Goal: Task Accomplishment & Management: Use online tool/utility

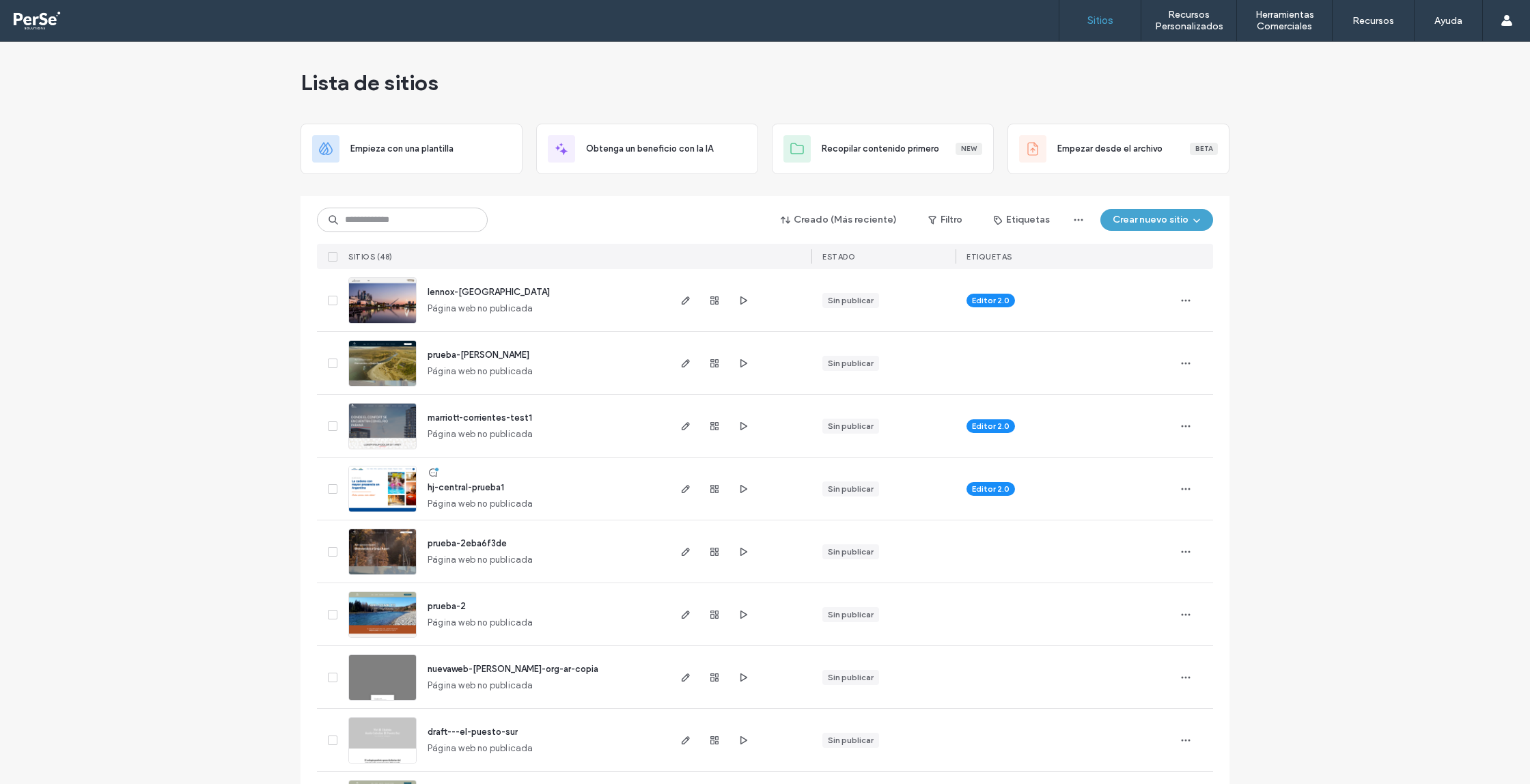
scroll to position [3, 0]
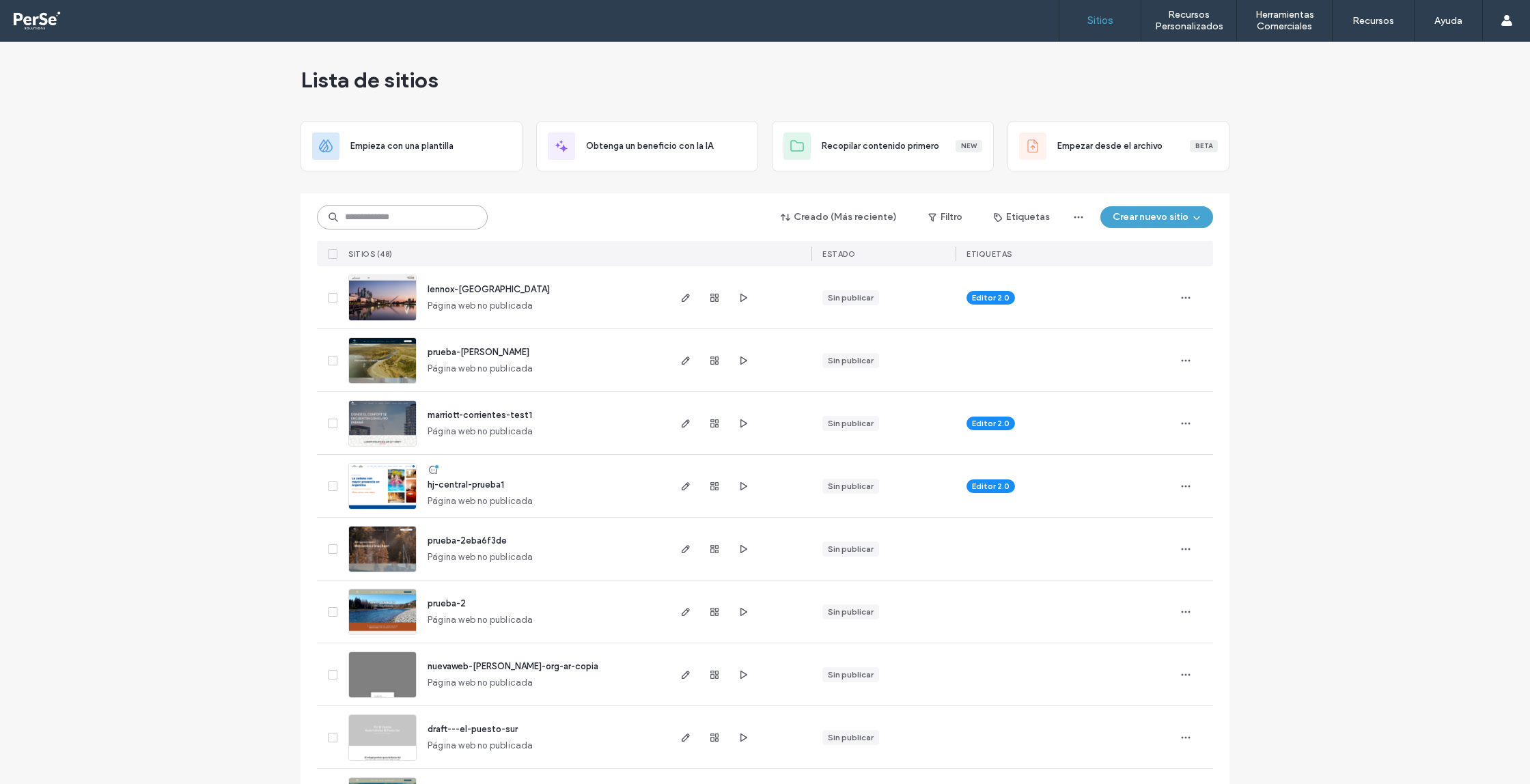
click at [408, 224] on input at bounding box center [402, 217] width 170 height 25
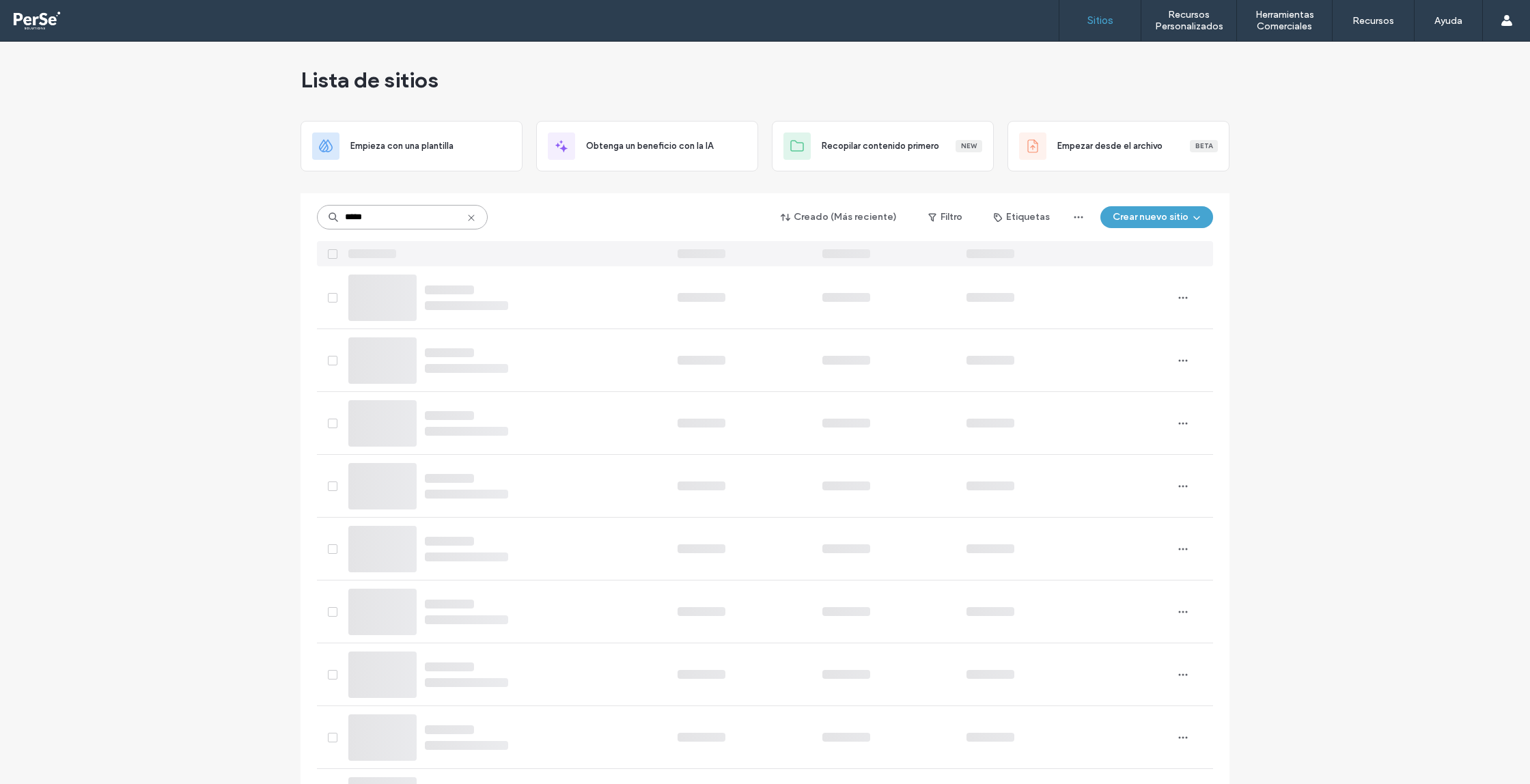
scroll to position [0, 0]
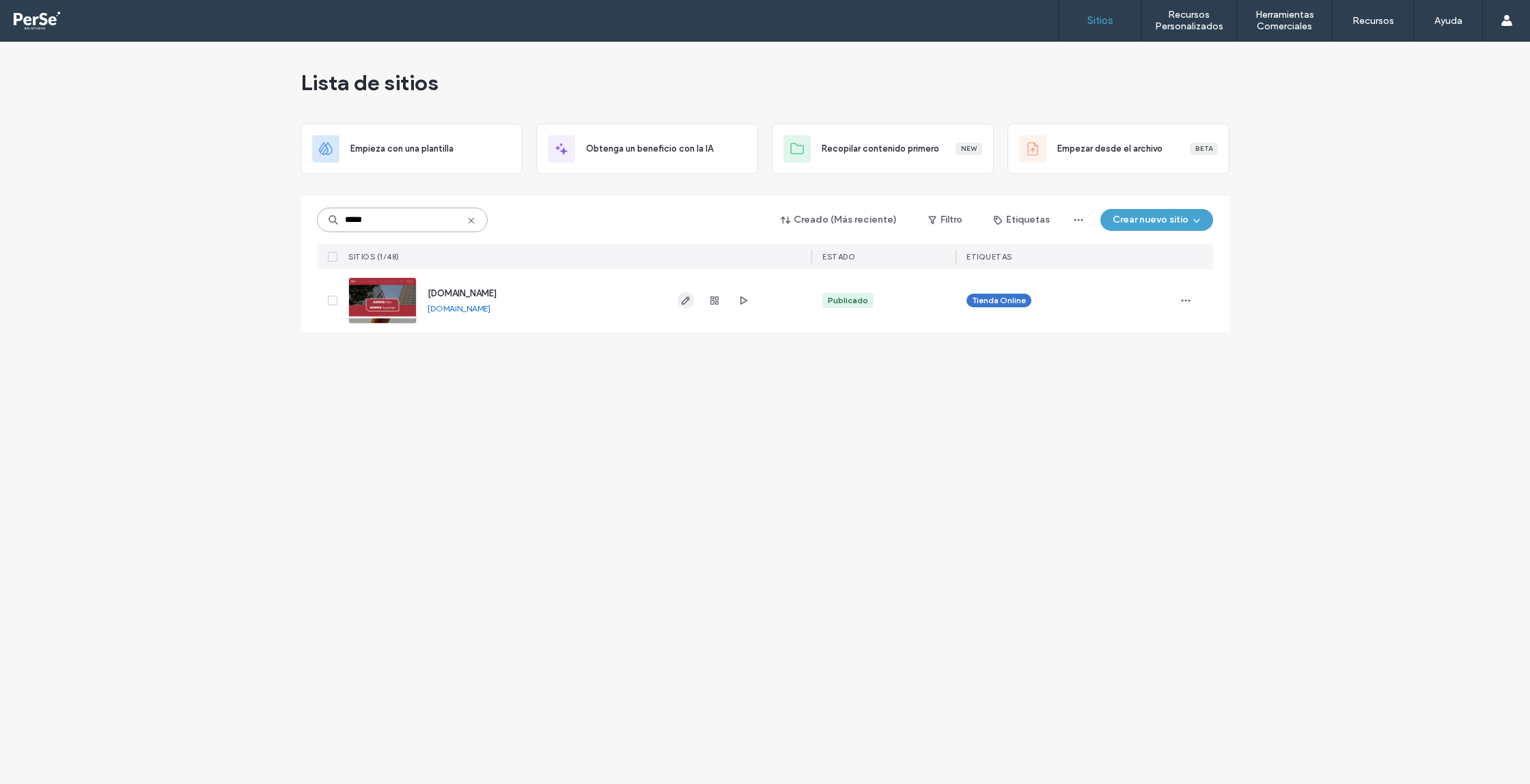
type input "*****"
click at [685, 303] on use "button" at bounding box center [686, 300] width 9 height 9
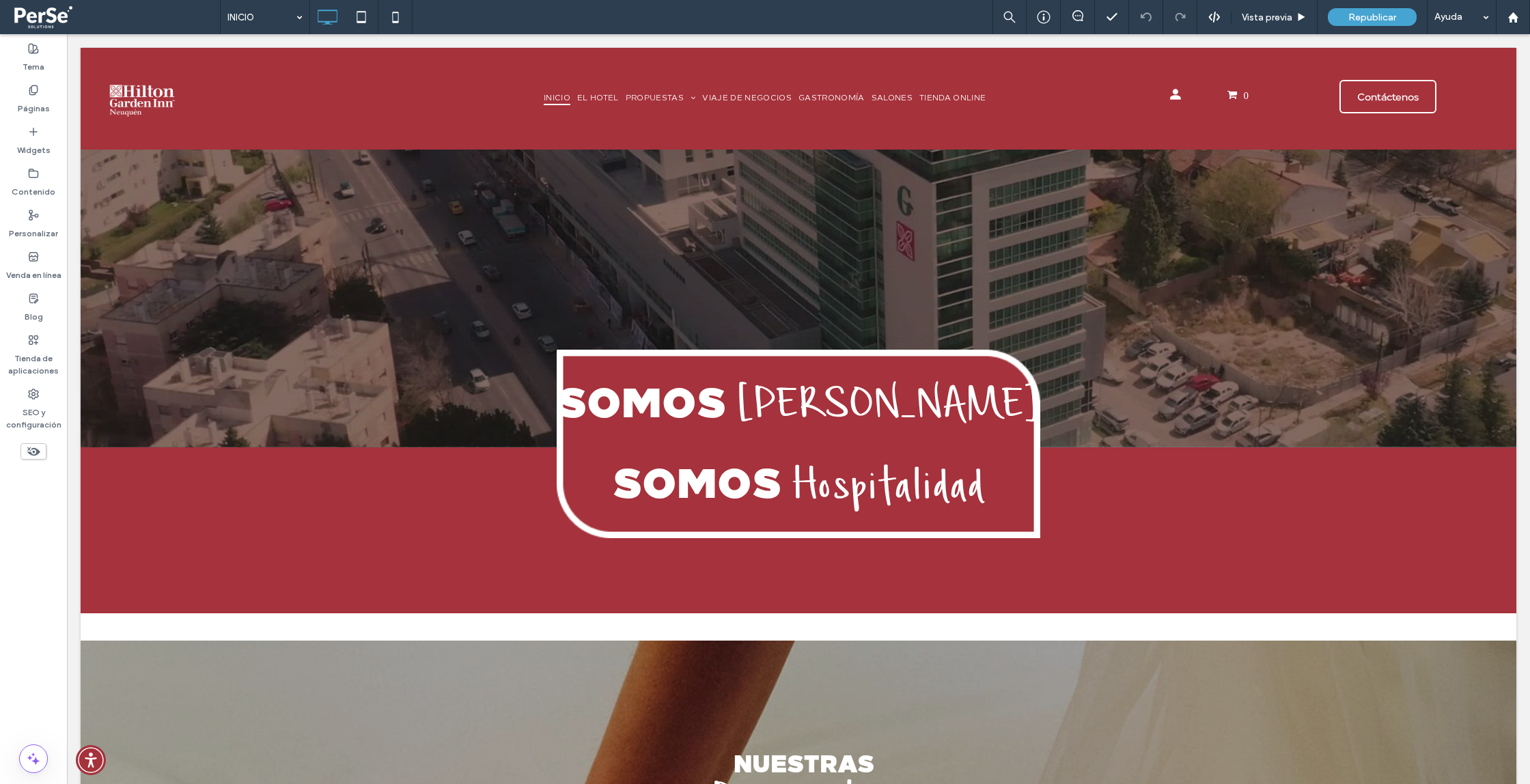
click at [49, 18] on span at bounding box center [114, 17] width 210 height 27
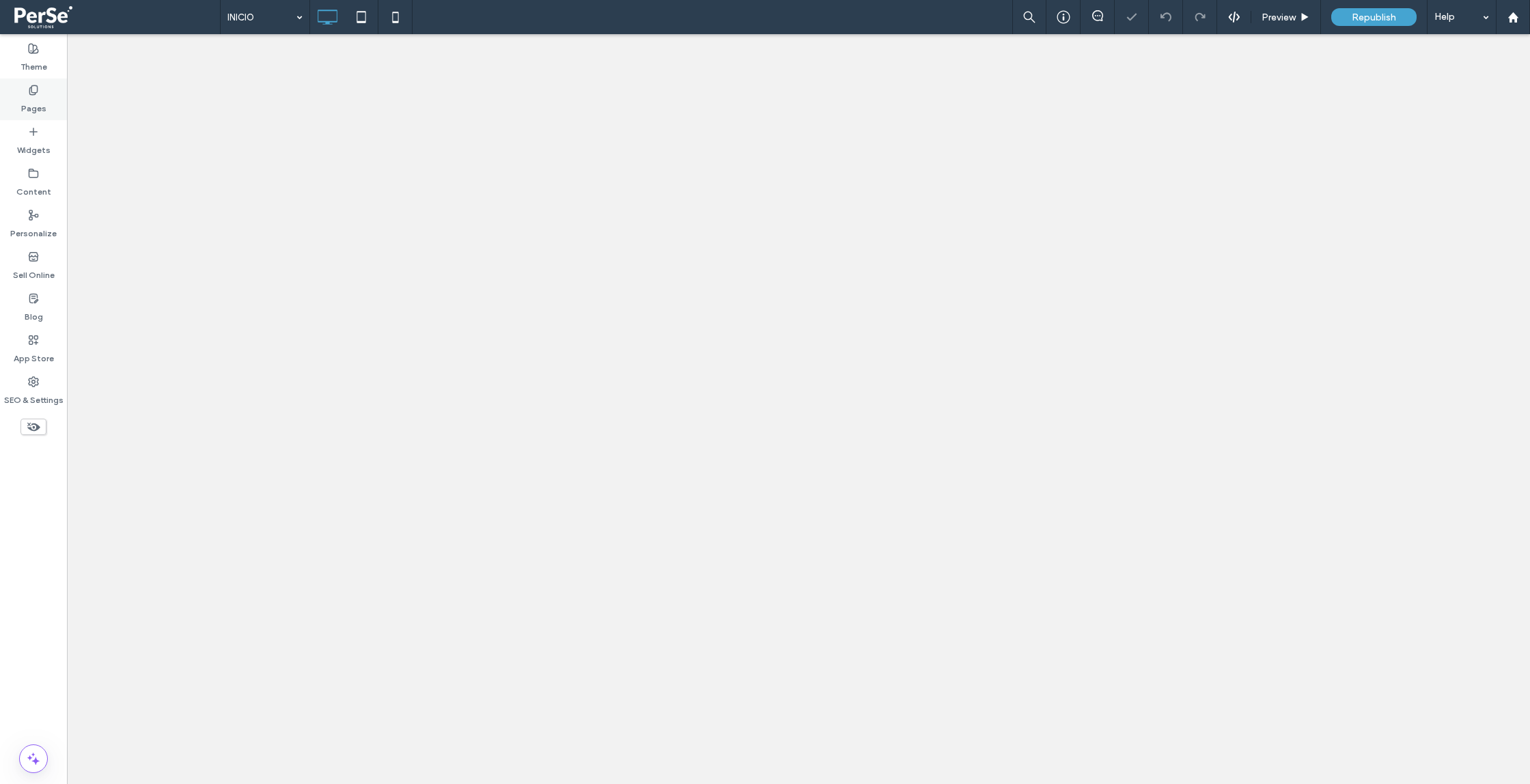
click at [26, 103] on label "Pages" at bounding box center [34, 105] width 26 height 19
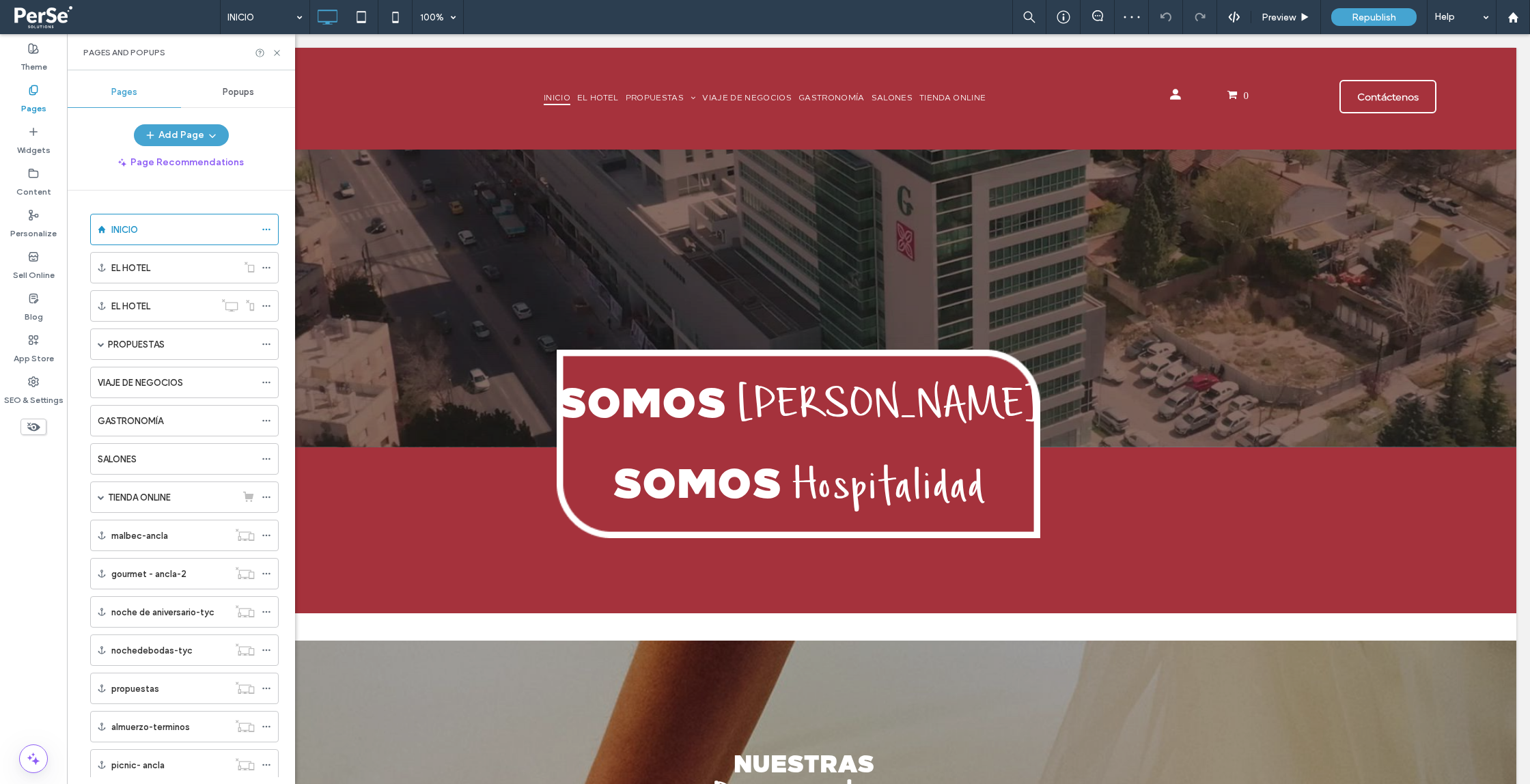
click at [249, 89] on span "Popups" at bounding box center [239, 92] width 31 height 11
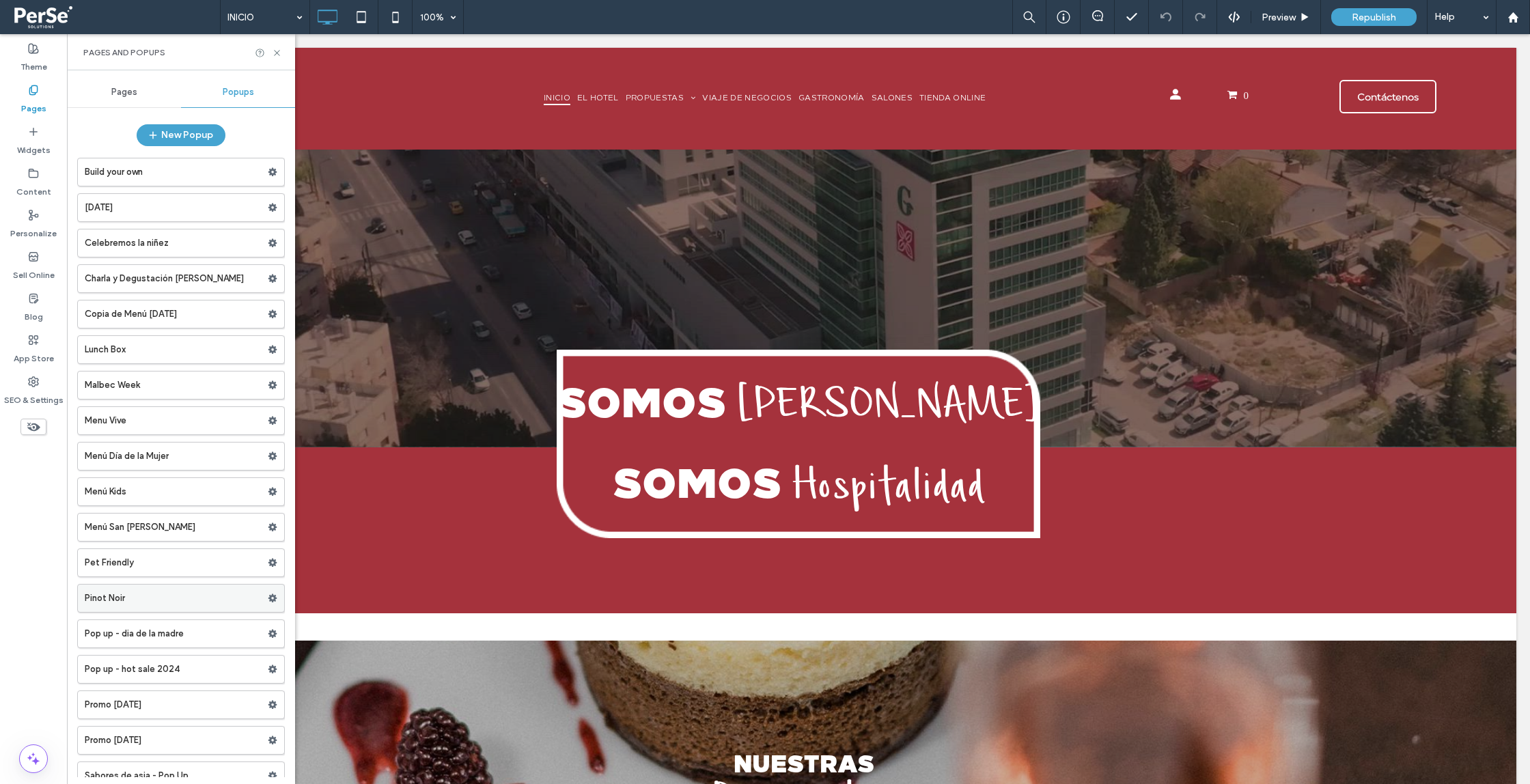
scroll to position [229, 0]
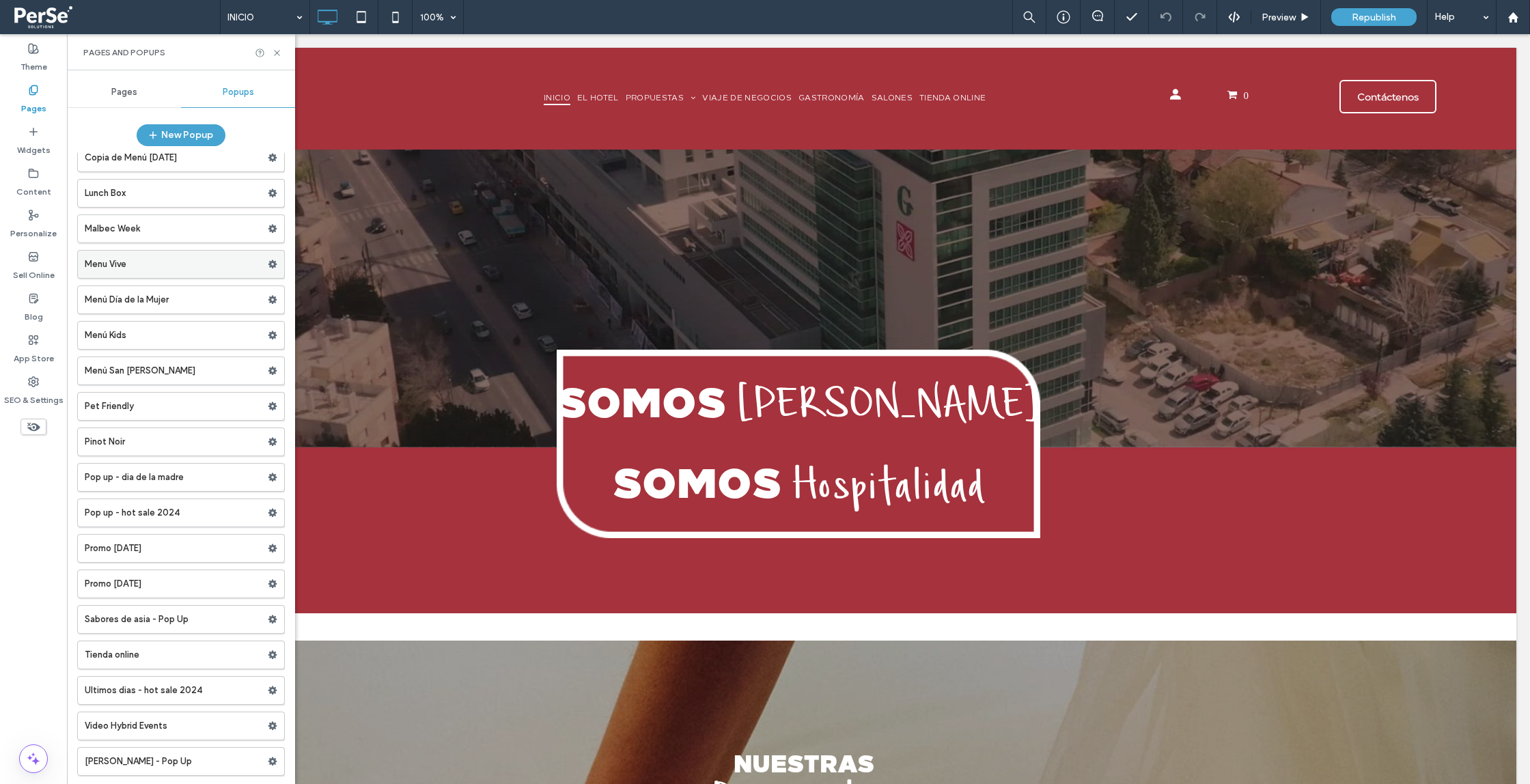
click at [164, 262] on label "Menu Vive" at bounding box center [176, 264] width 183 height 27
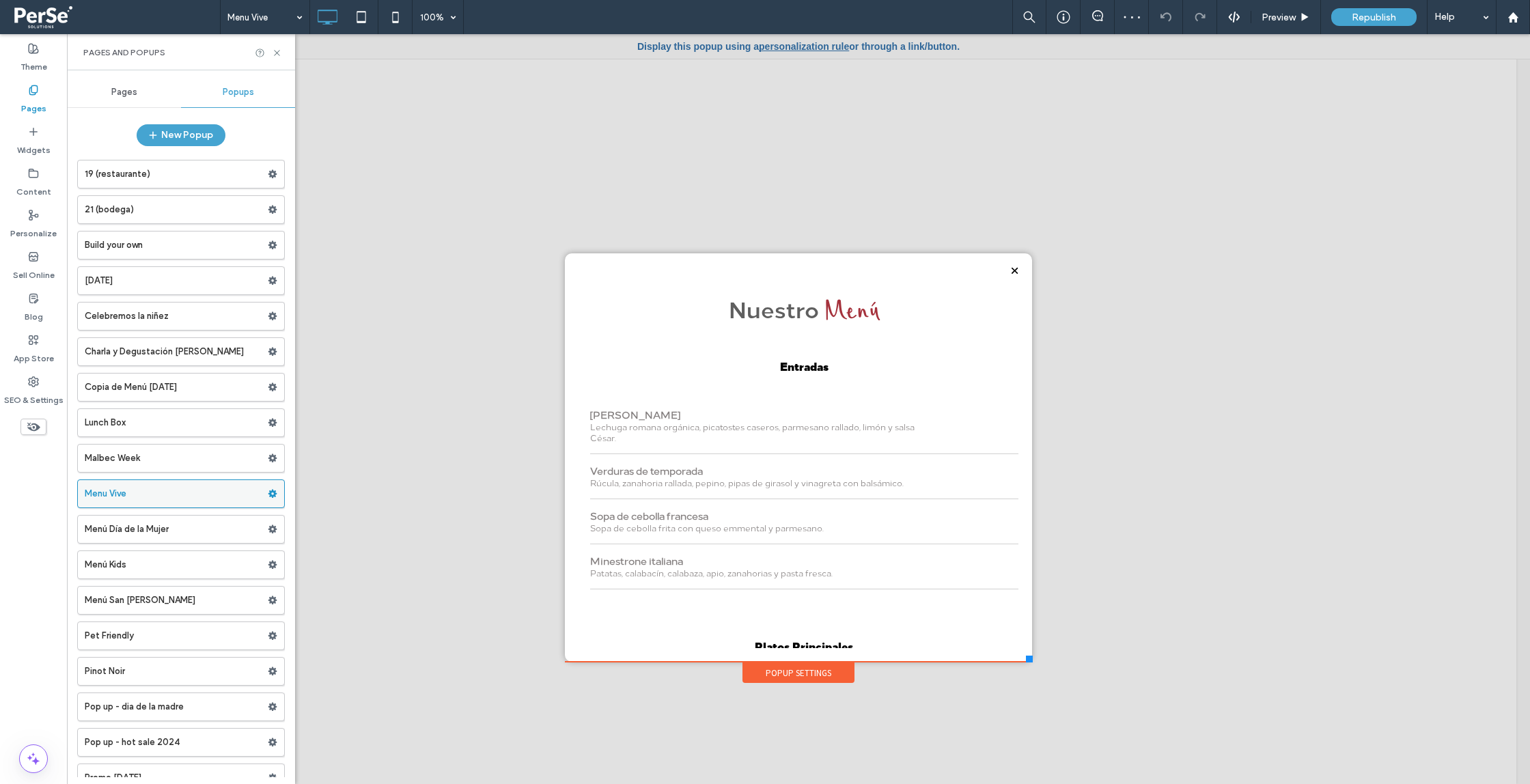
scroll to position [229, 0]
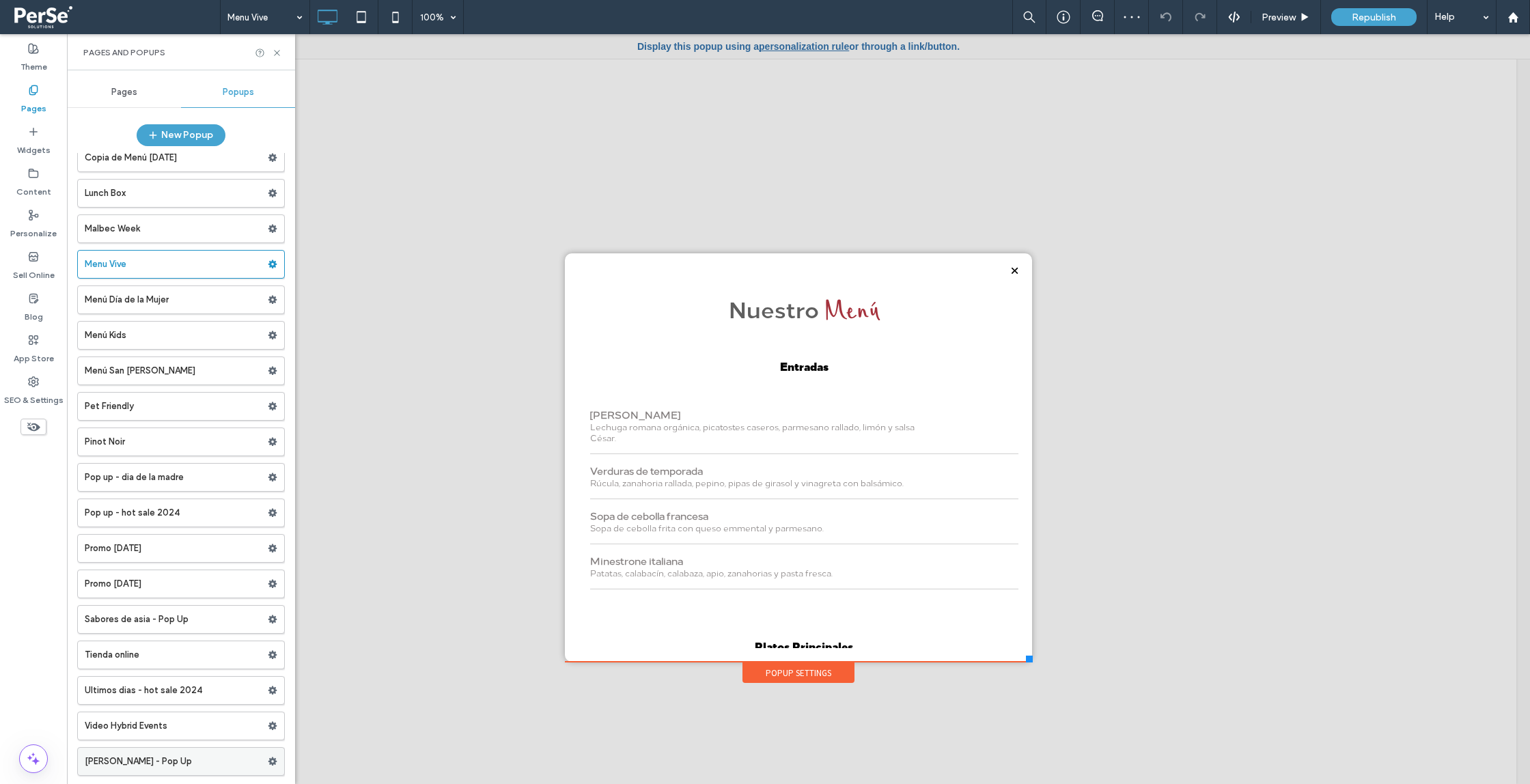
click at [166, 752] on label "[PERSON_NAME] - Pop Up" at bounding box center [176, 761] width 183 height 27
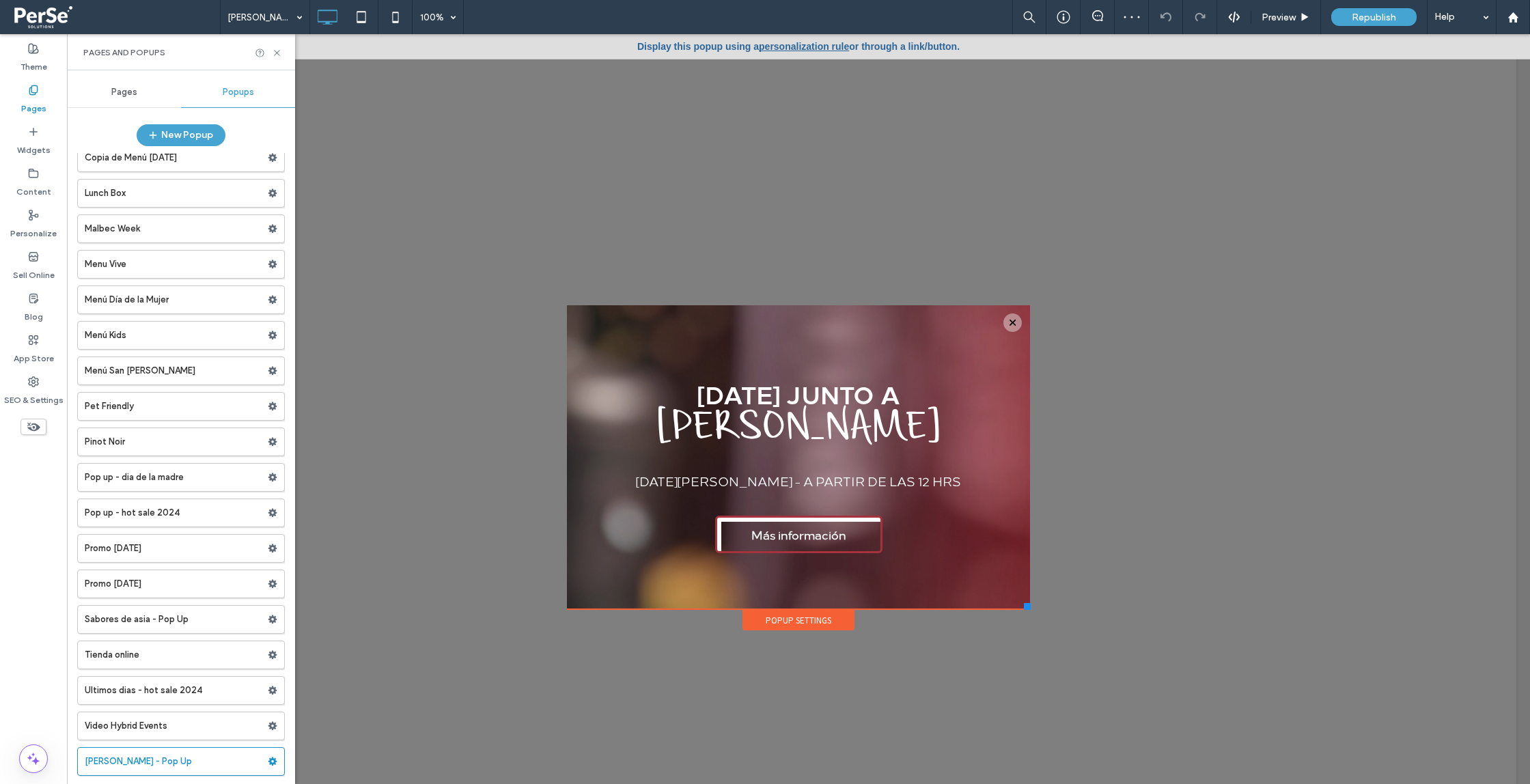
click at [196, 728] on label "Video Hybrid Events" at bounding box center [176, 726] width 183 height 27
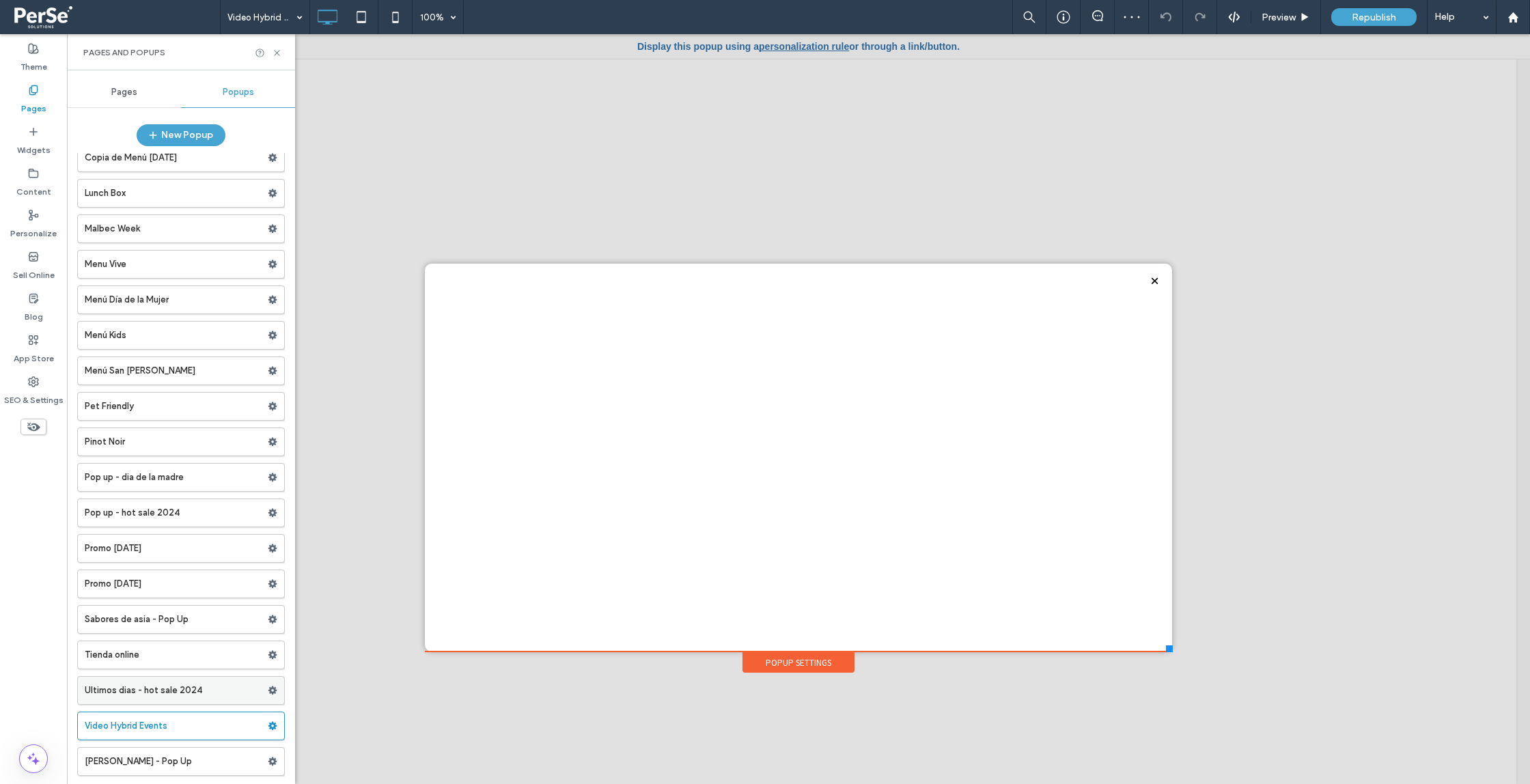
click at [201, 688] on label "Ultimos dias - hot sale 2024" at bounding box center [176, 690] width 183 height 27
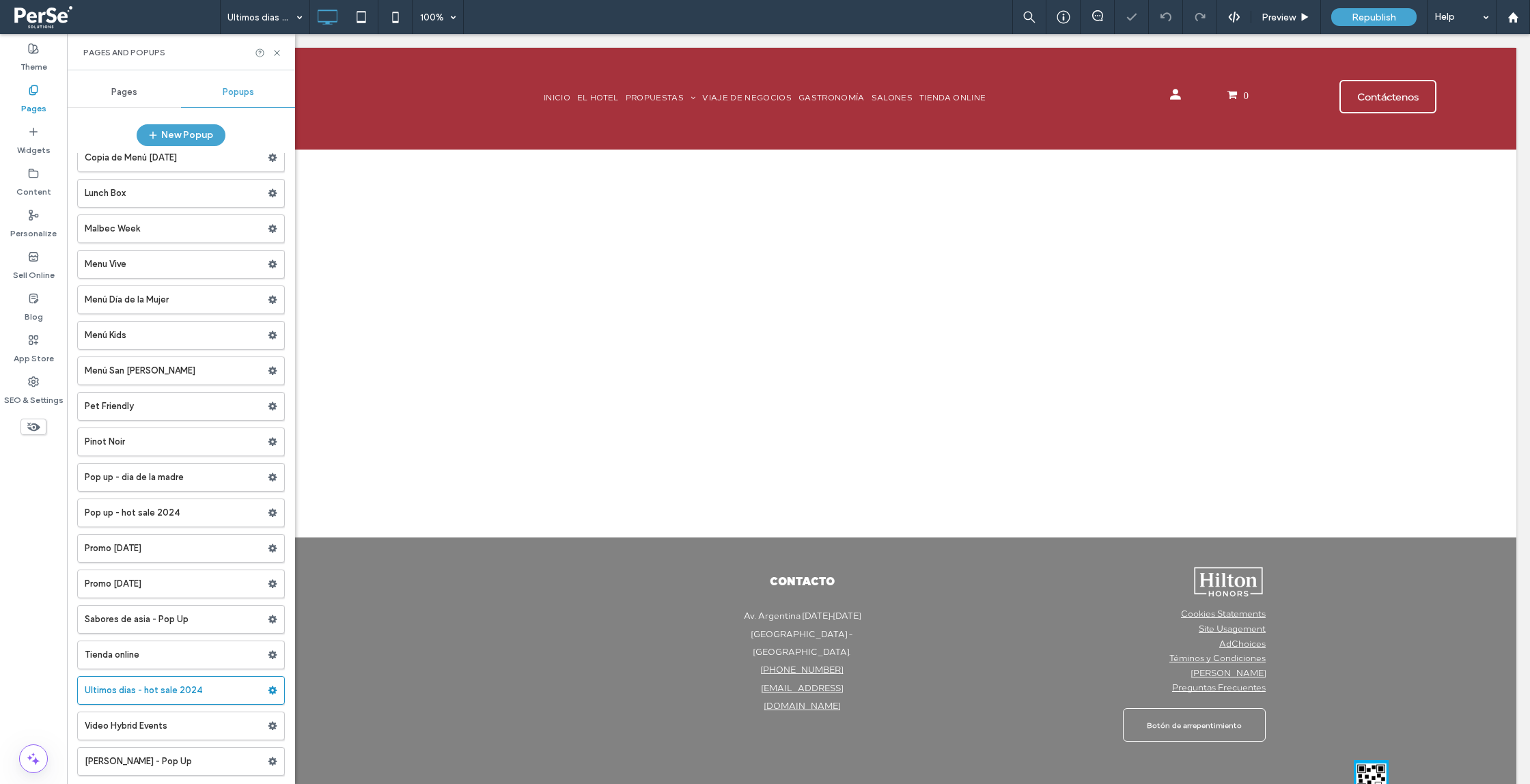
click at [211, 611] on label "Sabores de asia - Pop Up" at bounding box center [176, 619] width 183 height 27
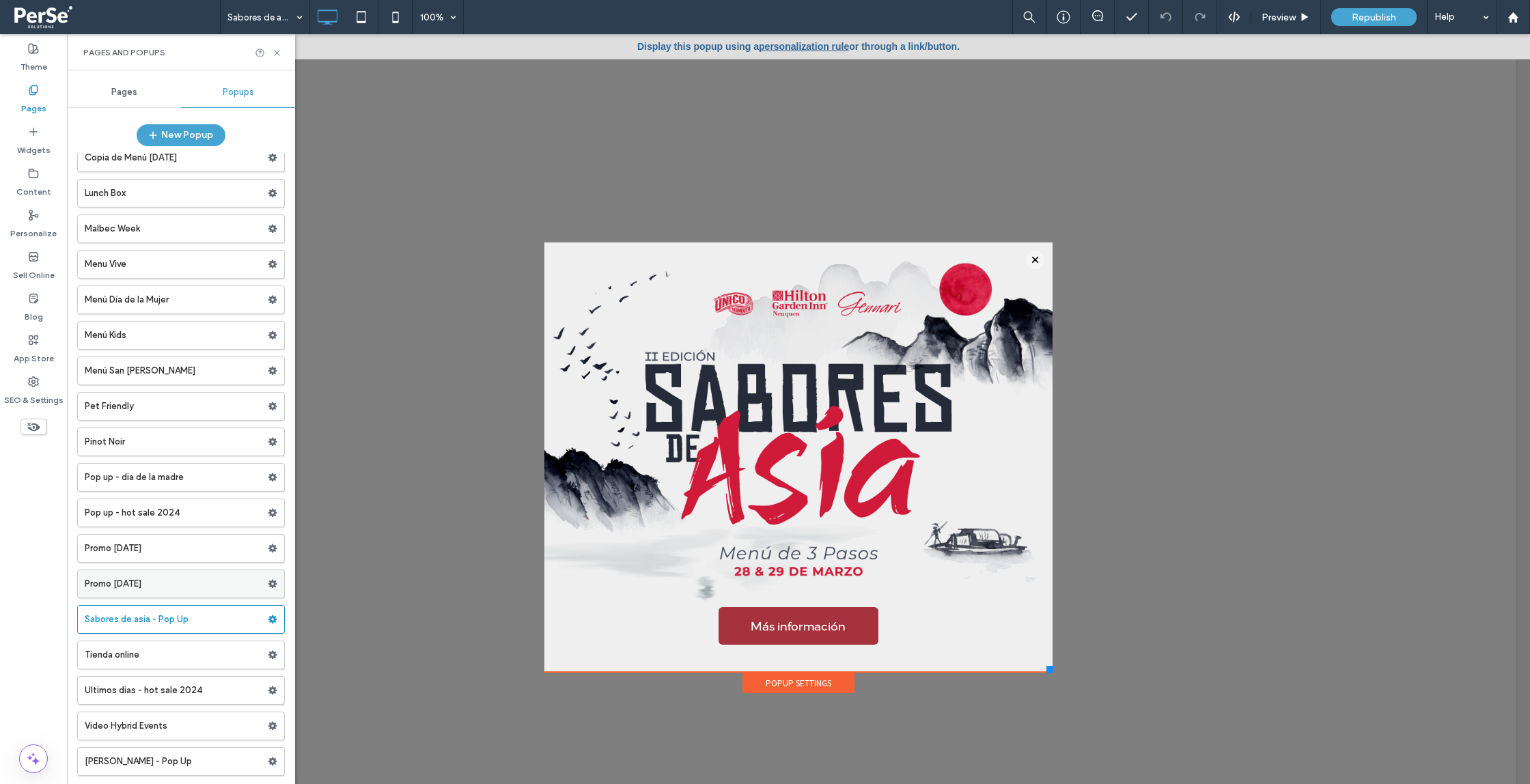
click at [188, 582] on label "Promo [DATE]" at bounding box center [176, 584] width 183 height 27
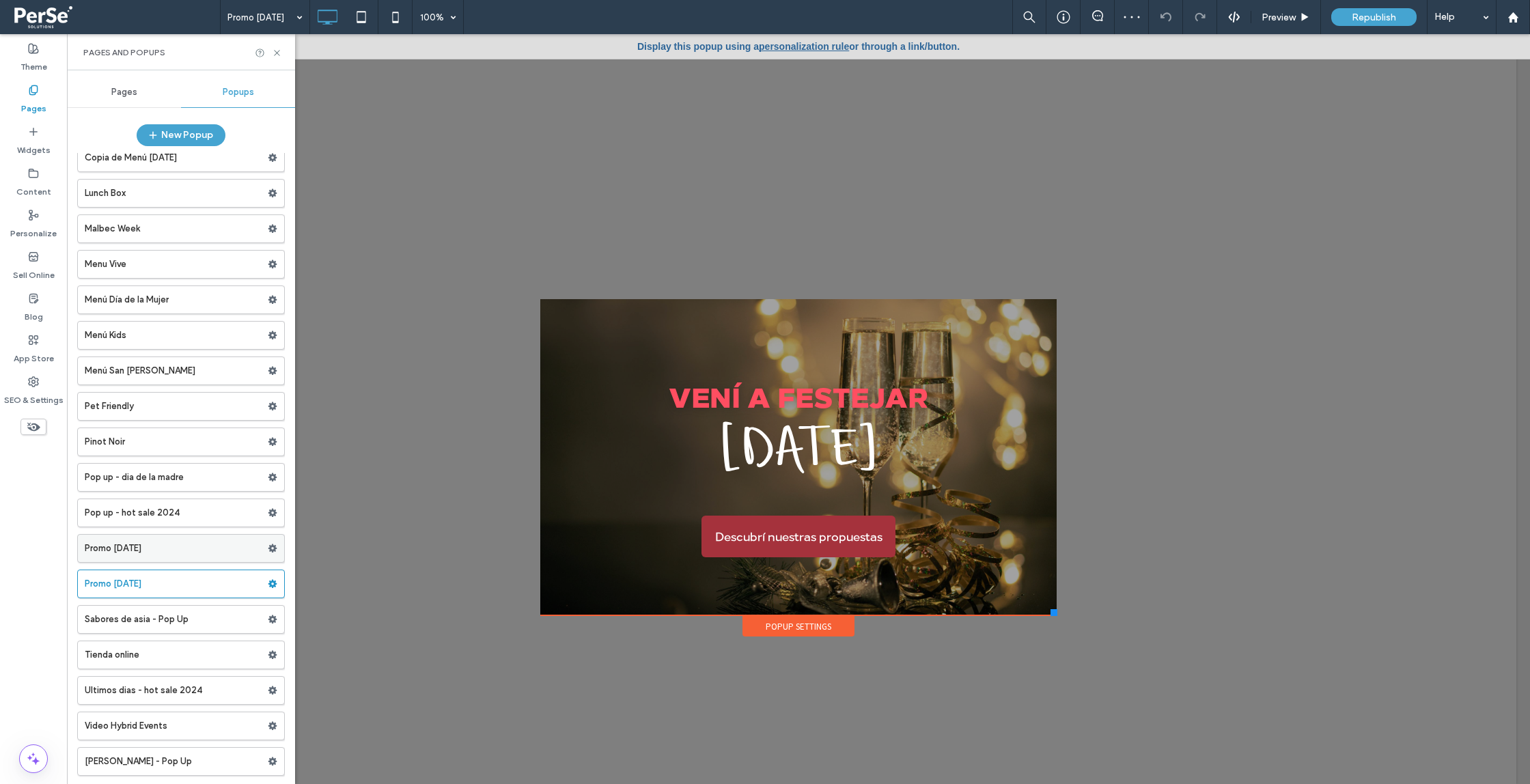
click at [194, 551] on label "Promo [DATE]" at bounding box center [176, 548] width 183 height 27
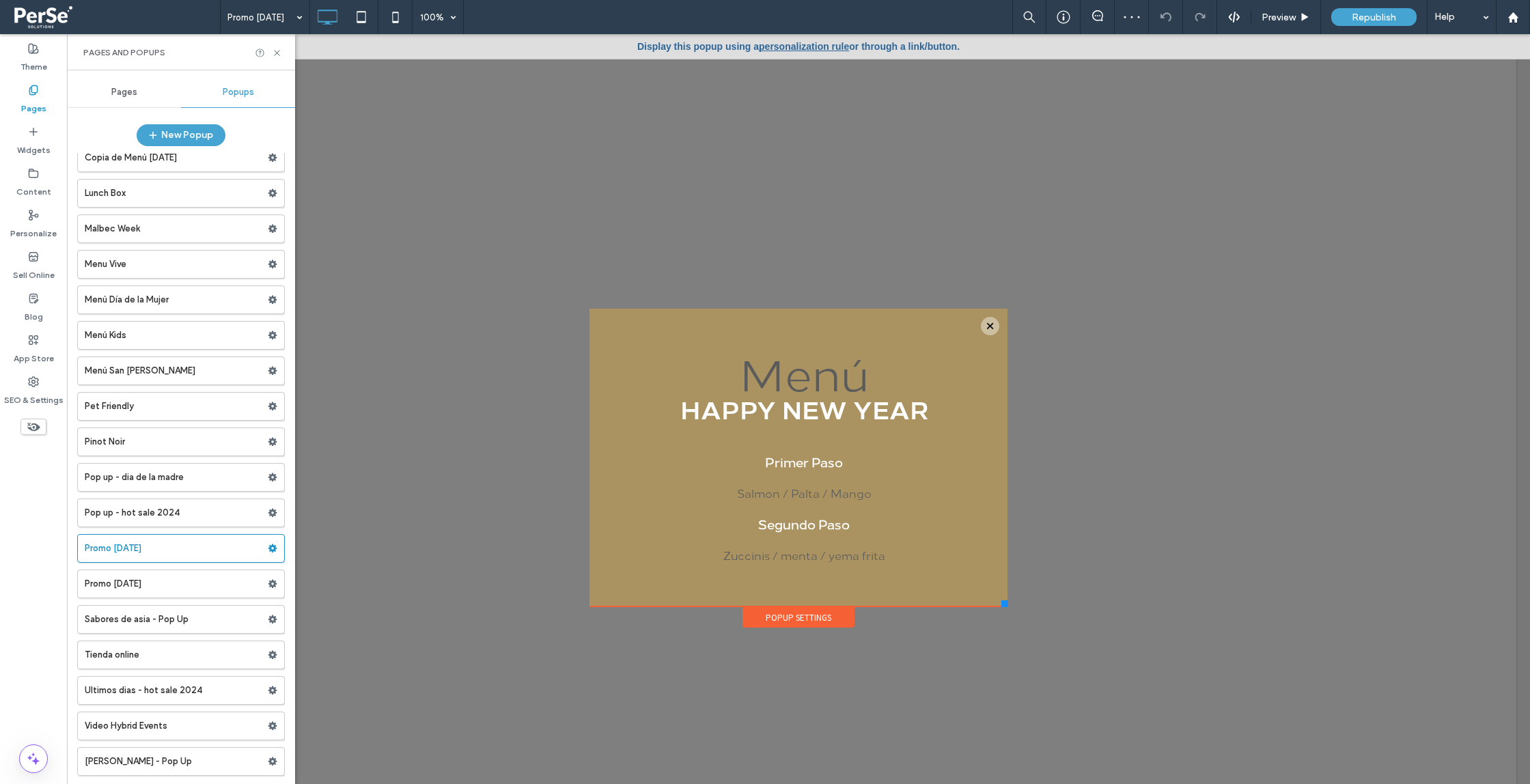
click at [210, 514] on label "Pop up - hot sale 2024" at bounding box center [176, 513] width 183 height 27
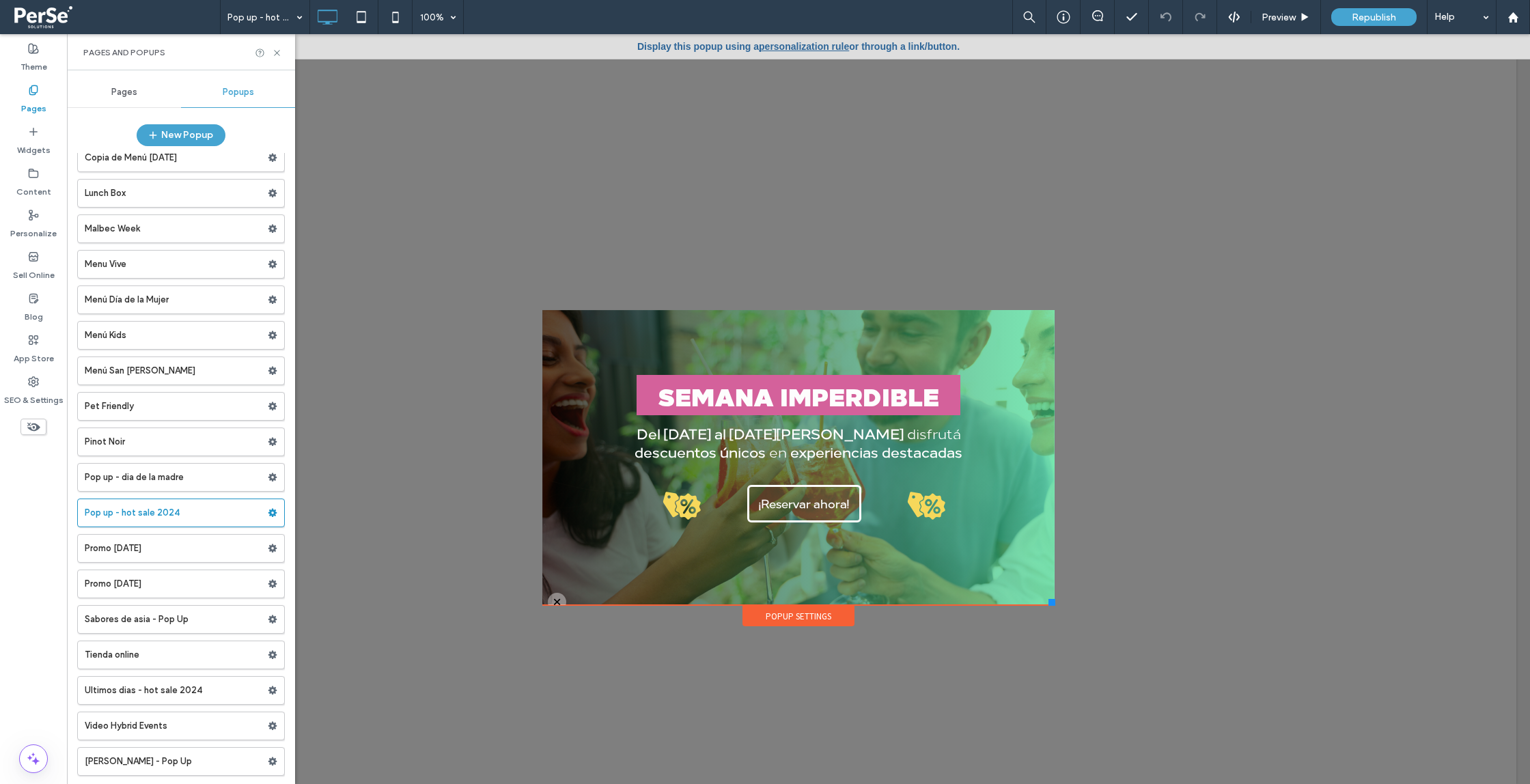
click at [200, 726] on label "Video Hybrid Events" at bounding box center [176, 726] width 183 height 27
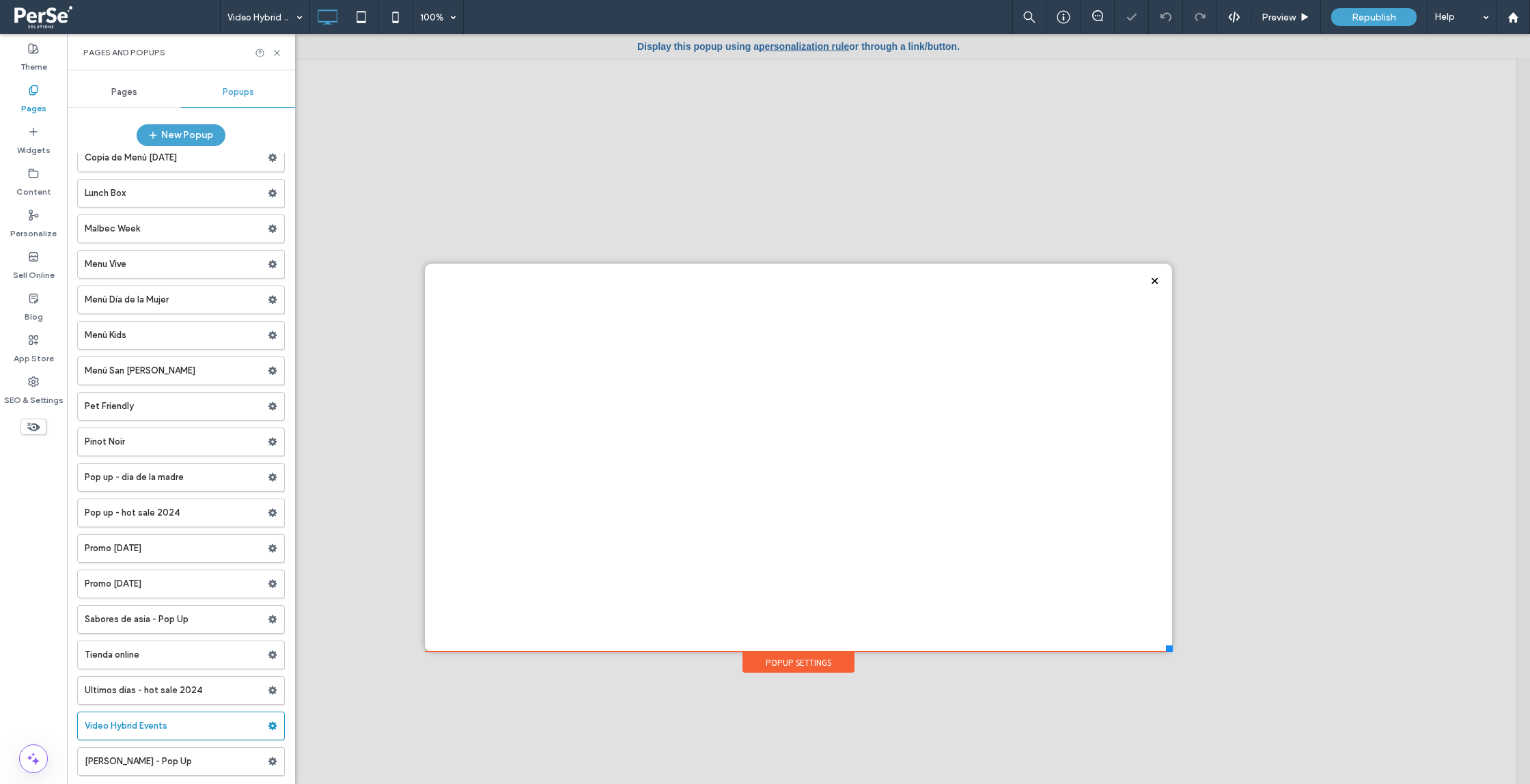
click at [215, 688] on label "Ultimos dias - hot sale 2024" at bounding box center [176, 690] width 183 height 27
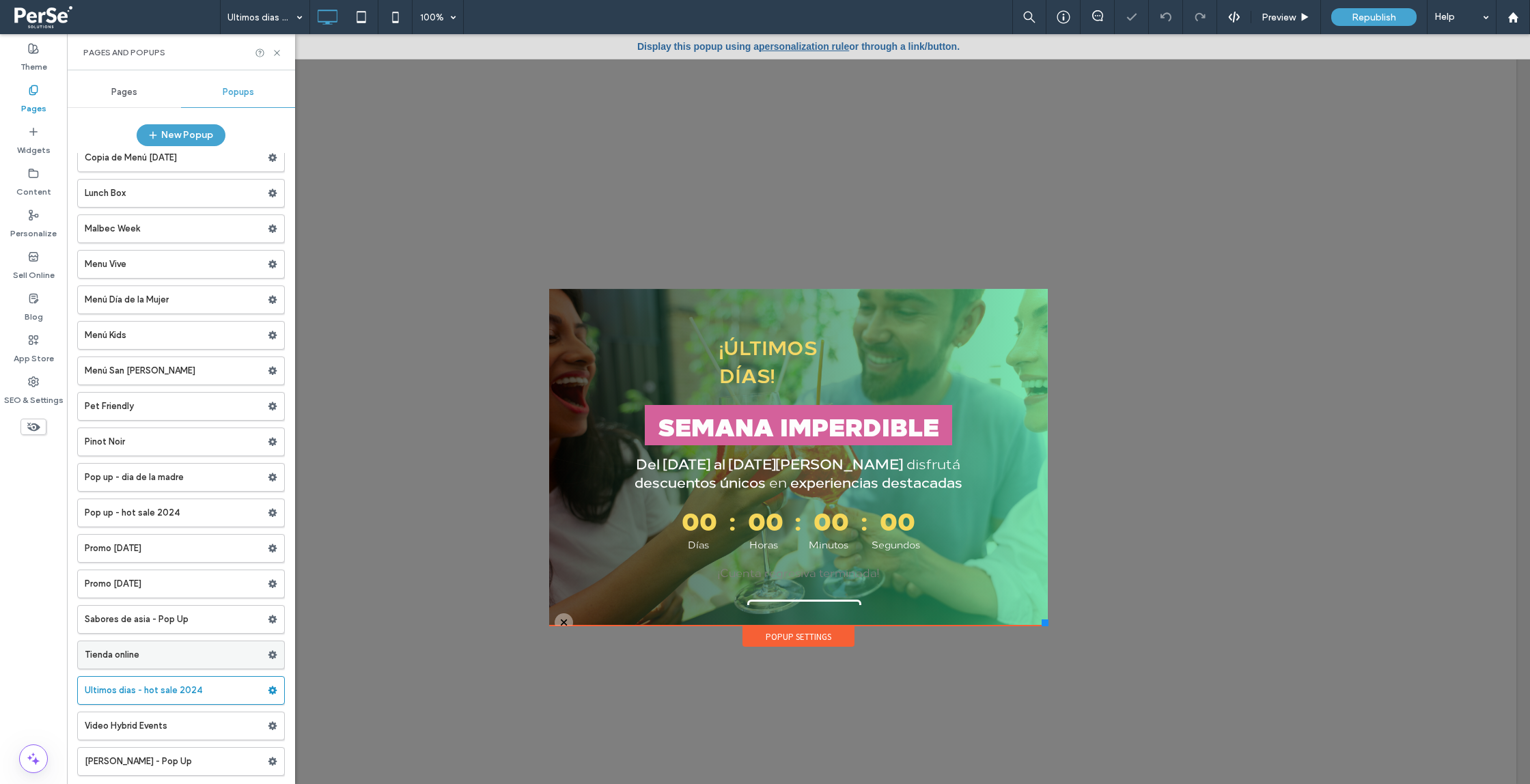
click at [203, 649] on label "Tienda online" at bounding box center [176, 655] width 183 height 27
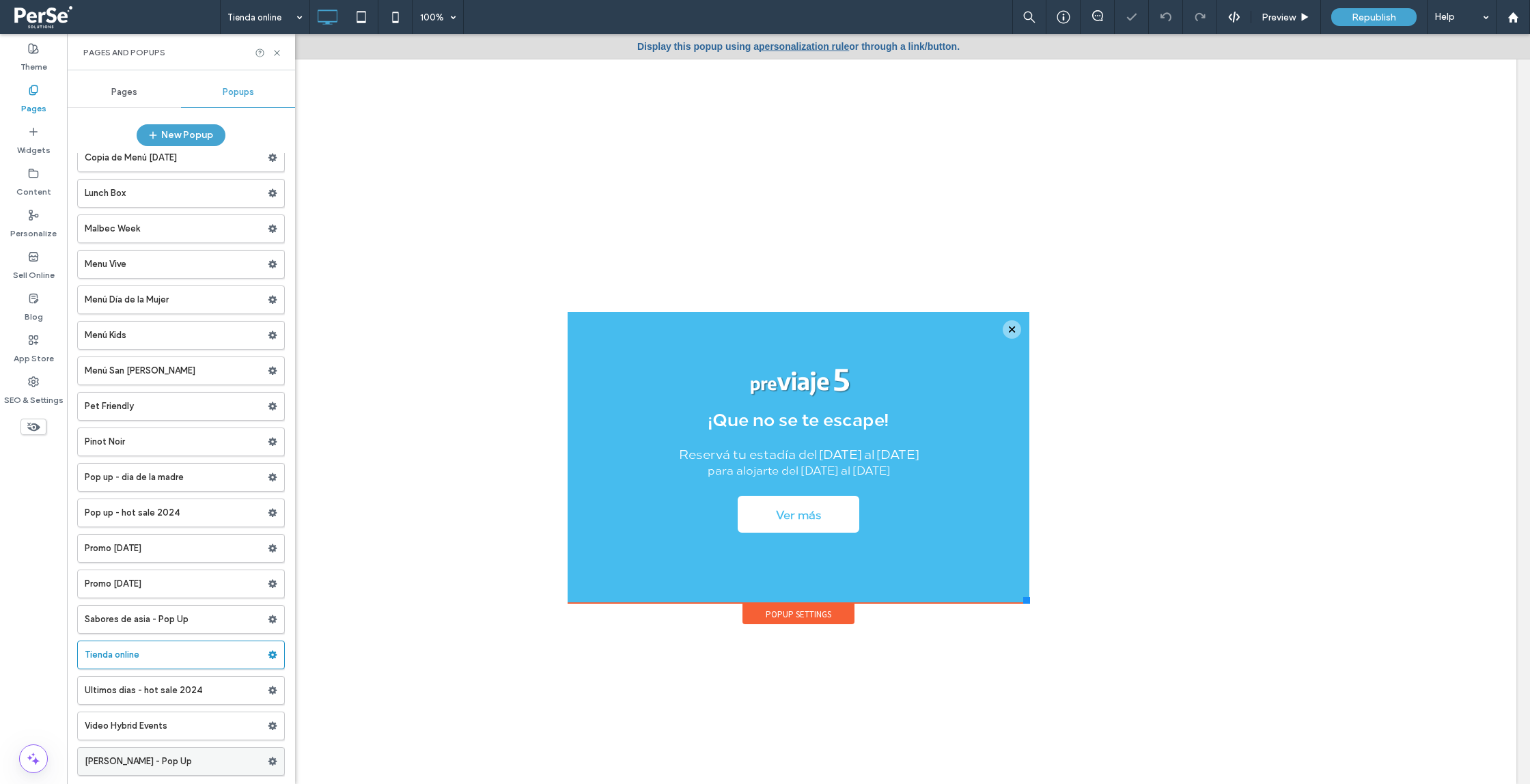
click at [192, 758] on label "[PERSON_NAME] - Pop Up" at bounding box center [176, 761] width 183 height 27
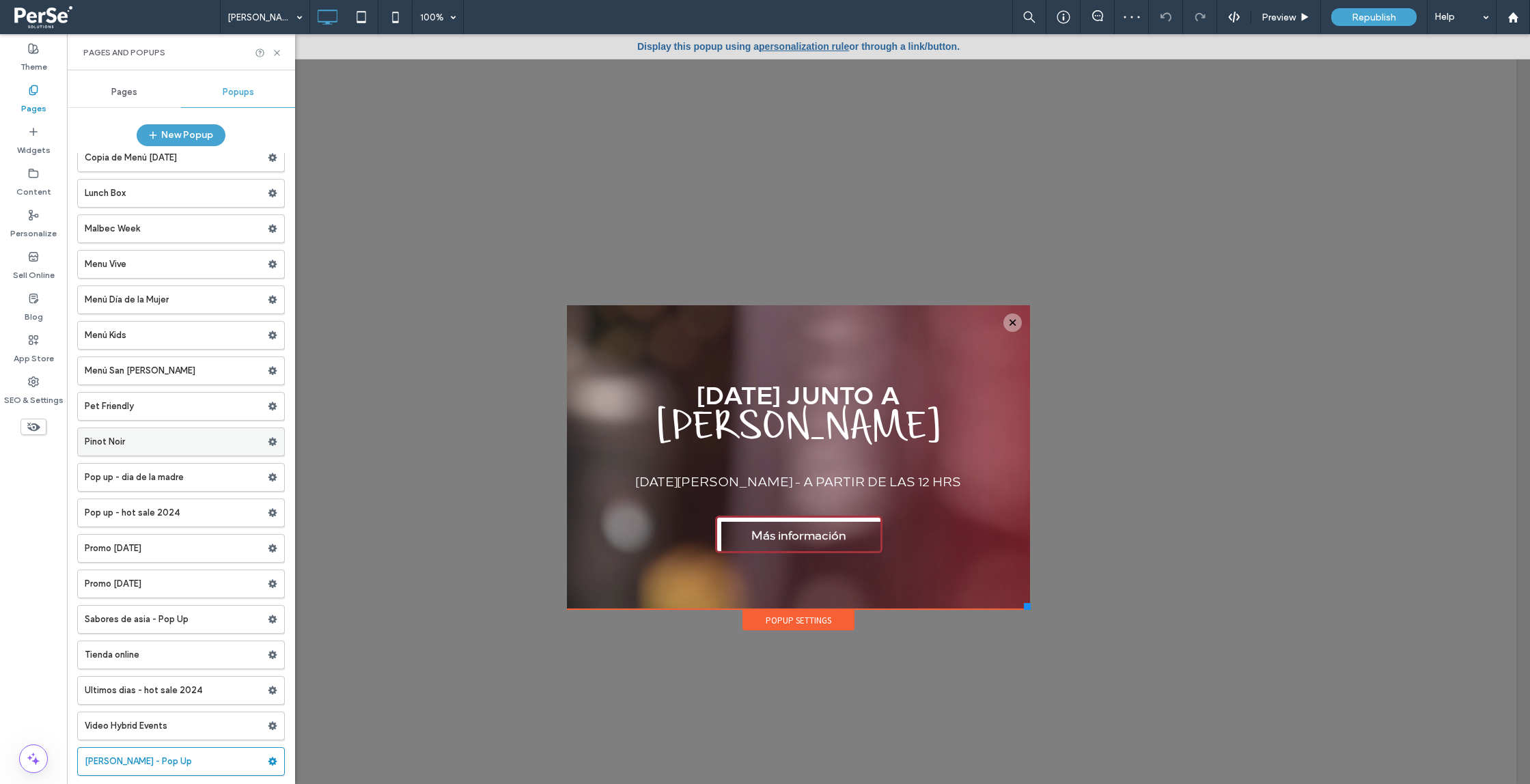
click at [183, 436] on label "Pinot Noir" at bounding box center [176, 442] width 183 height 27
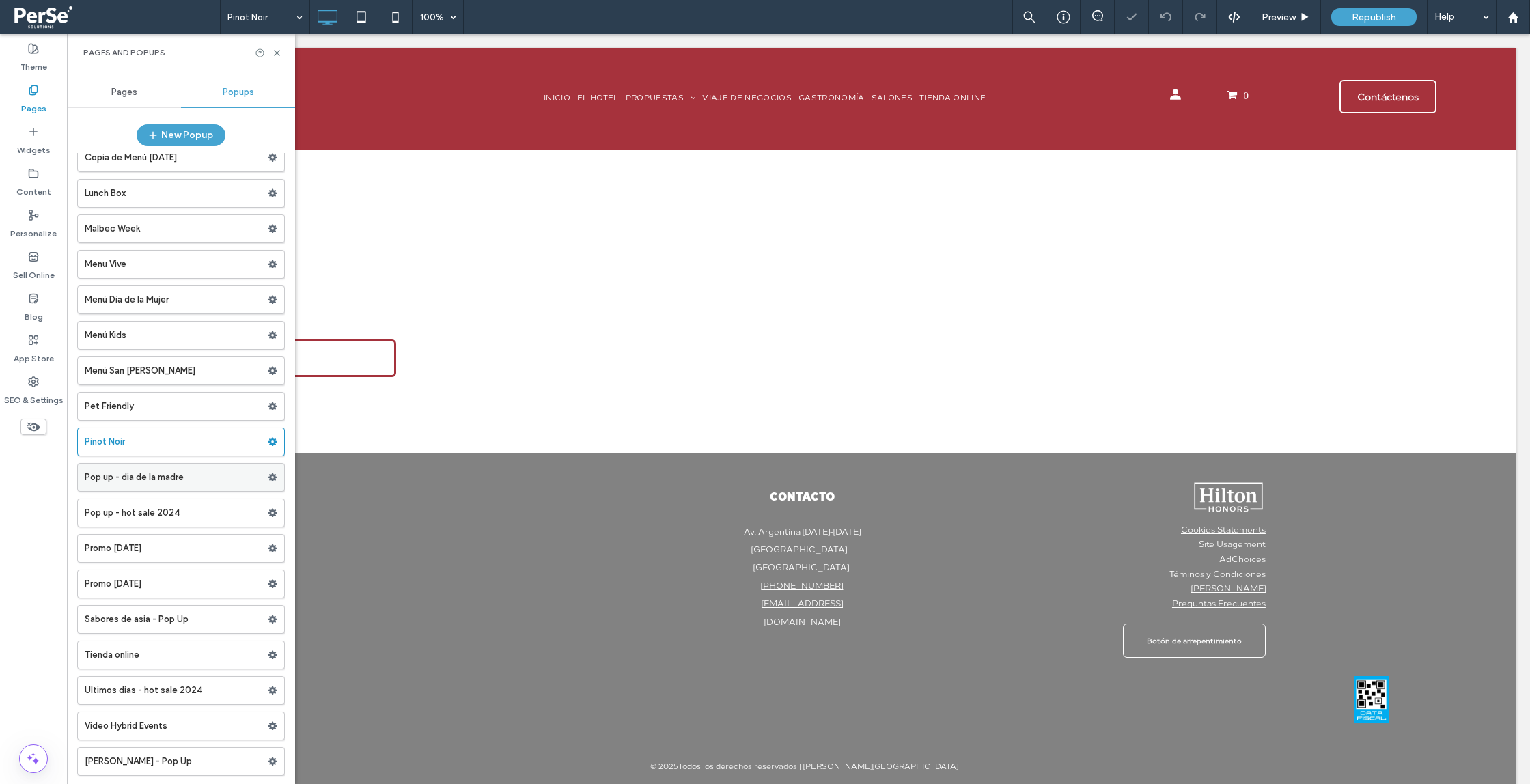
click at [210, 472] on label "Pop up - dia de la madre" at bounding box center [176, 477] width 183 height 27
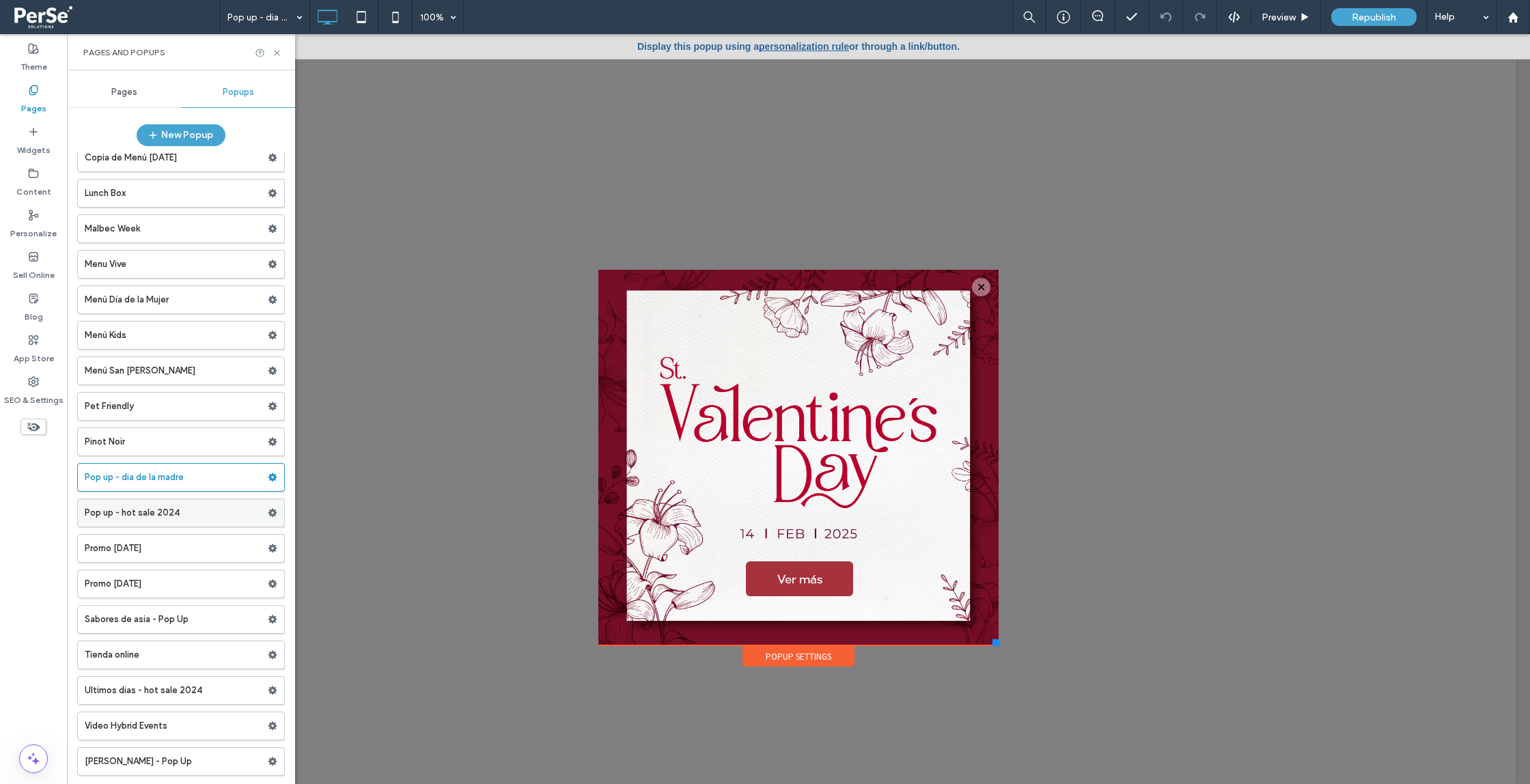
click at [176, 510] on label "Pop up - hot sale 2024" at bounding box center [176, 513] width 183 height 27
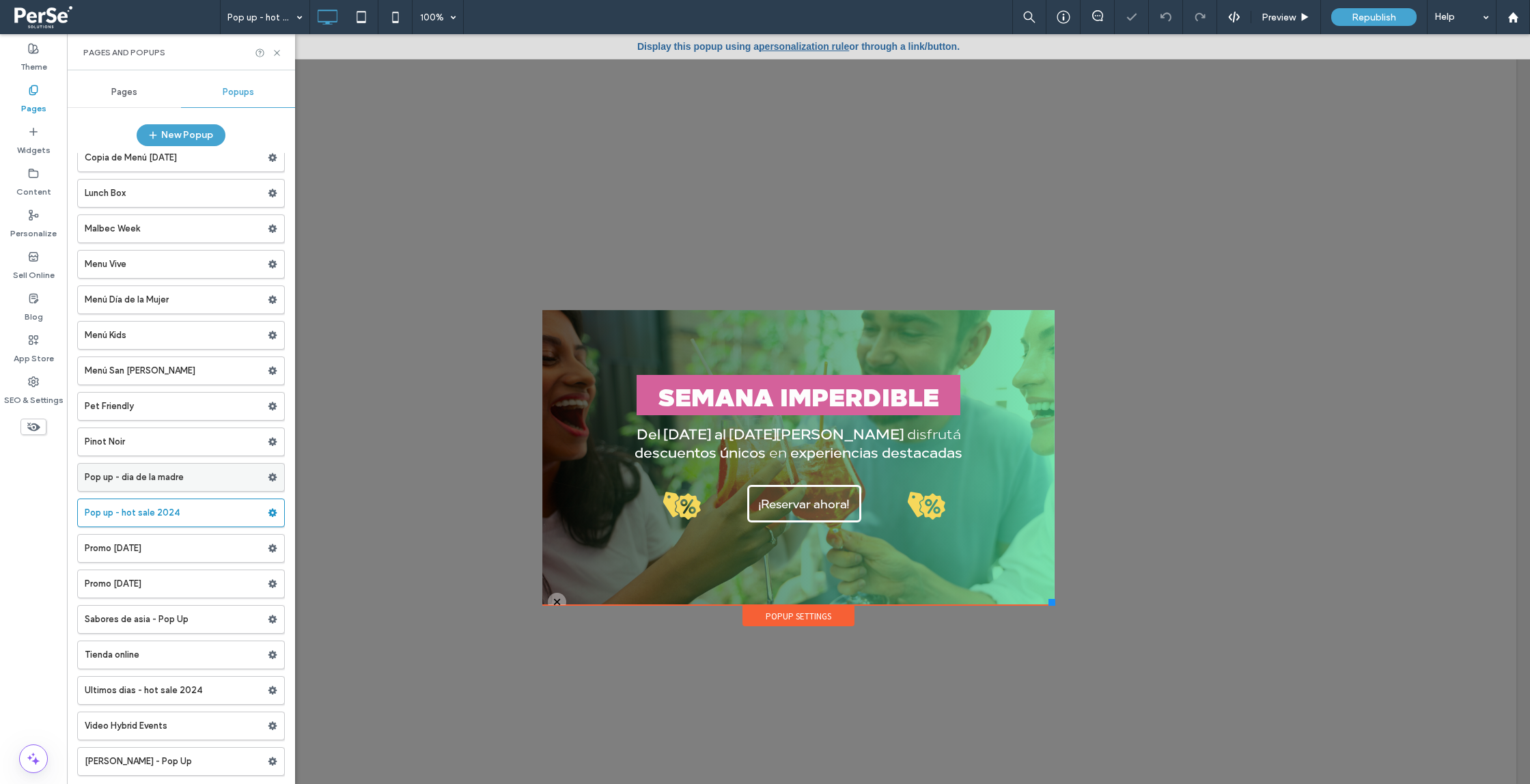
click at [188, 482] on label "Pop up - dia de la madre" at bounding box center [176, 477] width 183 height 27
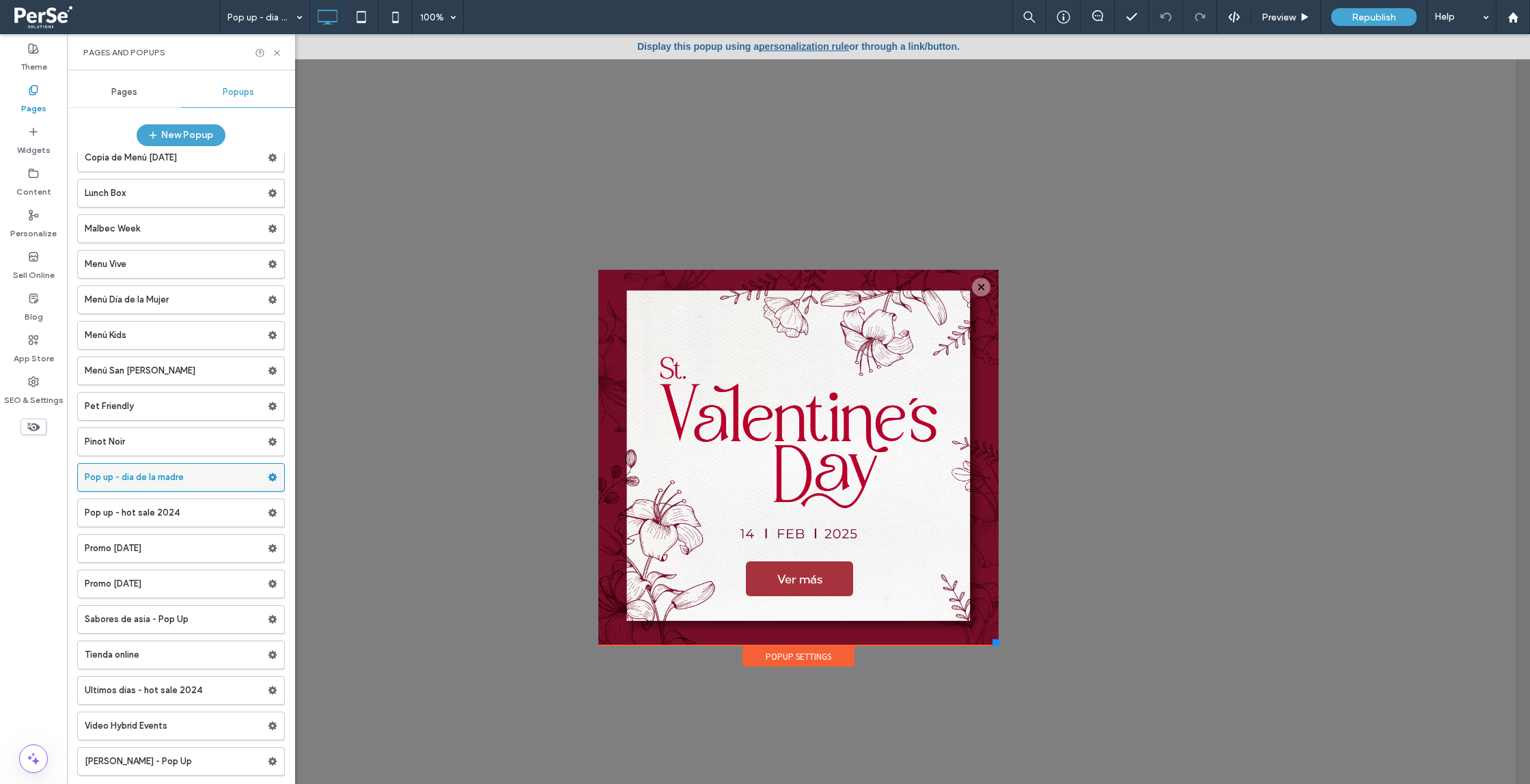
click at [268, 479] on use at bounding box center [273, 477] width 9 height 9
click at [328, 506] on span "Duplicate" at bounding box center [332, 506] width 44 height 11
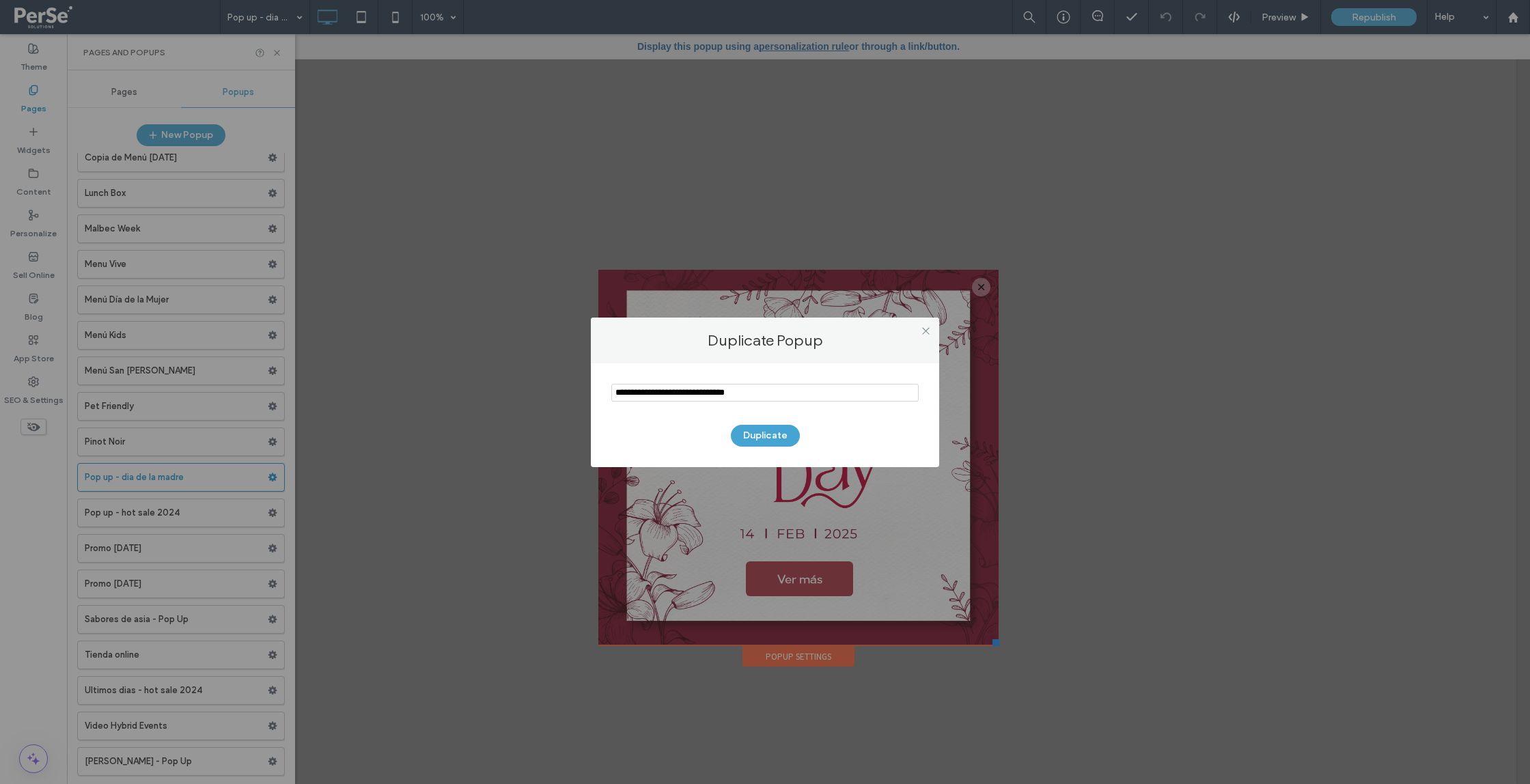
drag, startPoint x: 651, startPoint y: 393, endPoint x: 554, endPoint y: 395, distance: 97.0
click at [554, 395] on div "Duplicate Popup Duplicate" at bounding box center [765, 392] width 1530 height 784
drag, startPoint x: 681, startPoint y: 392, endPoint x: 759, endPoint y: 393, distance: 78.0
click at [759, 393] on input "notEmpty" at bounding box center [765, 392] width 308 height 18
type input "**********"
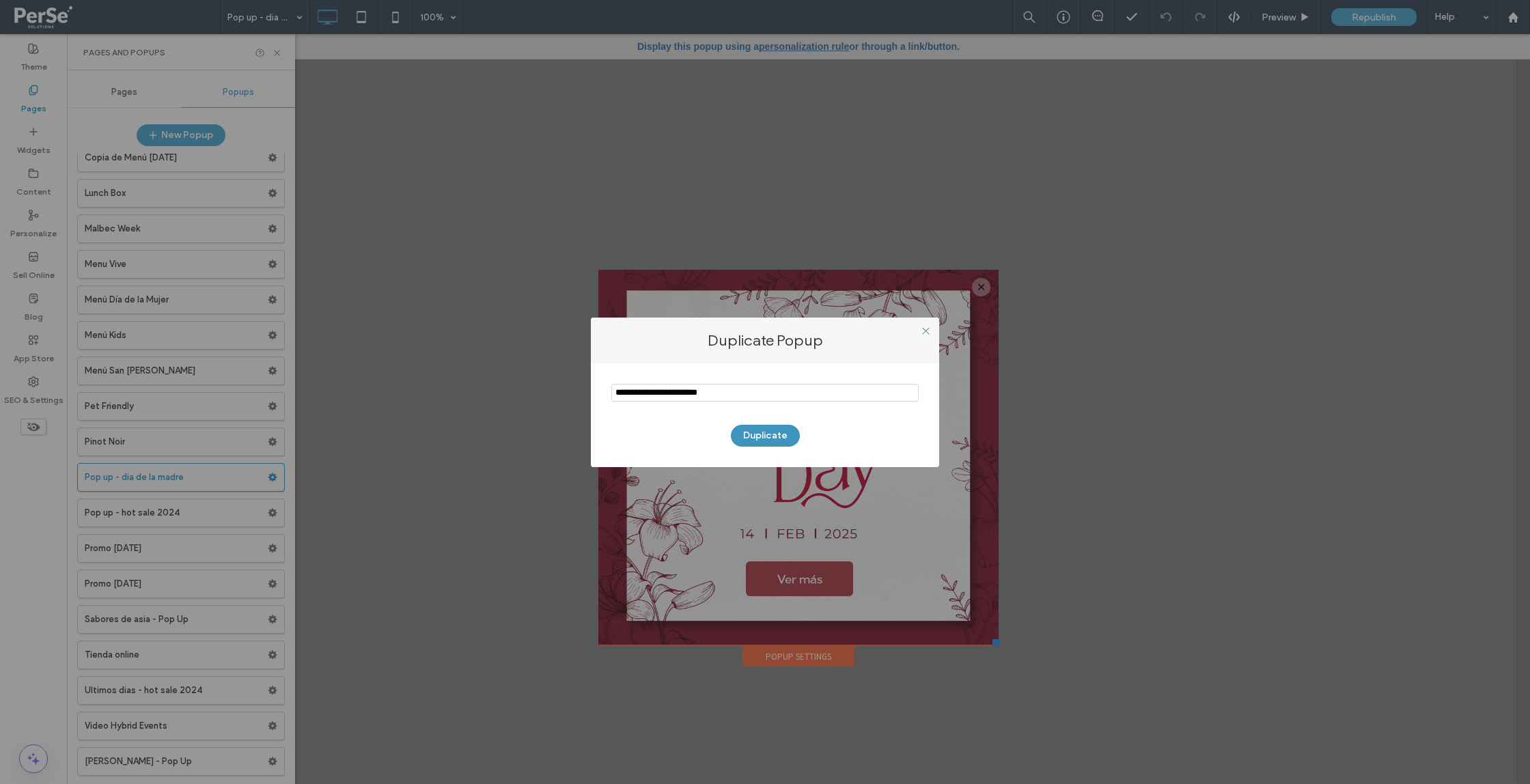
click at [759, 434] on button "Duplicate" at bounding box center [765, 435] width 69 height 22
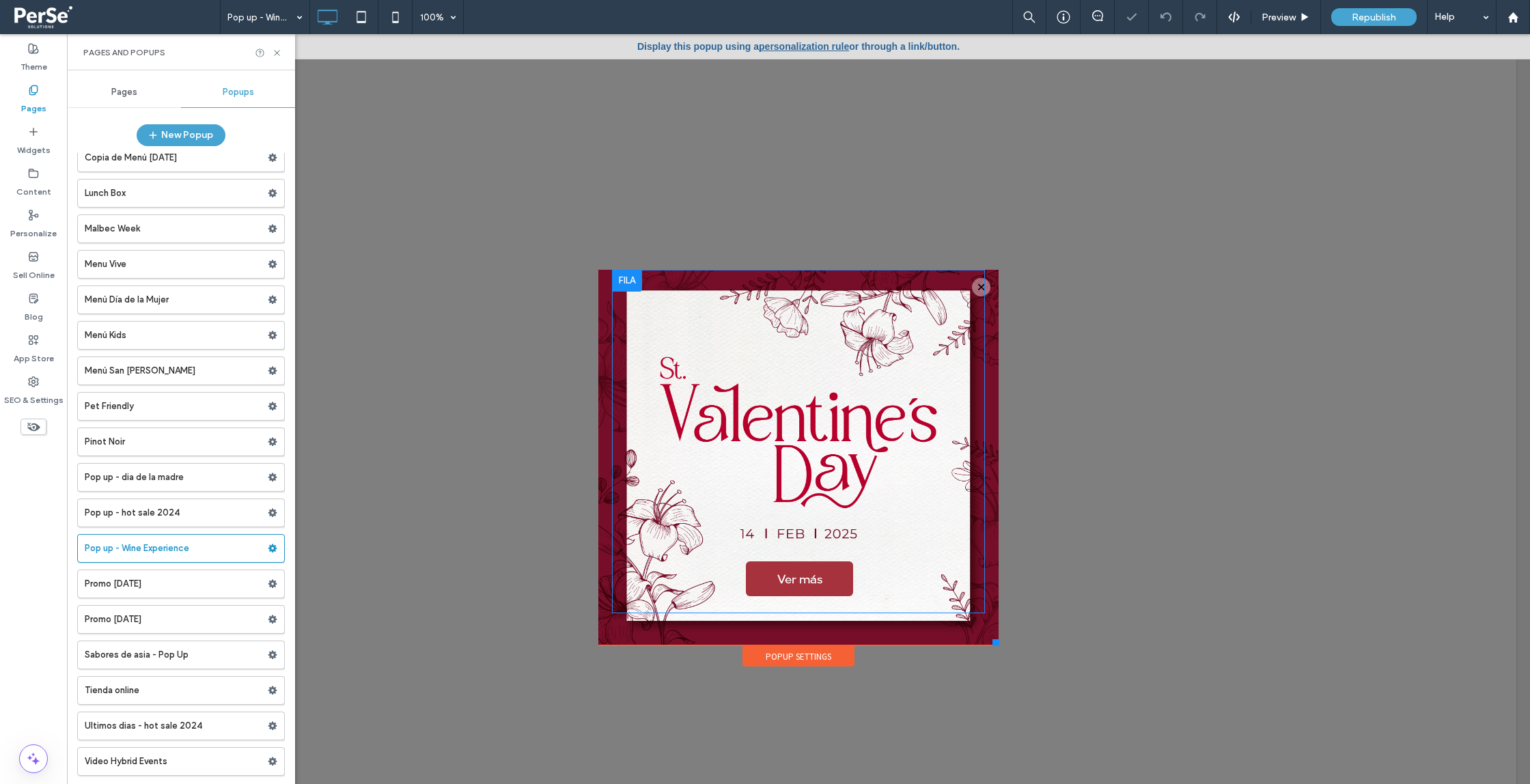
click at [794, 504] on div "Ver más Click To Paste" at bounding box center [798, 441] width 318 height 323
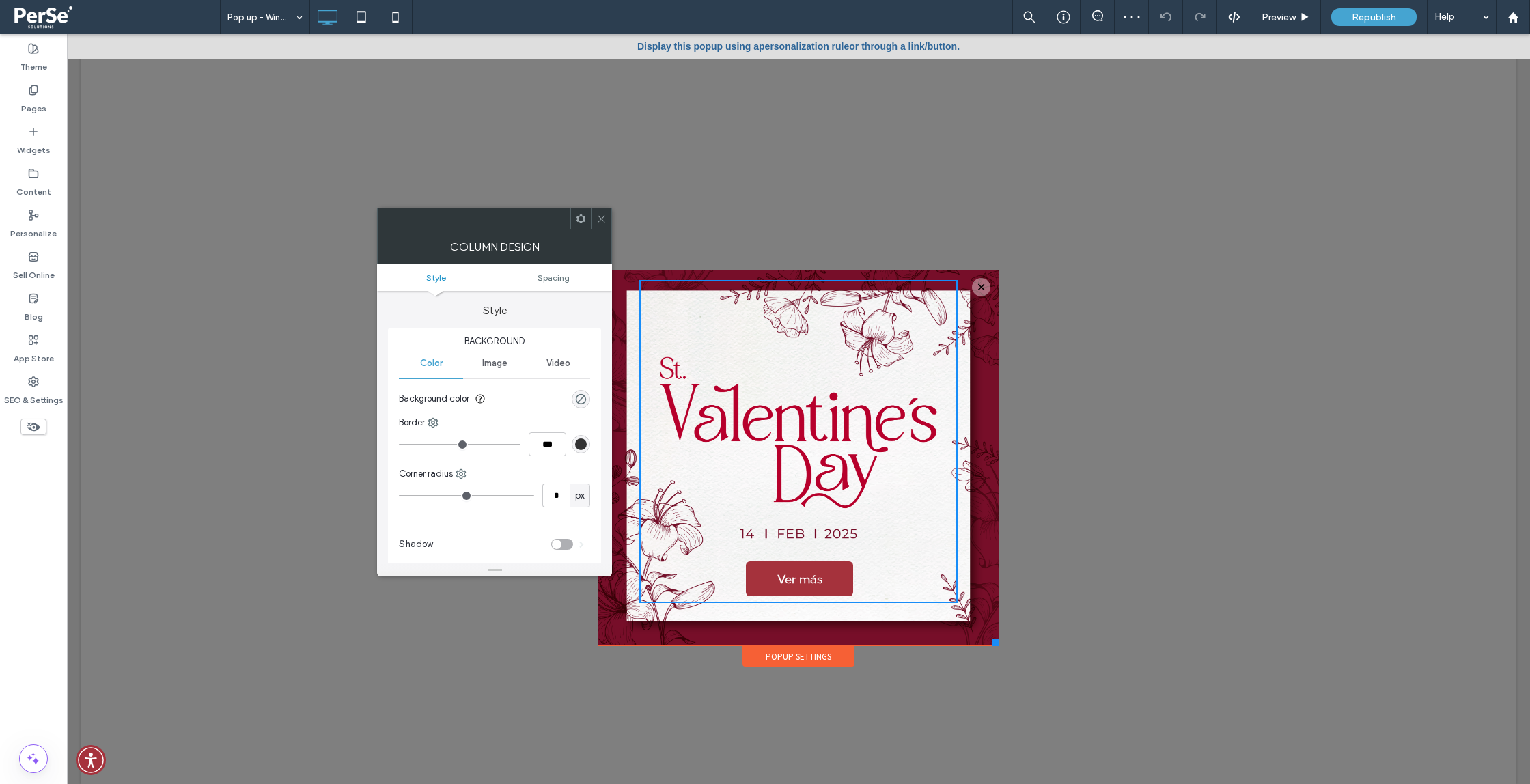
click at [607, 636] on div "Ver más Click To Paste" at bounding box center [798, 457] width 400 height 376
click at [619, 632] on div "Ver más Click To Paste" at bounding box center [798, 457] width 372 height 376
click at [599, 222] on icon at bounding box center [602, 219] width 10 height 10
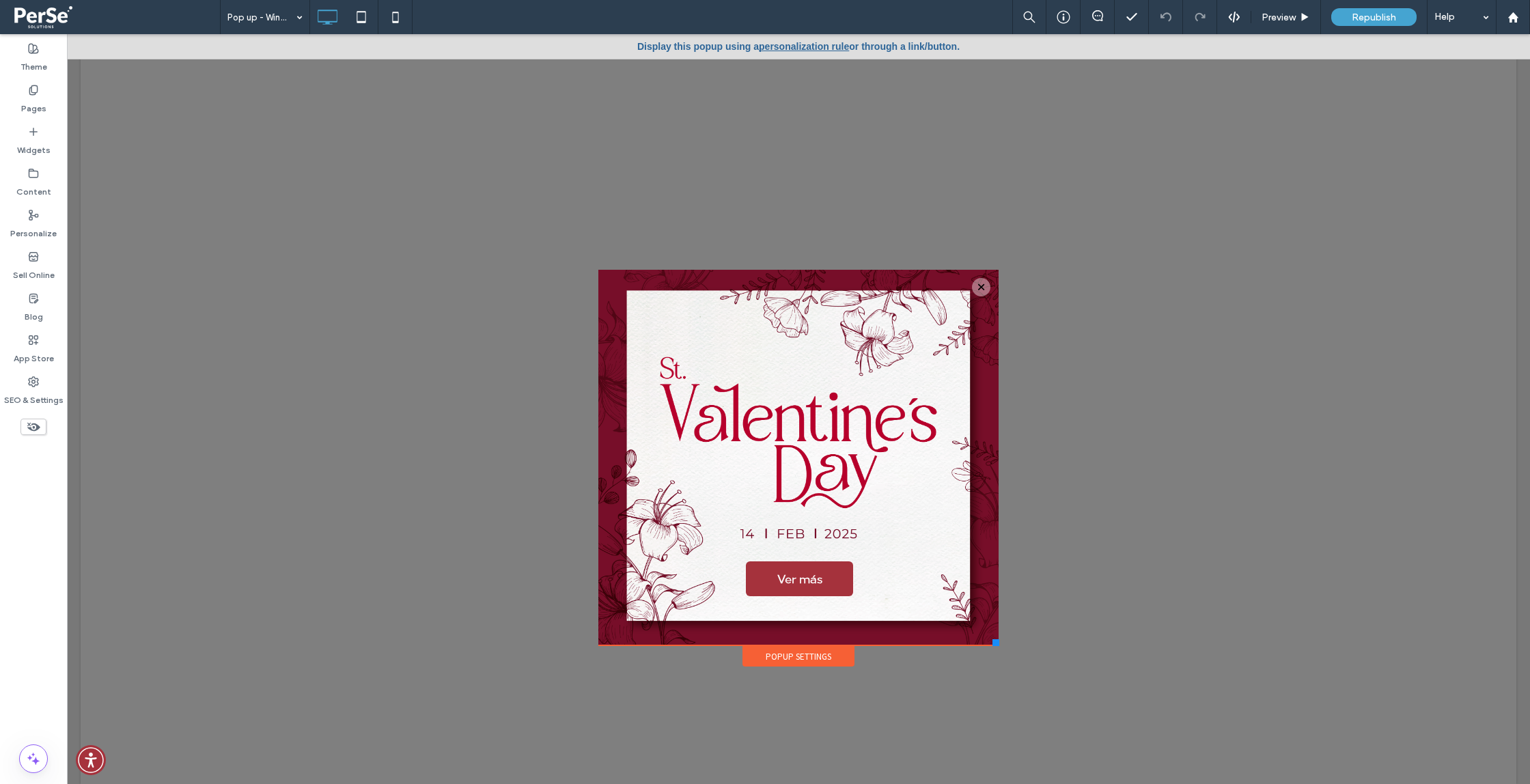
click at [604, 279] on div "Ver más Click To Paste" at bounding box center [798, 457] width 400 height 376
click at [621, 279] on div at bounding box center [627, 281] width 30 height 22
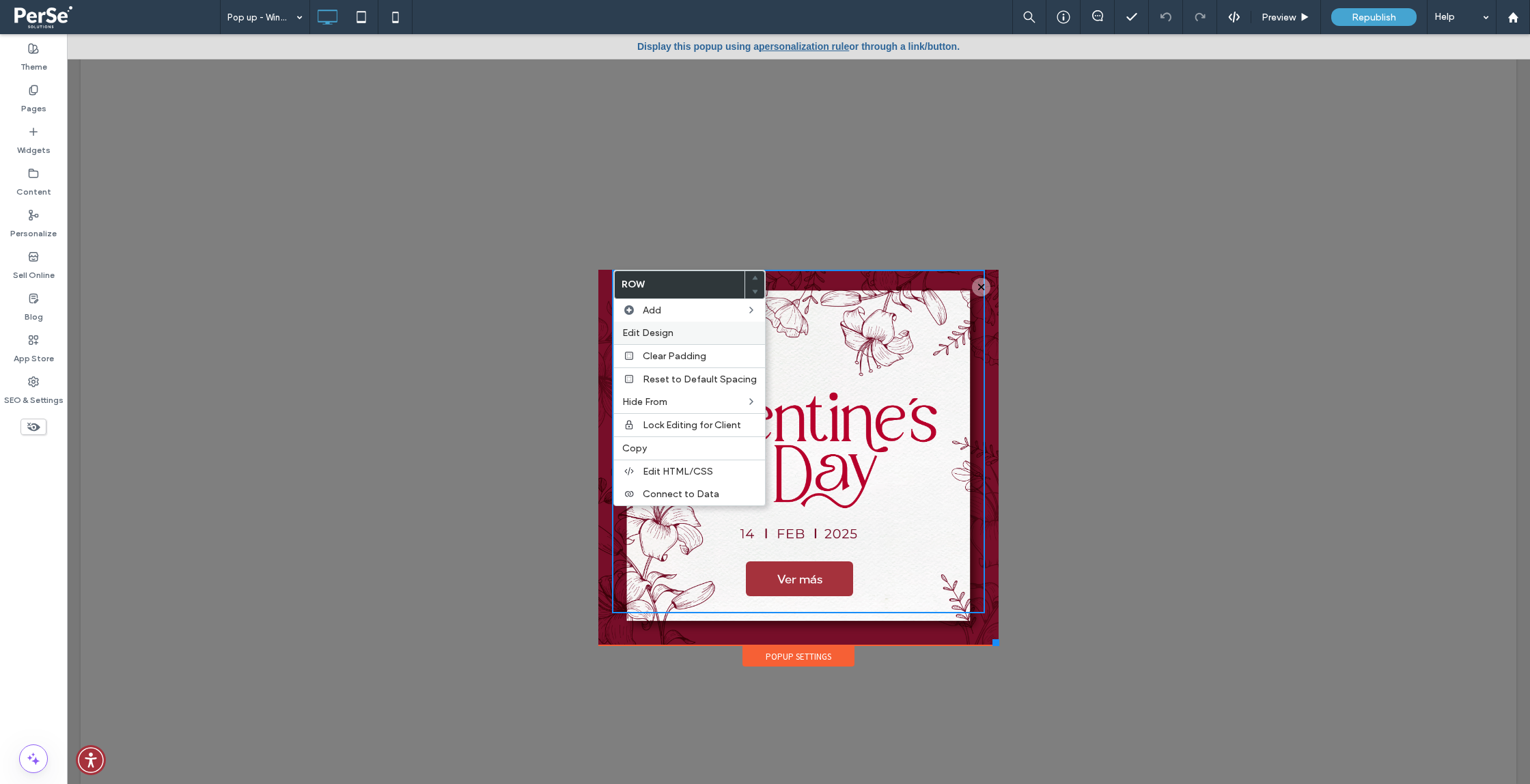
click at [705, 338] on label "Edit Design" at bounding box center [689, 333] width 134 height 11
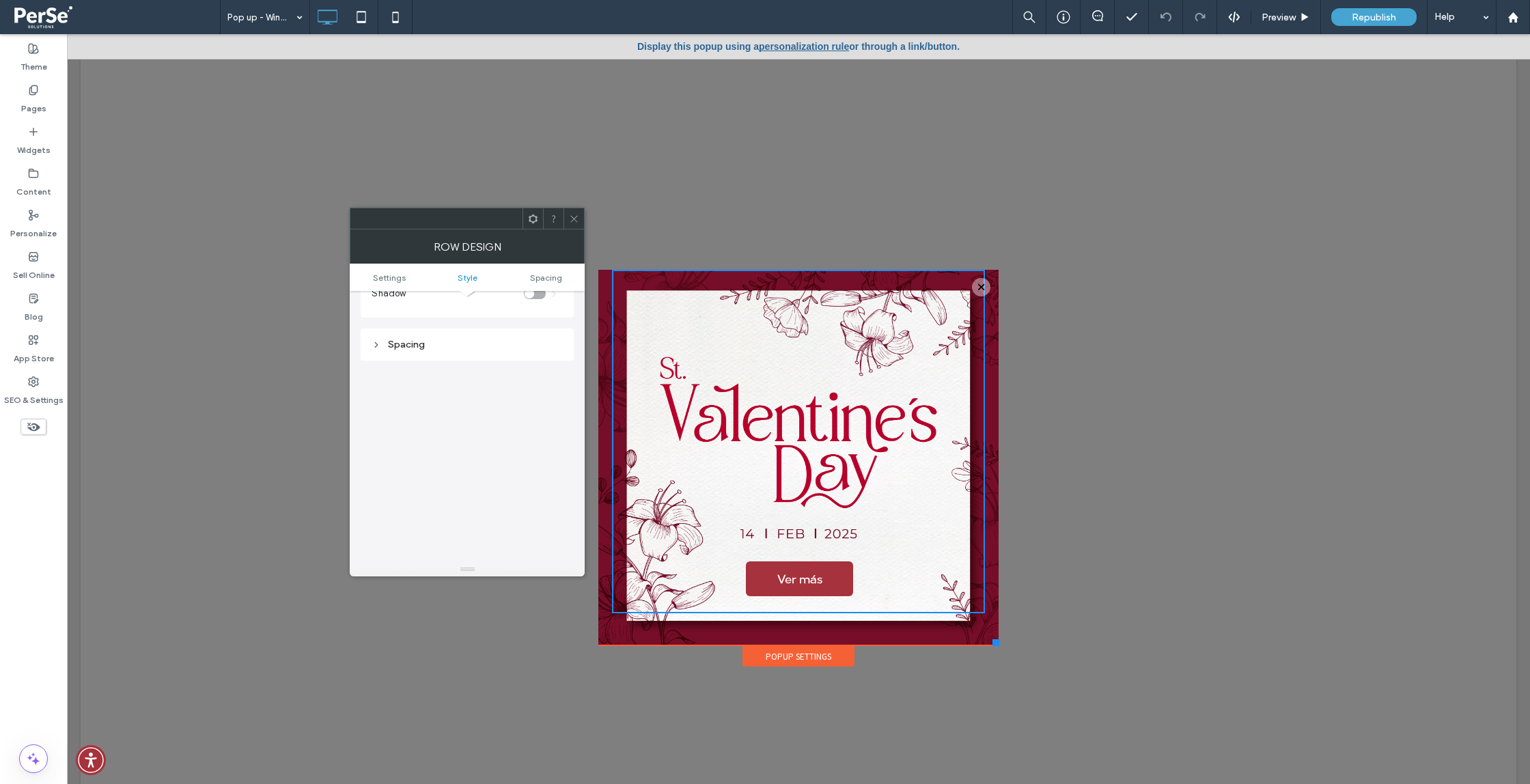
scroll to position [344, 0]
click at [534, 225] on span at bounding box center [533, 218] width 10 height 21
drag, startPoint x: 919, startPoint y: 285, endPoint x: 852, endPoint y: 251, distance: 75.1
click at [992, 292] on div "Ver más Click To Paste" at bounding box center [798, 457] width 400 height 376
click at [573, 223] on span at bounding box center [574, 218] width 10 height 21
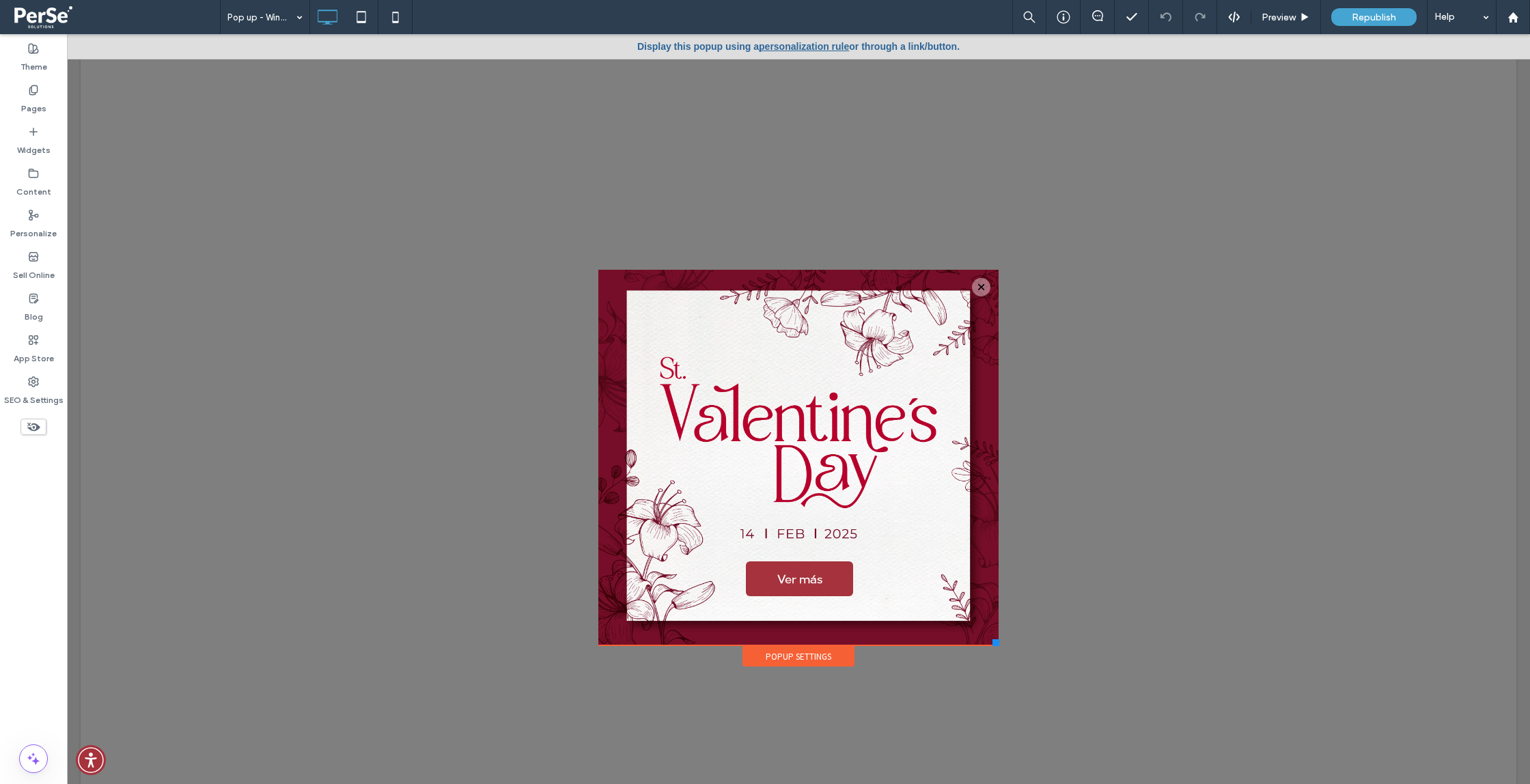
click at [995, 409] on div "Ver más Click To Paste" at bounding box center [798, 457] width 400 height 376
click at [617, 635] on div "Ver más Click To Paste" at bounding box center [798, 457] width 372 height 376
click at [726, 381] on div "Ver más Click To Paste" at bounding box center [798, 441] width 318 height 323
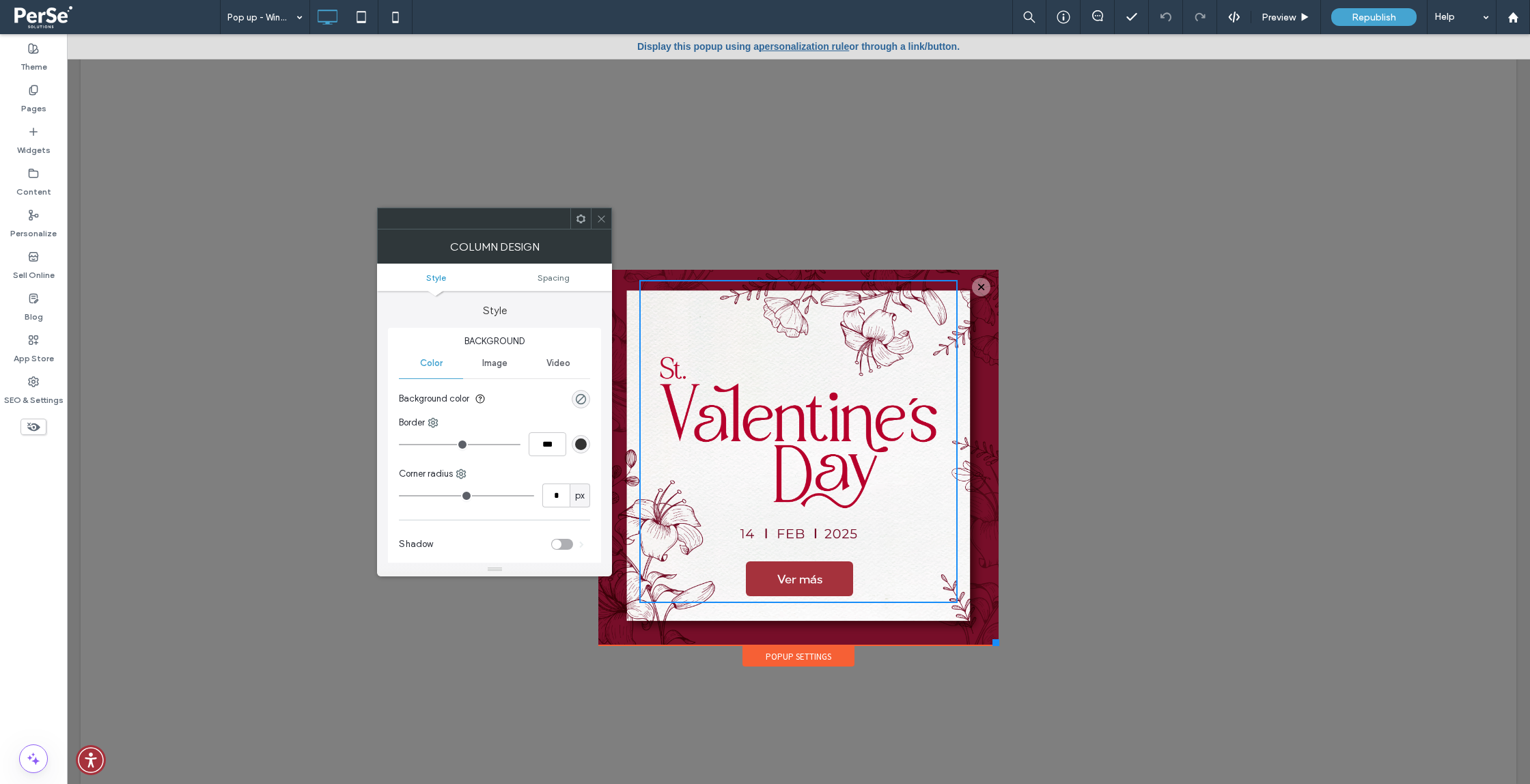
click at [538, 283] on ul "Style Spacing" at bounding box center [494, 277] width 235 height 27
click at [608, 218] on div at bounding box center [601, 218] width 21 height 21
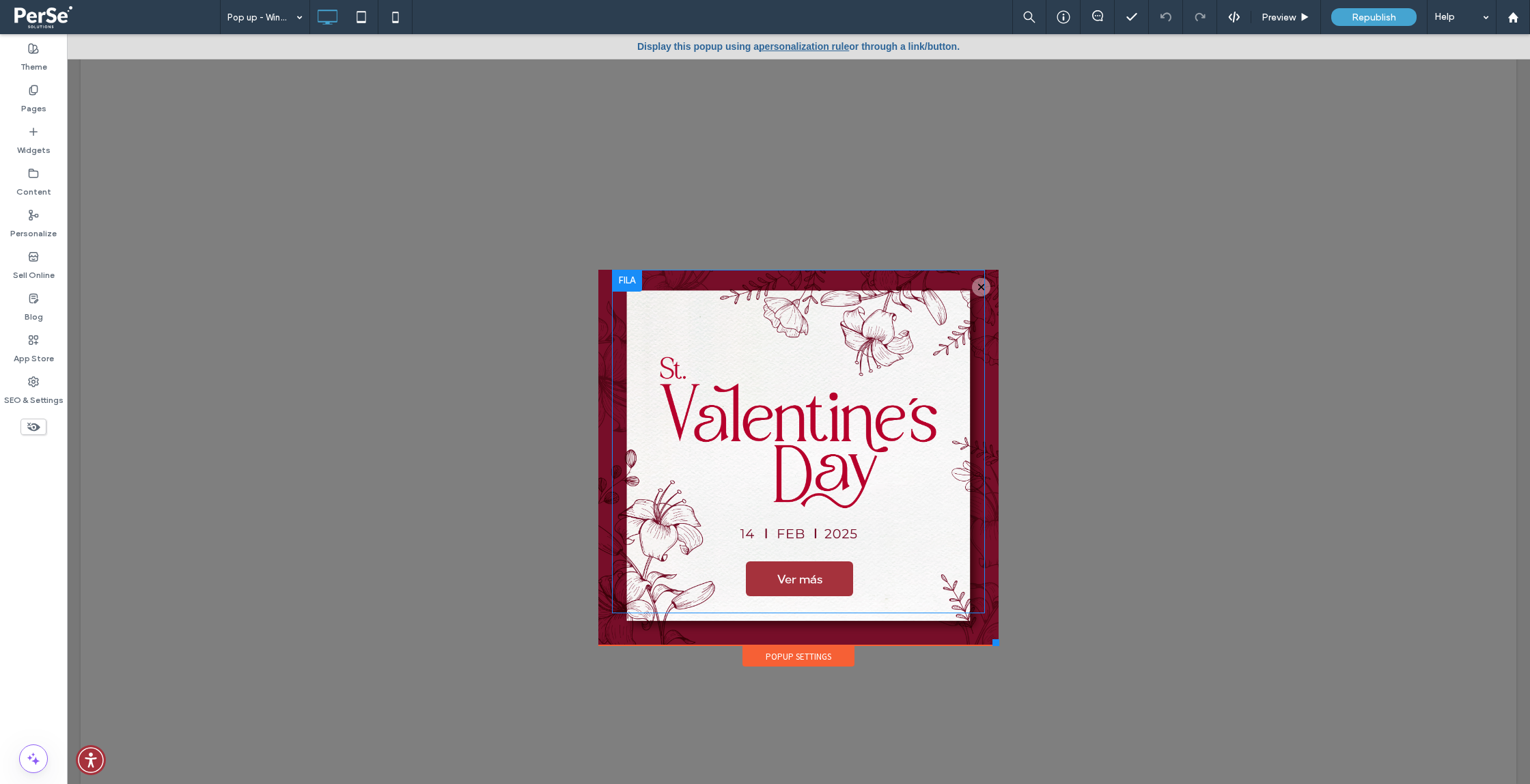
click at [624, 277] on div at bounding box center [627, 281] width 30 height 22
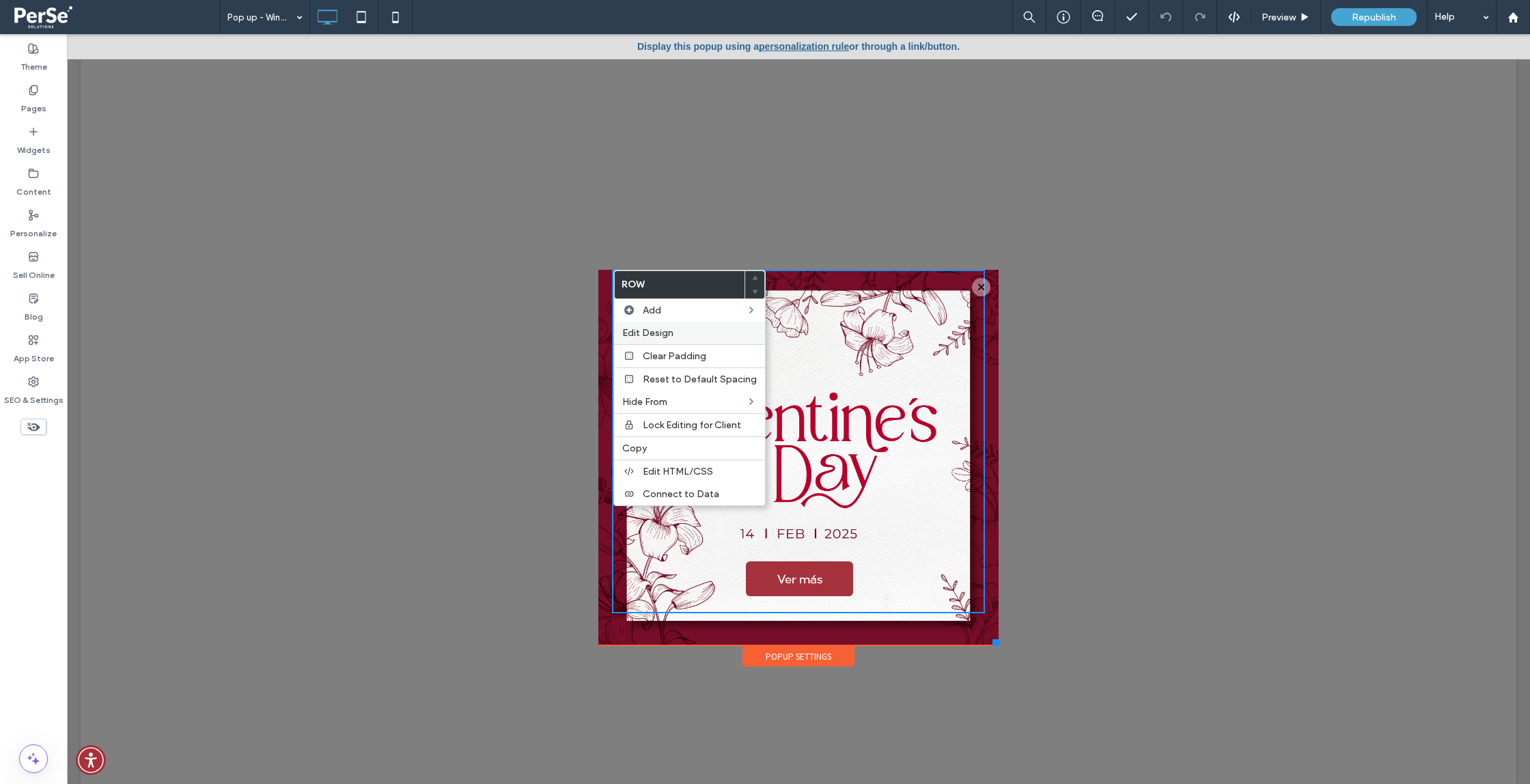
click at [717, 329] on label "Edit Design" at bounding box center [689, 333] width 134 height 11
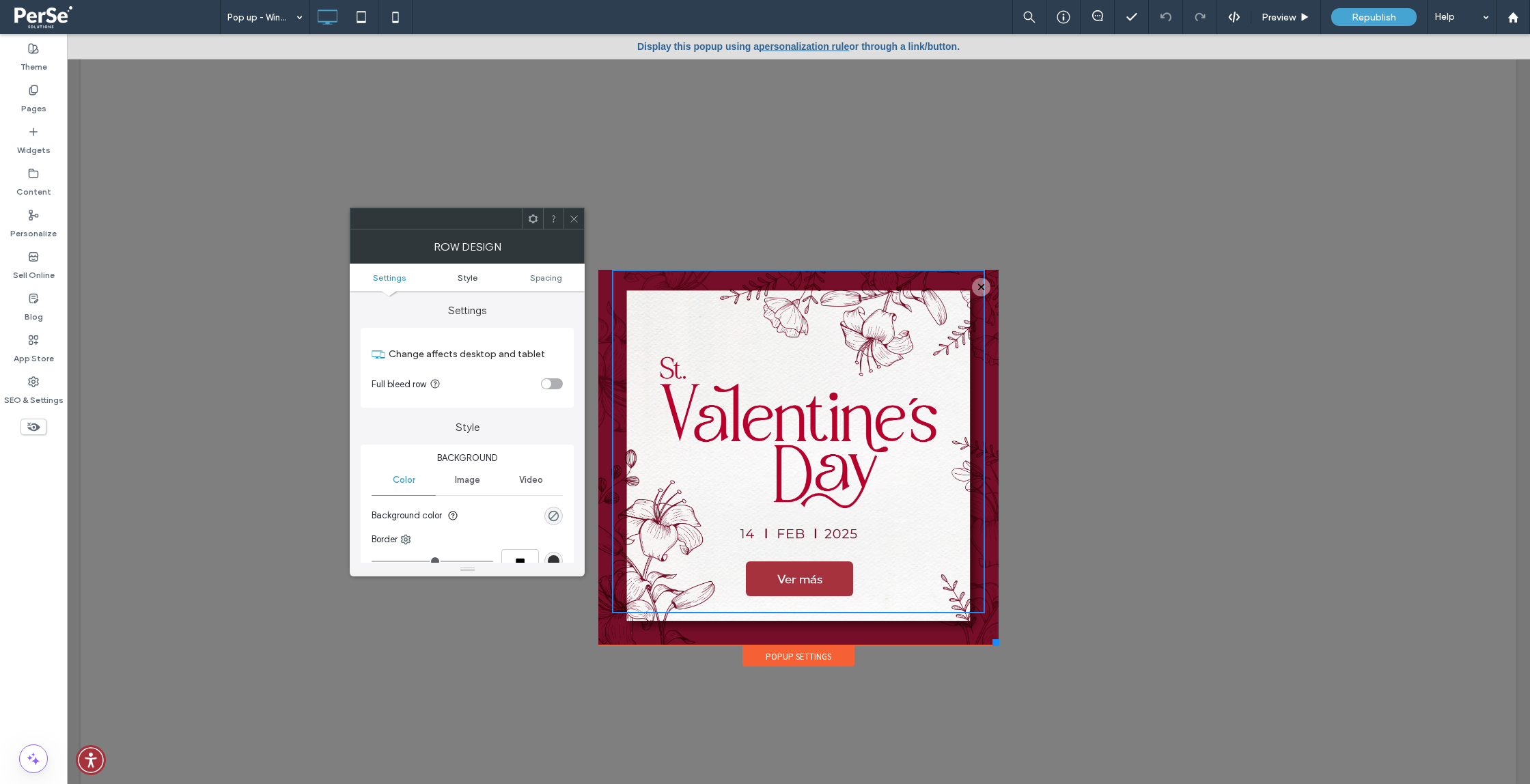
click at [463, 279] on span "Style" at bounding box center [467, 278] width 20 height 10
click at [550, 271] on ul "Settings Style Spacing" at bounding box center [467, 277] width 235 height 27
click at [553, 281] on span "Spacing" at bounding box center [546, 278] width 32 height 10
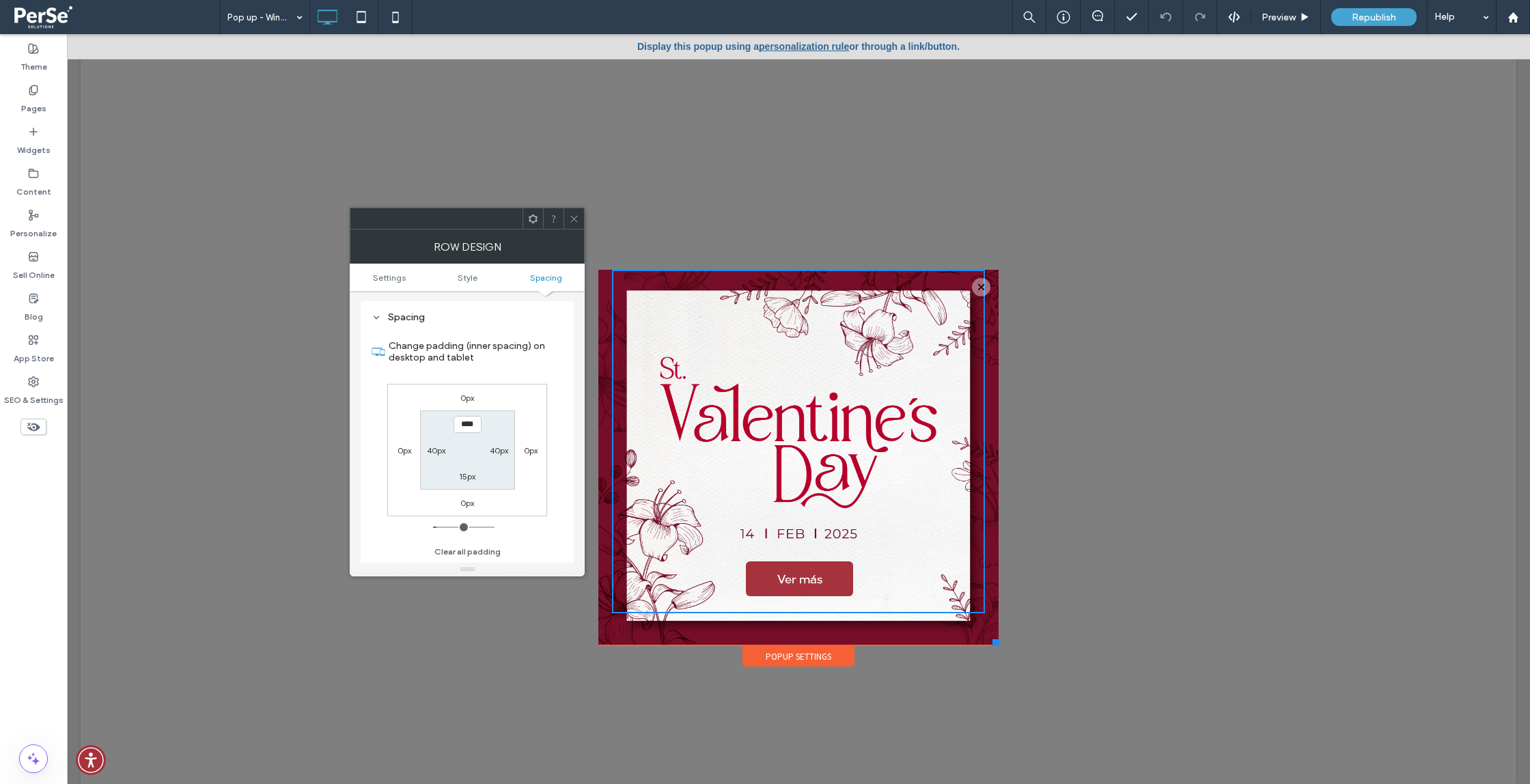
click at [533, 222] on use at bounding box center [533, 218] width 9 height 9
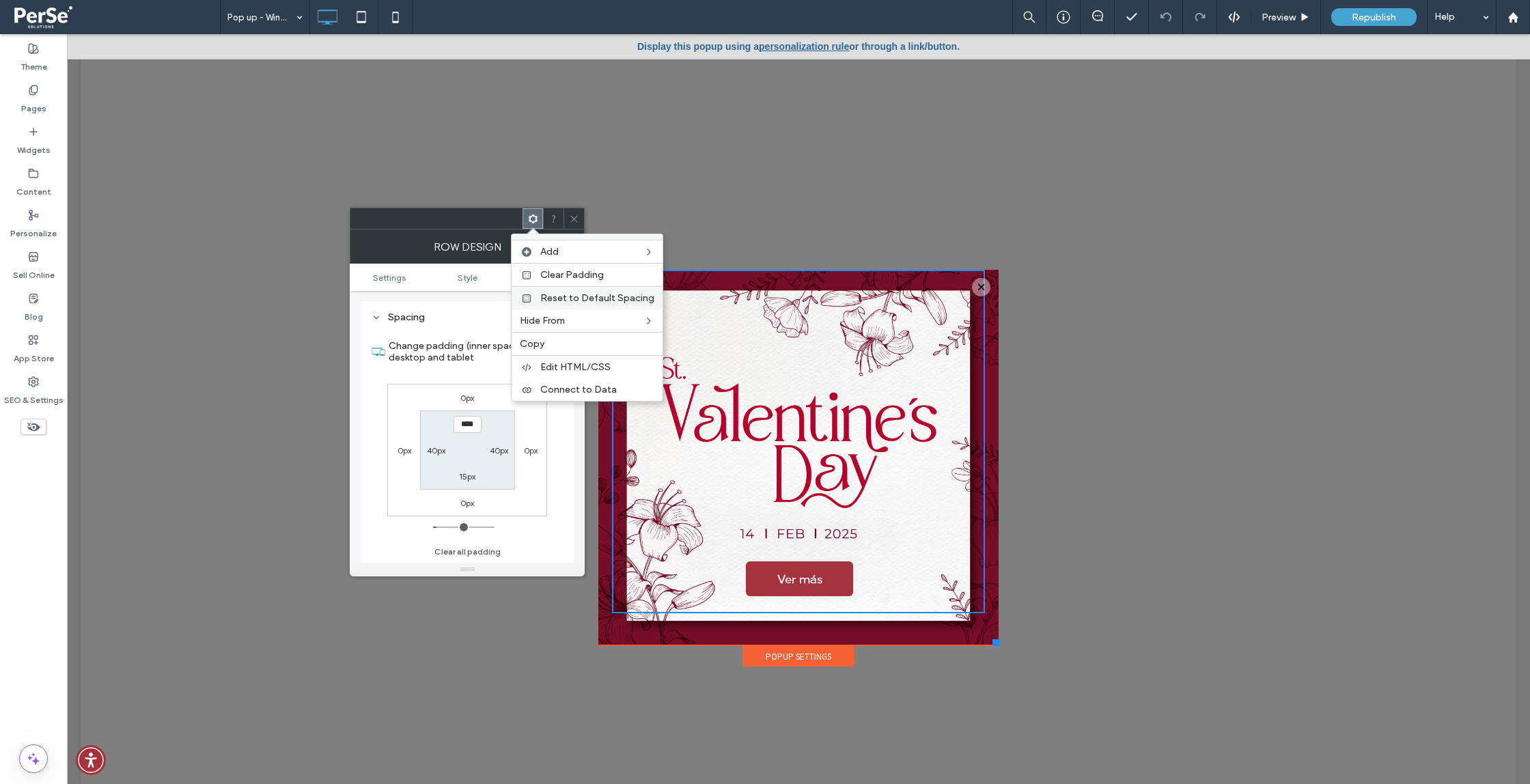
click at [579, 298] on span "Reset to Default Spacing" at bounding box center [597, 298] width 114 height 11
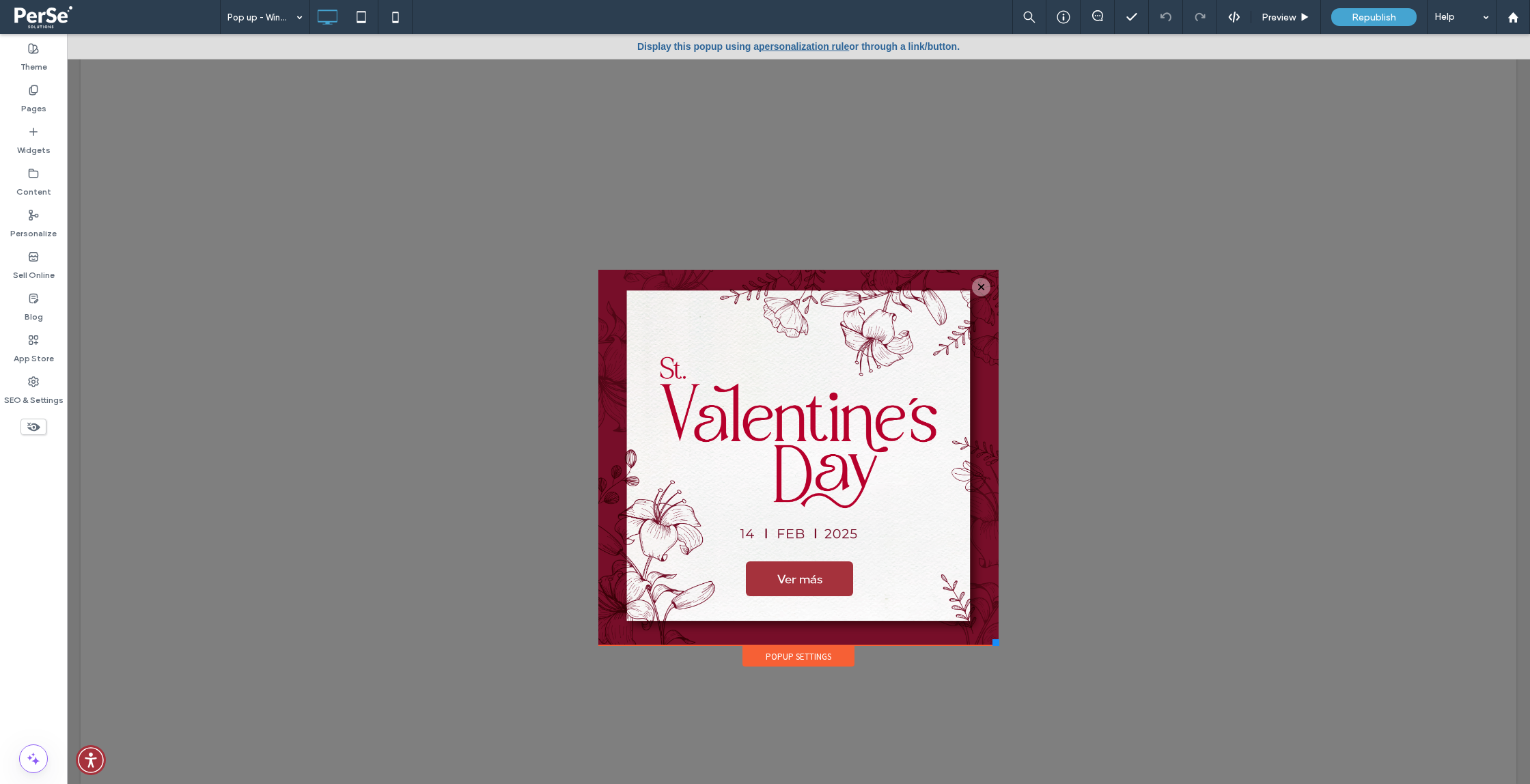
click at [601, 285] on div "Ver más Click To Paste" at bounding box center [798, 457] width 400 height 376
click at [609, 287] on div "Ver más Click To Paste" at bounding box center [798, 457] width 400 height 376
click at [861, 555] on div "Ver más Click To Paste" at bounding box center [798, 441] width 318 height 323
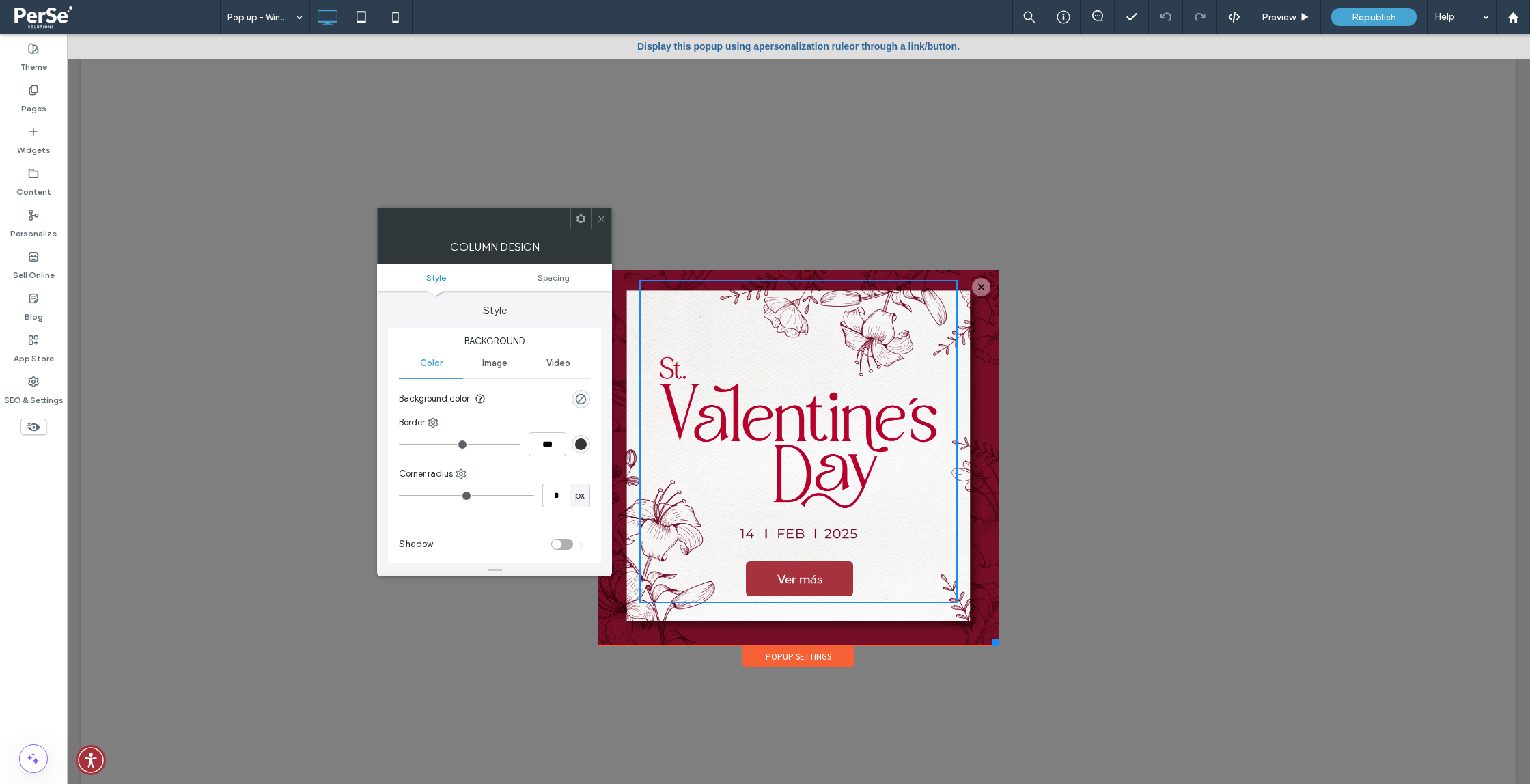
click at [846, 650] on div "Popup Settings" at bounding box center [798, 656] width 112 height 21
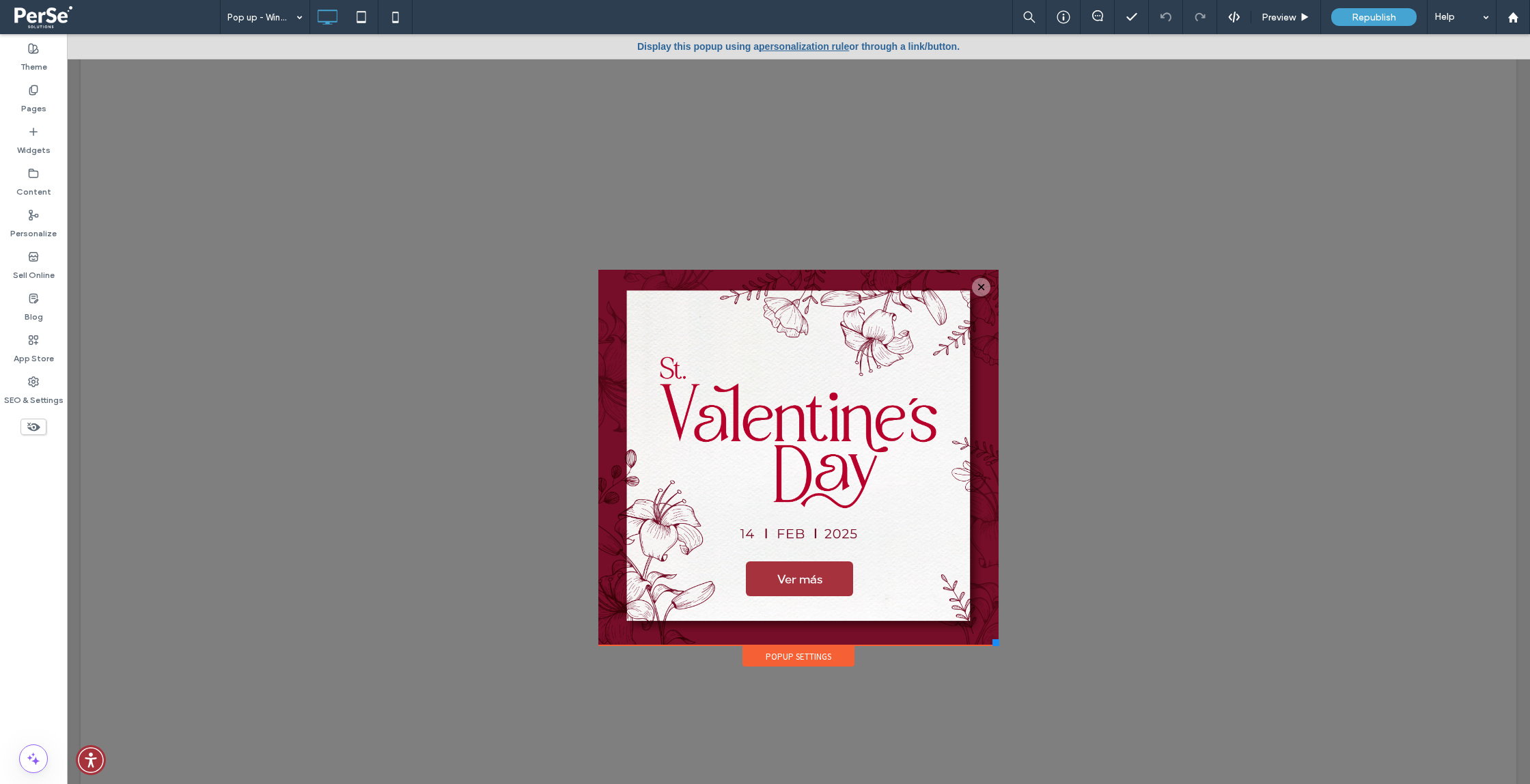
drag, startPoint x: 904, startPoint y: 640, endPoint x: 913, endPoint y: 638, distance: 9.2
click at [906, 639] on div "Ver más Click To Paste" at bounding box center [798, 457] width 372 height 376
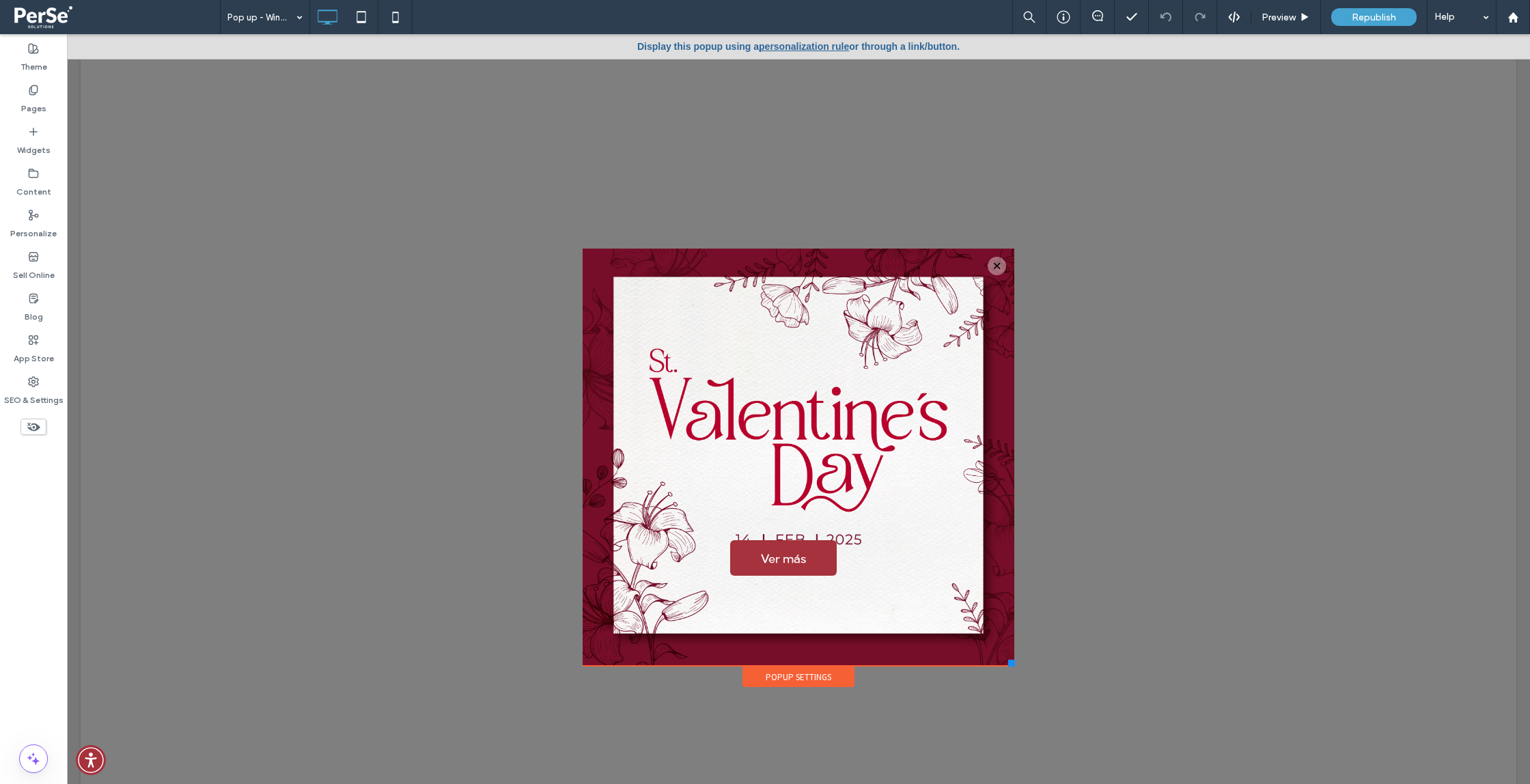
drag, startPoint x: 993, startPoint y: 644, endPoint x: 1011, endPoint y: 664, distance: 26.9
click at [1014, 666] on div at bounding box center [1012, 663] width 7 height 7
click at [999, 660] on div at bounding box center [765, 392] width 1530 height 784
click at [982, 655] on div "Ver más Click To Paste" at bounding box center [798, 457] width 404 height 418
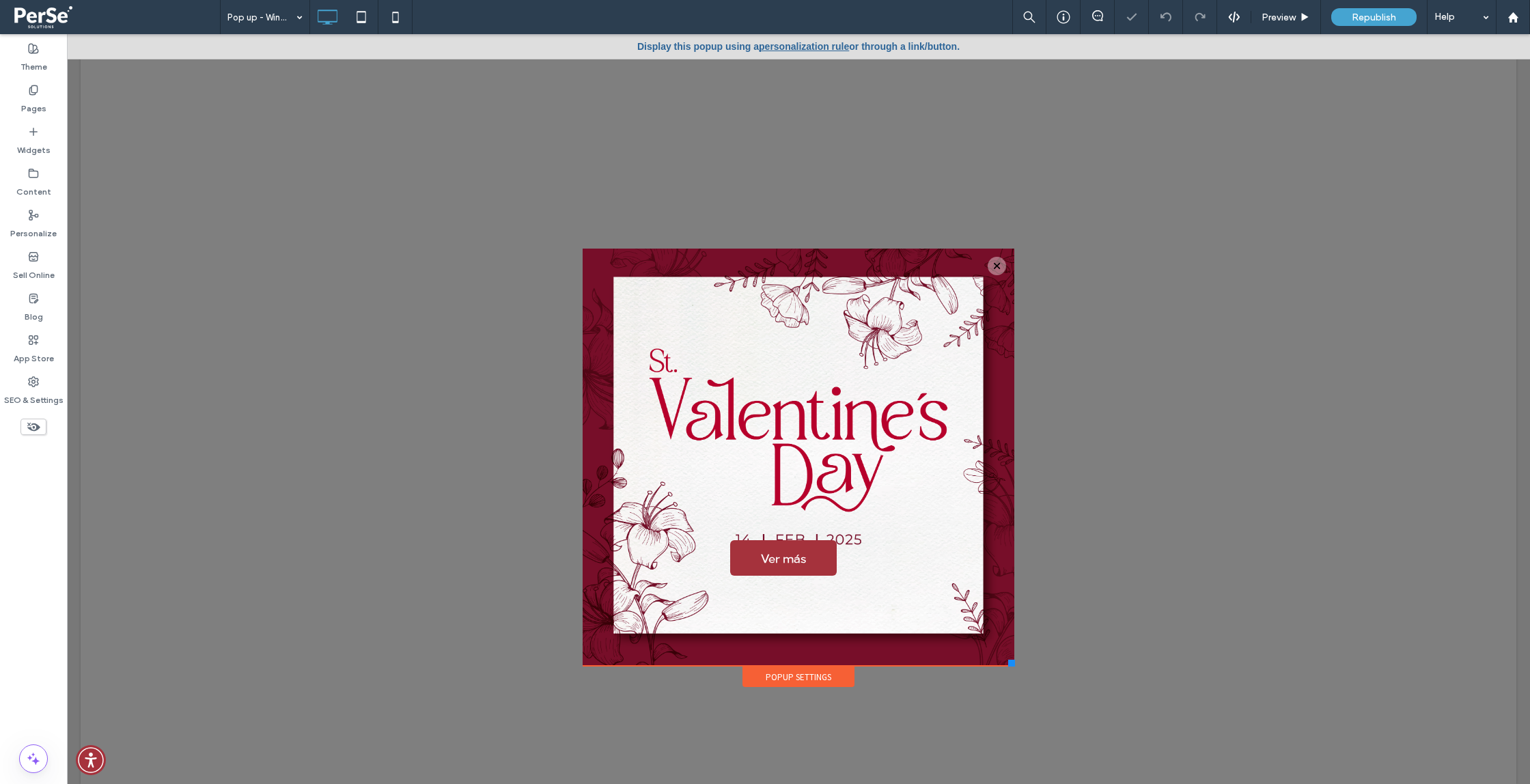
drag, startPoint x: 982, startPoint y: 655, endPoint x: 963, endPoint y: 656, distance: 19.0
click at [982, 655] on div "Ver más Click To Paste" at bounding box center [798, 457] width 404 height 418
click at [948, 656] on div "Ver más Click To Paste" at bounding box center [798, 457] width 404 height 418
click at [921, 658] on div "Ver más Click To Paste" at bounding box center [798, 457] width 404 height 418
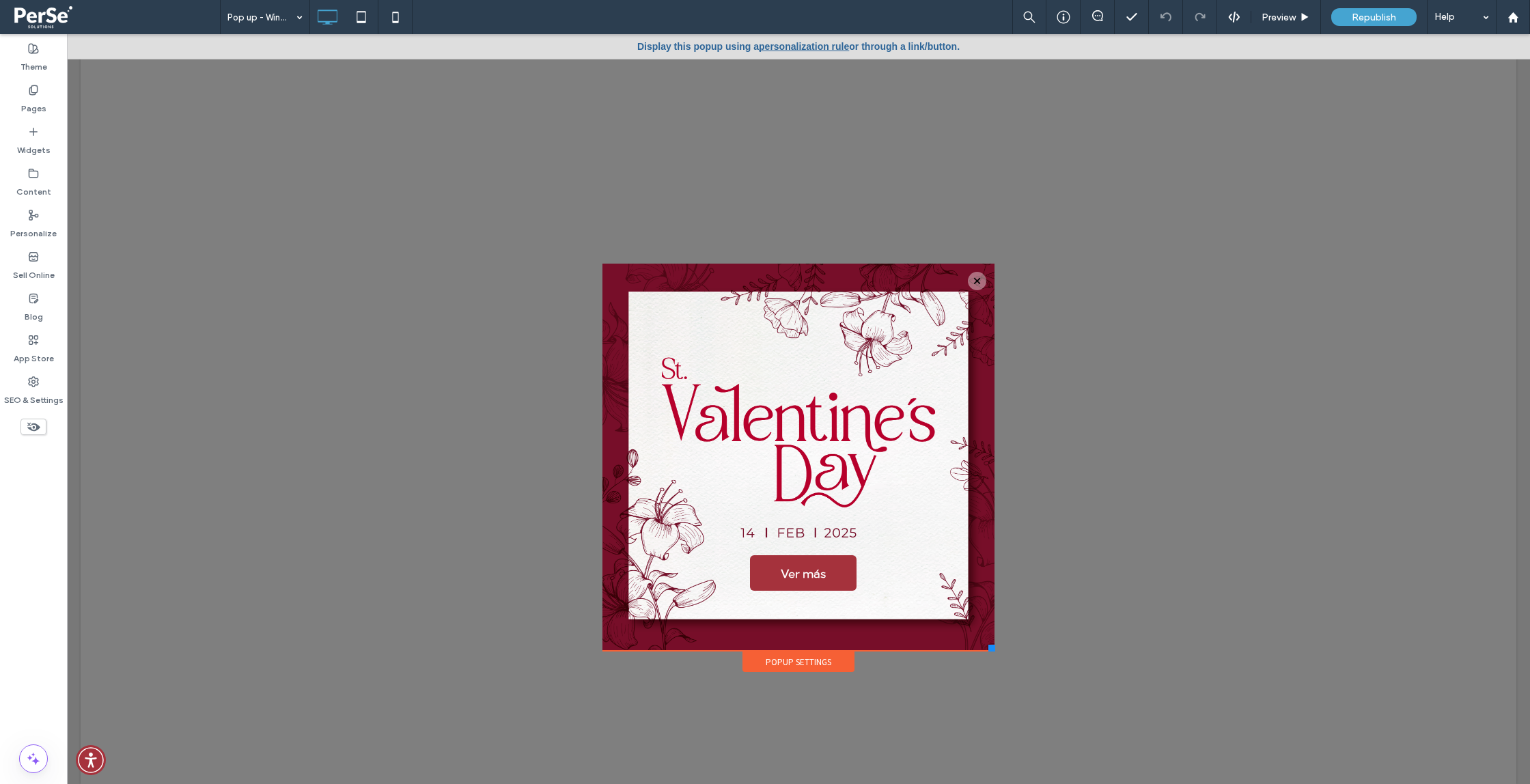
drag, startPoint x: 1007, startPoint y: 658, endPoint x: 994, endPoint y: 651, distance: 14.8
click at [994, 651] on div at bounding box center [992, 648] width 7 height 7
click at [909, 637] on div "Ver más Click To Paste" at bounding box center [798, 457] width 365 height 387
click at [976, 283] on div at bounding box center [977, 281] width 18 height 18
click at [970, 278] on div at bounding box center [977, 281] width 18 height 18
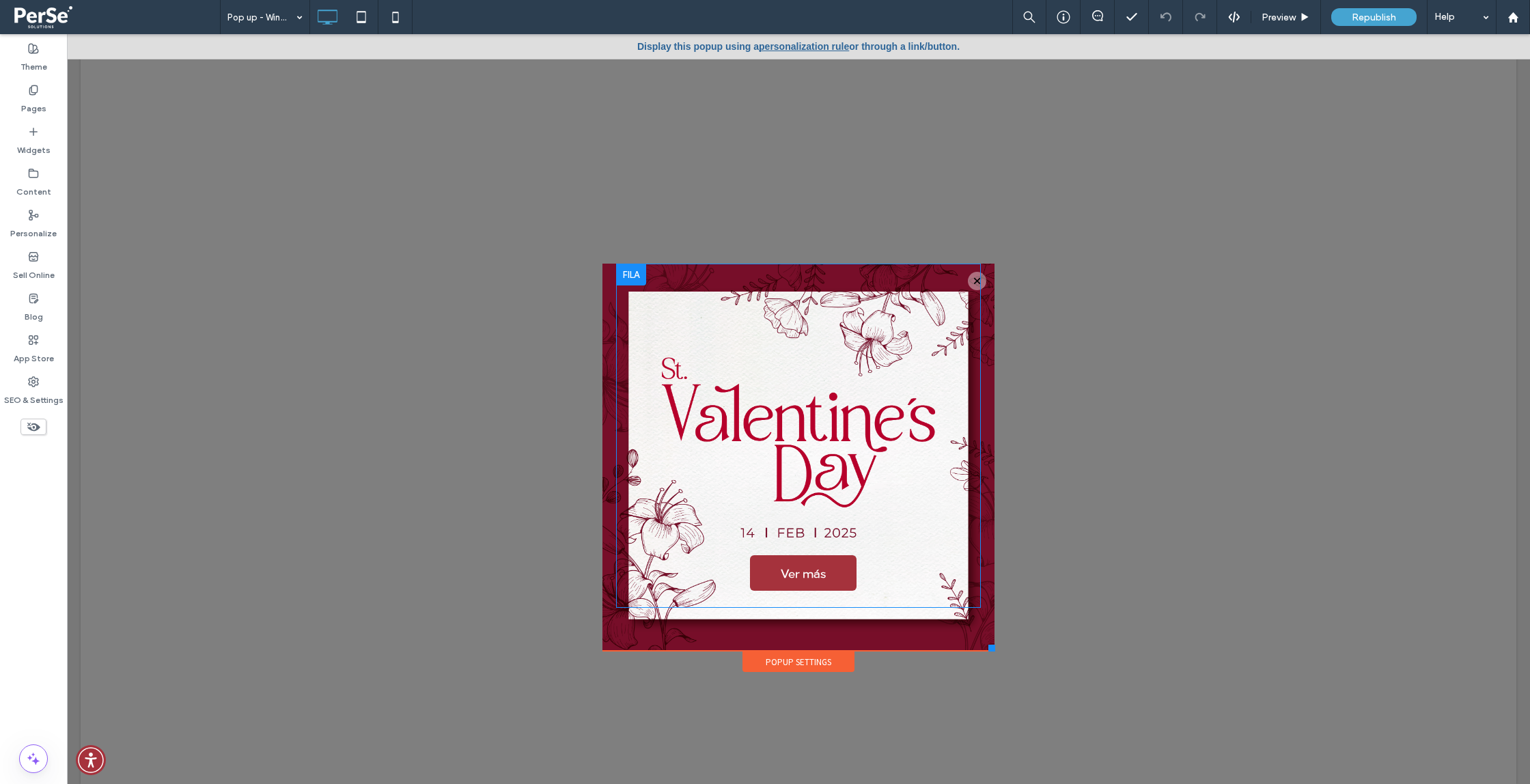
click at [634, 276] on div at bounding box center [631, 274] width 30 height 22
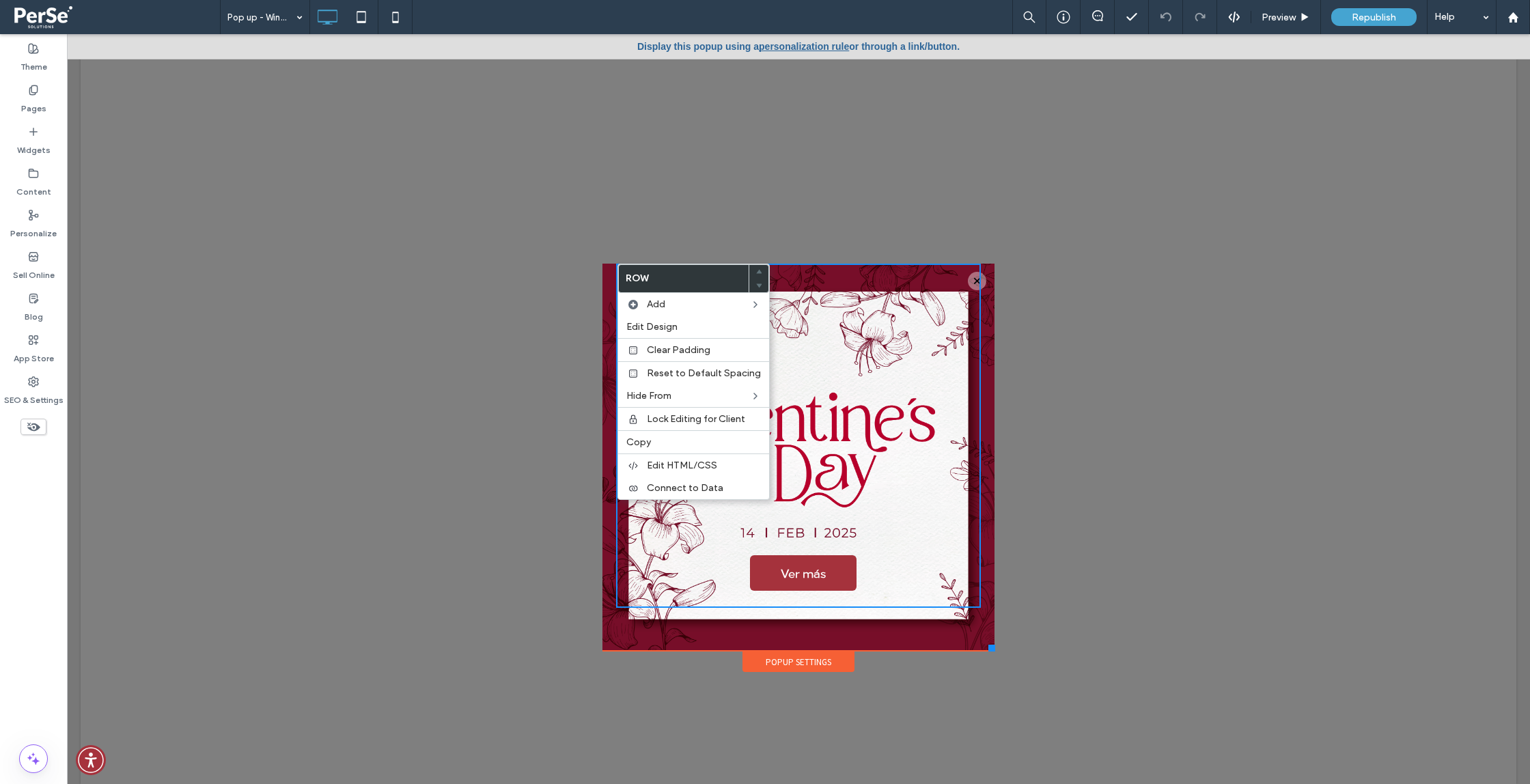
click at [877, 408] on div "Ver más Click To Paste" at bounding box center [798, 435] width 310 height 323
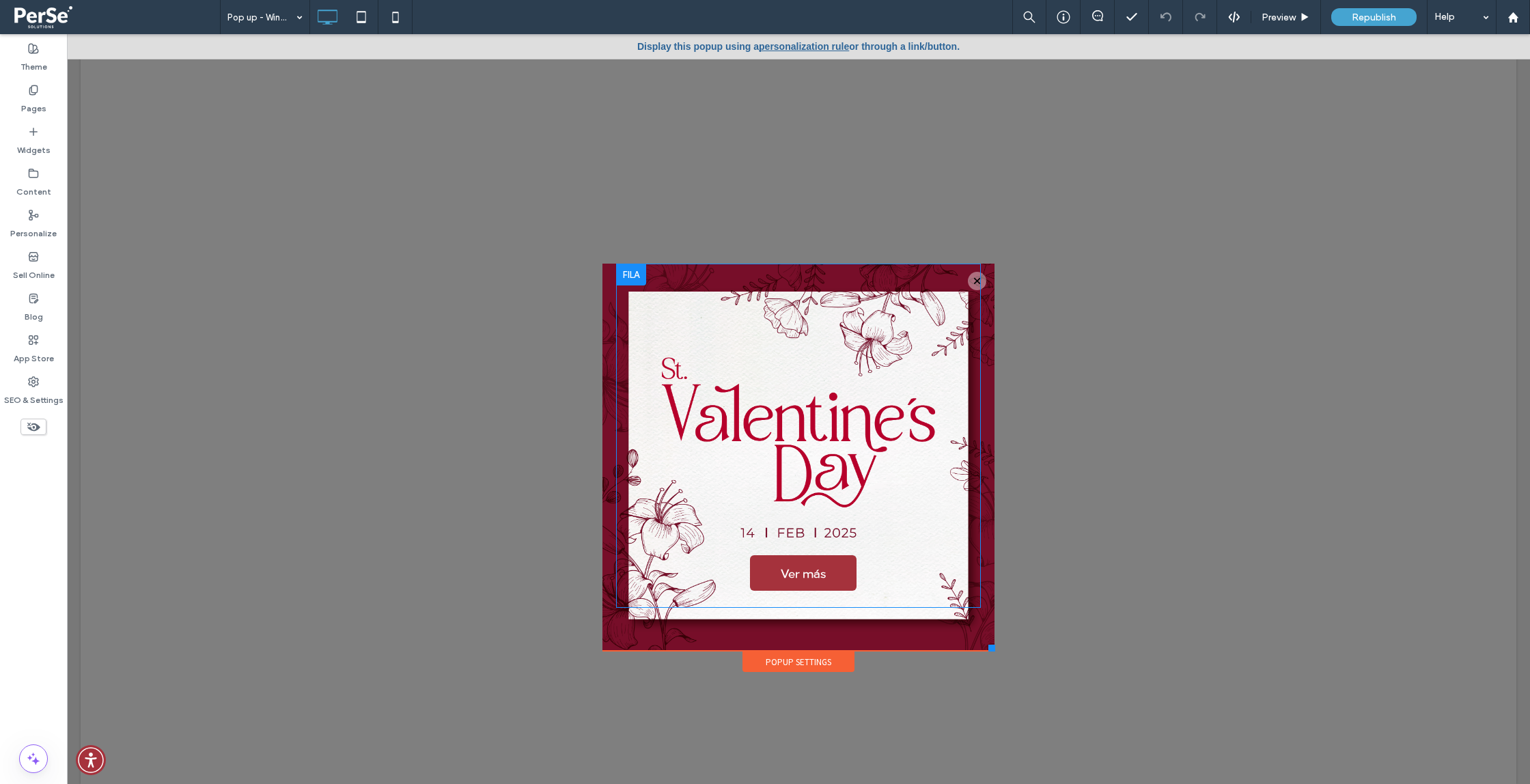
click at [906, 411] on div "Ver más Click To Paste" at bounding box center [798, 435] width 310 height 323
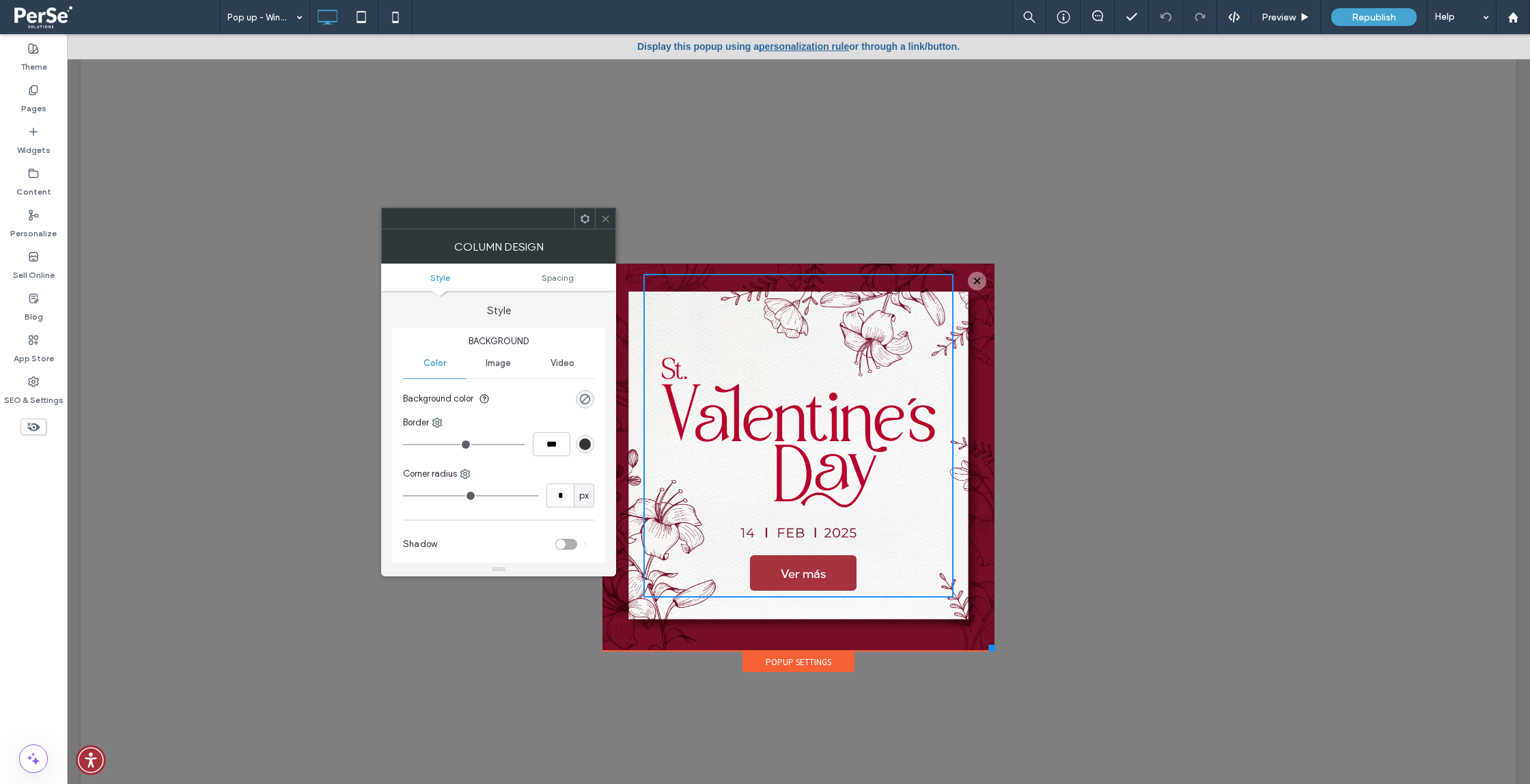
drag, startPoint x: 873, startPoint y: 422, endPoint x: 803, endPoint y: 422, distance: 70.0
click at [759, 423] on div "Ver más Click To Paste" at bounding box center [798, 435] width 310 height 323
click at [585, 223] on icon at bounding box center [585, 219] width 10 height 10
click at [601, 217] on icon at bounding box center [605, 219] width 10 height 10
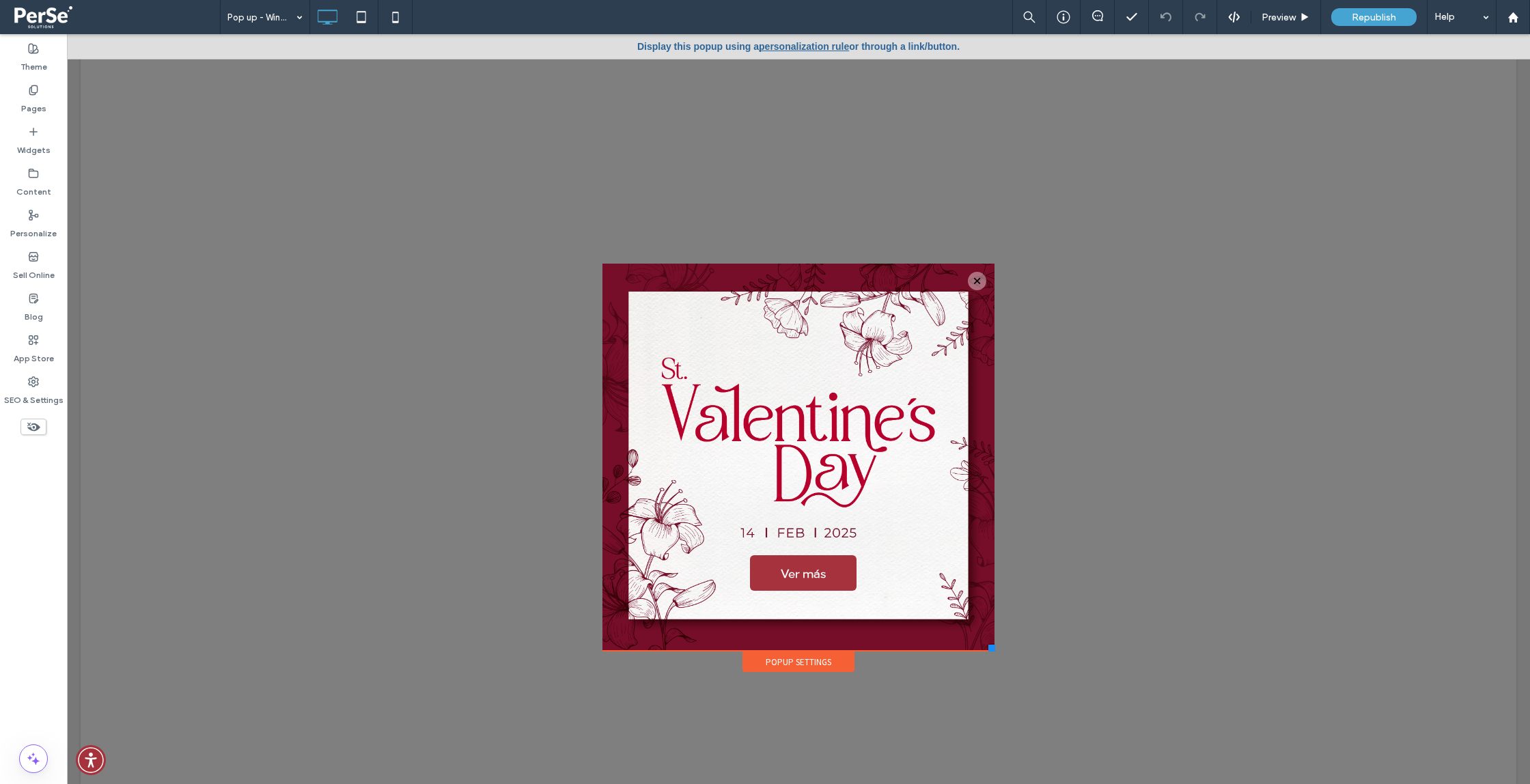
click at [603, 263] on div "Ver más Click To Paste" at bounding box center [798, 457] width 392 height 387
click at [803, 658] on div "Popup Settings" at bounding box center [798, 661] width 112 height 21
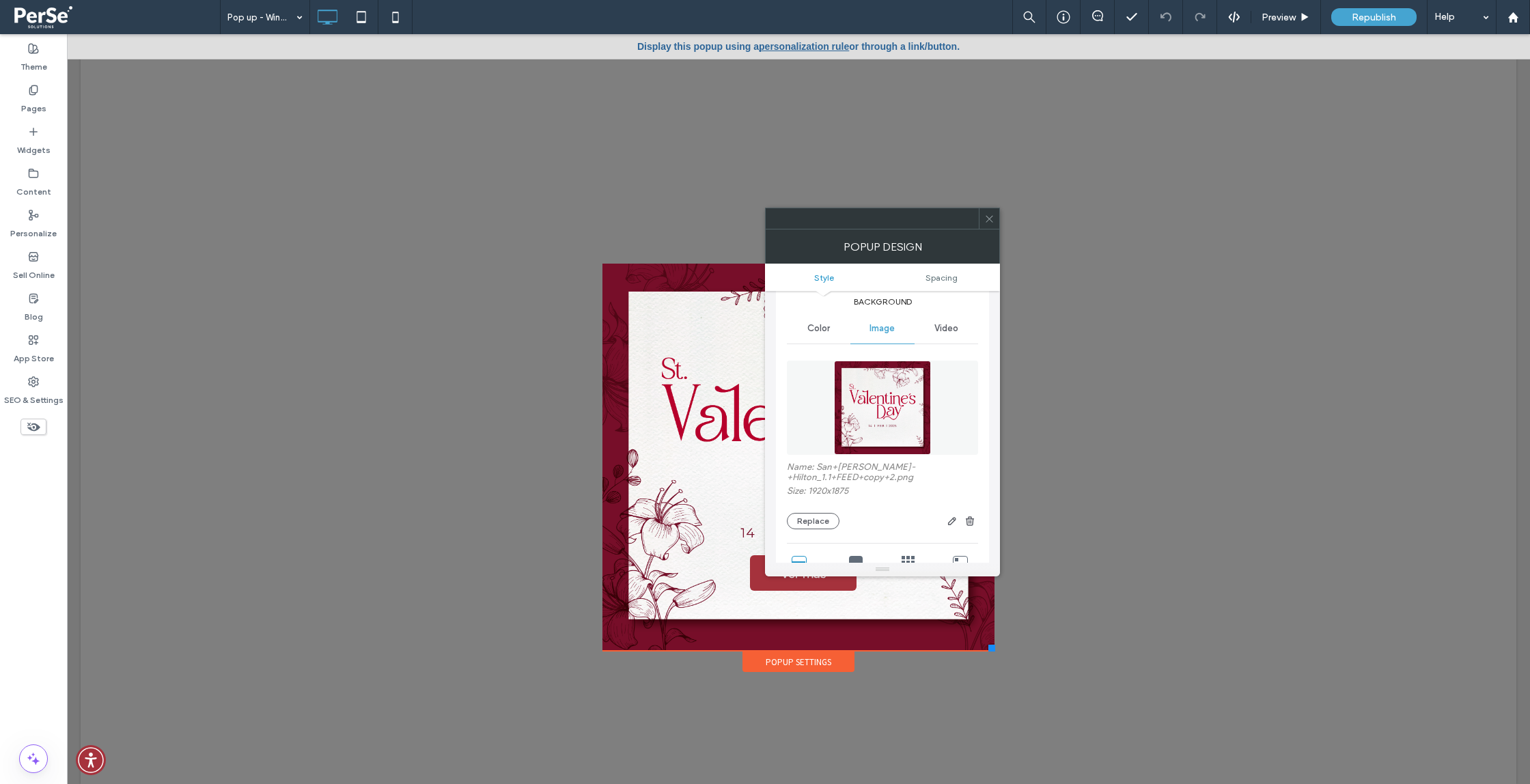
scroll to position [237, 0]
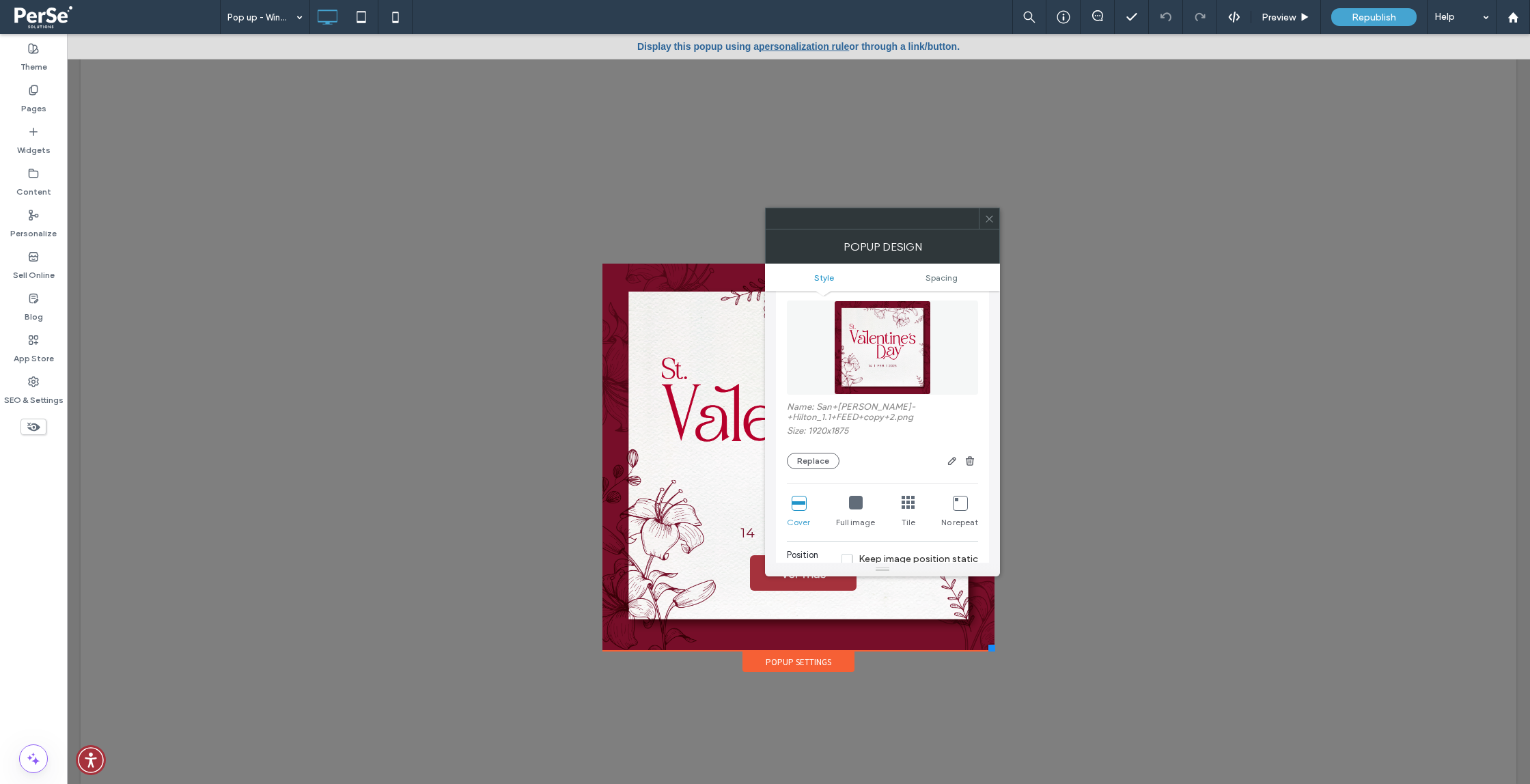
click at [992, 221] on icon at bounding box center [989, 219] width 10 height 10
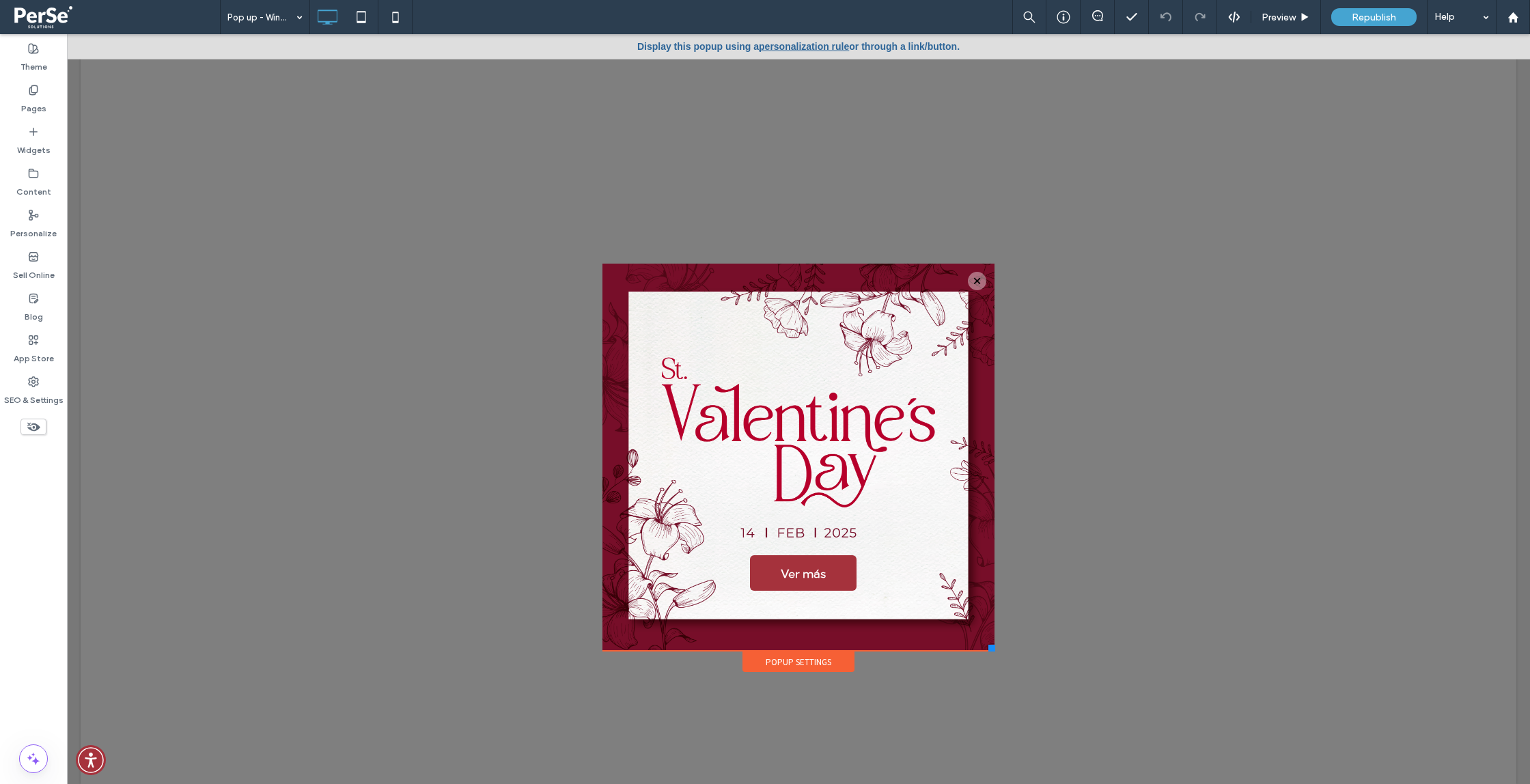
click at [799, 665] on div "Popup Settings" at bounding box center [798, 661] width 112 height 21
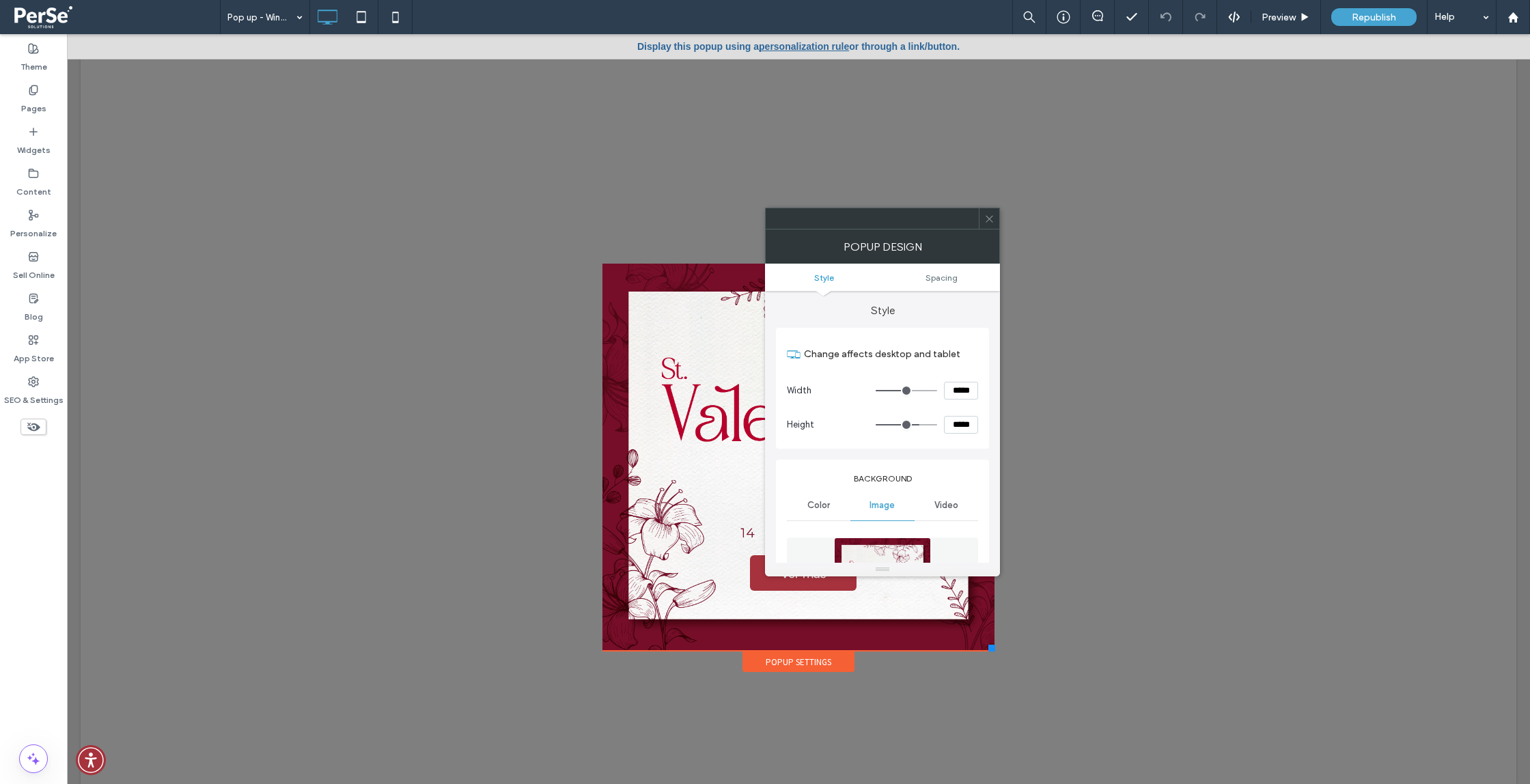
click at [868, 555] on img at bounding box center [882, 584] width 97 height 94
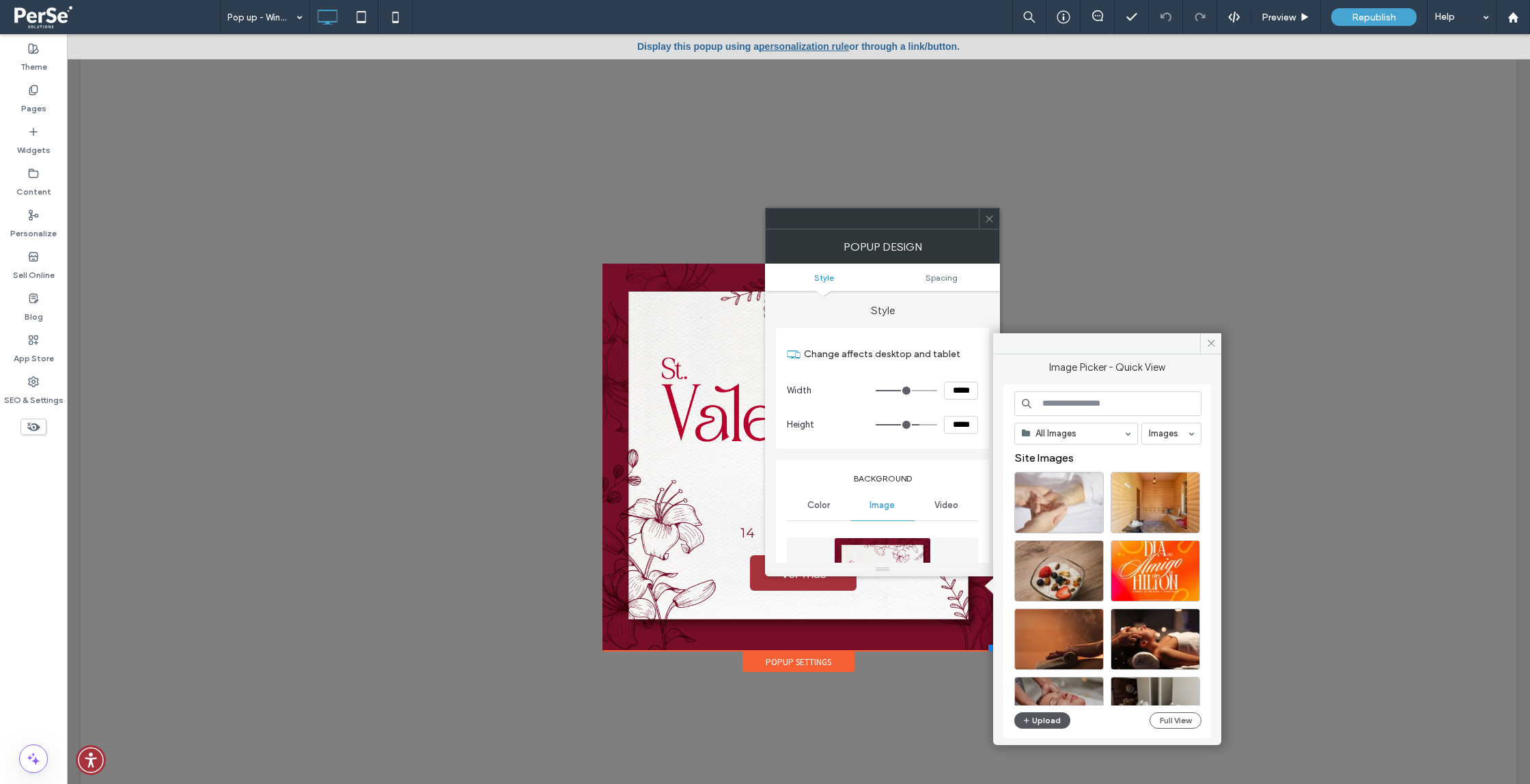
click at [1038, 723] on button "Upload" at bounding box center [1042, 720] width 56 height 16
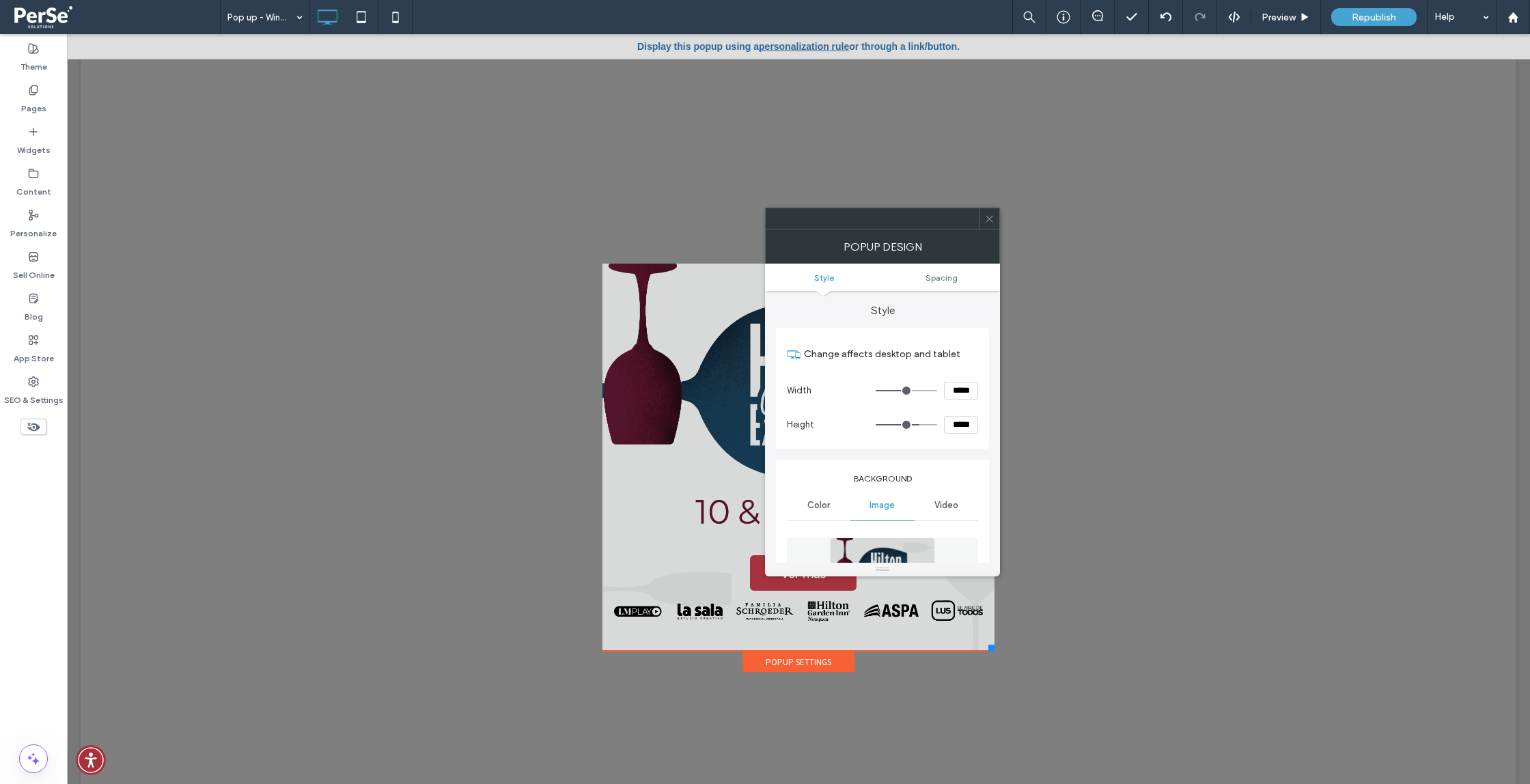
drag, startPoint x: 992, startPoint y: 226, endPoint x: 982, endPoint y: 242, distance: 18.9
click at [992, 226] on span at bounding box center [989, 218] width 10 height 21
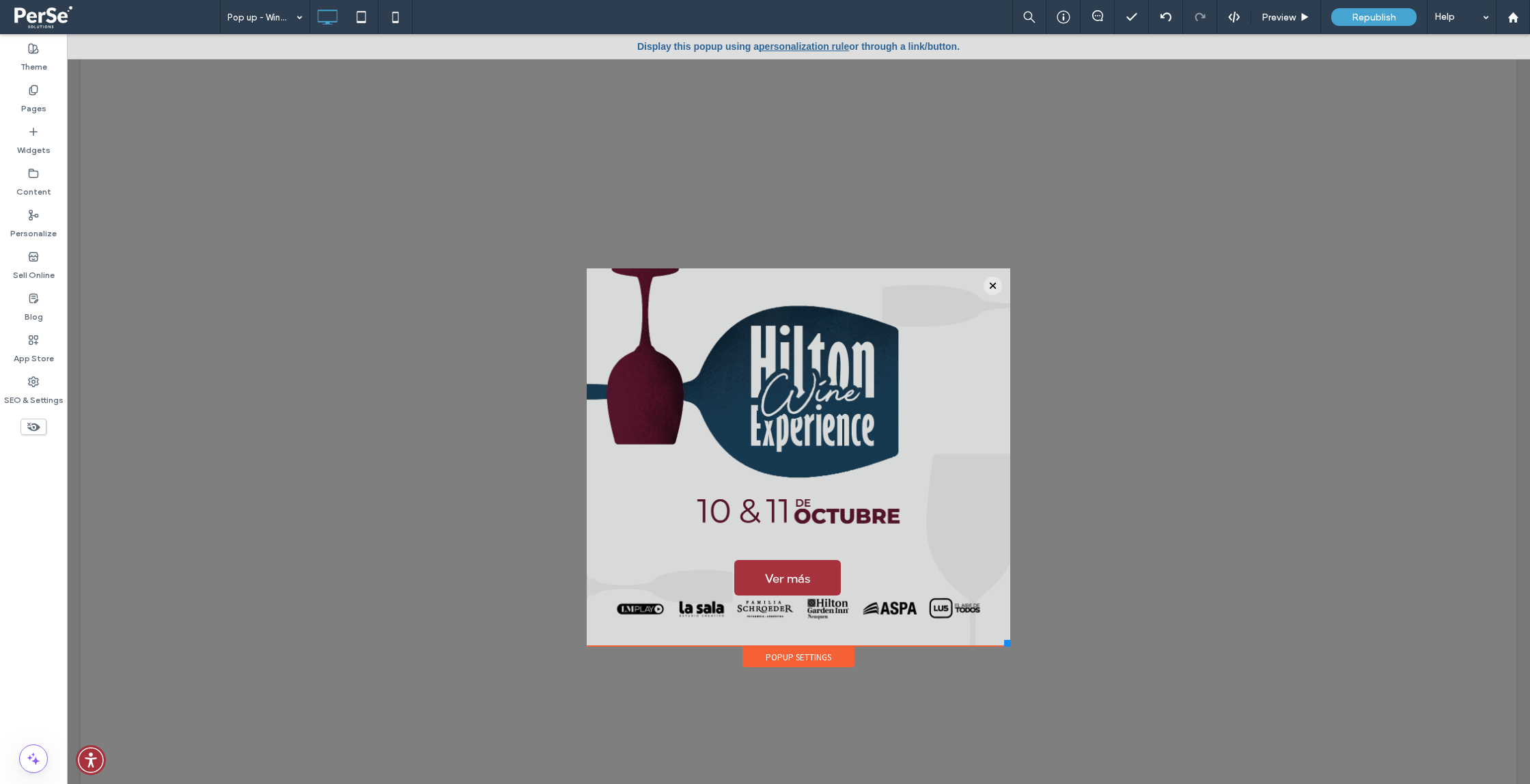
drag, startPoint x: 993, startPoint y: 648, endPoint x: 1011, endPoint y: 647, distance: 18.0
click at [1011, 647] on div at bounding box center [1008, 643] width 7 height 7
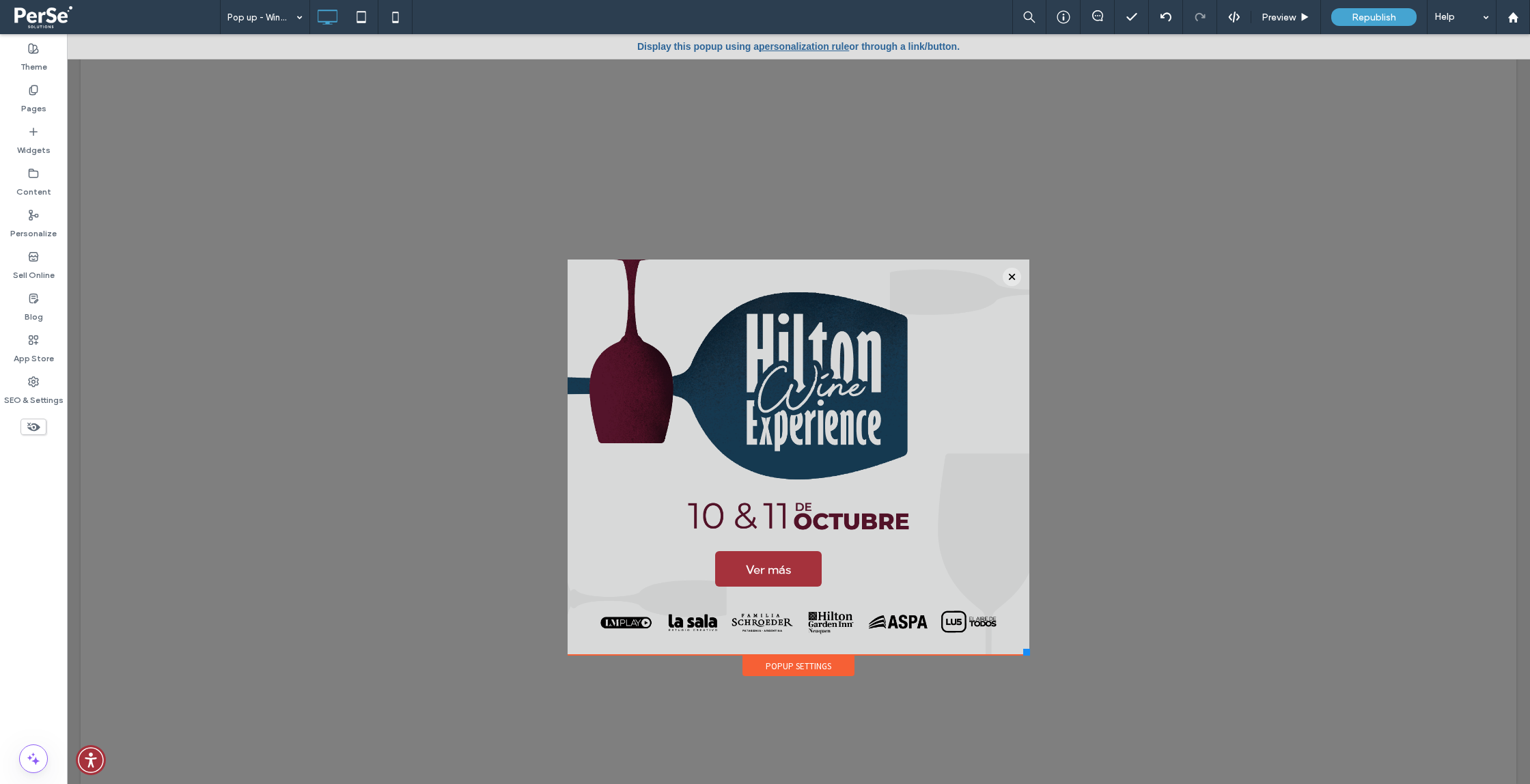
drag, startPoint x: 1011, startPoint y: 646, endPoint x: 1026, endPoint y: 653, distance: 16.6
click at [1029, 655] on div at bounding box center [1027, 653] width 7 height 7
click at [773, 575] on span "Ver más" at bounding box center [768, 569] width 45 height 15
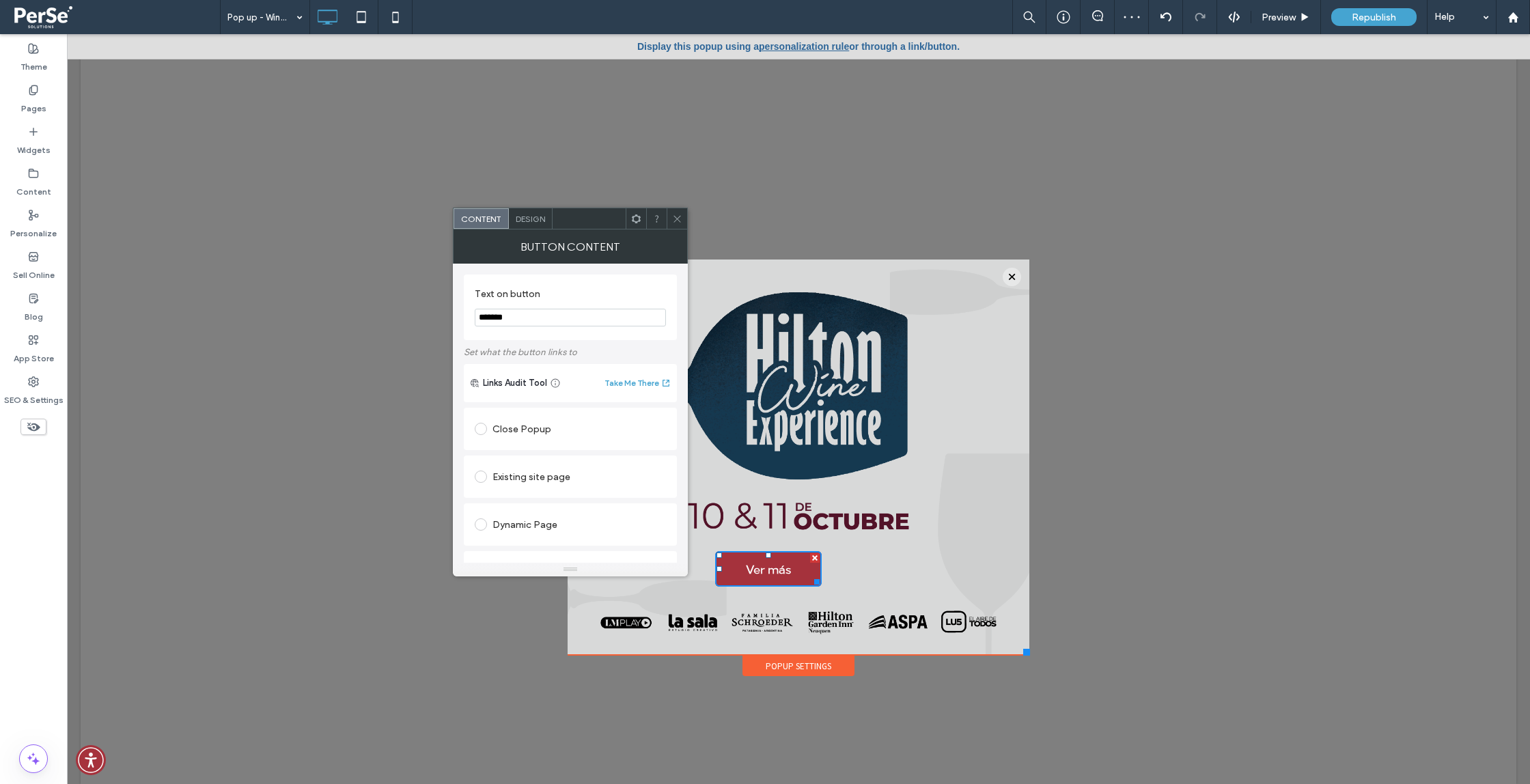
drag, startPoint x: 681, startPoint y: 223, endPoint x: 679, endPoint y: 251, distance: 28.1
click at [681, 223] on span at bounding box center [677, 218] width 10 height 21
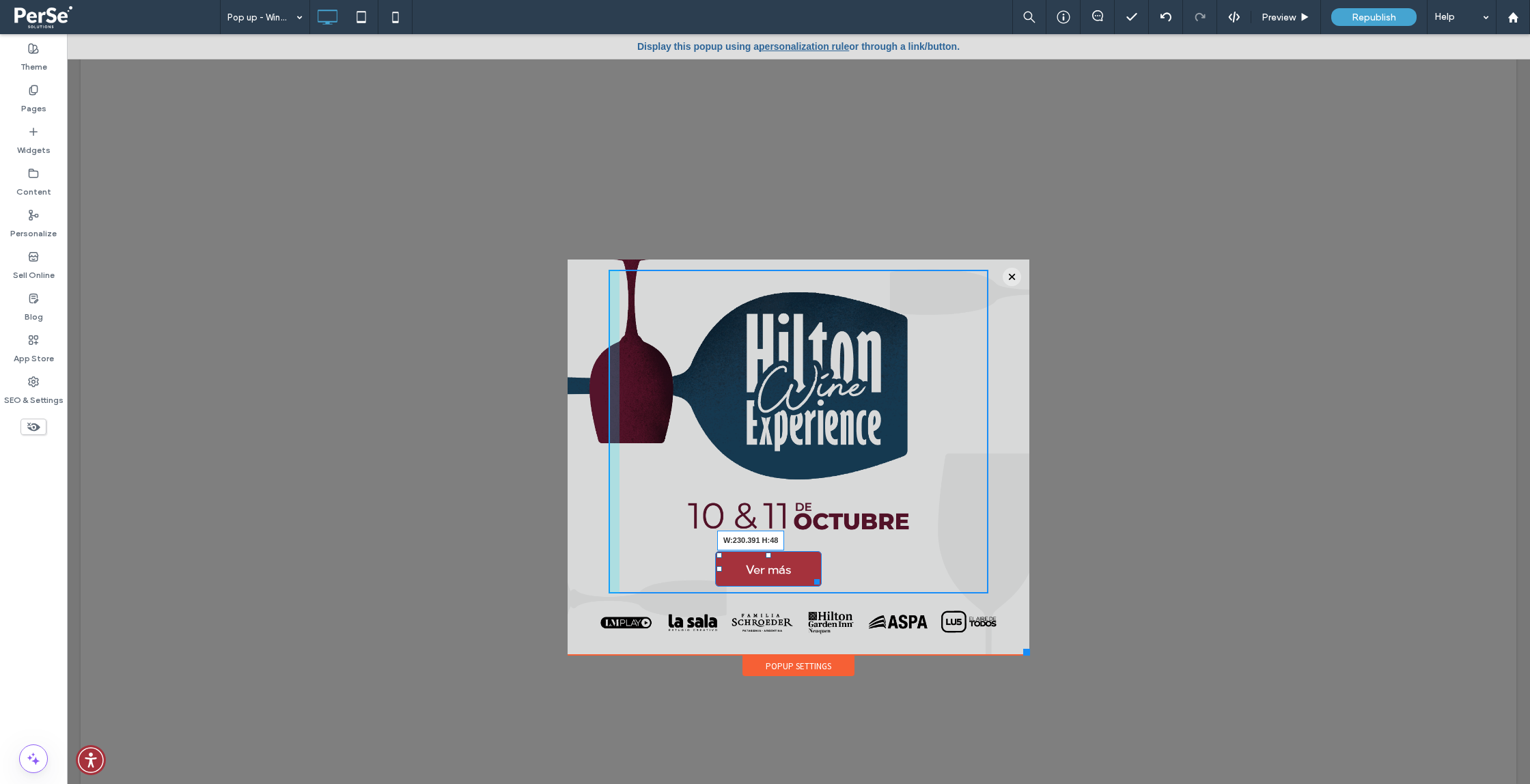
drag, startPoint x: 832, startPoint y: 577, endPoint x: 844, endPoint y: 575, distance: 12.2
click at [844, 575] on div "Ver más W:230.391 H:48 Click To Paste" at bounding box center [798, 431] width 380 height 323
click at [810, 573] on span "Ver más" at bounding box center [803, 567] width 45 height 15
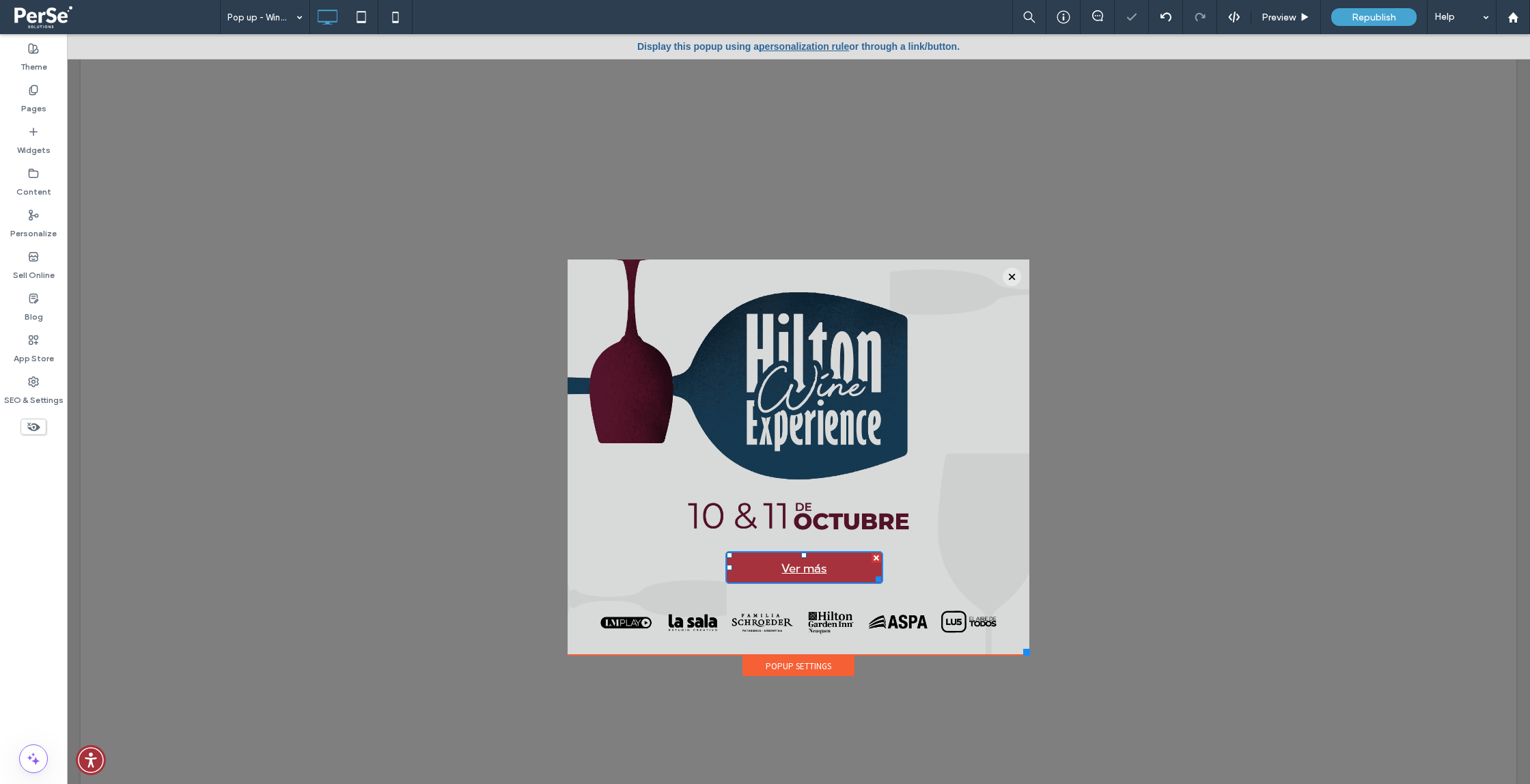
click at [810, 573] on span "Ver más" at bounding box center [803, 567] width 45 height 15
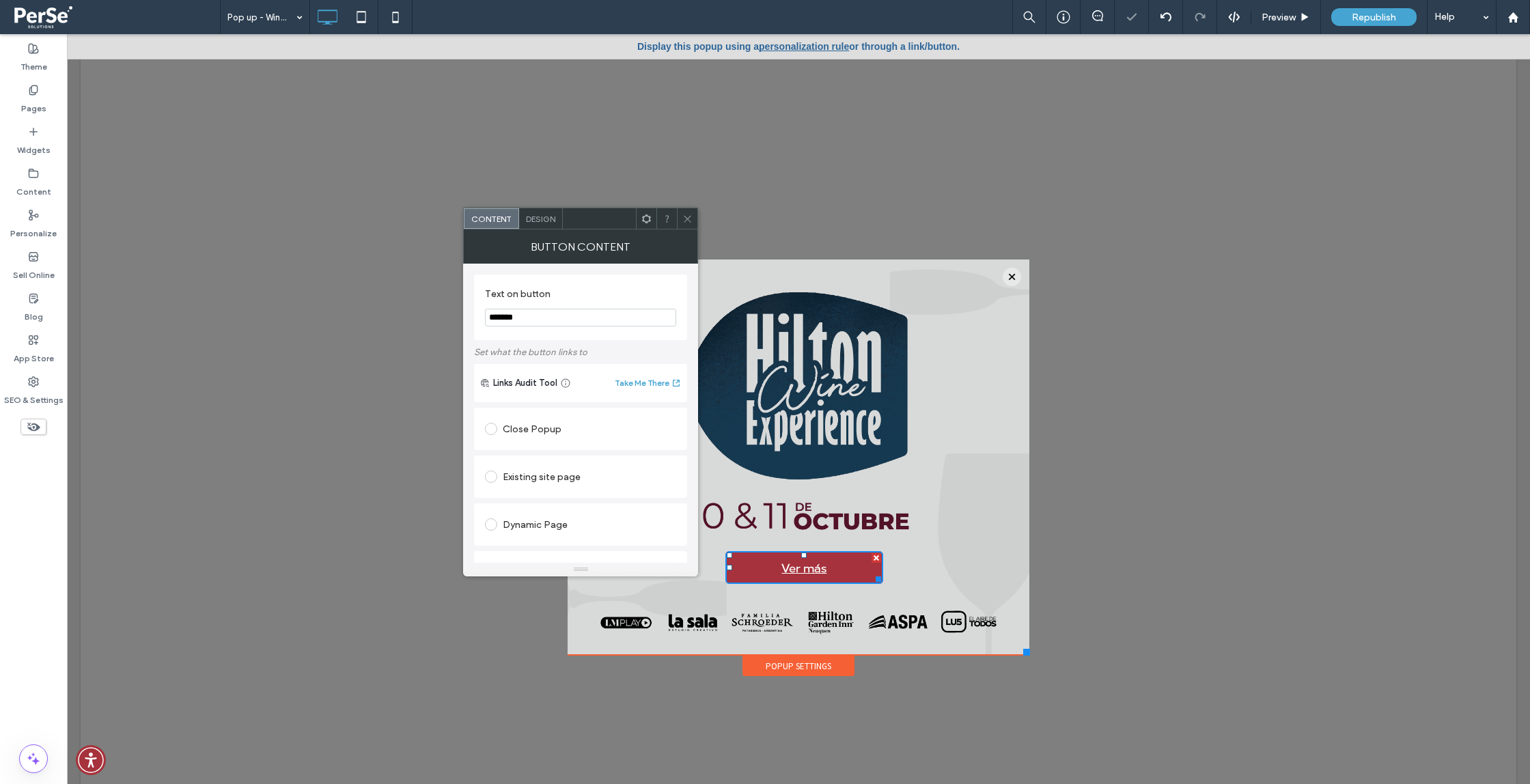
click at [810, 573] on span "Ver más" at bounding box center [803, 567] width 45 height 15
click at [521, 315] on input "*******" at bounding box center [580, 317] width 191 height 18
paste input "**********"
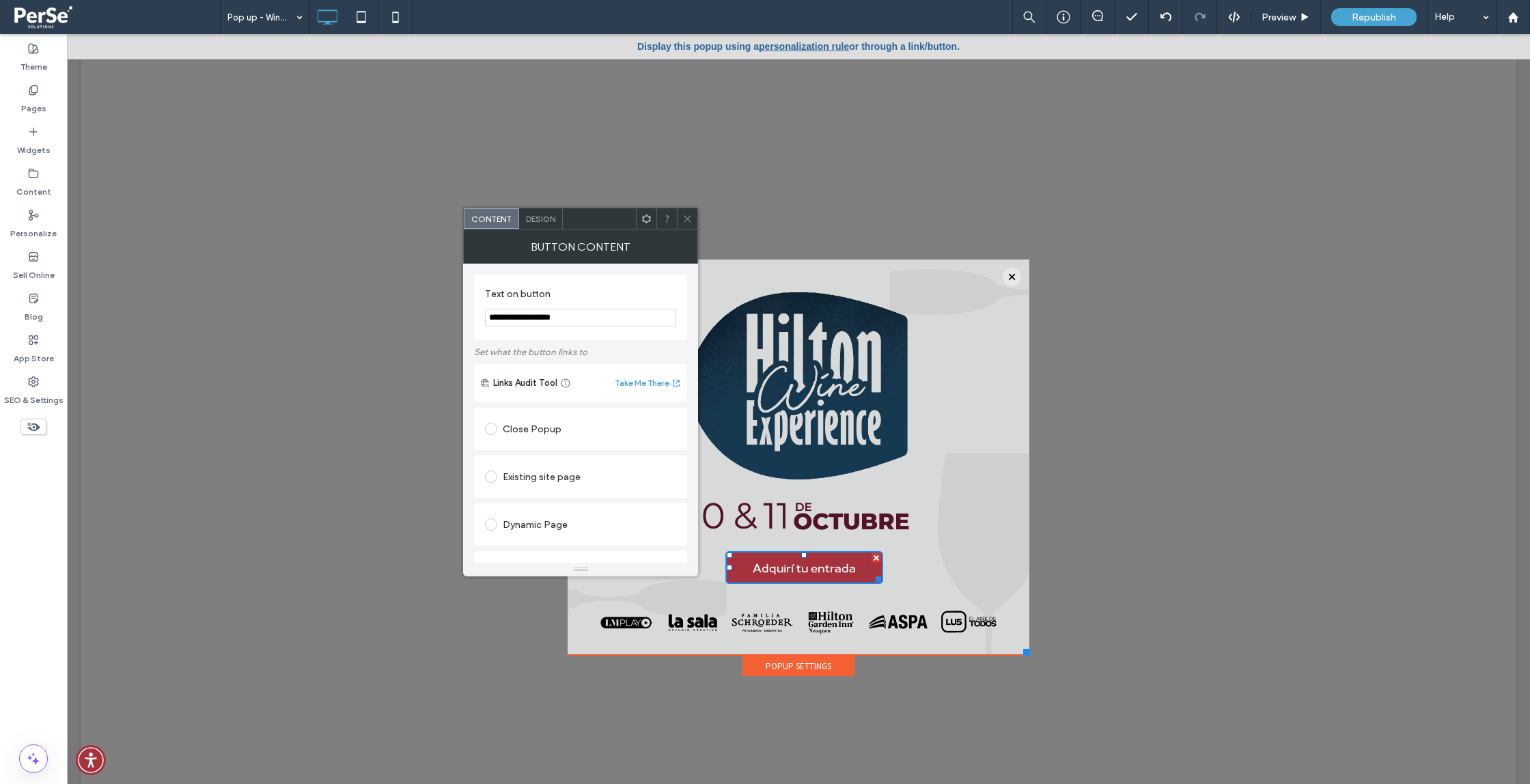
type input "**********"
click at [541, 229] on div "Content Design" at bounding box center [580, 218] width 235 height 22
click at [538, 221] on span "Design" at bounding box center [541, 219] width 29 height 10
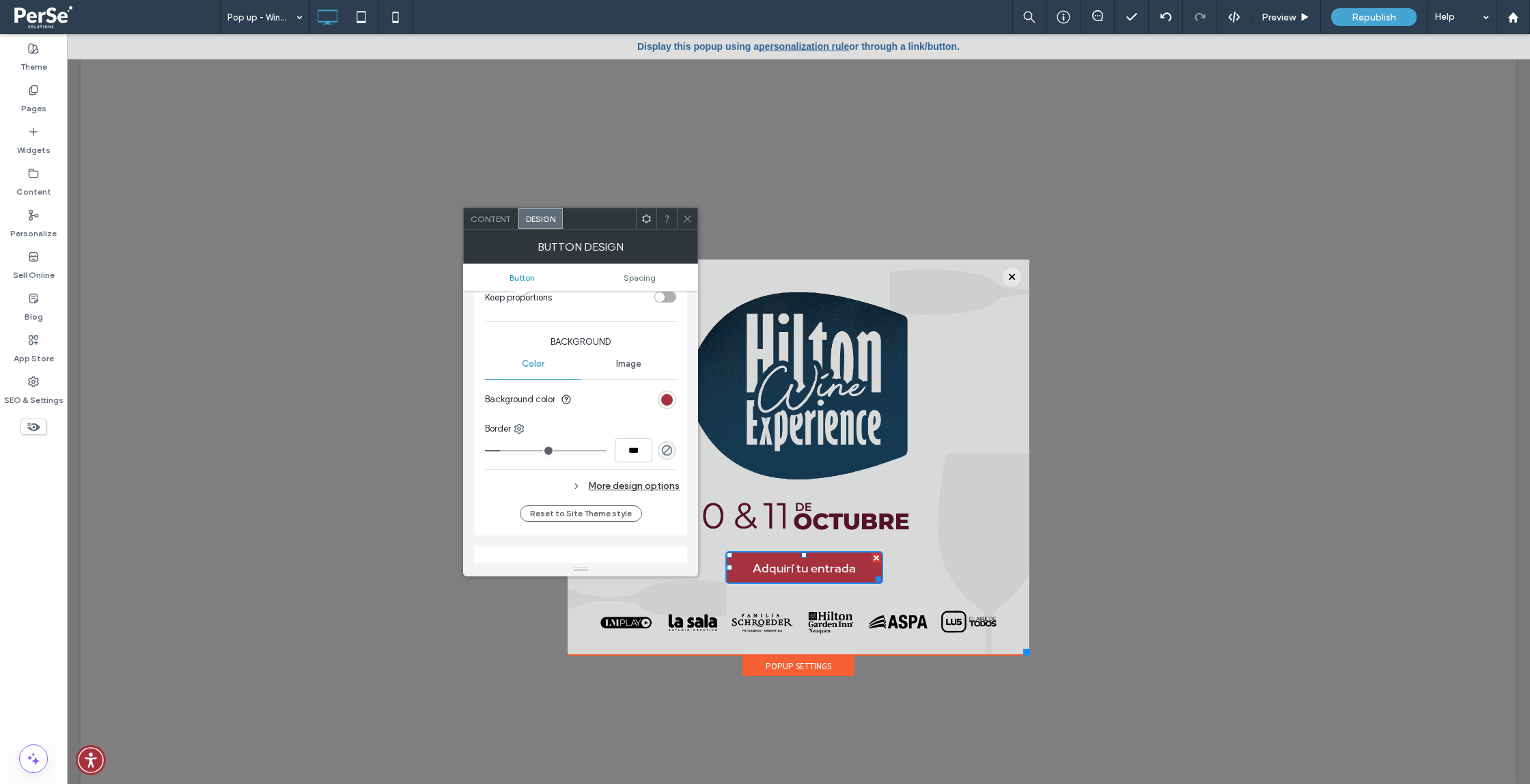
scroll to position [299, 0]
click at [667, 396] on div "rgb(165, 50, 60)" at bounding box center [667, 396] width 11 height 11
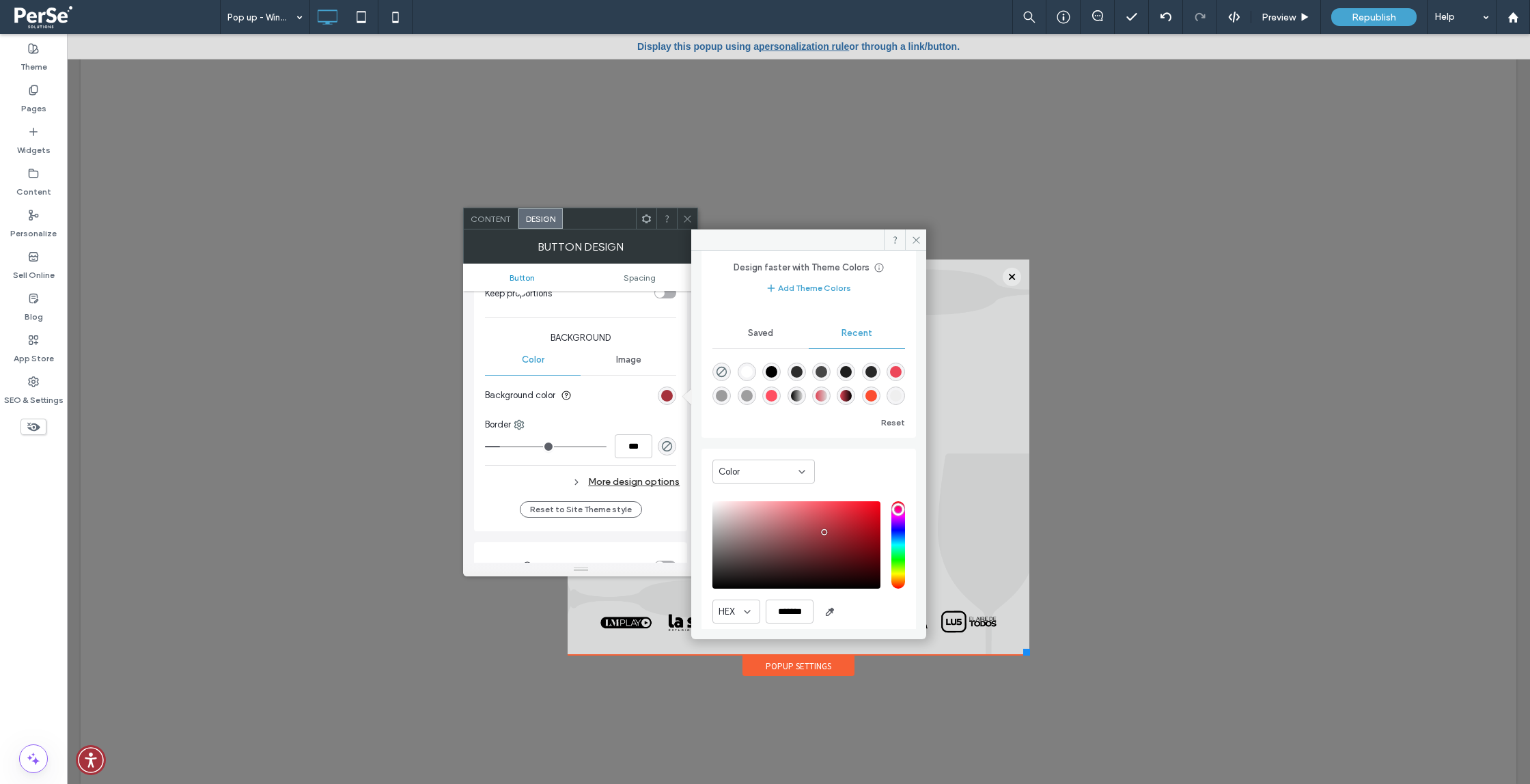
scroll to position [63, 0]
click at [826, 616] on icon "button" at bounding box center [830, 610] width 11 height 11
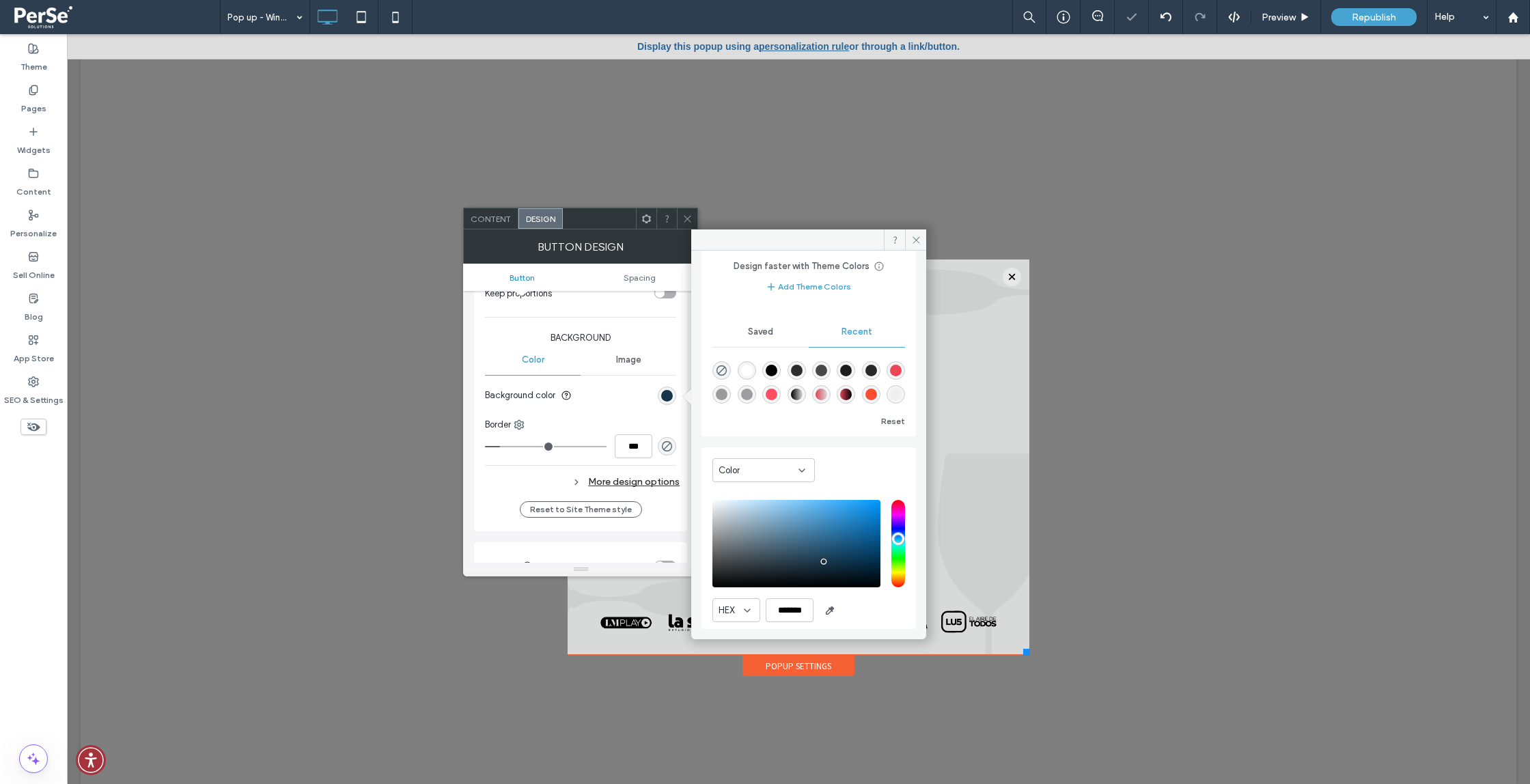
type input "*******"
click at [685, 222] on icon at bounding box center [688, 219] width 10 height 10
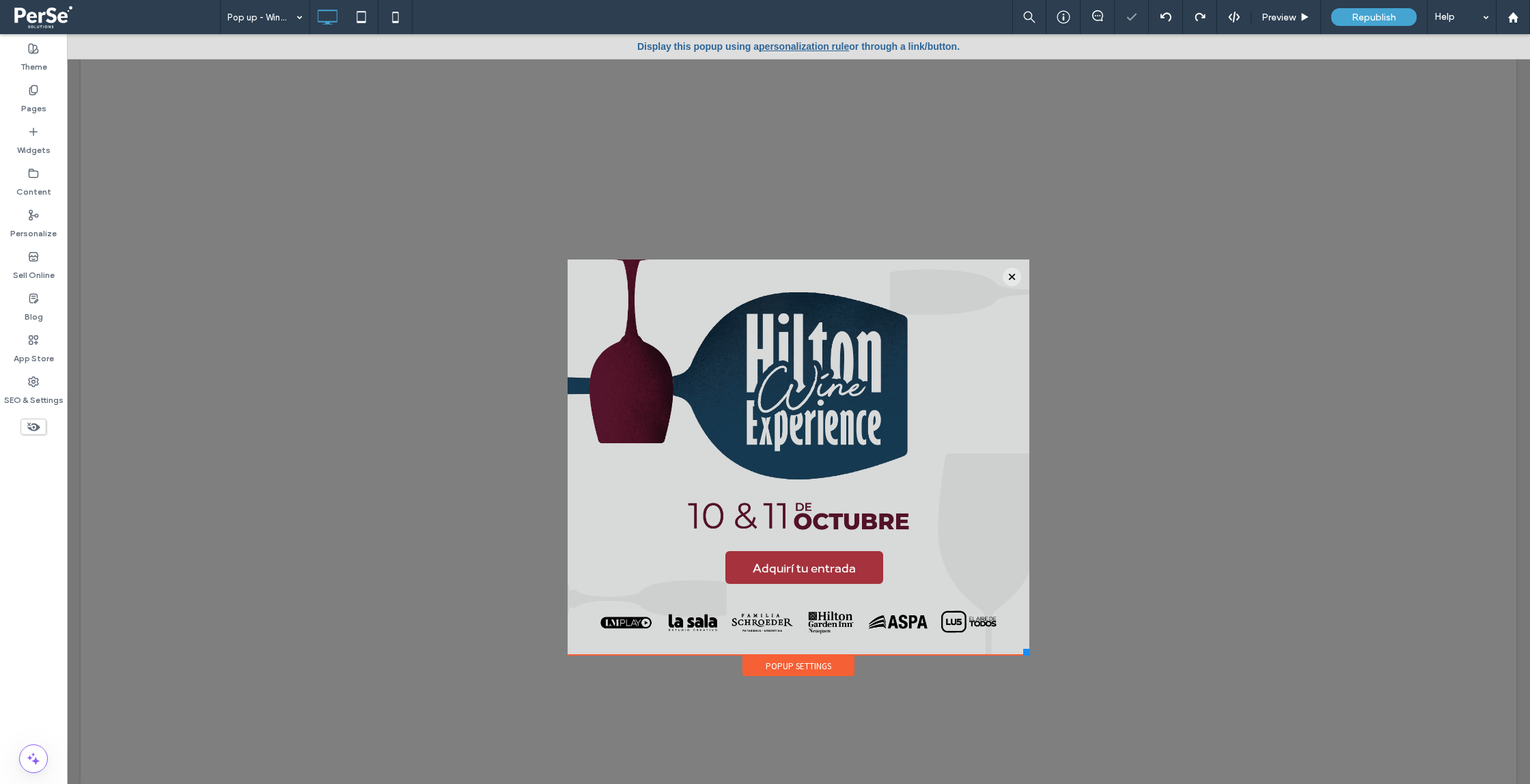
scroll to position [0, 0]
click at [830, 557] on link "Adquirí tu entrada" at bounding box center [803, 567] width 157 height 33
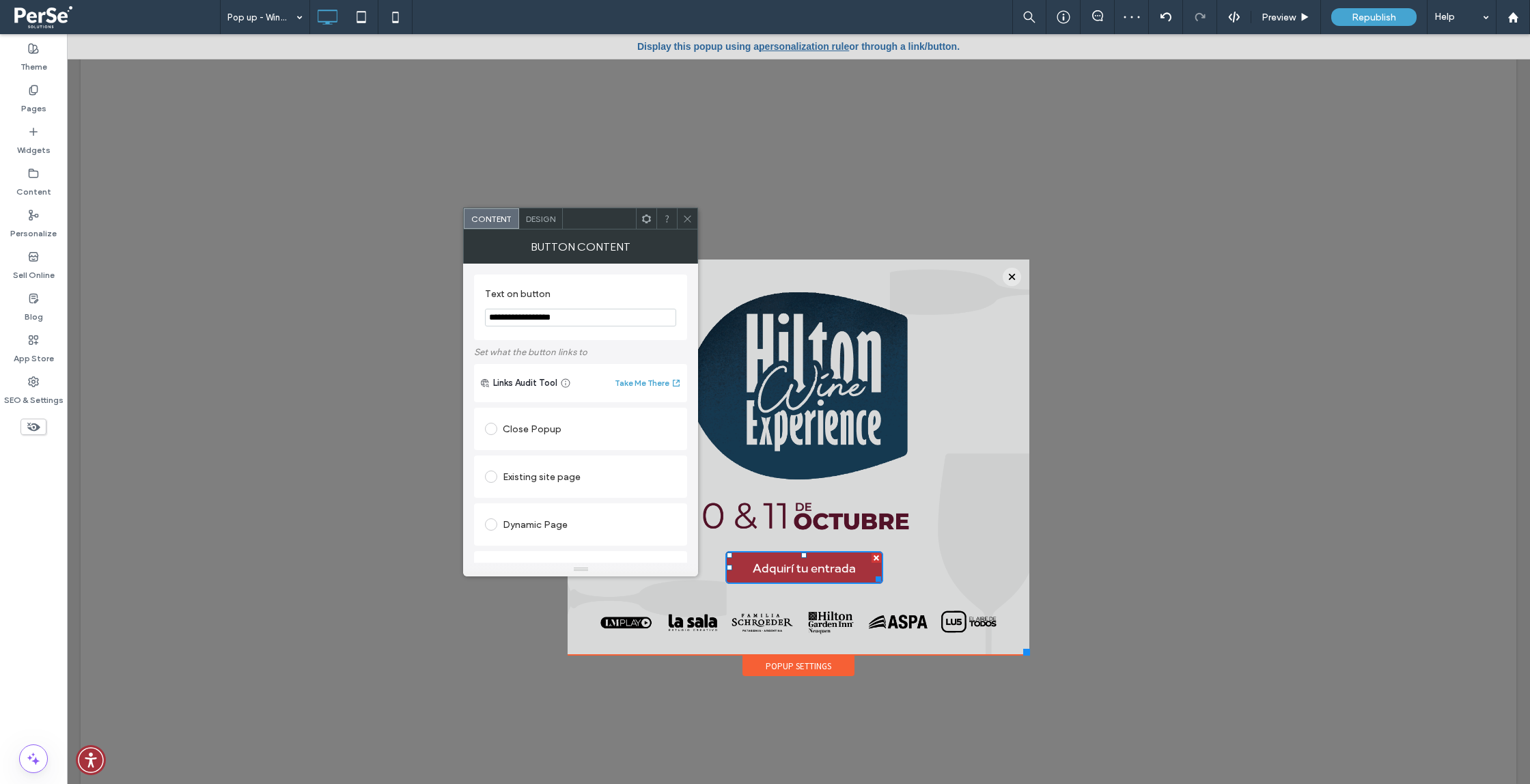
click at [550, 222] on span "Design" at bounding box center [541, 219] width 29 height 10
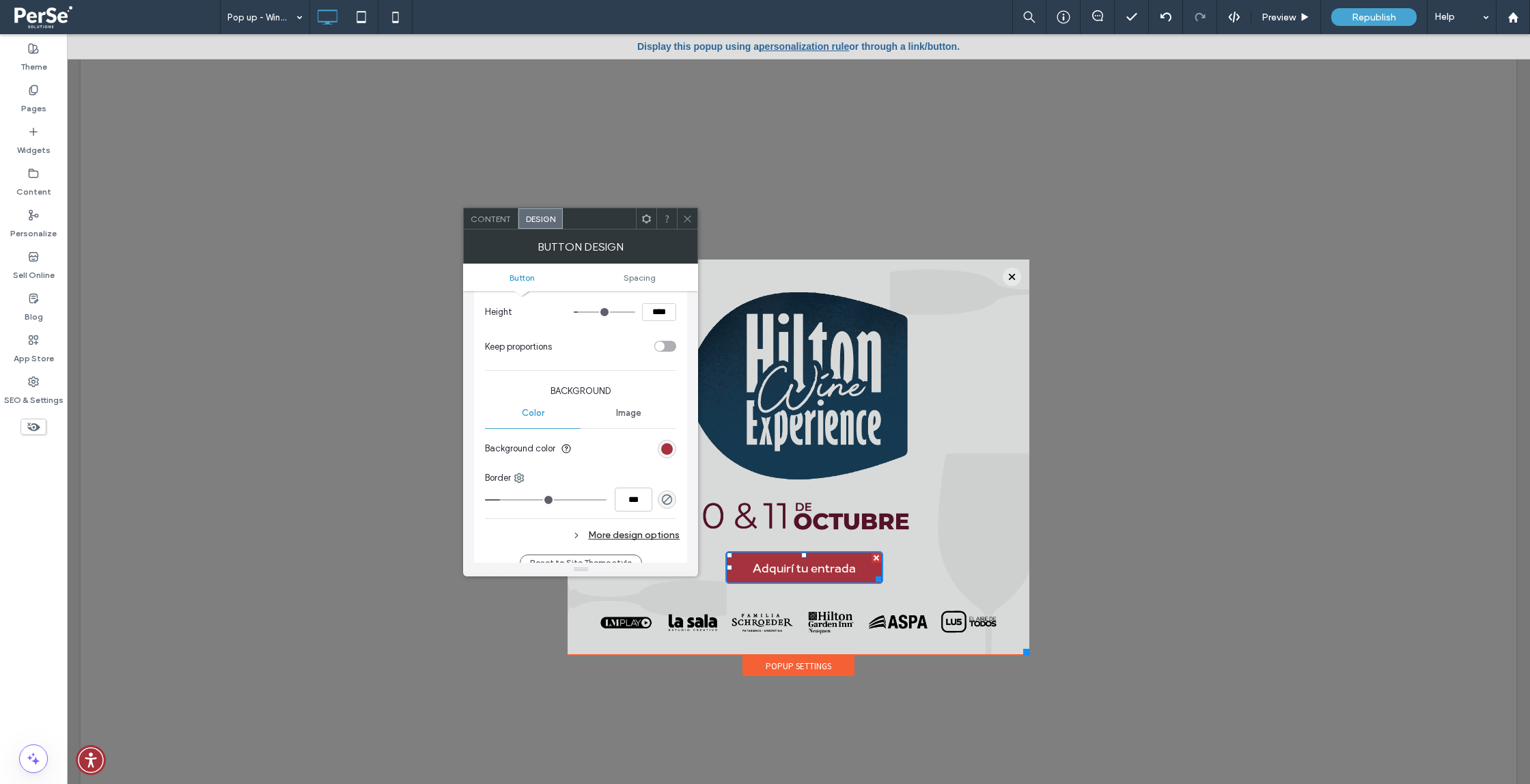
scroll to position [248, 0]
click at [671, 448] on div "rgb(165, 50, 60)" at bounding box center [667, 447] width 11 height 11
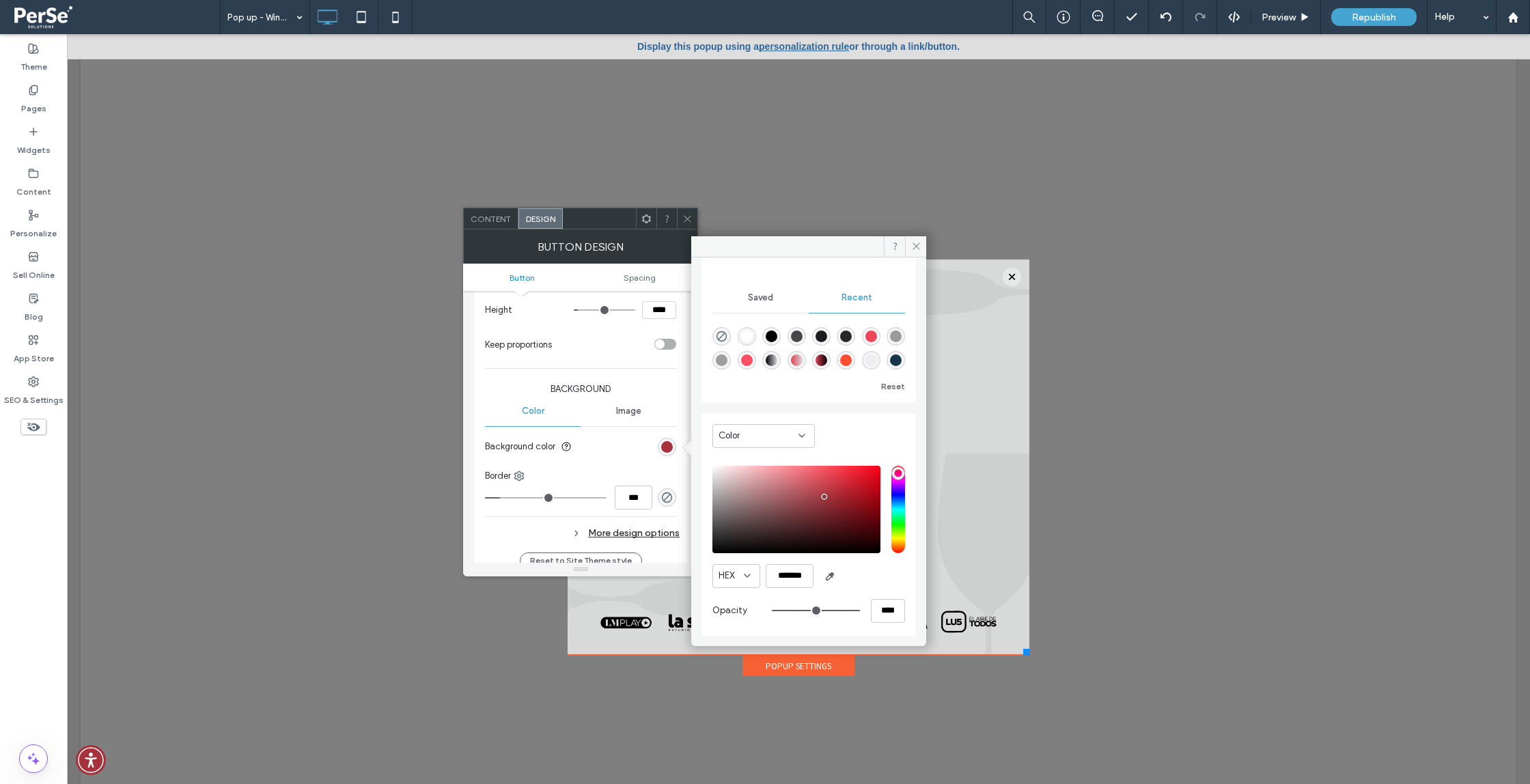
scroll to position [109, 0]
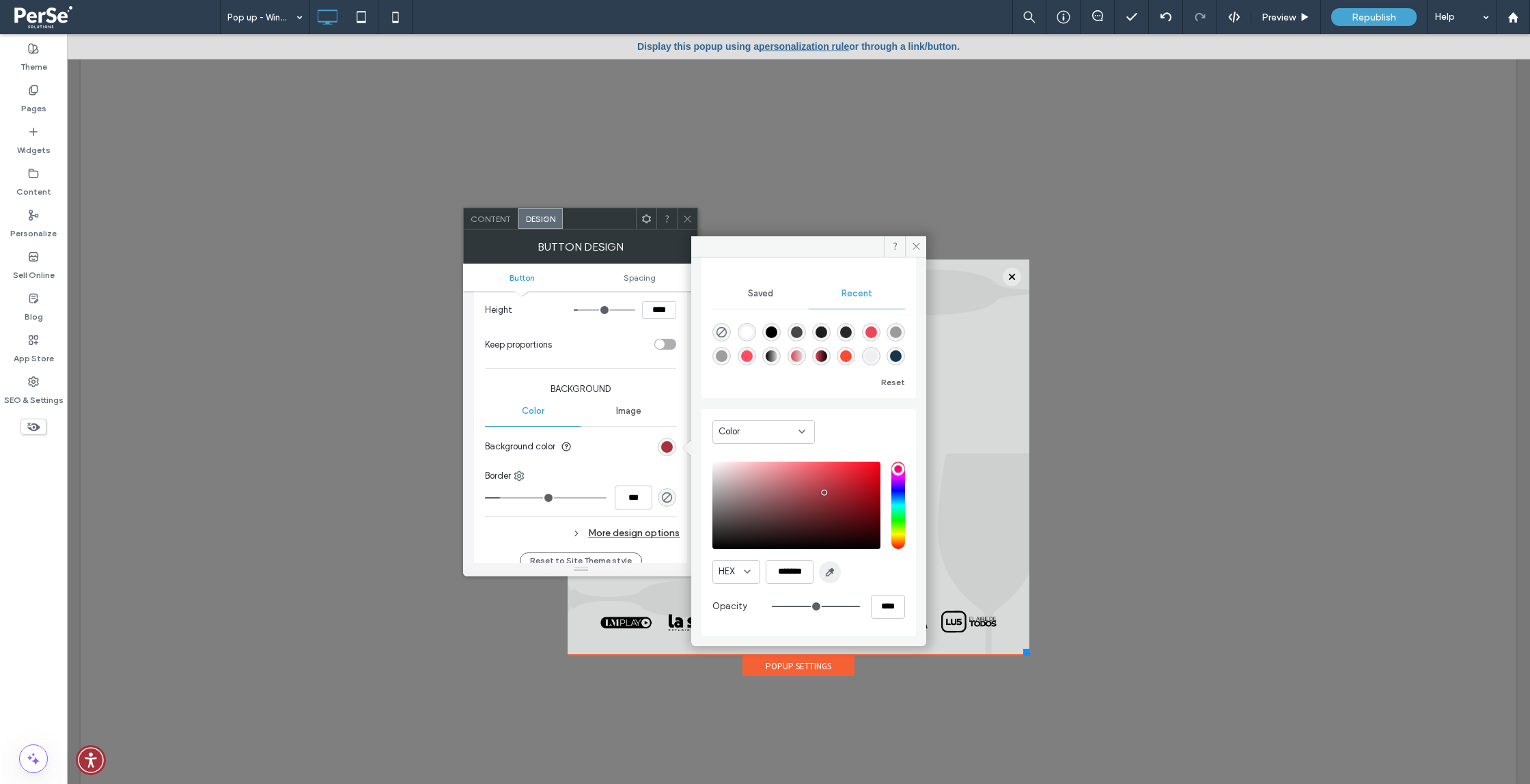
click at [839, 566] on span "button" at bounding box center [830, 572] width 22 height 22
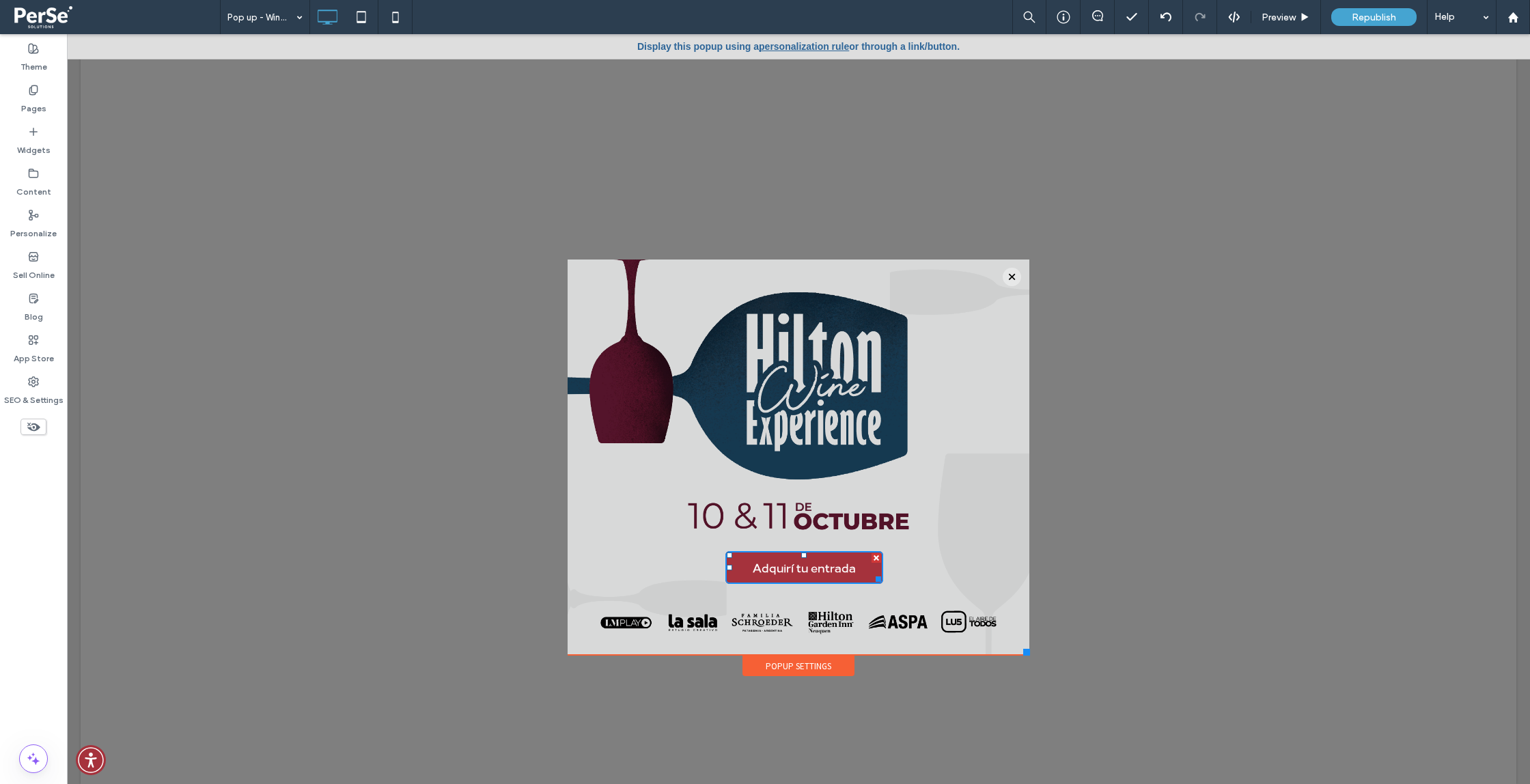
type input "*******"
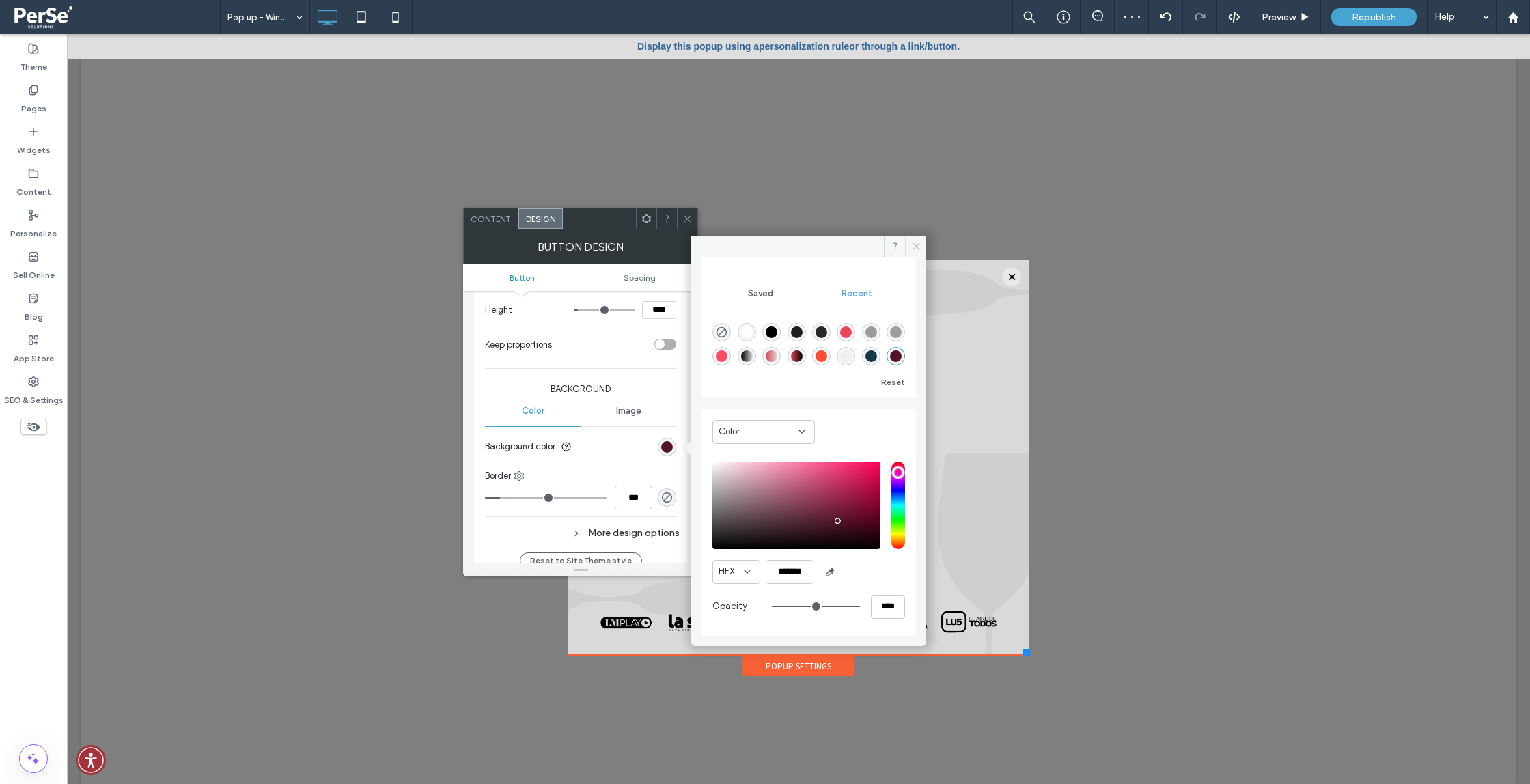
drag, startPoint x: 914, startPoint y: 246, endPoint x: 749, endPoint y: 302, distance: 174.2
click at [914, 246] on icon at bounding box center [916, 246] width 10 height 10
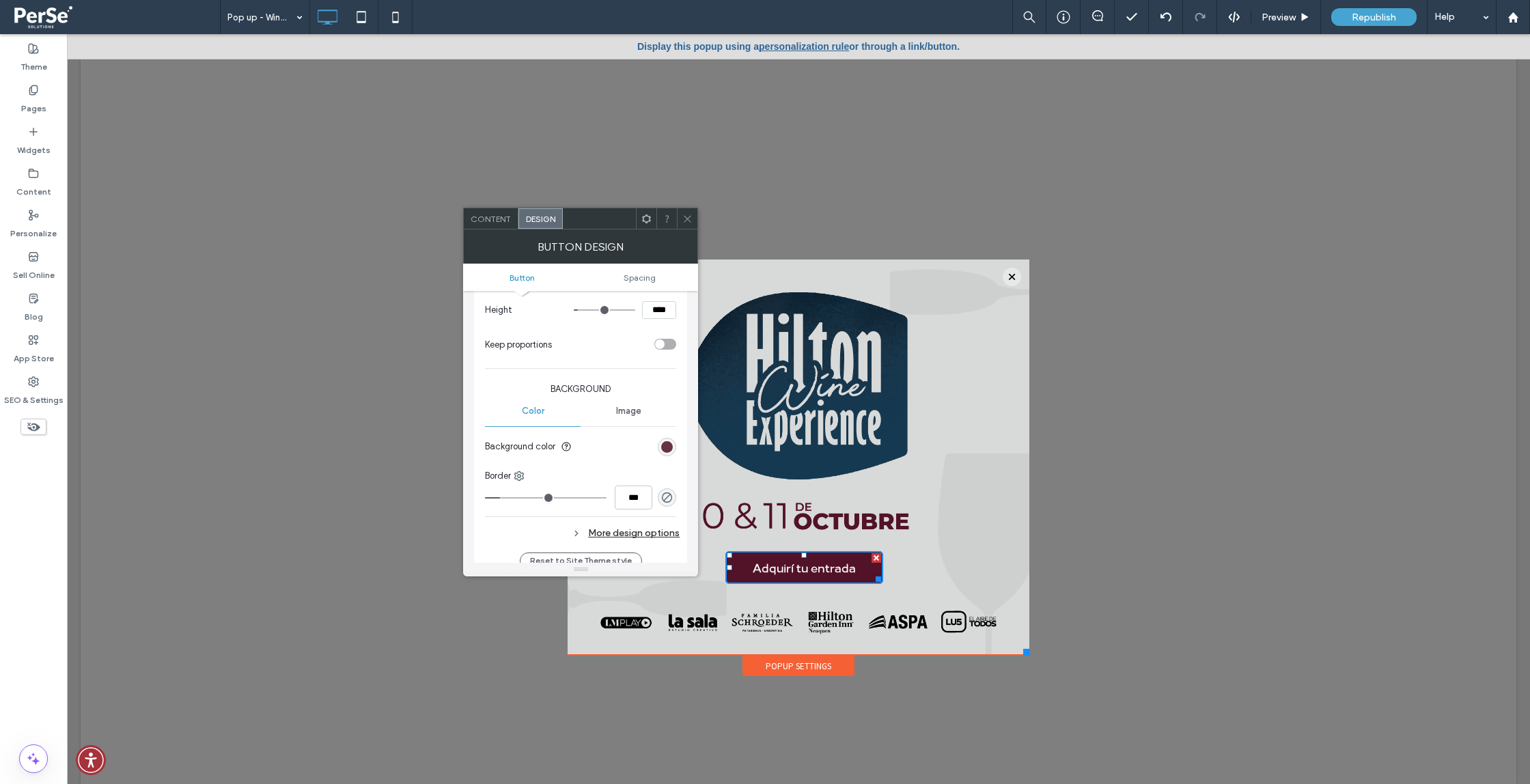
click at [667, 449] on div "rgba(82, 18, 40, 1)" at bounding box center [667, 447] width 11 height 11
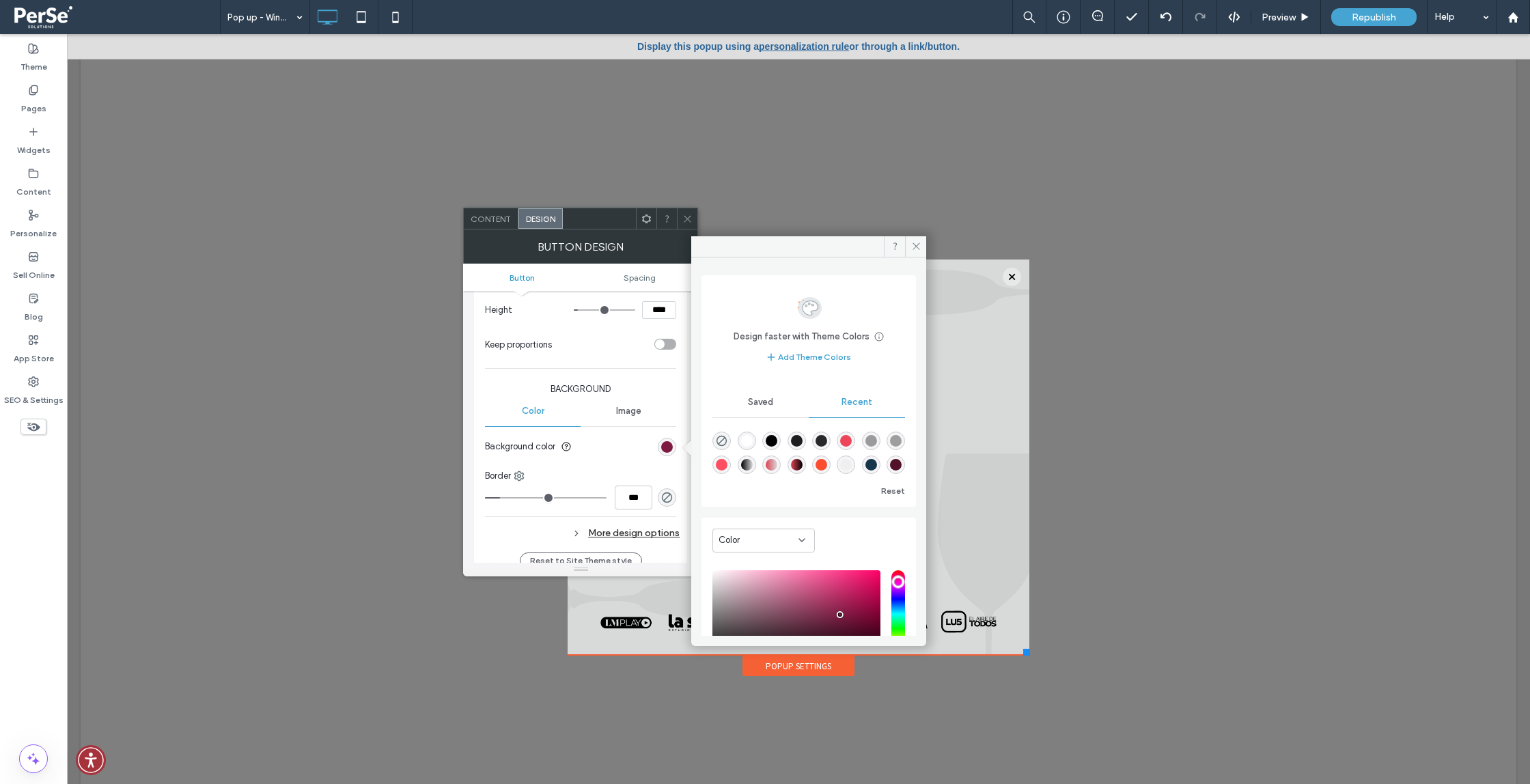
type input "*******"
drag, startPoint x: 839, startPoint y: 628, endPoint x: 865, endPoint y: 612, distance: 30.5
click at [840, 614] on div "pointer" at bounding box center [840, 614] width 4 height 4
click at [973, 548] on div "Adquirí tu entrada Click To Paste" at bounding box center [798, 430] width 380 height 321
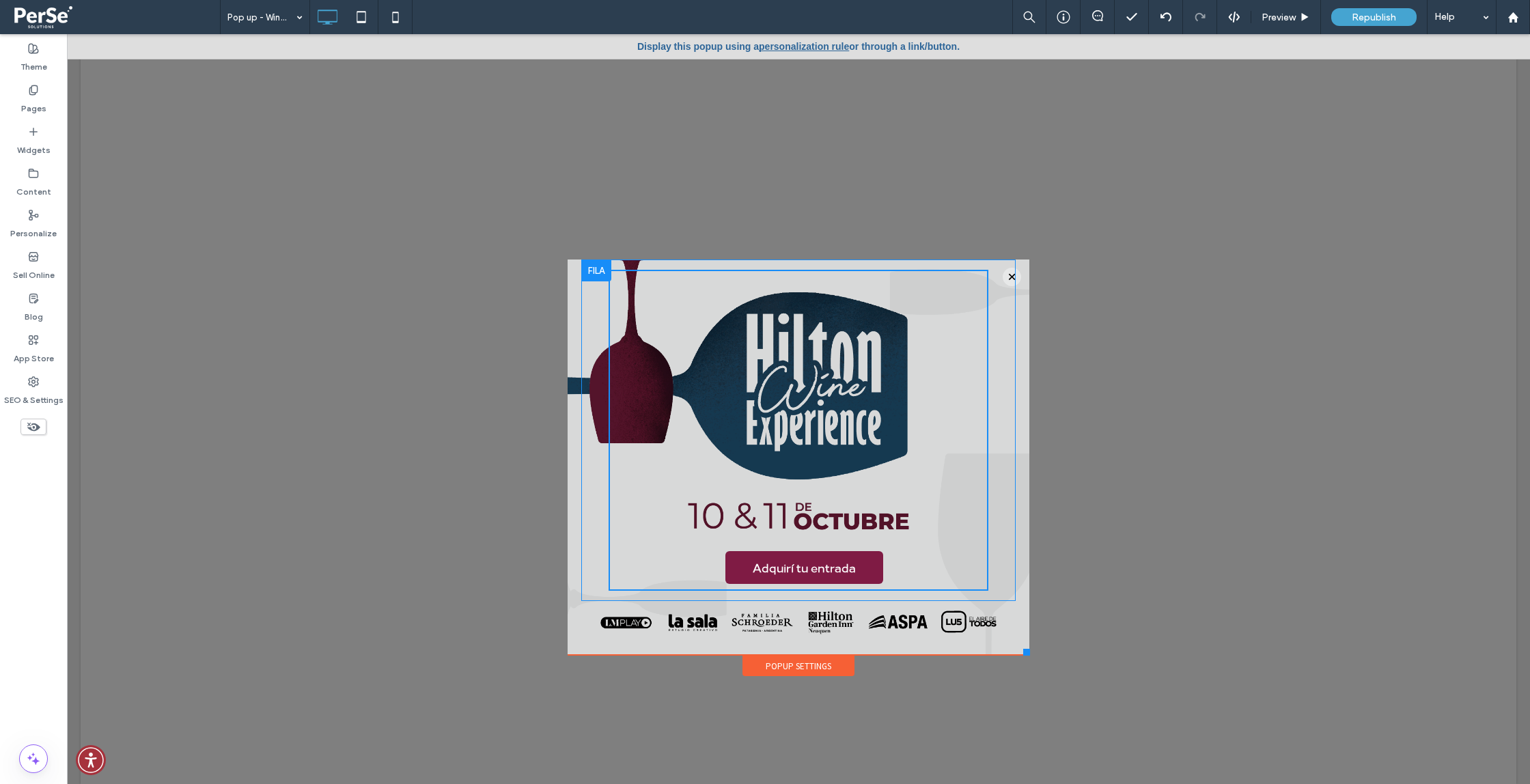
click at [658, 273] on div "Adquirí tu entrada Click To Paste" at bounding box center [798, 430] width 380 height 321
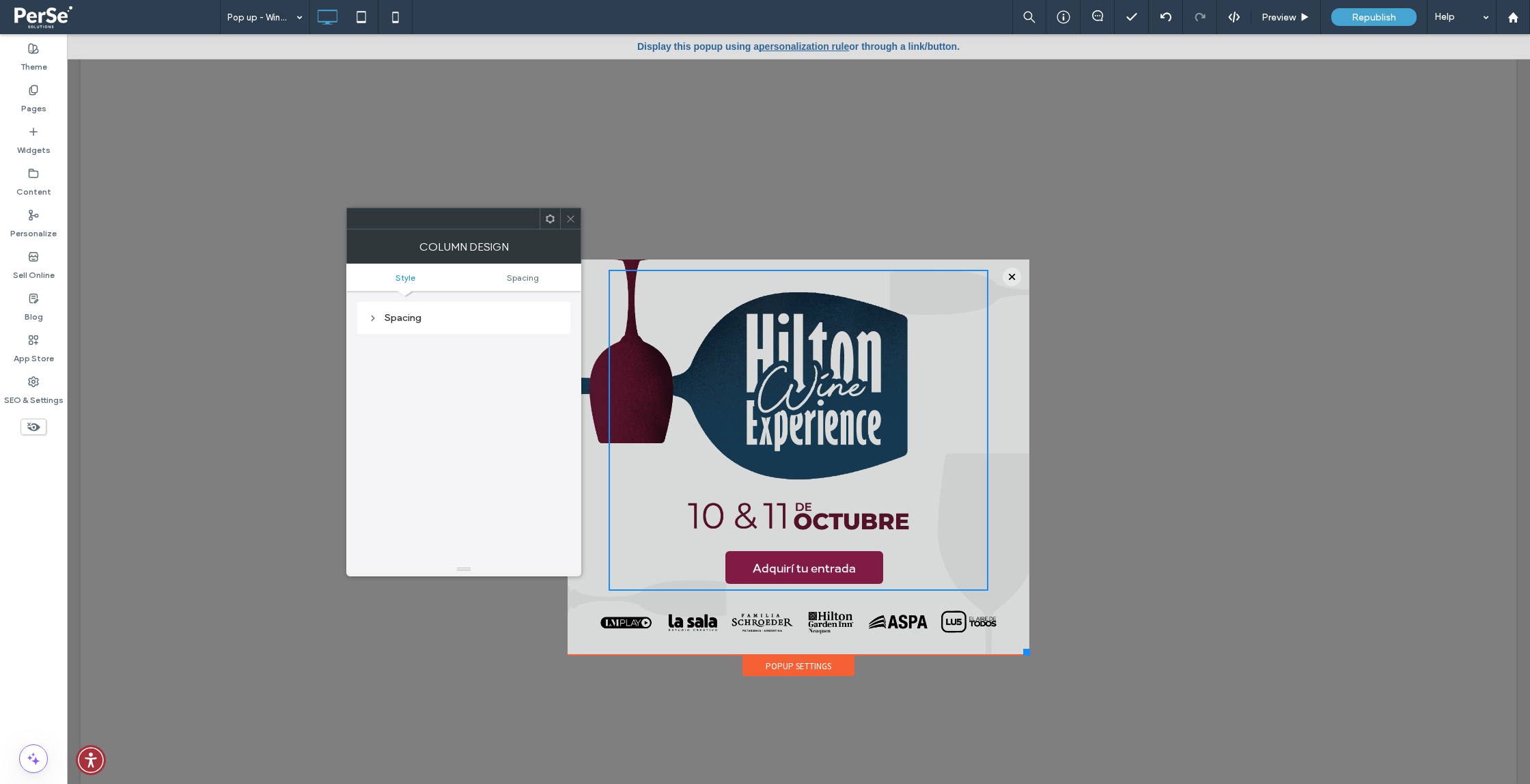
scroll to position [0, 0]
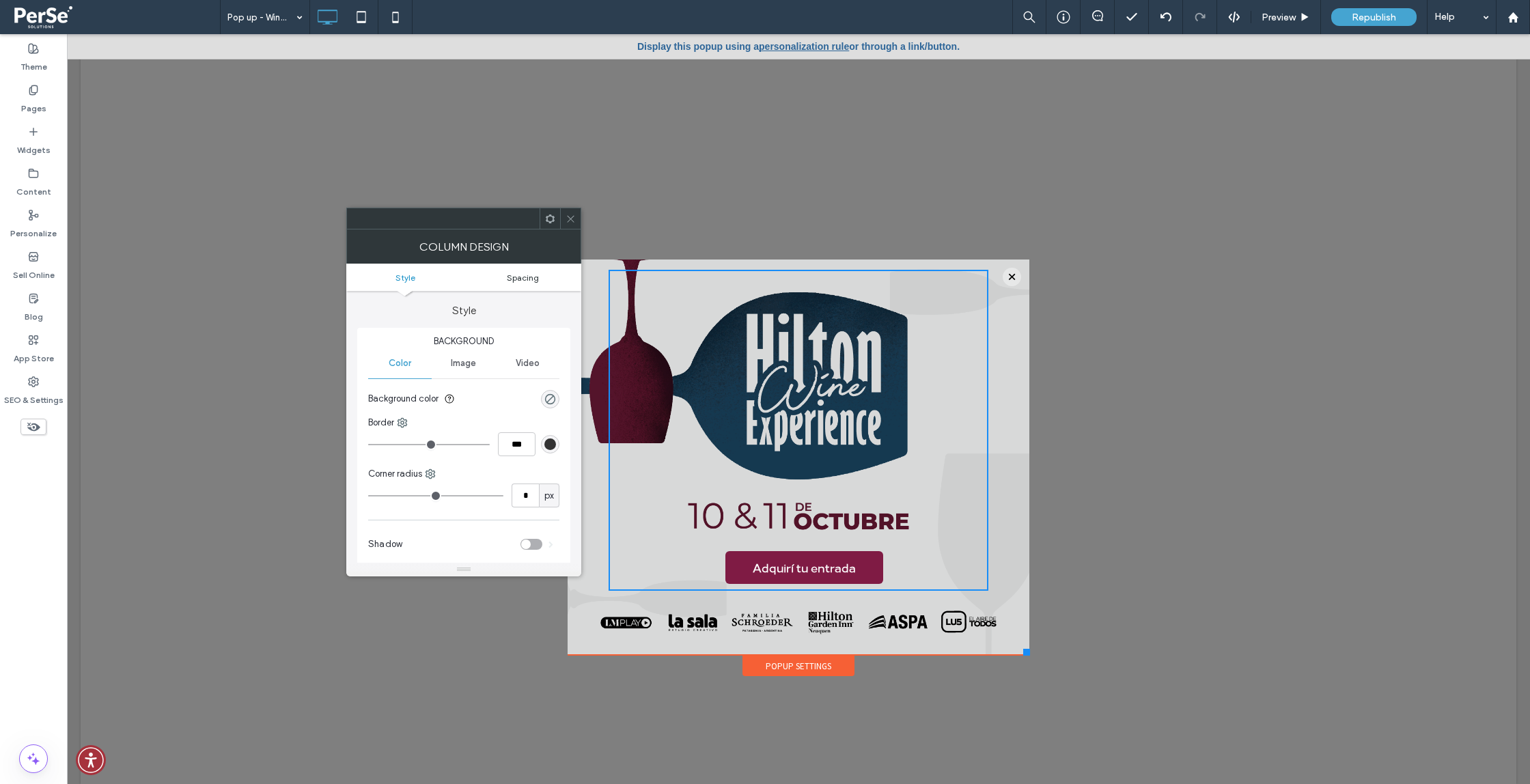
click at [539, 279] on link "Spacing" at bounding box center [522, 278] width 117 height 10
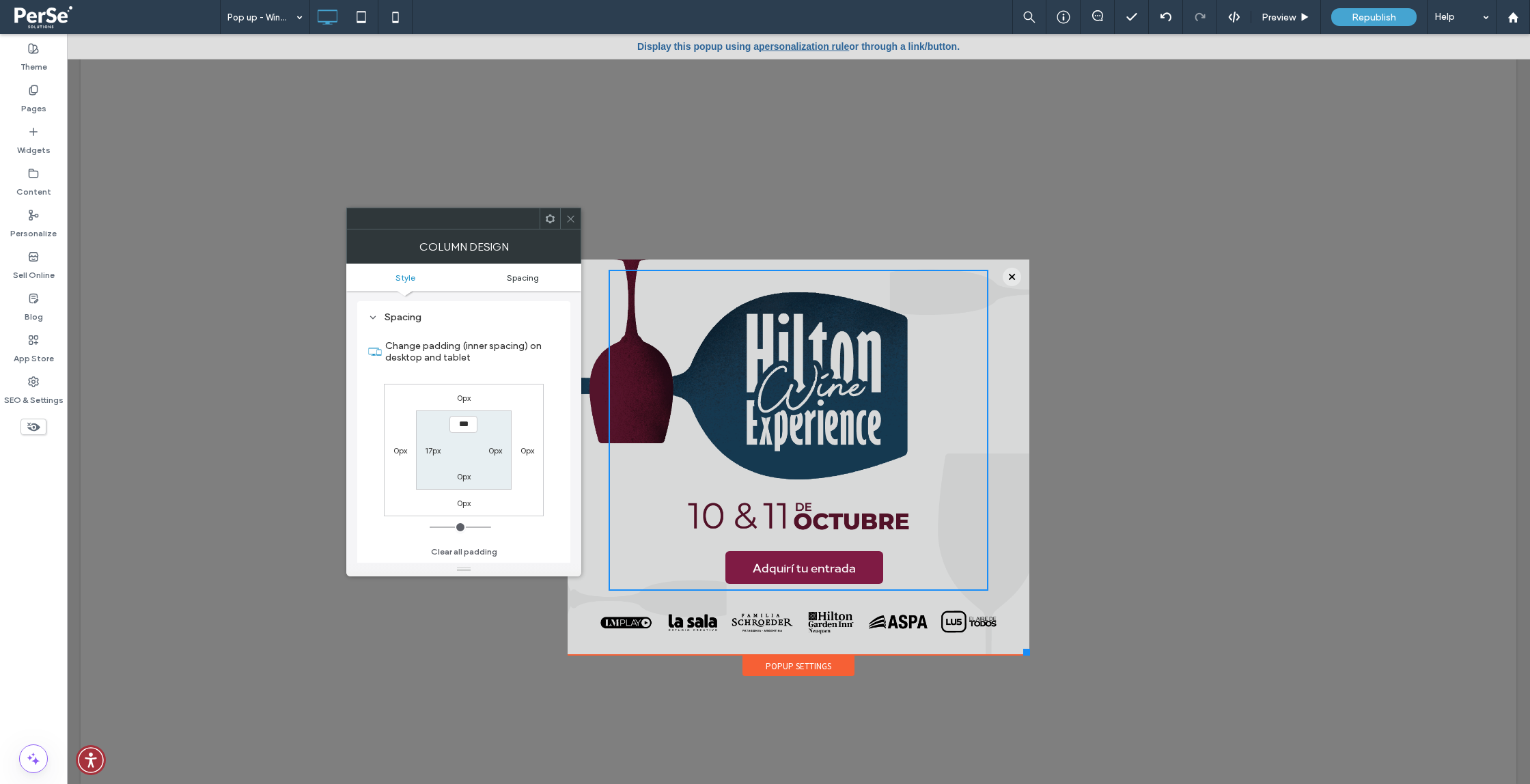
scroll to position [278, 0]
click at [575, 218] on icon at bounding box center [570, 219] width 10 height 10
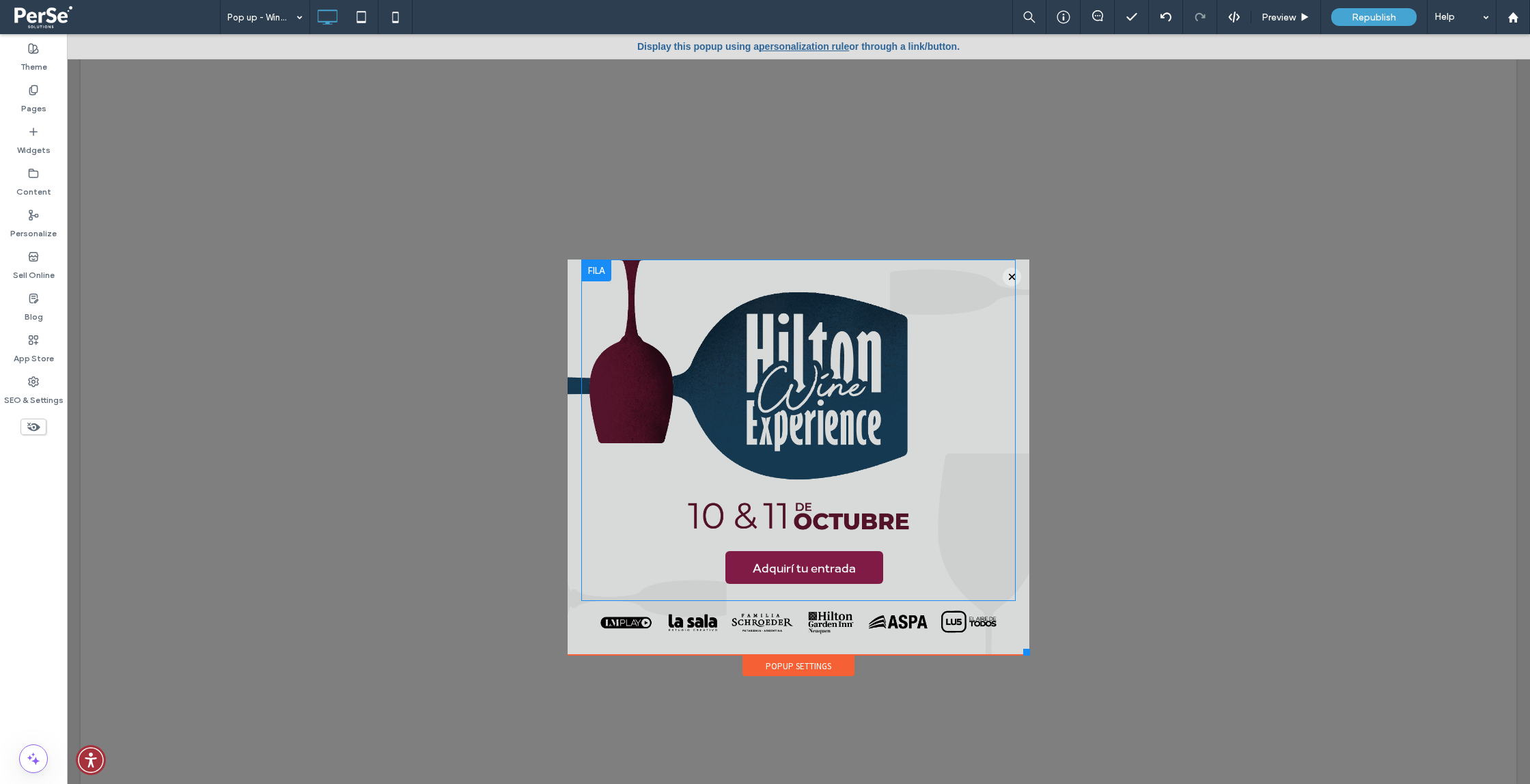
click at [593, 270] on div at bounding box center [596, 270] width 30 height 22
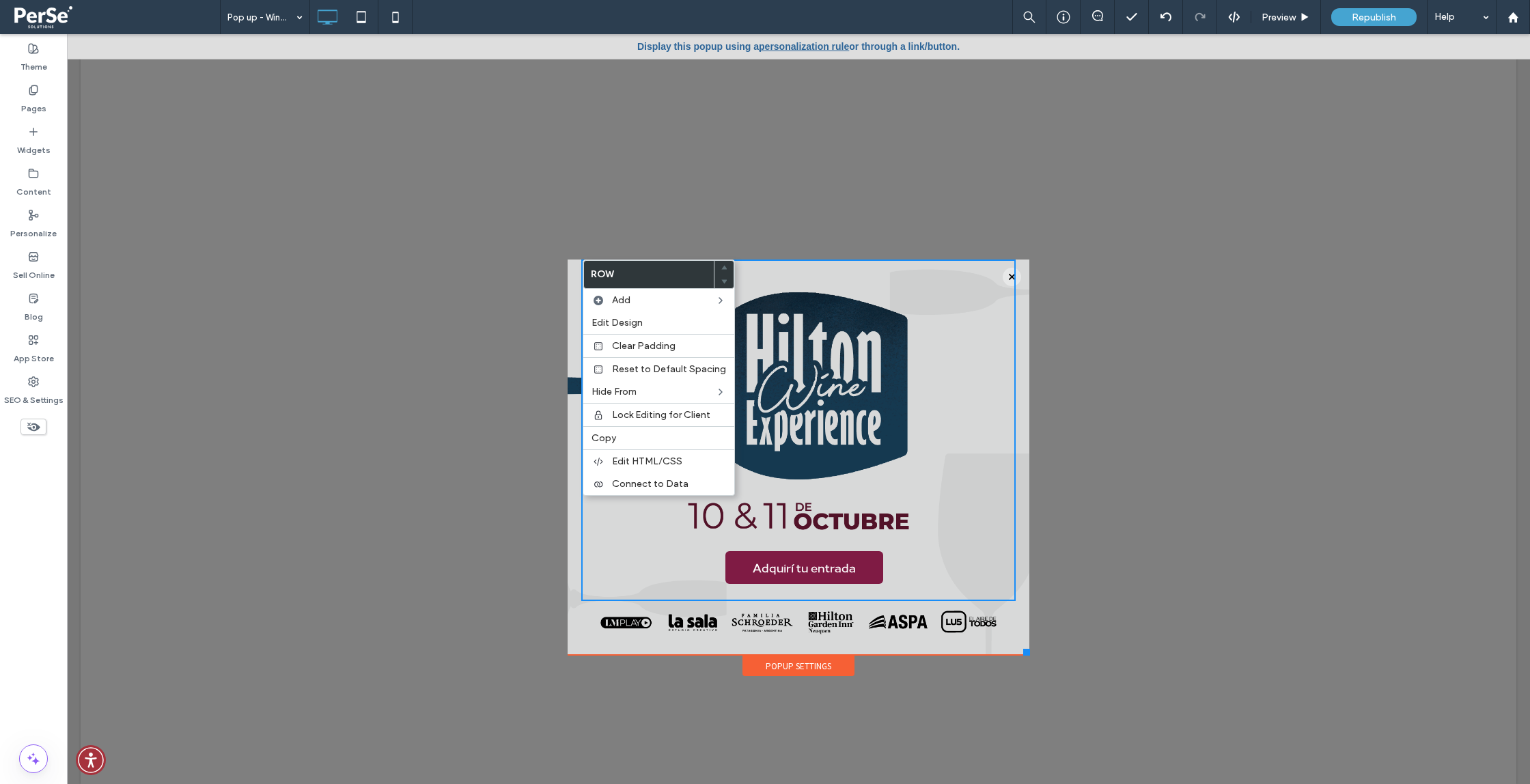
click at [776, 263] on div "Adquirí tu entrada Click To Paste" at bounding box center [798, 430] width 435 height 342
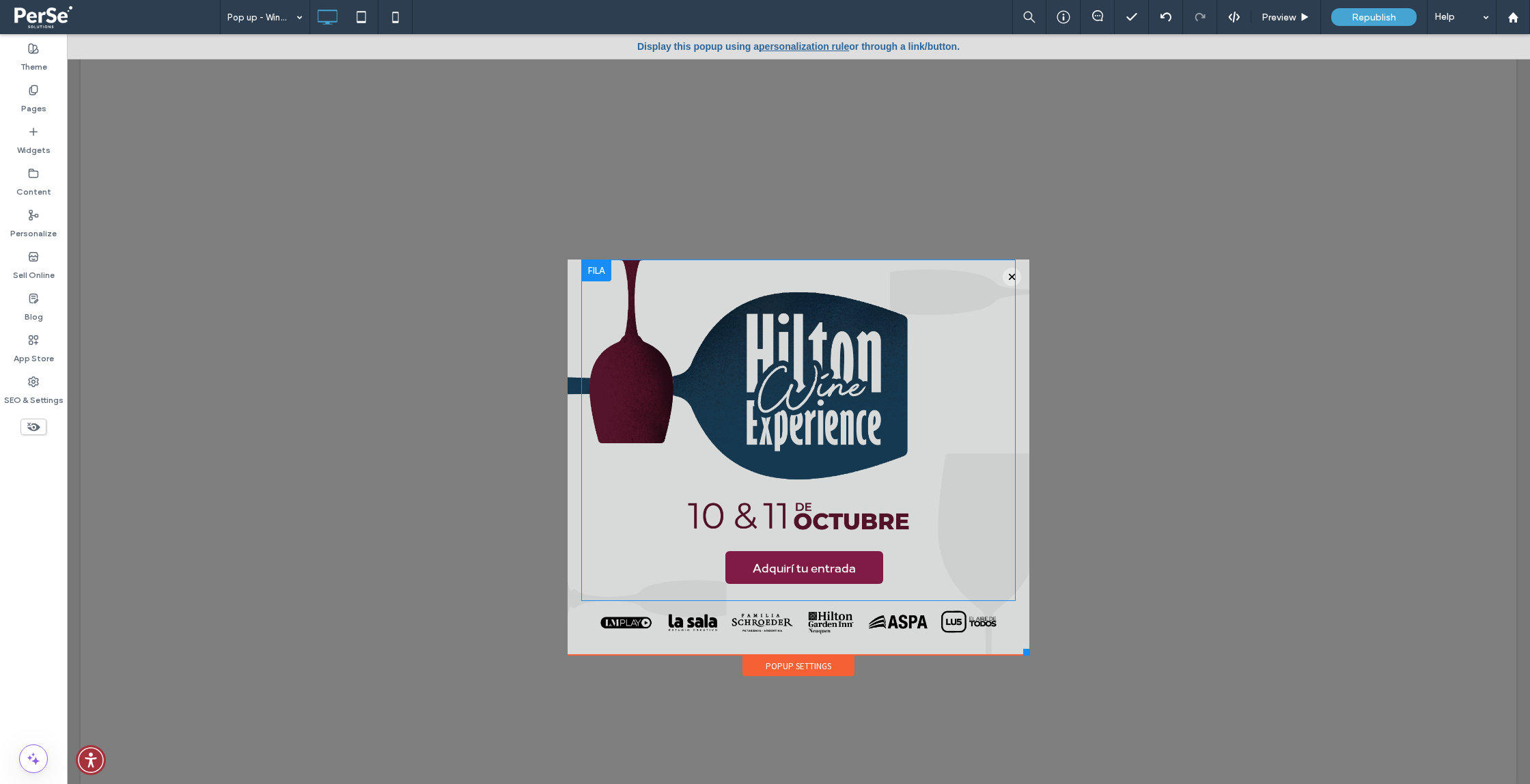
click at [636, 283] on div "Adquirí tu entrada Click To Paste" at bounding box center [798, 430] width 380 height 321
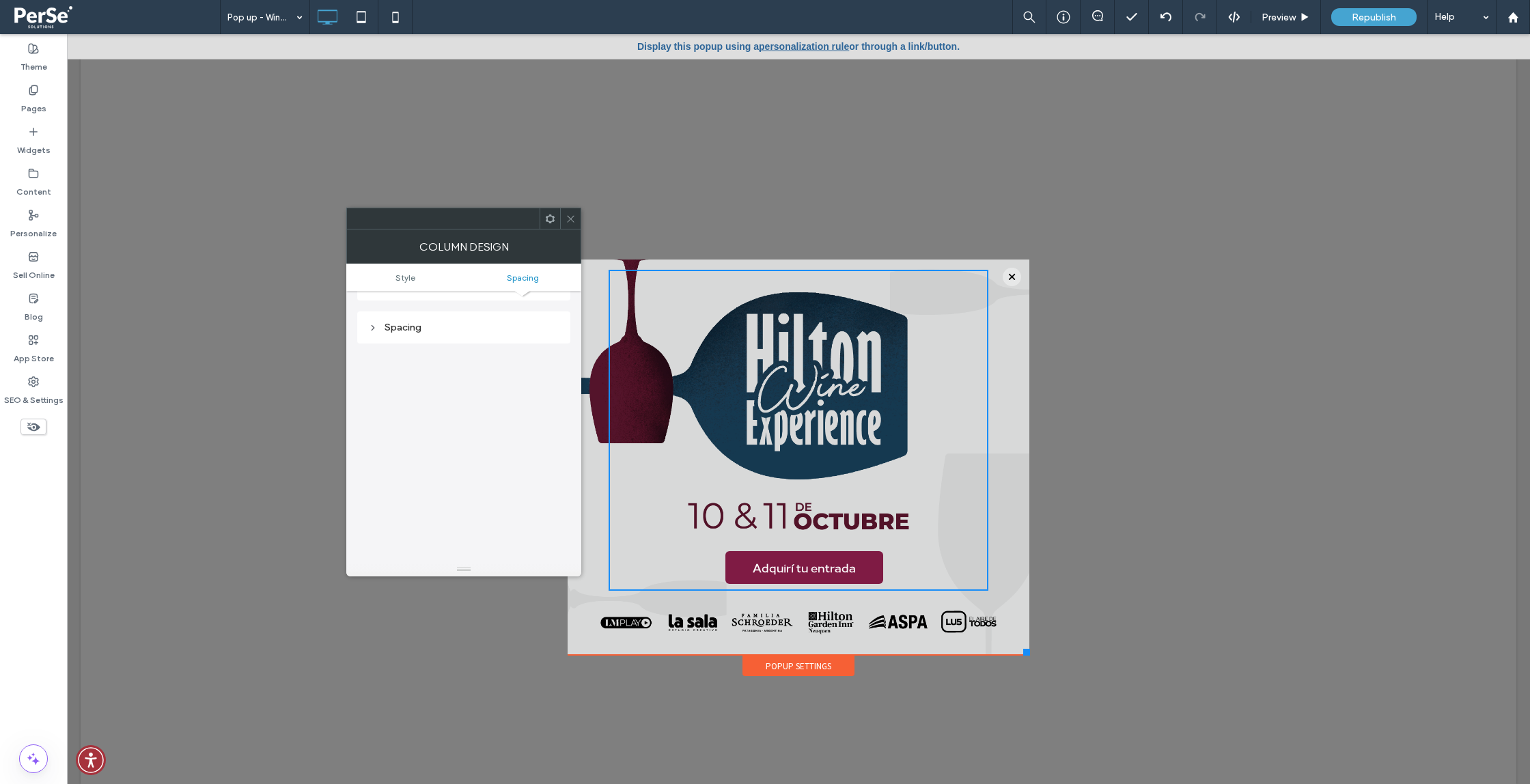
scroll to position [277, 0]
click at [520, 276] on span "Spacing" at bounding box center [523, 278] width 32 height 10
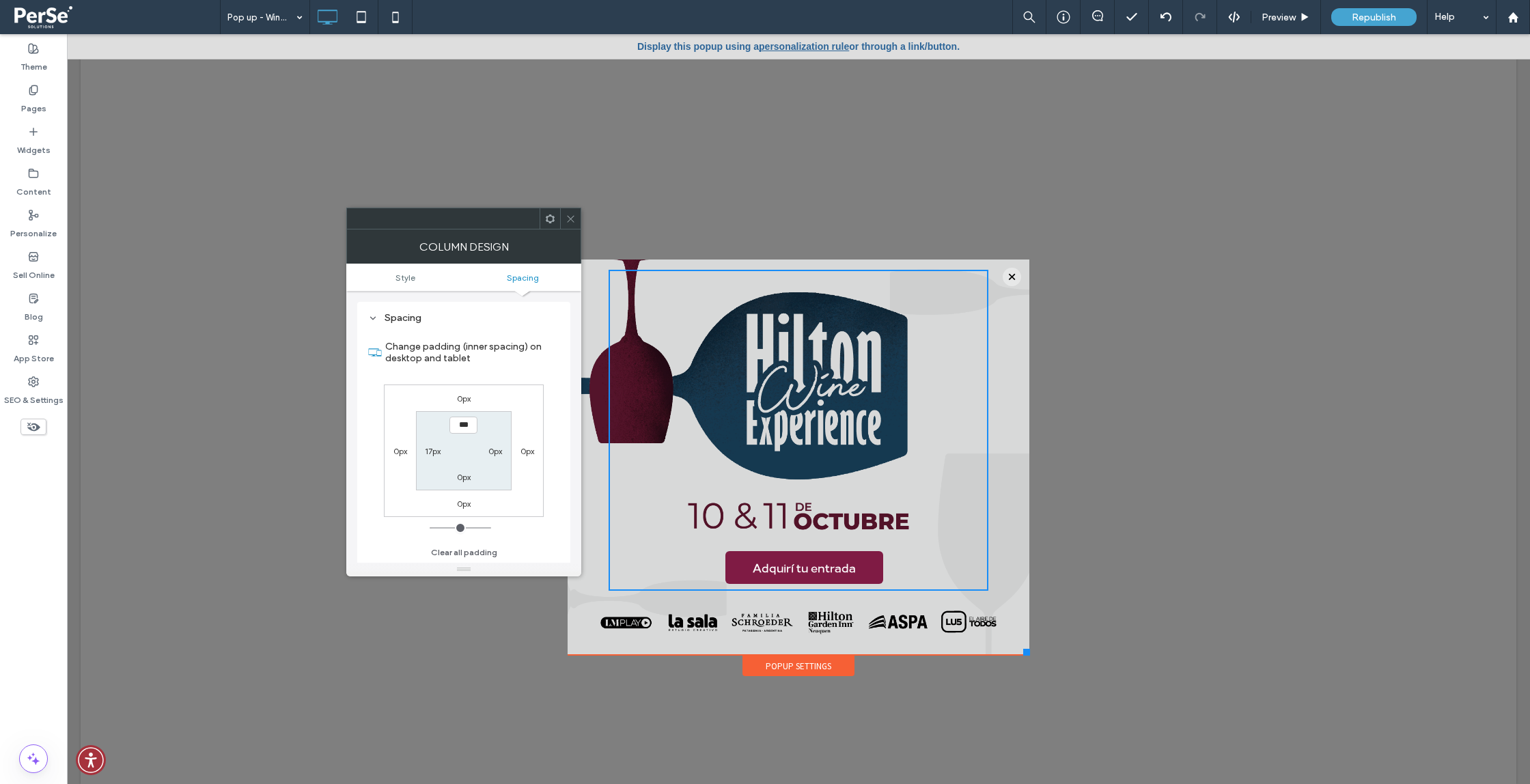
click at [462, 476] on label "0px" at bounding box center [463, 477] width 13 height 10
type input "**"
type input "*"
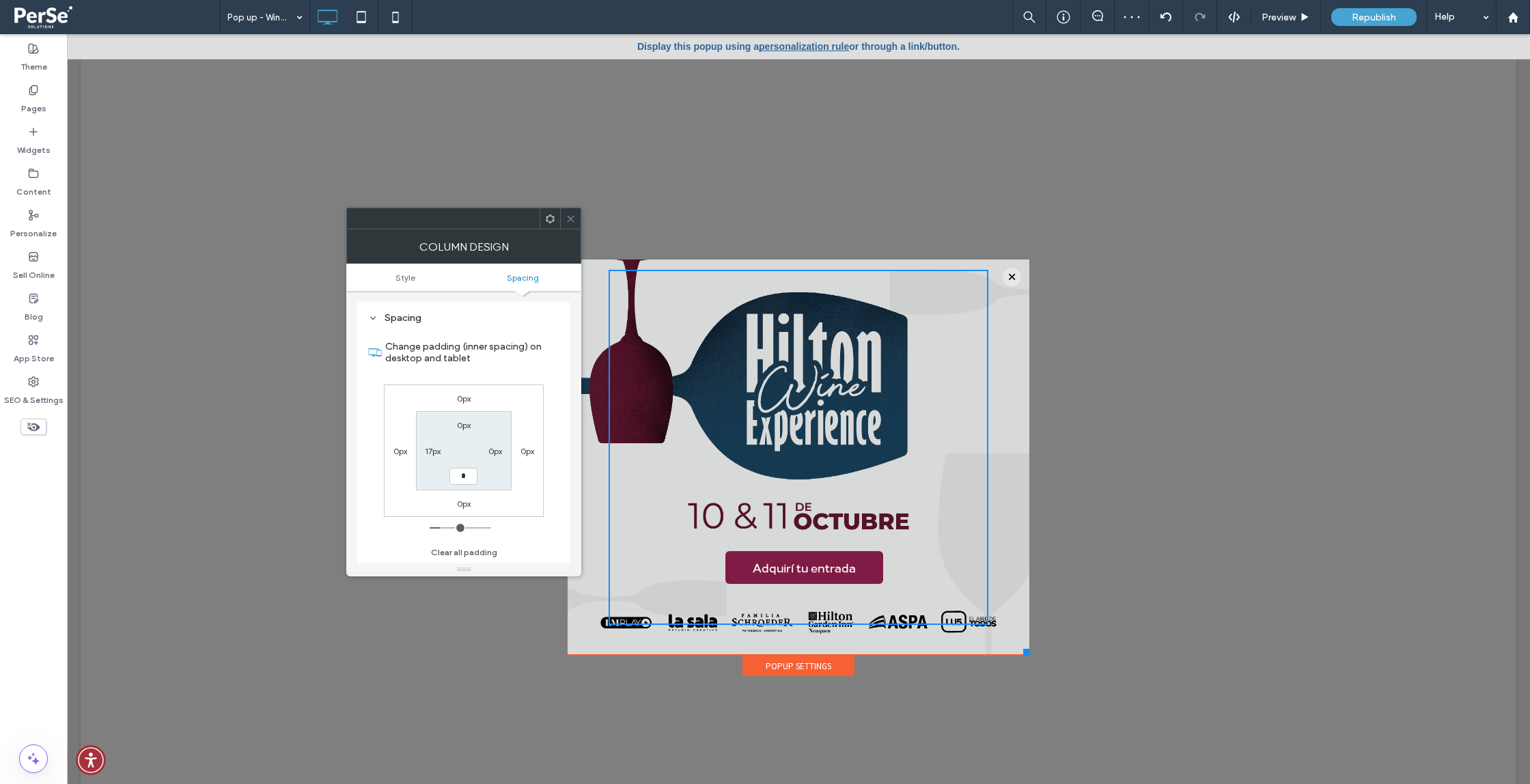
type input "*"
type input "***"
click at [513, 360] on label "Change padding (inner spacing) on desktop and tablet" at bounding box center [472, 352] width 174 height 37
click at [453, 504] on div "0px" at bounding box center [464, 503] width 31 height 13
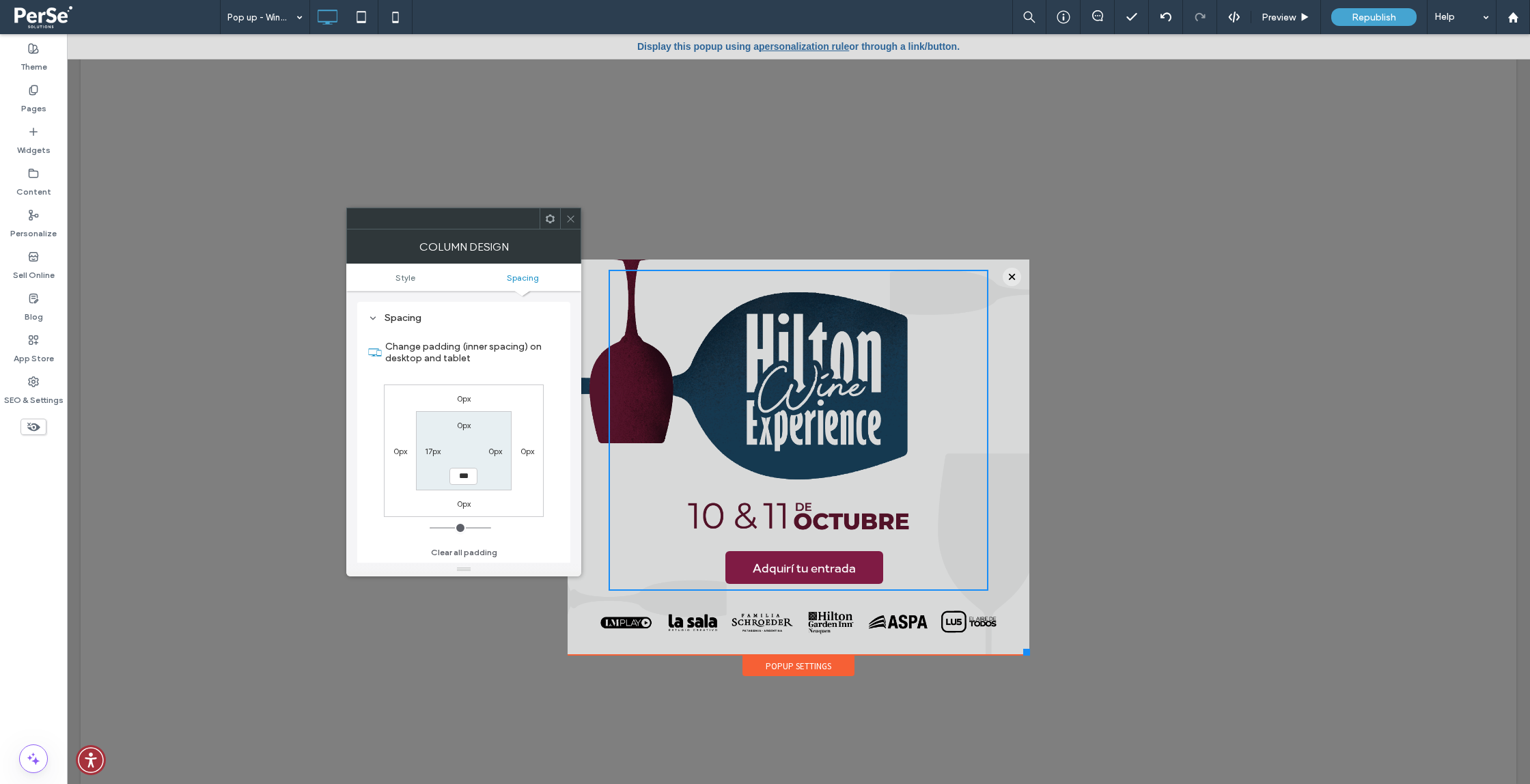
drag, startPoint x: 478, startPoint y: 505, endPoint x: 469, endPoint y: 505, distance: 9.0
click at [478, 505] on div "0px" at bounding box center [464, 503] width 31 height 13
click at [460, 506] on label "0px" at bounding box center [463, 503] width 13 height 10
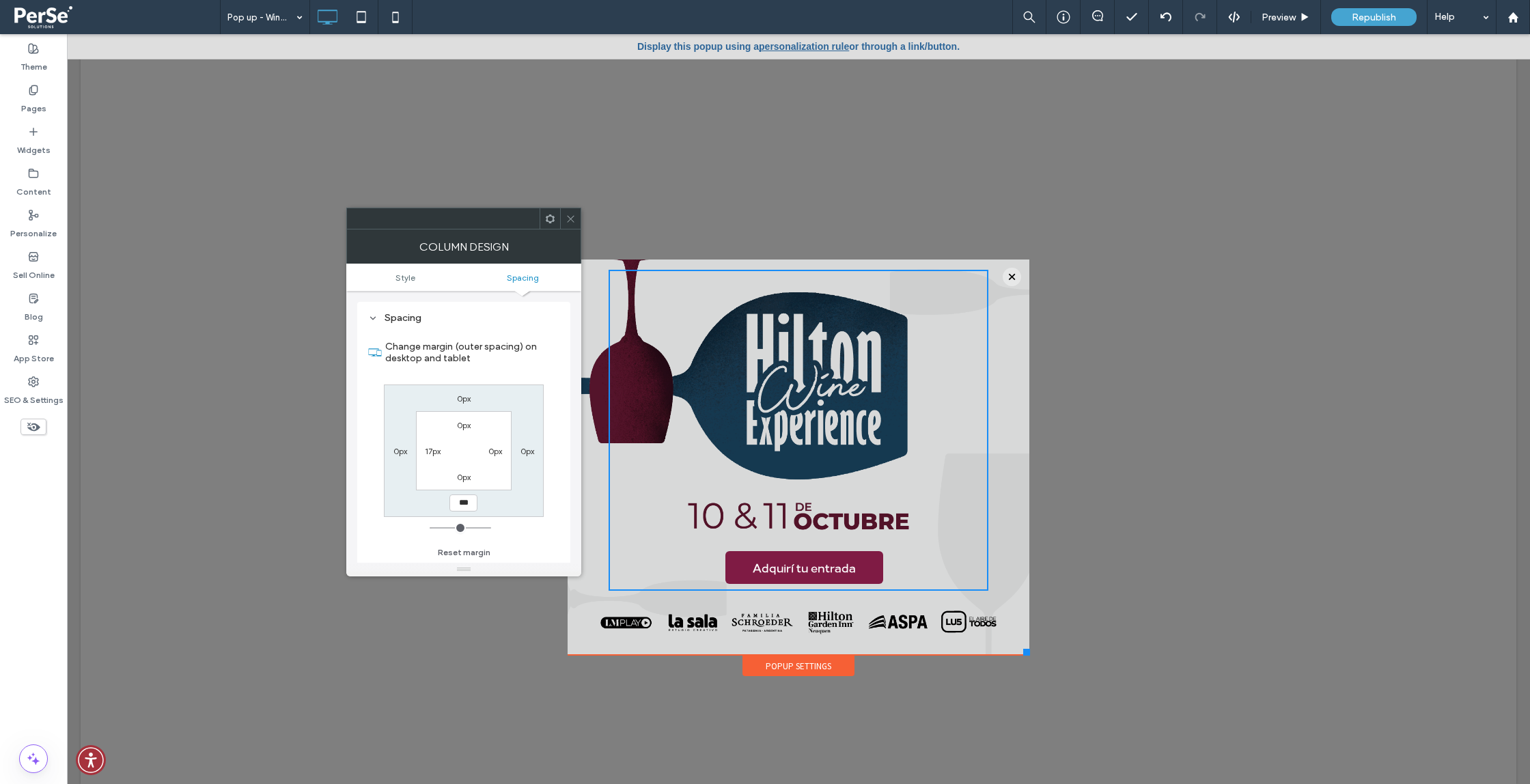
click at [460, 506] on input "***" at bounding box center [463, 503] width 28 height 17
type input "****"
type input "**"
click at [556, 533] on div "Change margin (outer spacing) on desktop and tablet 0px 0px **** 0px 0px 0px 0p…" at bounding box center [463, 445] width 191 height 236
drag, startPoint x: 461, startPoint y: 503, endPoint x: 444, endPoint y: 502, distance: 17.0
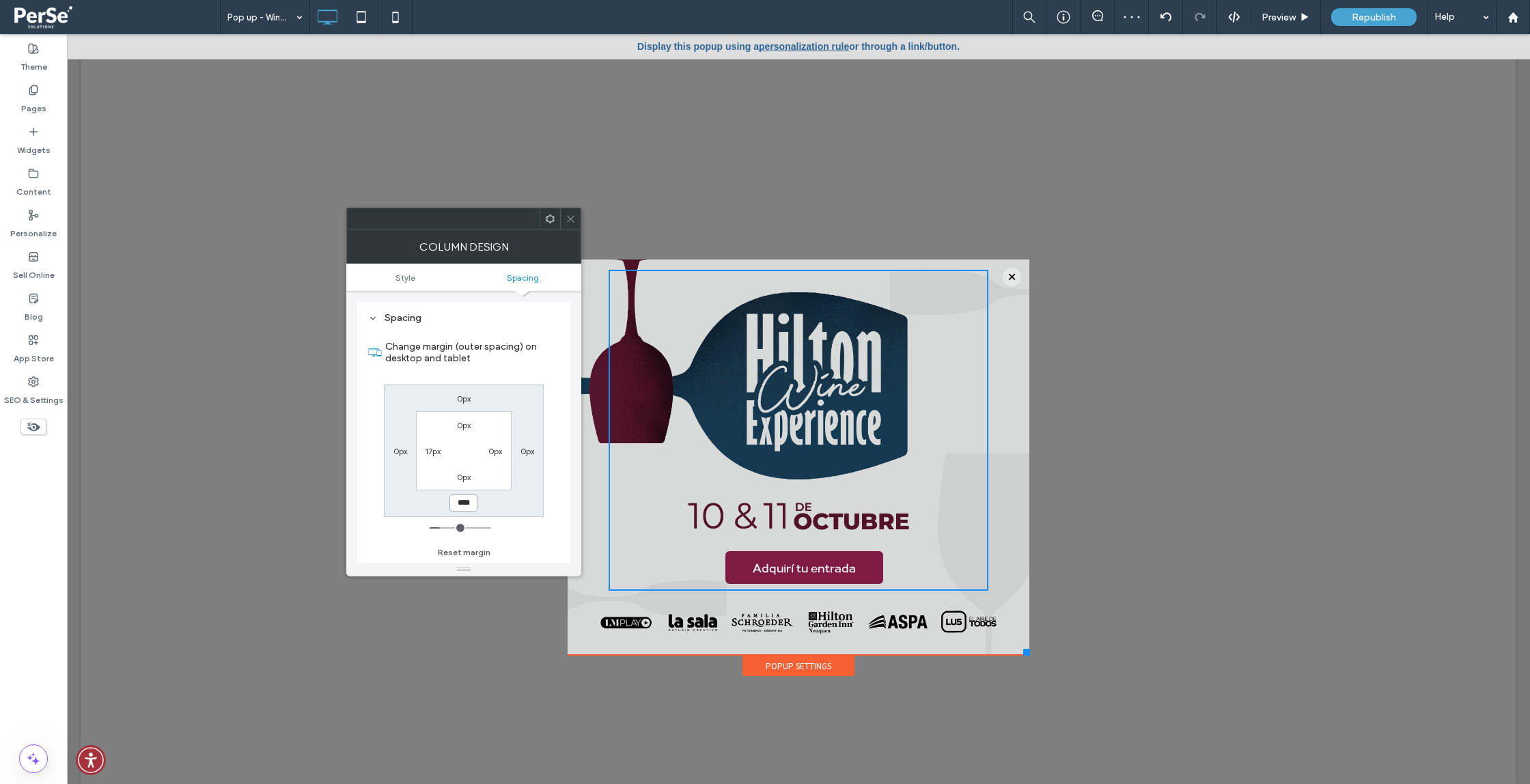
click at [444, 502] on div "0px 0px **** 0px 0px 0px 0px 17px" at bounding box center [463, 450] width 160 height 133
type input "*"
type input "***"
click at [504, 364] on label "Change margin (outer spacing) on desktop and tablet" at bounding box center [472, 352] width 174 height 37
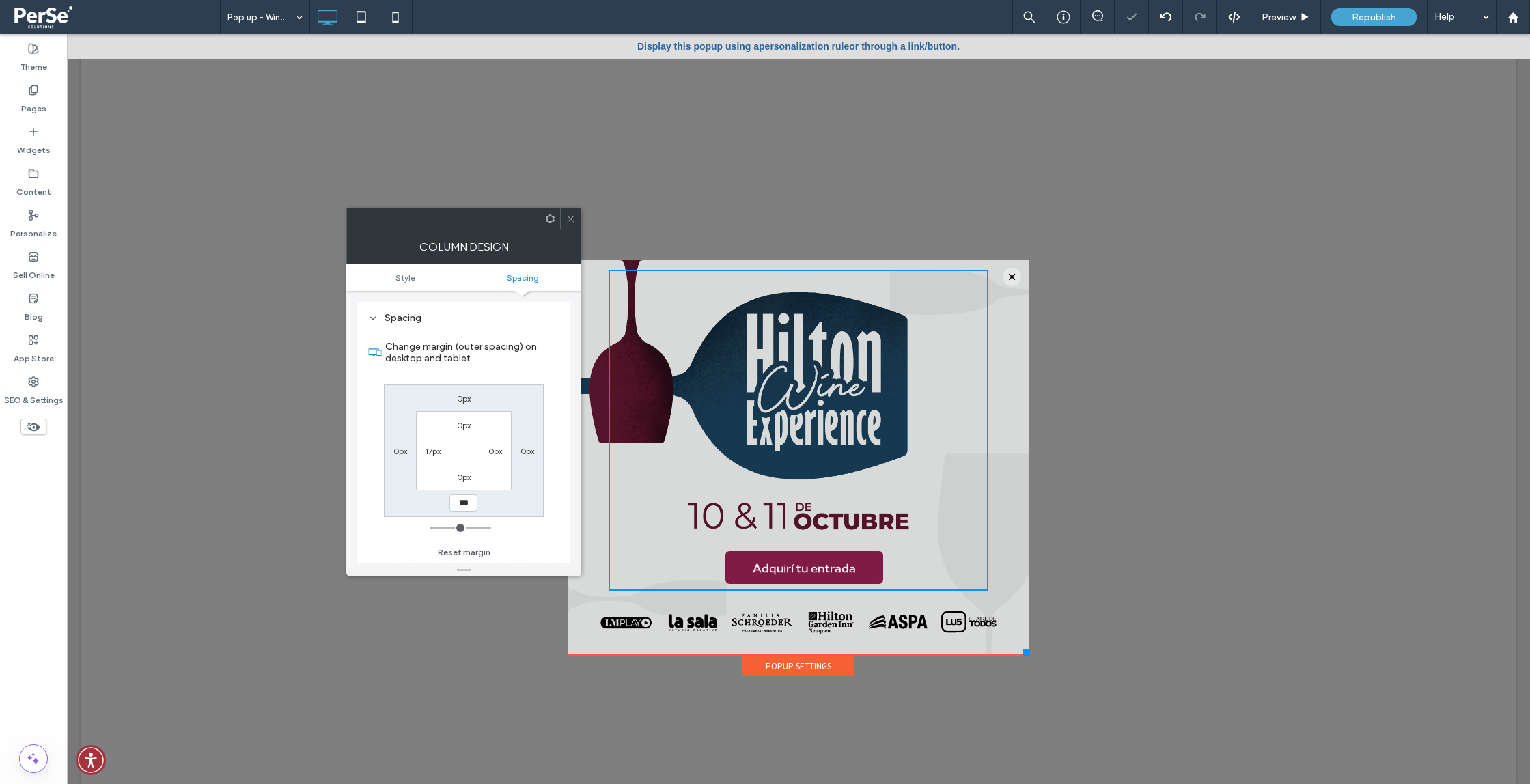
click at [967, 575] on div "Adquirí tu entrada Click To Paste" at bounding box center [798, 430] width 380 height 321
click at [553, 224] on span at bounding box center [550, 218] width 10 height 21
click at [575, 218] on icon at bounding box center [570, 219] width 10 height 10
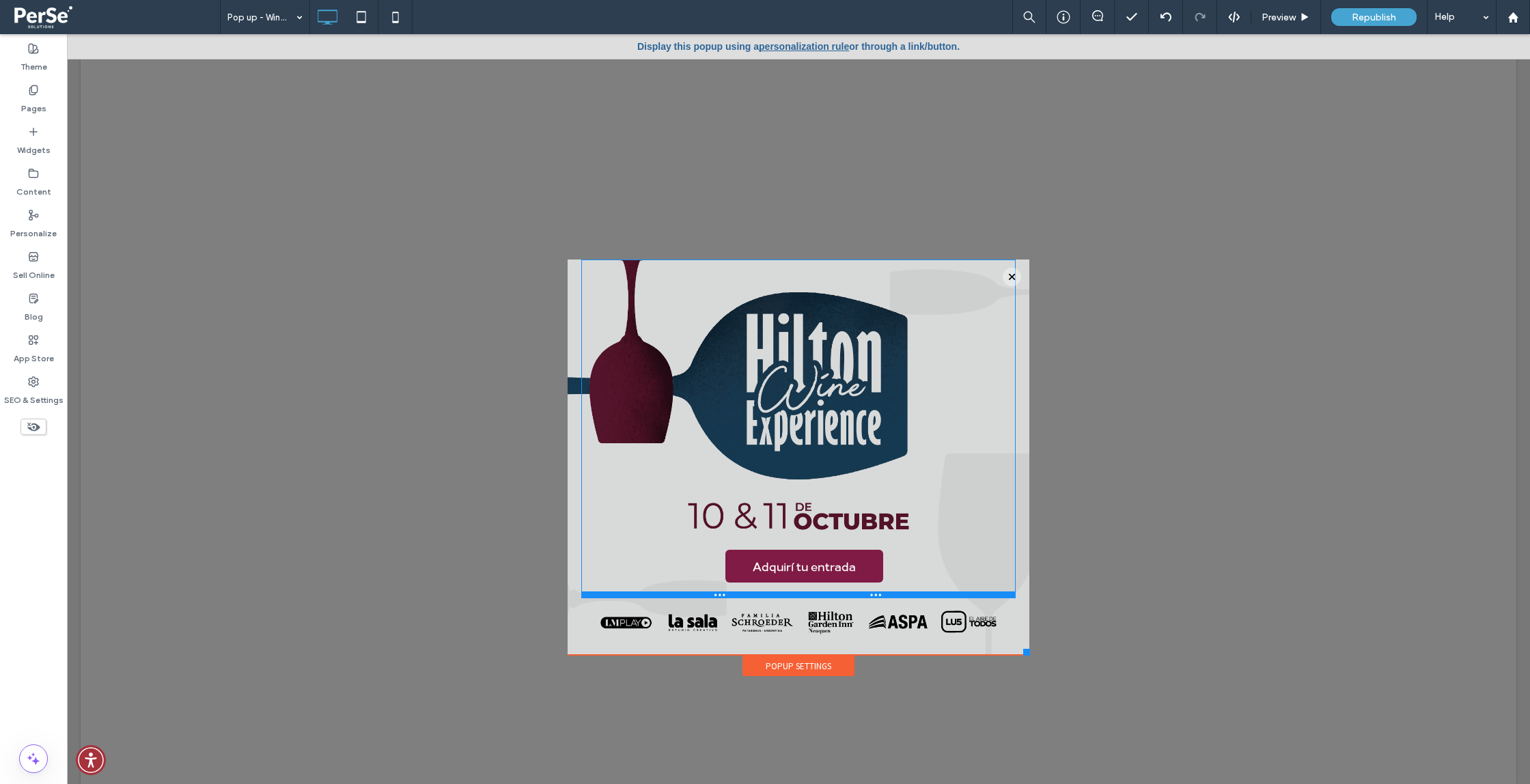
click at [1018, 596] on div "Adquirí tu entrada Click To Paste" at bounding box center [798, 457] width 462 height 396
drag, startPoint x: 1166, startPoint y: 631, endPoint x: 1100, endPoint y: 597, distance: 74.2
click at [1100, 597] on div at bounding box center [798, 409] width 1463 height 750
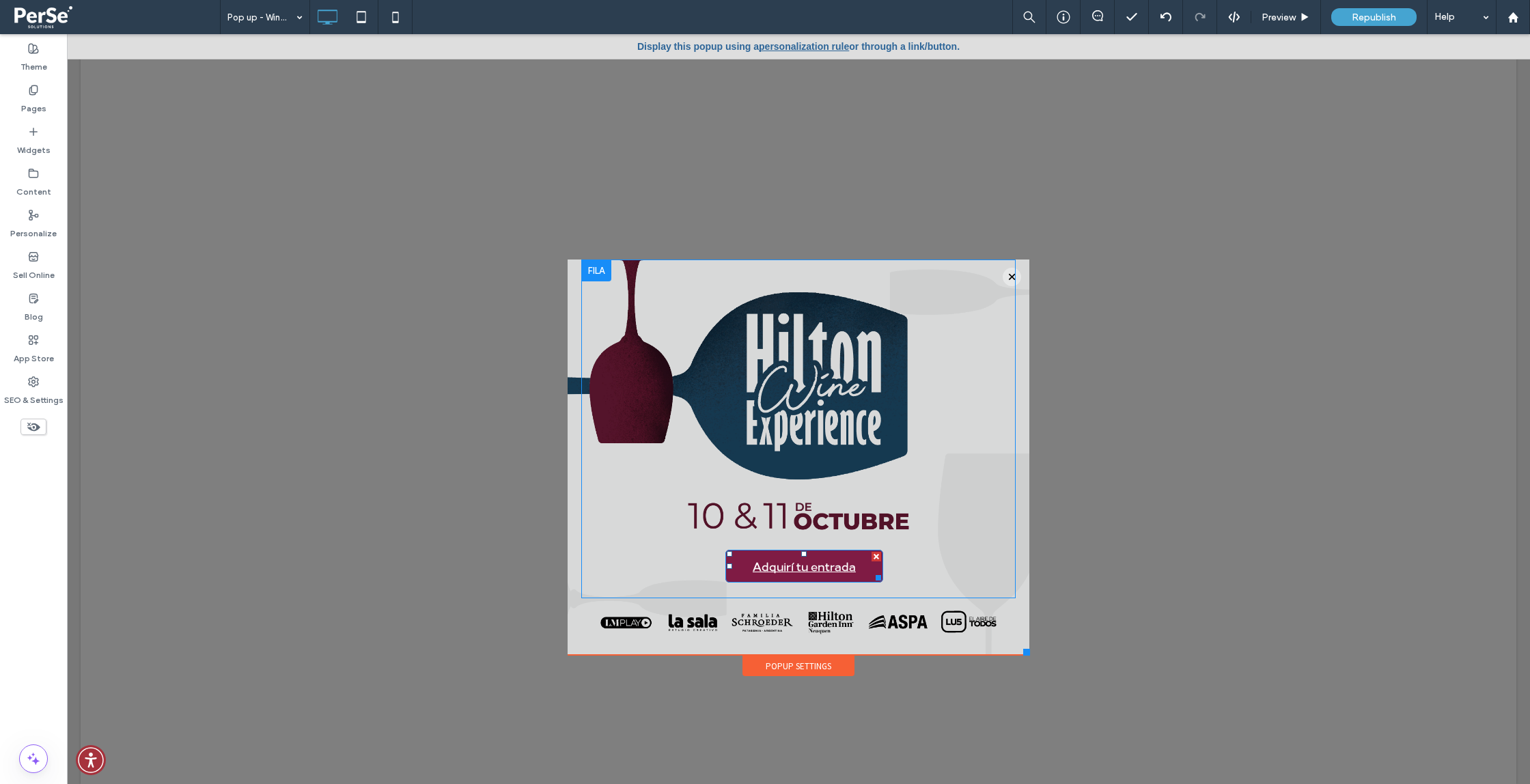
click at [826, 562] on span "Adquirí tu entrada" at bounding box center [804, 566] width 103 height 15
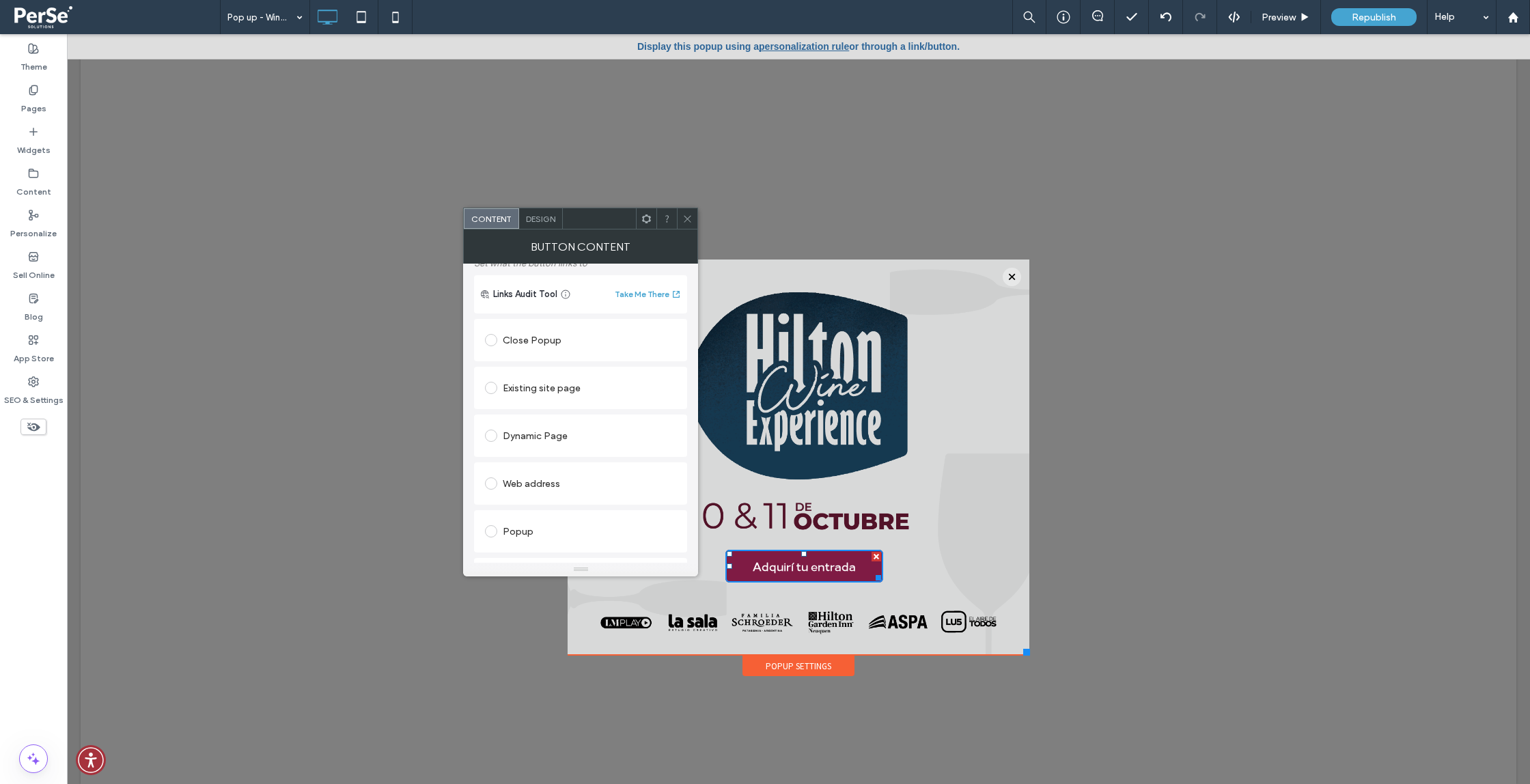
scroll to position [89, 0]
click at [604, 398] on div "Existing site page" at bounding box center [580, 387] width 191 height 22
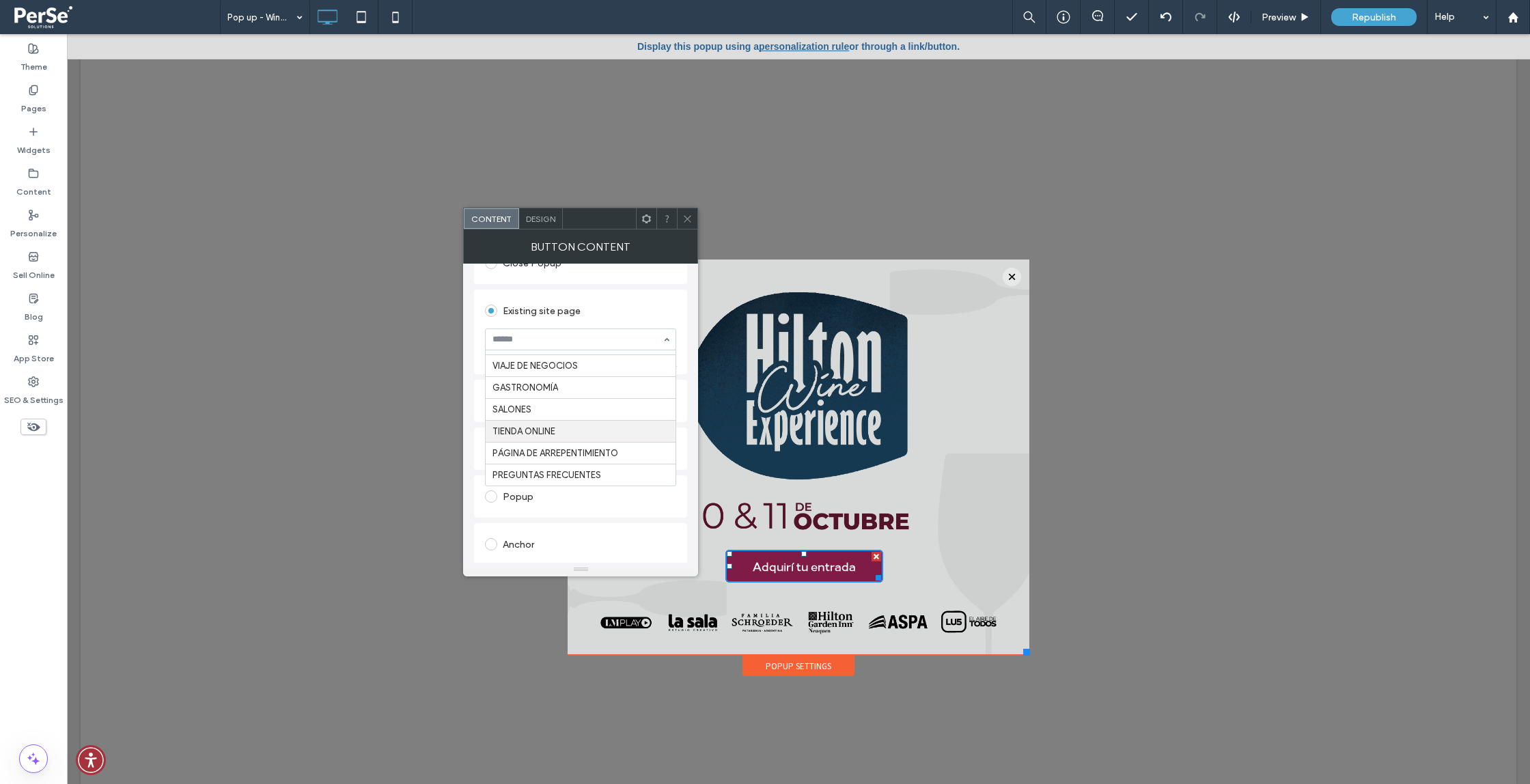
scroll to position [168, 0]
click at [649, 514] on div "Popup" at bounding box center [580, 494] width 213 height 43
click at [604, 457] on div "Web address" at bounding box center [580, 447] width 191 height 22
paste input "**********"
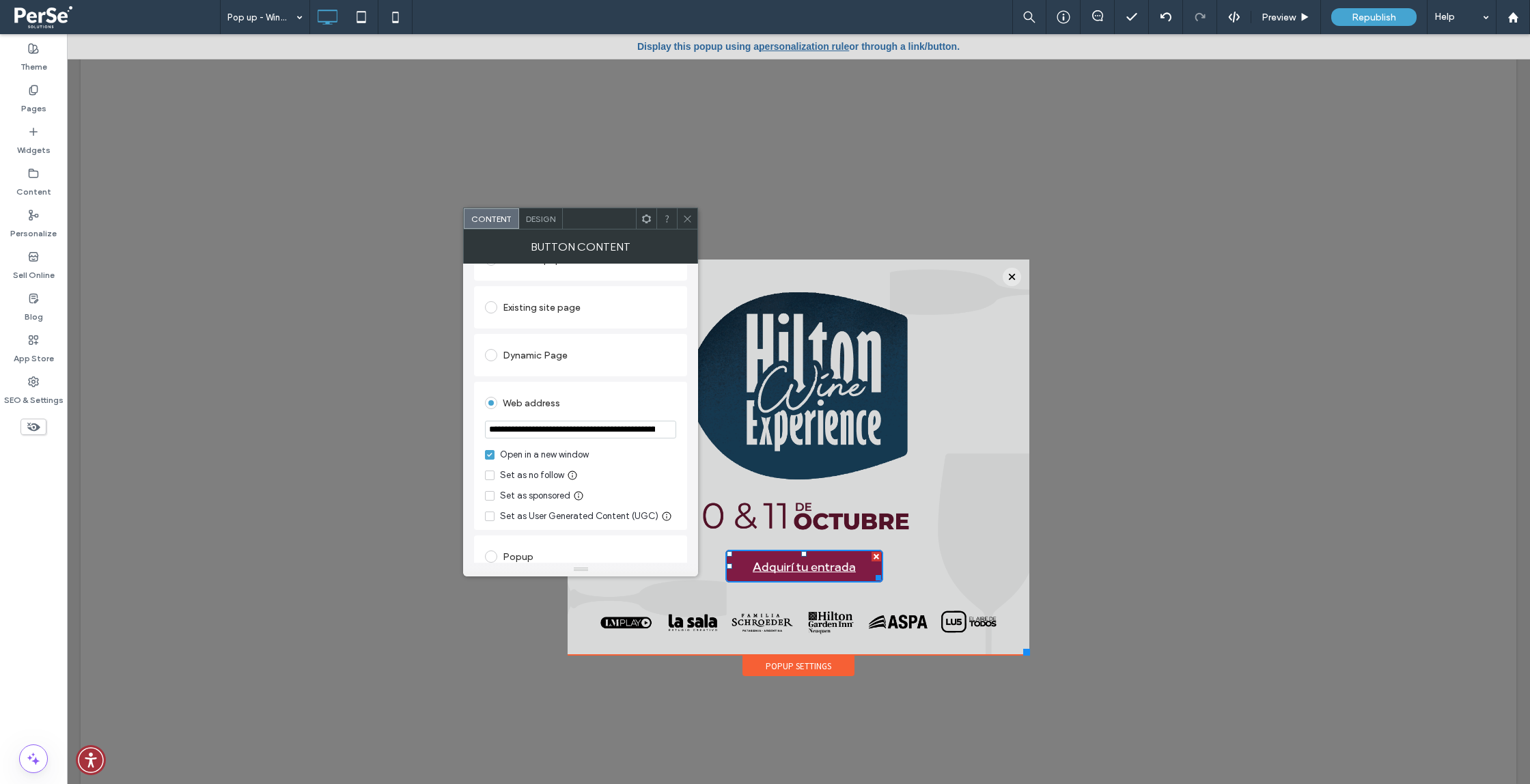
scroll to position [0, 65]
type input "**********"
click at [659, 406] on div "Web address" at bounding box center [580, 403] width 191 height 22
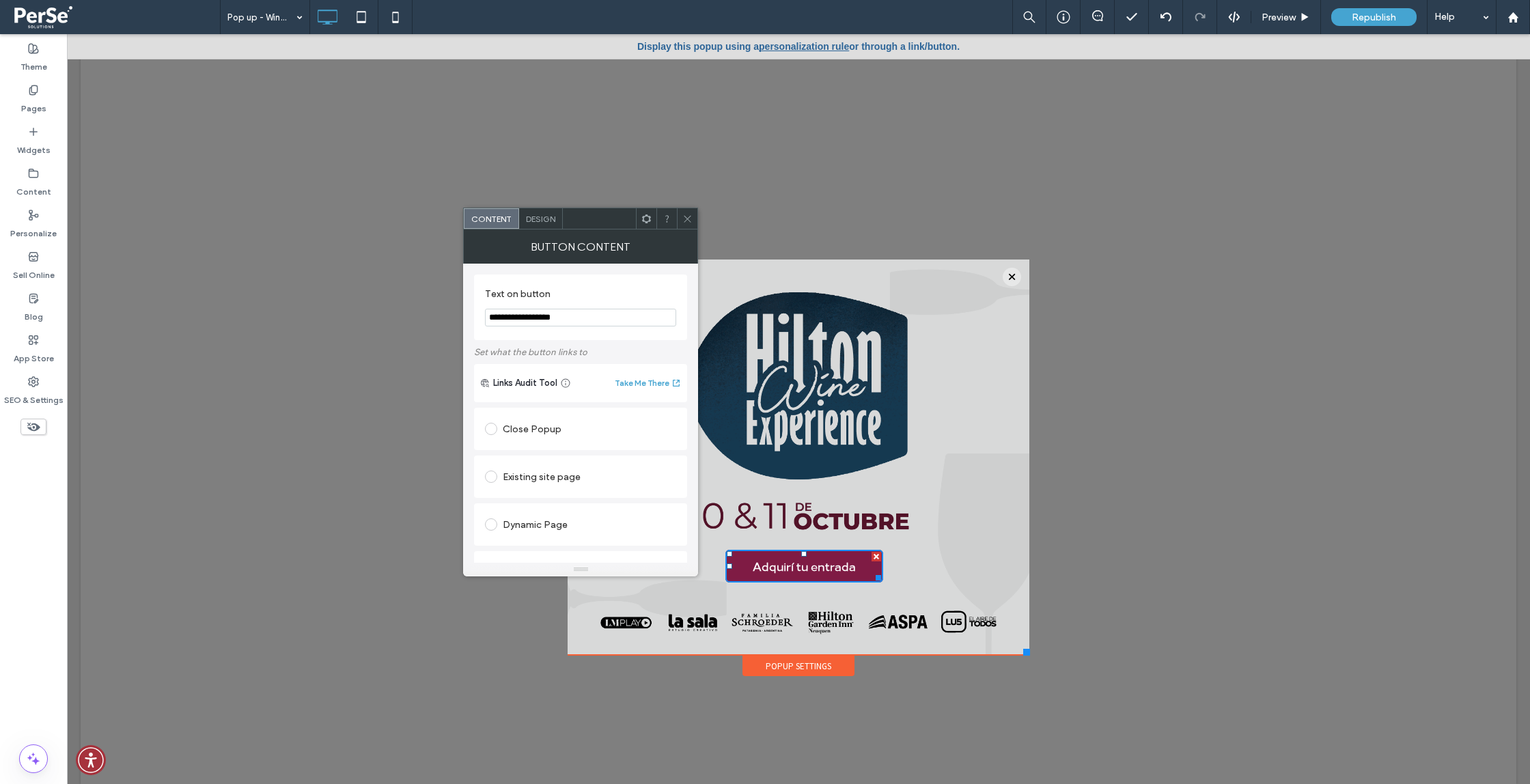
click at [685, 221] on use at bounding box center [688, 219] width 7 height 7
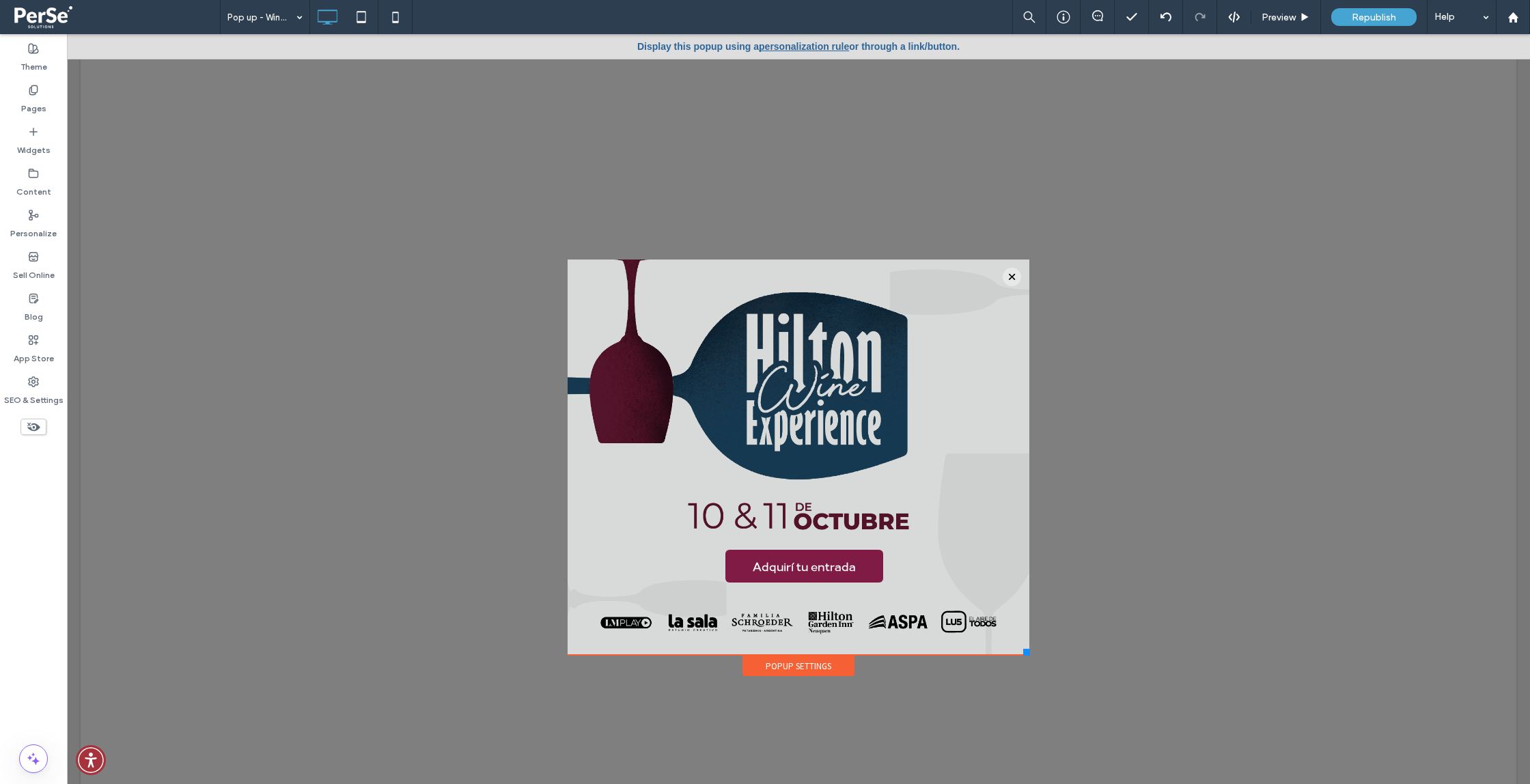
click at [796, 50] on link "personalization rule" at bounding box center [803, 46] width 90 height 11
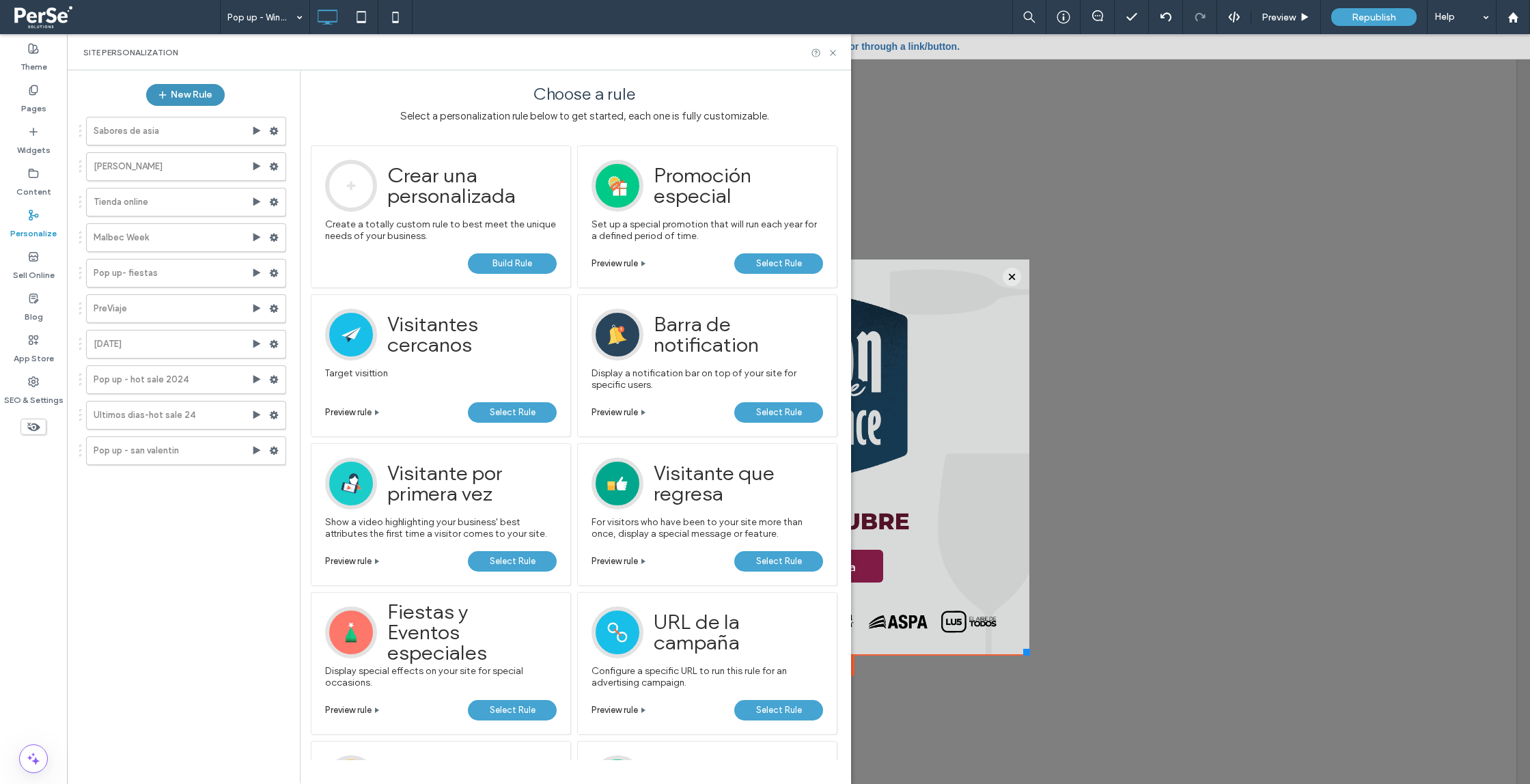
click at [178, 93] on button "New Rule" at bounding box center [185, 94] width 79 height 22
drag, startPoint x: 499, startPoint y: 262, endPoint x: 366, endPoint y: 241, distance: 134.6
click at [497, 262] on span "Build Rule" at bounding box center [512, 263] width 40 height 21
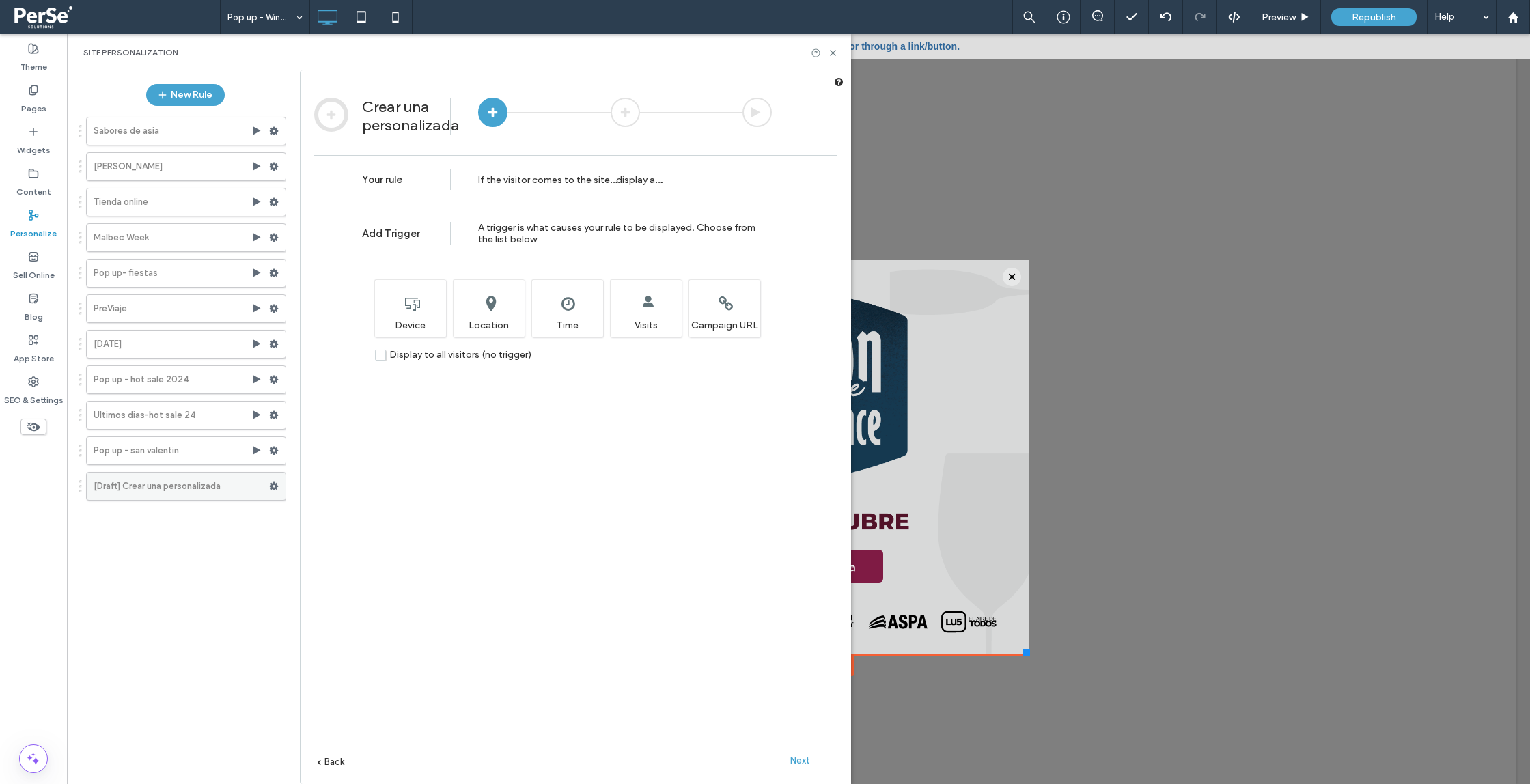
click at [272, 486] on use at bounding box center [274, 486] width 9 height 9
click at [351, 490] on span "Rename" at bounding box center [337, 489] width 37 height 11
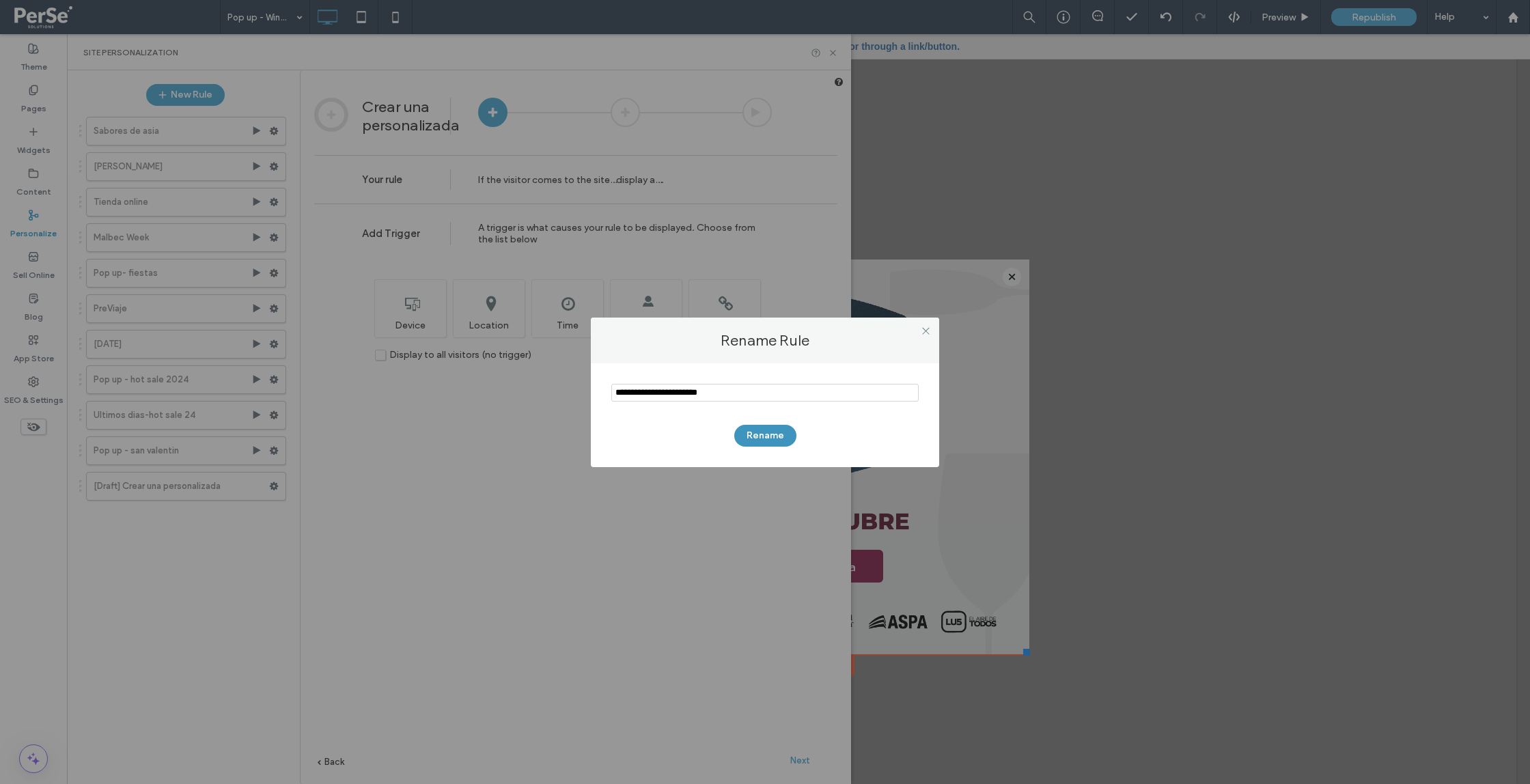
type input "**********"
drag, startPoint x: 749, startPoint y: 445, endPoint x: 739, endPoint y: 447, distance: 10.2
click at [749, 445] on button "Rename" at bounding box center [766, 435] width 63 height 22
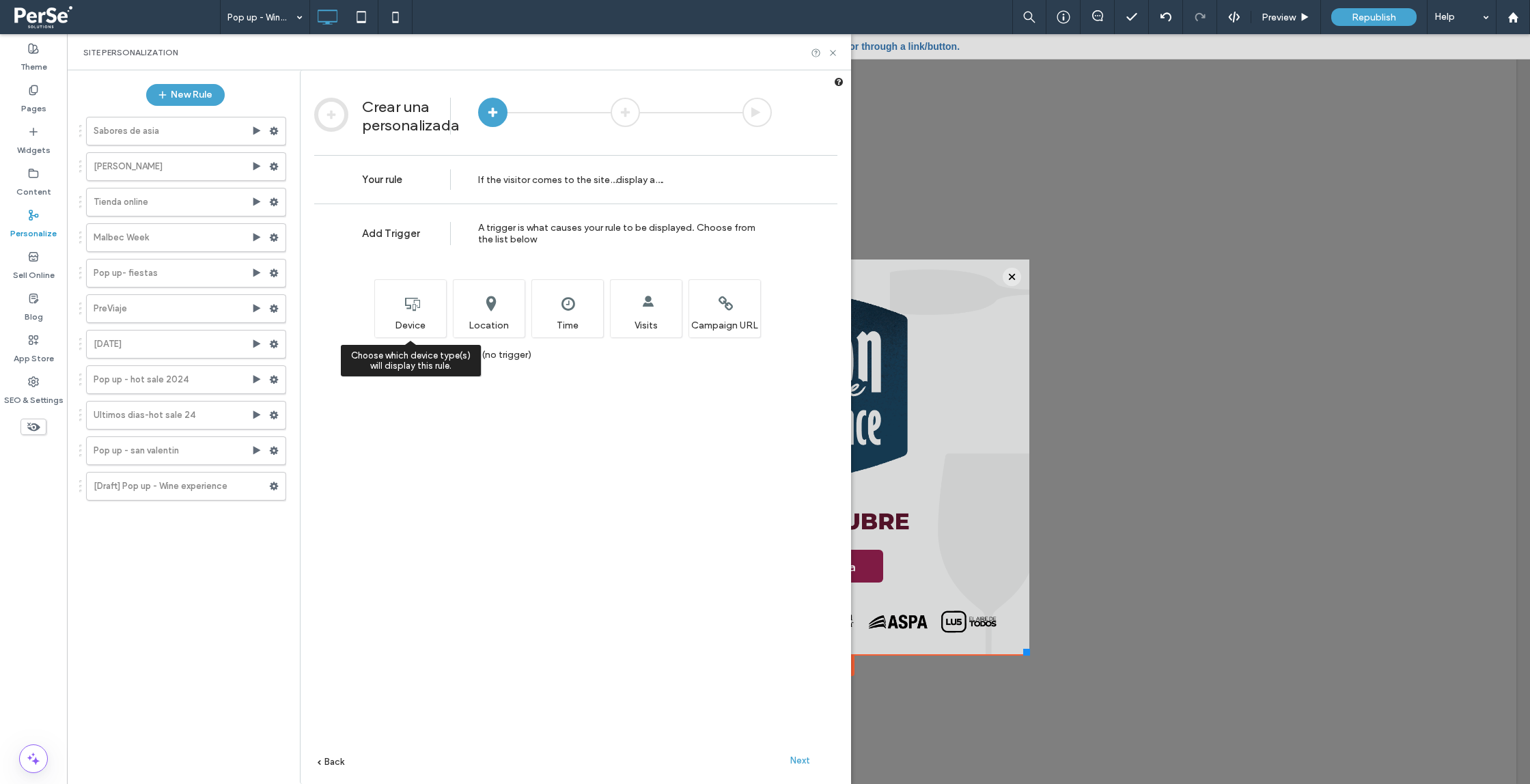
click at [398, 316] on div "Choose which device type(s) will display this rule. Device" at bounding box center [410, 308] width 72 height 58
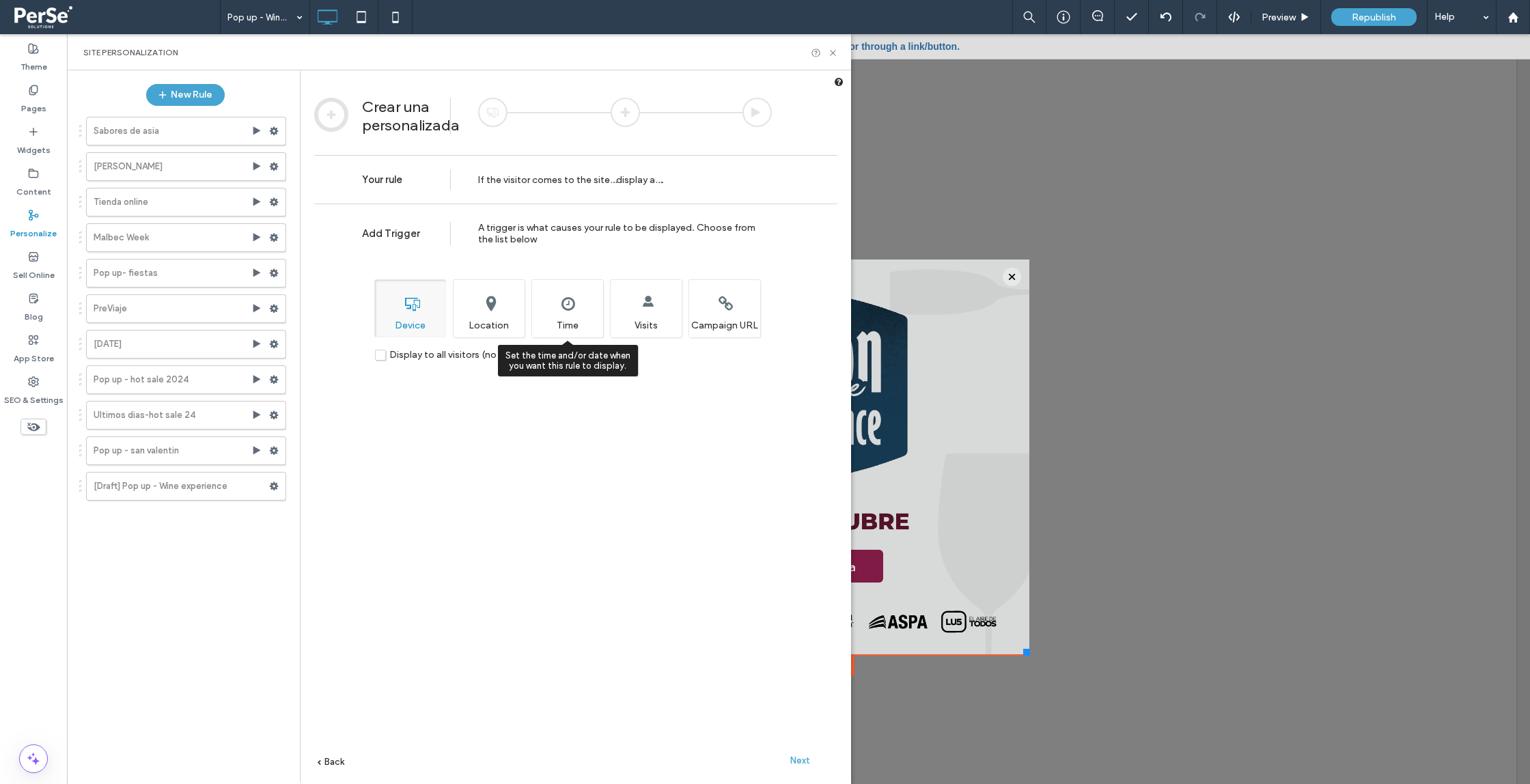
click at [560, 322] on div "Set the time and/or date when you want this rule to display. Time" at bounding box center [567, 308] width 72 height 58
click at [798, 761] on span "Next" at bounding box center [801, 761] width 20 height 10
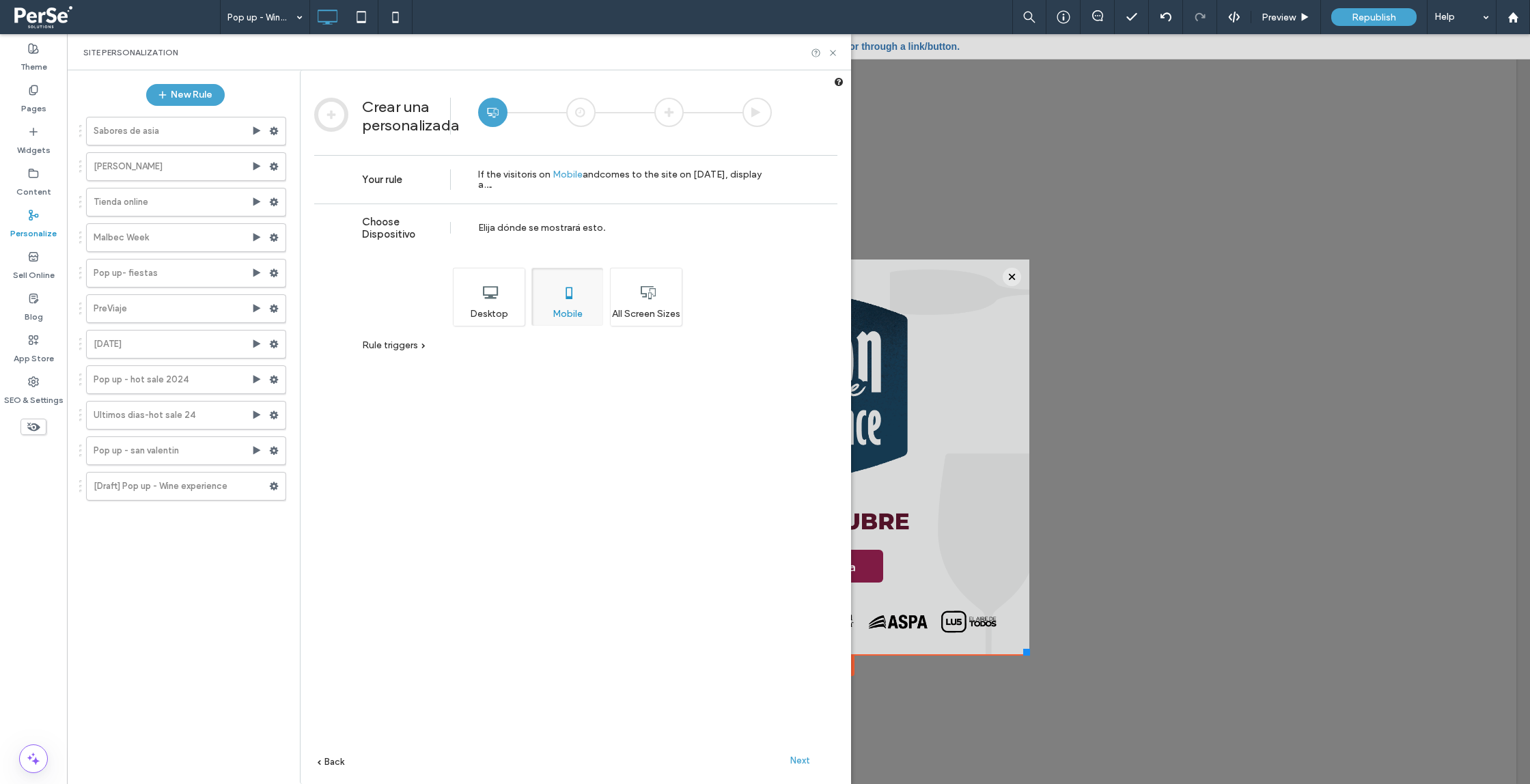
click at [494, 308] on div "Desktop" at bounding box center [489, 297] width 72 height 58
click at [634, 303] on div "All Screen Sizes" at bounding box center [646, 297] width 72 height 58
click at [396, 344] on span "Rule triggers" at bounding box center [390, 345] width 56 height 11
click at [504, 362] on span "Time" at bounding box center [509, 364] width 22 height 11
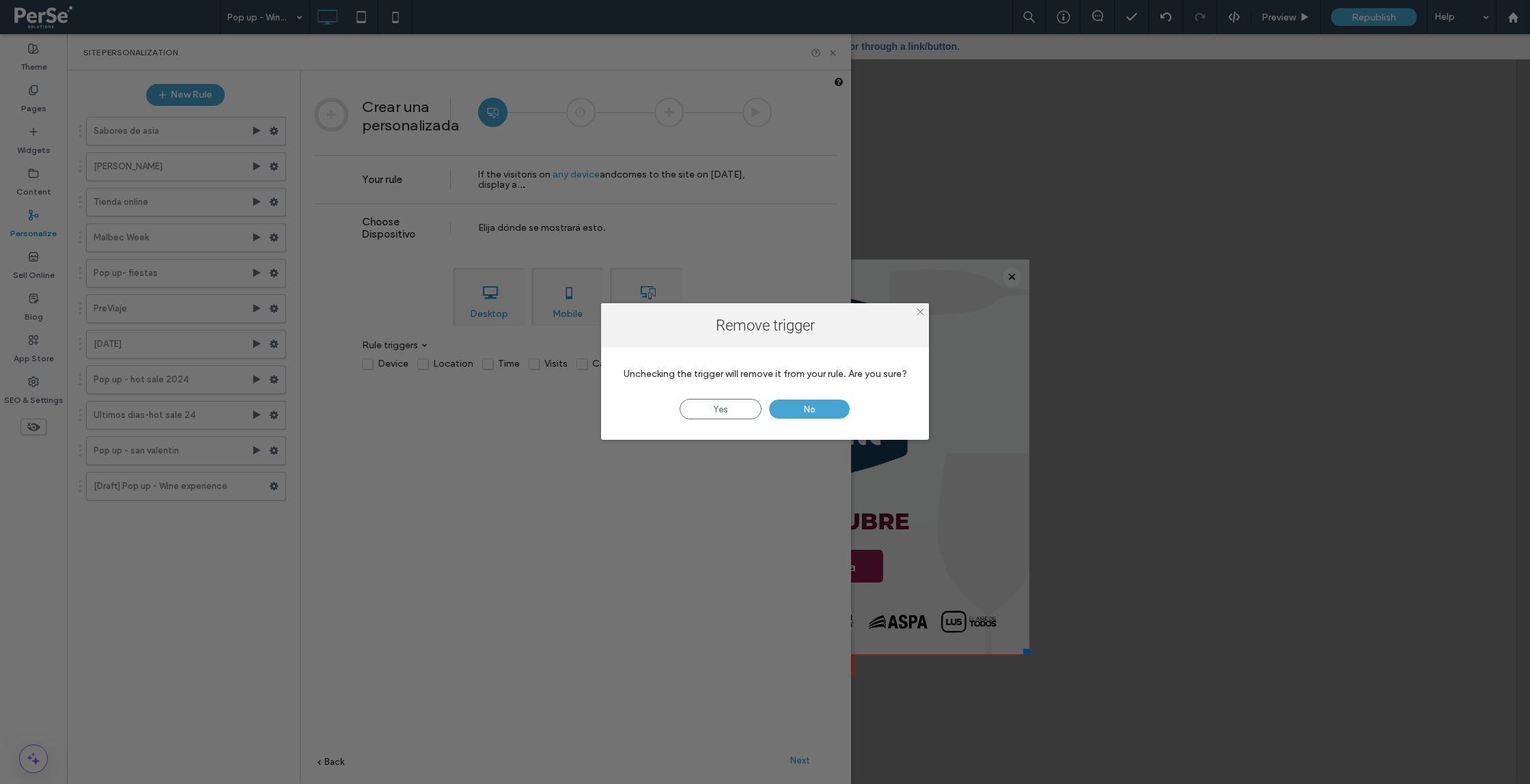
click at [921, 314] on icon at bounding box center [921, 312] width 10 height 10
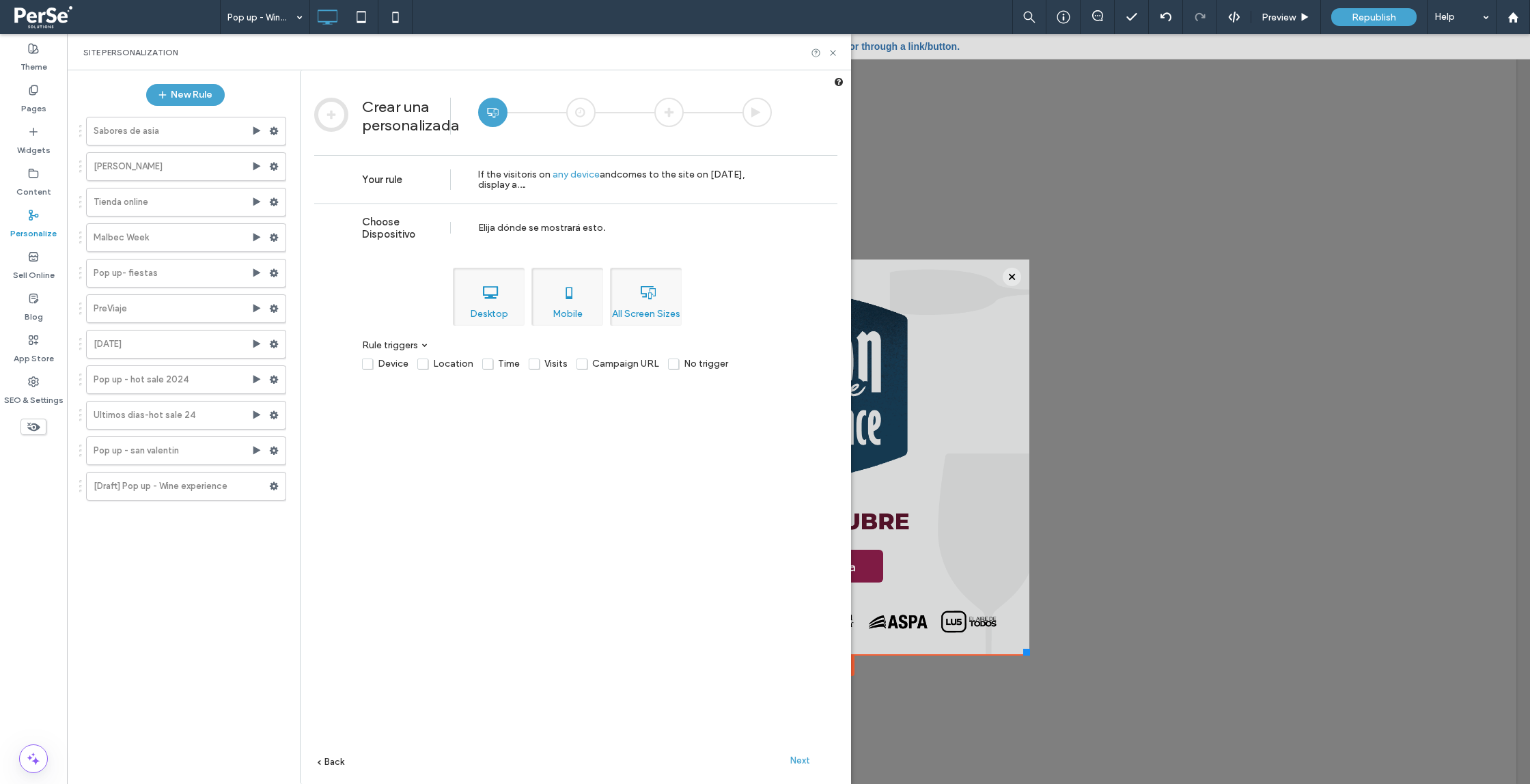
click at [802, 758] on span "Next" at bounding box center [801, 761] width 20 height 10
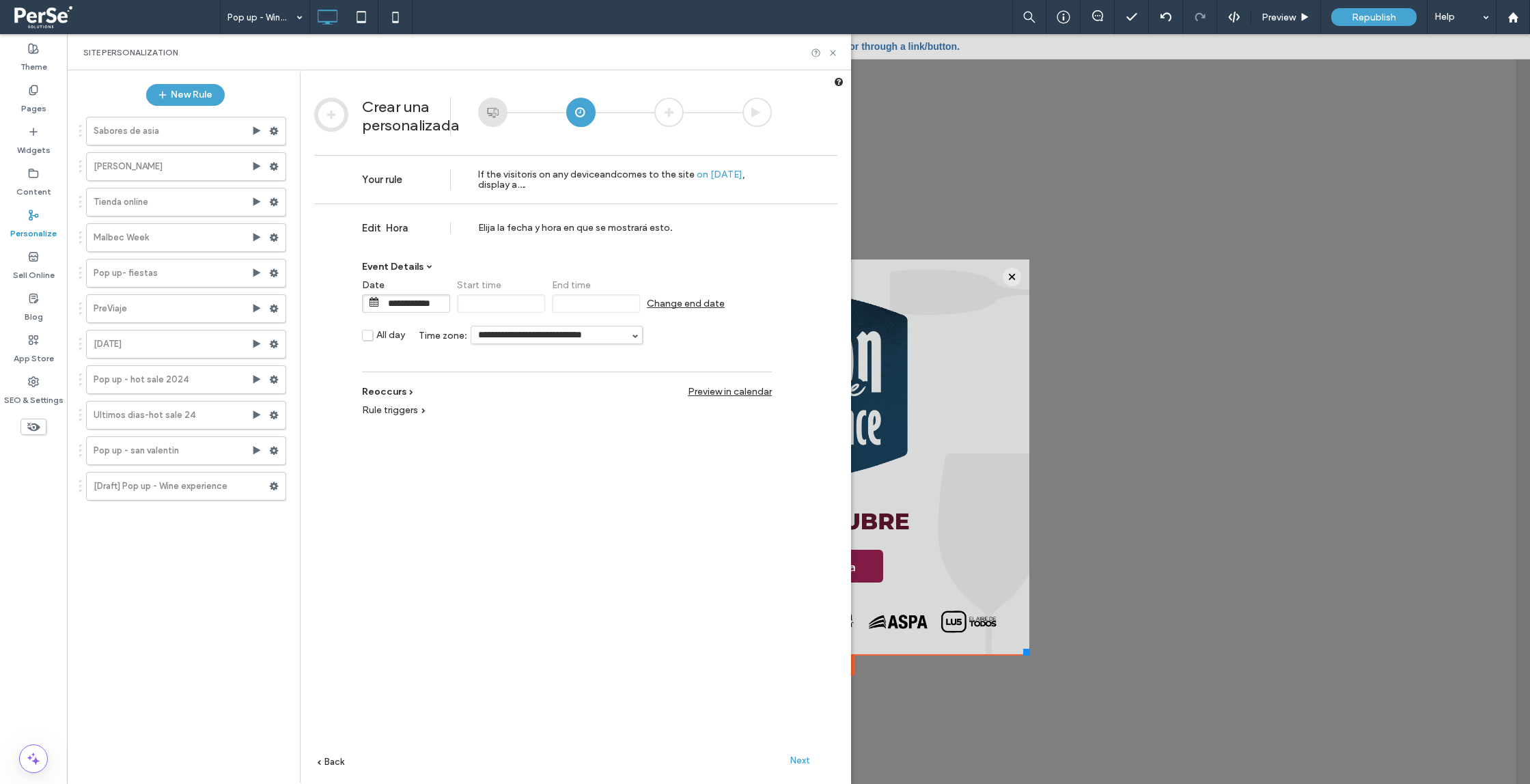
click at [405, 306] on input "**********" at bounding box center [416, 303] width 68 height 17
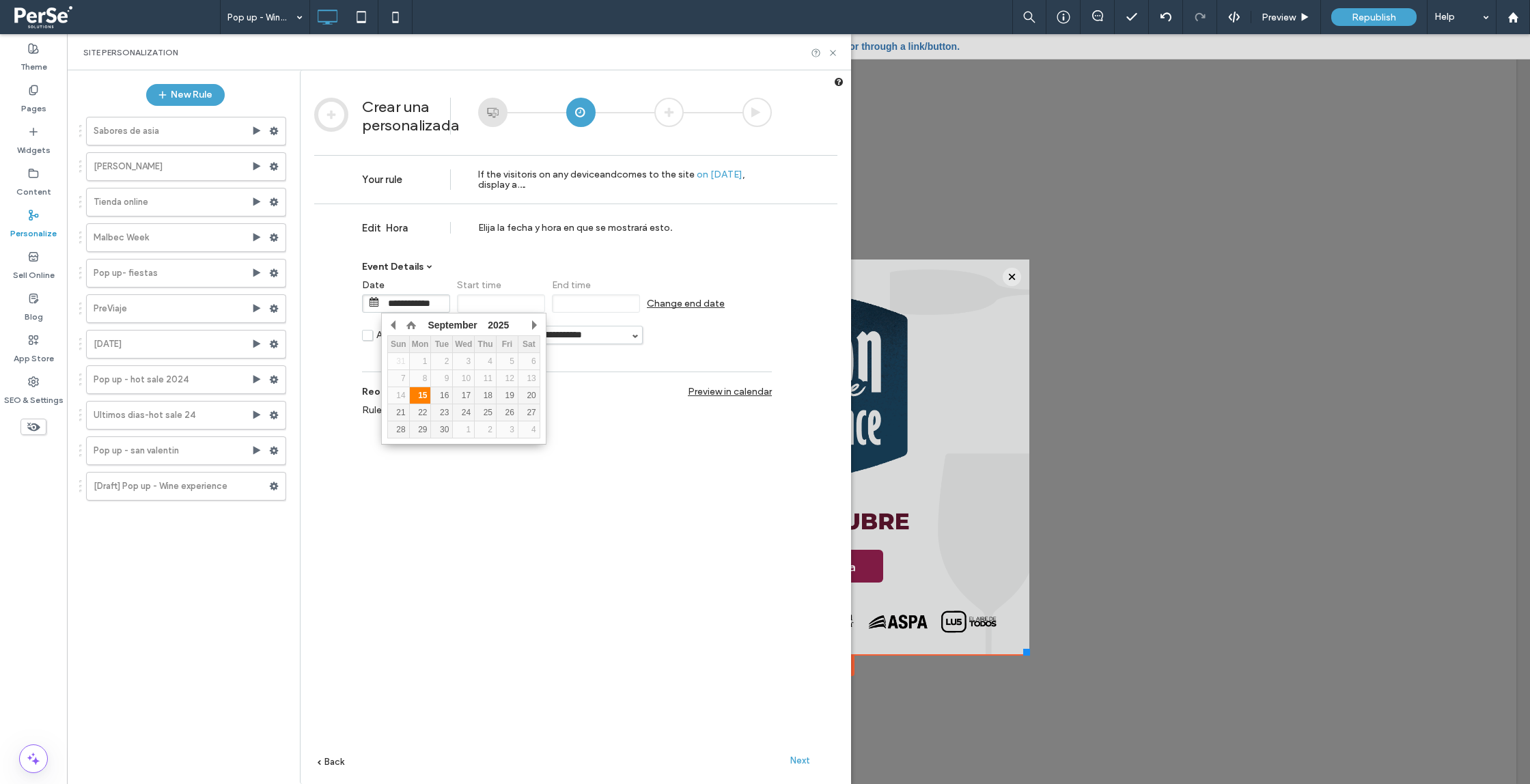
click at [422, 394] on div "15" at bounding box center [421, 395] width 21 height 9
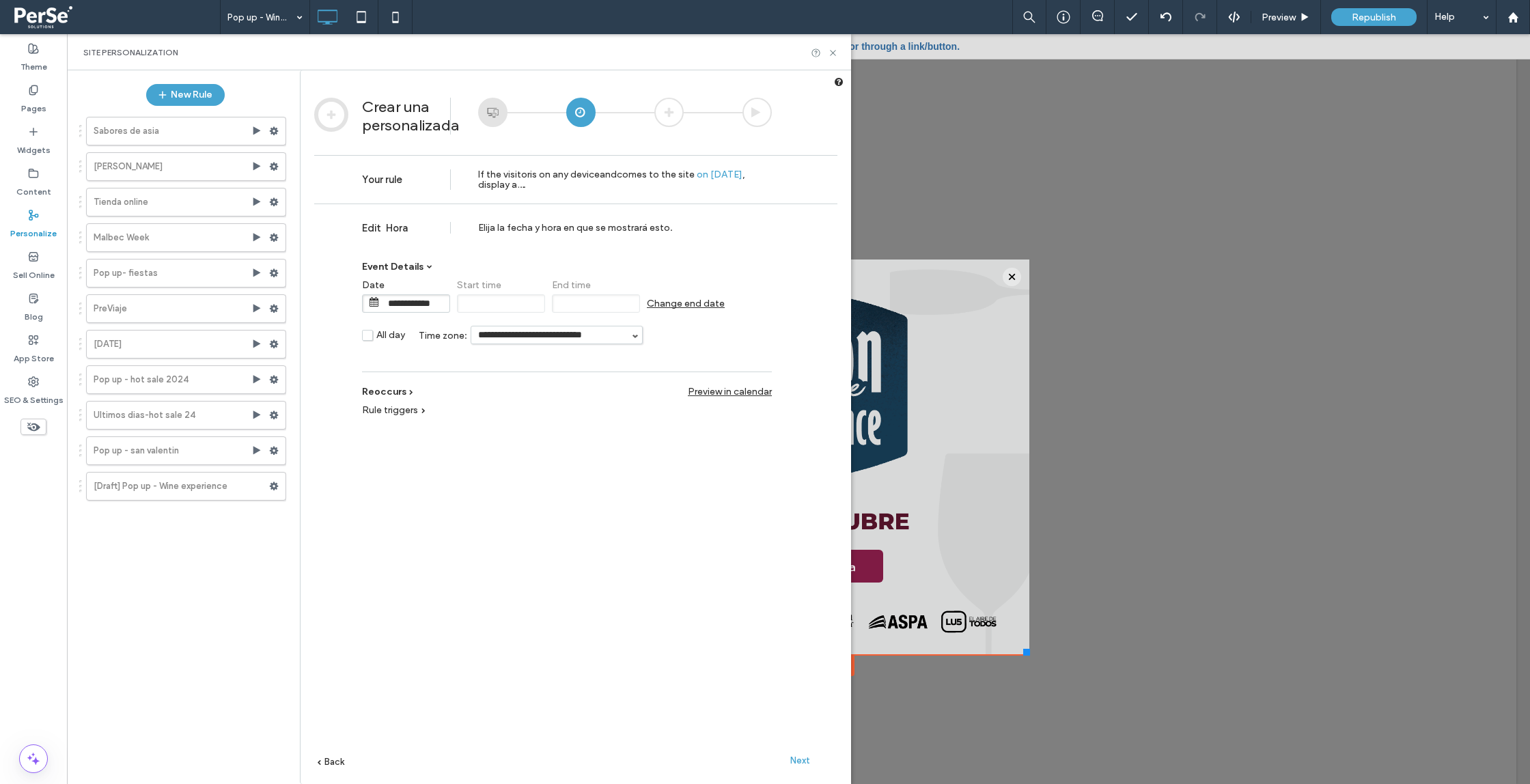
click at [389, 337] on span "All day" at bounding box center [391, 335] width 28 height 11
type input "******"
click at [500, 307] on input "******" at bounding box center [501, 304] width 88 height 18
click at [688, 390] on span "Preview in calendar" at bounding box center [729, 391] width 84 height 11
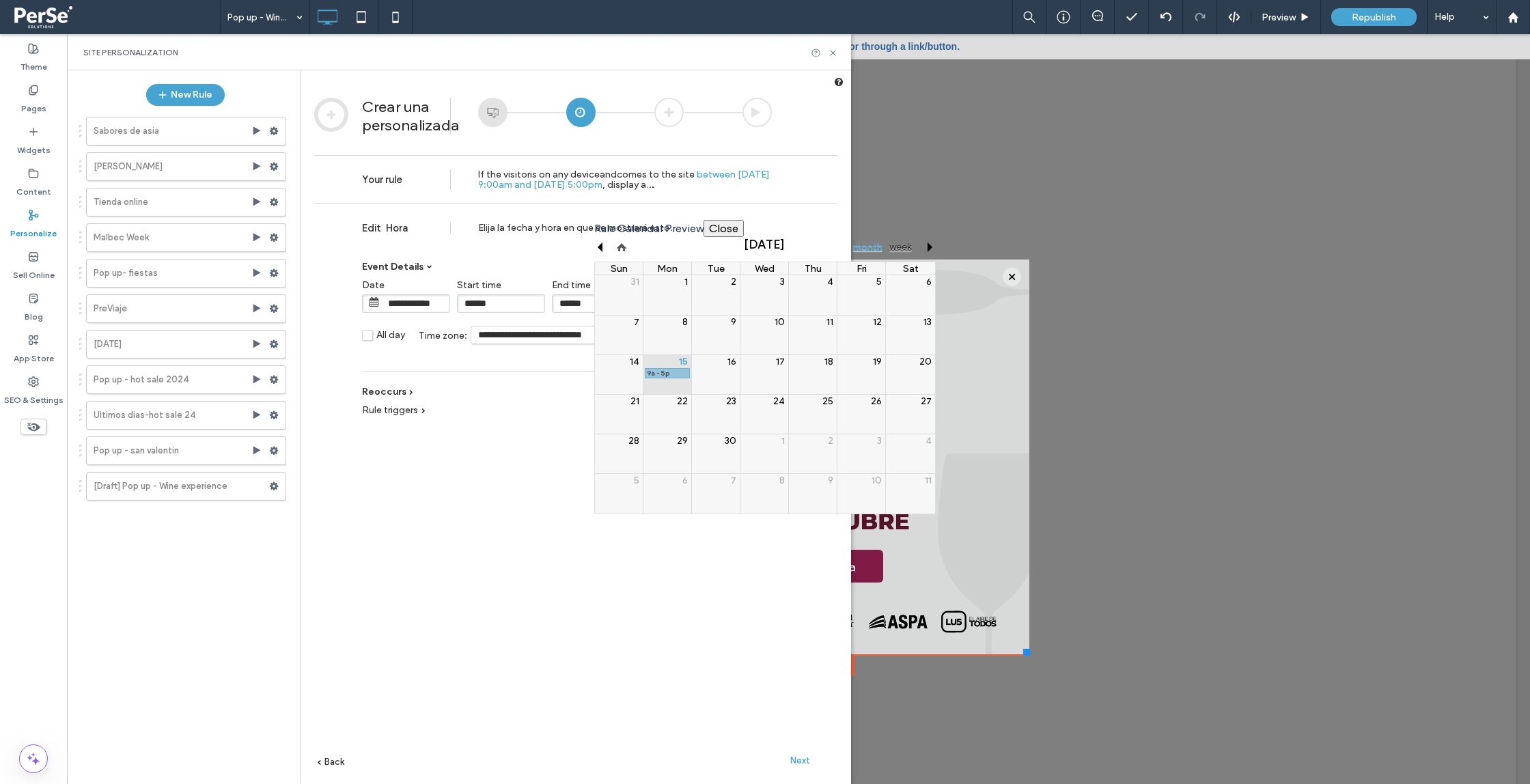
click at [388, 307] on input "**********" at bounding box center [416, 303] width 68 height 17
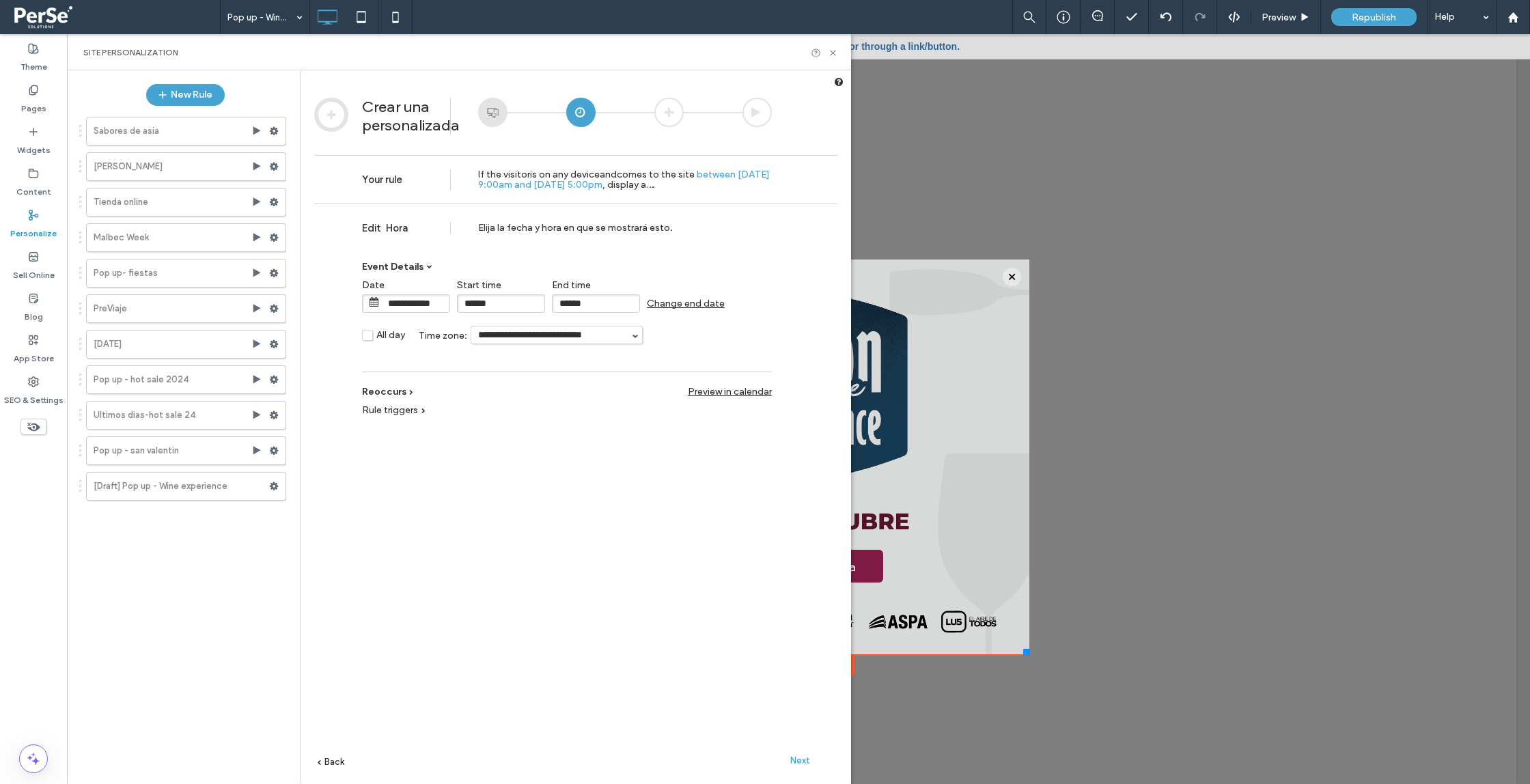
drag, startPoint x: 643, startPoint y: 371, endPoint x: 626, endPoint y: 366, distance: 17.7
click at [641, 370] on div "**********" at bounding box center [575, 514] width 523 height 621
click at [376, 337] on span "All day" at bounding box center [391, 335] width 28 height 11
click at [675, 305] on span "Change end date" at bounding box center [686, 303] width 78 height 11
click at [681, 301] on input "**********" at bounding box center [700, 303] width 68 height 17
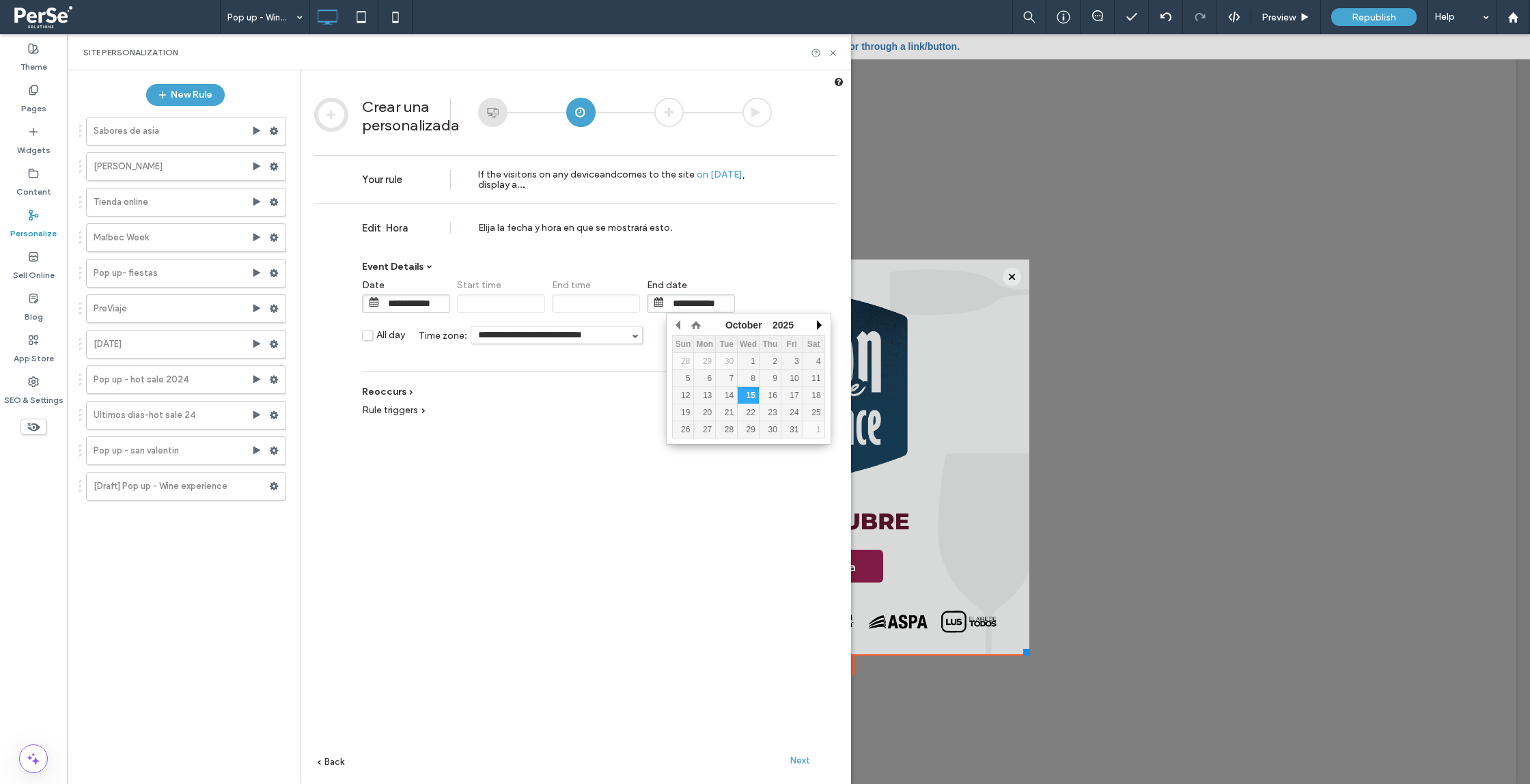
click at [815, 325] on button "button" at bounding box center [818, 325] width 13 height 21
drag, startPoint x: 688, startPoint y: 396, endPoint x: 639, endPoint y: 394, distance: 49.0
click at [688, 396] on div "12" at bounding box center [683, 395] width 21 height 9
type input "**********"
click at [604, 473] on div "**********" at bounding box center [575, 514] width 523 height 621
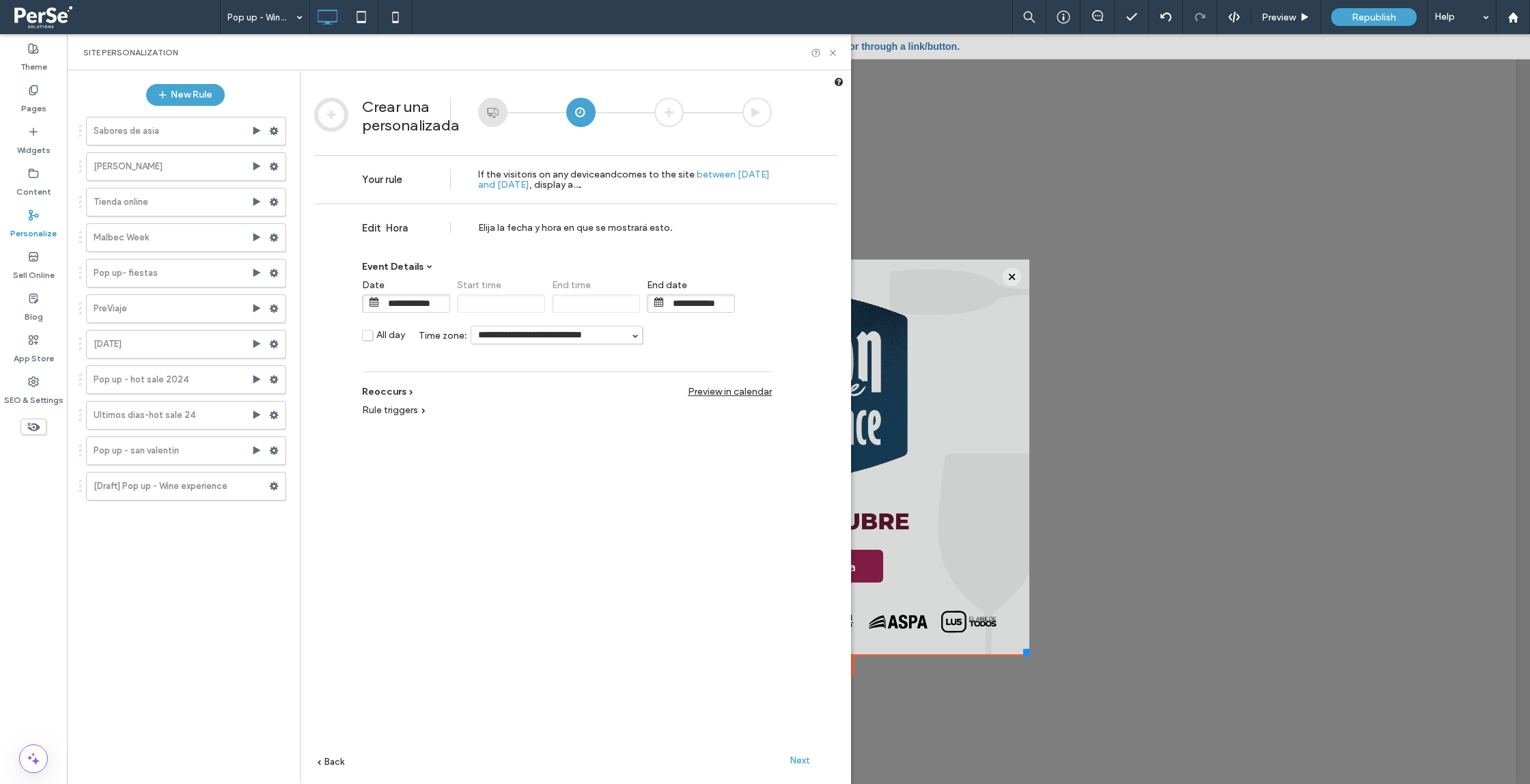
click at [375, 303] on span at bounding box center [374, 301] width 9 height 9
click at [376, 307] on span at bounding box center [374, 301] width 9 height 9
click at [798, 761] on span "Next" at bounding box center [801, 761] width 20 height 10
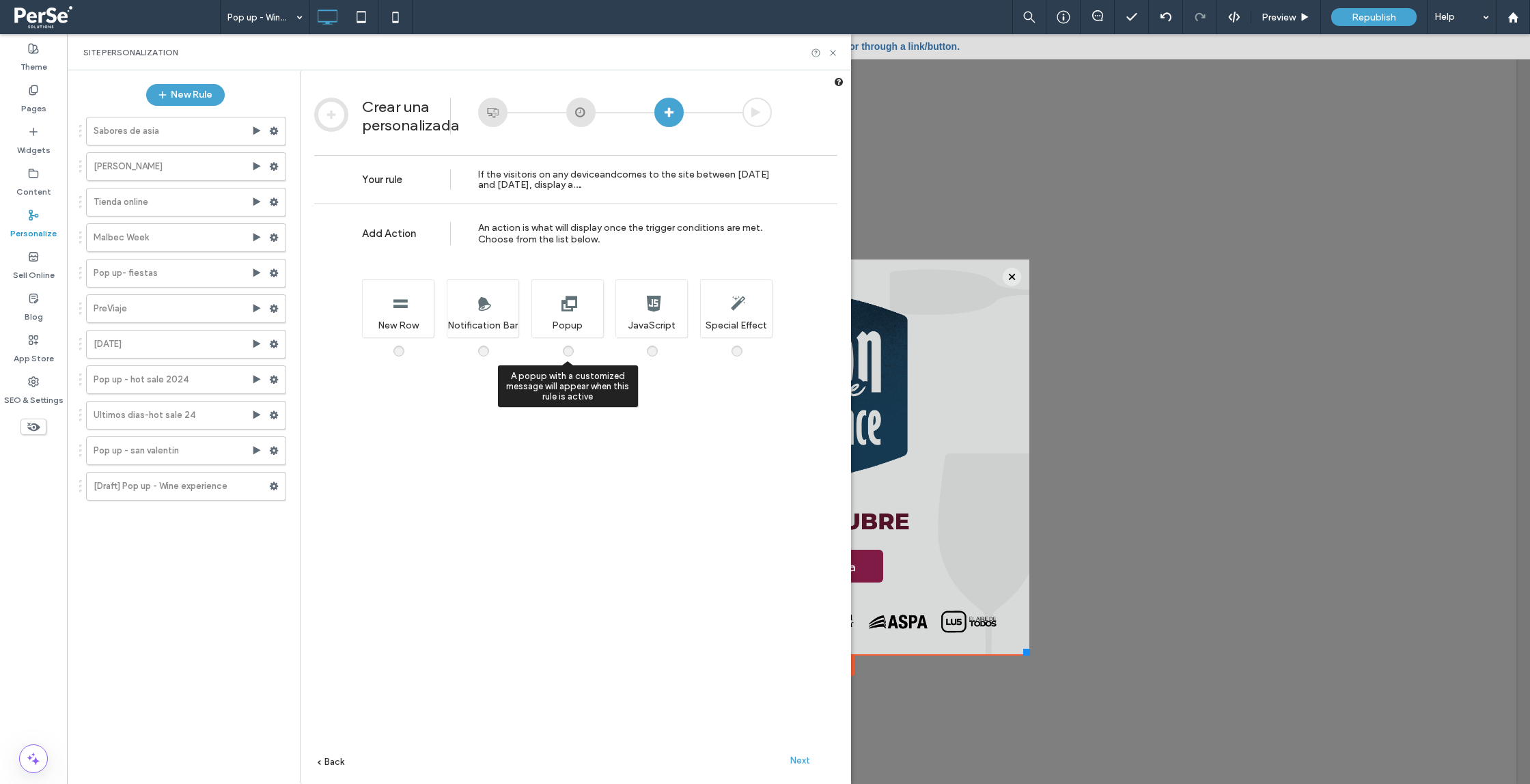
click at [577, 344] on span at bounding box center [577, 344] width 0 height 0
click at [801, 765] on span "Next" at bounding box center [801, 761] width 20 height 10
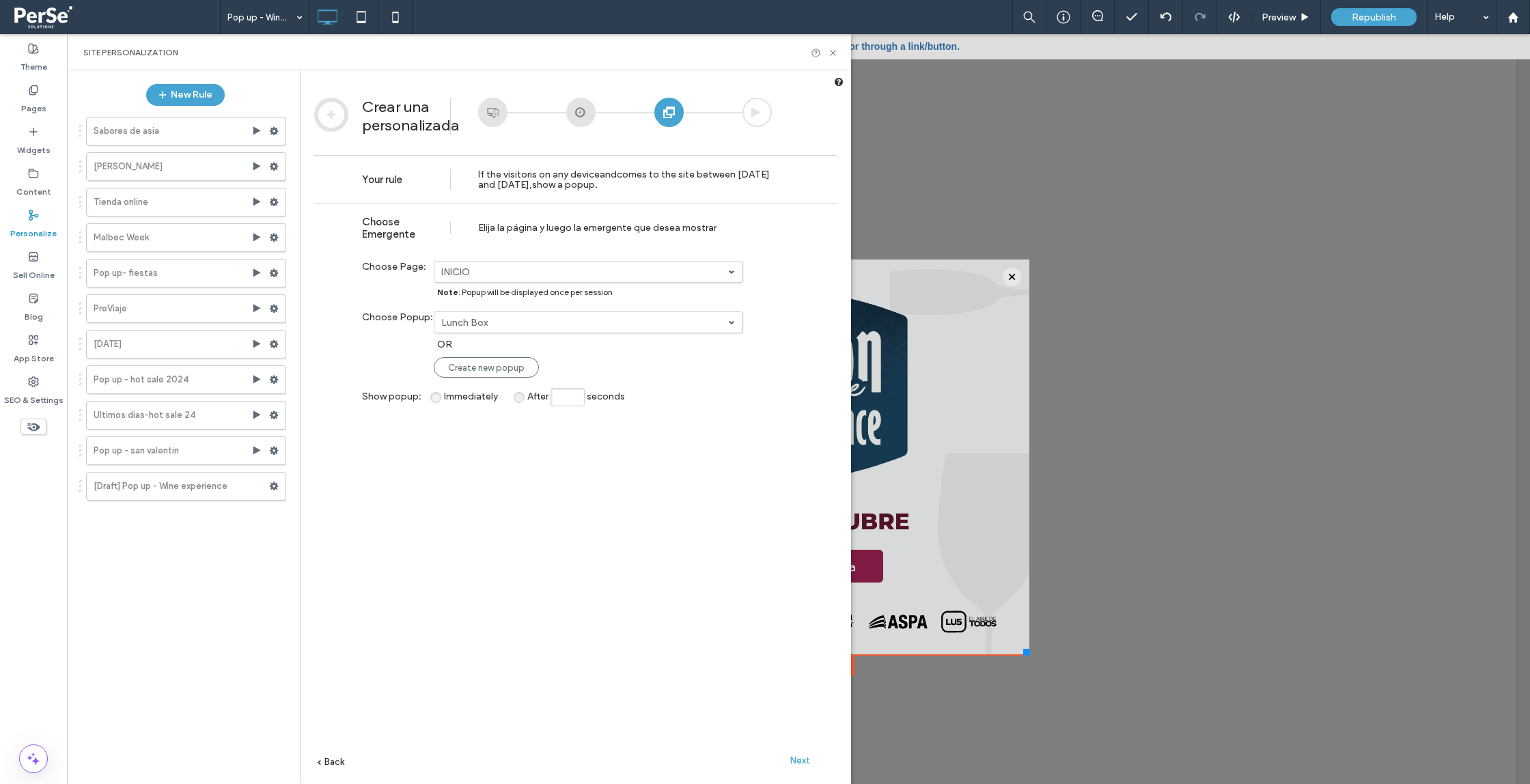
click at [566, 320] on label "Lunch Box" at bounding box center [585, 322] width 287 height 11
drag, startPoint x: 772, startPoint y: 404, endPoint x: 760, endPoint y: 398, distance: 13.4
click at [772, 404] on div "**********" at bounding box center [575, 514] width 523 height 621
click at [636, 275] on label "INICIO" at bounding box center [585, 272] width 287 height 11
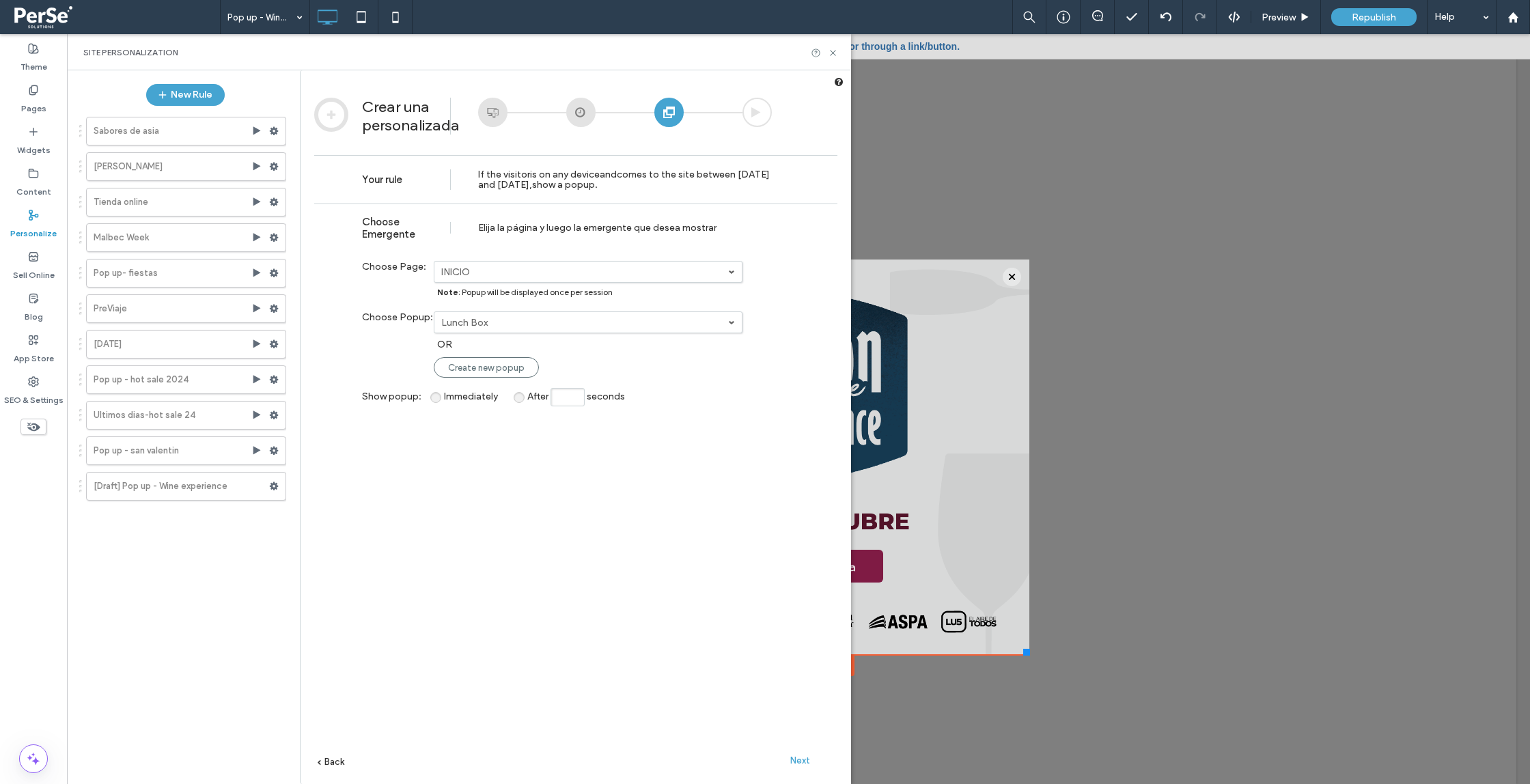
click at [685, 325] on label "Lunch Box" at bounding box center [585, 322] width 287 height 11
click at [791, 330] on div "**********" at bounding box center [575, 514] width 523 height 621
click at [793, 757] on span "Next" at bounding box center [801, 761] width 20 height 10
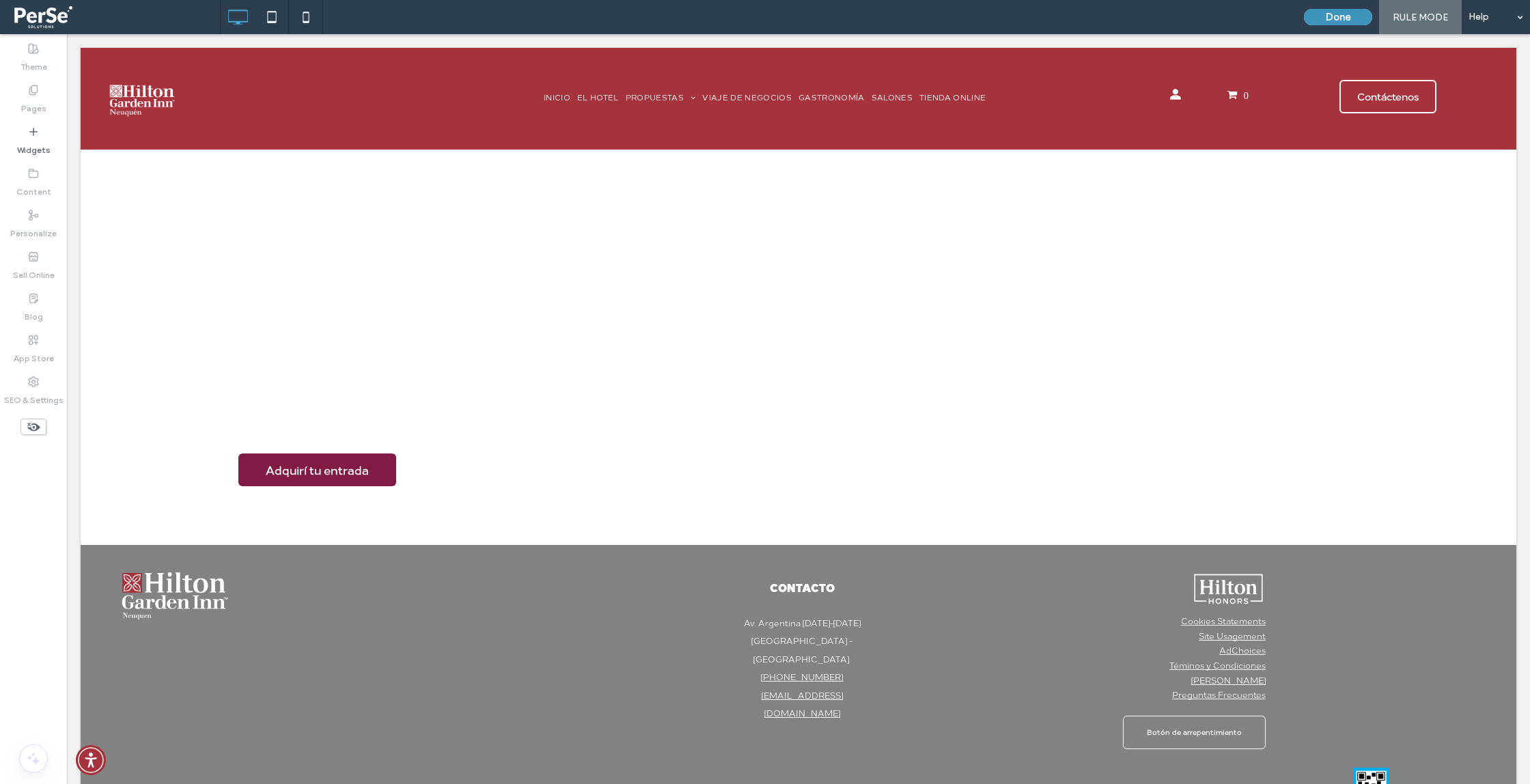
click at [1342, 13] on button "Done" at bounding box center [1338, 17] width 68 height 16
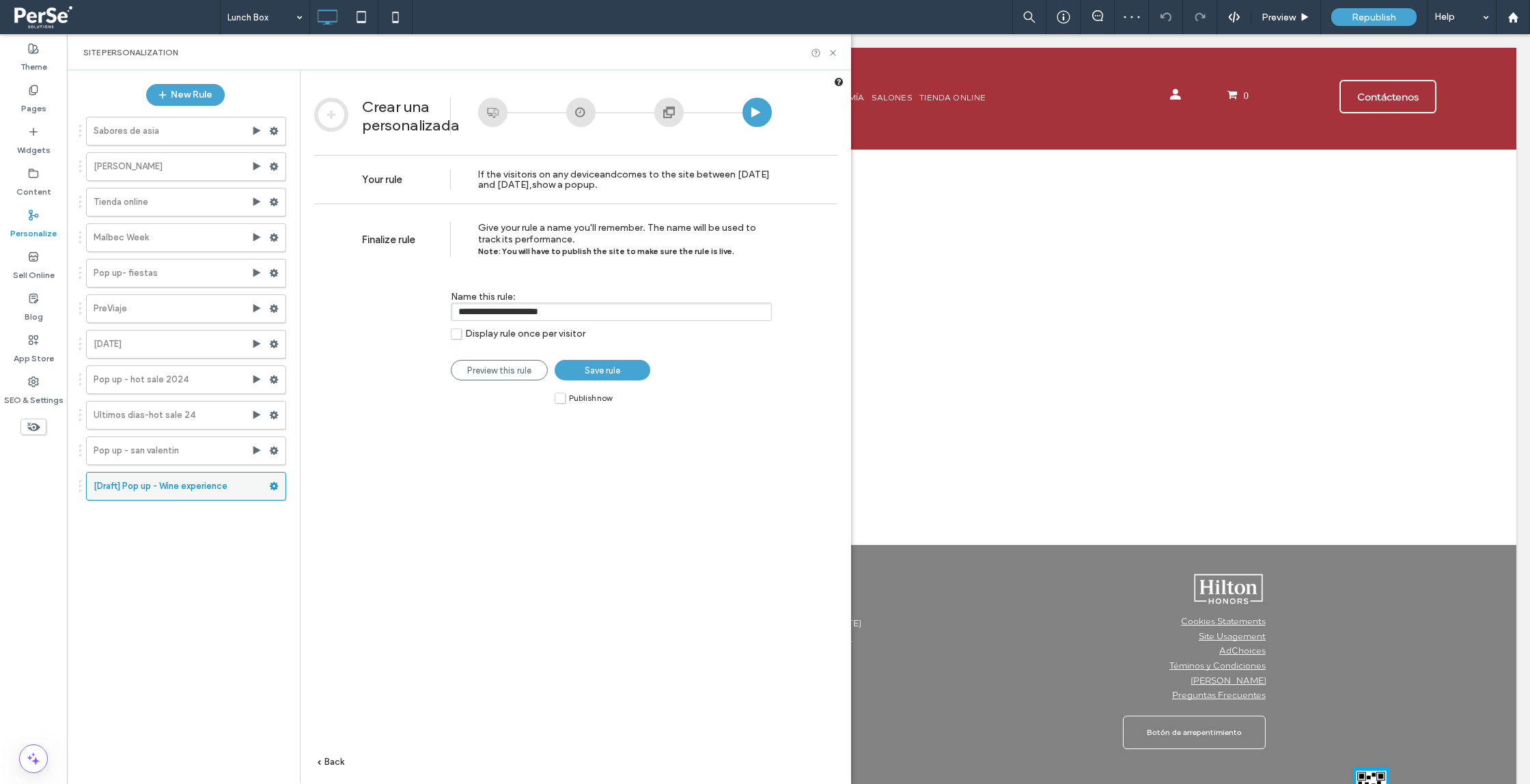
click at [212, 486] on label "[Draft] Pop up - Wine experience" at bounding box center [181, 486] width 175 height 27
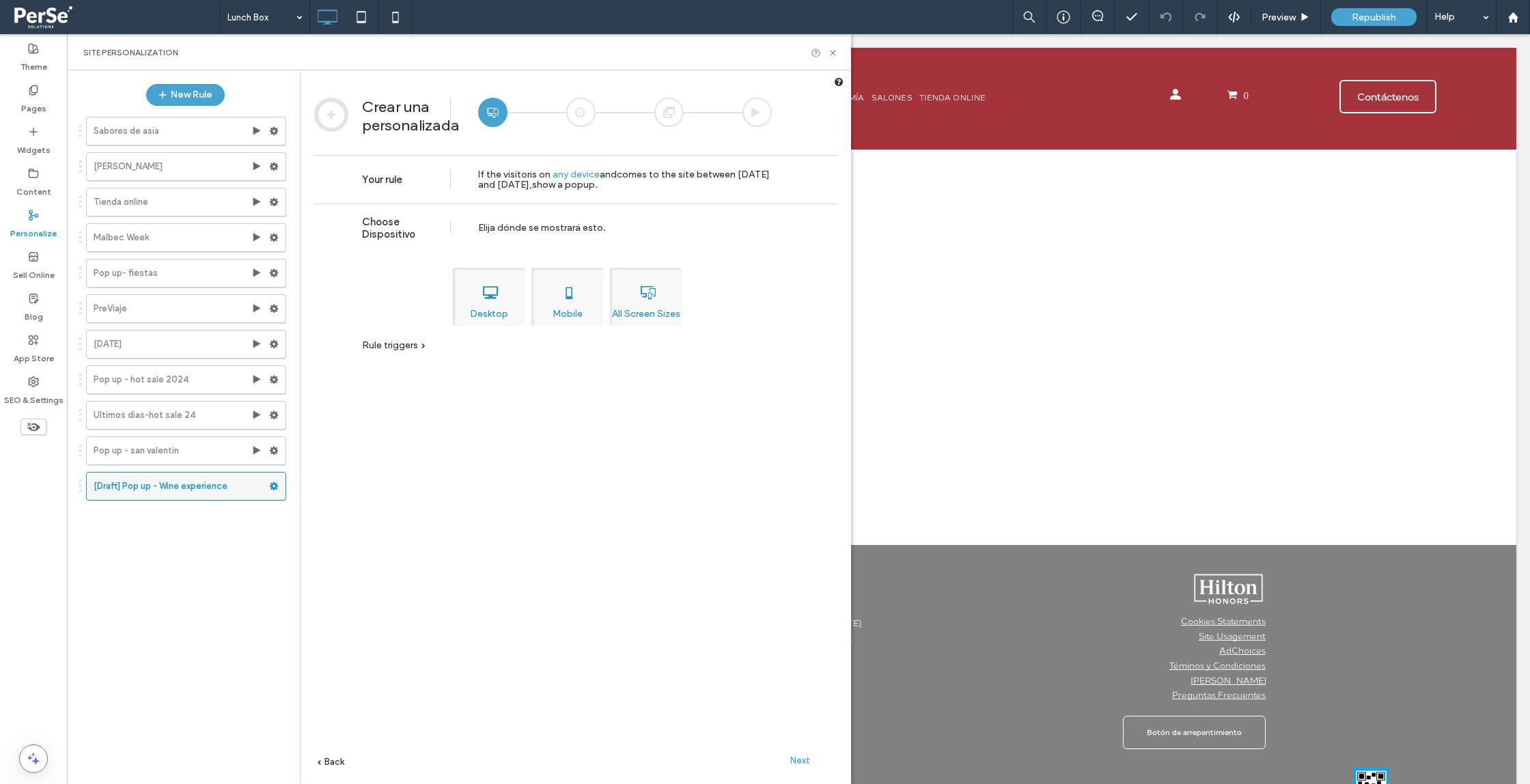
click at [271, 484] on icon at bounding box center [273, 486] width 9 height 9
click at [195, 512] on div "Sabores de asia [PERSON_NAME] Tienda online Malbec Week Pop up- fiestas PreViaj…" at bounding box center [178, 442] width 215 height 663
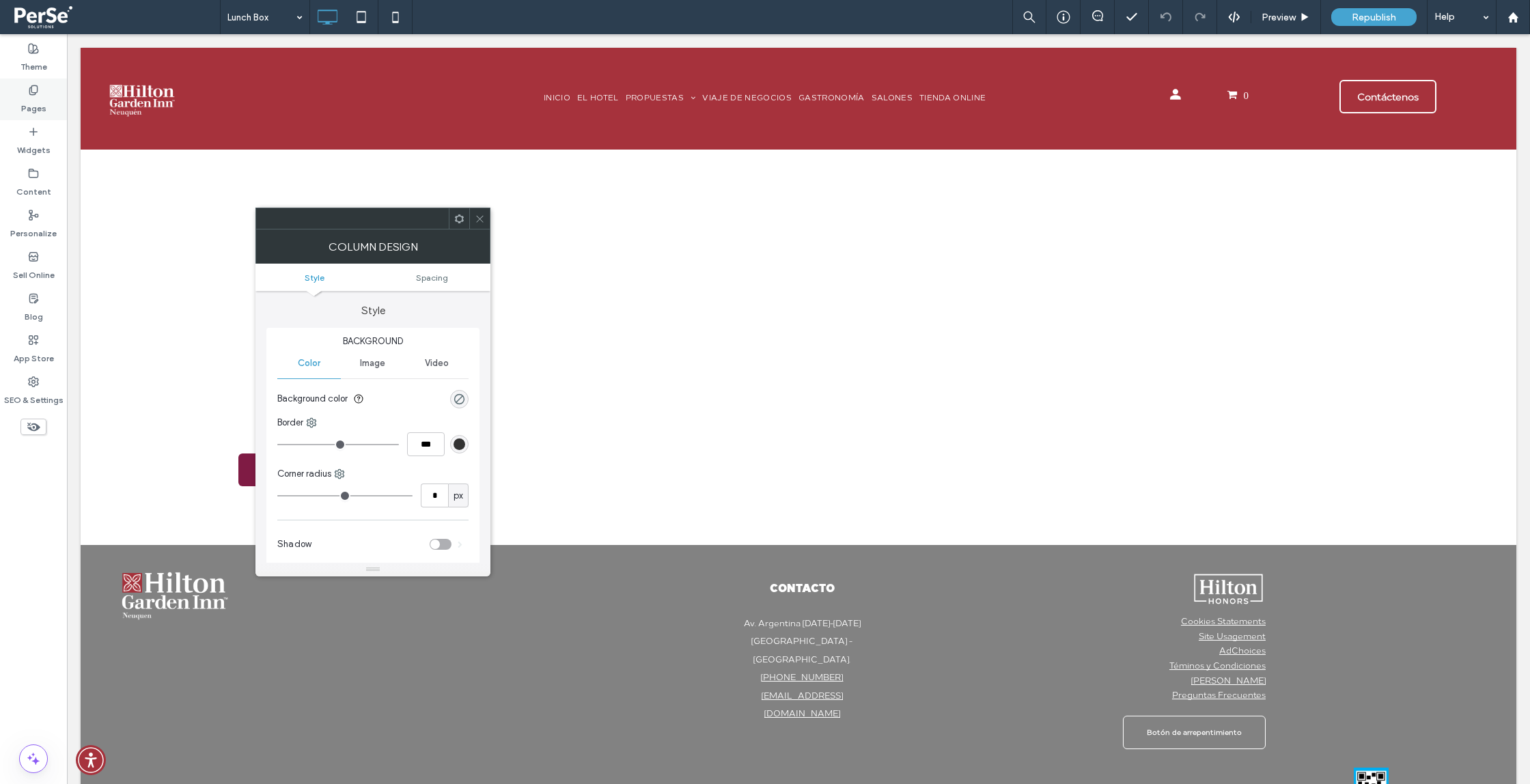
click at [50, 96] on div "Pages" at bounding box center [33, 99] width 67 height 42
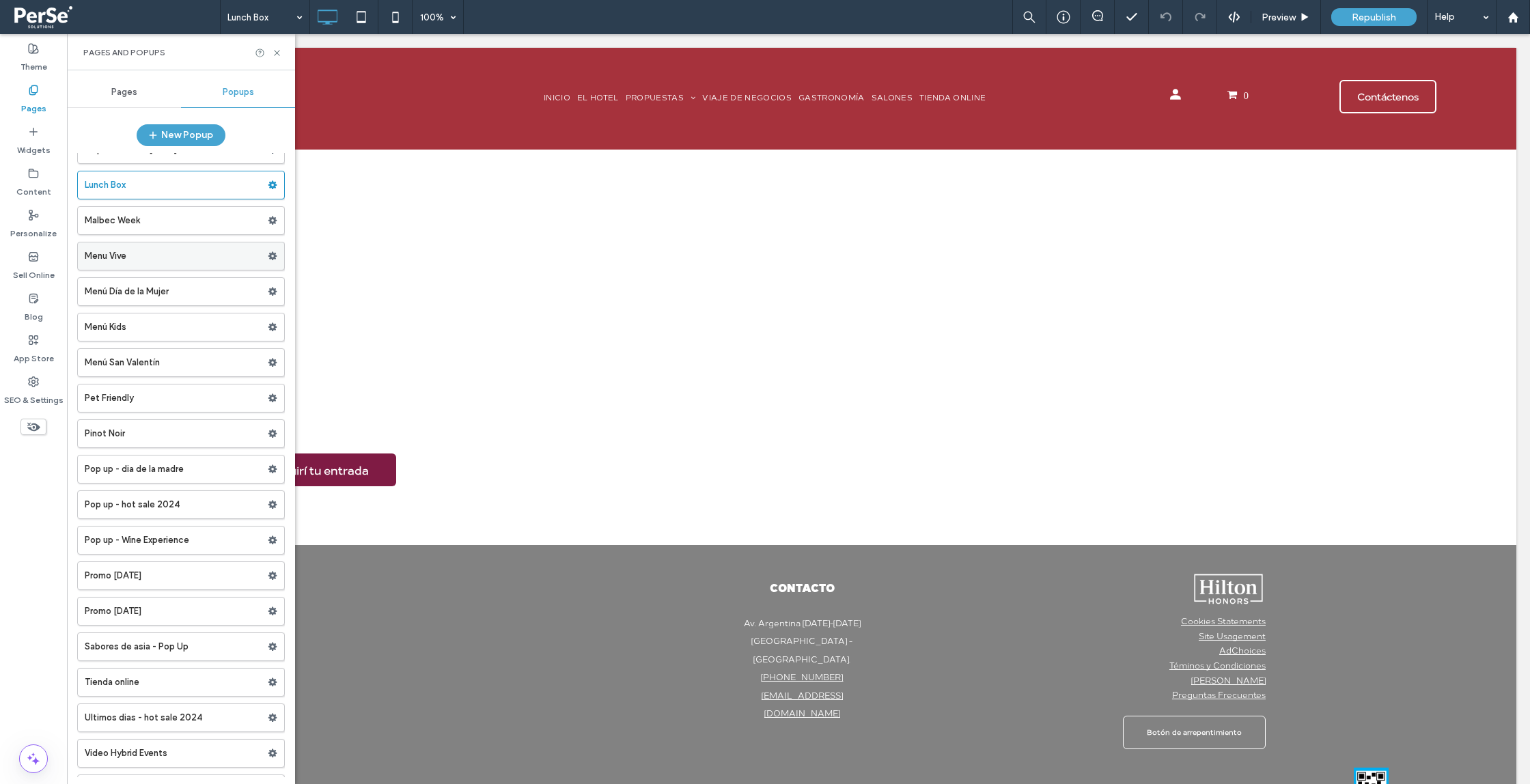
scroll to position [265, 0]
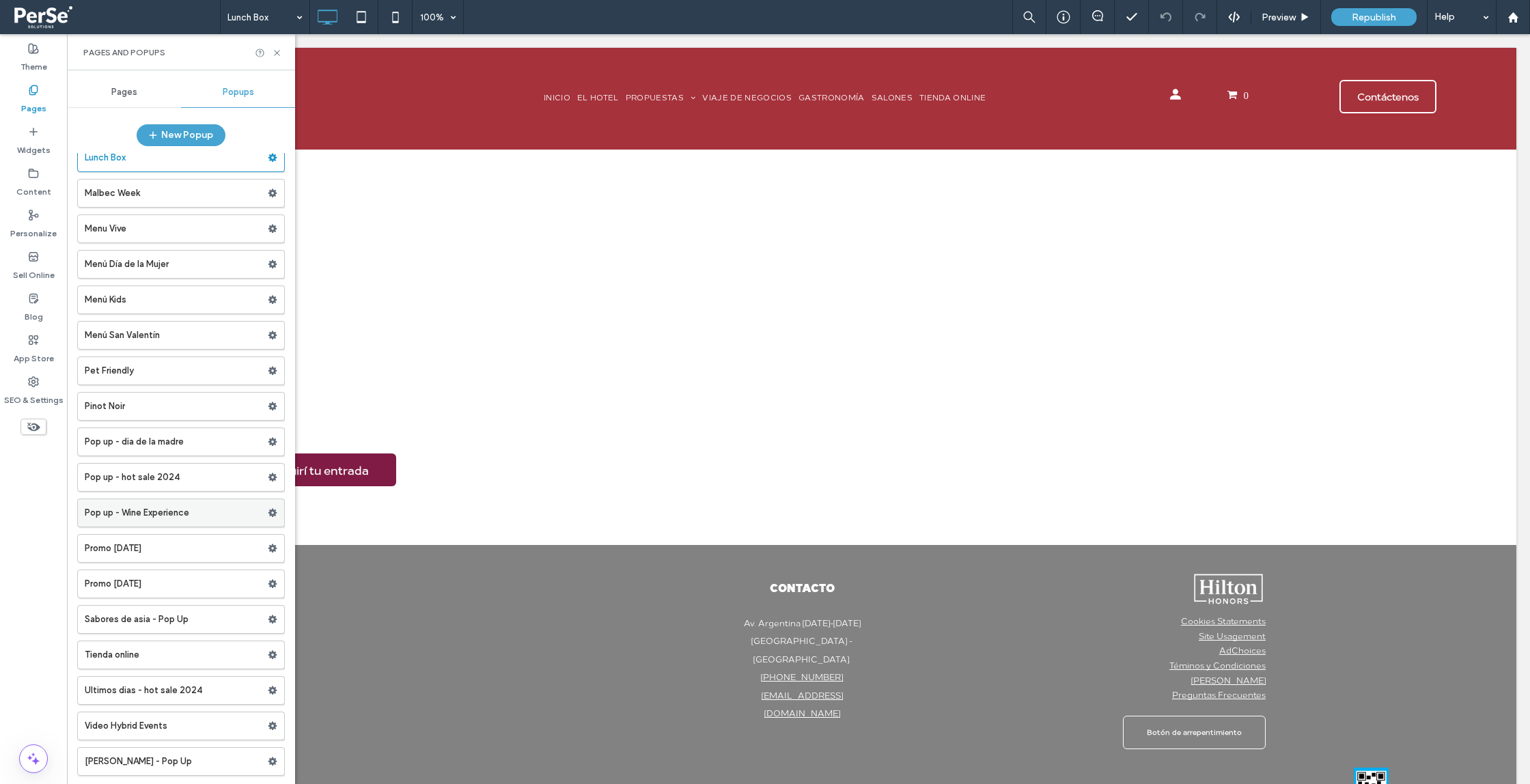
click at [191, 514] on label "Pop up - Wine Experience" at bounding box center [176, 513] width 183 height 27
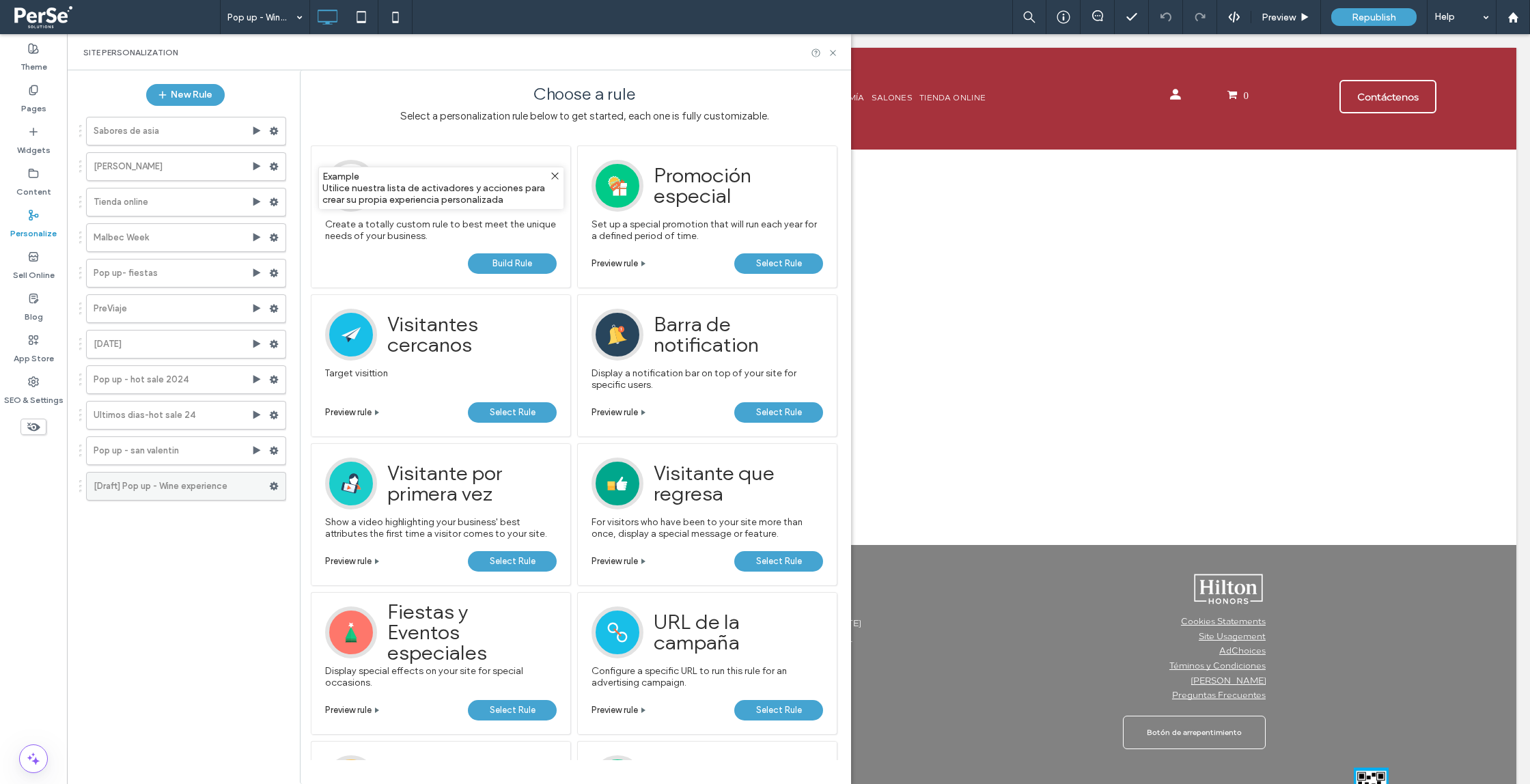
click at [275, 485] on icon at bounding box center [273, 486] width 9 height 9
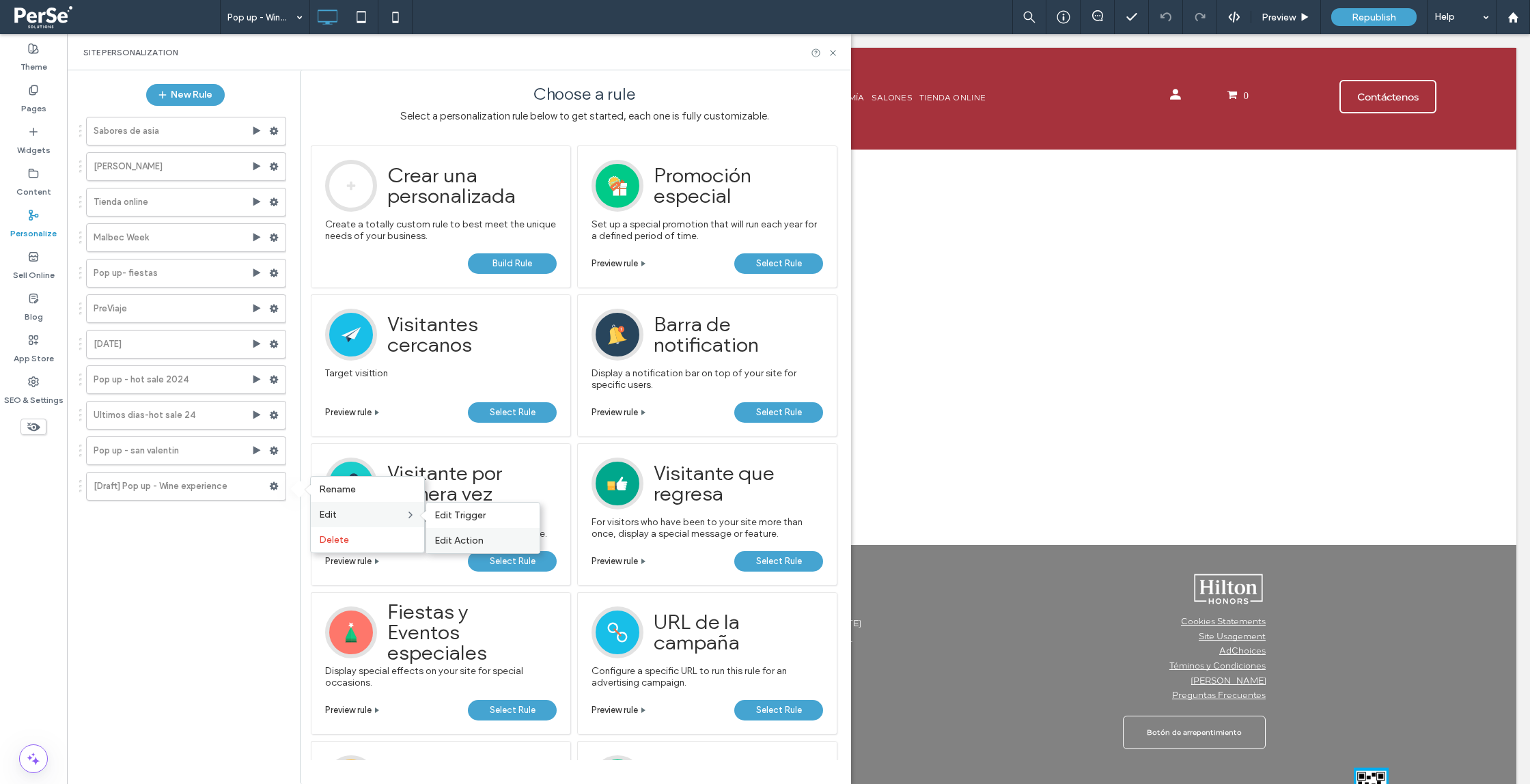
click at [482, 547] on div "Edit Action" at bounding box center [483, 540] width 114 height 26
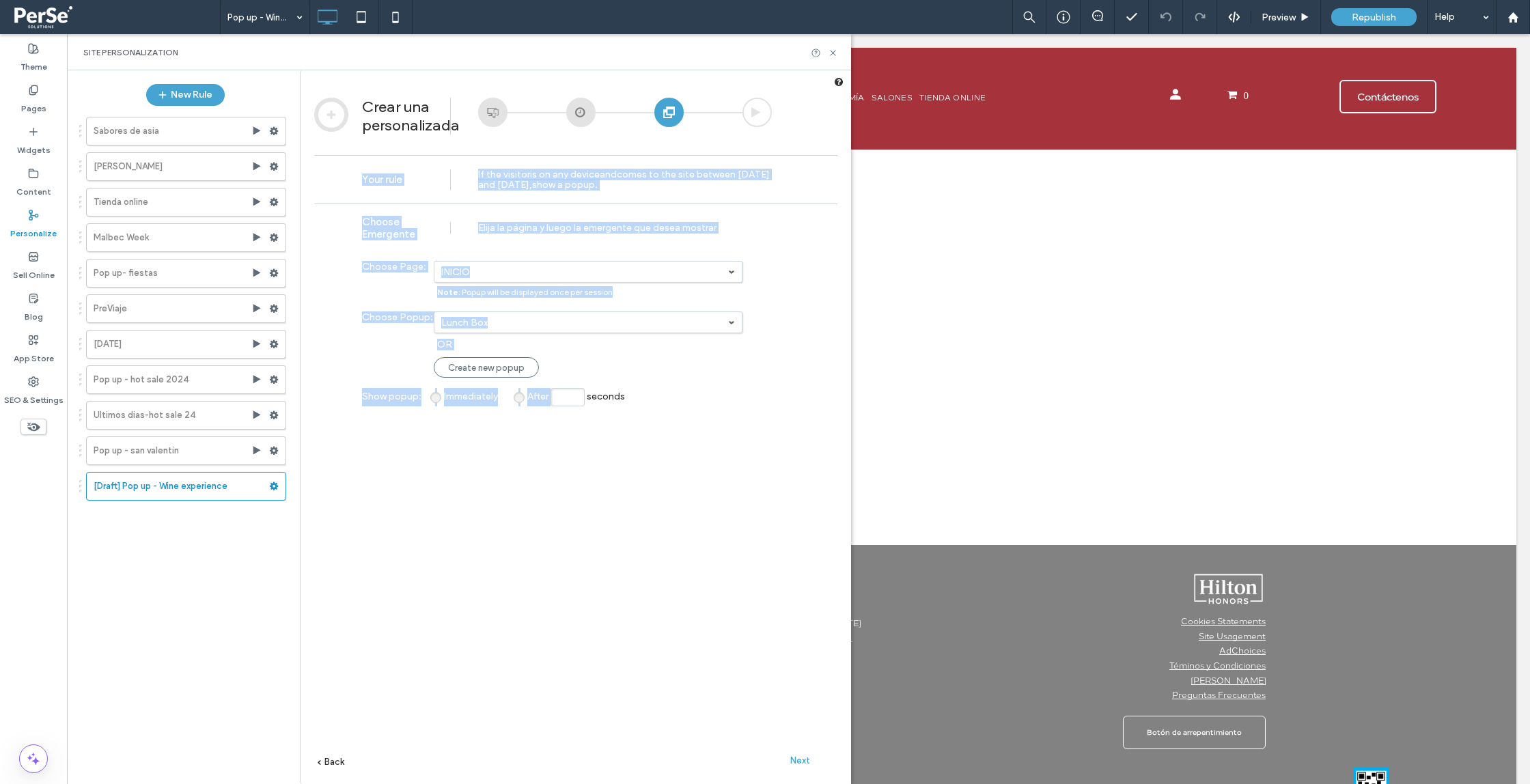
drag, startPoint x: 754, startPoint y: 116, endPoint x: 511, endPoint y: 393, distance: 368.5
click at [536, 77] on div "Crear una personalizada Your rule" at bounding box center [575, 77] width 550 height 0
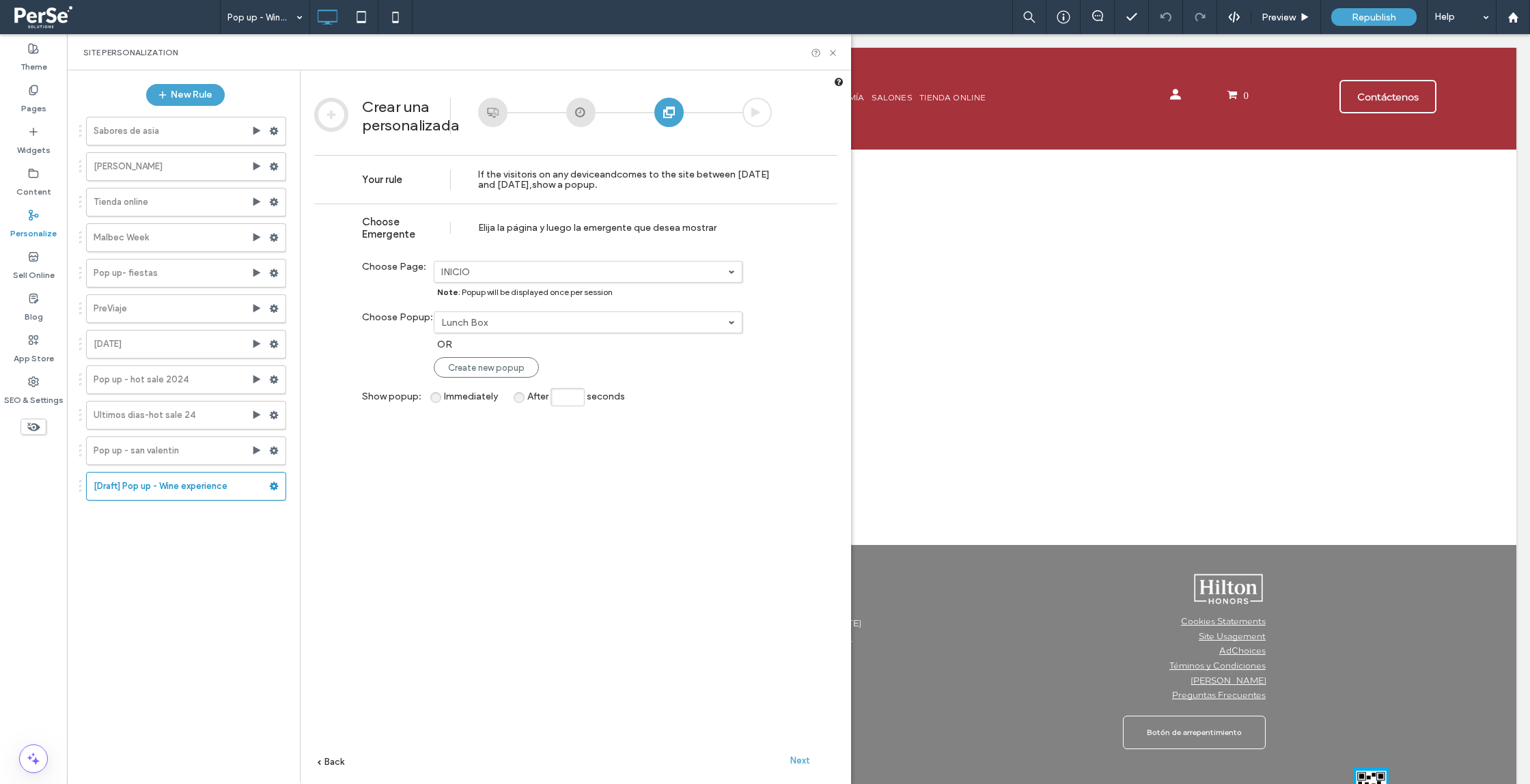
click at [601, 459] on div "**********" at bounding box center [575, 514] width 523 height 621
click at [499, 366] on span "Create new popup" at bounding box center [487, 368] width 77 height 10
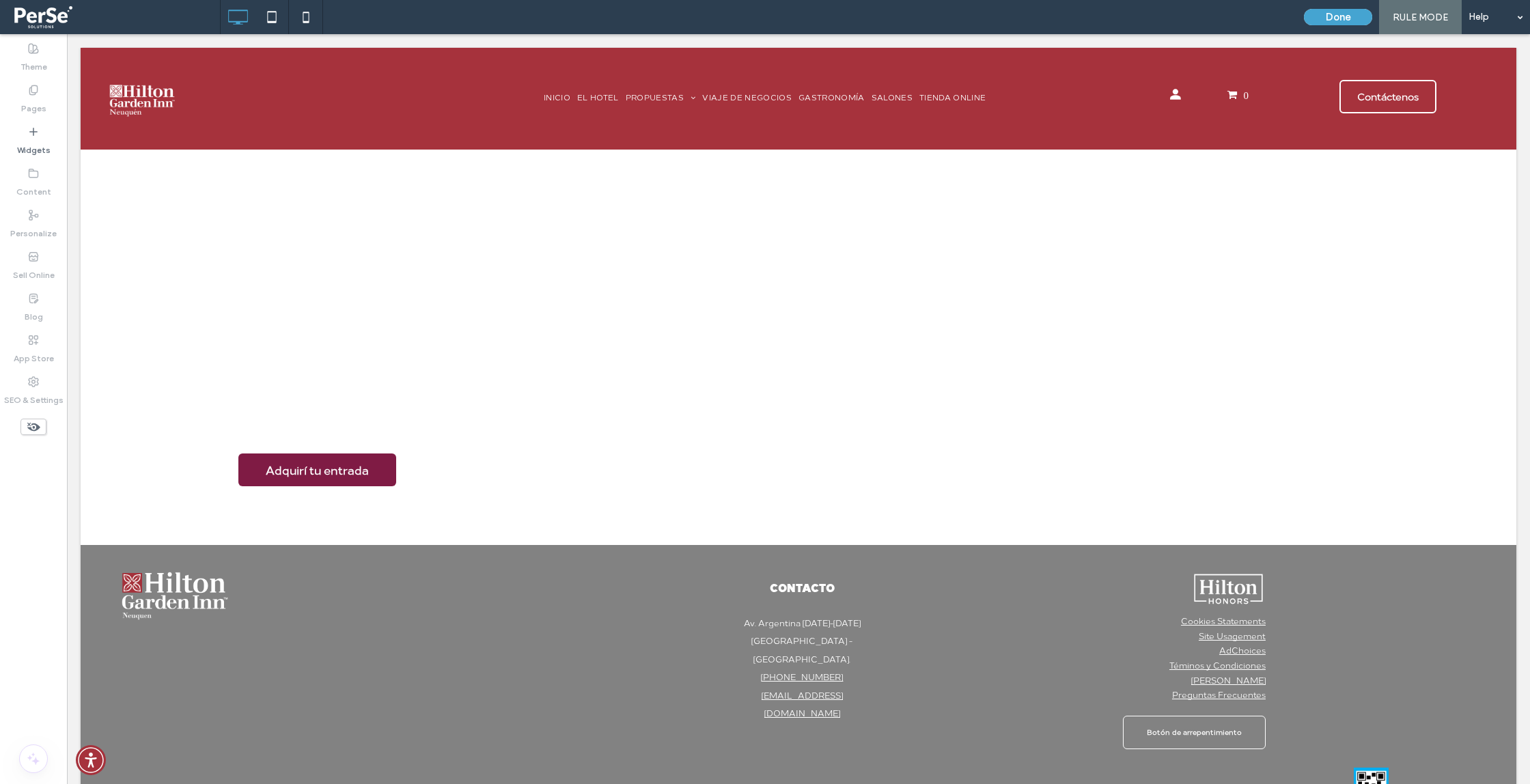
click at [30, 109] on label "Pages" at bounding box center [34, 105] width 26 height 19
drag, startPoint x: 33, startPoint y: 97, endPoint x: 48, endPoint y: 119, distance: 26.6
click at [33, 97] on label "Pages" at bounding box center [34, 105] width 26 height 19
click at [1354, 16] on button "Done" at bounding box center [1338, 17] width 68 height 16
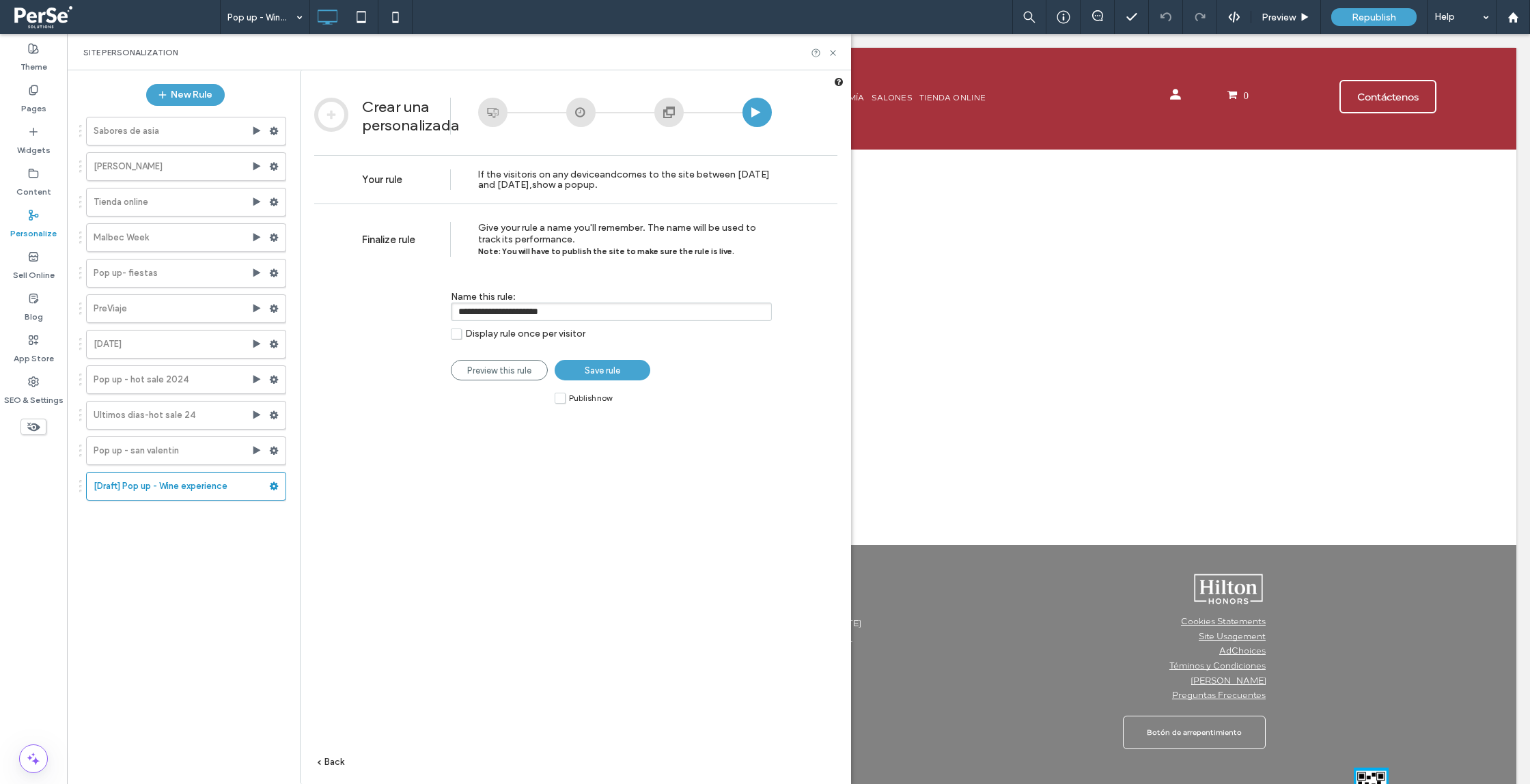
click at [596, 376] on span "Save rule" at bounding box center [602, 371] width 36 height 10
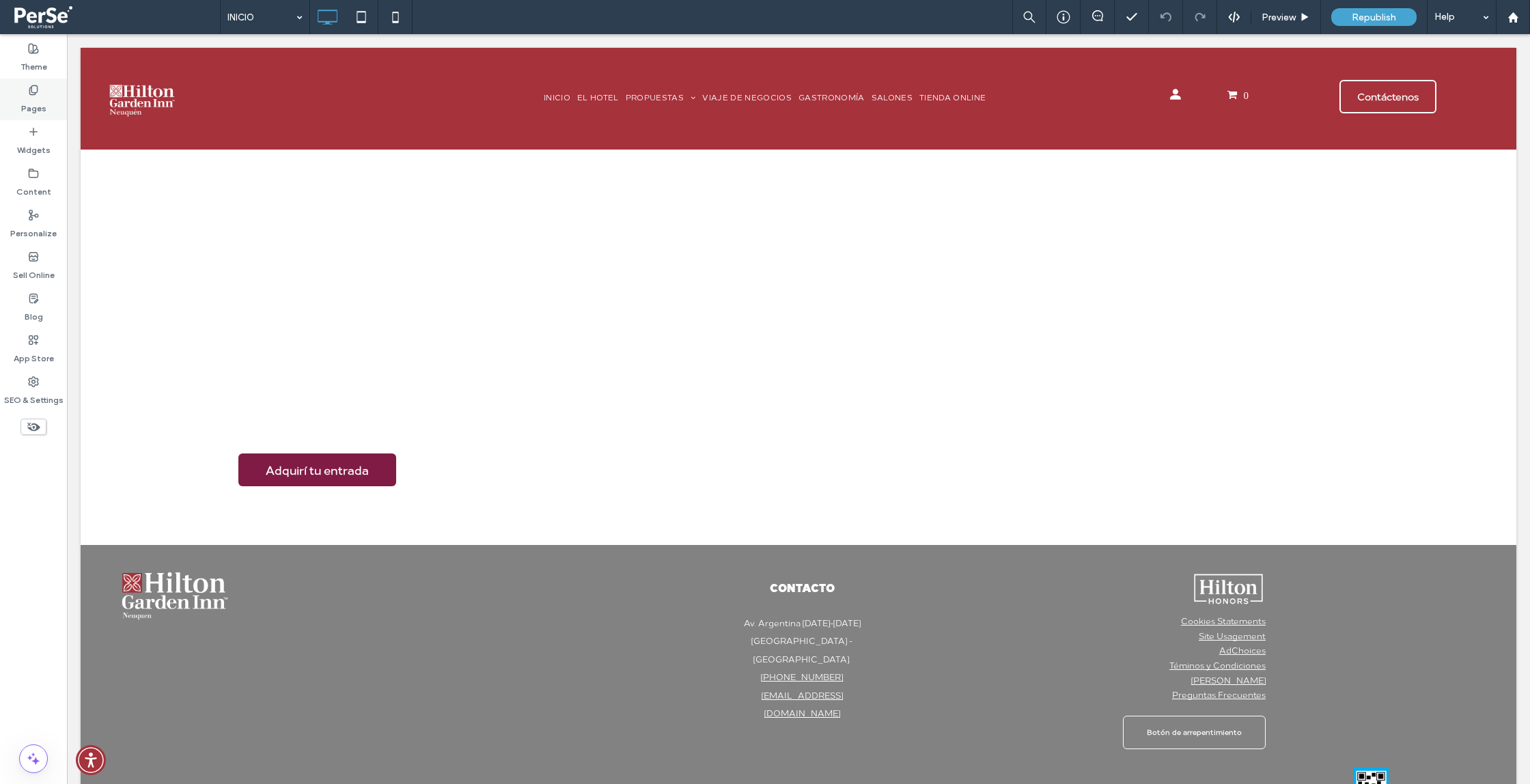
click at [31, 97] on label "Pages" at bounding box center [34, 105] width 26 height 19
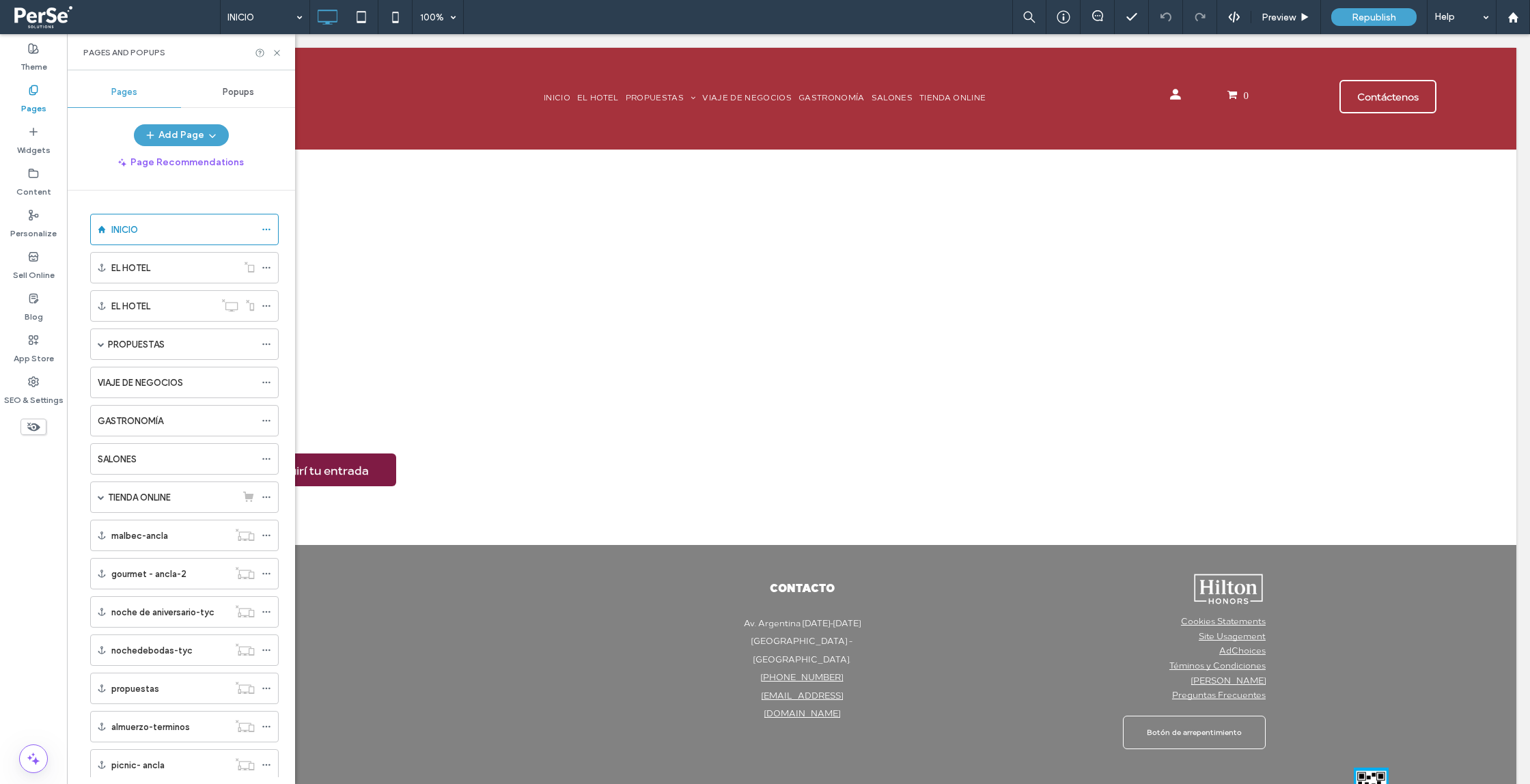
drag, startPoint x: 233, startPoint y: 92, endPoint x: 232, endPoint y: 111, distance: 19.0
click at [233, 92] on span "Popups" at bounding box center [239, 92] width 31 height 11
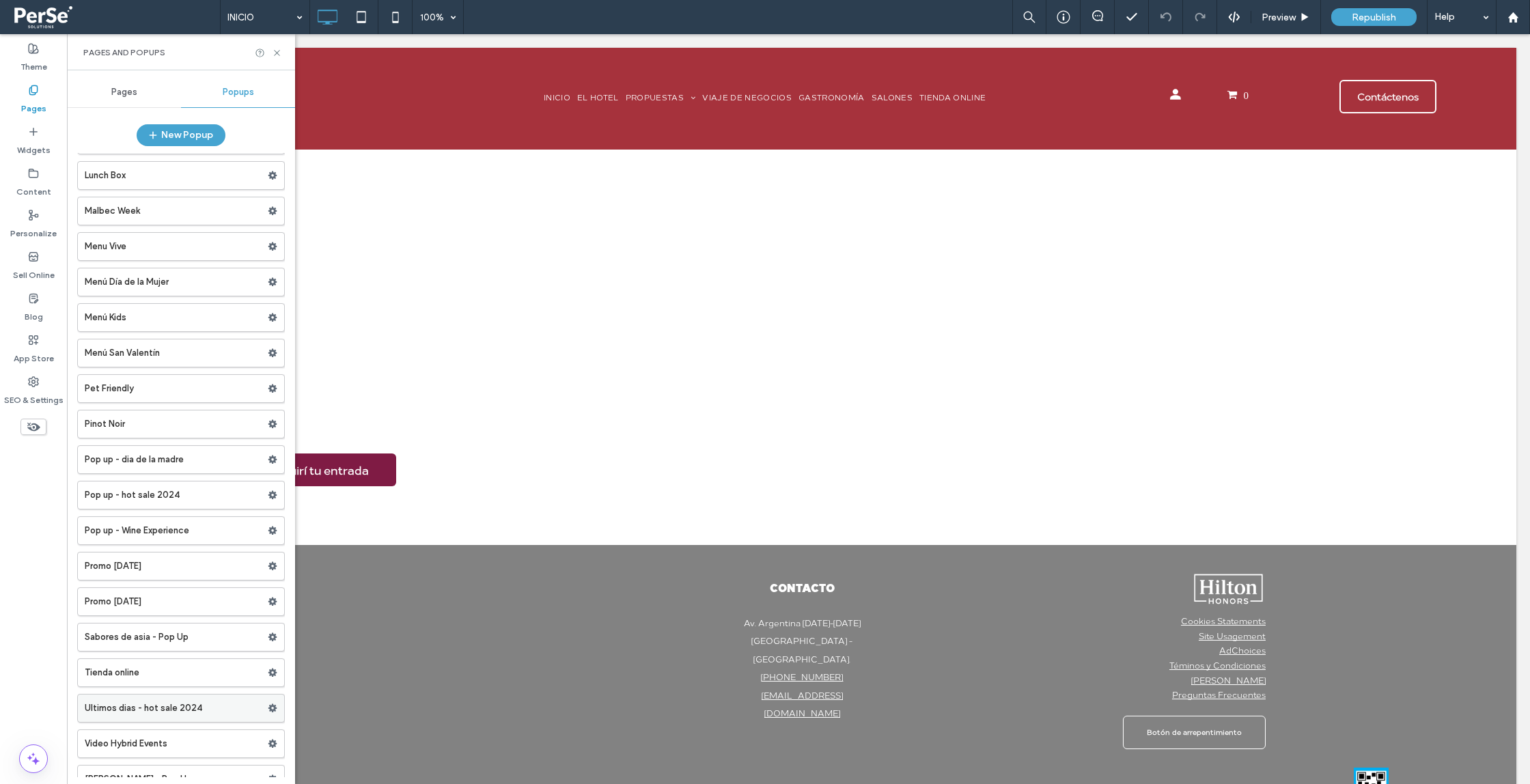
scroll to position [285, 0]
click at [168, 530] on label "Pop up - Wine Experience" at bounding box center [176, 528] width 183 height 27
click at [1259, 23] on div "Preview" at bounding box center [1286, 17] width 70 height 34
click at [1284, 22] on span "Preview" at bounding box center [1279, 17] width 34 height 11
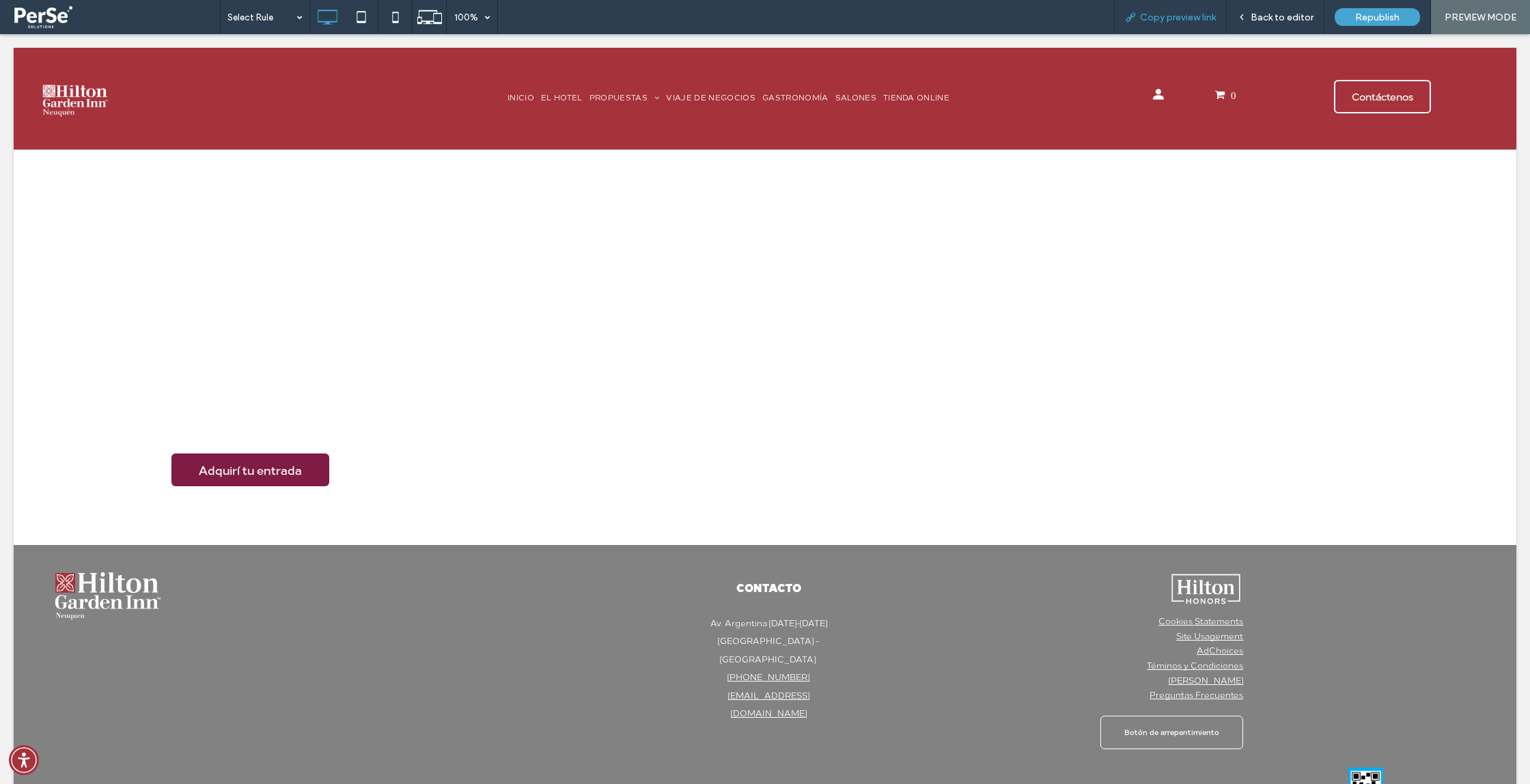
click at [1181, 16] on span "Copy preview link" at bounding box center [1178, 17] width 76 height 11
click at [1265, 24] on div "Back to editor" at bounding box center [1276, 17] width 98 height 34
click at [1284, 16] on span "Back to editor" at bounding box center [1282, 17] width 63 height 11
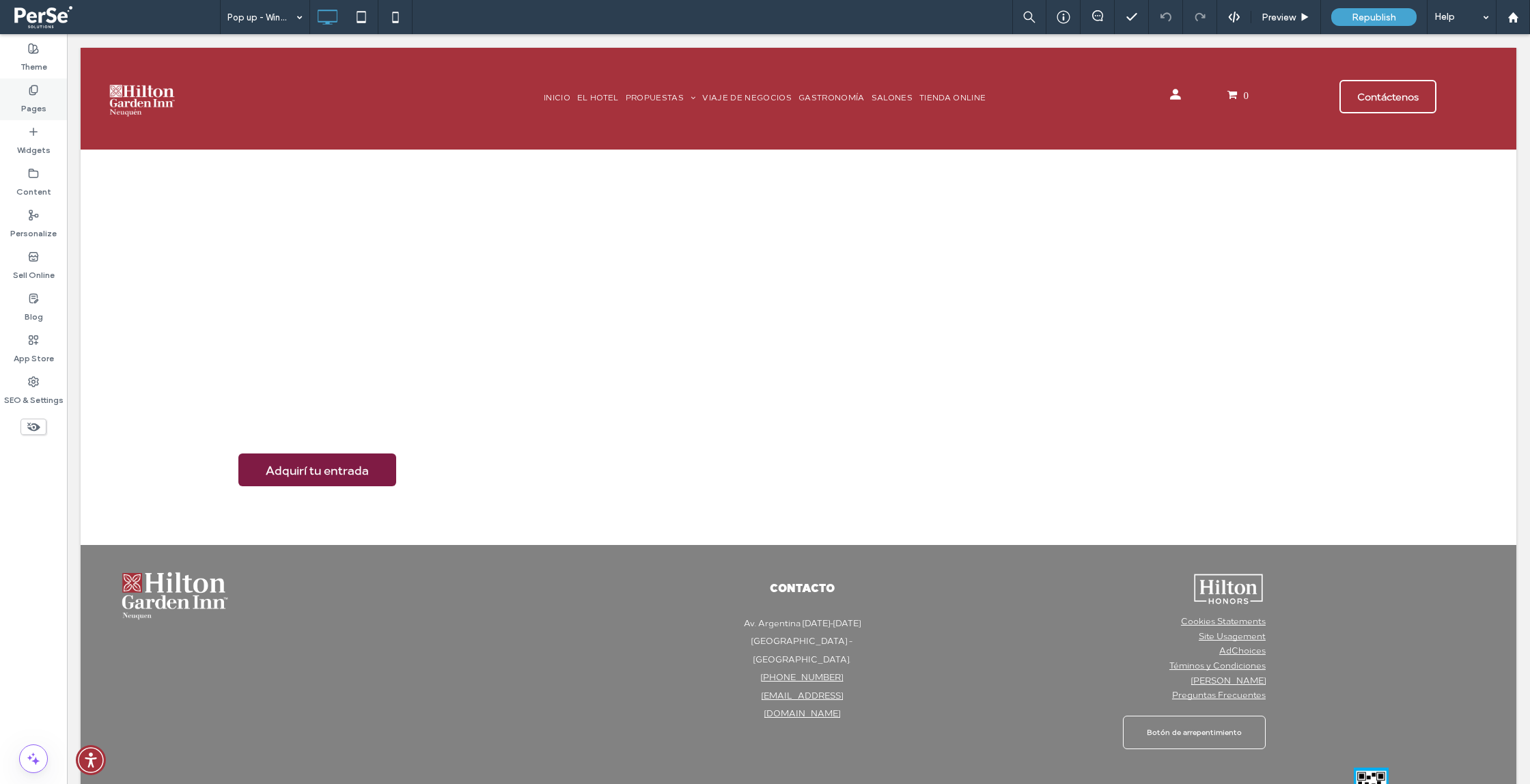
click at [42, 109] on label "Pages" at bounding box center [34, 105] width 26 height 19
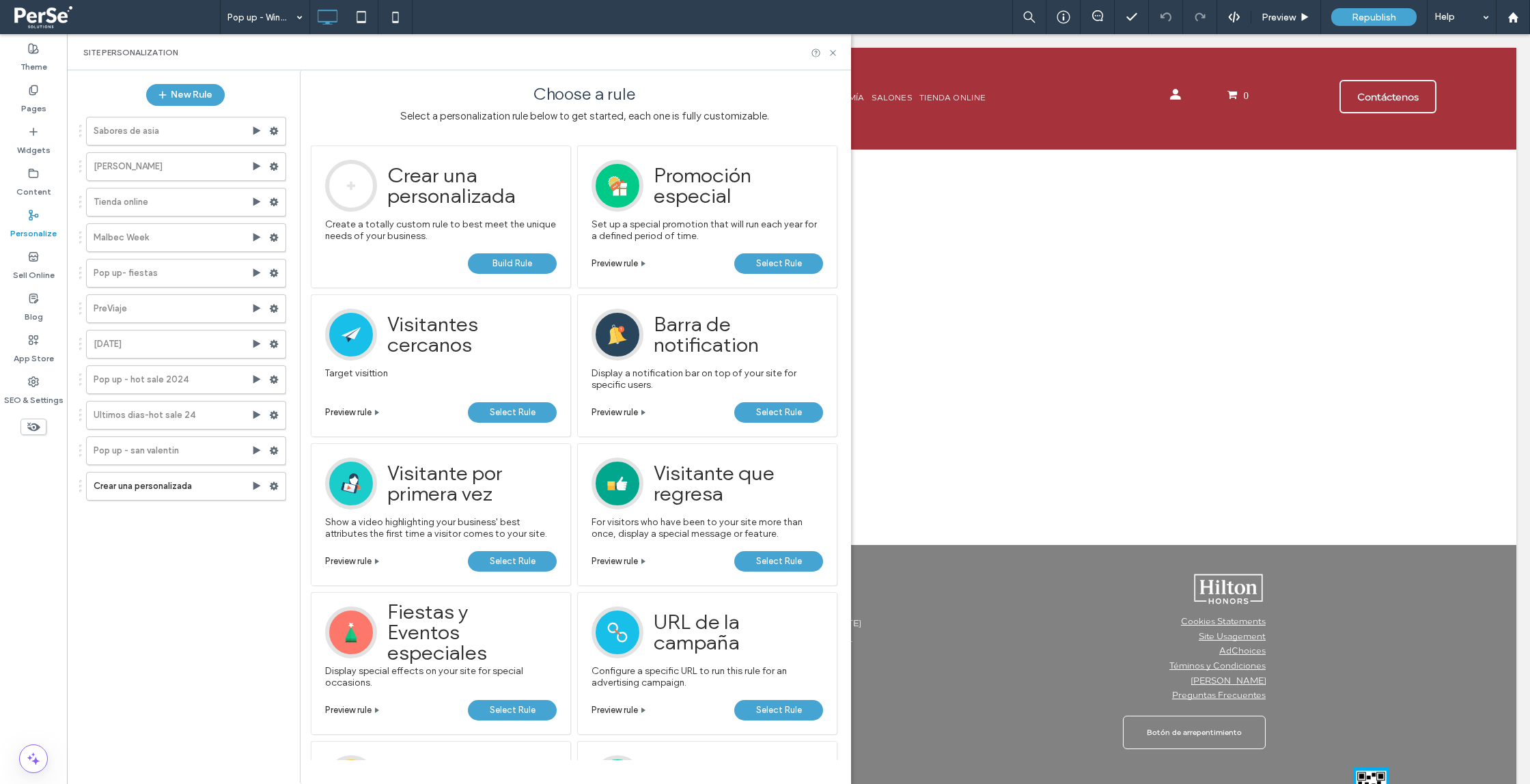
click at [191, 564] on div "Sabores de asia [PERSON_NAME] Tienda online Malbec Week Pop up- fiestas PreViaj…" at bounding box center [178, 442] width 215 height 663
click at [197, 489] on label "Crear una personalizada" at bounding box center [173, 486] width 158 height 27
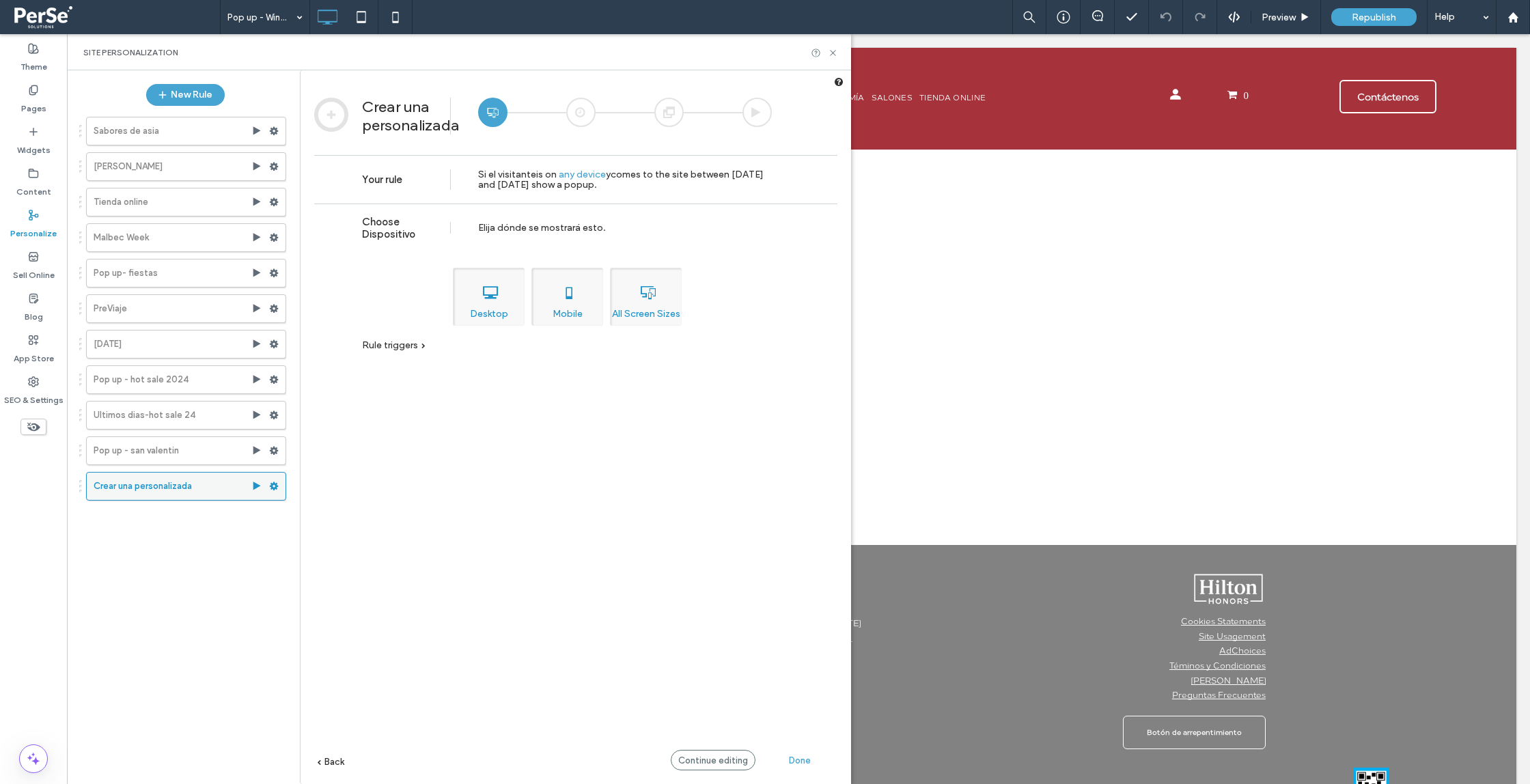
click at [278, 485] on div at bounding box center [277, 486] width 16 height 21
click at [276, 486] on use at bounding box center [274, 486] width 9 height 9
click at [389, 608] on div "Delete" at bounding box center [368, 616] width 114 height 26
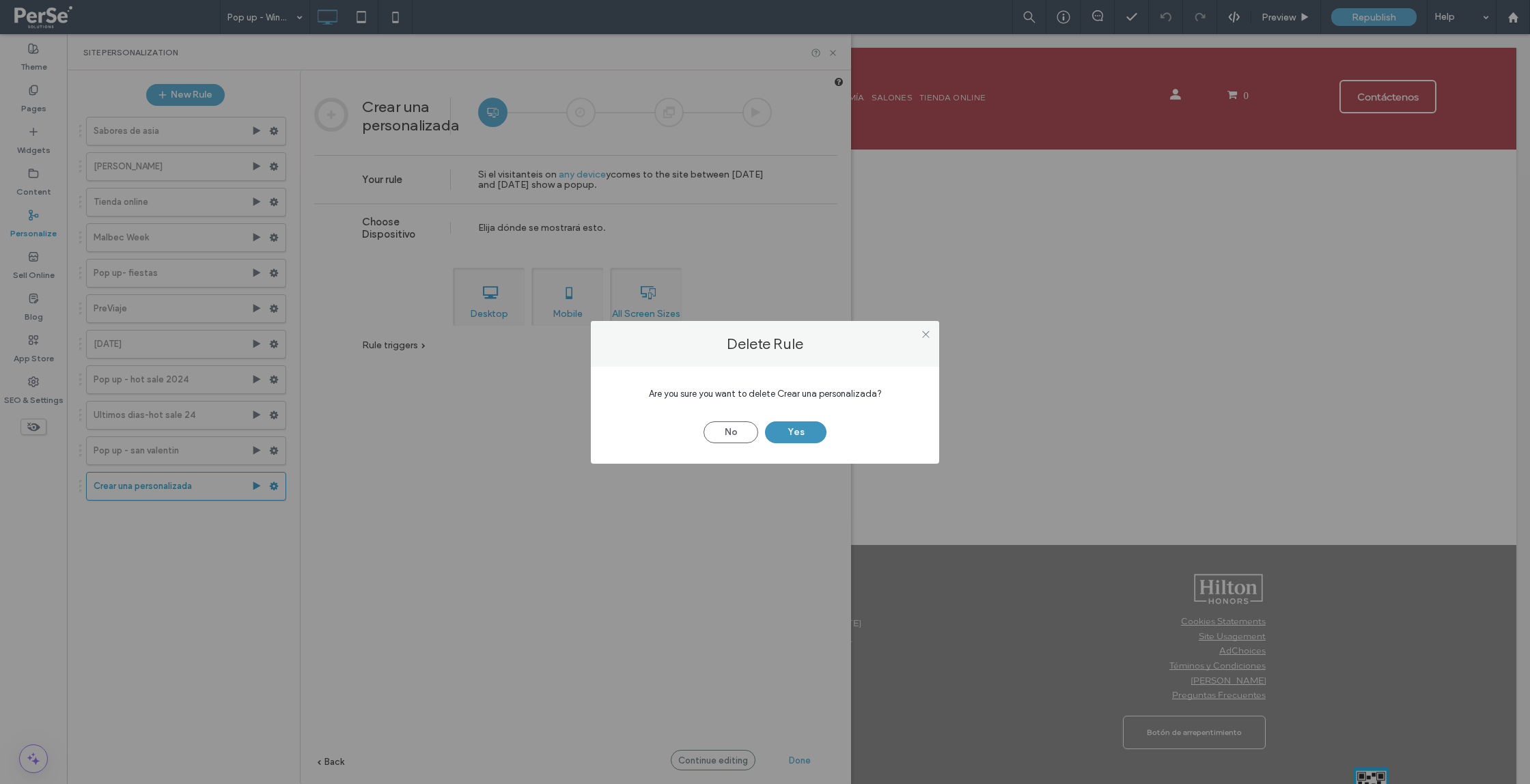
click at [815, 426] on button "Yes" at bounding box center [796, 432] width 62 height 22
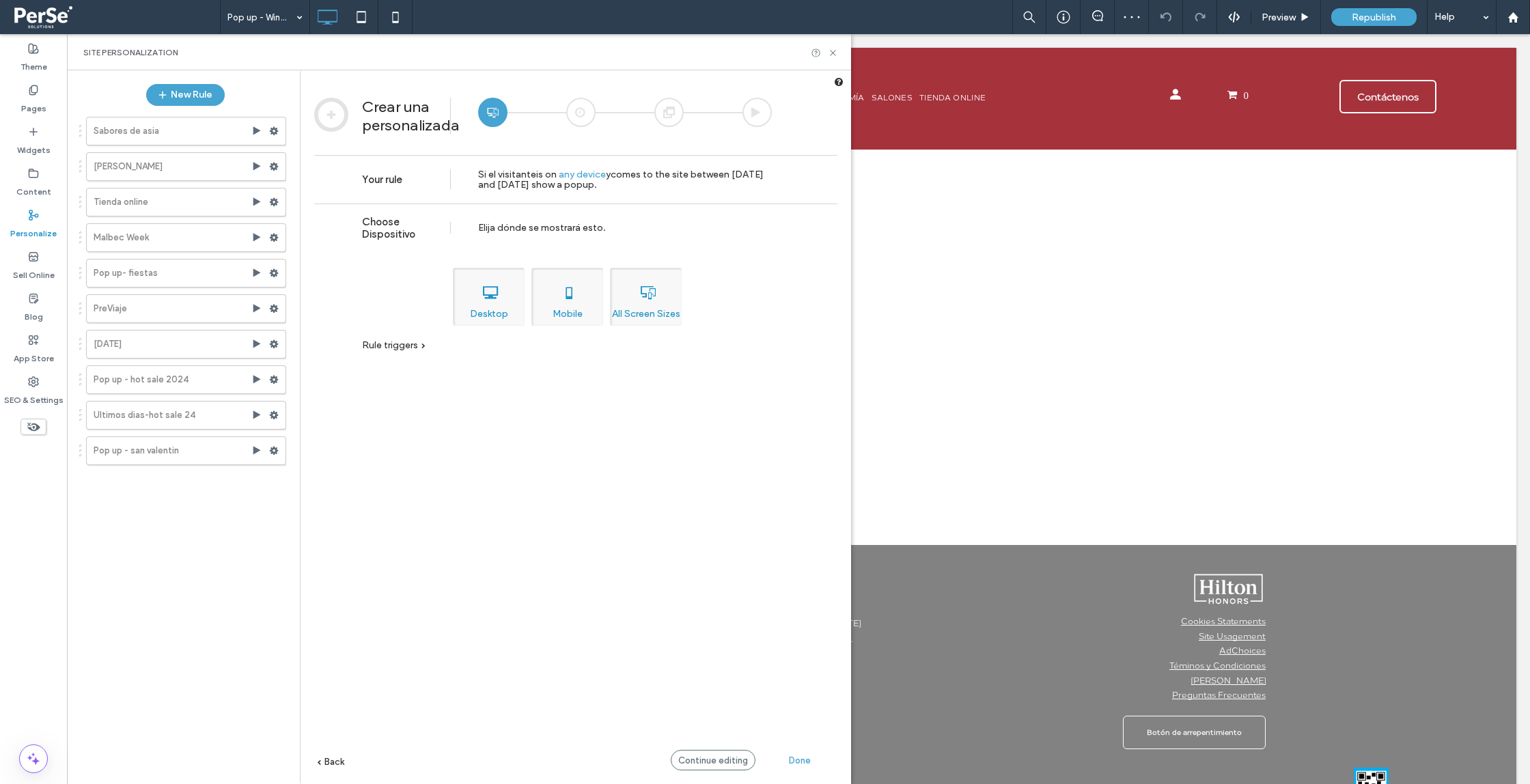
drag, startPoint x: 808, startPoint y: 758, endPoint x: 796, endPoint y: 758, distance: 12.0
click at [808, 758] on span "Done" at bounding box center [800, 761] width 22 height 10
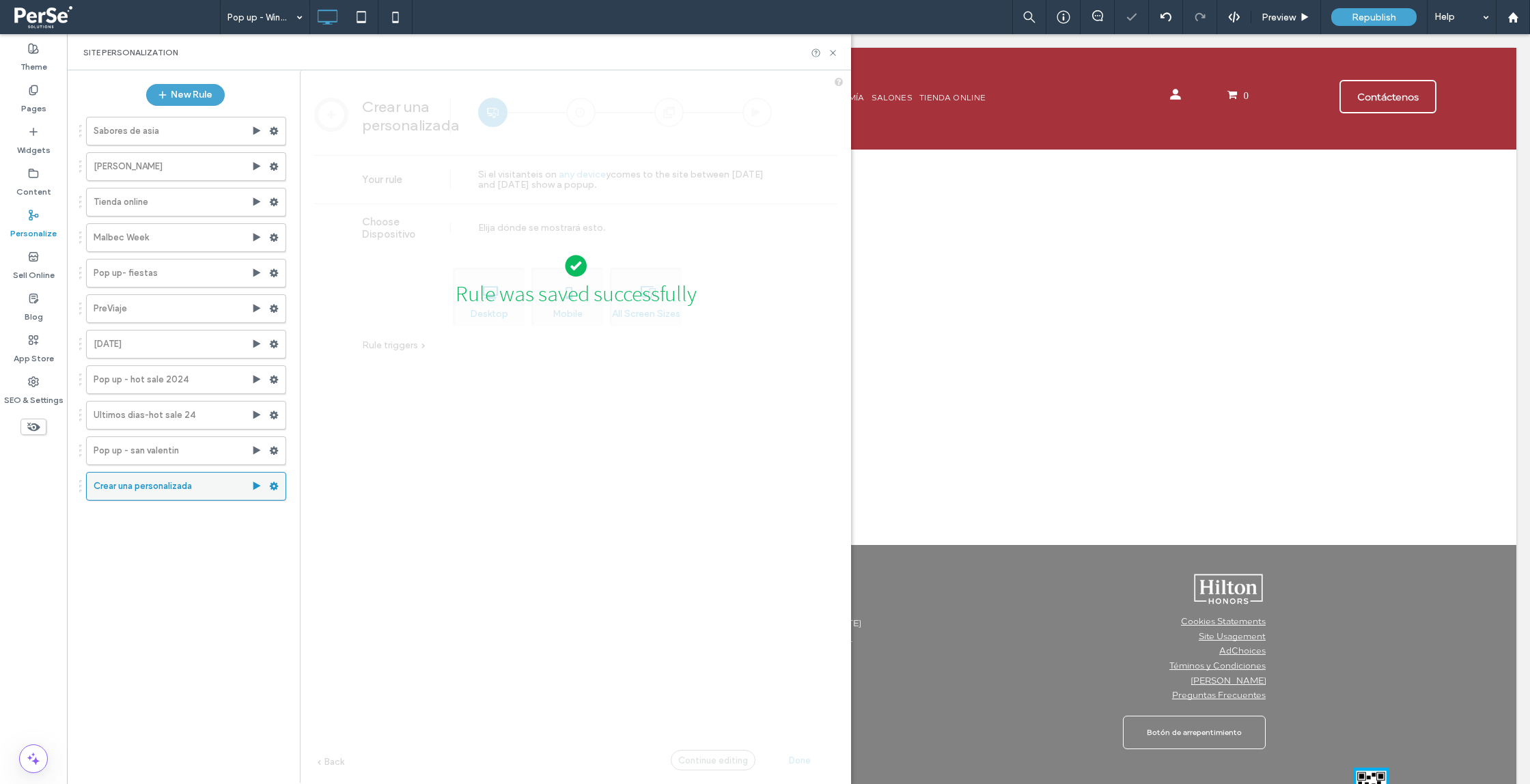
click at [271, 486] on use at bounding box center [274, 486] width 9 height 9
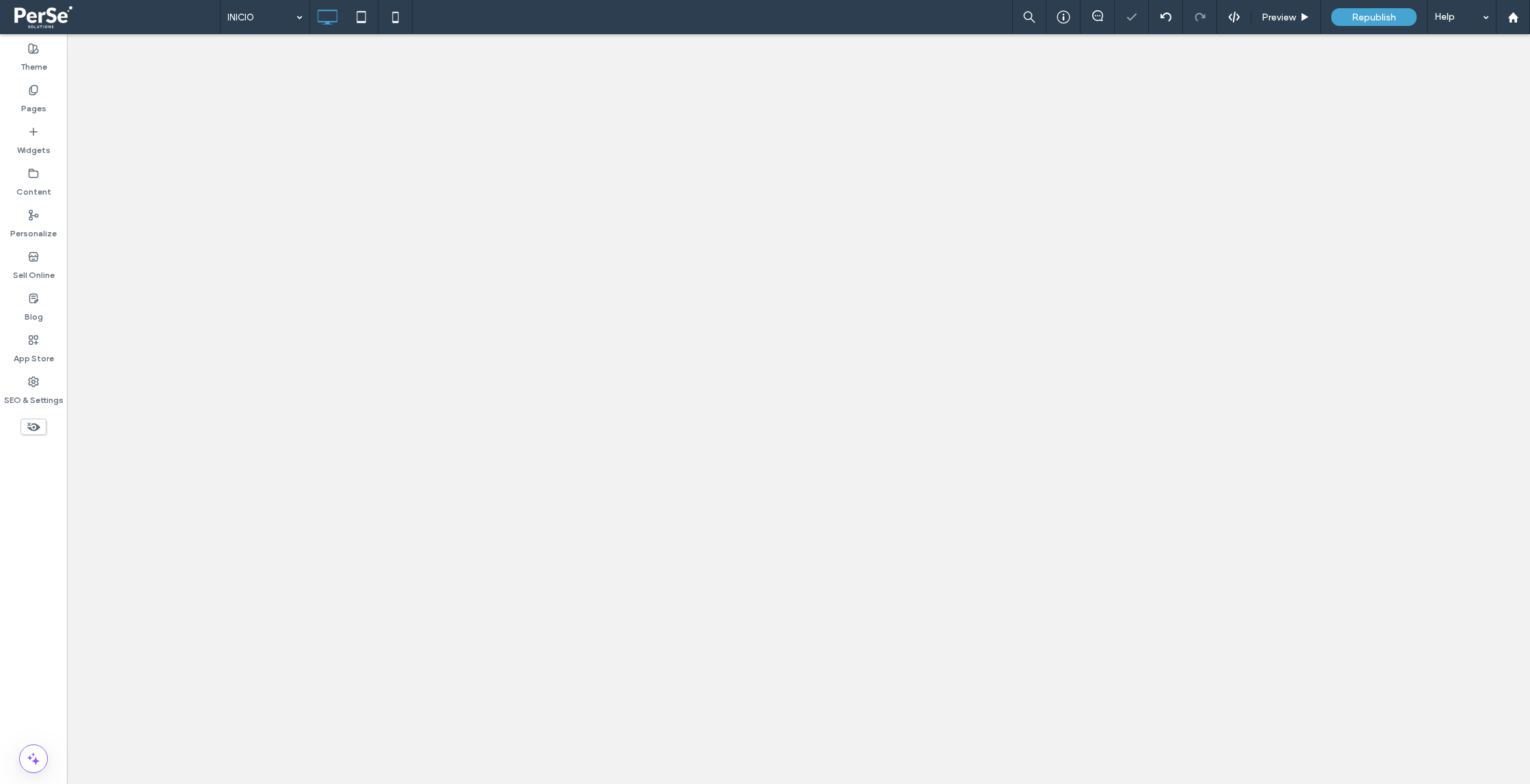
click at [335, 626] on div at bounding box center [765, 392] width 1530 height 784
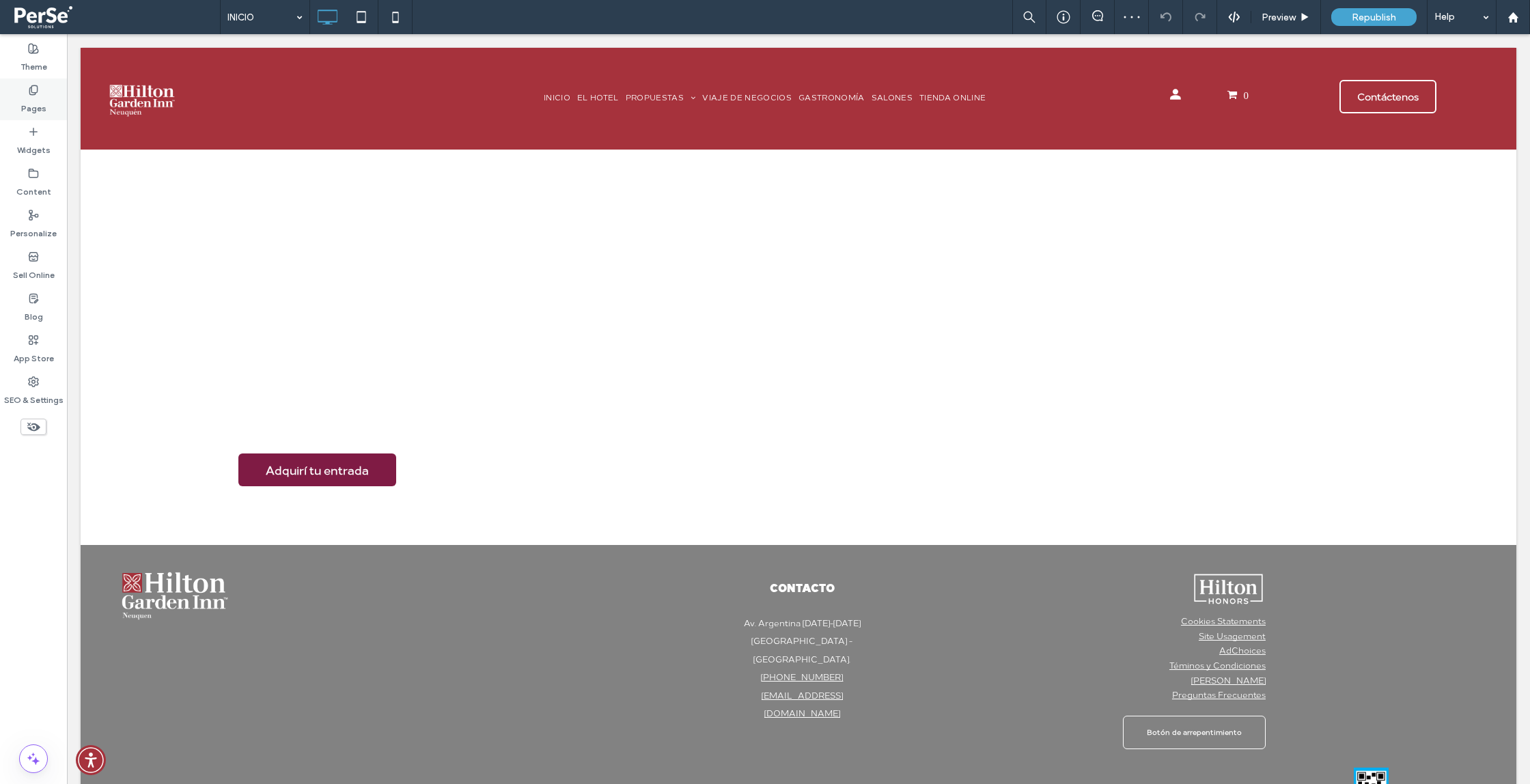
click at [23, 82] on div "Pages" at bounding box center [33, 99] width 67 height 42
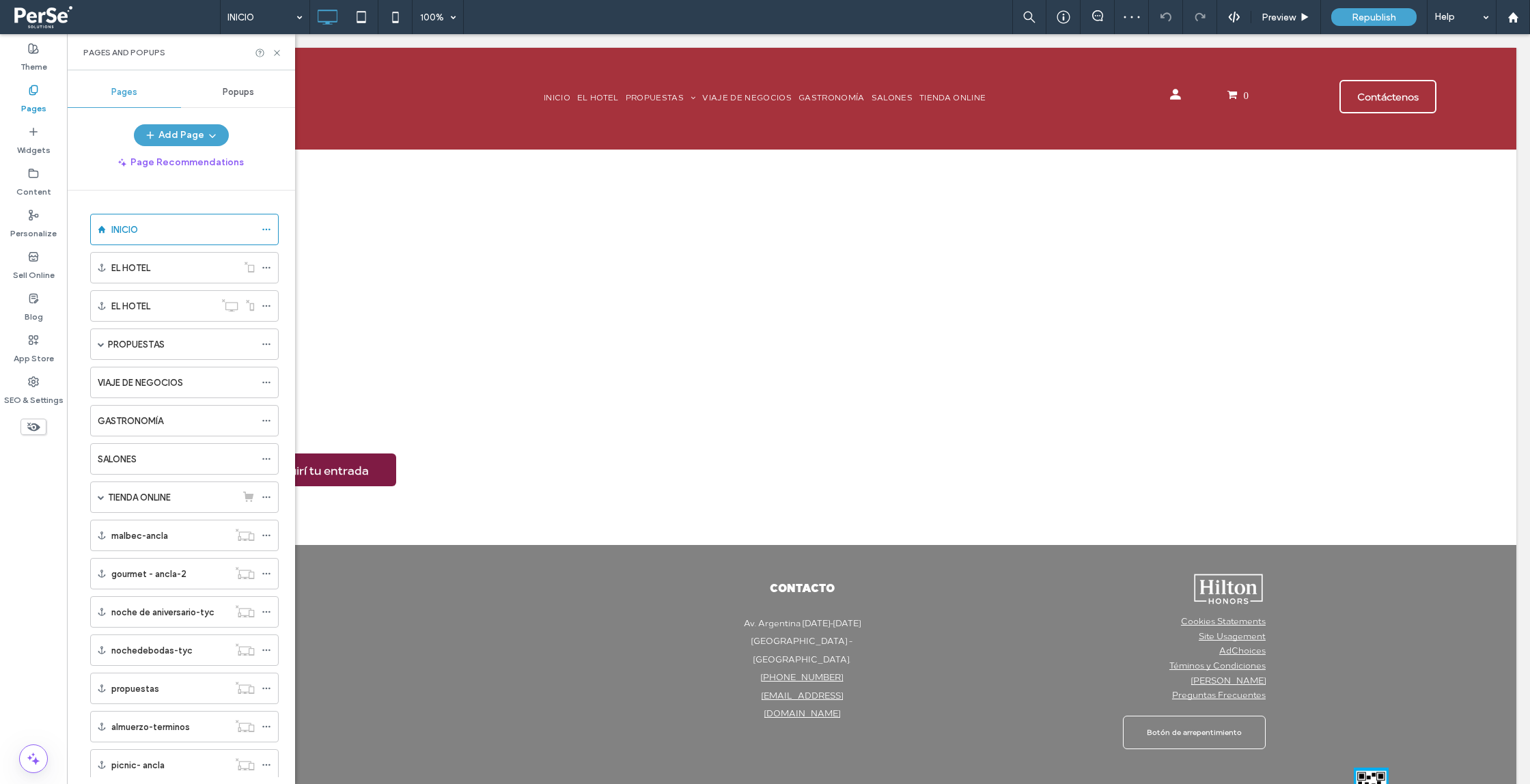
click at [218, 94] on div "Popups" at bounding box center [238, 92] width 114 height 30
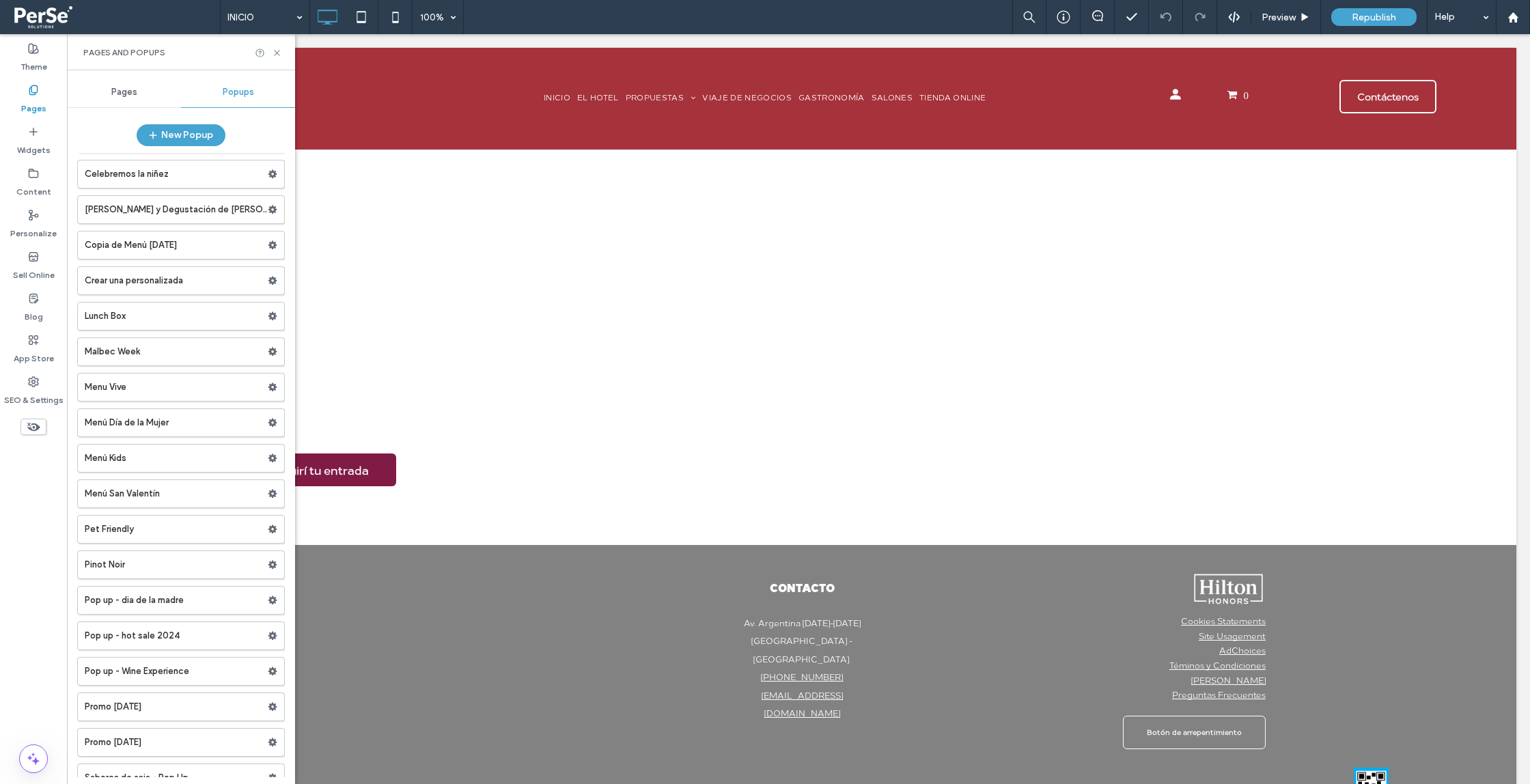
scroll to position [256, 0]
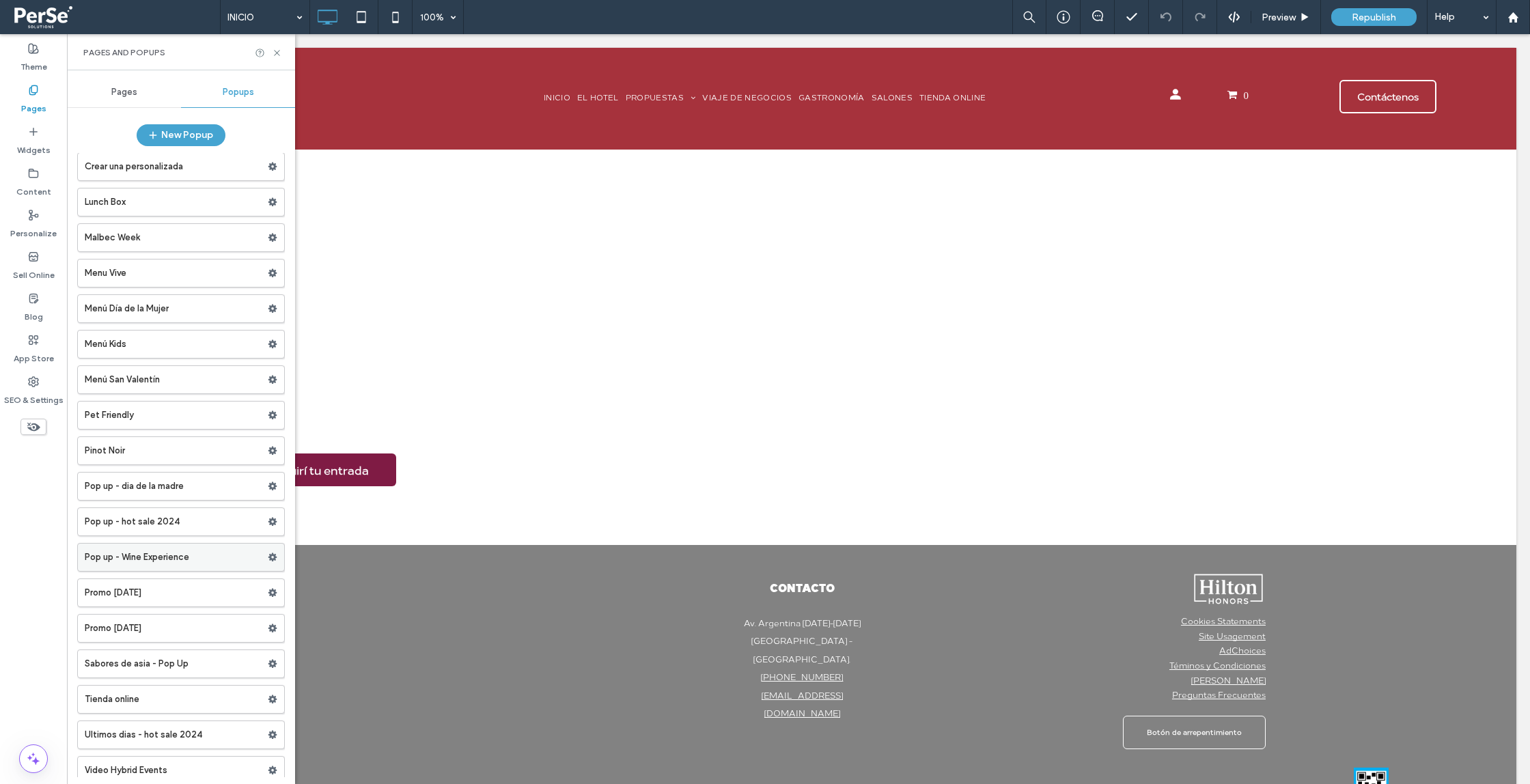
click at [143, 562] on label "Pop up - Wine Experience" at bounding box center [176, 557] width 183 height 27
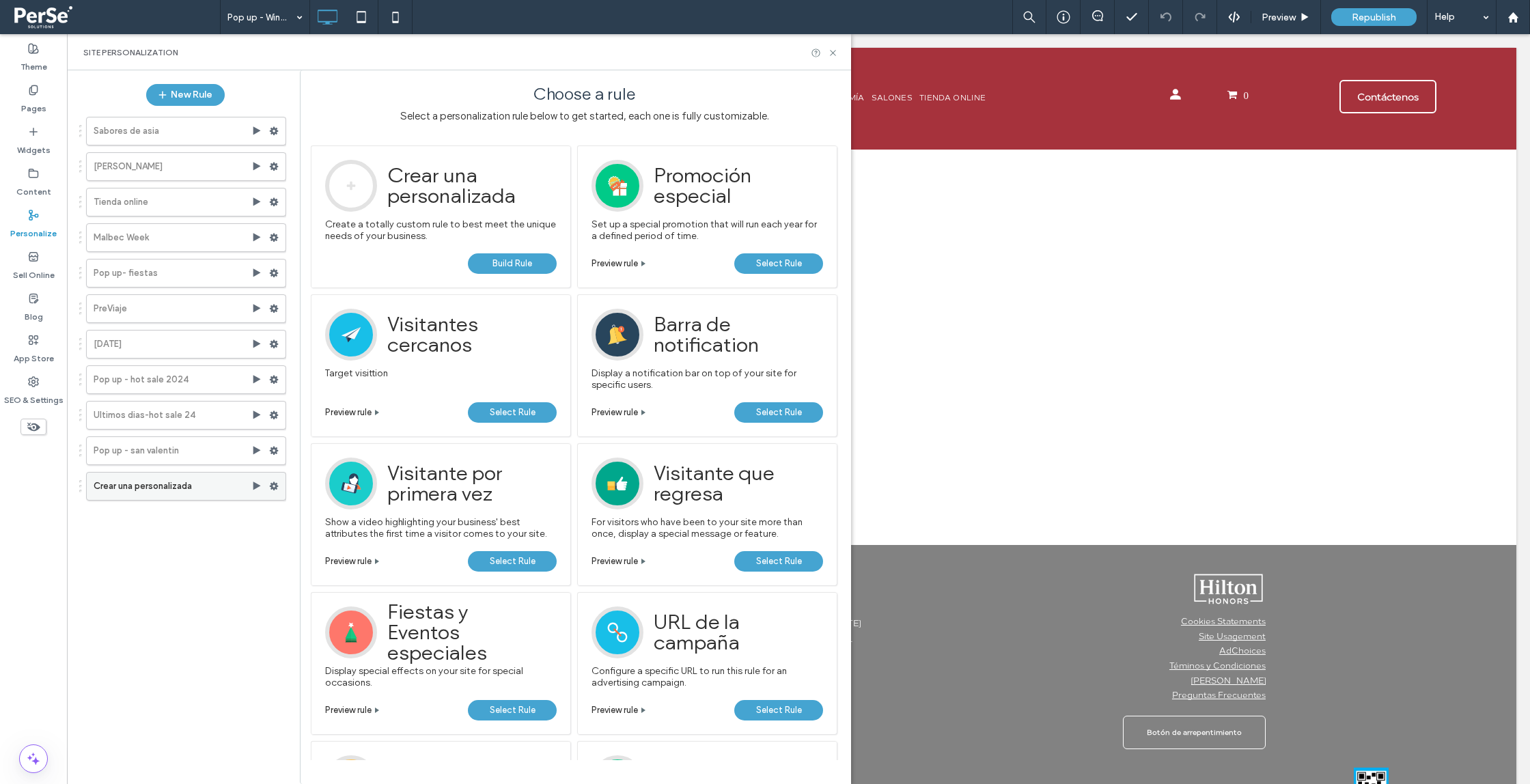
click at [271, 485] on icon at bounding box center [273, 486] width 9 height 9
click at [362, 611] on label "Delete" at bounding box center [367, 616] width 97 height 11
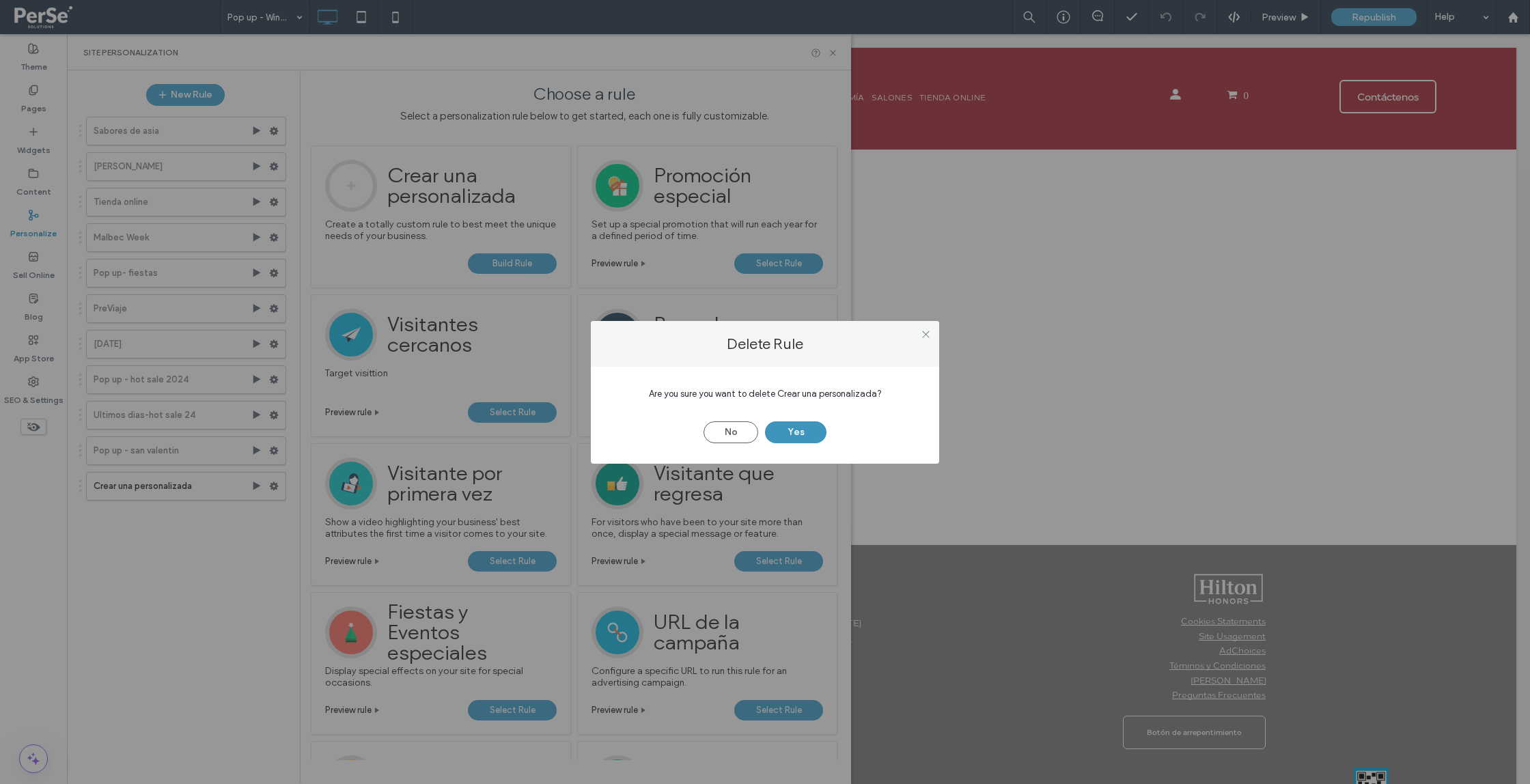
click at [793, 436] on button "Yes" at bounding box center [796, 432] width 62 height 22
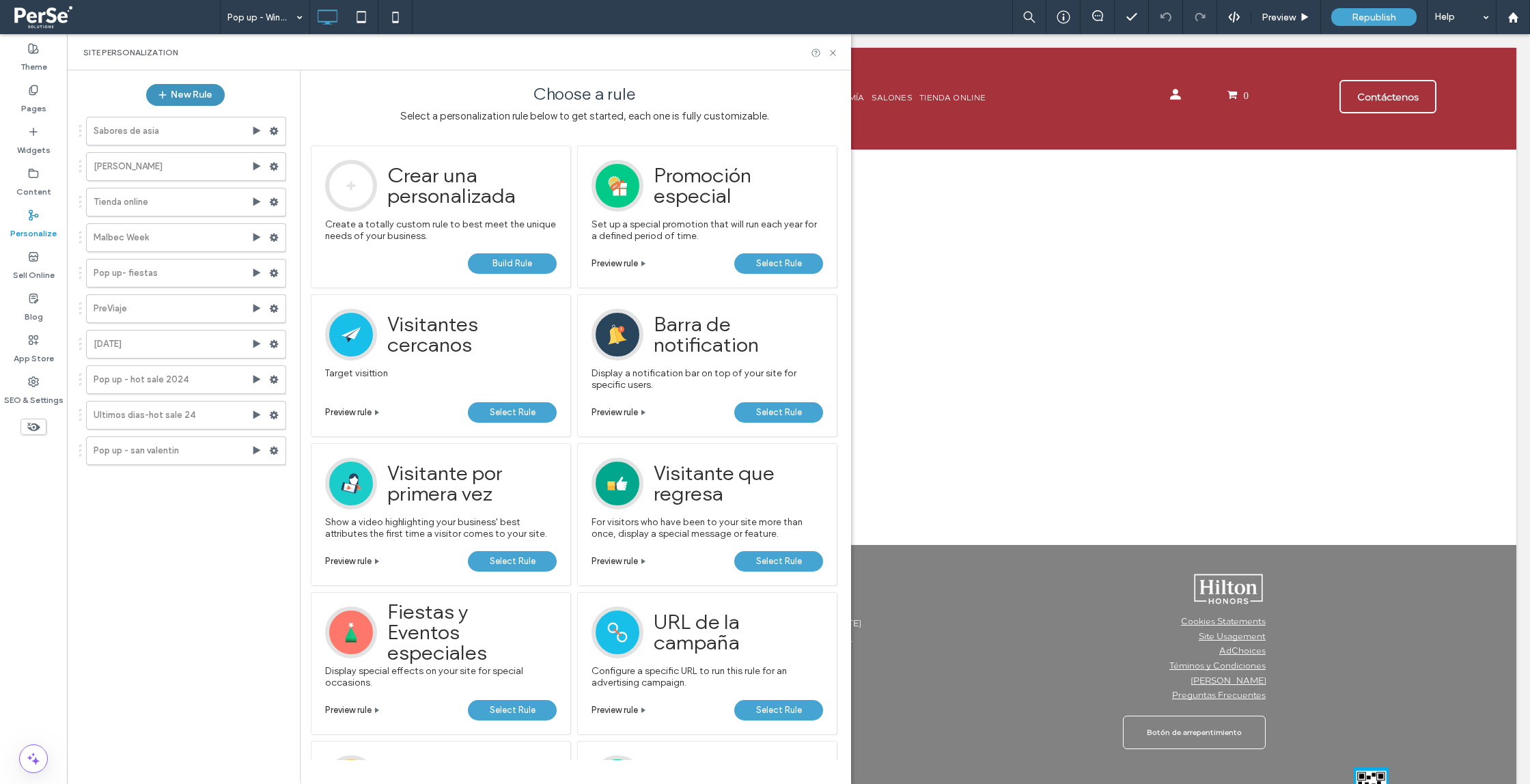
click at [165, 89] on icon "button" at bounding box center [162, 94] width 11 height 11
click at [184, 97] on button "New Rule" at bounding box center [185, 94] width 79 height 22
click at [498, 256] on span "Build Rule" at bounding box center [512, 263] width 40 height 21
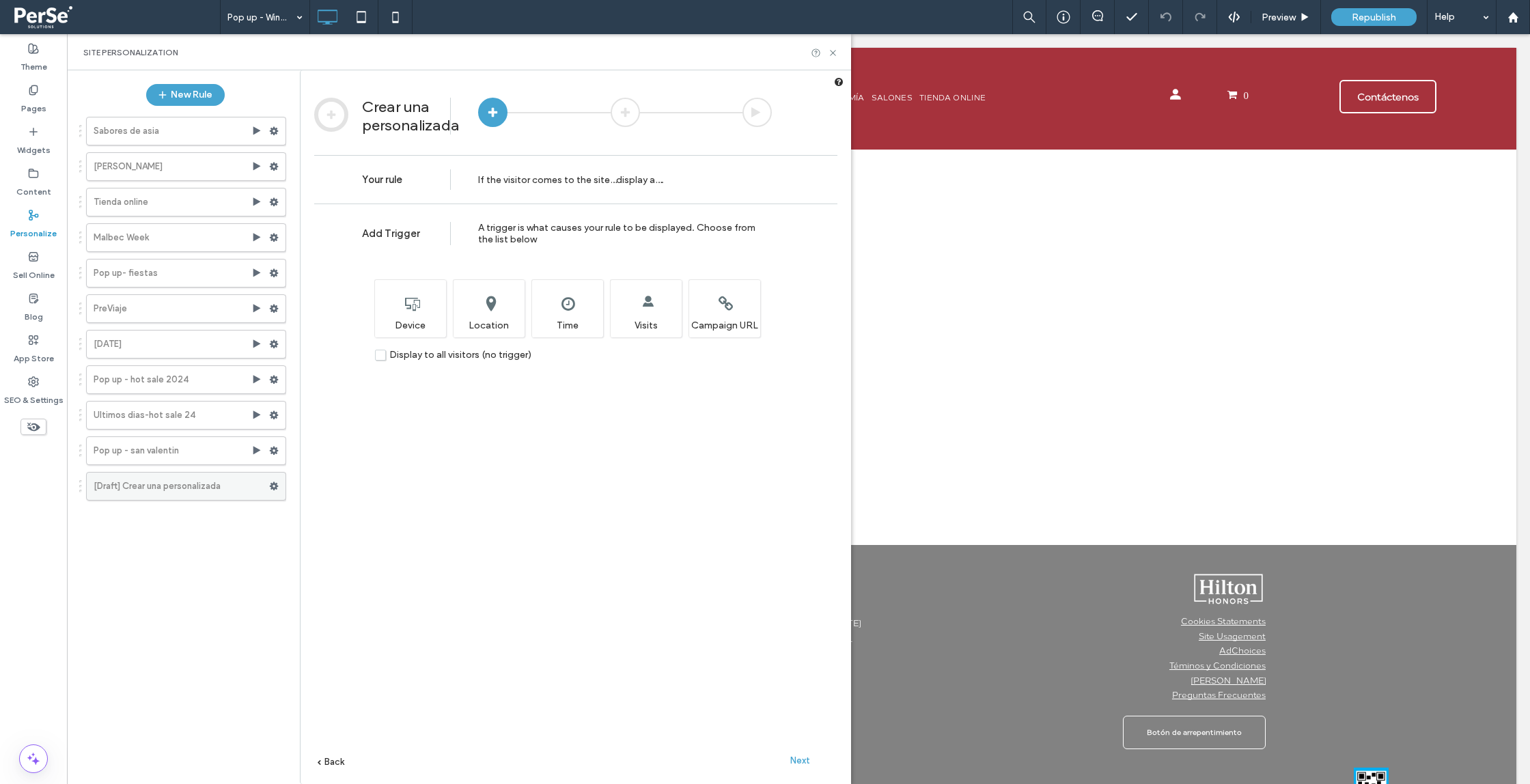
click at [273, 486] on icon at bounding box center [273, 486] width 9 height 9
click at [367, 496] on div "Rename" at bounding box center [368, 489] width 114 height 26
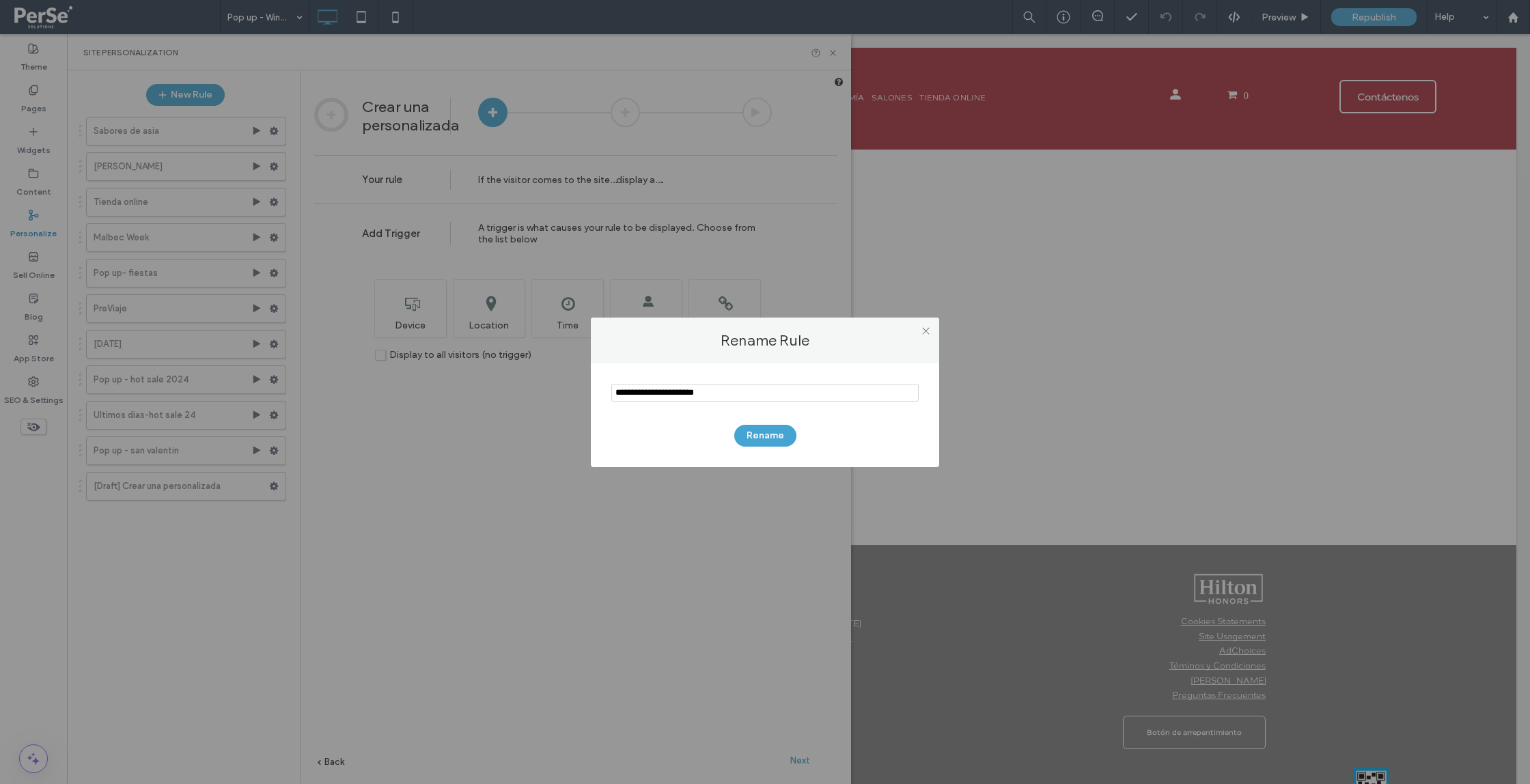
click at [651, 389] on input "notEmpty" at bounding box center [765, 392] width 308 height 18
type input "**********"
click at [759, 430] on button "Rename" at bounding box center [766, 435] width 63 height 22
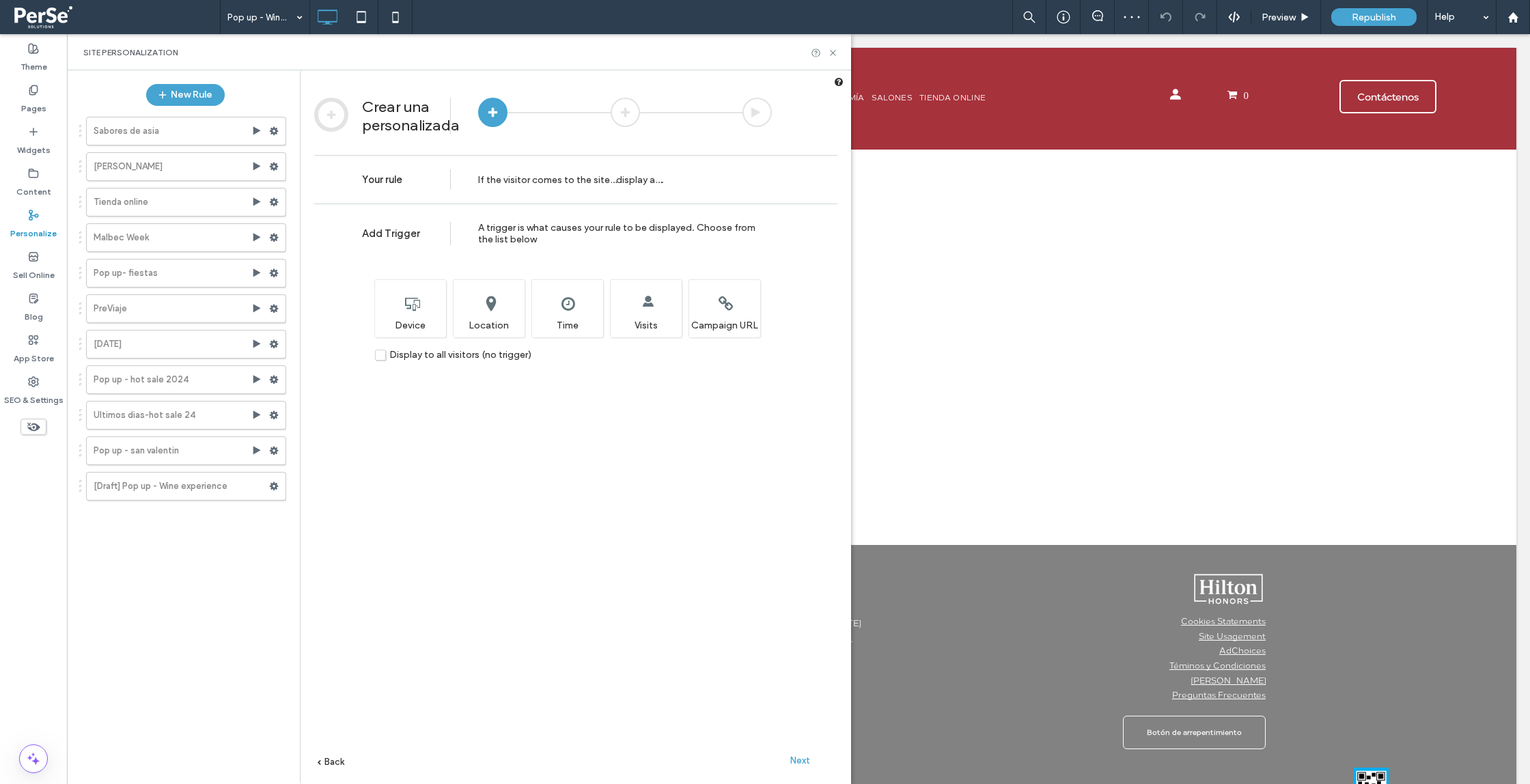
drag, startPoint x: 431, startPoint y: 306, endPoint x: 450, endPoint y: 306, distance: 19.0
click at [431, 306] on div "Choose which device type(s) will display this rule. Device" at bounding box center [410, 308] width 72 height 58
click at [557, 313] on div "Set the time and/or date when you want this rule to display. Time" at bounding box center [567, 308] width 72 height 58
click at [796, 761] on span "Next" at bounding box center [801, 761] width 20 height 10
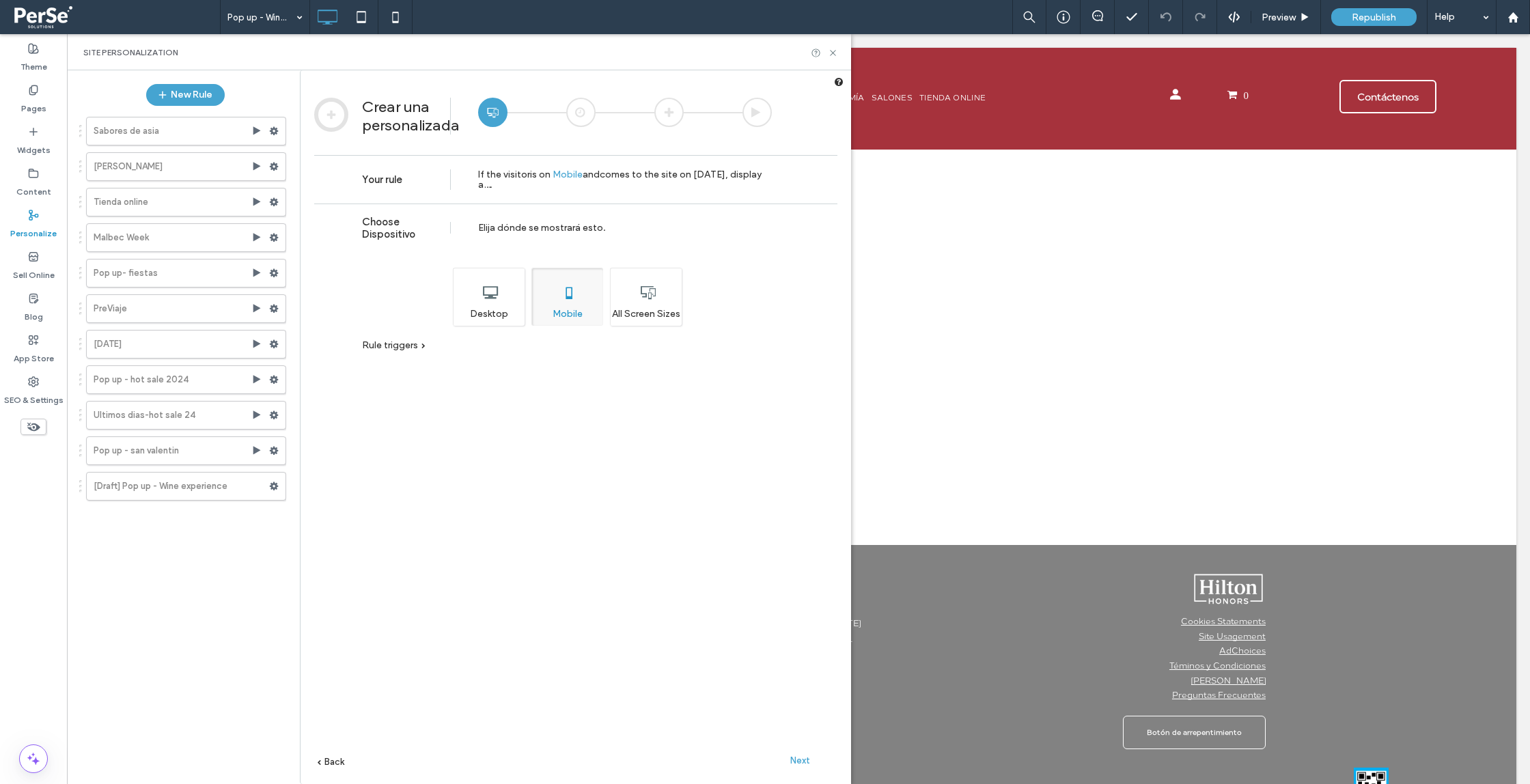
click at [491, 294] on div "Desktop" at bounding box center [489, 297] width 72 height 58
click at [667, 305] on div "All Screen Sizes" at bounding box center [646, 297] width 72 height 58
click at [791, 758] on span "Next" at bounding box center [801, 761] width 20 height 10
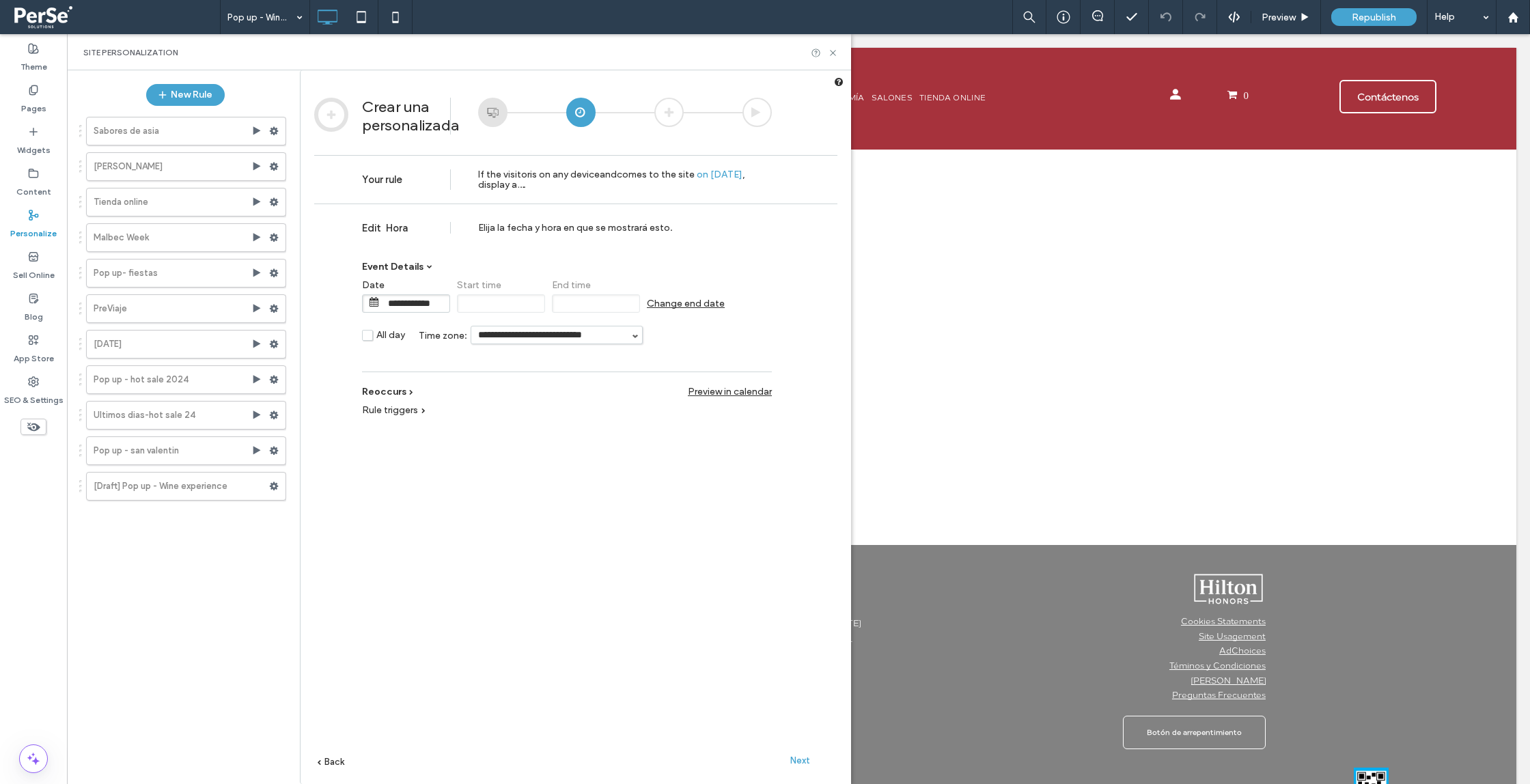
click at [688, 305] on span "Change end date" at bounding box center [686, 303] width 78 height 11
click at [700, 305] on input "**********" at bounding box center [700, 303] width 68 height 17
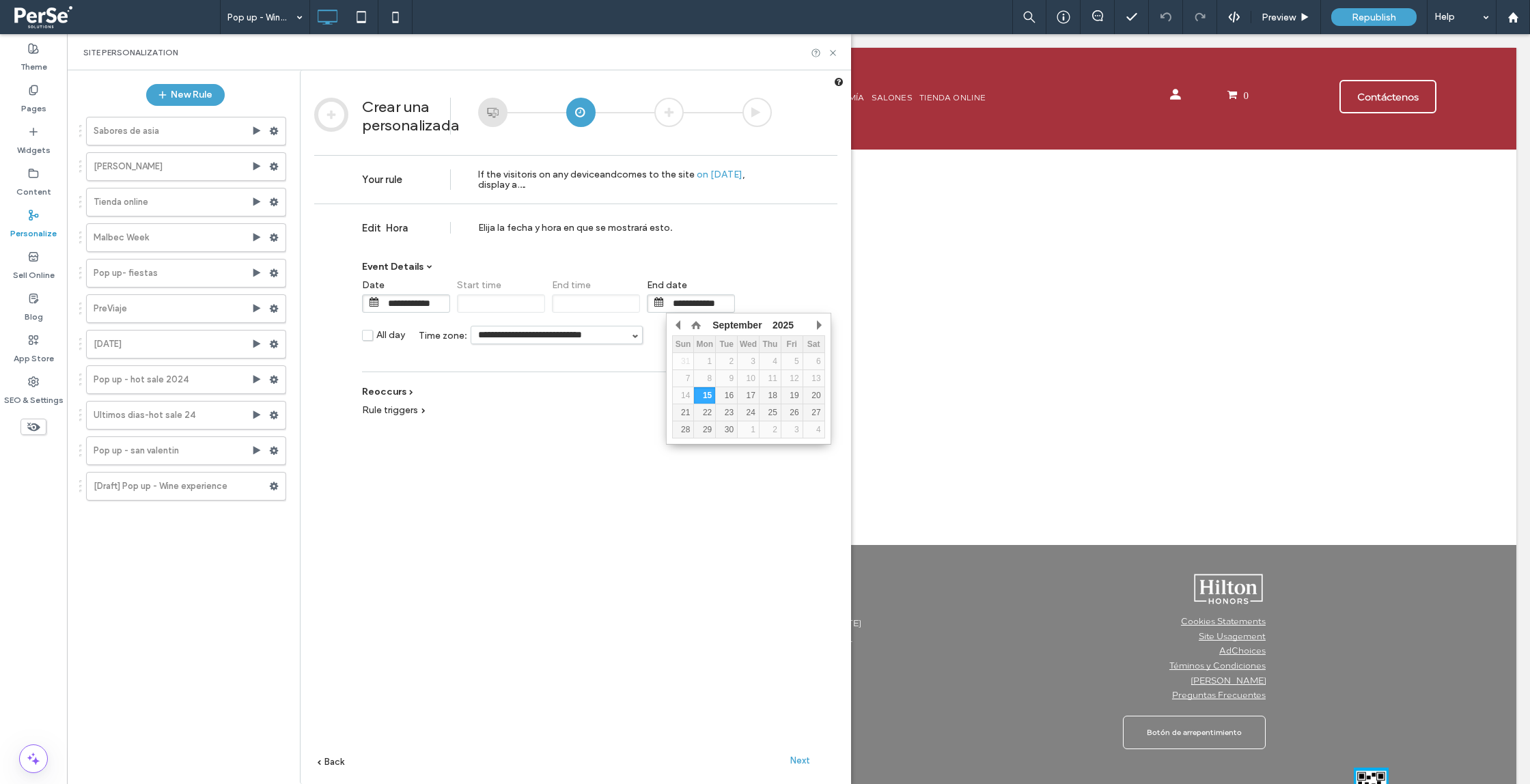
click at [701, 305] on input "**********" at bounding box center [700, 303] width 68 height 17
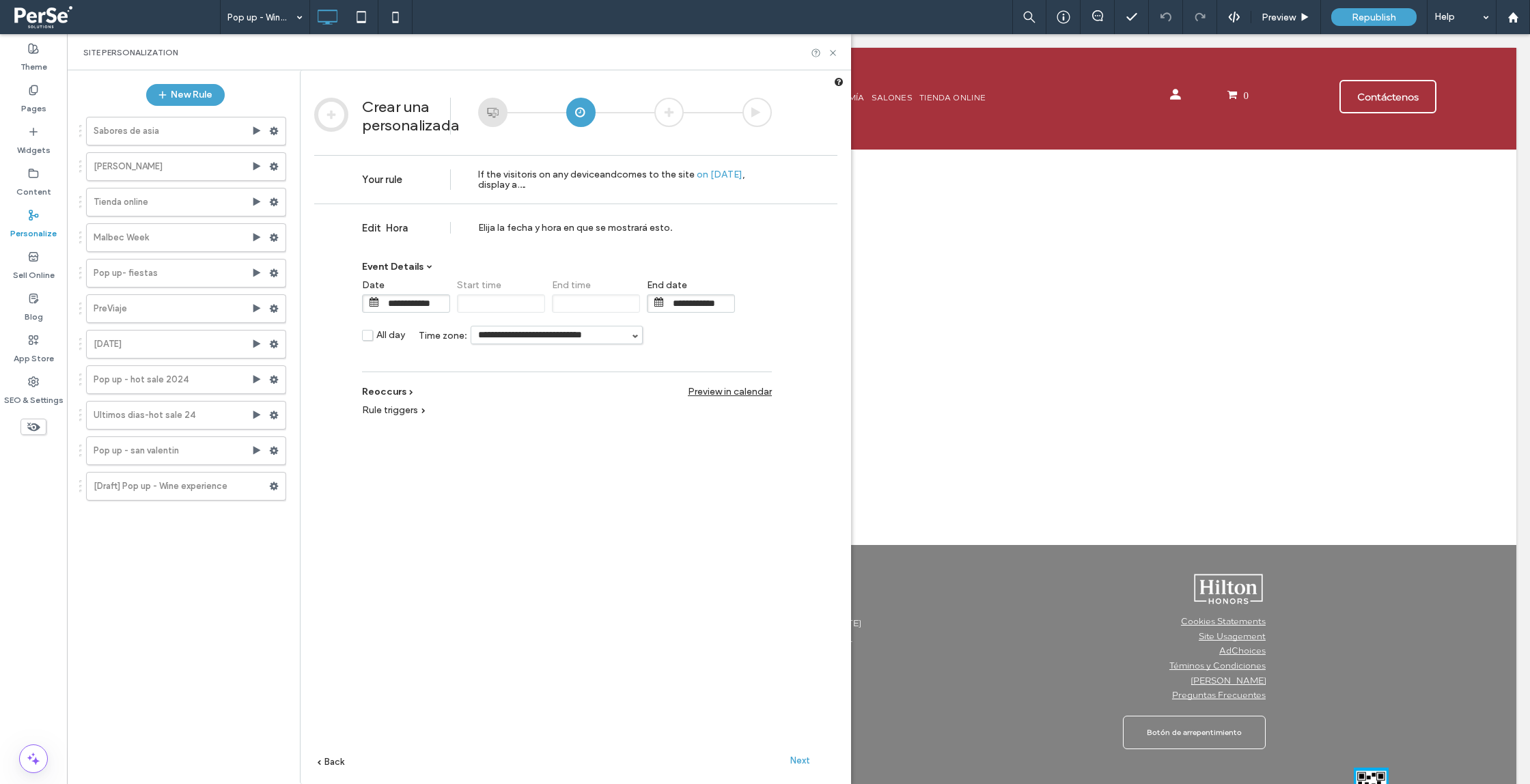
click at [701, 305] on input "**********" at bounding box center [700, 303] width 68 height 17
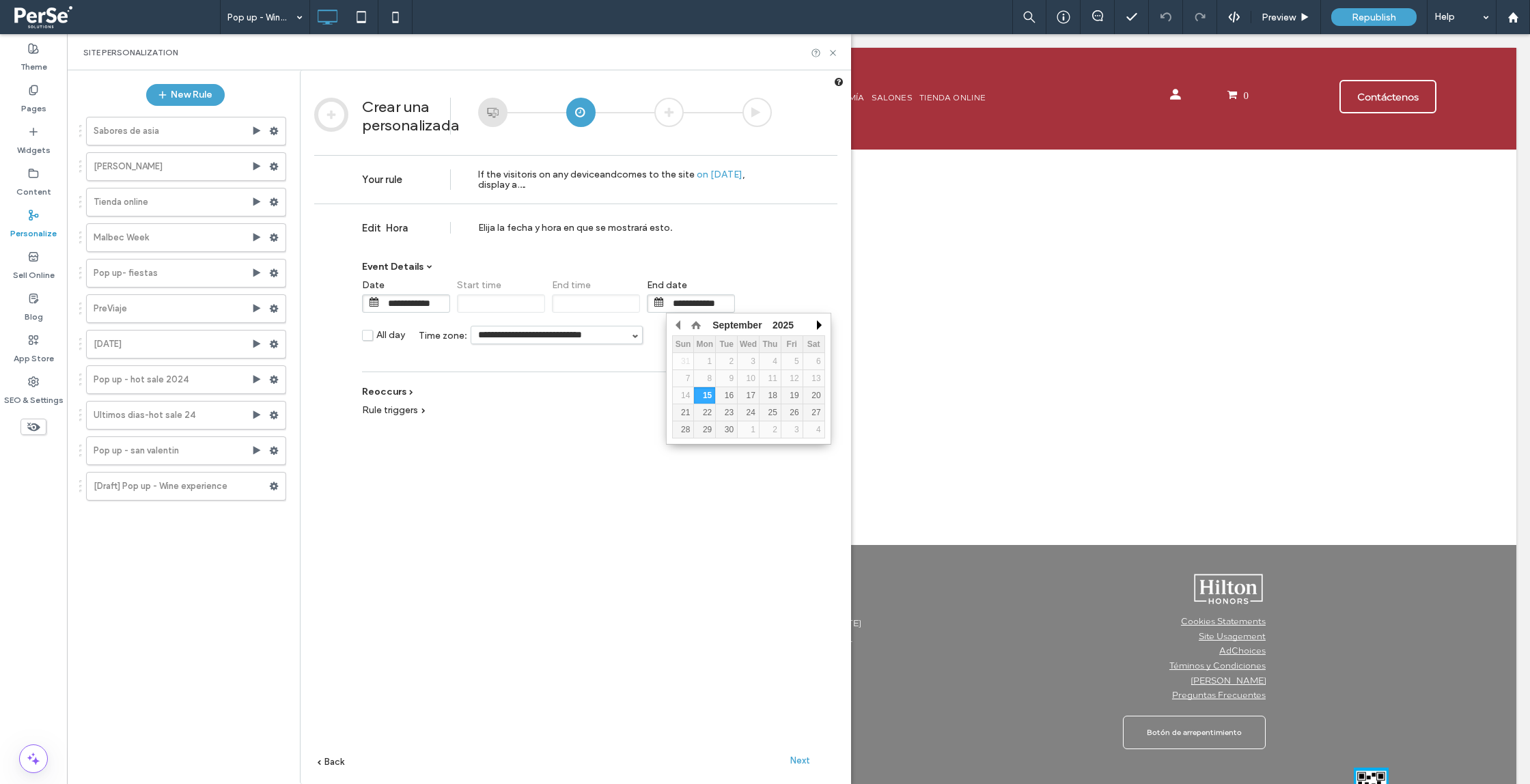
click at [819, 327] on button "button" at bounding box center [818, 325] width 13 height 21
click at [691, 394] on tr "12 13 14 15 16 17 18" at bounding box center [748, 396] width 152 height 17
click at [689, 395] on div "12" at bounding box center [683, 395] width 21 height 9
type input "**********"
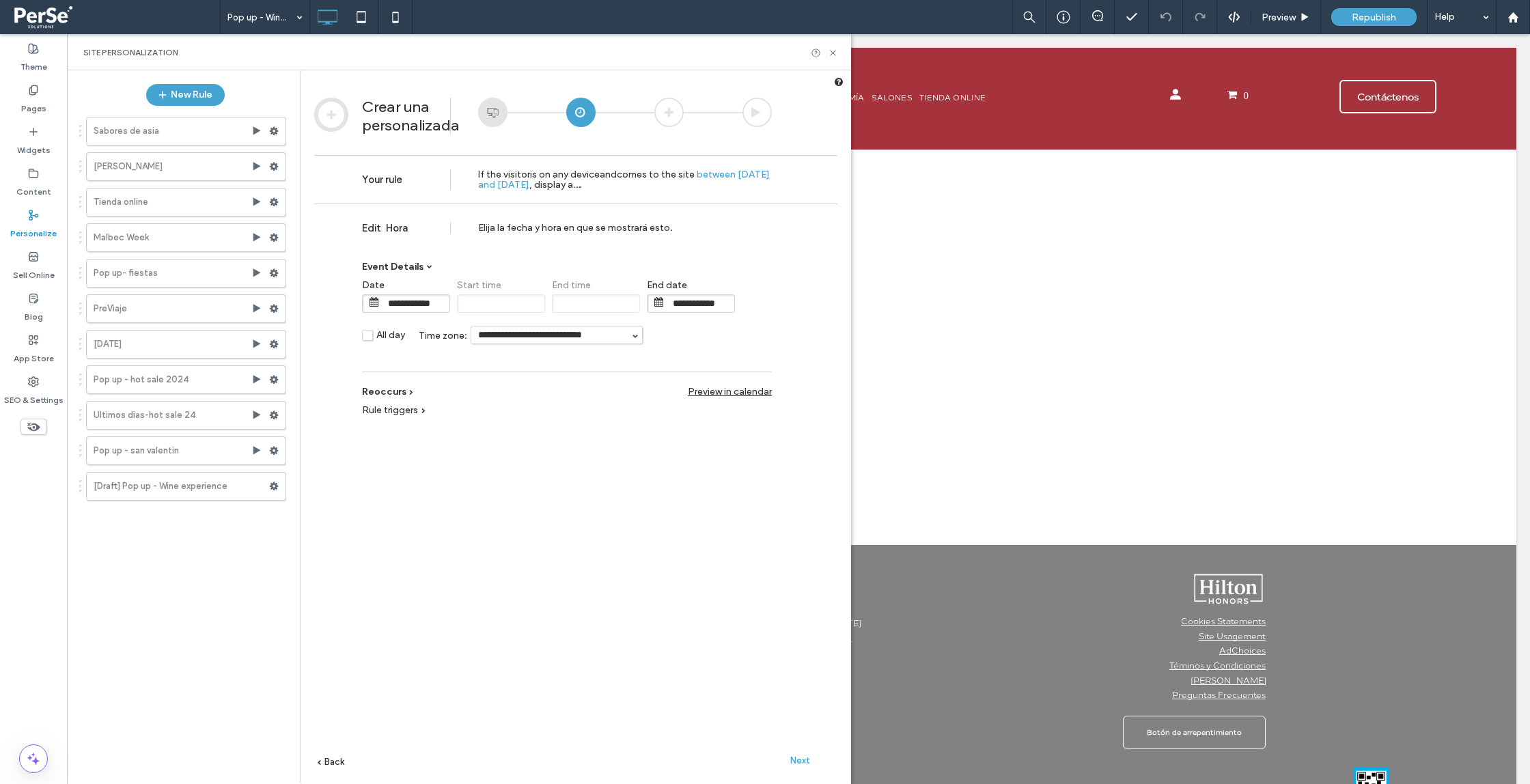
click at [398, 305] on input "**********" at bounding box center [416, 303] width 68 height 17
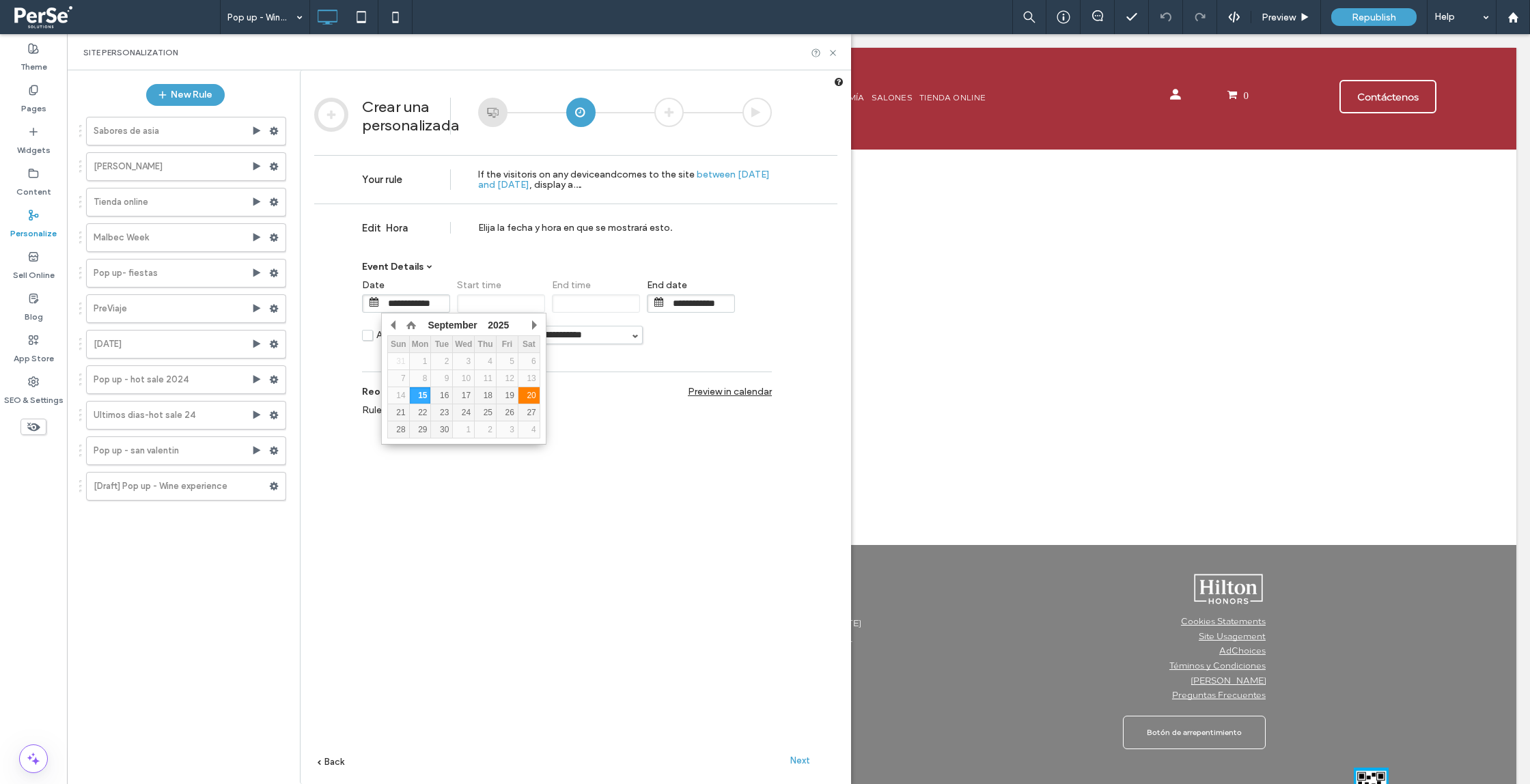
click at [536, 398] on div "20" at bounding box center [529, 395] width 21 height 9
type input "**********"
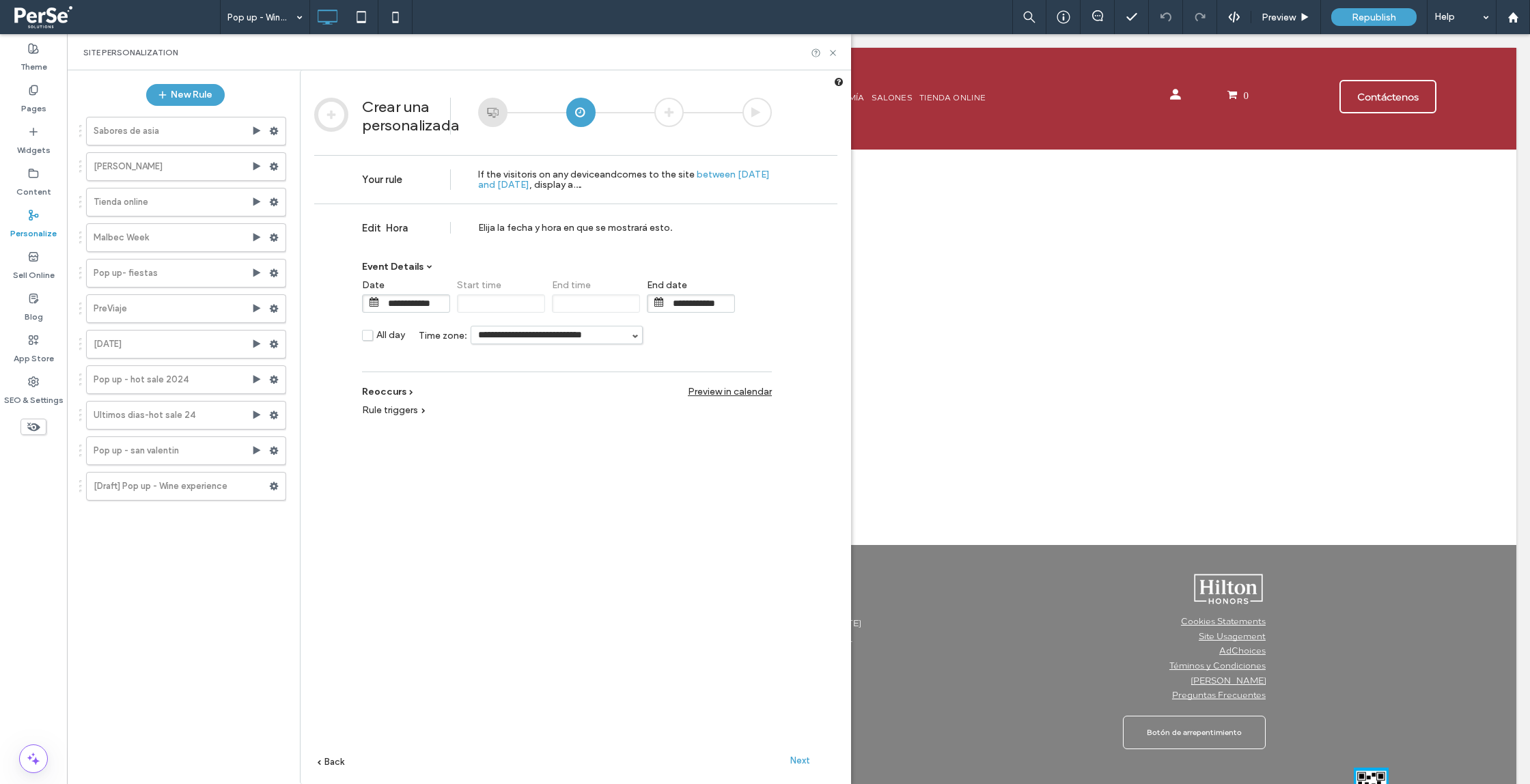
click at [798, 758] on span "Next" at bounding box center [801, 761] width 20 height 10
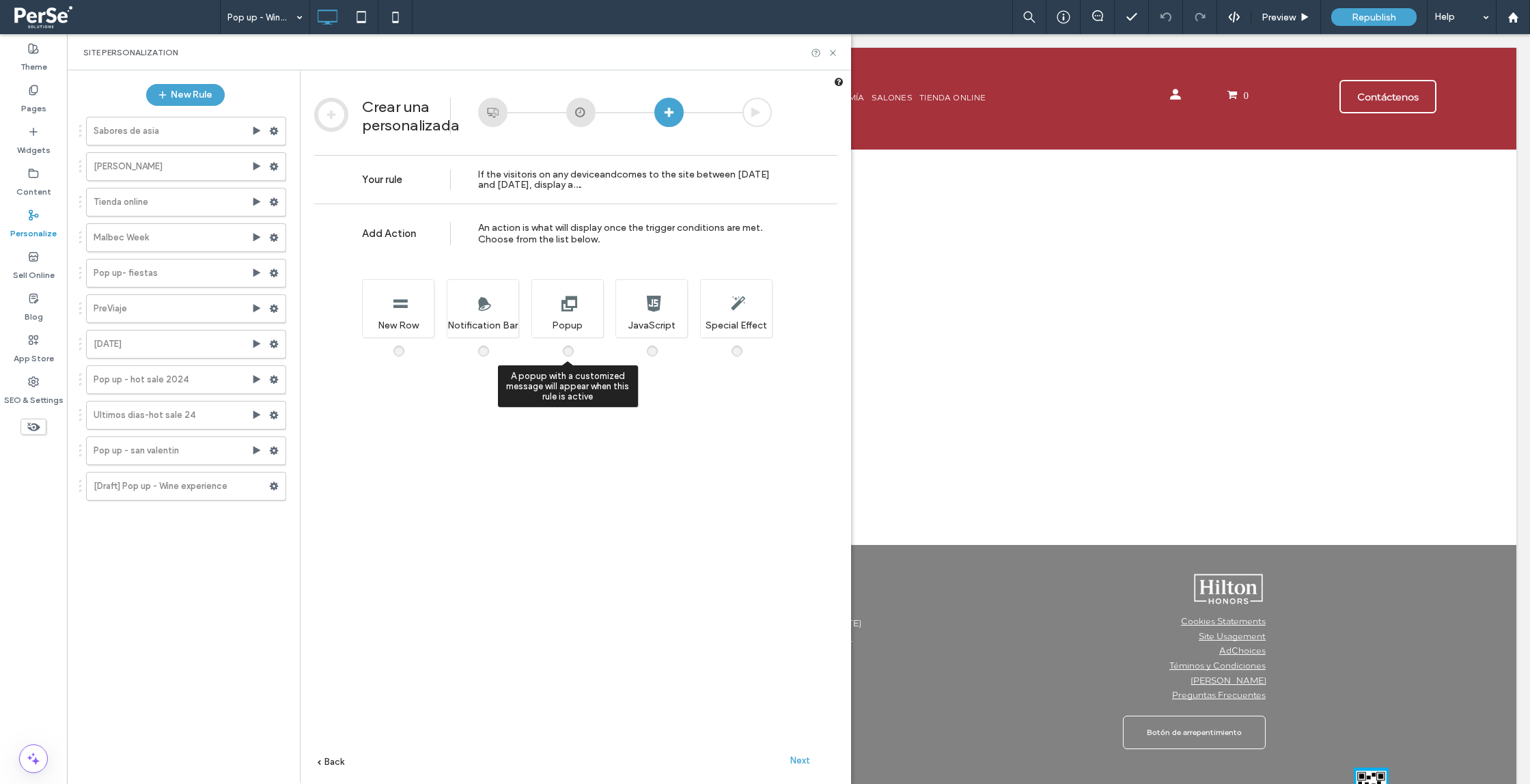
click at [579, 307] on div "A popup with a customized message will appear when this rule is active Popup" at bounding box center [567, 308] width 72 height 58
click at [795, 761] on span "Next" at bounding box center [801, 761] width 20 height 10
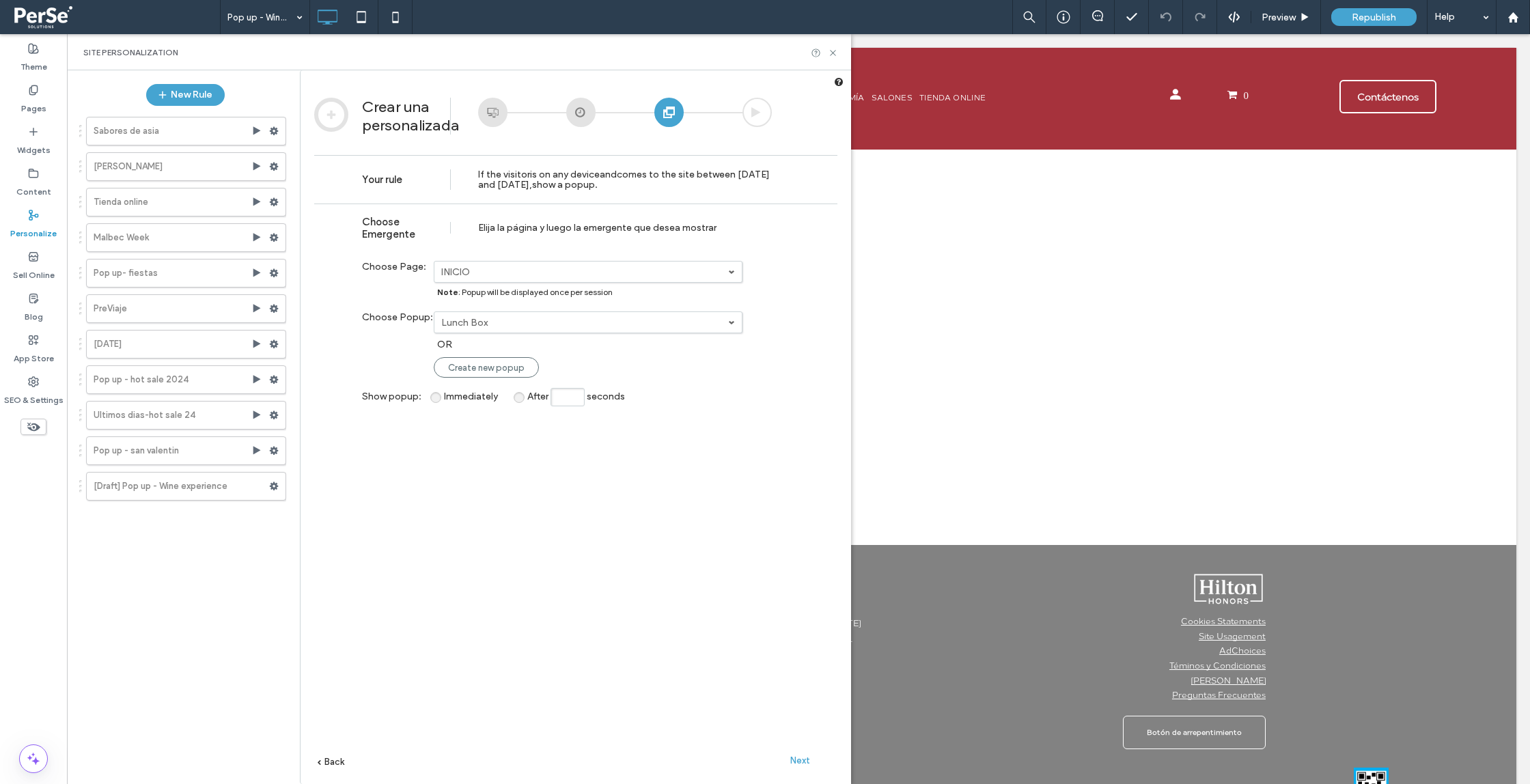
click at [794, 761] on span "Next" at bounding box center [801, 761] width 20 height 10
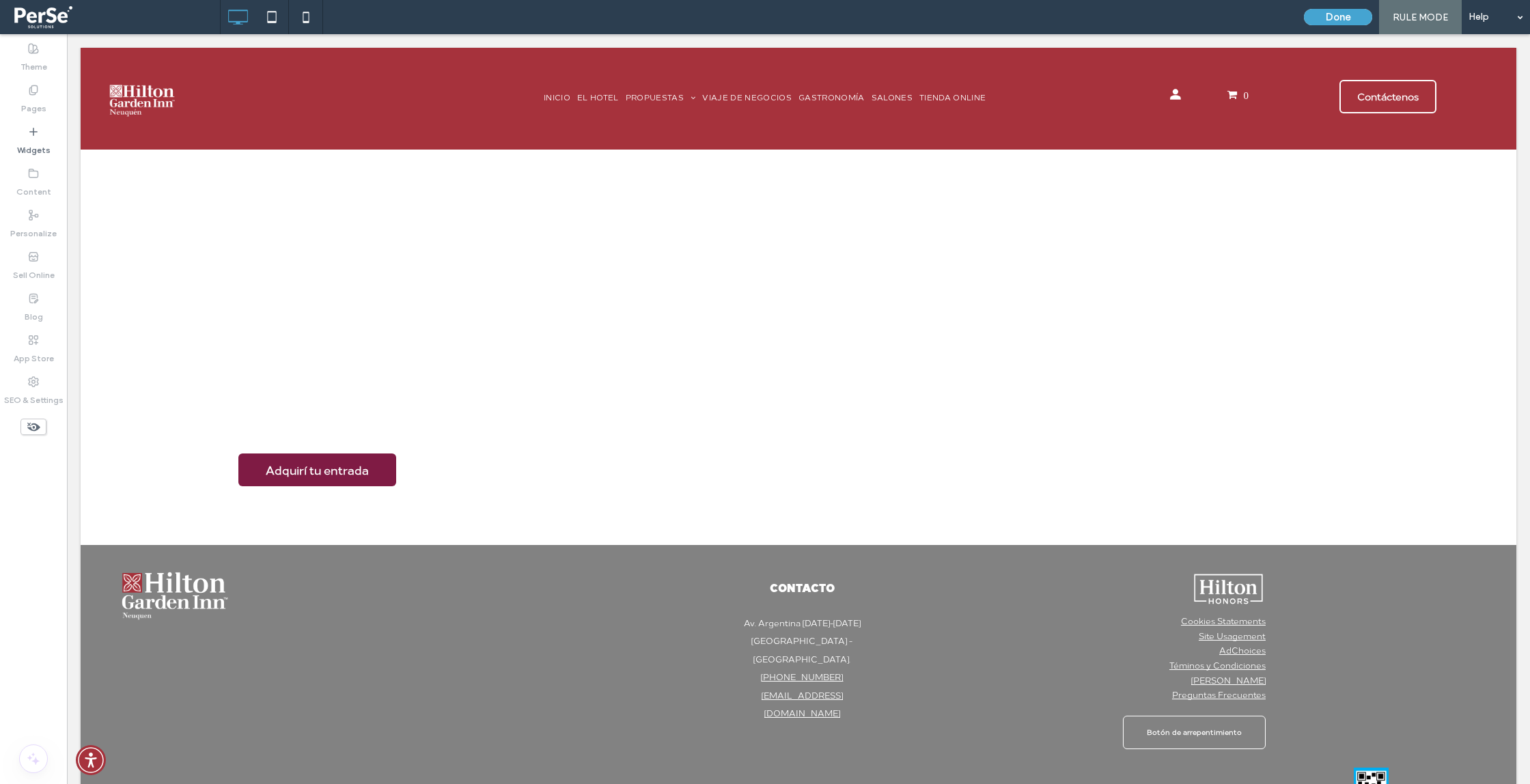
click at [1430, 18] on span "RULE MODE" at bounding box center [1421, 17] width 55 height 11
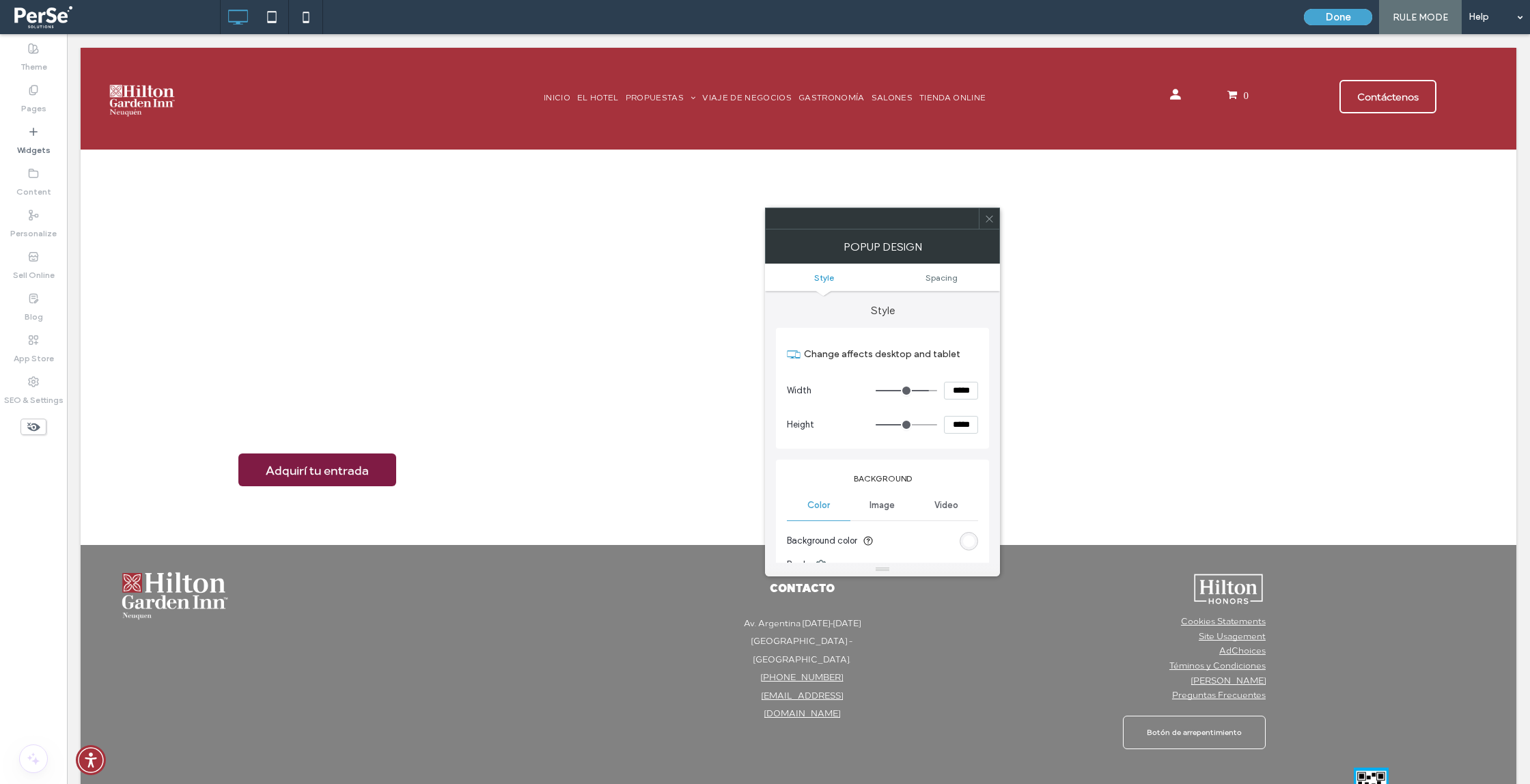
click at [989, 217] on icon at bounding box center [989, 219] width 10 height 10
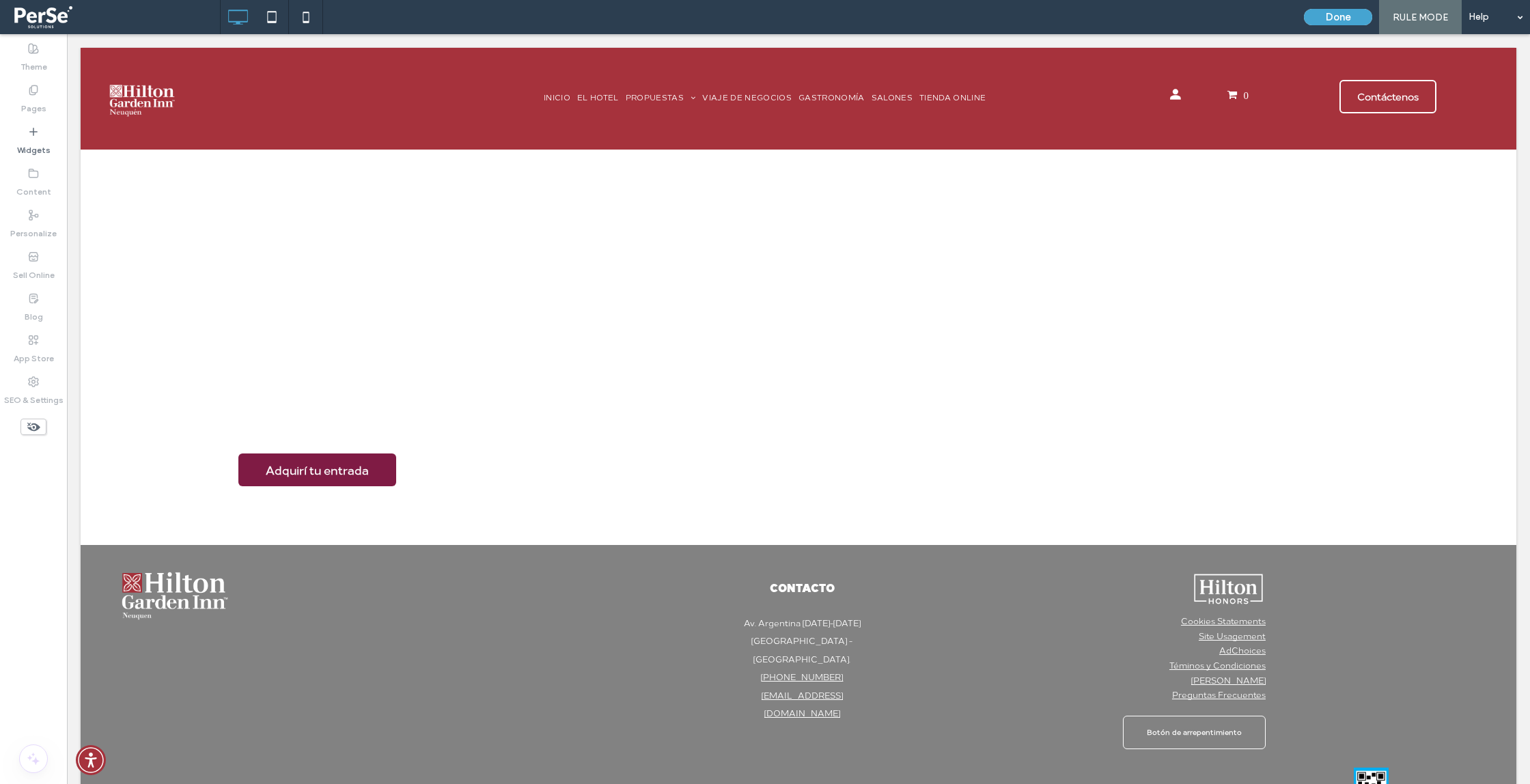
click at [1333, 27] on div "Done RULE MODE Help" at bounding box center [1414, 17] width 233 height 34
click at [1333, 23] on button "Done" at bounding box center [1338, 17] width 68 height 16
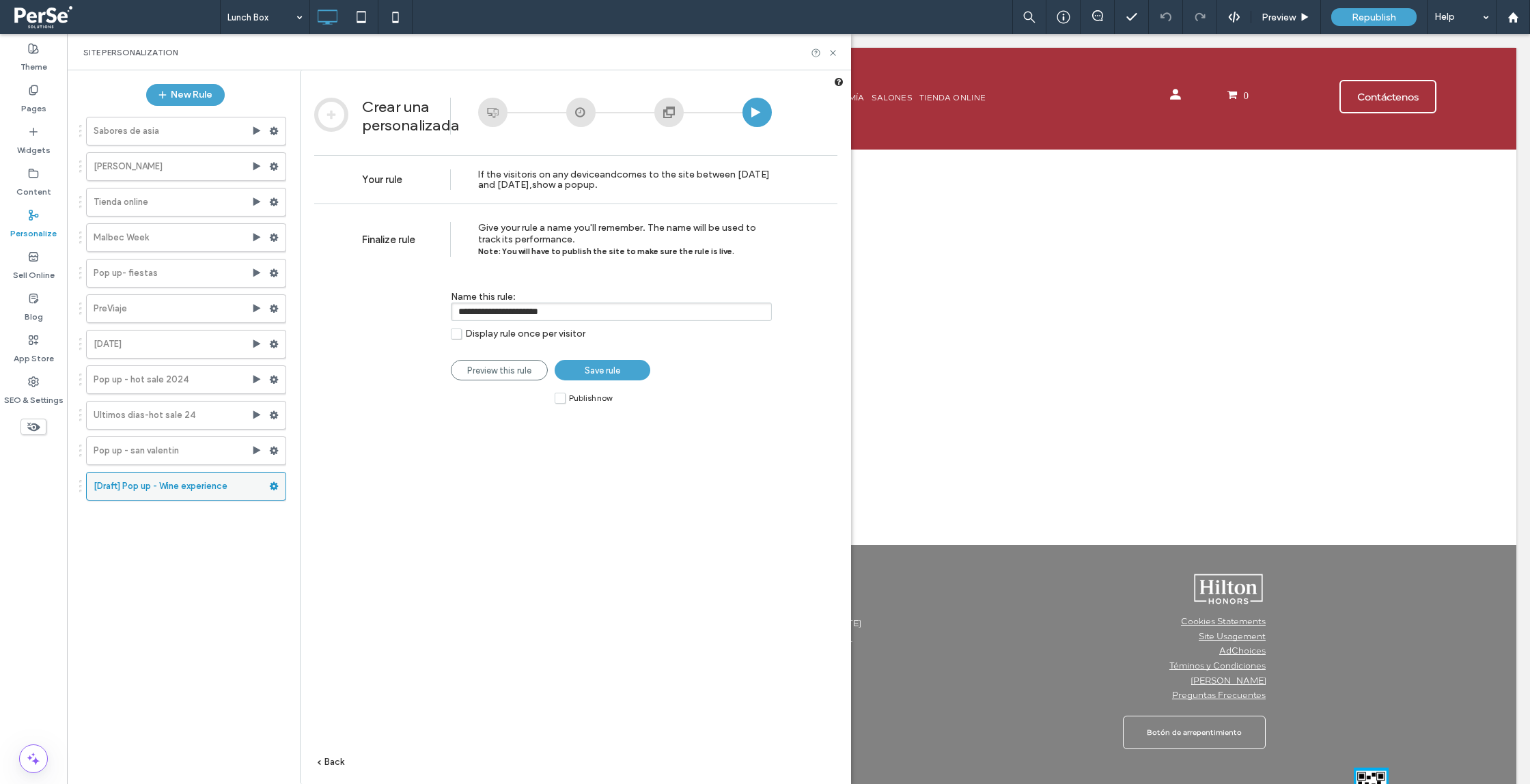
click at [277, 487] on icon at bounding box center [273, 486] width 9 height 9
click at [467, 513] on span "Edit Trigger" at bounding box center [460, 515] width 51 height 11
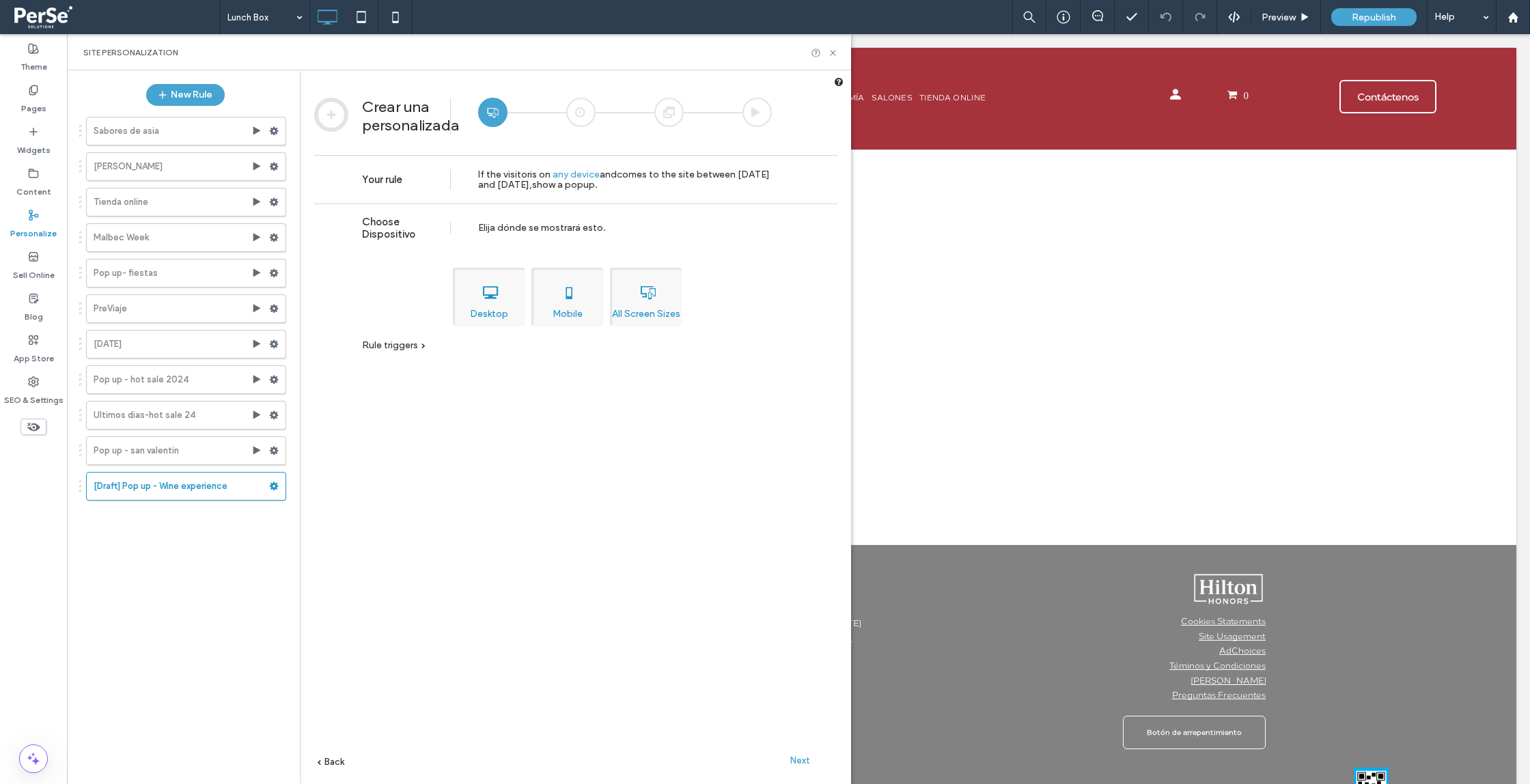
click at [416, 342] on span "Rule triggers" at bounding box center [390, 345] width 56 height 11
click at [410, 343] on span "Rule triggers" at bounding box center [390, 345] width 56 height 11
click at [276, 488] on use at bounding box center [274, 486] width 9 height 9
click at [274, 487] on icon at bounding box center [273, 486] width 9 height 9
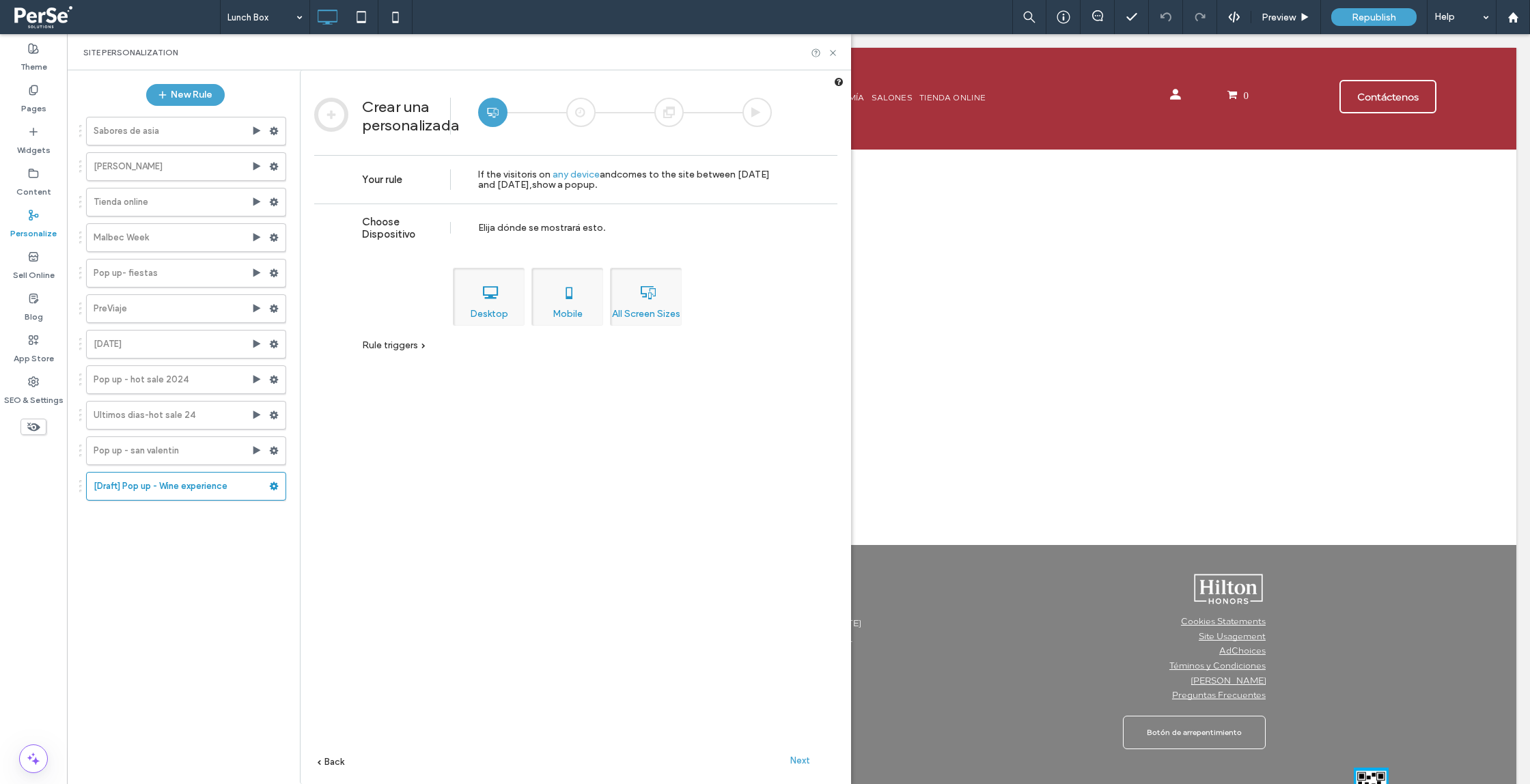
click at [553, 533] on div "Choose Dispositivo Elija dónde se mostrará esto. Desktop Tablet Mobile All Scre…" at bounding box center [575, 514] width 523 height 621
click at [943, 18] on div "Lunch Box Preview Republish Help" at bounding box center [875, 17] width 1311 height 34
click at [800, 763] on span "Next" at bounding box center [801, 761] width 20 height 10
click at [801, 763] on span "Next" at bounding box center [801, 761] width 20 height 10
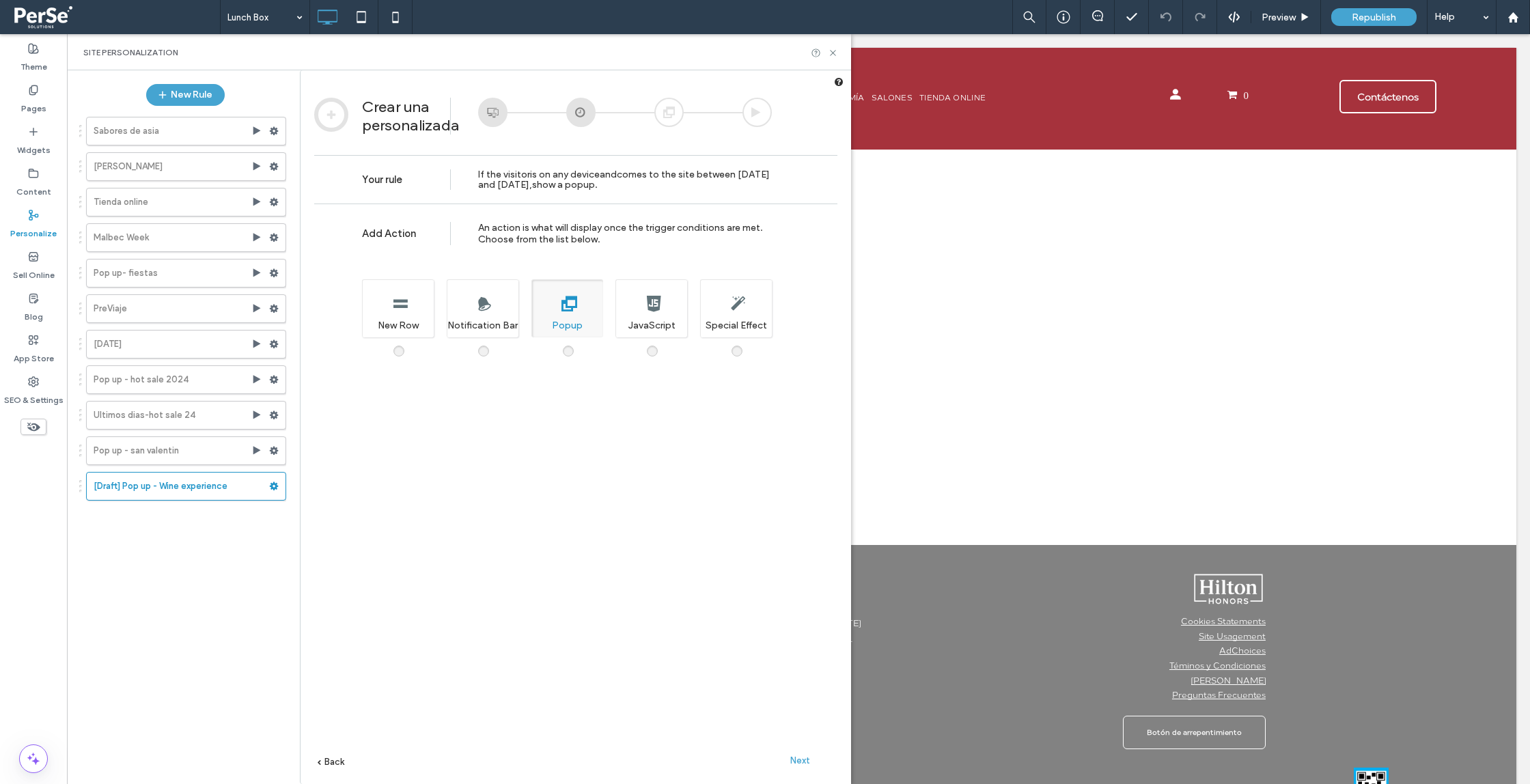
click at [801, 763] on span "Next" at bounding box center [801, 761] width 20 height 10
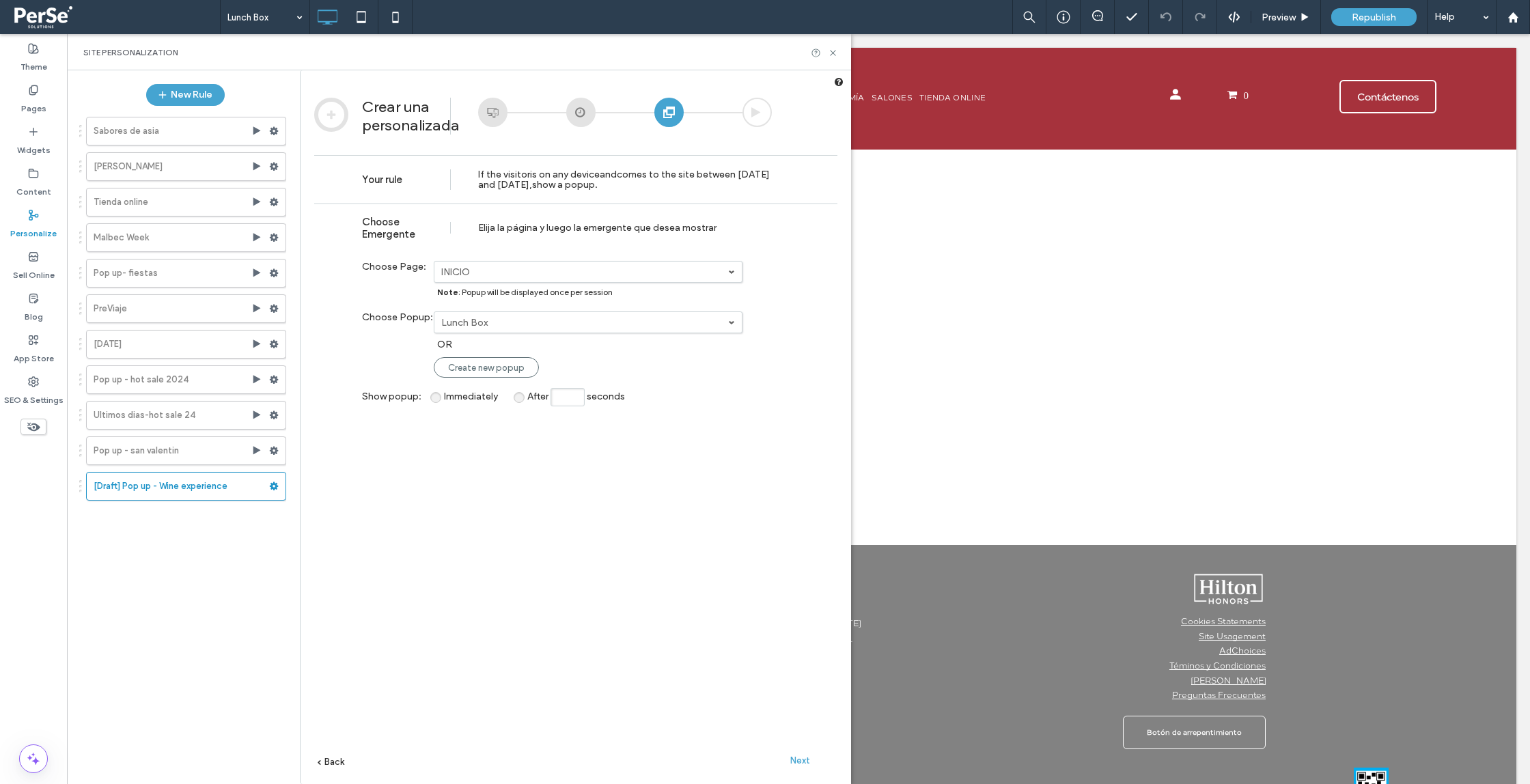
click at [667, 114] on div at bounding box center [668, 112] width 29 height 29
click at [832, 49] on icon at bounding box center [833, 53] width 10 height 10
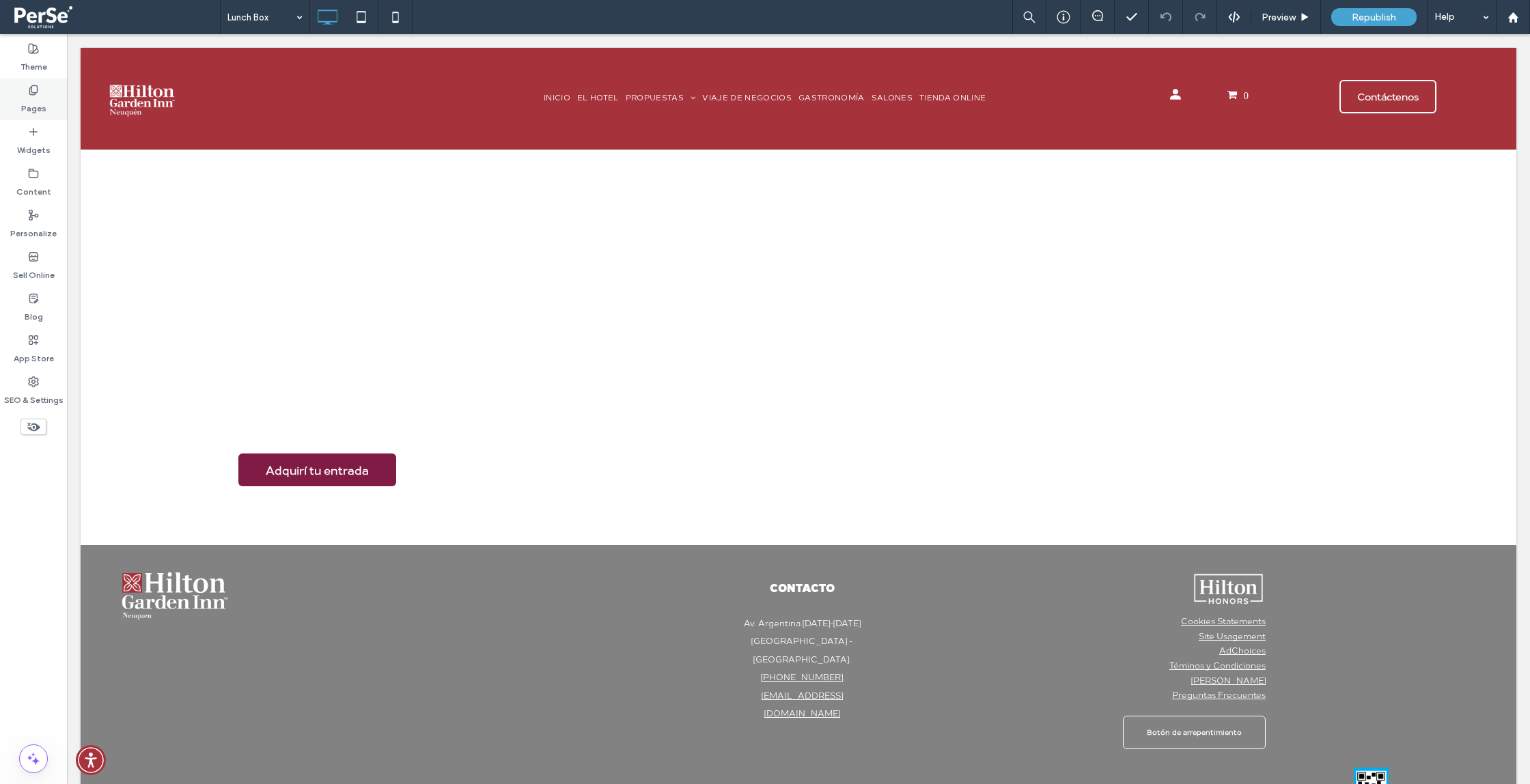
click at [26, 114] on label "Pages" at bounding box center [34, 105] width 26 height 19
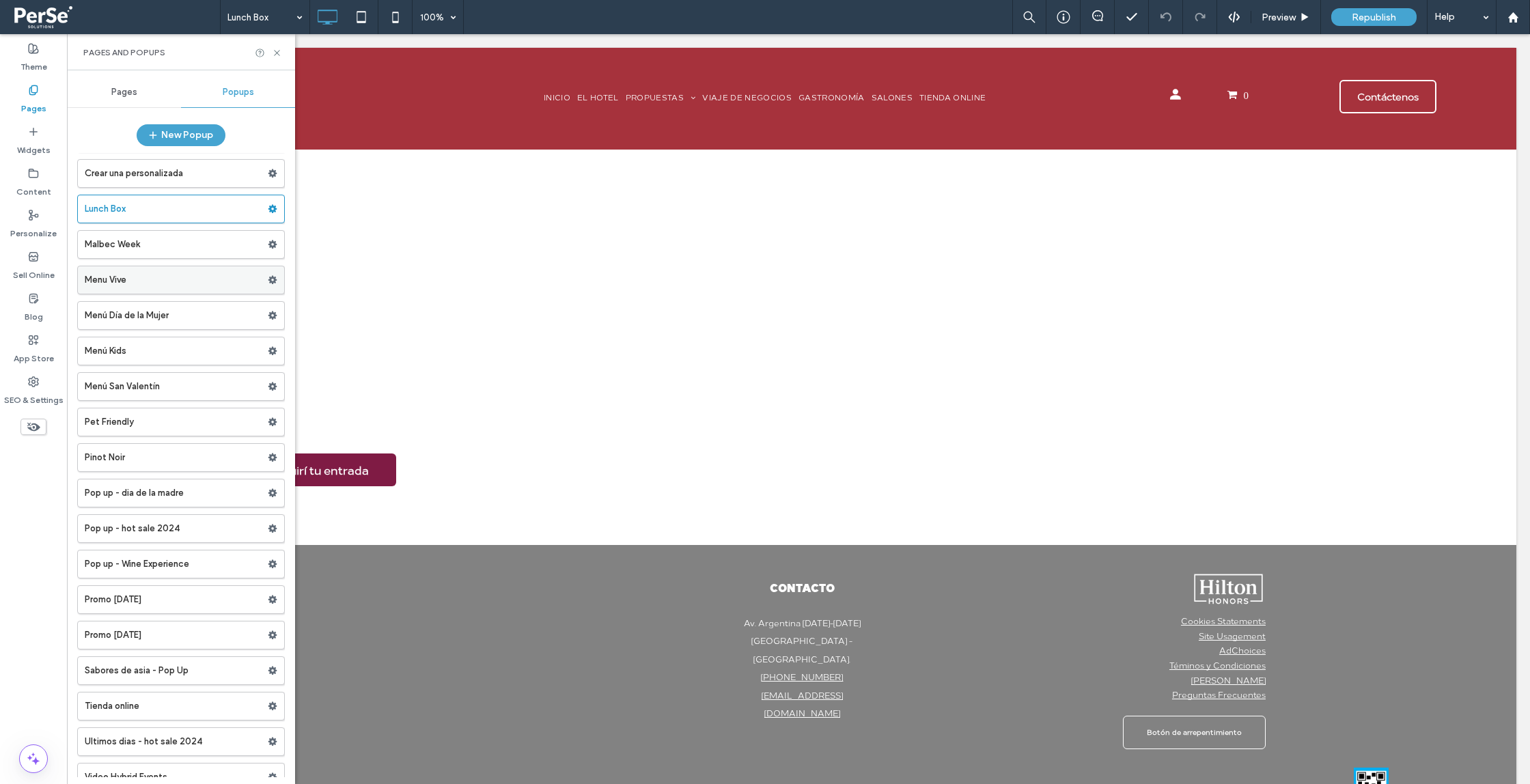
scroll to position [300, 0]
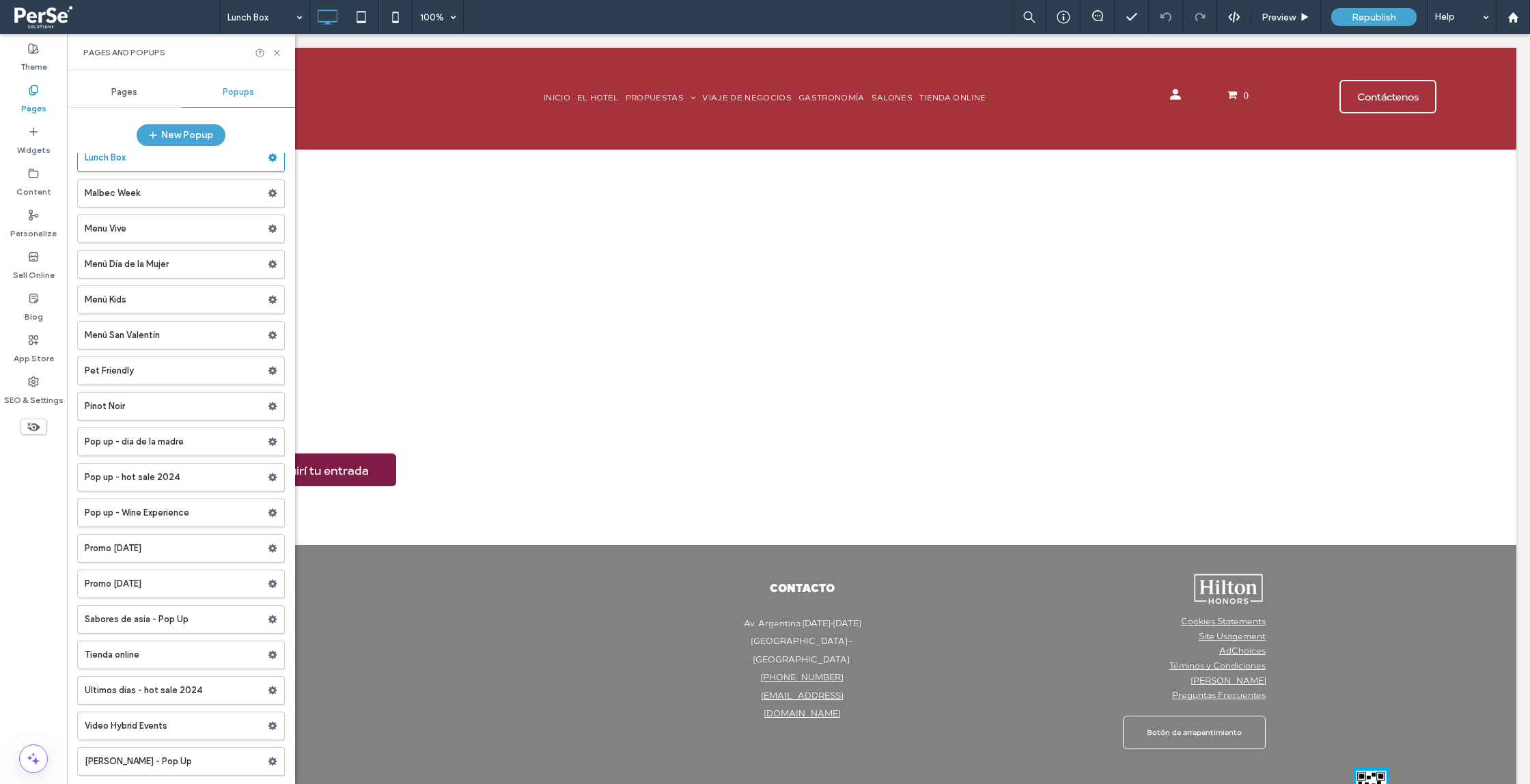
click at [167, 511] on label "Pop up - Wine Experience" at bounding box center [176, 513] width 183 height 27
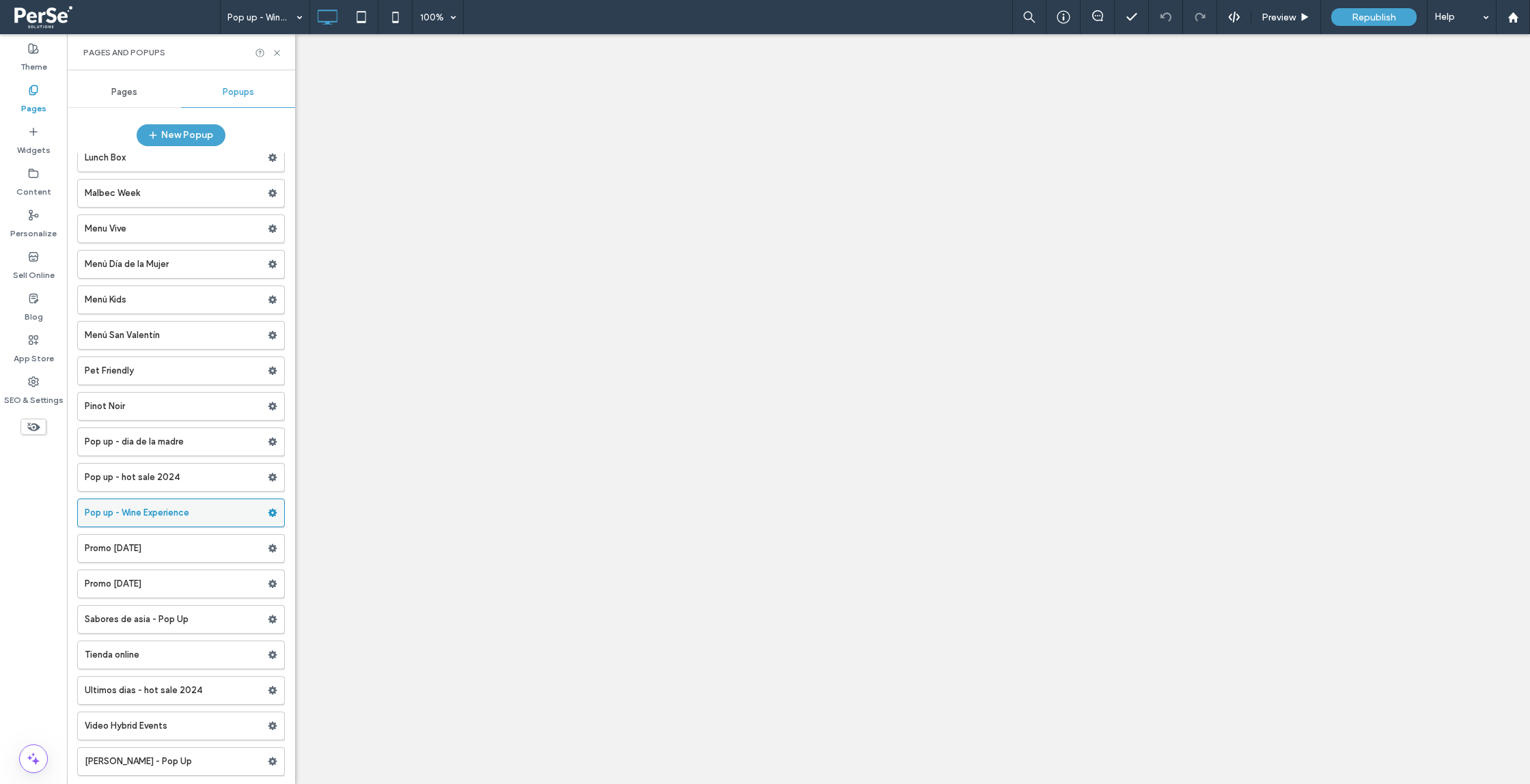
click at [264, 513] on div "Pop up - Wine Experience 100% Preview Republish Help Site Comments Team & Clien…" at bounding box center [765, 392] width 1530 height 784
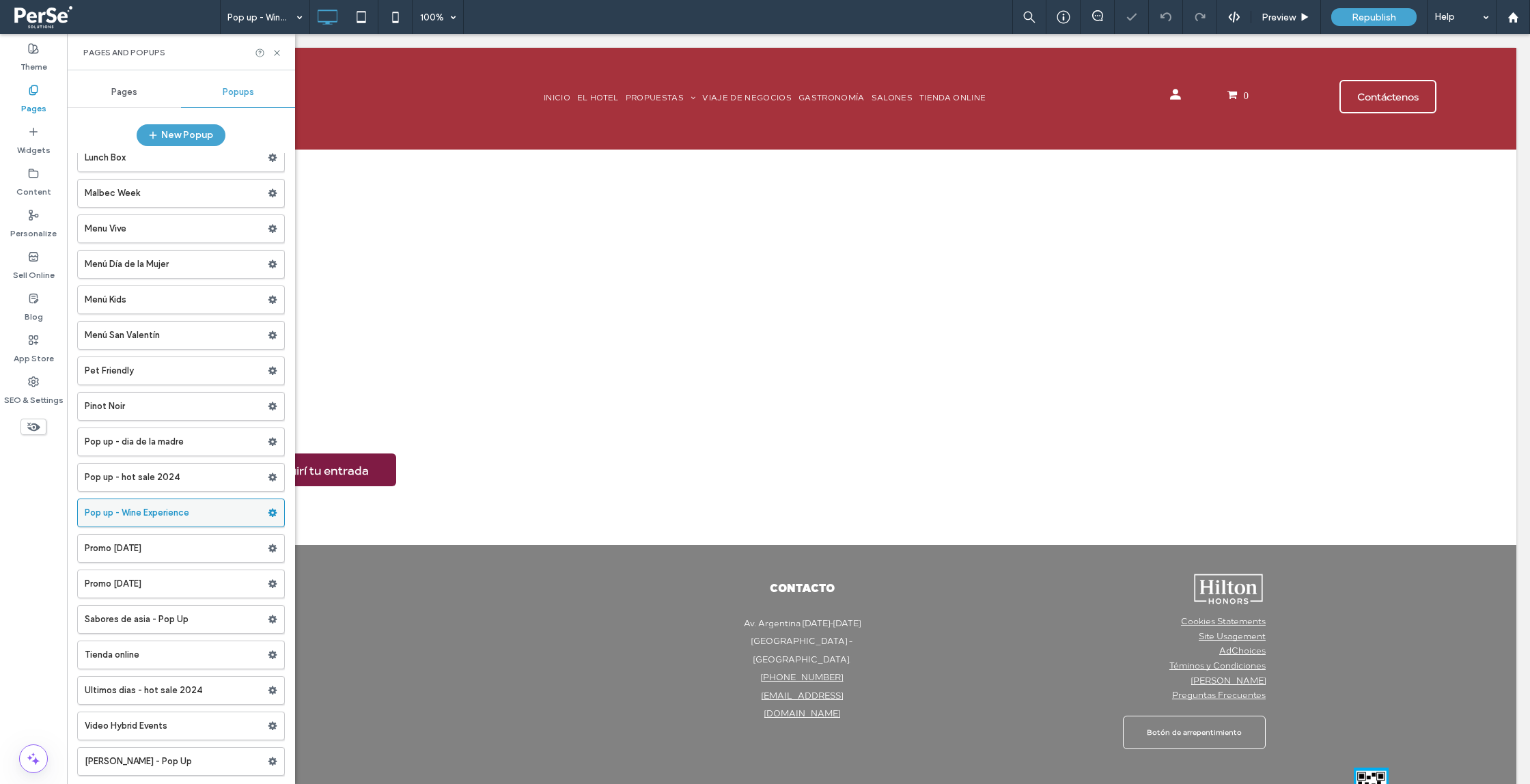
click at [268, 513] on use at bounding box center [273, 513] width 9 height 9
drag, startPoint x: 188, startPoint y: 511, endPoint x: 170, endPoint y: 510, distance: 18.0
click at [188, 511] on label "Pop up - Wine Experience" at bounding box center [176, 513] width 183 height 27
click at [153, 510] on label "Pop up - Wine Experience" at bounding box center [176, 513] width 183 height 27
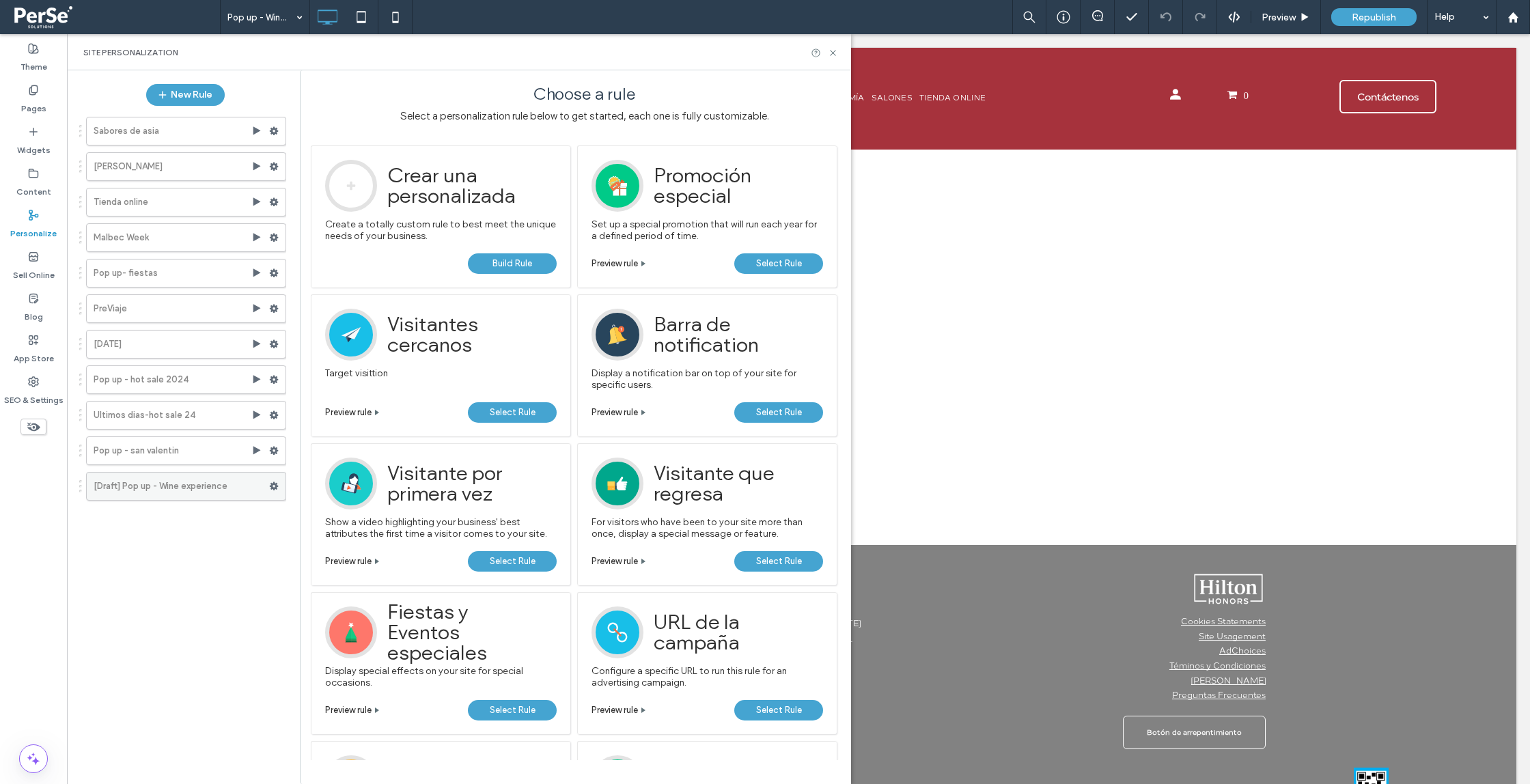
click at [274, 484] on use at bounding box center [274, 486] width 9 height 9
click at [349, 543] on label "Delete" at bounding box center [367, 540] width 97 height 11
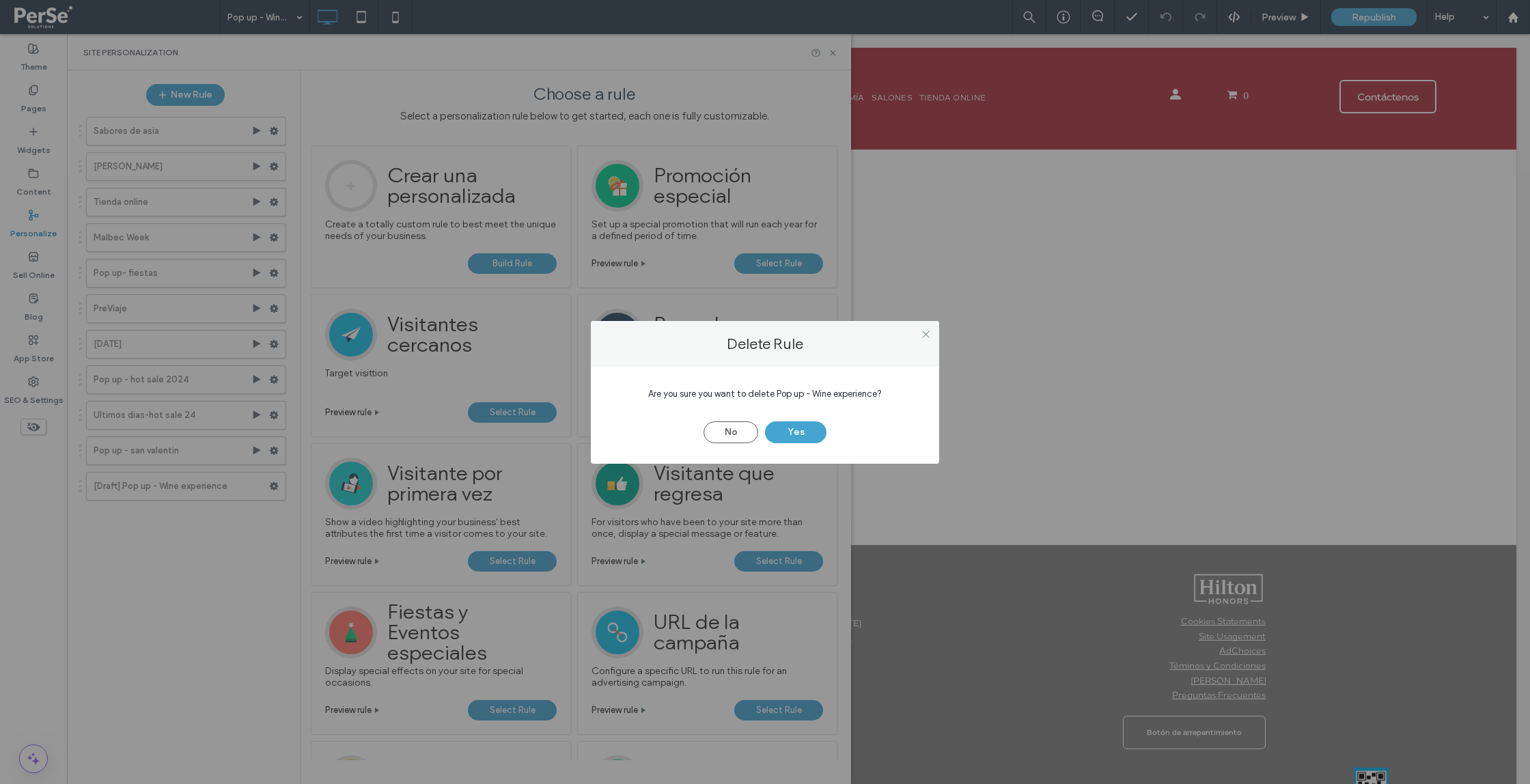
drag, startPoint x: 924, startPoint y: 332, endPoint x: 830, endPoint y: 353, distance: 96.3
click at [924, 332] on icon at bounding box center [926, 334] width 10 height 10
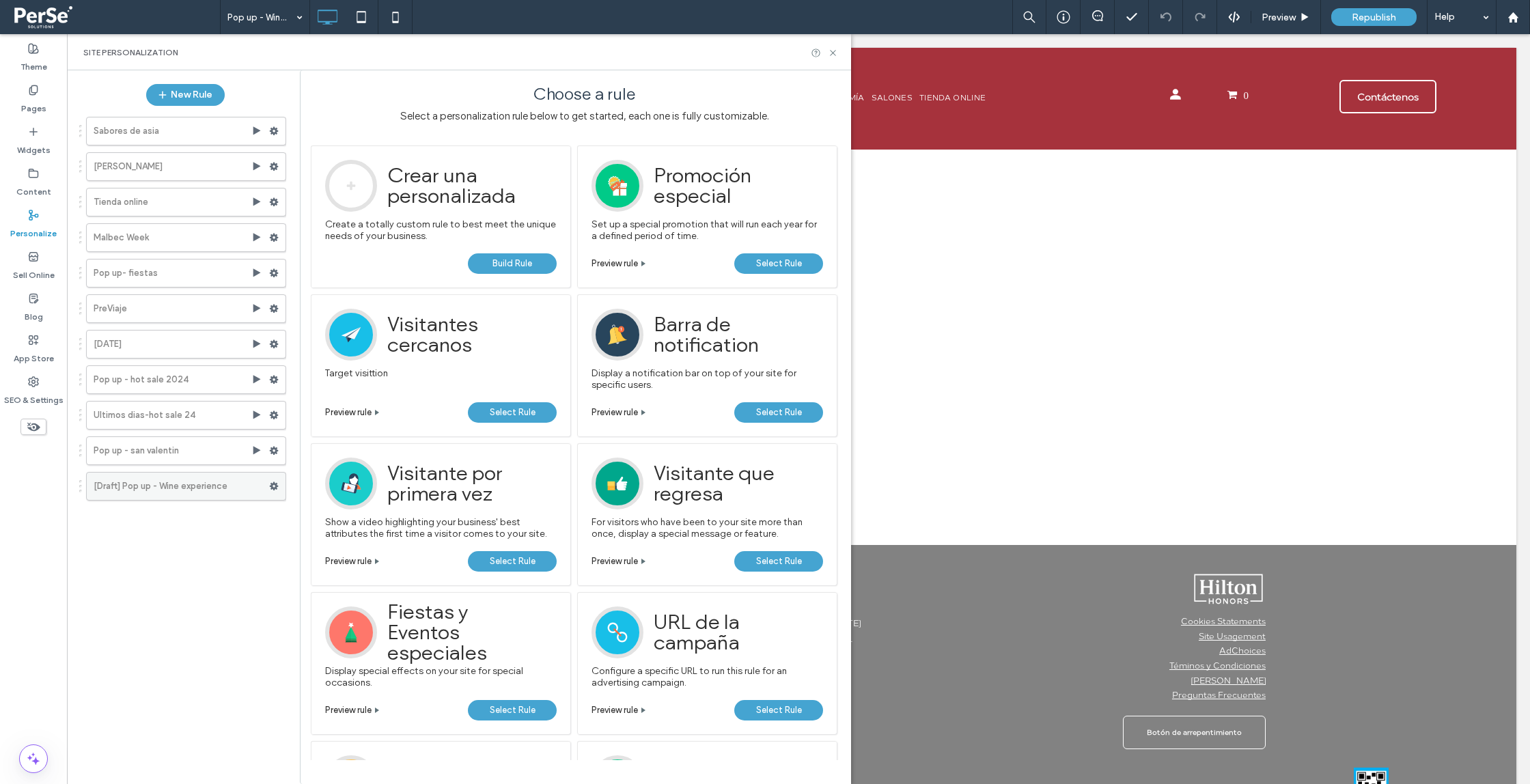
click at [143, 485] on label "[Draft] Pop up - Wine experience" at bounding box center [181, 486] width 175 height 27
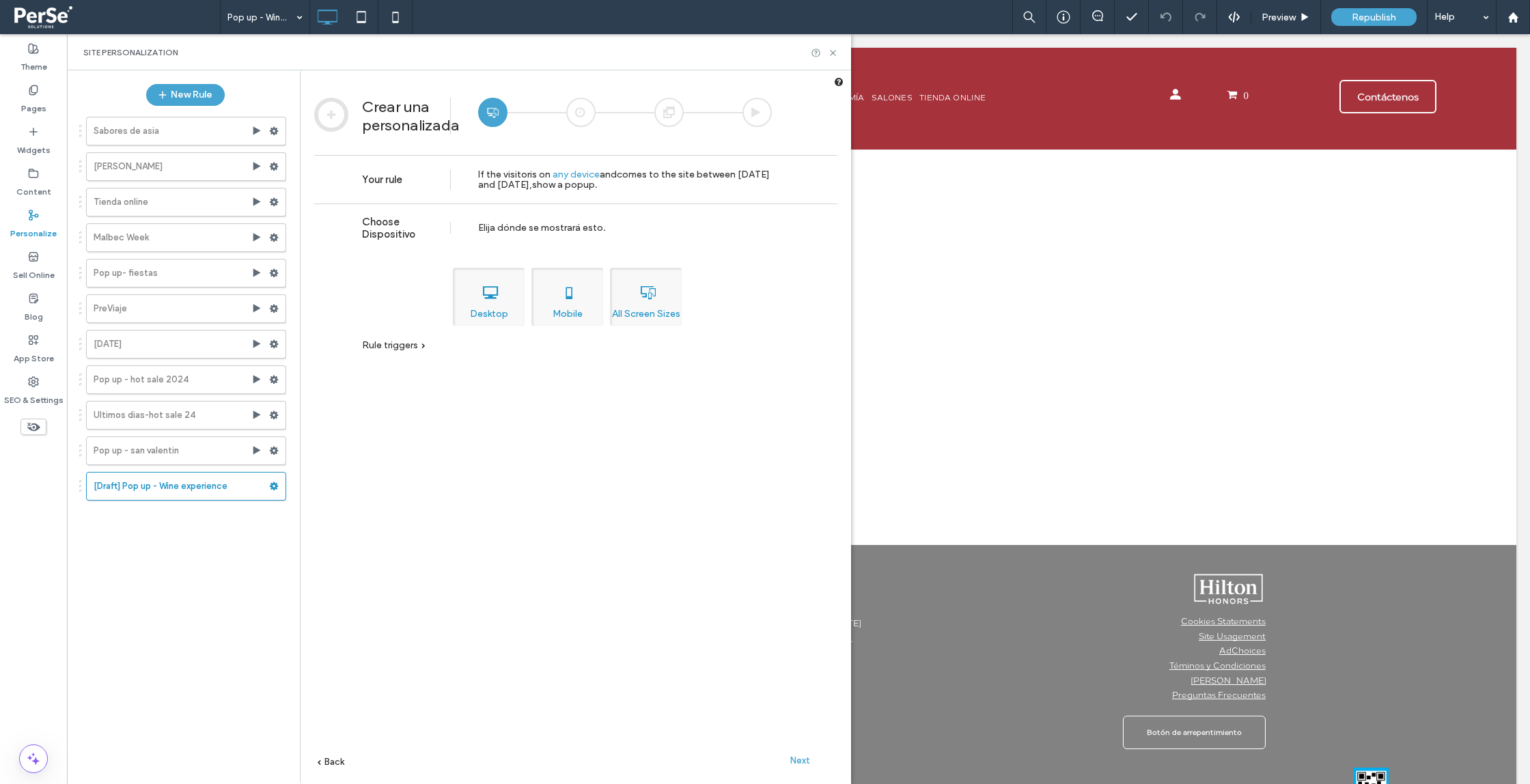
click at [793, 763] on span "Next" at bounding box center [801, 761] width 20 height 10
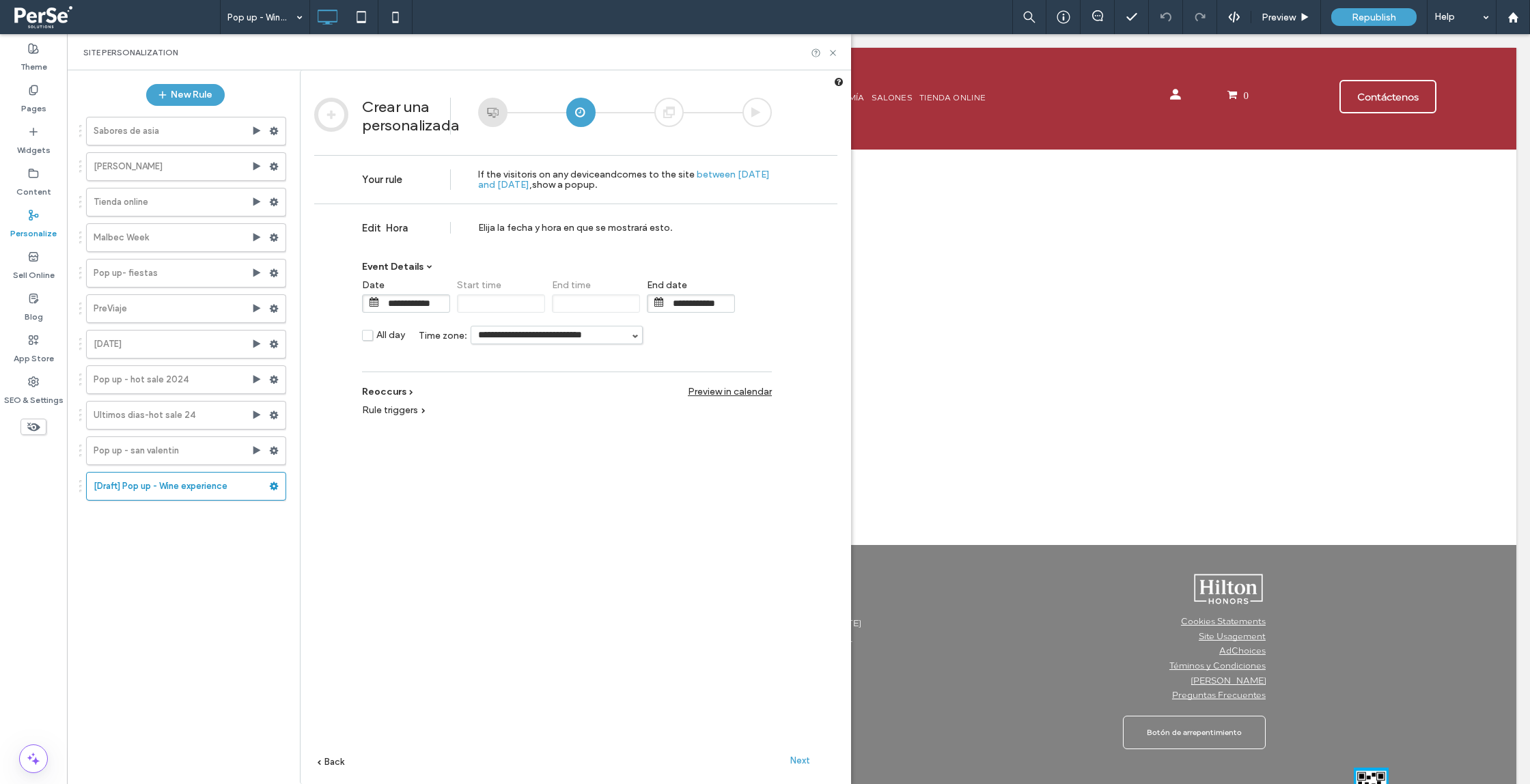
click at [798, 752] on div "Next" at bounding box center [800, 760] width 75 height 21
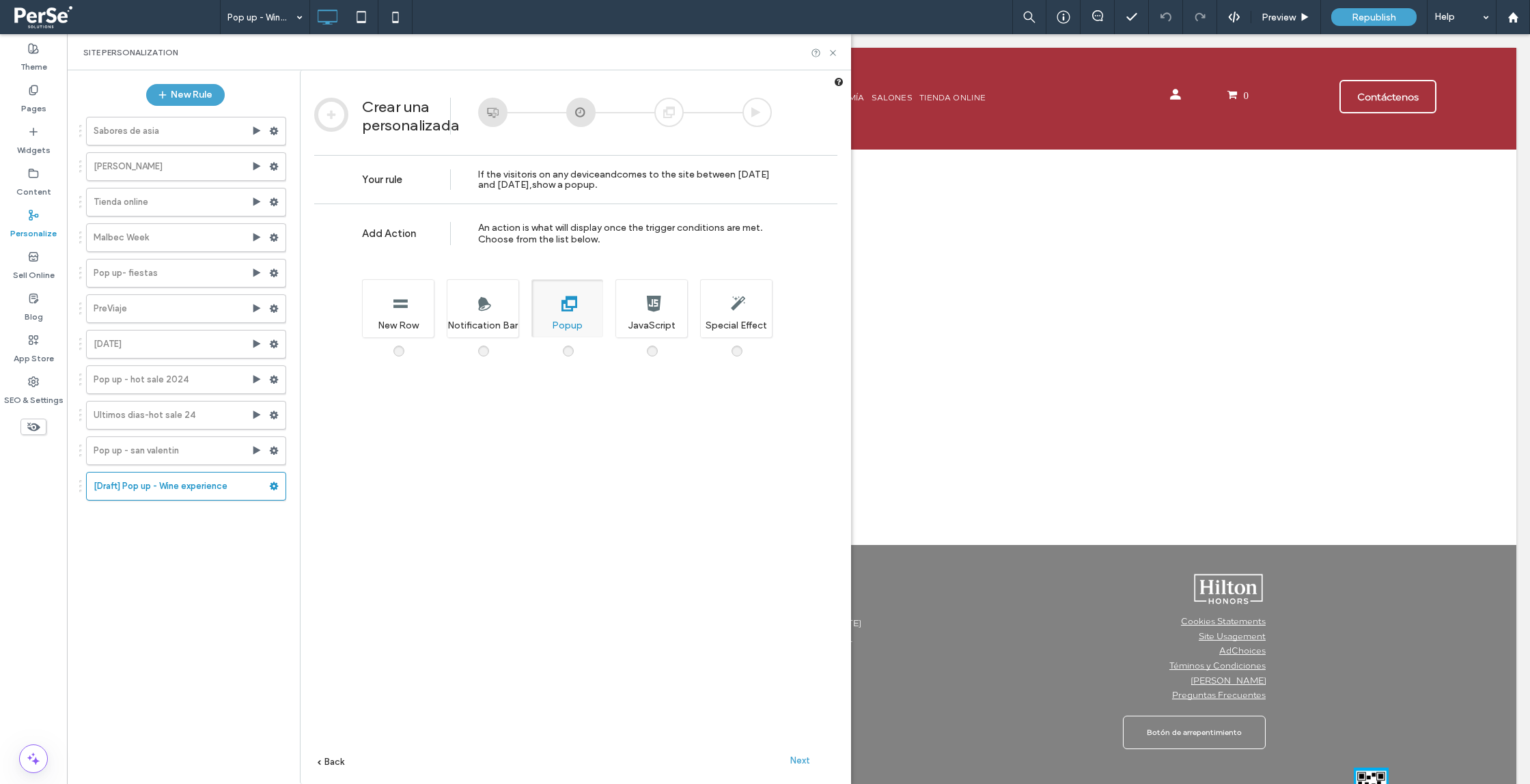
click at [802, 756] on span "Next" at bounding box center [801, 761] width 20 height 10
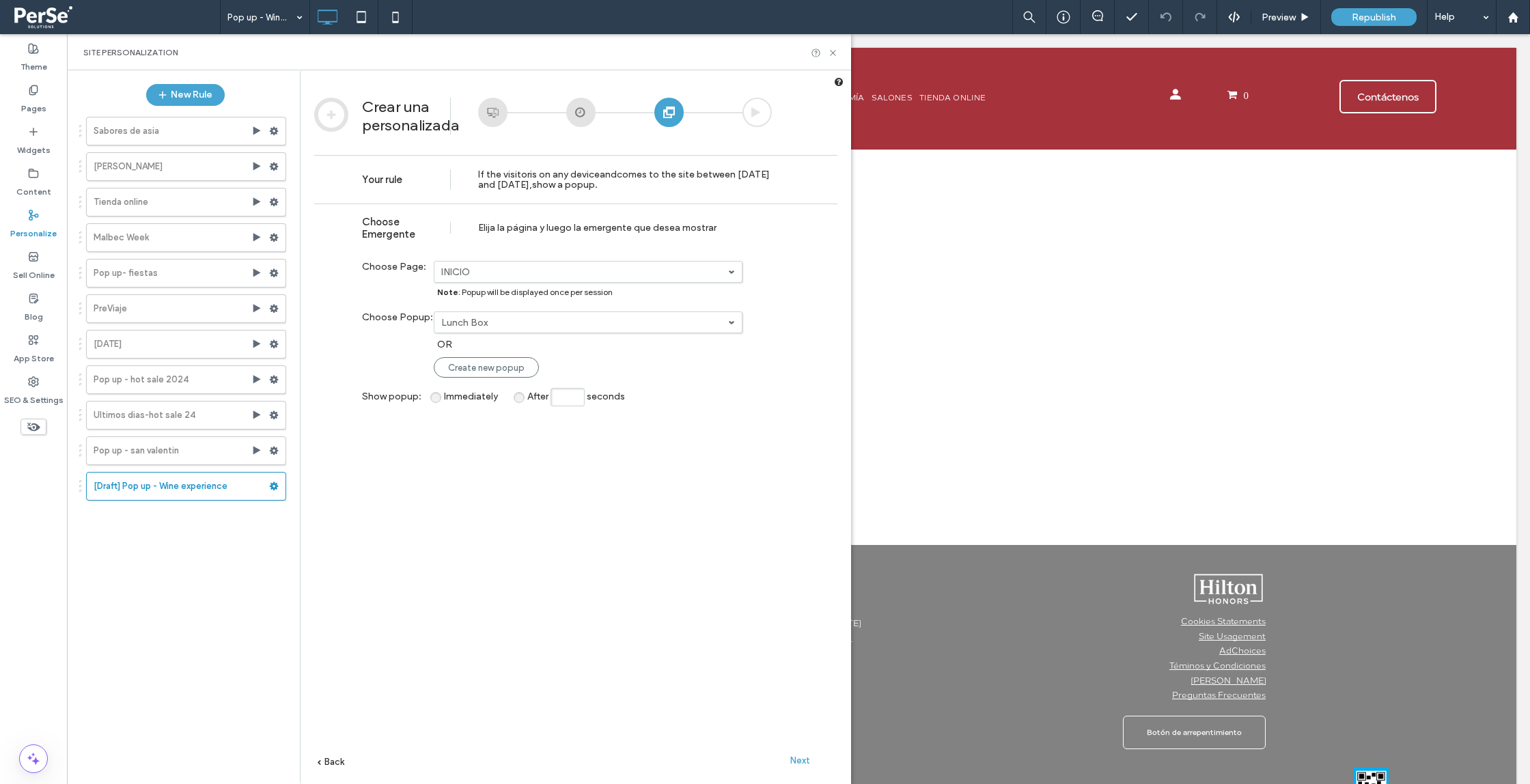
drag, startPoint x: 802, startPoint y: 758, endPoint x: 707, endPoint y: 735, distance: 97.7
click at [802, 758] on span "Next" at bounding box center [801, 761] width 20 height 10
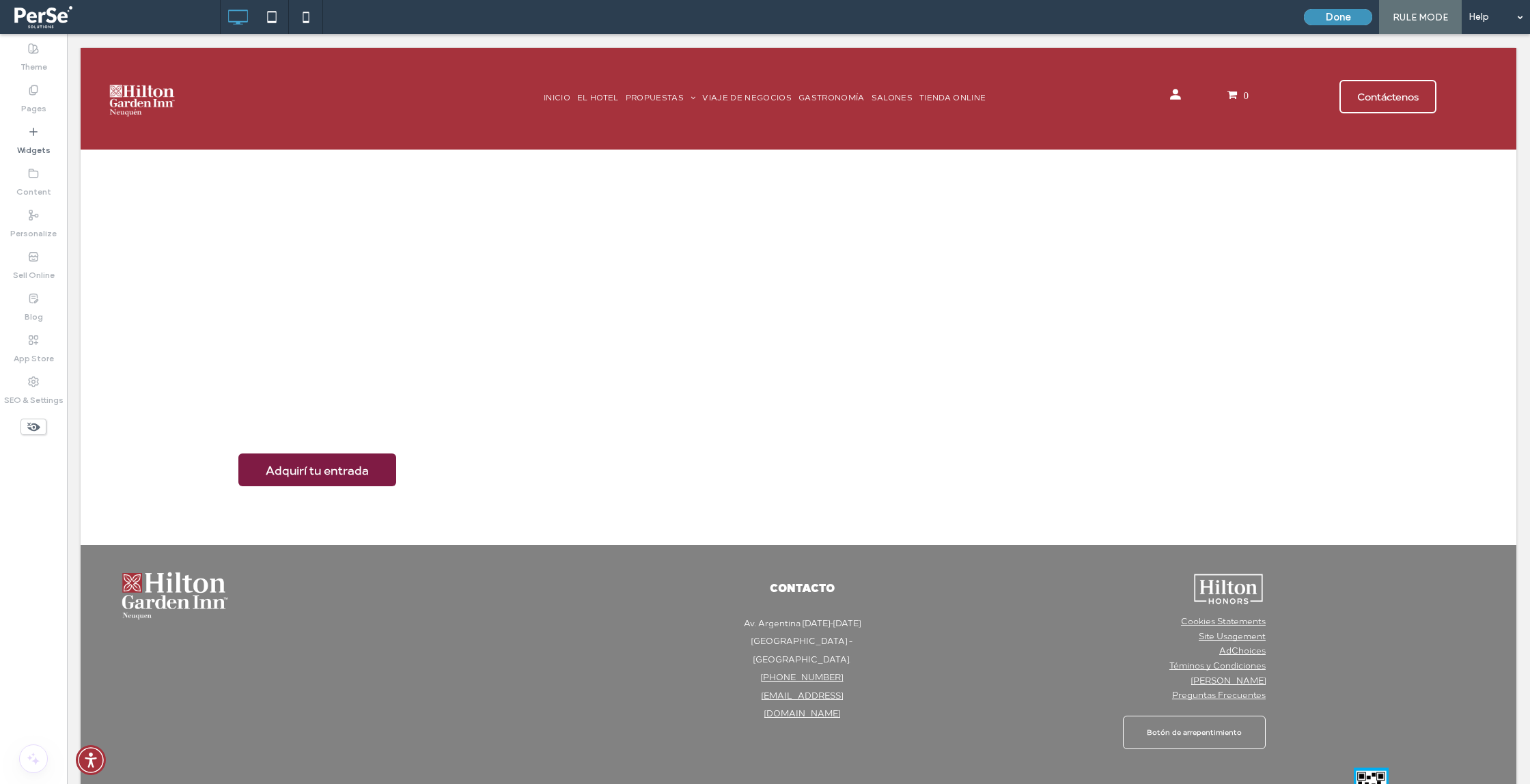
click at [1335, 18] on button "Done" at bounding box center [1338, 17] width 68 height 16
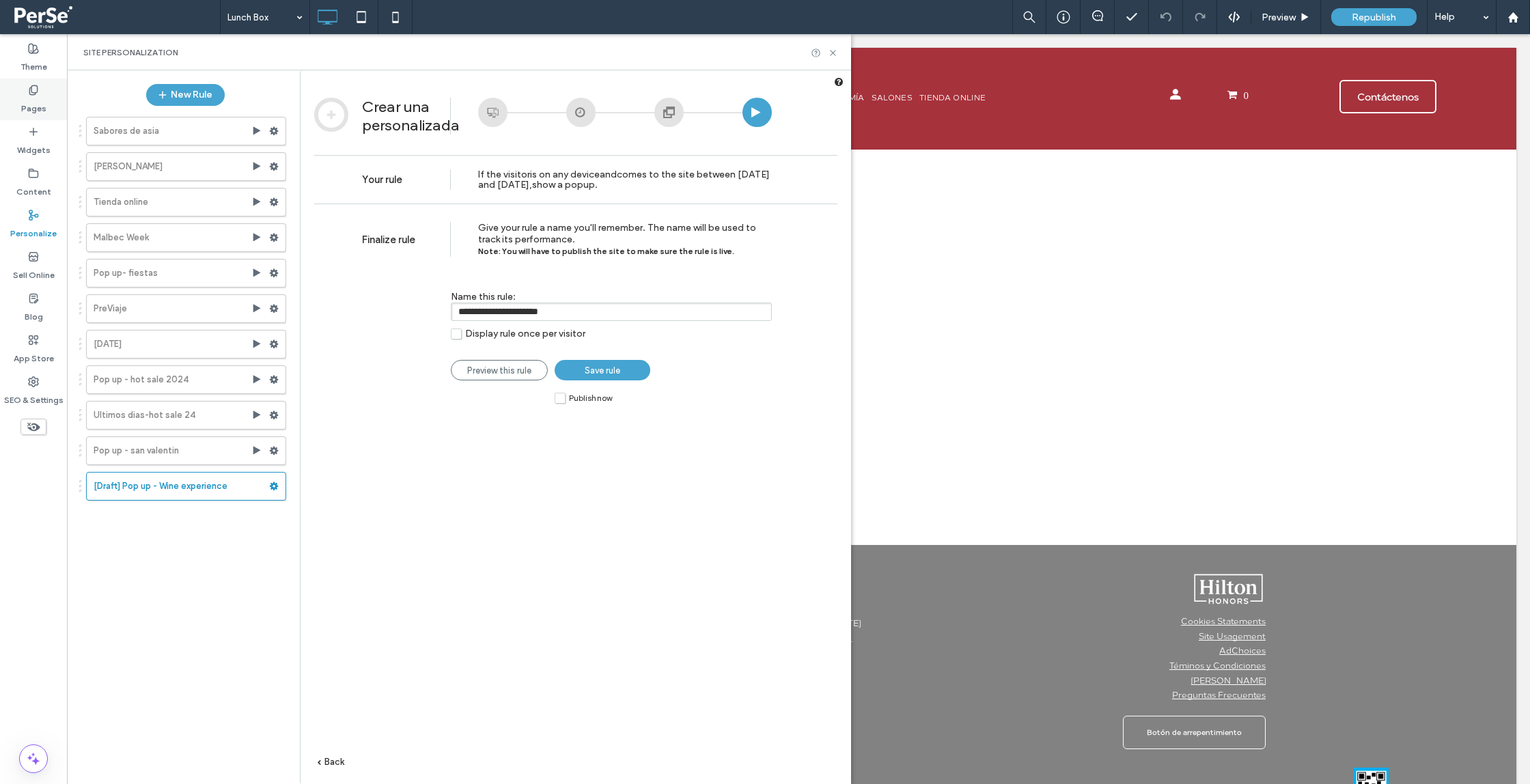
click at [33, 103] on label "Pages" at bounding box center [34, 105] width 26 height 19
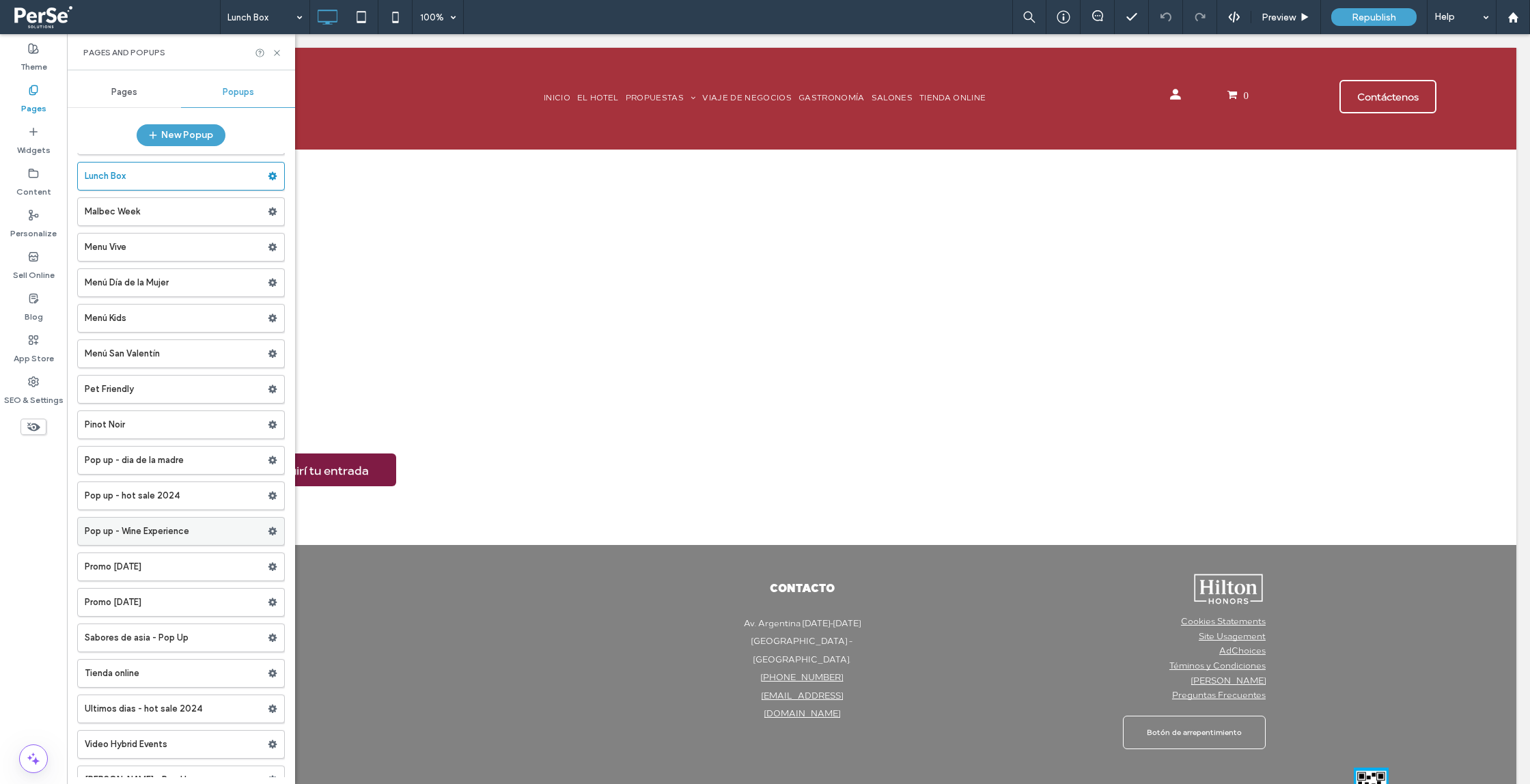
scroll to position [300, 0]
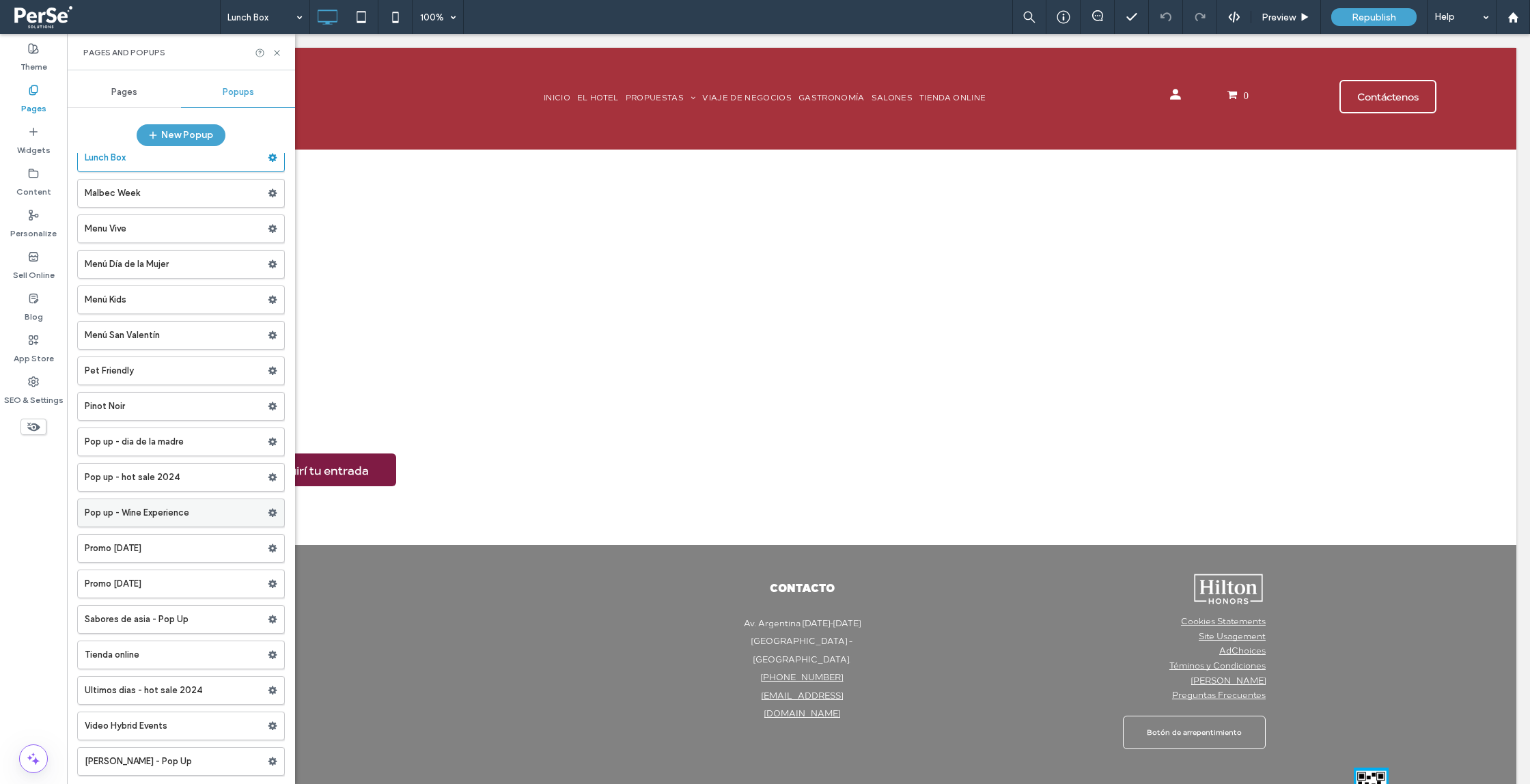
click at [211, 501] on label "Pop up - Wine Experience" at bounding box center [176, 513] width 183 height 27
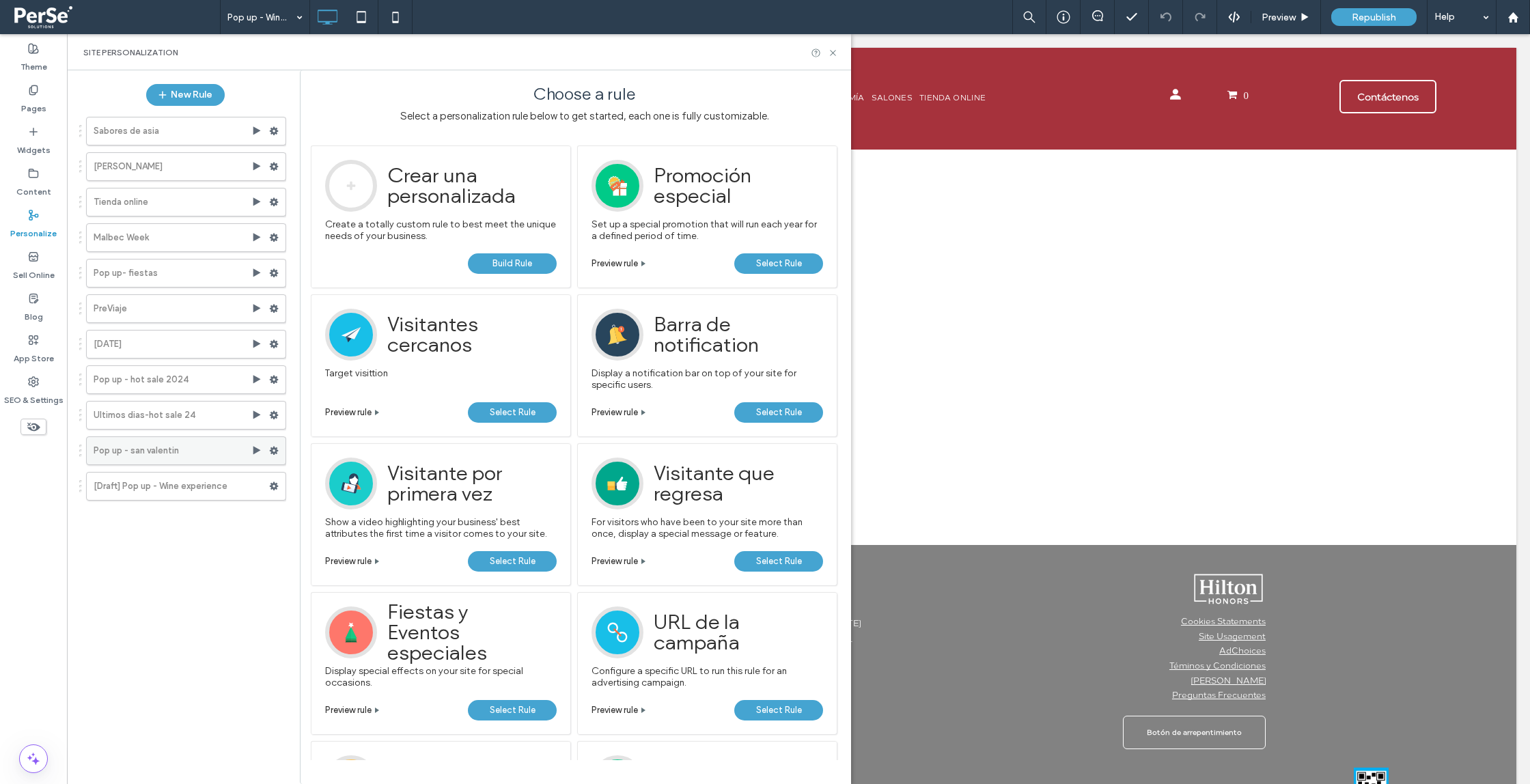
click at [276, 447] on use at bounding box center [274, 451] width 9 height 9
click at [374, 552] on label "Duplicate" at bounding box center [367, 555] width 97 height 11
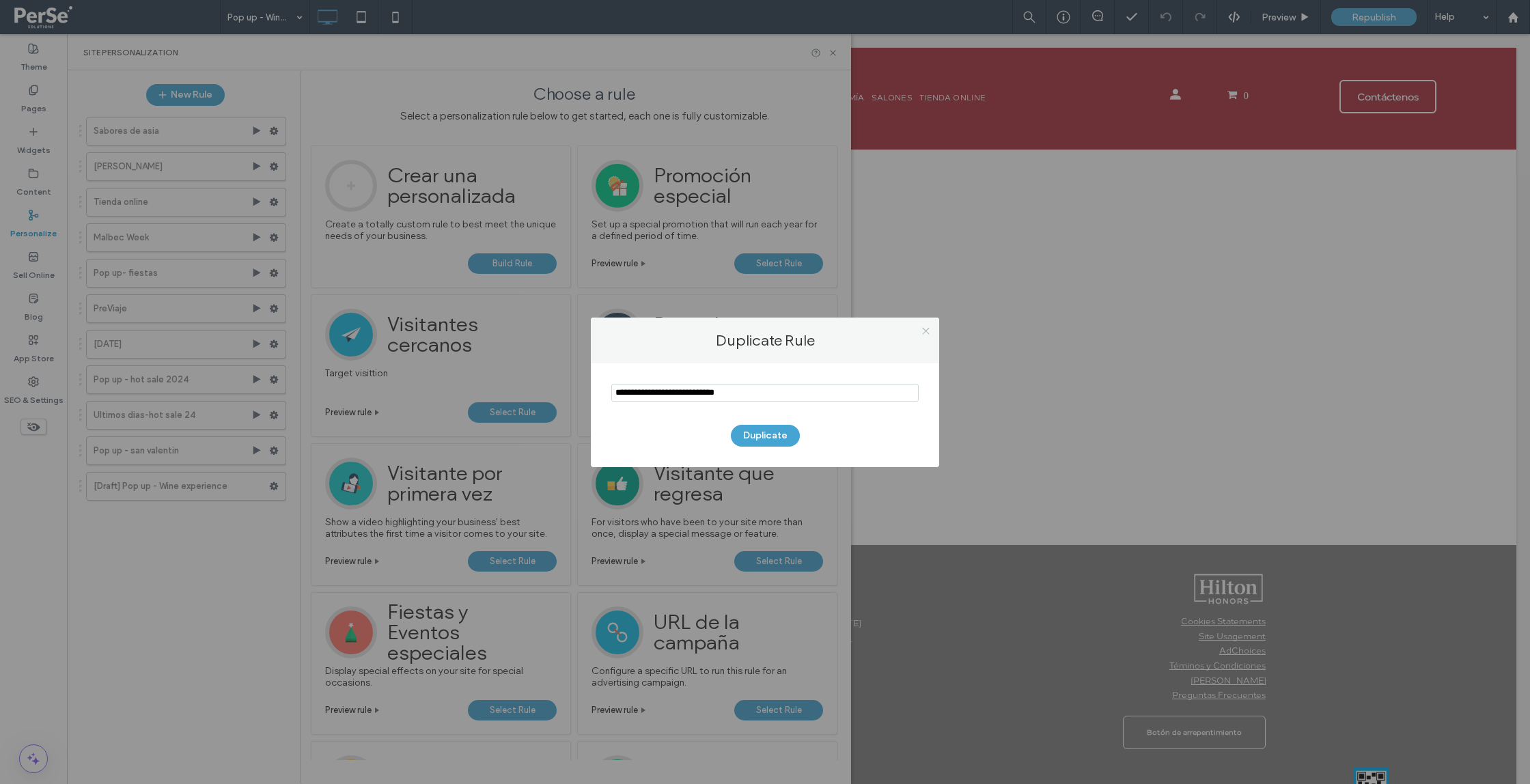
click at [926, 330] on icon at bounding box center [926, 331] width 10 height 10
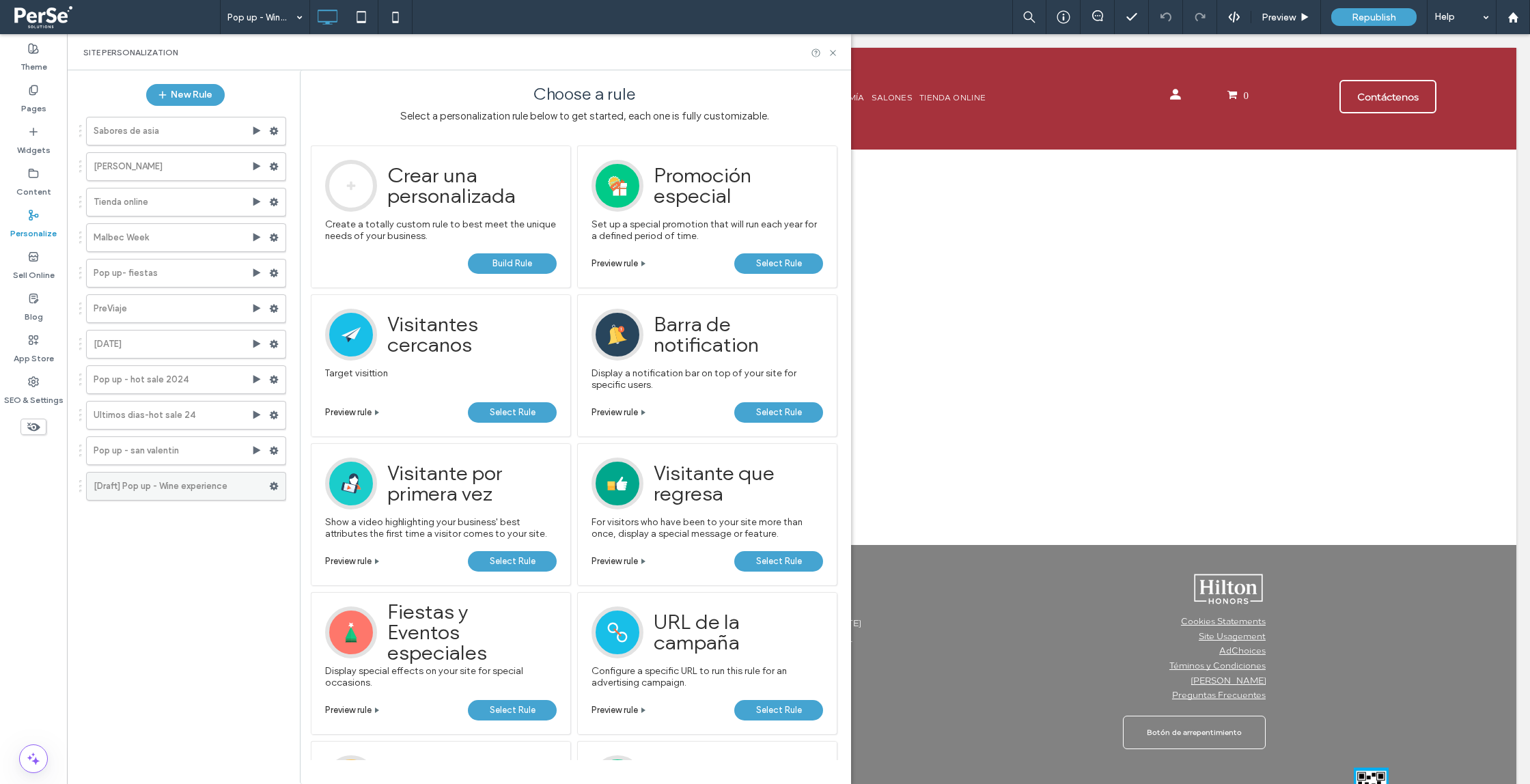
click at [277, 484] on use at bounding box center [274, 486] width 9 height 9
click at [321, 537] on span "Delete" at bounding box center [334, 540] width 30 height 11
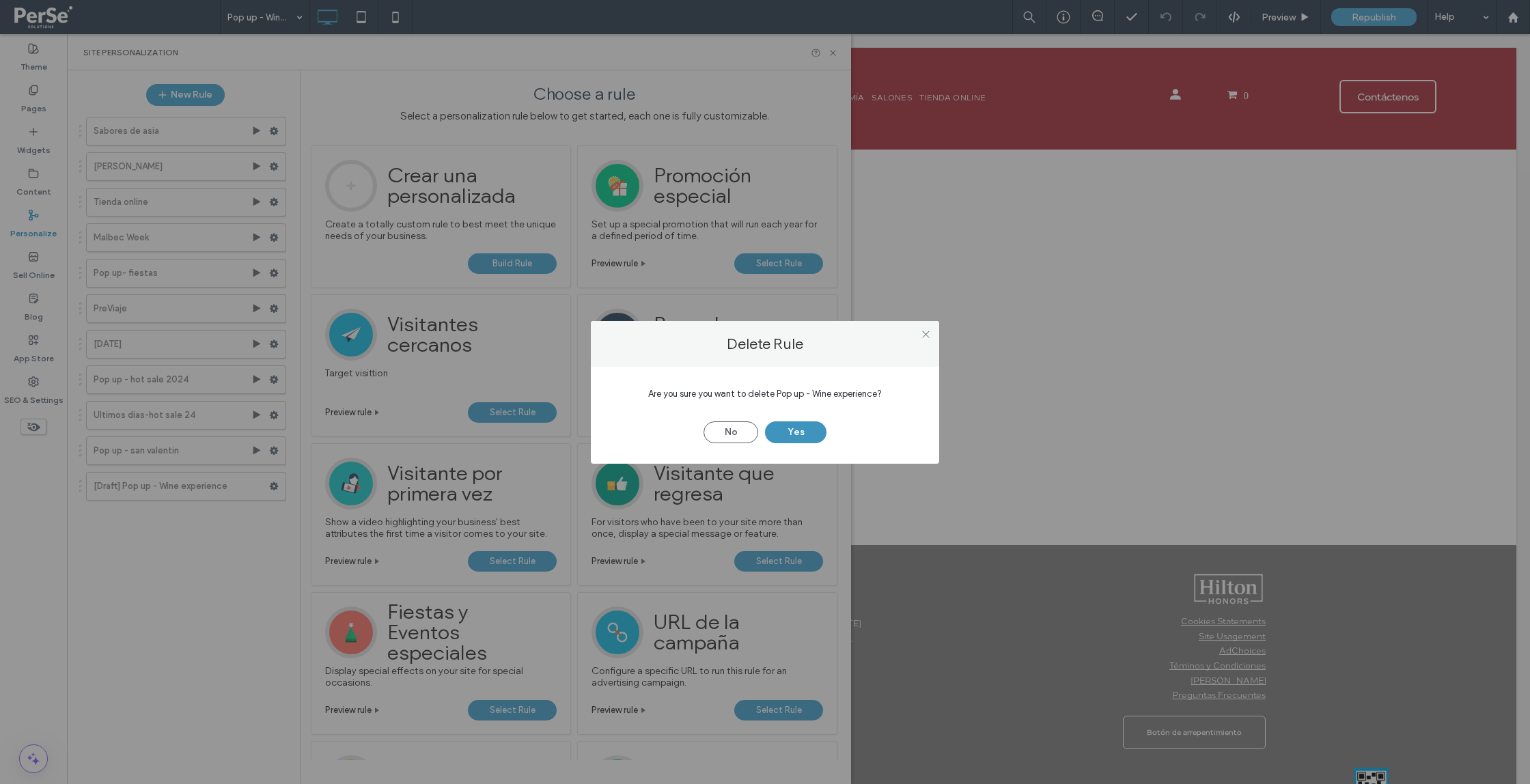
drag, startPoint x: 807, startPoint y: 429, endPoint x: 767, endPoint y: 428, distance: 40.0
click at [806, 429] on button "Yes" at bounding box center [796, 432] width 62 height 22
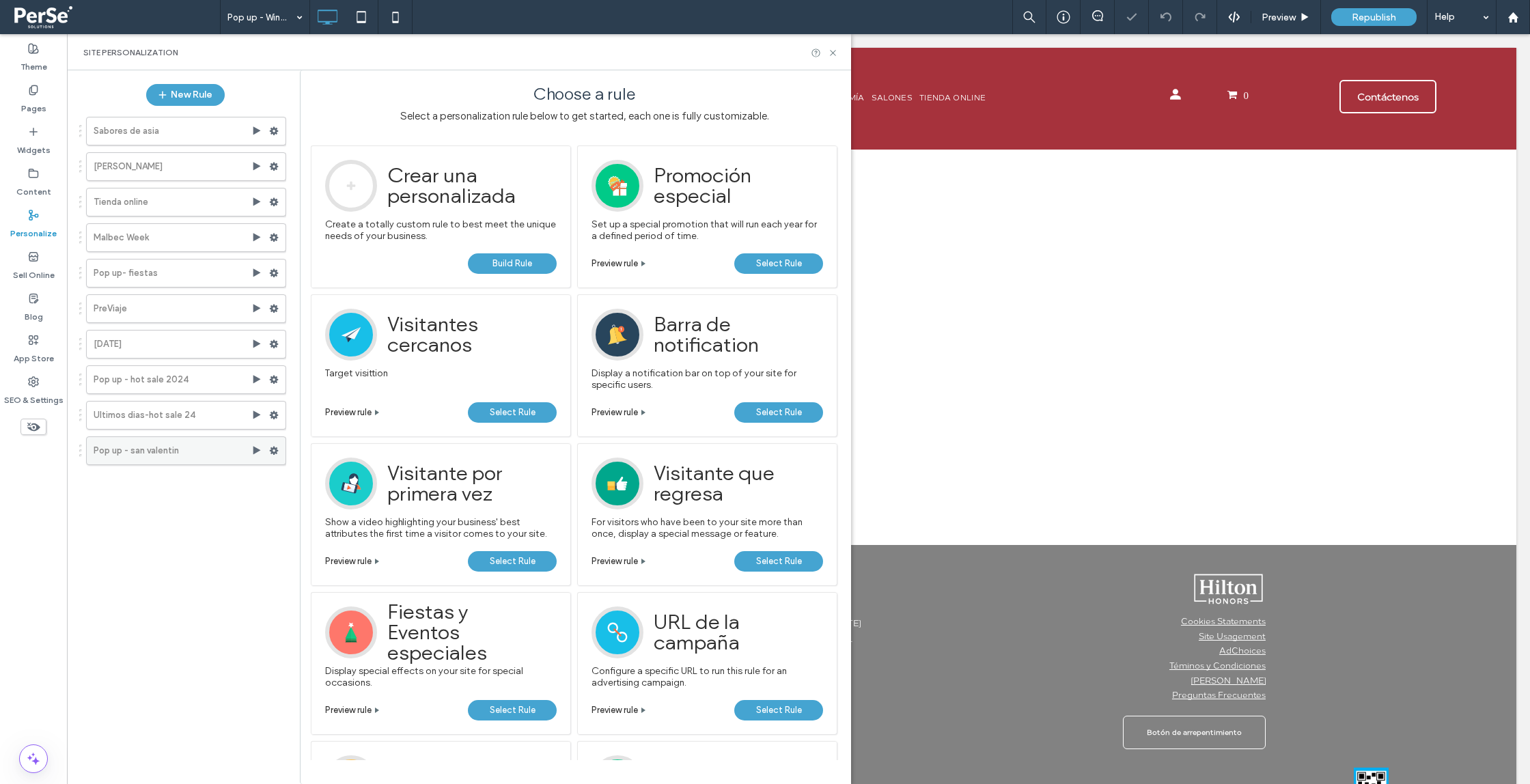
click at [273, 452] on use at bounding box center [274, 451] width 9 height 9
click at [384, 550] on label "Duplicate" at bounding box center [367, 555] width 97 height 11
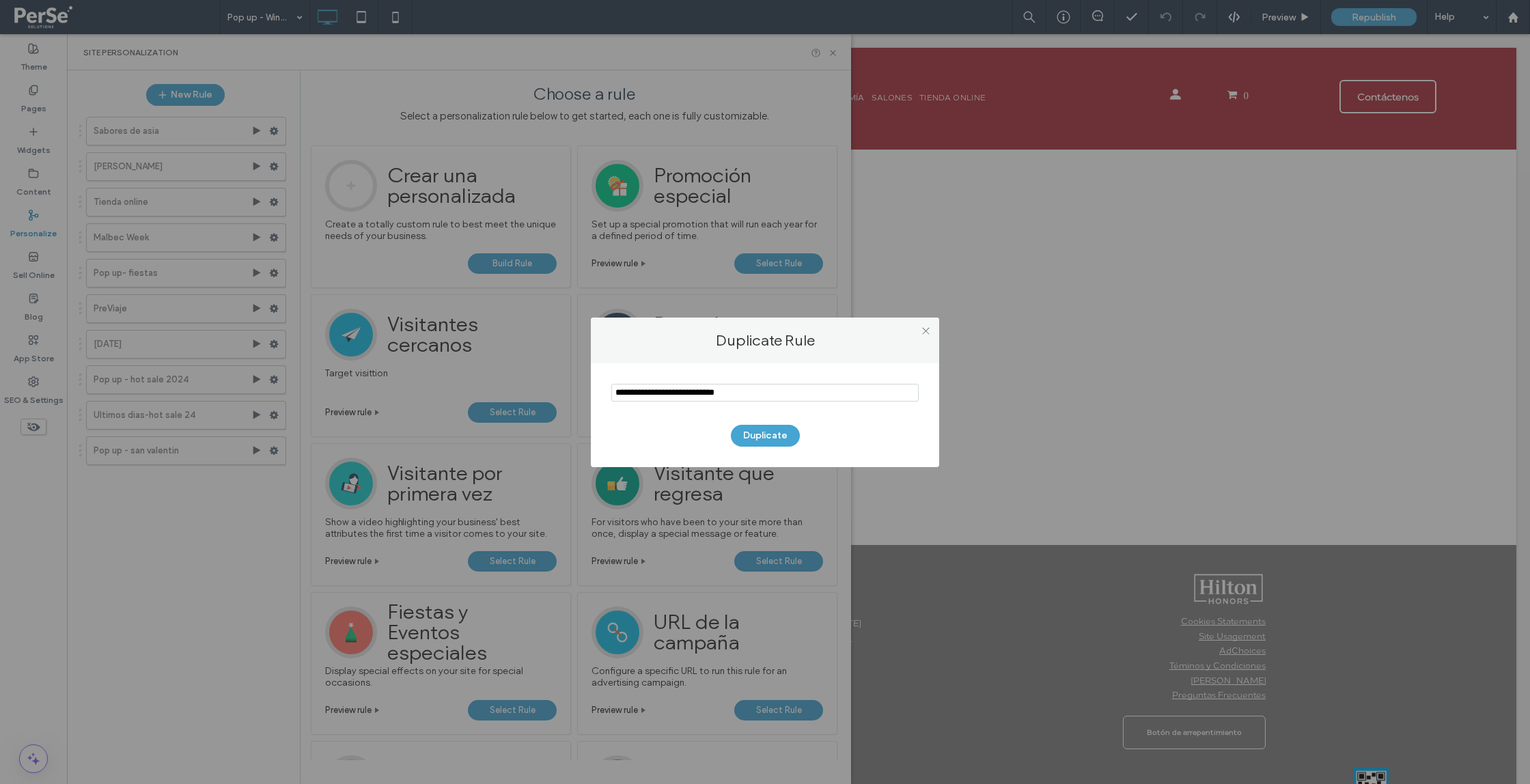
click at [656, 393] on input "notEmpty" at bounding box center [765, 392] width 308 height 18
drag, startPoint x: 651, startPoint y: 393, endPoint x: 565, endPoint y: 391, distance: 86.0
click at [565, 391] on div "Duplicate Rule Duplicate" at bounding box center [765, 392] width 1530 height 784
click at [614, 388] on input "notEmpty" at bounding box center [765, 392] width 308 height 18
click at [683, 389] on input "notEmpty" at bounding box center [765, 392] width 308 height 18
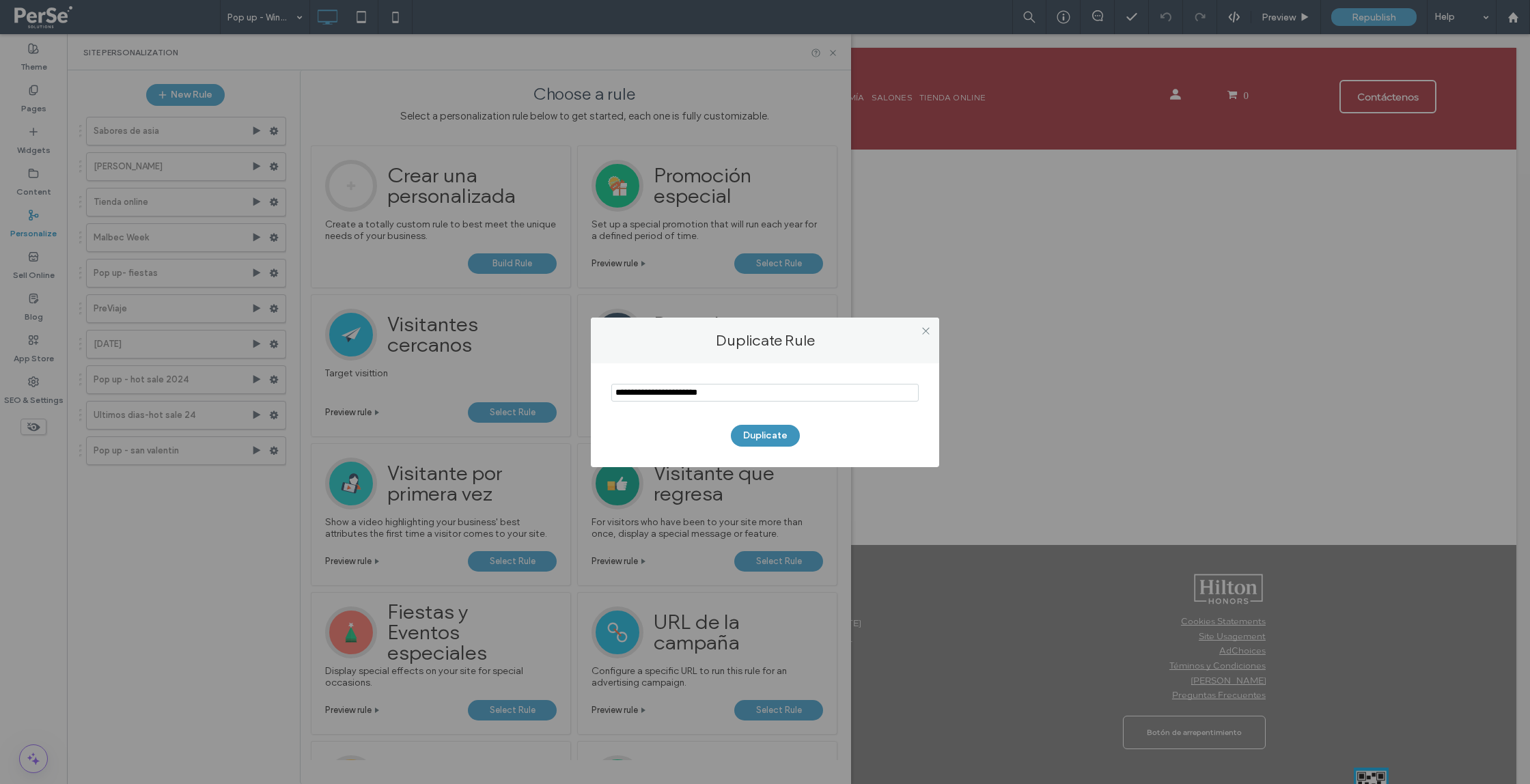
type input "**********"
click at [759, 442] on button "Duplicate" at bounding box center [765, 435] width 69 height 22
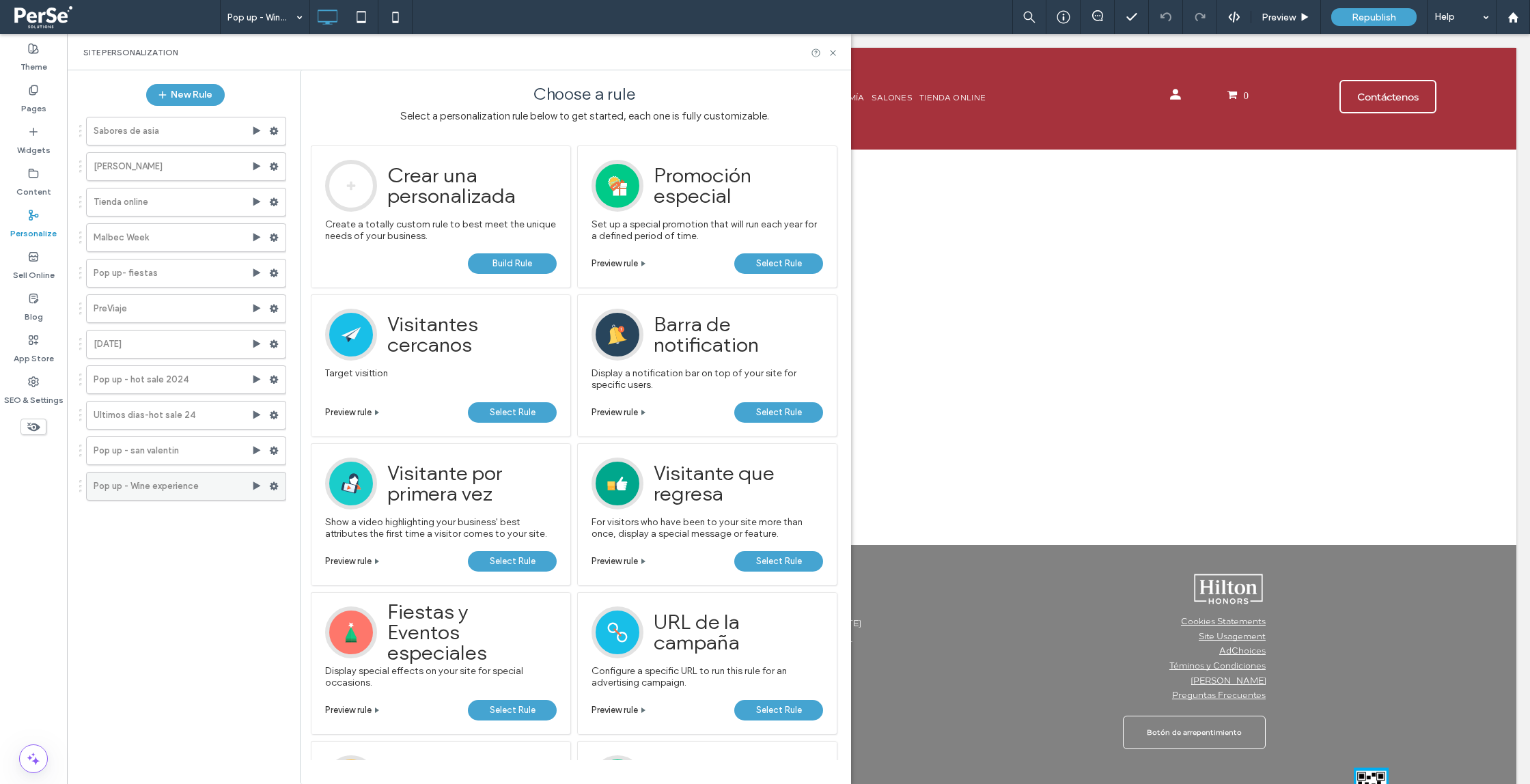
click at [274, 486] on icon at bounding box center [273, 486] width 9 height 9
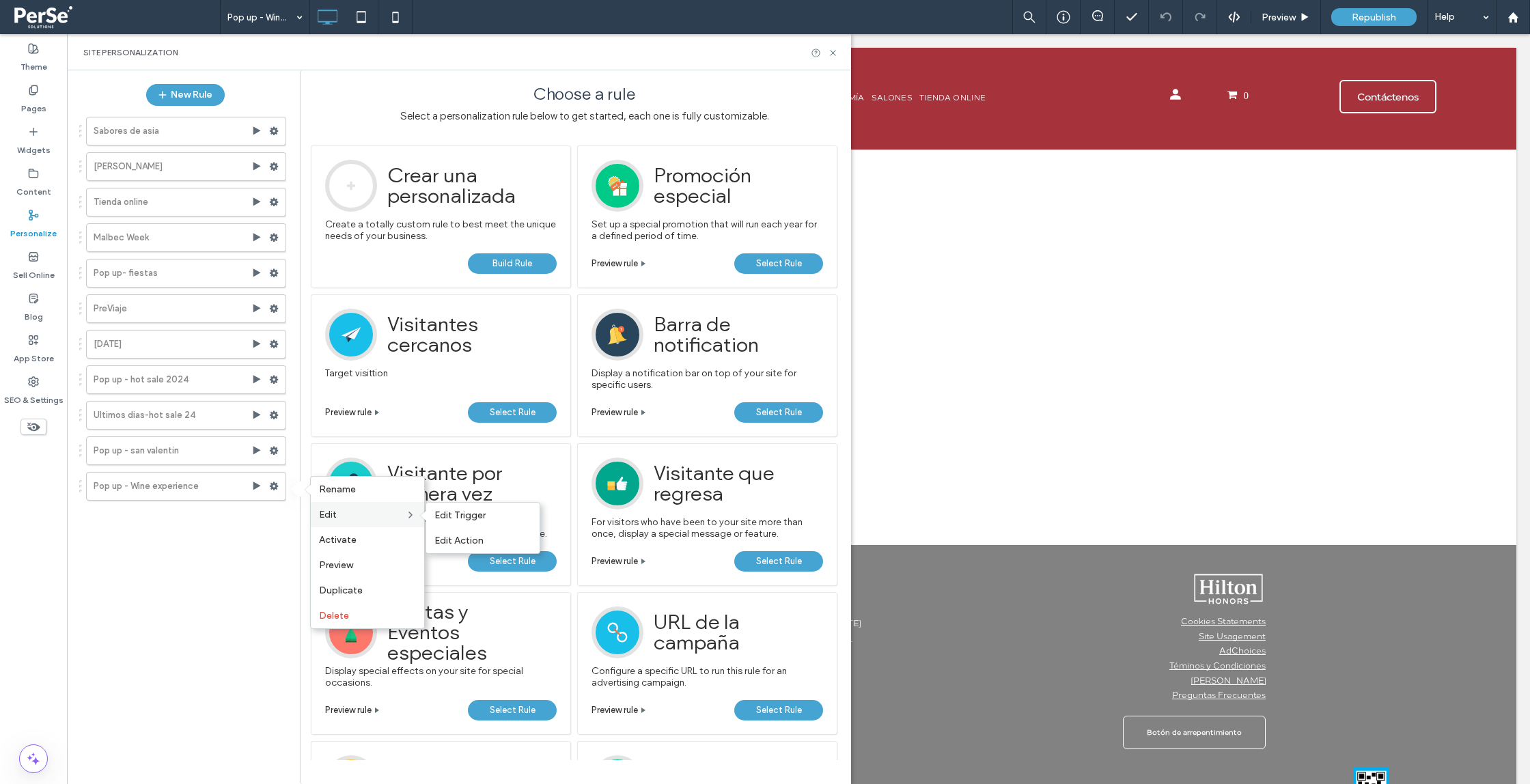
click at [352, 519] on label "Edit" at bounding box center [362, 514] width 86 height 11
drag, startPoint x: 360, startPoint y: 511, endPoint x: 453, endPoint y: 526, distance: 94.2
click at [361, 511] on label "Edit" at bounding box center [362, 514] width 86 height 11
drag, startPoint x: 471, startPoint y: 541, endPoint x: 422, endPoint y: 536, distance: 49.3
click at [470, 540] on span "Edit Action" at bounding box center [459, 540] width 49 height 11
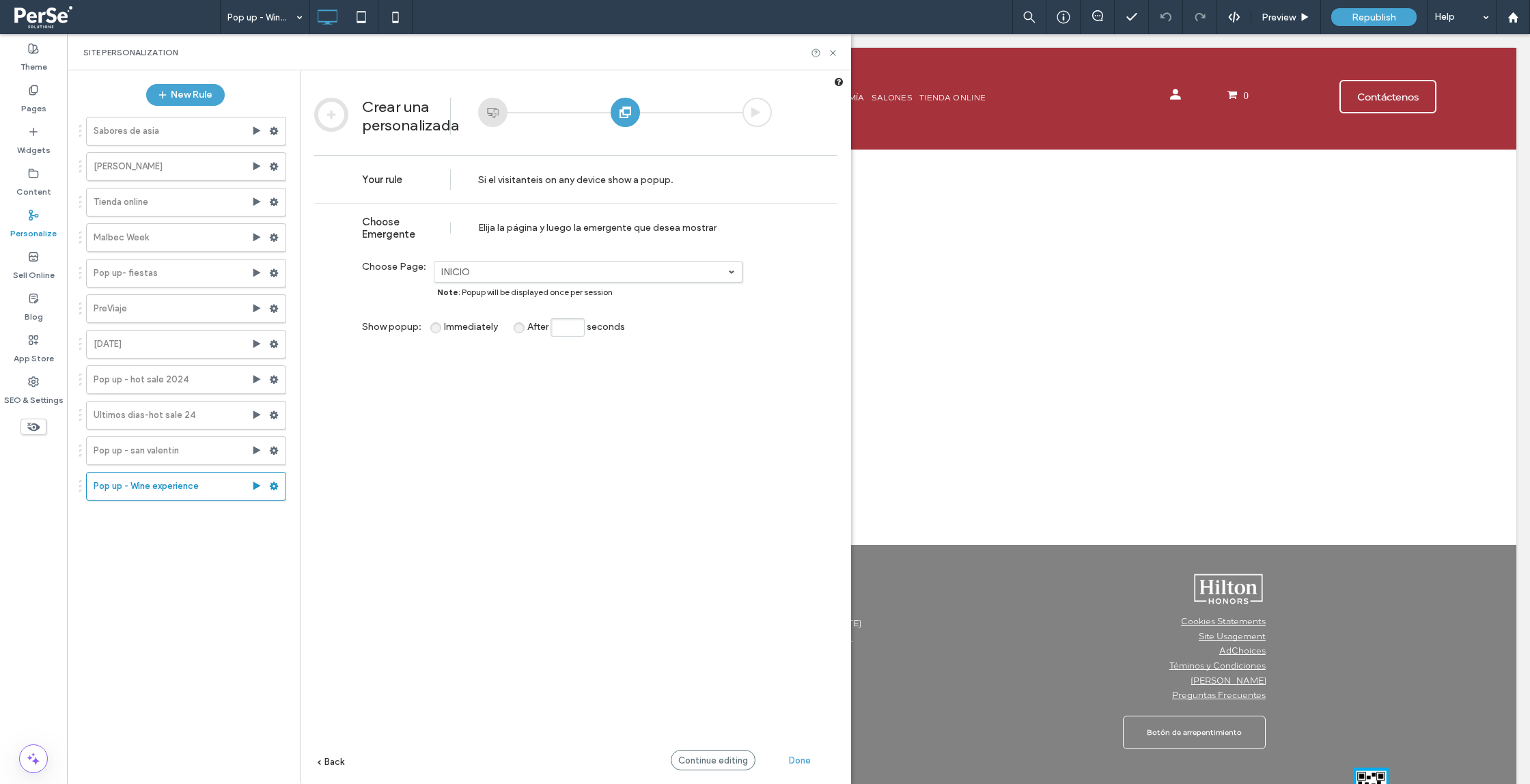
click at [522, 278] on link "INICIO" at bounding box center [588, 271] width 308 height 21
click at [516, 276] on label "INICIO" at bounding box center [585, 272] width 287 height 11
click at [483, 418] on div "**********" at bounding box center [575, 514] width 523 height 621
click at [476, 109] on div at bounding box center [612, 116] width 321 height 37
click at [485, 110] on div at bounding box center [492, 112] width 29 height 29
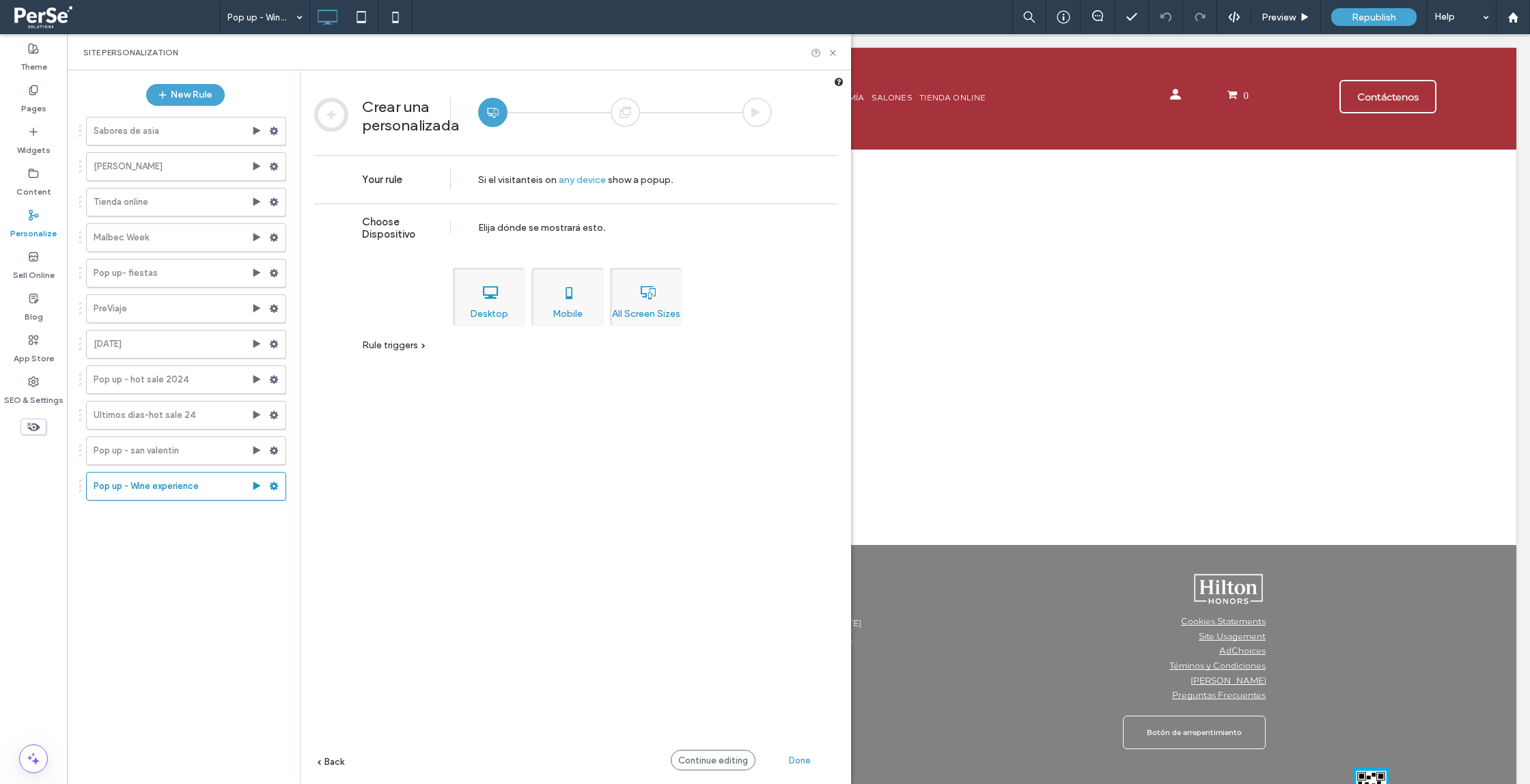
click at [385, 347] on span "Rule triggers" at bounding box center [390, 345] width 56 height 11
click at [504, 362] on span "Time" at bounding box center [509, 364] width 22 height 11
click at [704, 760] on span "Continue editing" at bounding box center [713, 761] width 70 height 10
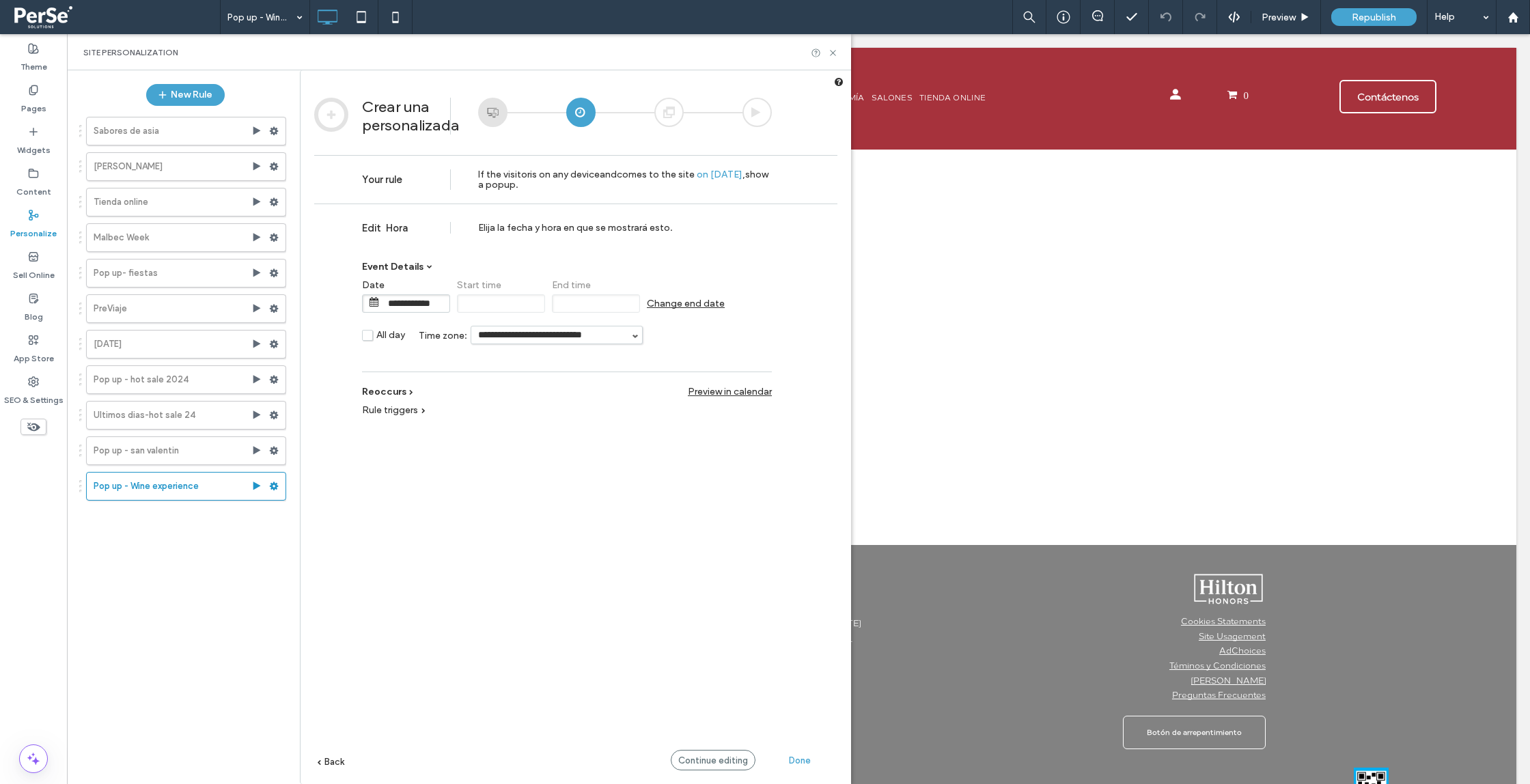
click at [702, 303] on span "Change end date" at bounding box center [686, 303] width 78 height 11
click at [706, 305] on input "**********" at bounding box center [700, 303] width 68 height 17
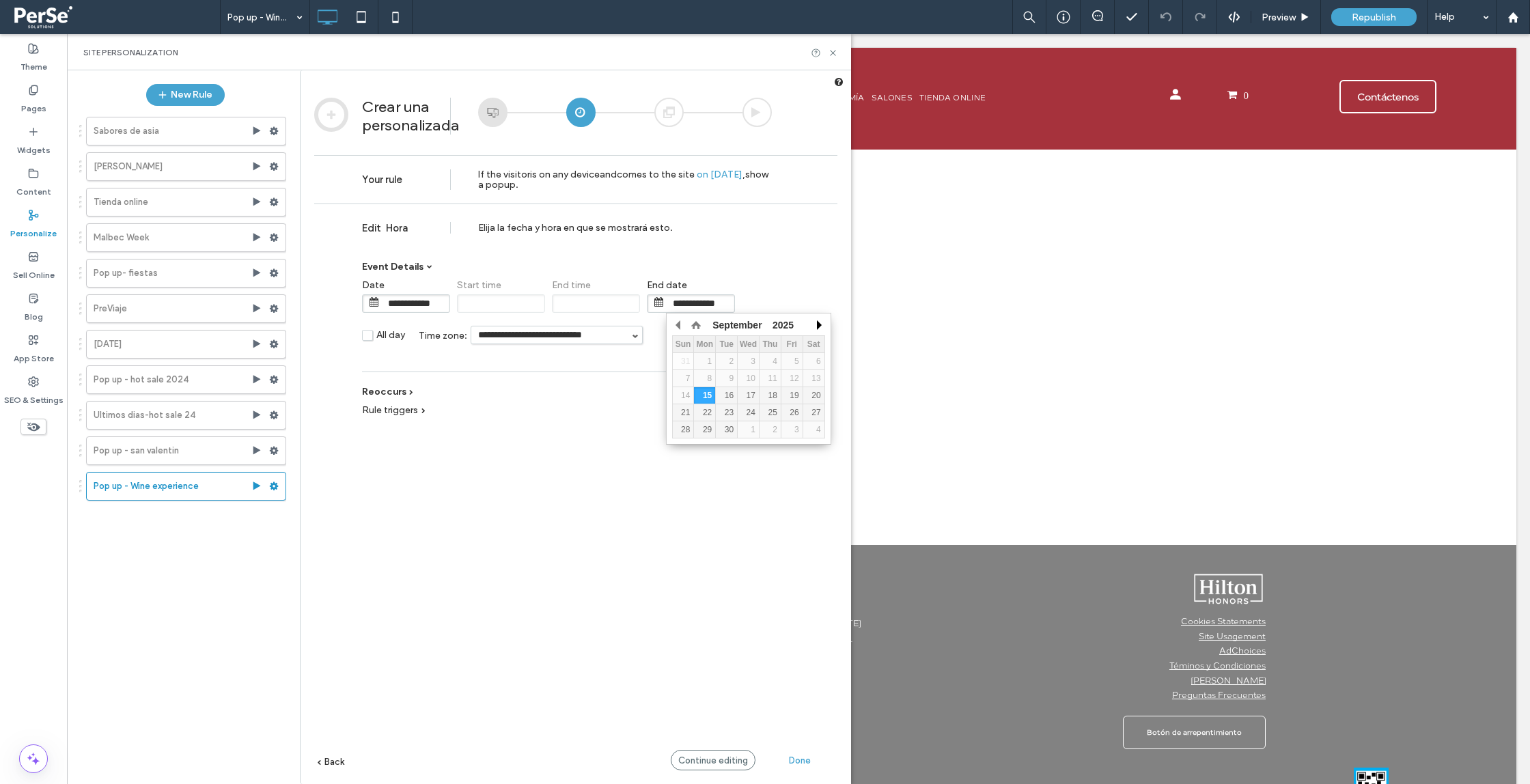
click at [818, 324] on button "button" at bounding box center [818, 325] width 13 height 21
click at [684, 396] on div "12" at bounding box center [683, 395] width 21 height 9
type input "**********"
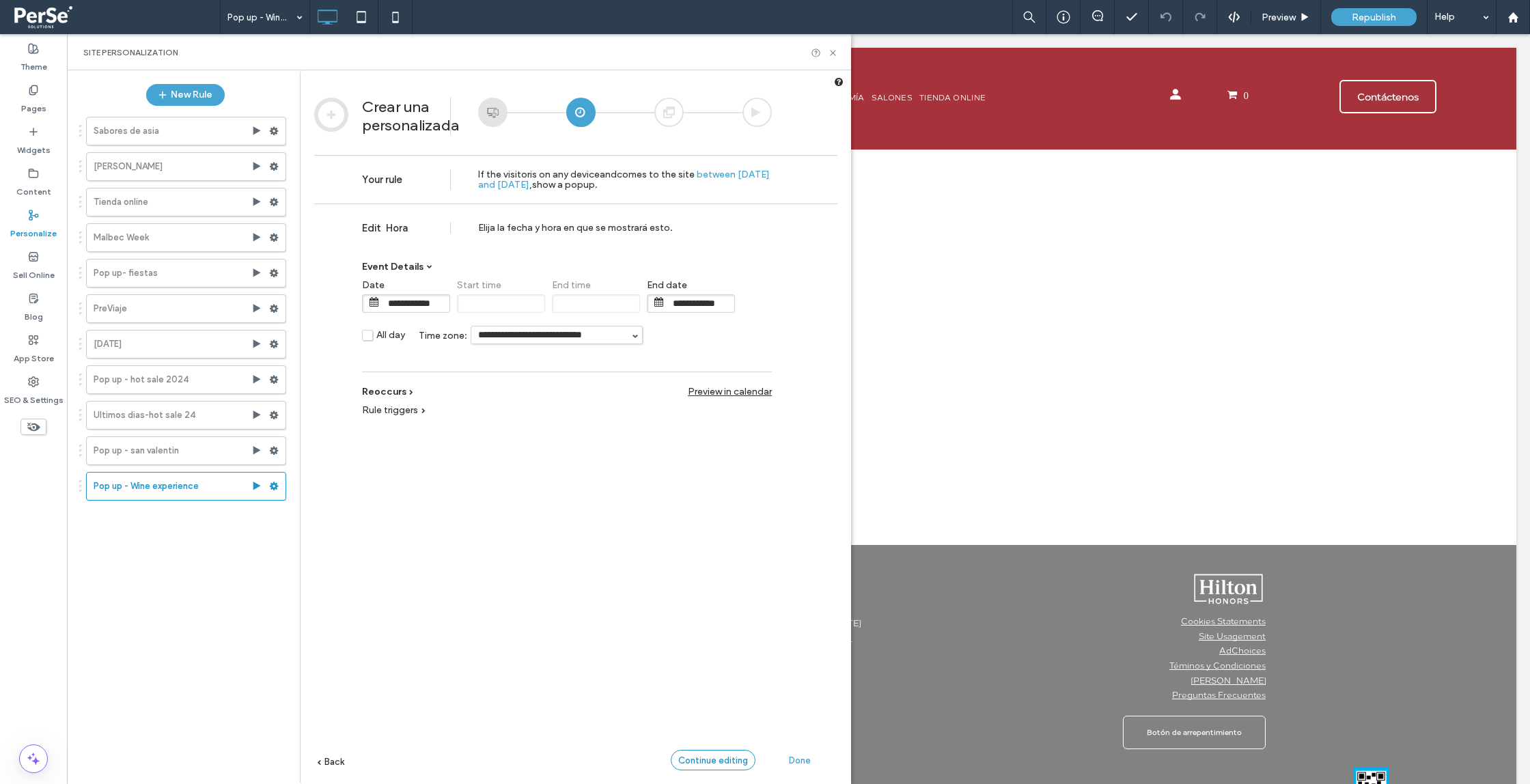
click at [710, 761] on span "Continue editing" at bounding box center [713, 761] width 70 height 10
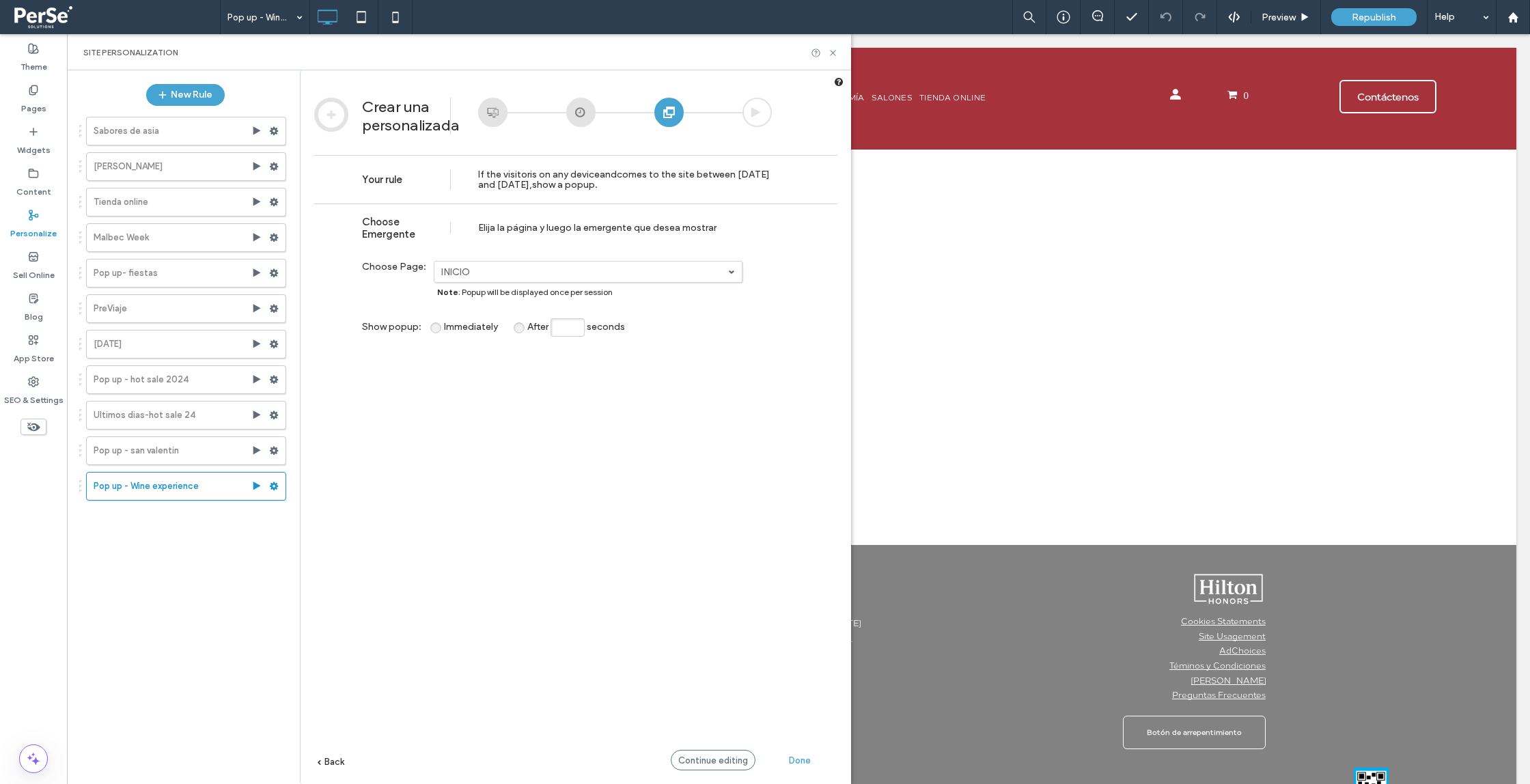
click at [790, 759] on span "Done" at bounding box center [800, 761] width 22 height 10
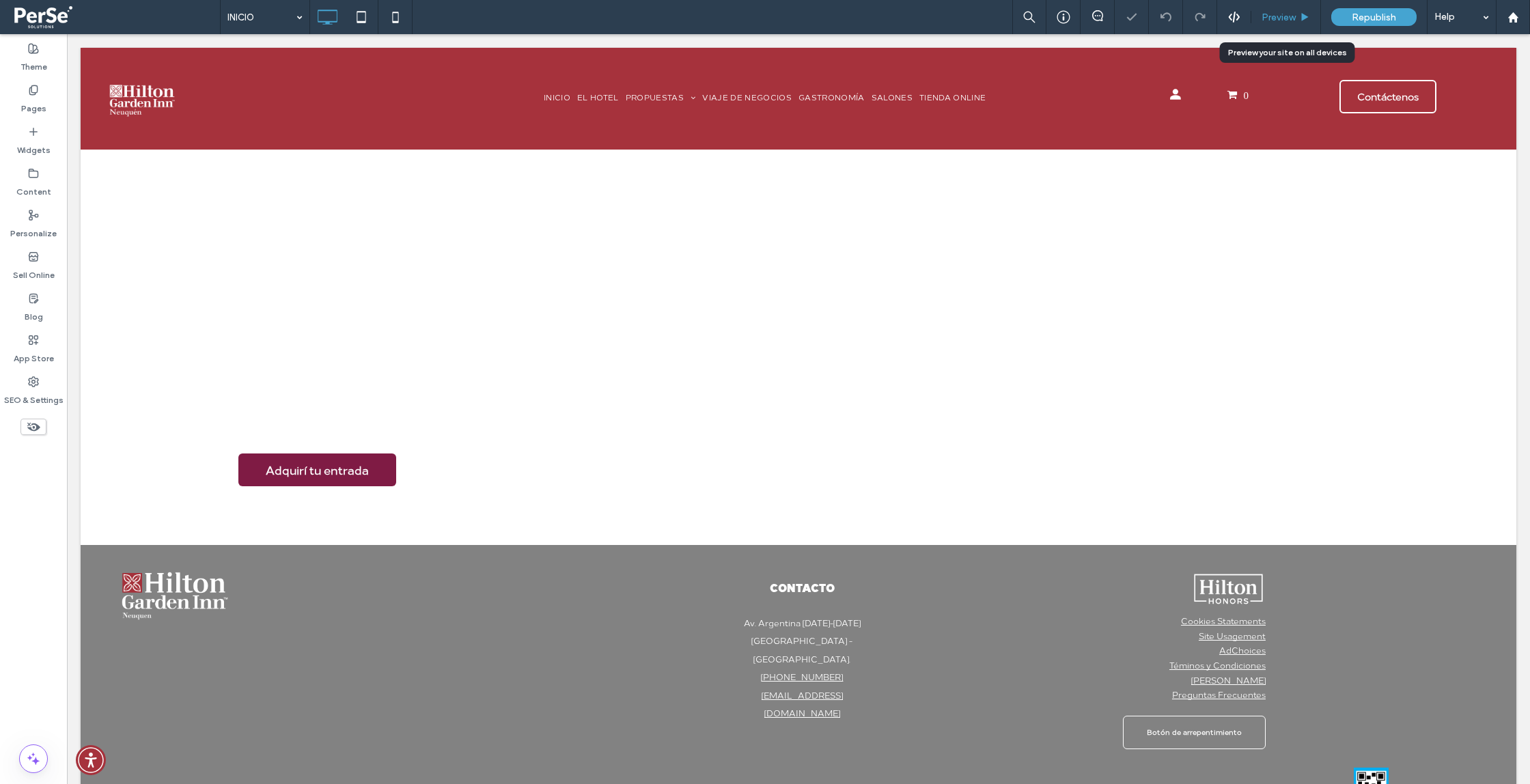
click at [1266, 23] on div "Preview" at bounding box center [1286, 17] width 70 height 34
click at [1278, 17] on span "Preview" at bounding box center [1279, 17] width 34 height 11
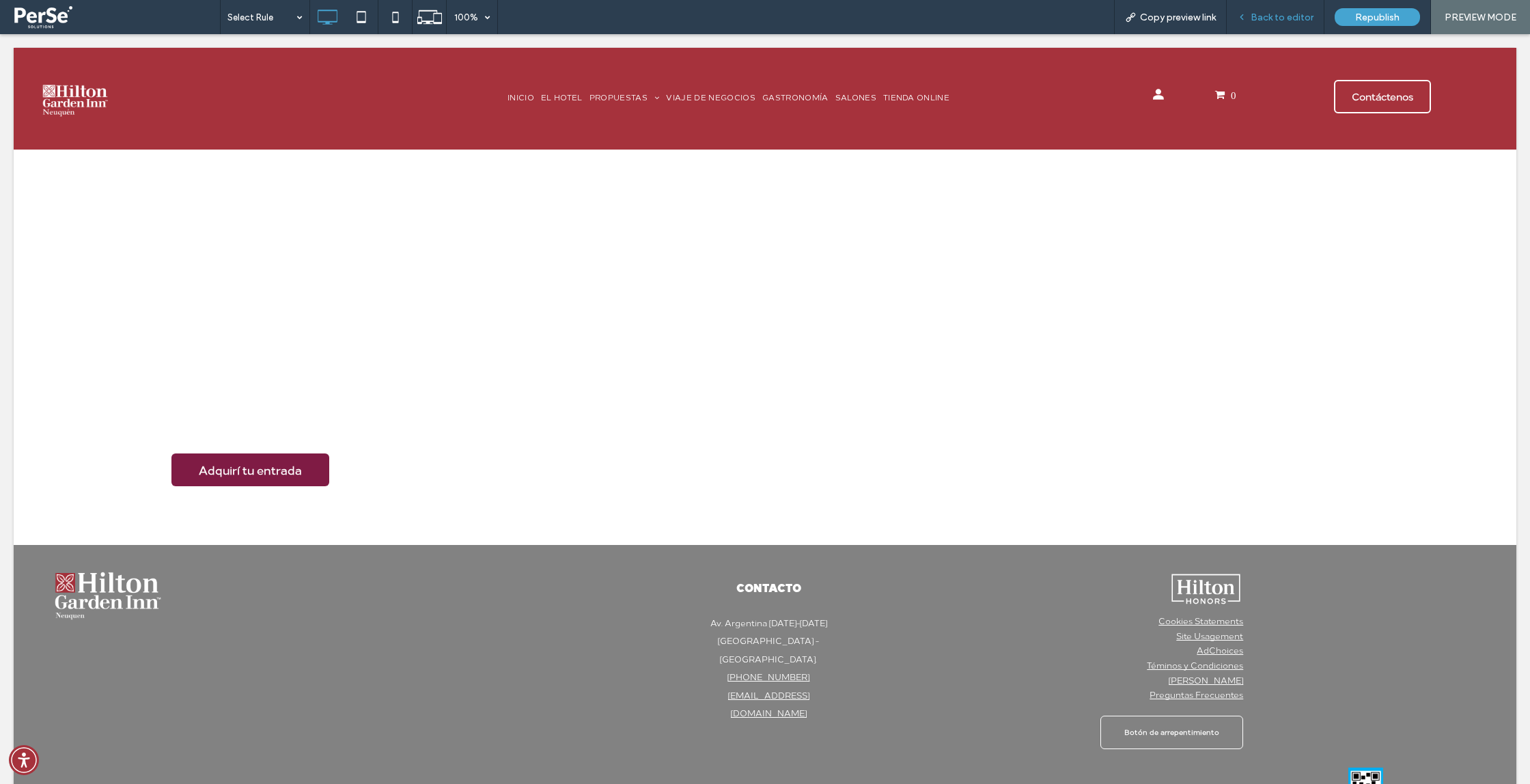
click at [1291, 20] on span "Back to editor" at bounding box center [1282, 17] width 63 height 11
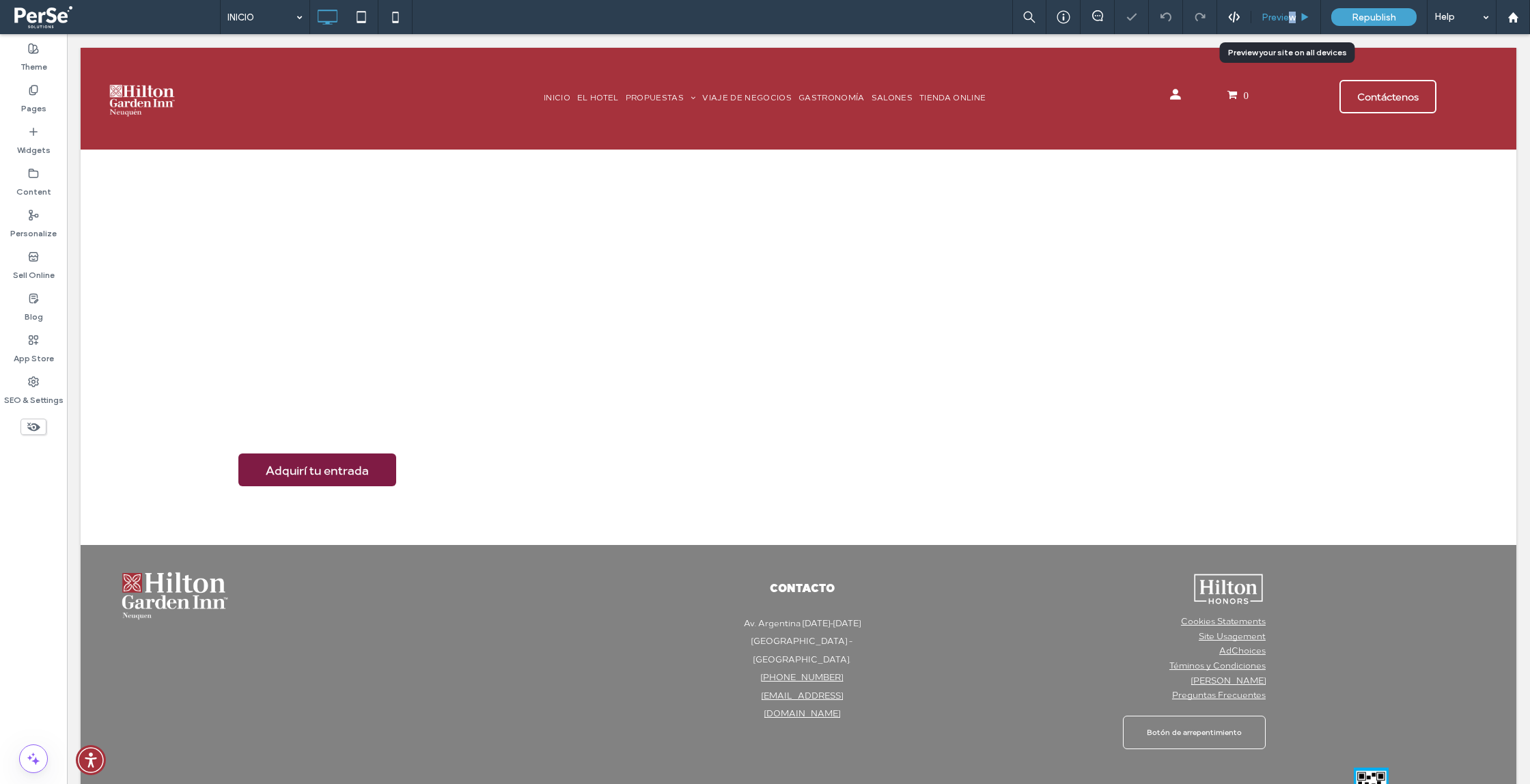
click at [1292, 21] on span "Preview" at bounding box center [1279, 17] width 34 height 11
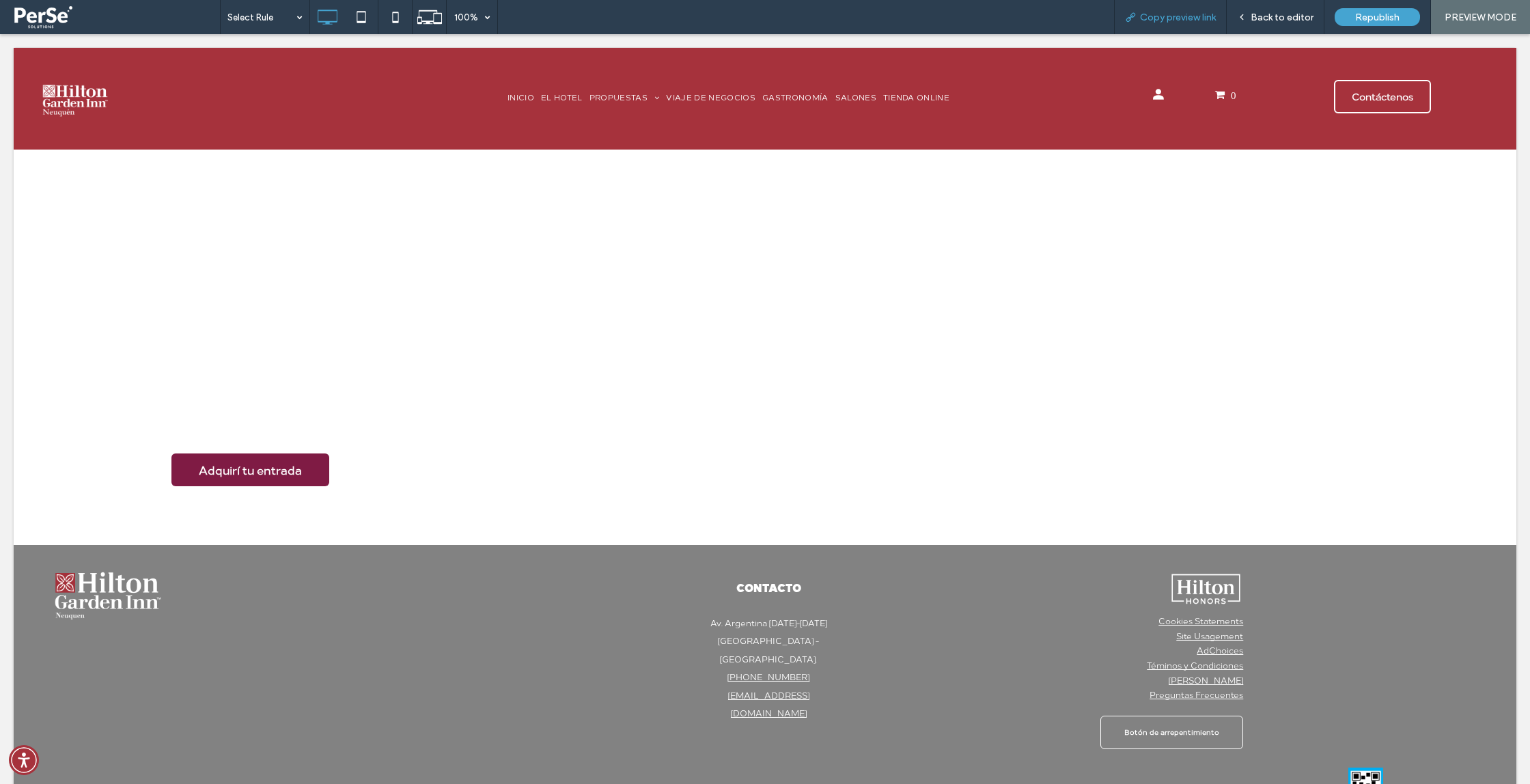
click at [1178, 16] on span "Copy preview link" at bounding box center [1178, 17] width 76 height 11
click at [1261, 23] on div "Back to editor" at bounding box center [1276, 17] width 98 height 34
click at [1260, 18] on span "Back to editor" at bounding box center [1282, 17] width 63 height 11
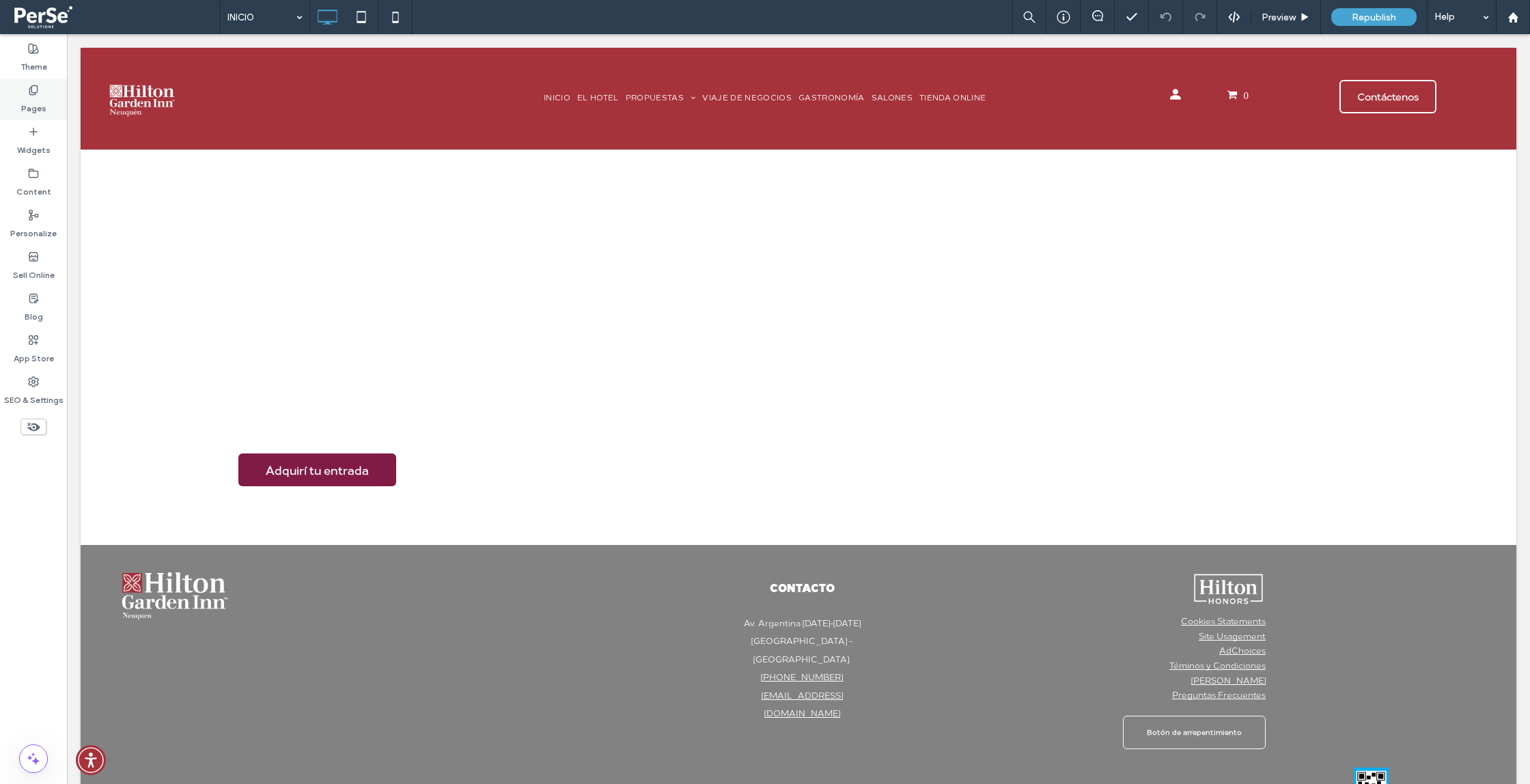
click at [40, 98] on label "Pages" at bounding box center [34, 105] width 26 height 19
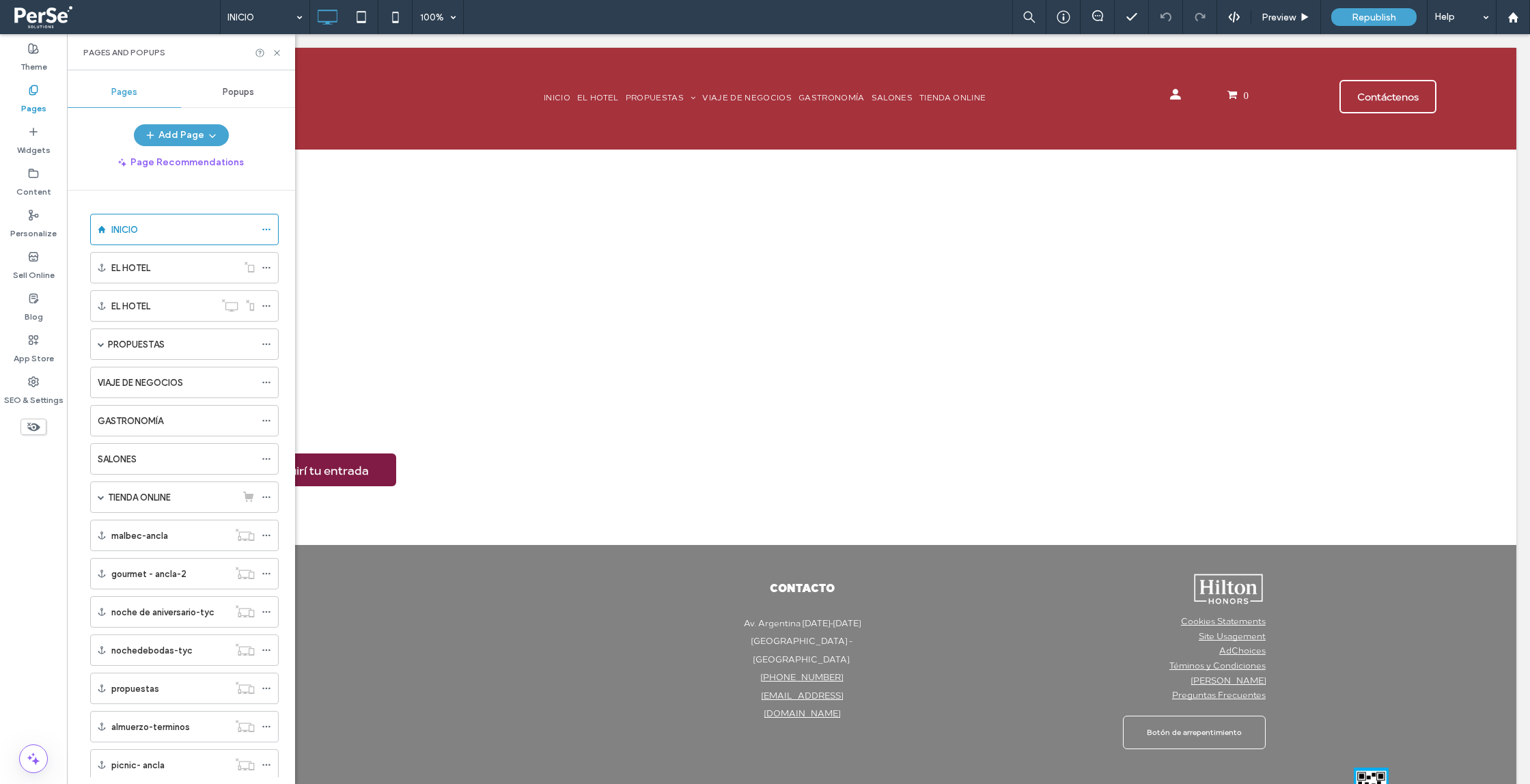
click at [229, 91] on span "Popups" at bounding box center [239, 92] width 31 height 11
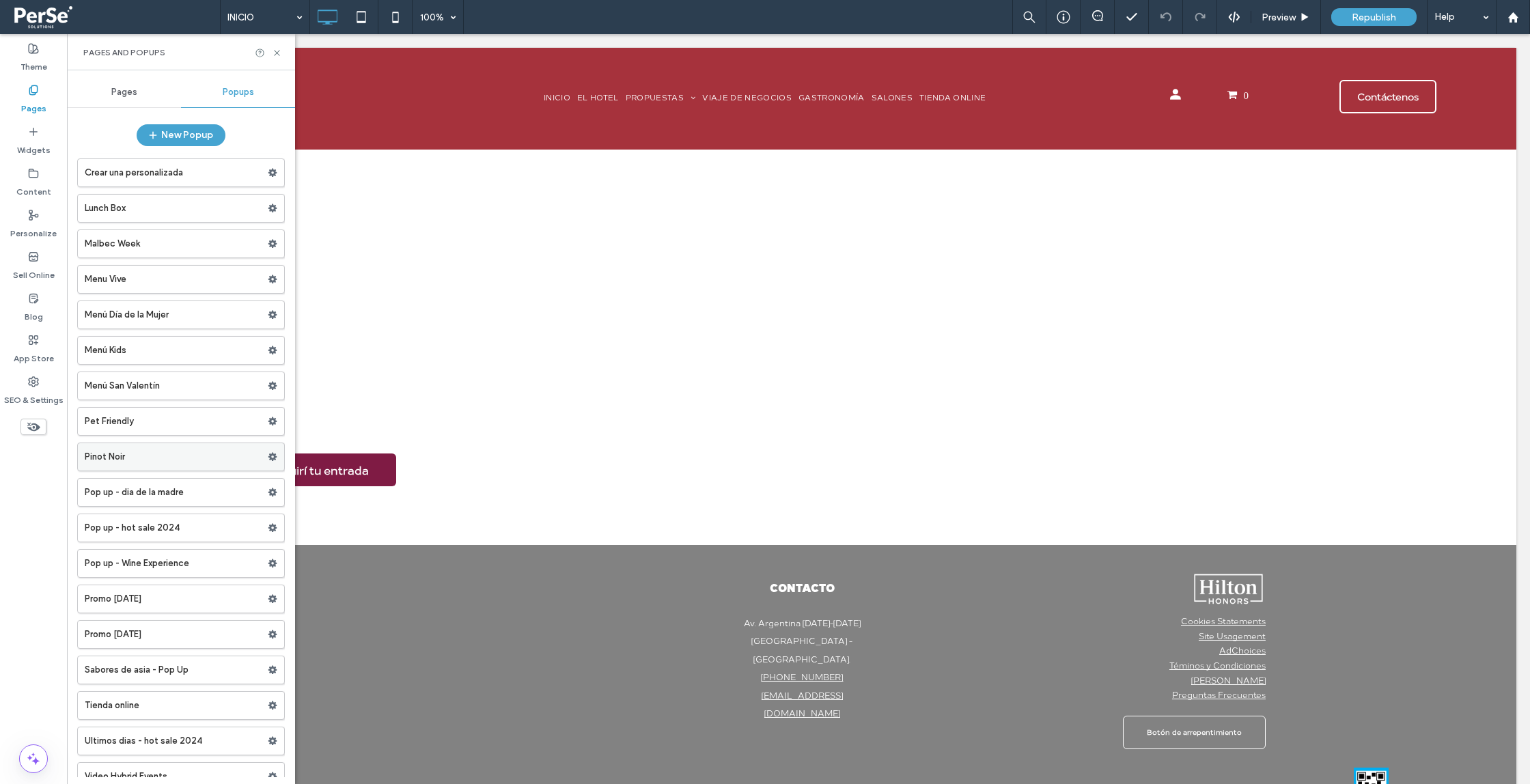
scroll to position [255, 0]
click at [191, 557] on label "Pop up - Wine Experience" at bounding box center [176, 558] width 183 height 27
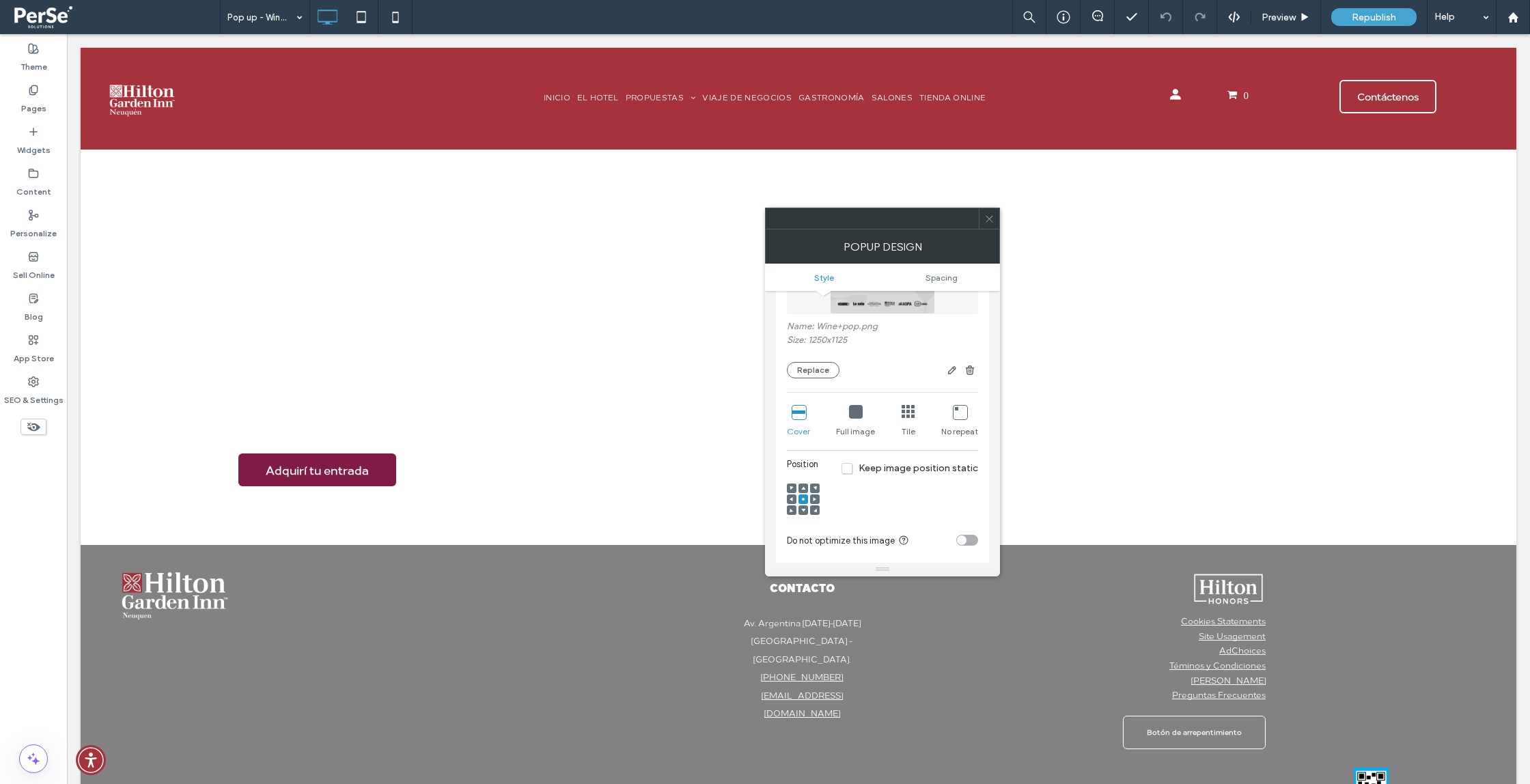
scroll to position [337, 0]
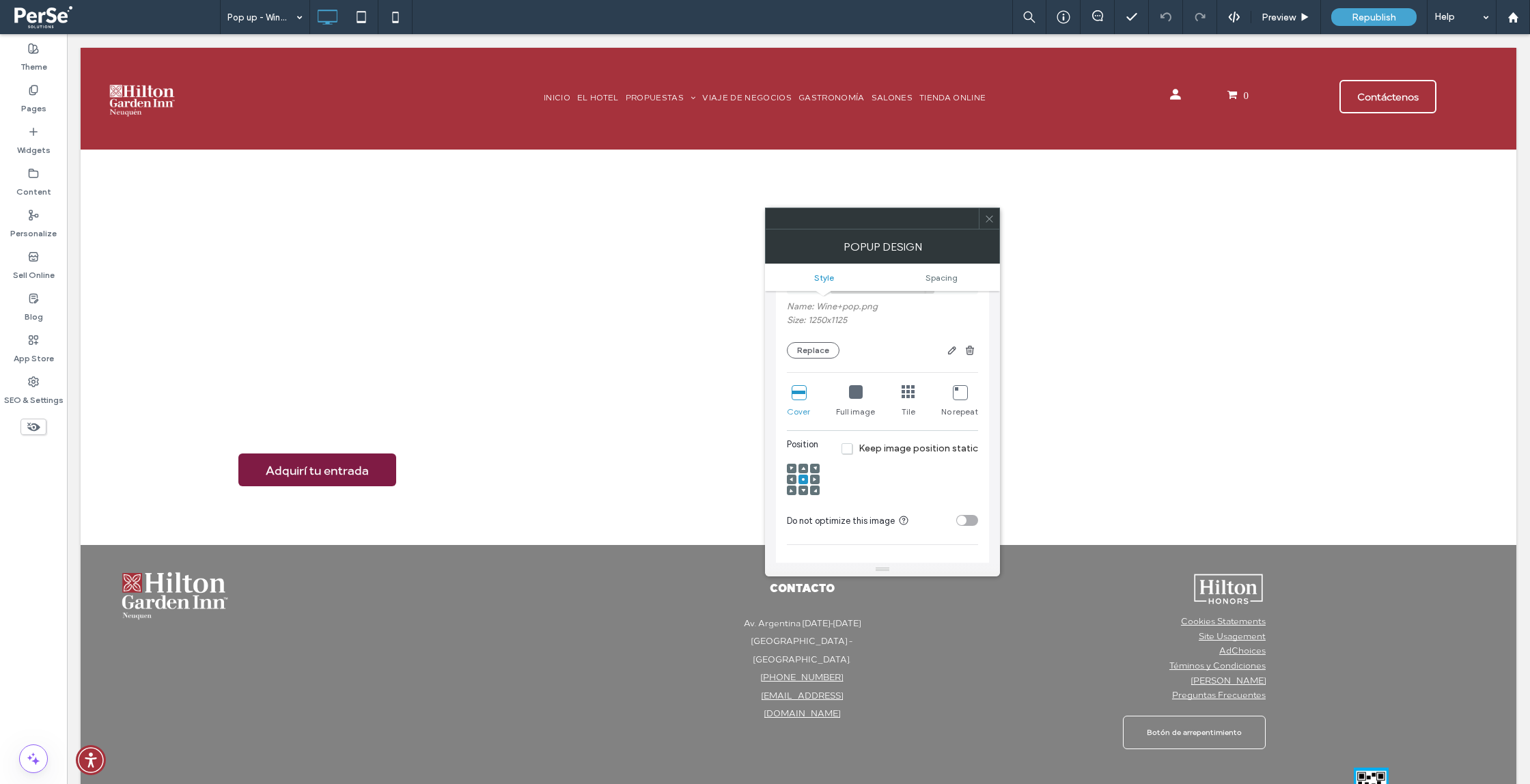
click at [991, 223] on icon at bounding box center [989, 219] width 10 height 10
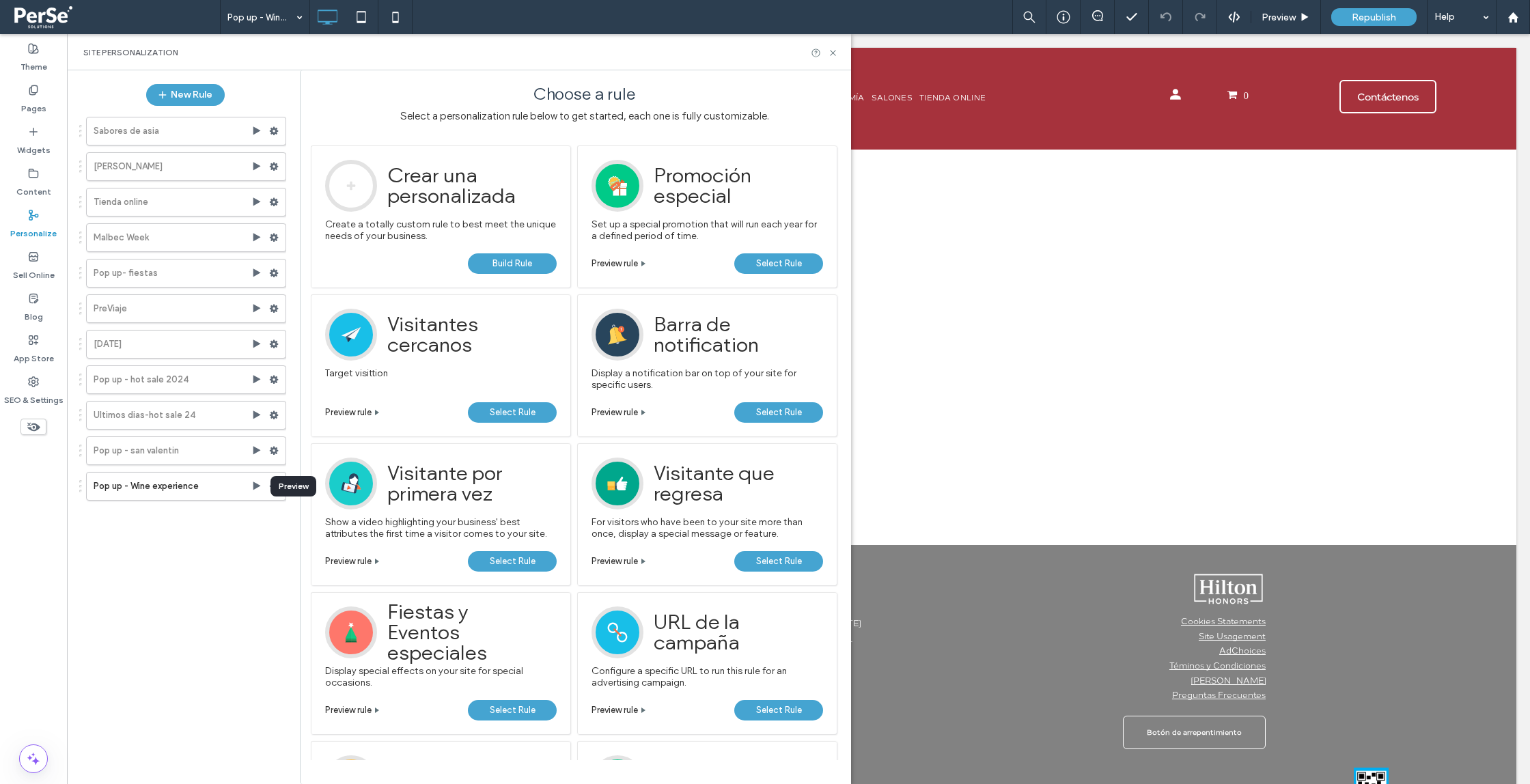
click at [277, 488] on div "Preview" at bounding box center [293, 486] width 45 height 21
click at [274, 488] on use at bounding box center [274, 486] width 9 height 9
click at [199, 546] on div "Sabores de asia [PERSON_NAME] Tienda online Malbec Week Pop up- fiestas PreViaj…" at bounding box center [178, 442] width 215 height 663
click at [257, 482] on icon at bounding box center [256, 486] width 11 height 11
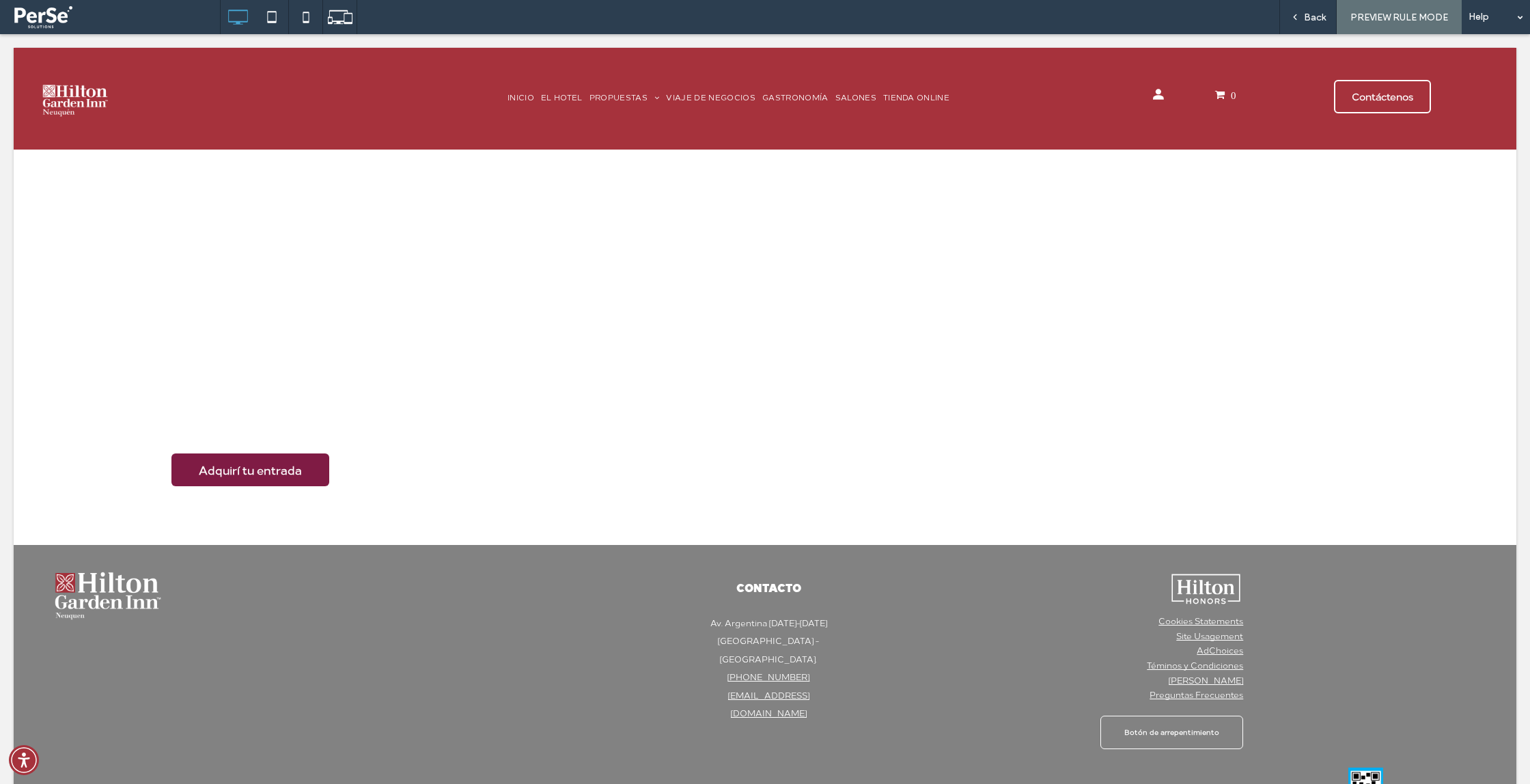
drag, startPoint x: 1408, startPoint y: 18, endPoint x: 1416, endPoint y: 18, distance: 8.0
click at [1408, 18] on span "PREVIEW RULE MODE" at bounding box center [1399, 17] width 98 height 11
click at [1331, 21] on div "Back" at bounding box center [1308, 17] width 56 height 11
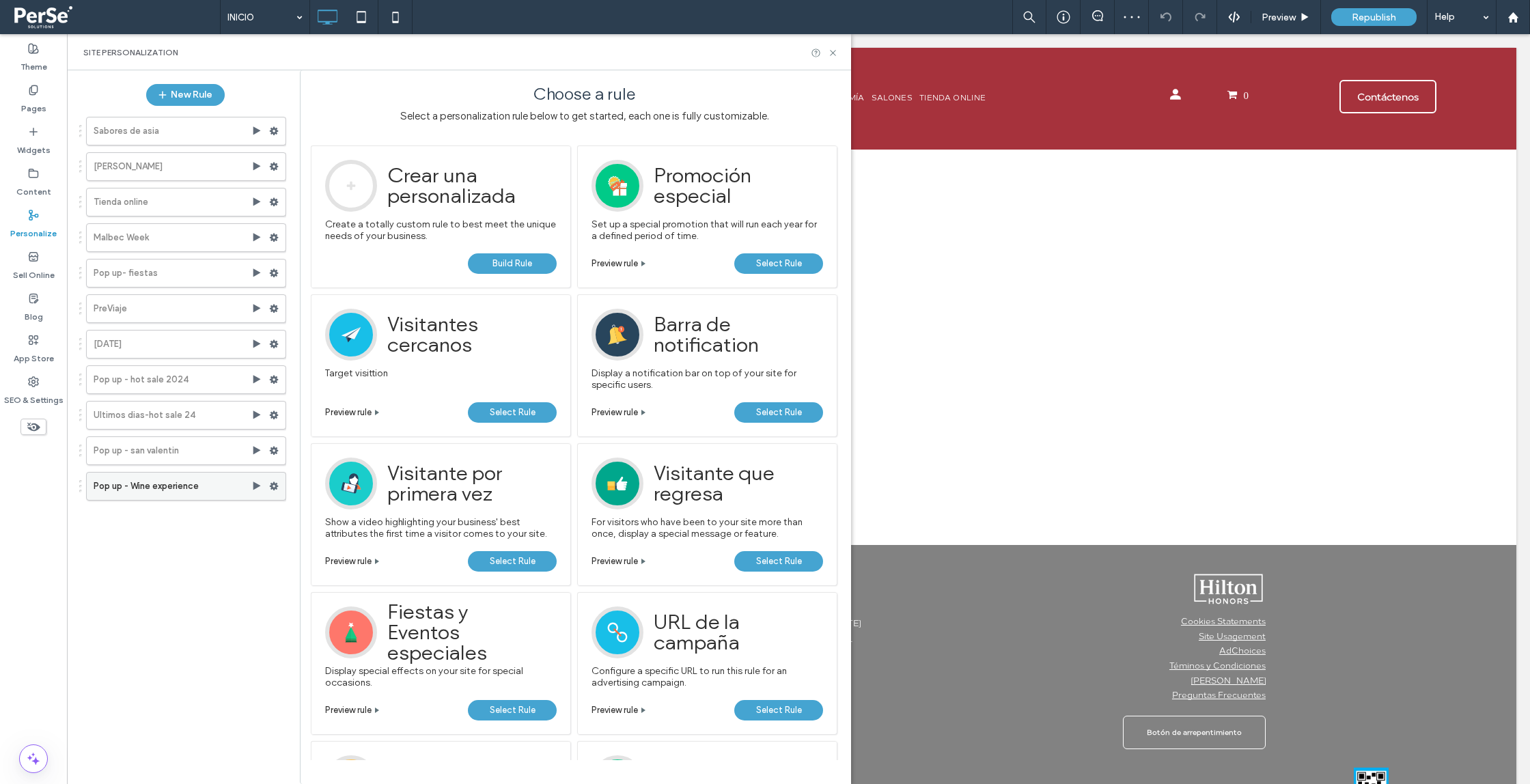
click at [277, 487] on use at bounding box center [274, 486] width 9 height 9
click at [359, 611] on label "Delete" at bounding box center [367, 616] width 97 height 11
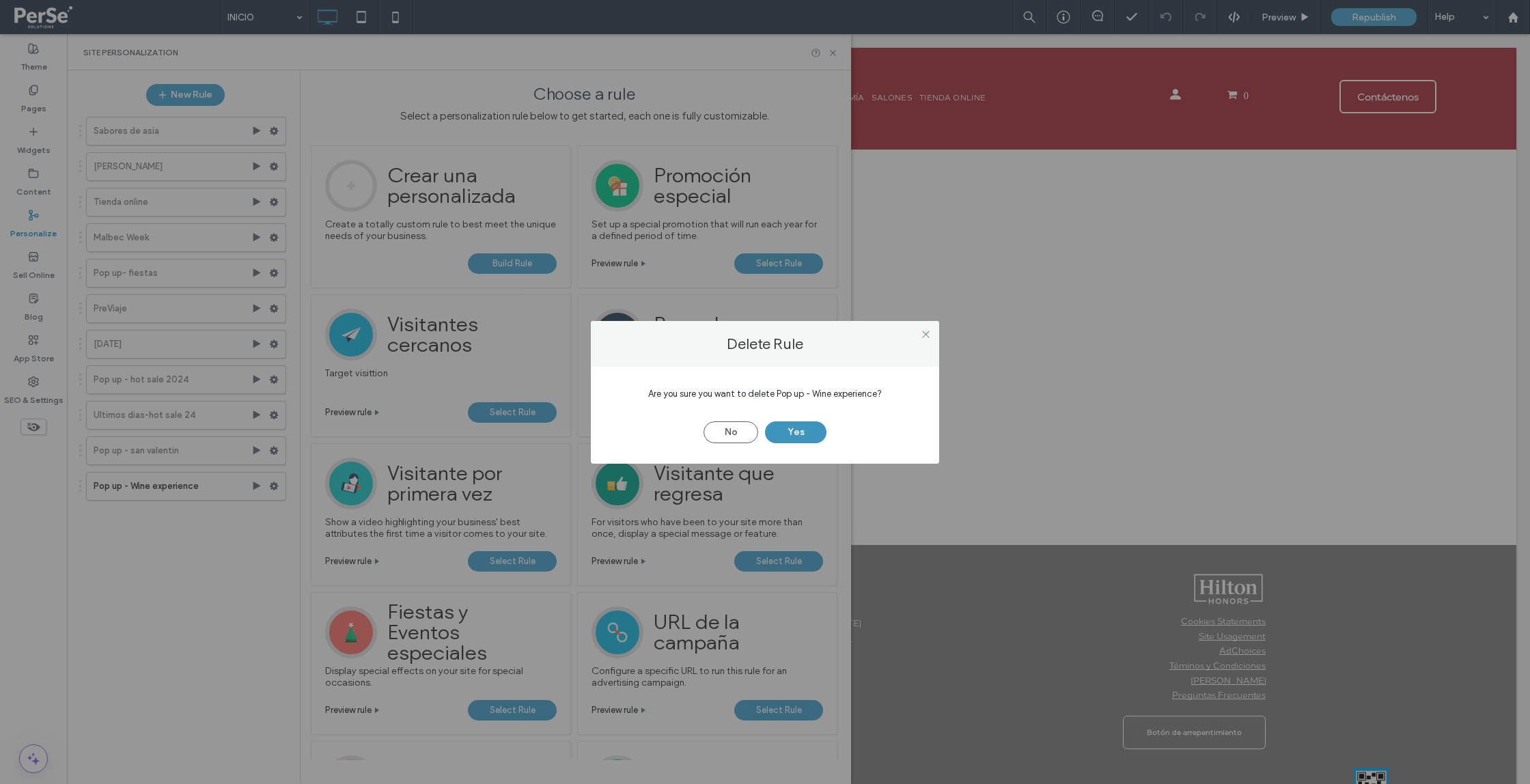
click at [807, 441] on button "Yes" at bounding box center [796, 432] width 62 height 22
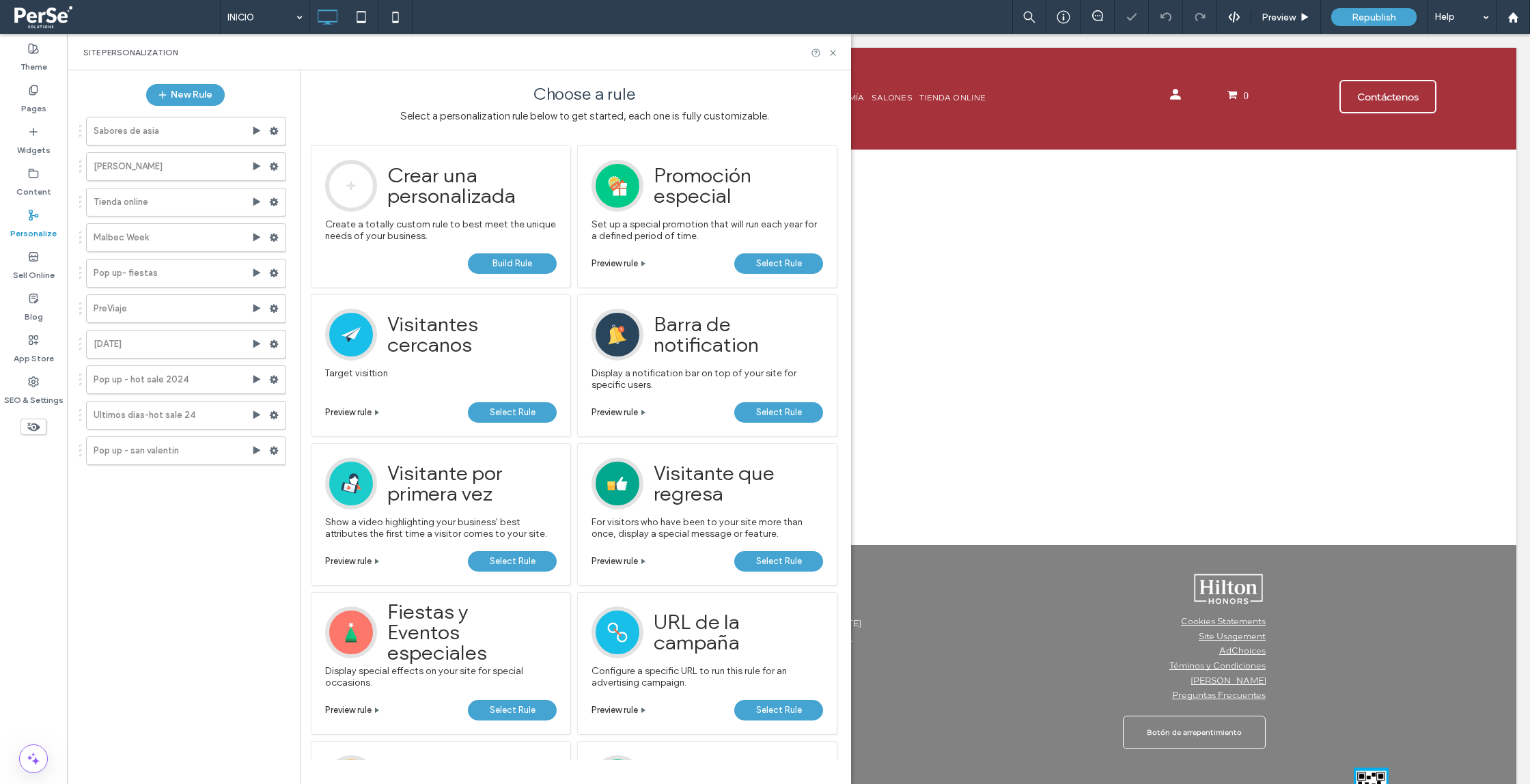
click at [801, 432] on div "Example Si el visitante llega al sitio por segunda vez, muestre una barra de no…" at bounding box center [707, 366] width 259 height 142
click at [121, 501] on div "Sabores de asia [PERSON_NAME] Tienda online Malbec Week Pop up- fiestas PreViaj…" at bounding box center [178, 442] width 215 height 663
click at [31, 102] on label "Pages" at bounding box center [34, 105] width 26 height 19
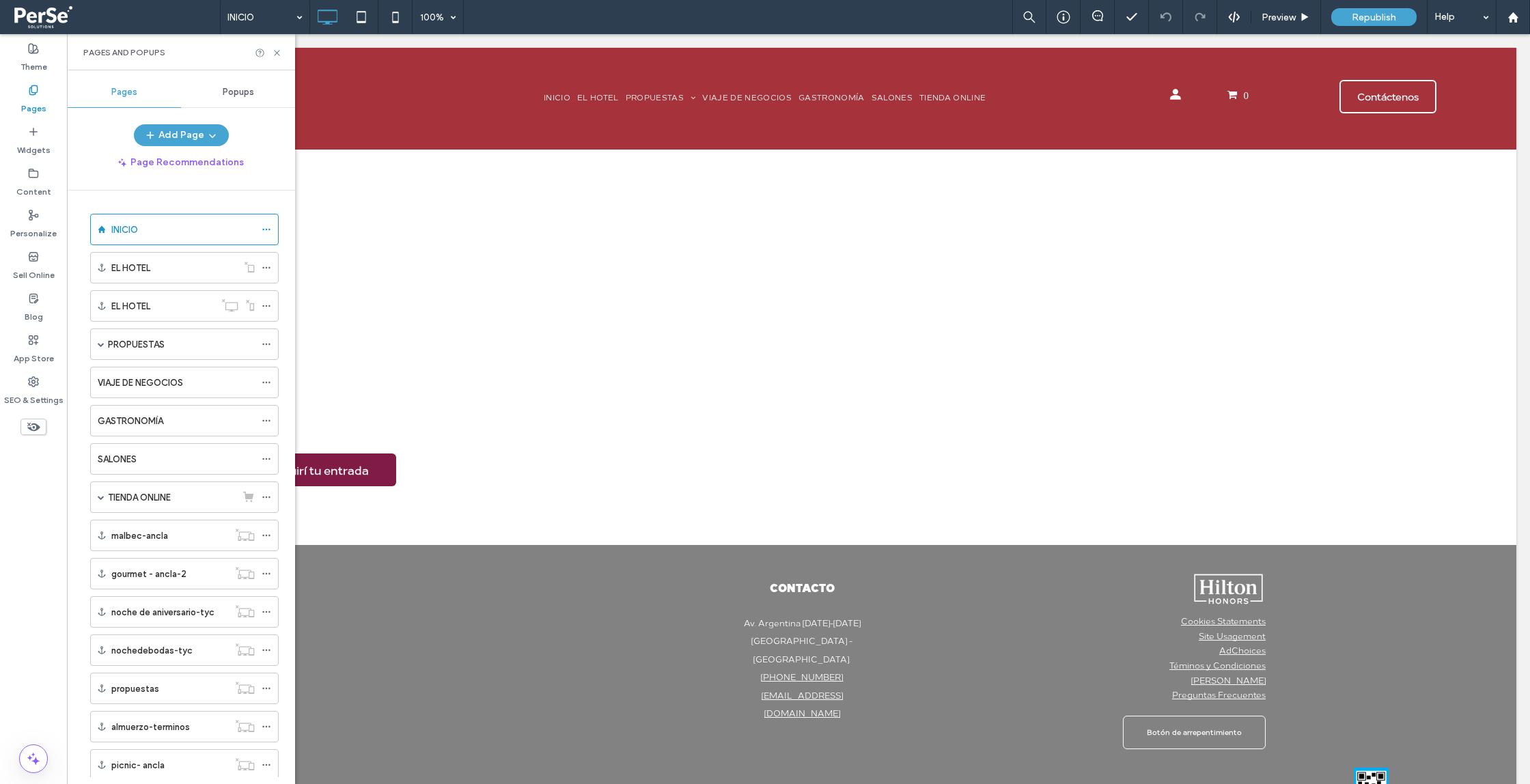
drag, startPoint x: 237, startPoint y: 83, endPoint x: 237, endPoint y: 97, distance: 14.0
click at [237, 83] on div "Popups" at bounding box center [238, 92] width 114 height 30
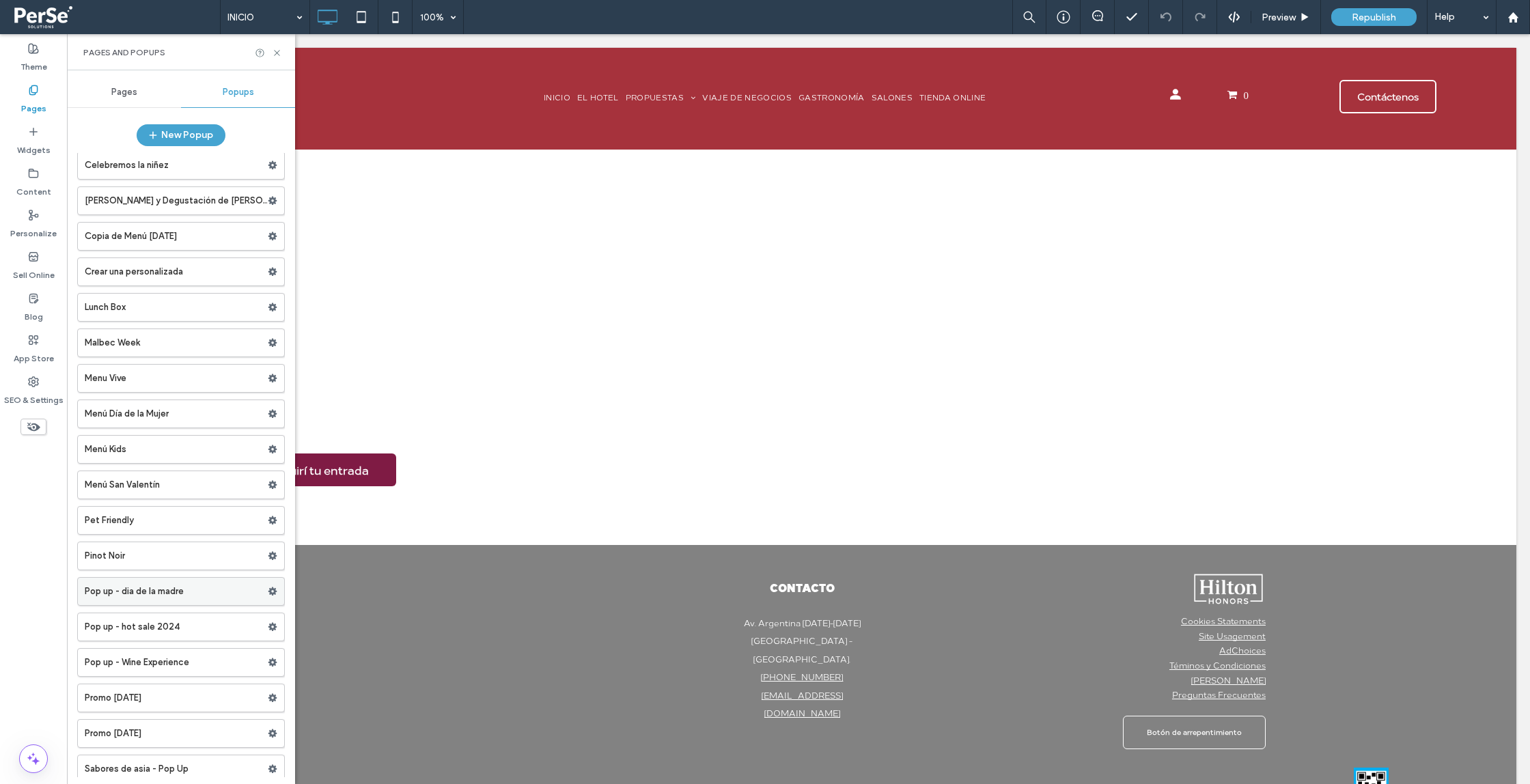
scroll to position [168, 0]
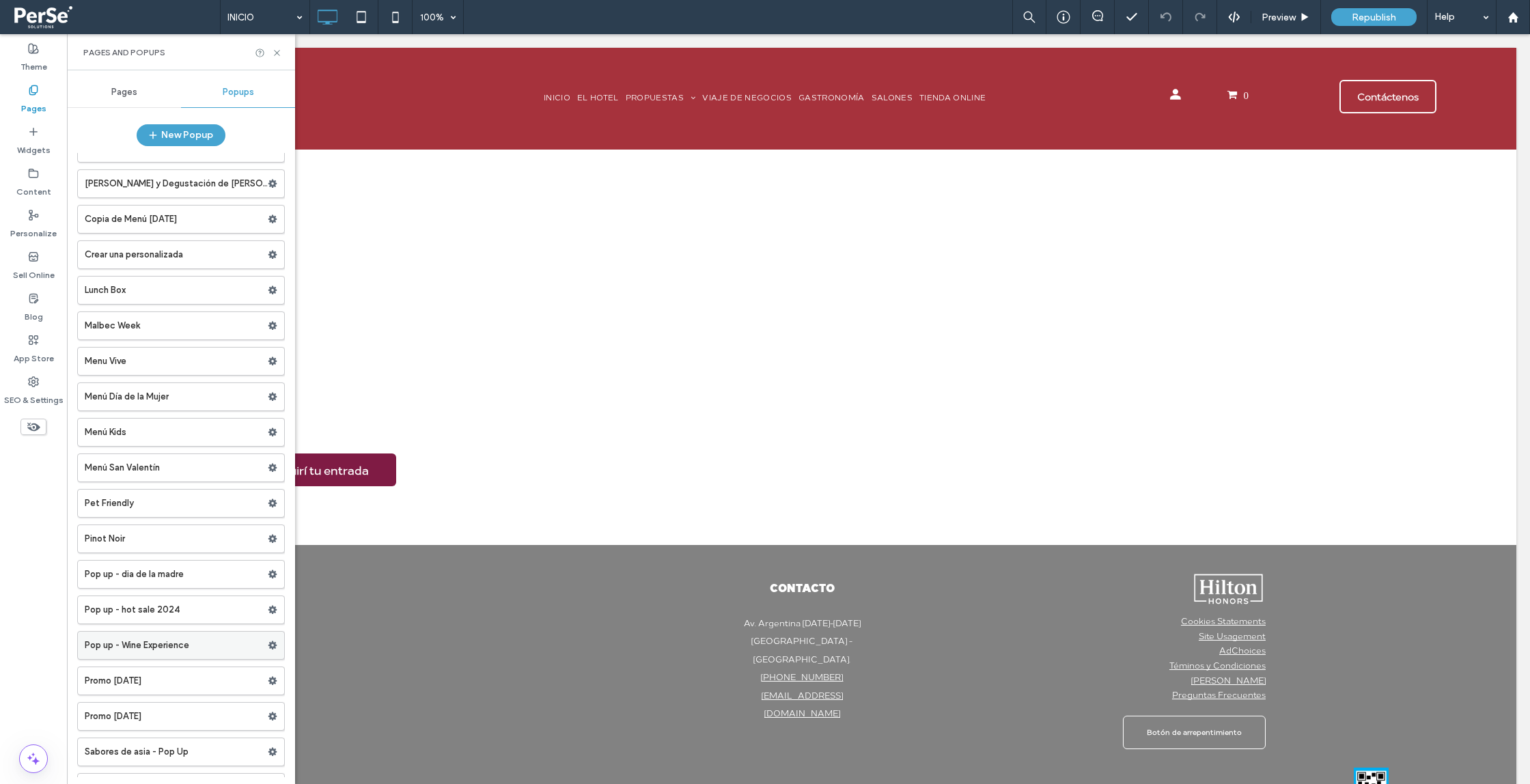
click at [178, 646] on label "Pop up - Wine Experience" at bounding box center [176, 646] width 183 height 27
click at [268, 651] on use at bounding box center [273, 650] width 9 height 9
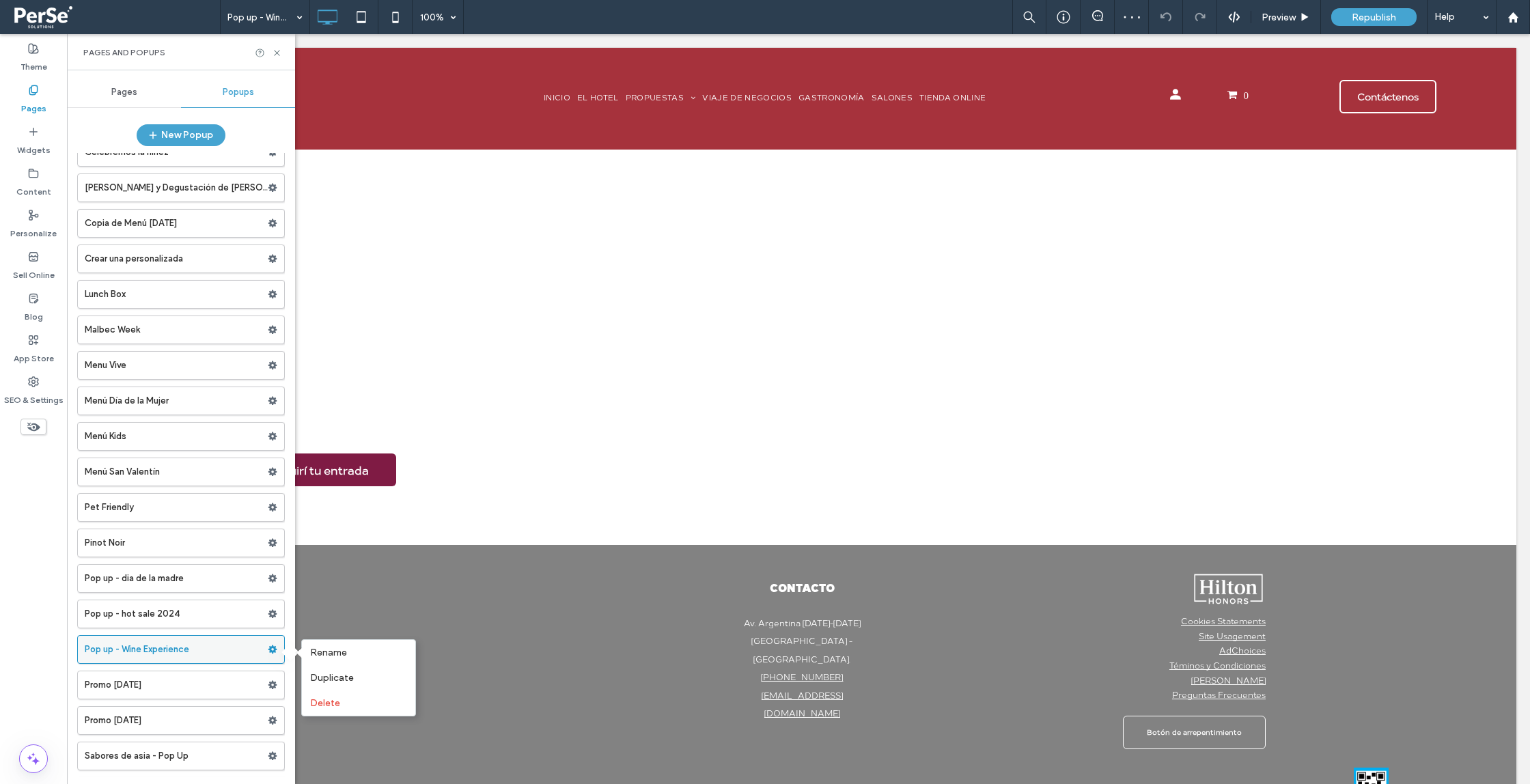
click at [200, 646] on label "Pop up - Wine Experience" at bounding box center [176, 649] width 183 height 27
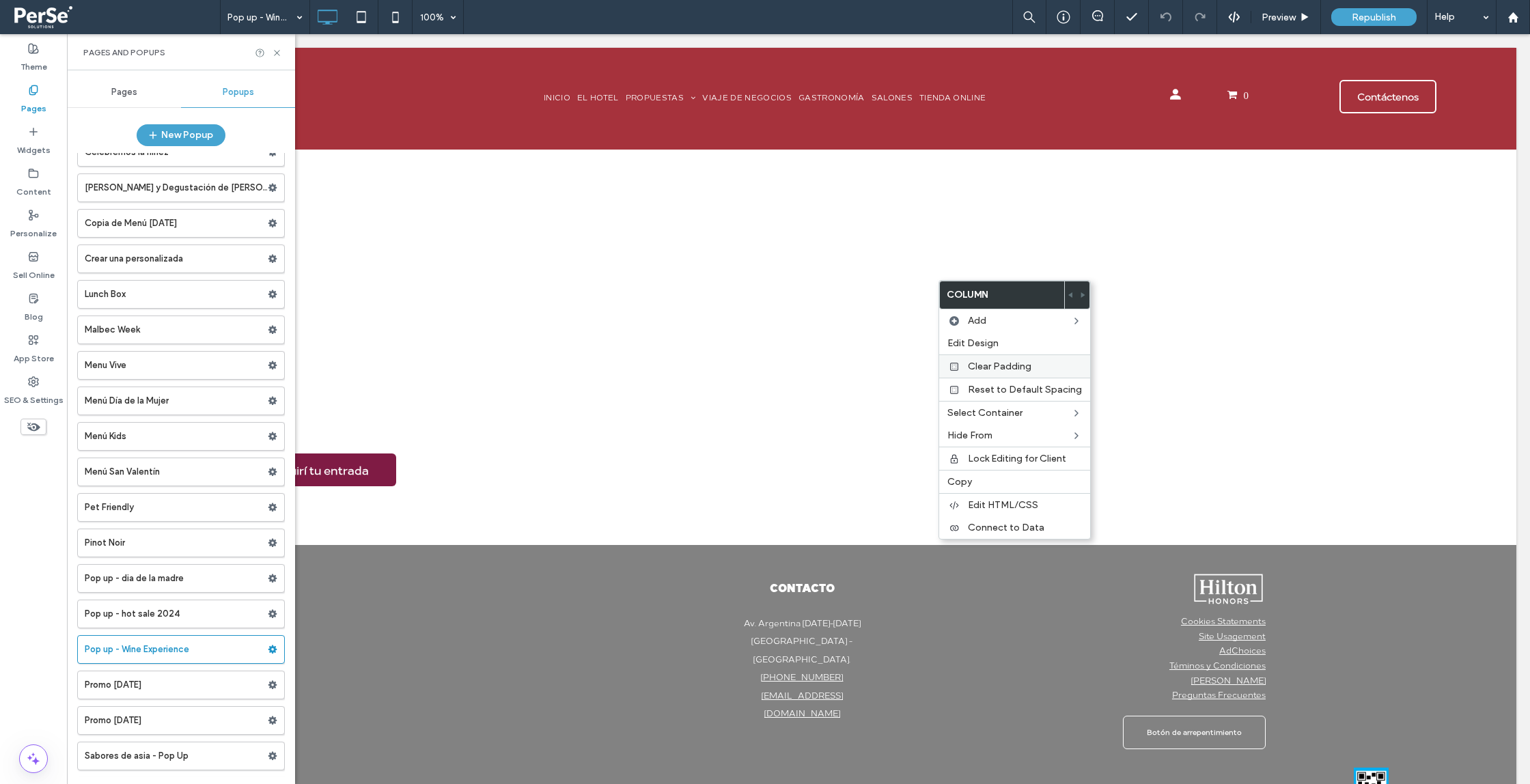
click at [1043, 366] on label "Clear Padding" at bounding box center [1025, 366] width 114 height 11
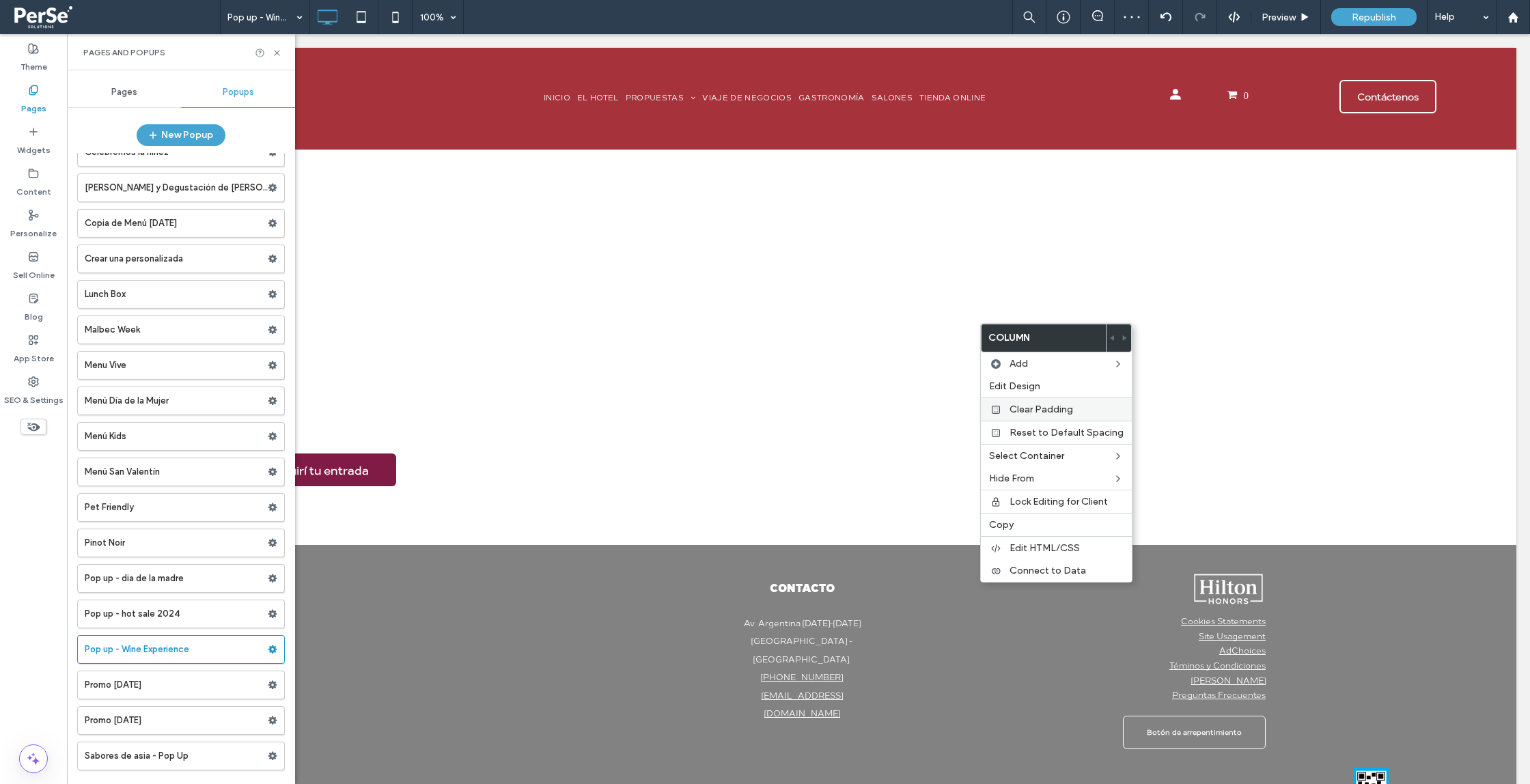
click at [1059, 406] on span "Clear Padding" at bounding box center [1041, 409] width 63 height 11
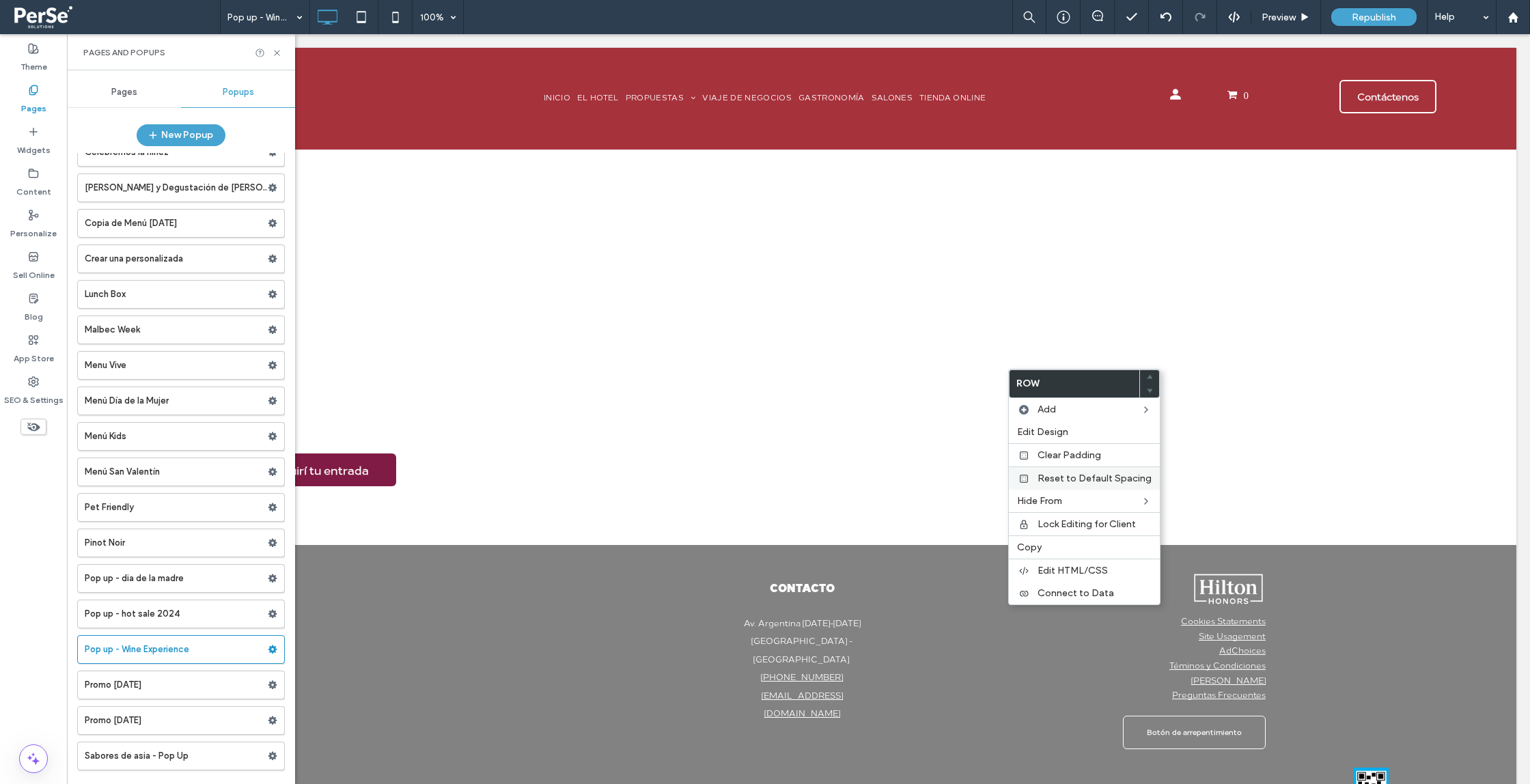
click at [1083, 476] on span "Reset to Default Spacing" at bounding box center [1095, 479] width 114 height 11
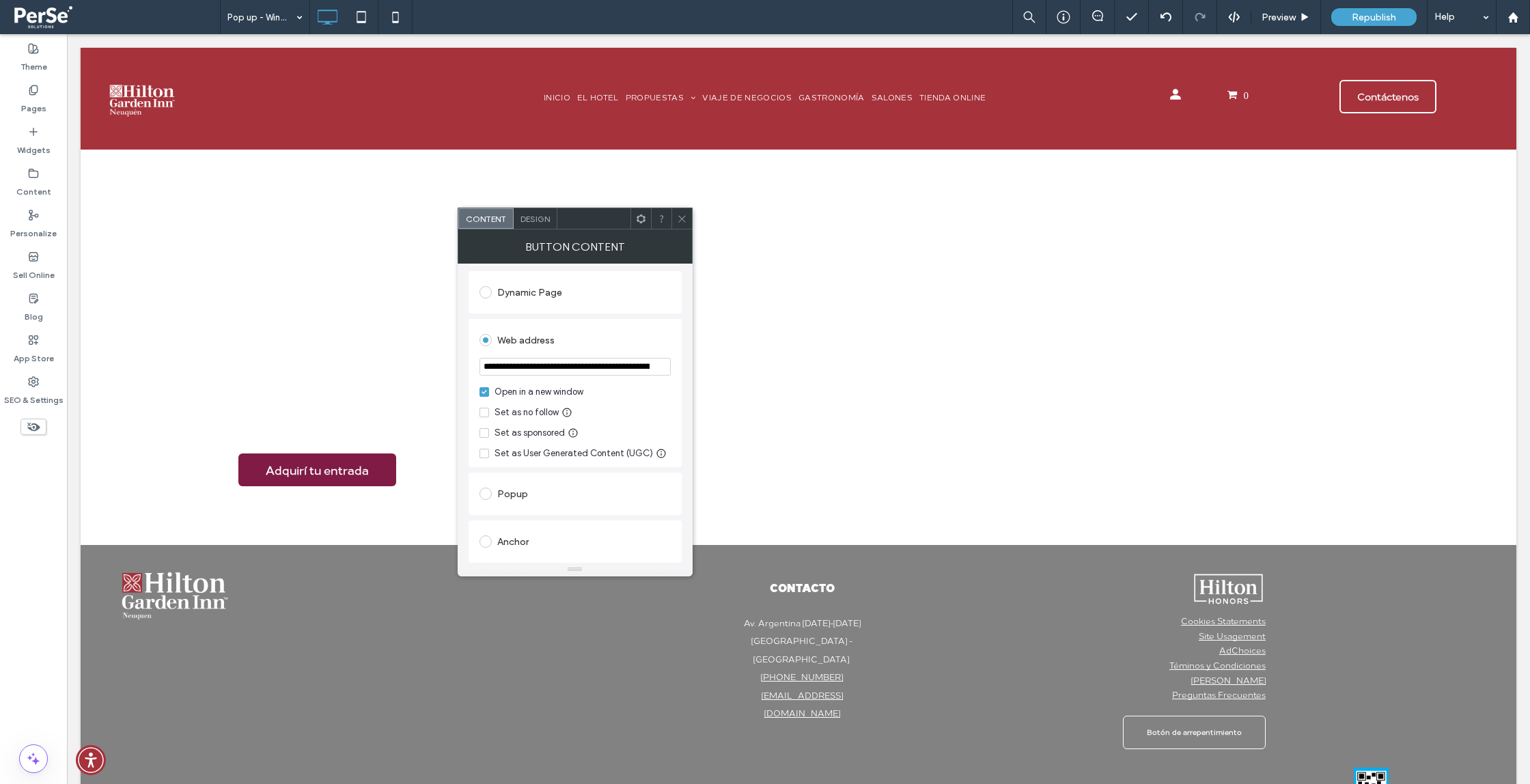
scroll to position [238, 0]
click at [685, 218] on icon at bounding box center [682, 219] width 10 height 10
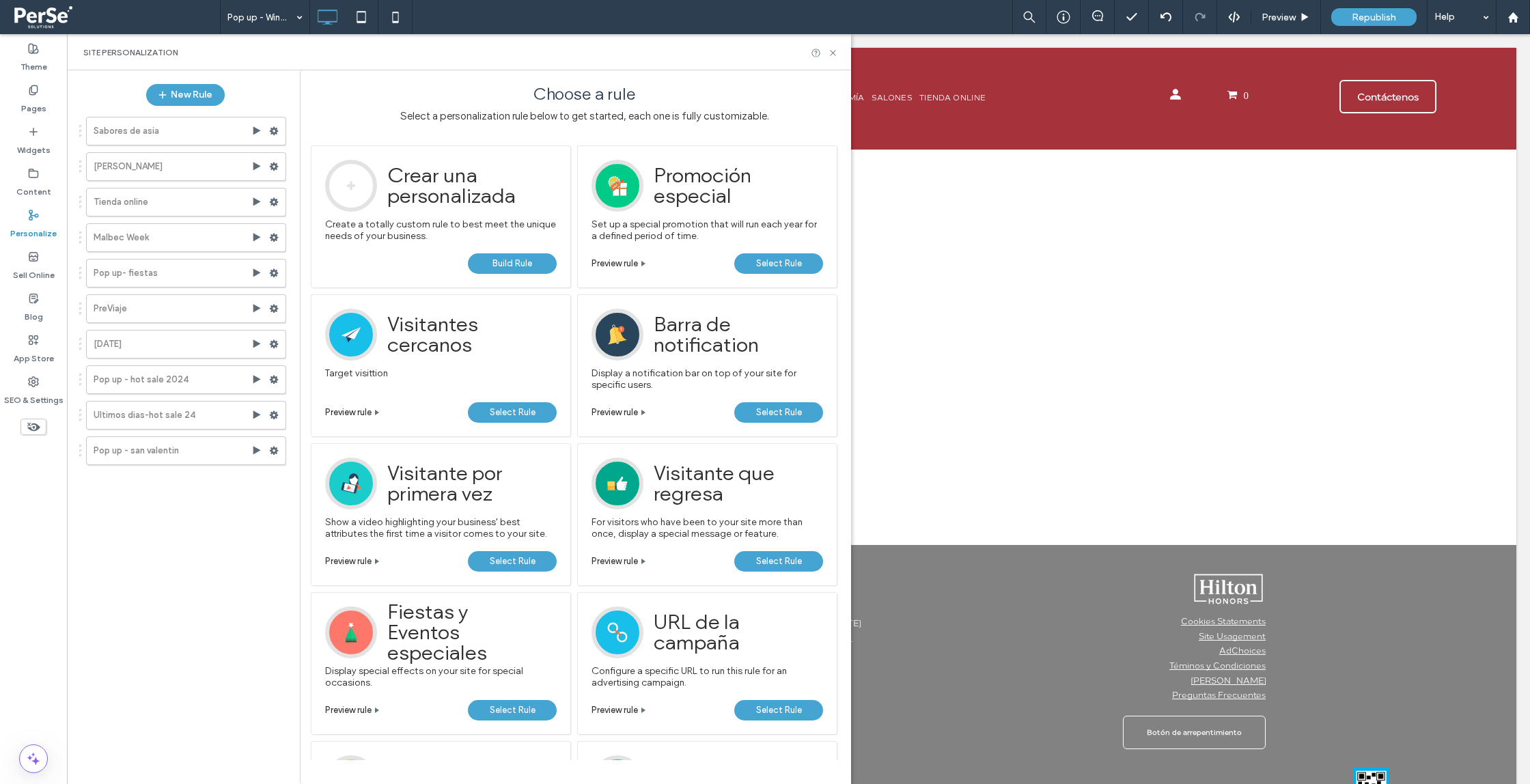
scroll to position [5, 0]
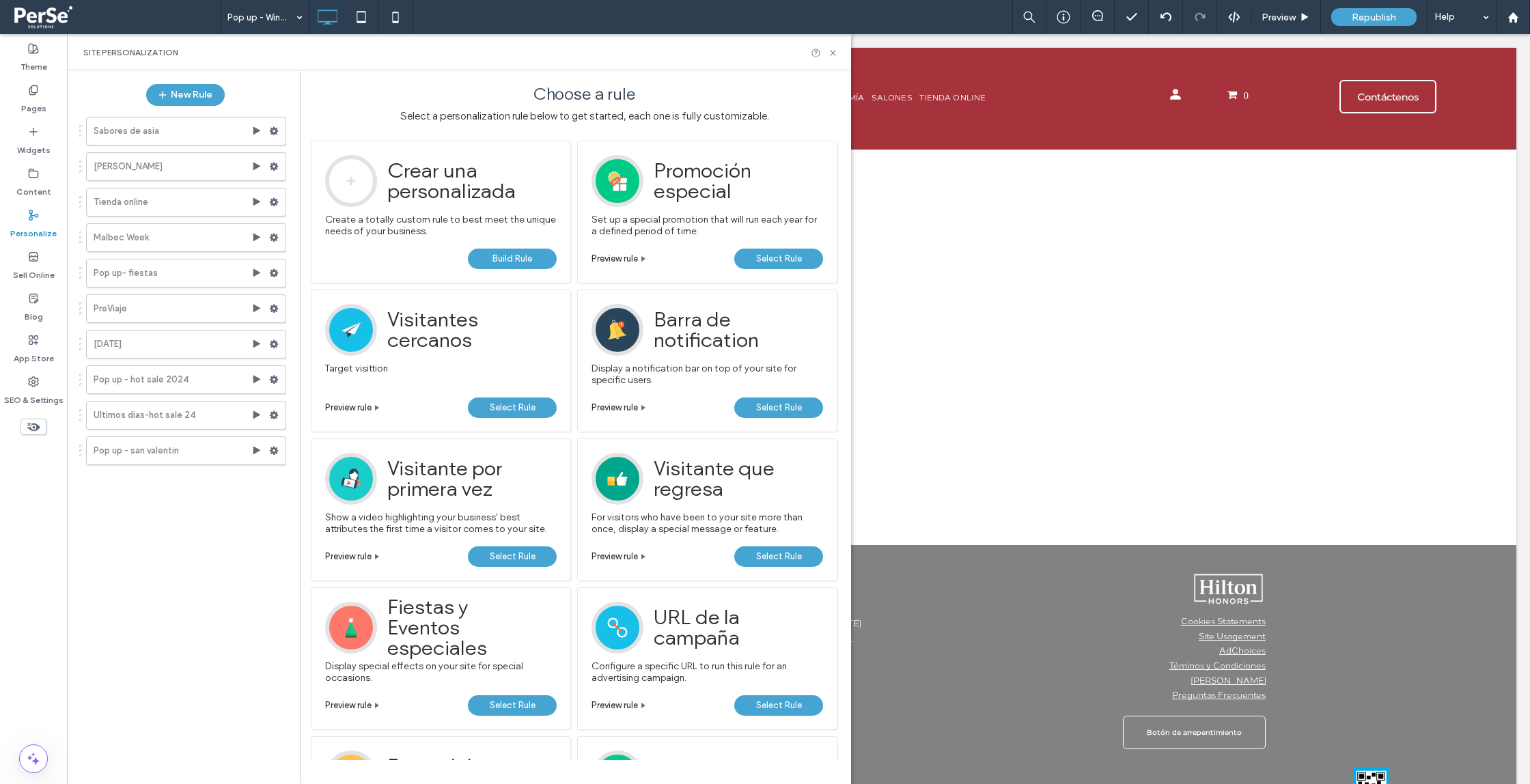
click at [502, 258] on span "Build Rule" at bounding box center [512, 258] width 40 height 21
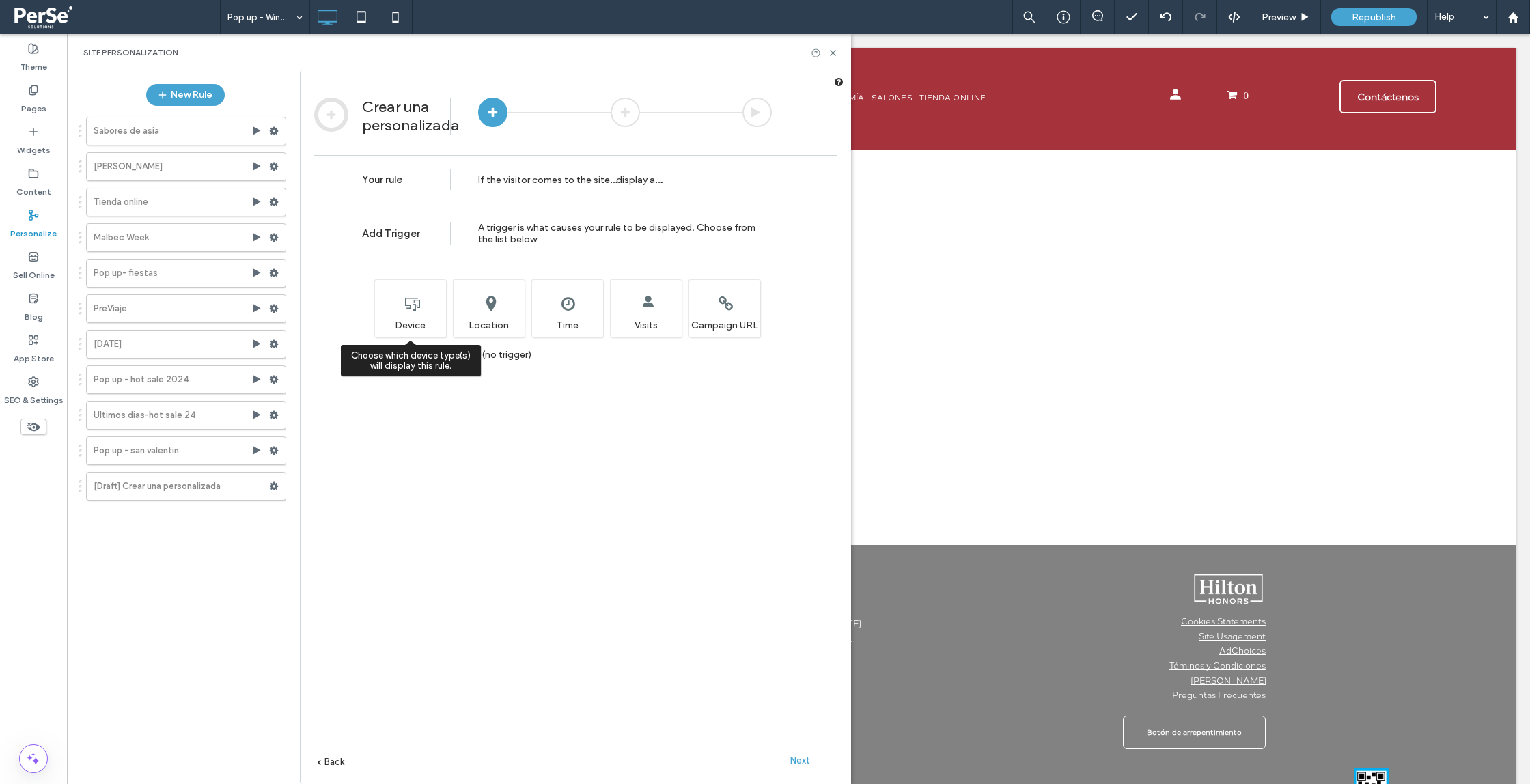
click at [428, 303] on div "Choose which device type(s) will display this rule. Device" at bounding box center [410, 308] width 72 height 58
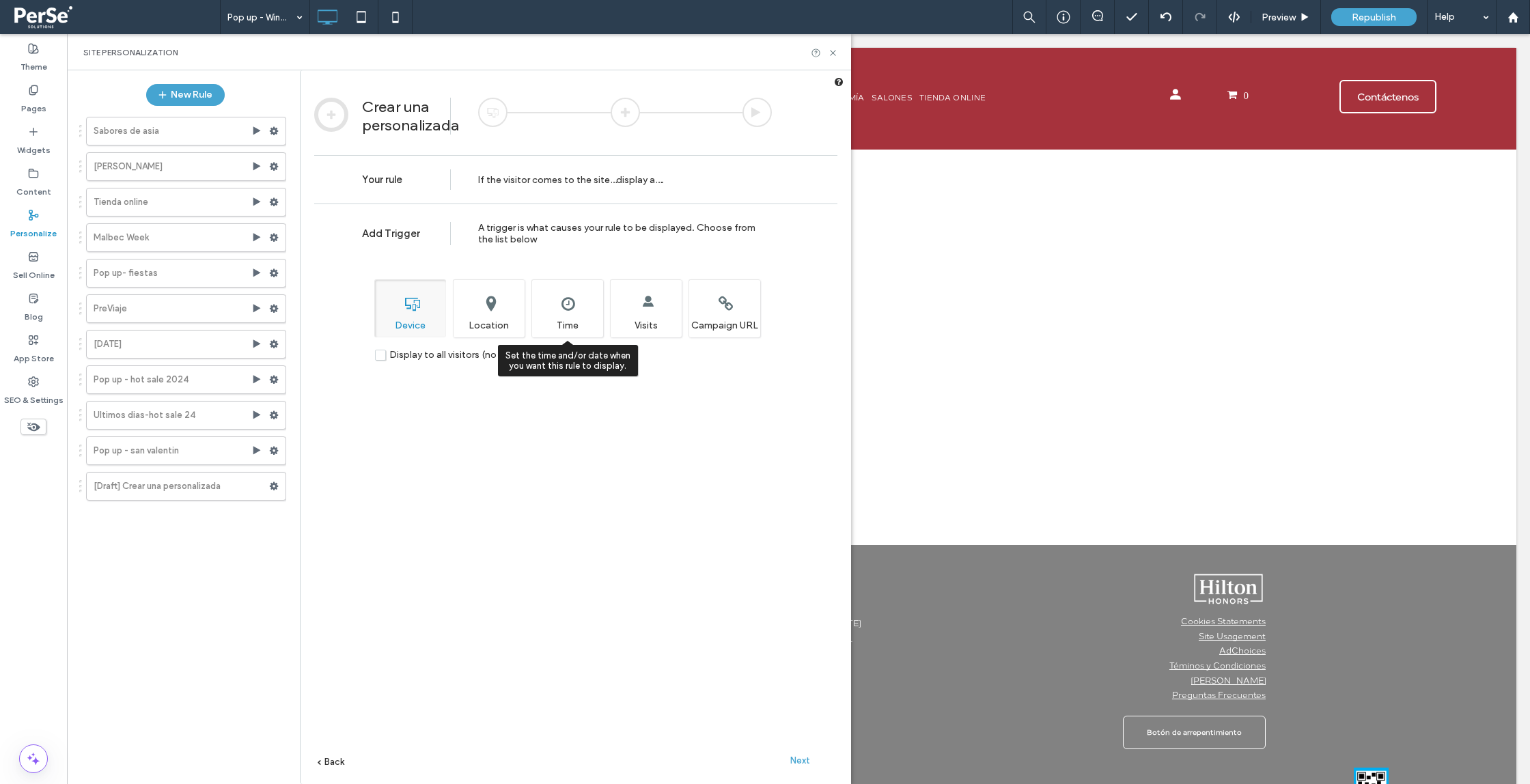
click at [562, 328] on div "Set the time and/or date when you want this rule to display. Time" at bounding box center [567, 308] width 72 height 58
click at [795, 757] on span "Next" at bounding box center [801, 761] width 20 height 10
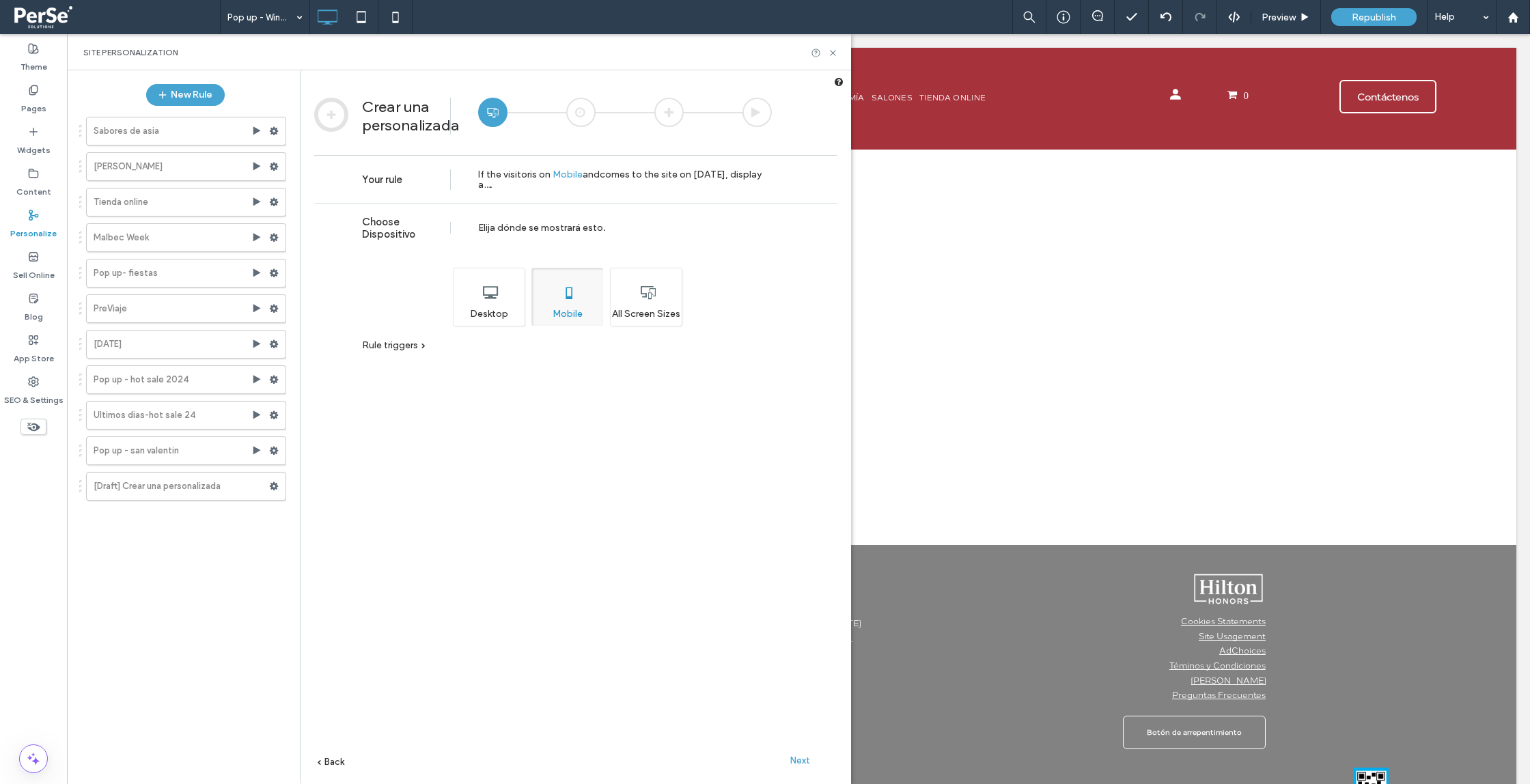
drag, startPoint x: 504, startPoint y: 303, endPoint x: 571, endPoint y: 303, distance: 67.0
click at [504, 302] on div "Desktop" at bounding box center [489, 297] width 72 height 58
click at [652, 305] on div "All Screen Sizes" at bounding box center [646, 297] width 72 height 58
click at [797, 759] on span "Next" at bounding box center [801, 761] width 20 height 10
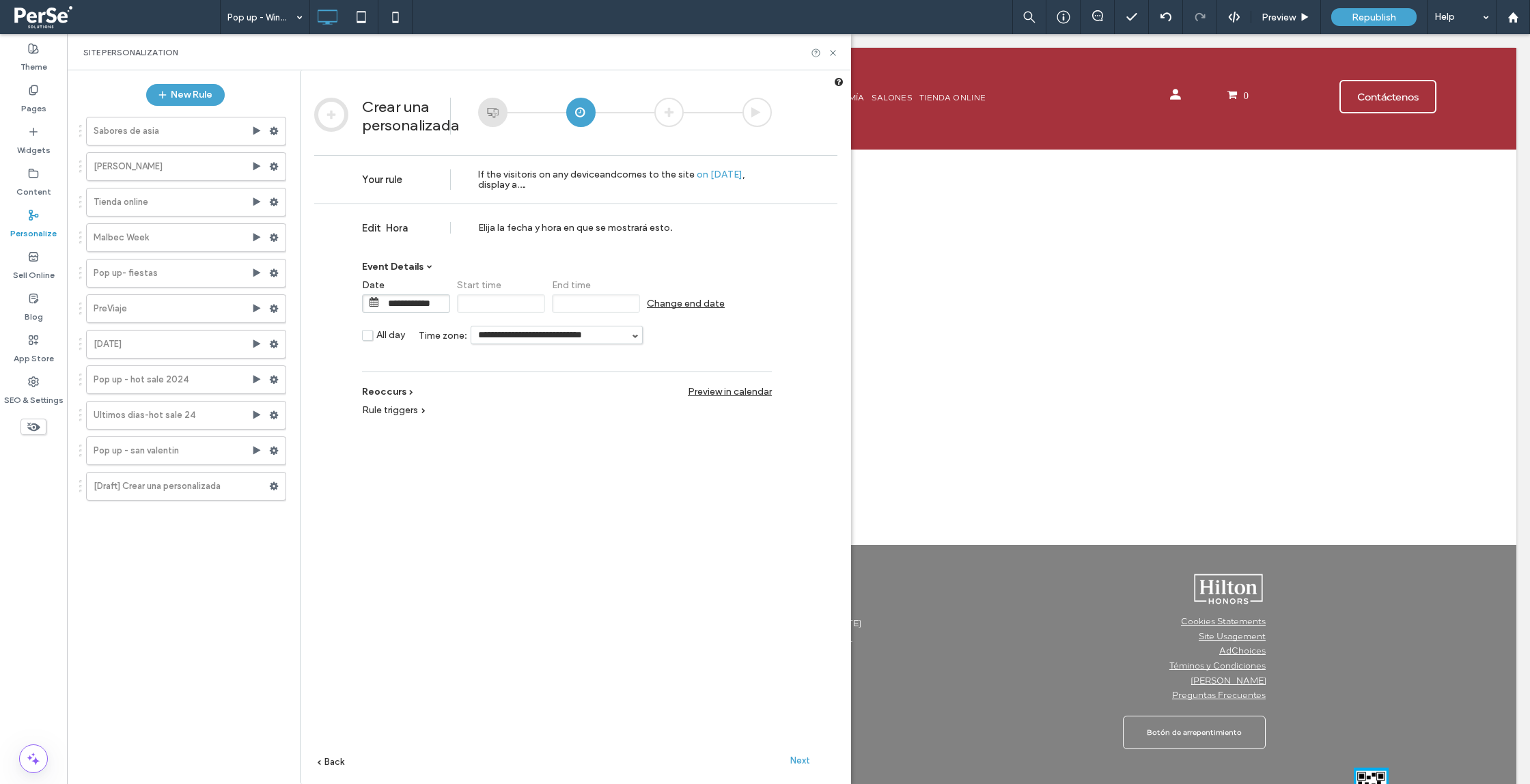
click at [688, 302] on span "Change end date" at bounding box center [686, 303] width 78 height 11
click at [691, 303] on input "**********" at bounding box center [700, 303] width 68 height 17
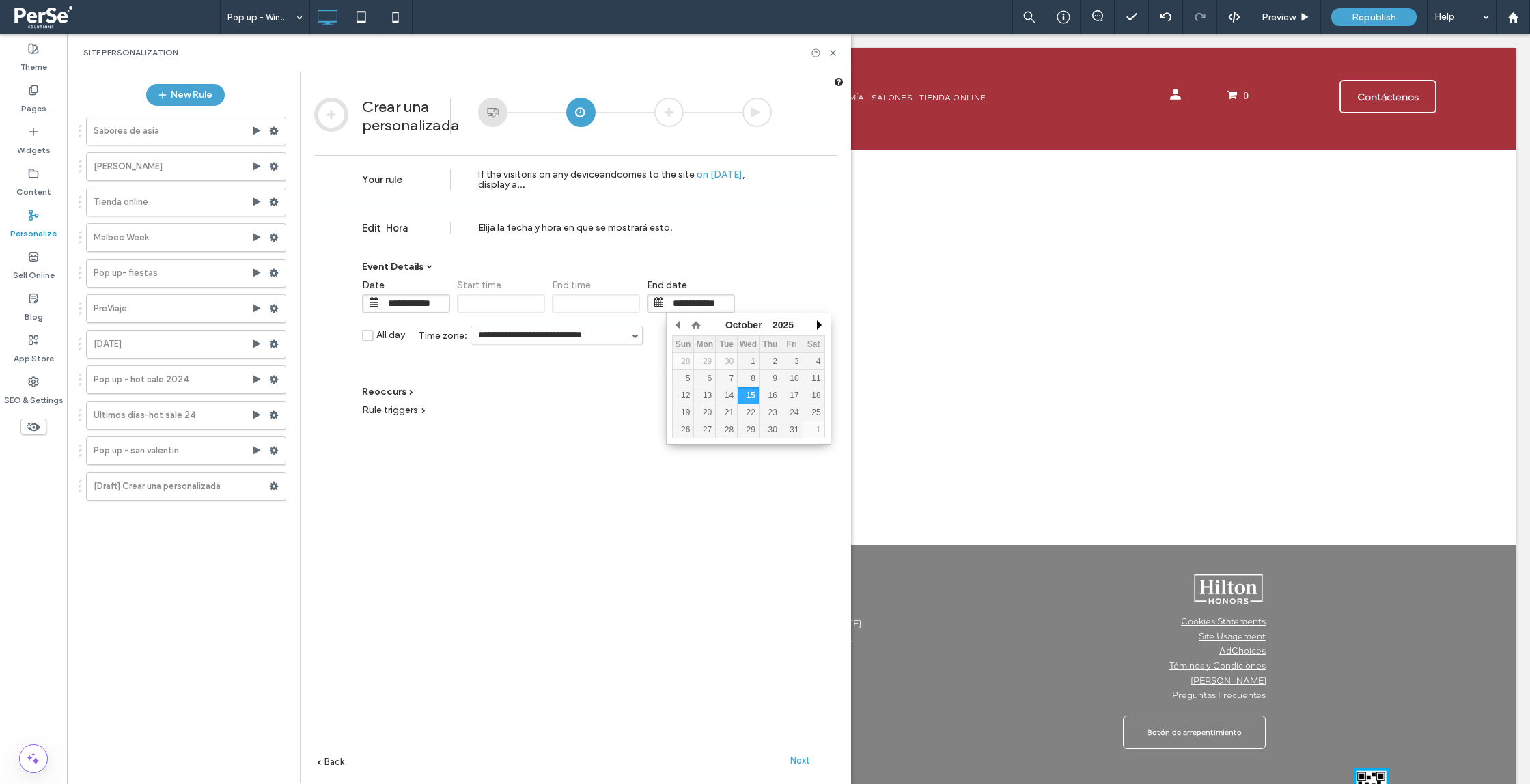
click at [818, 325] on button "button" at bounding box center [818, 325] width 13 height 21
click at [683, 393] on div "12" at bounding box center [683, 395] width 21 height 9
type input "**********"
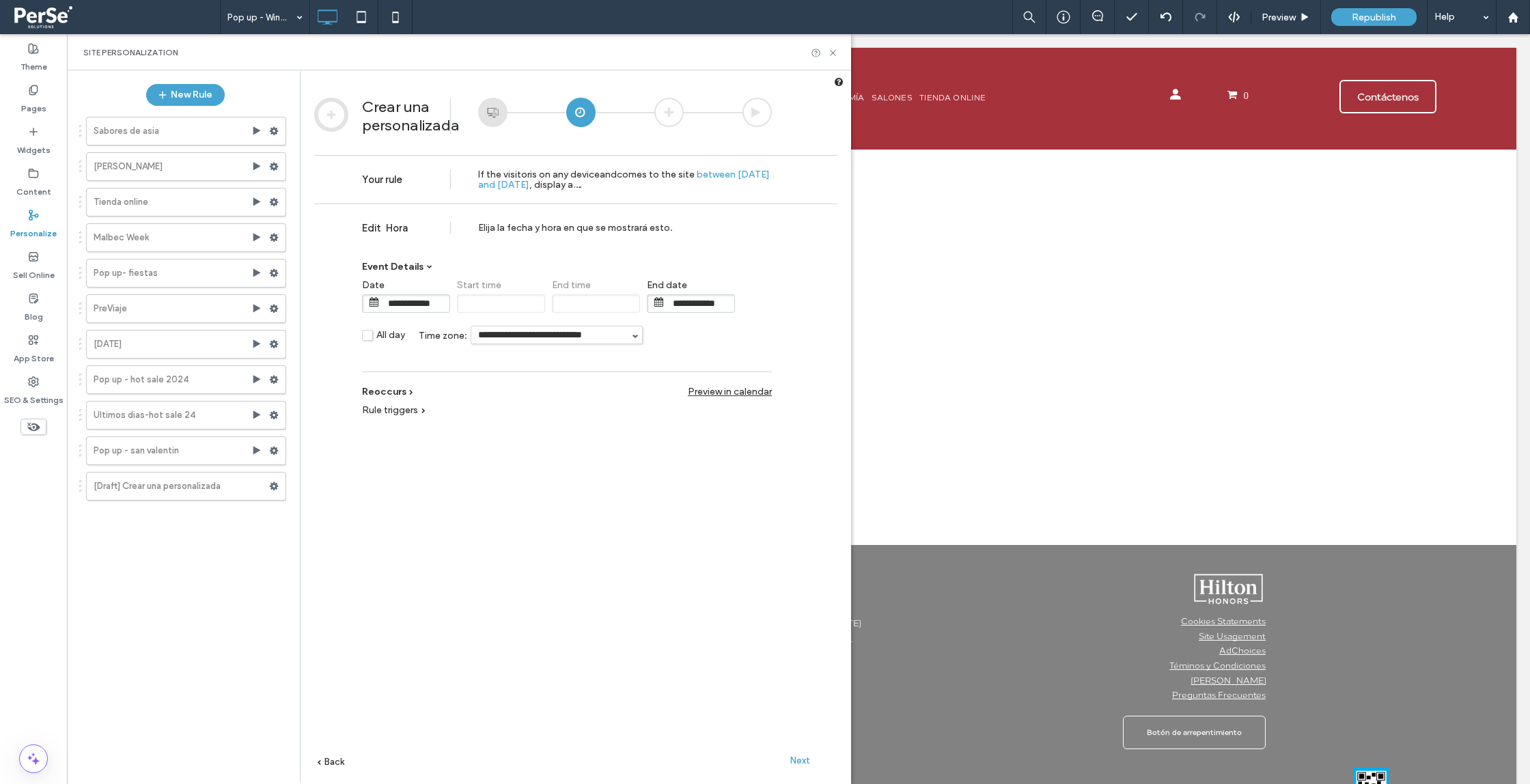
click at [796, 759] on span "Next" at bounding box center [801, 761] width 20 height 10
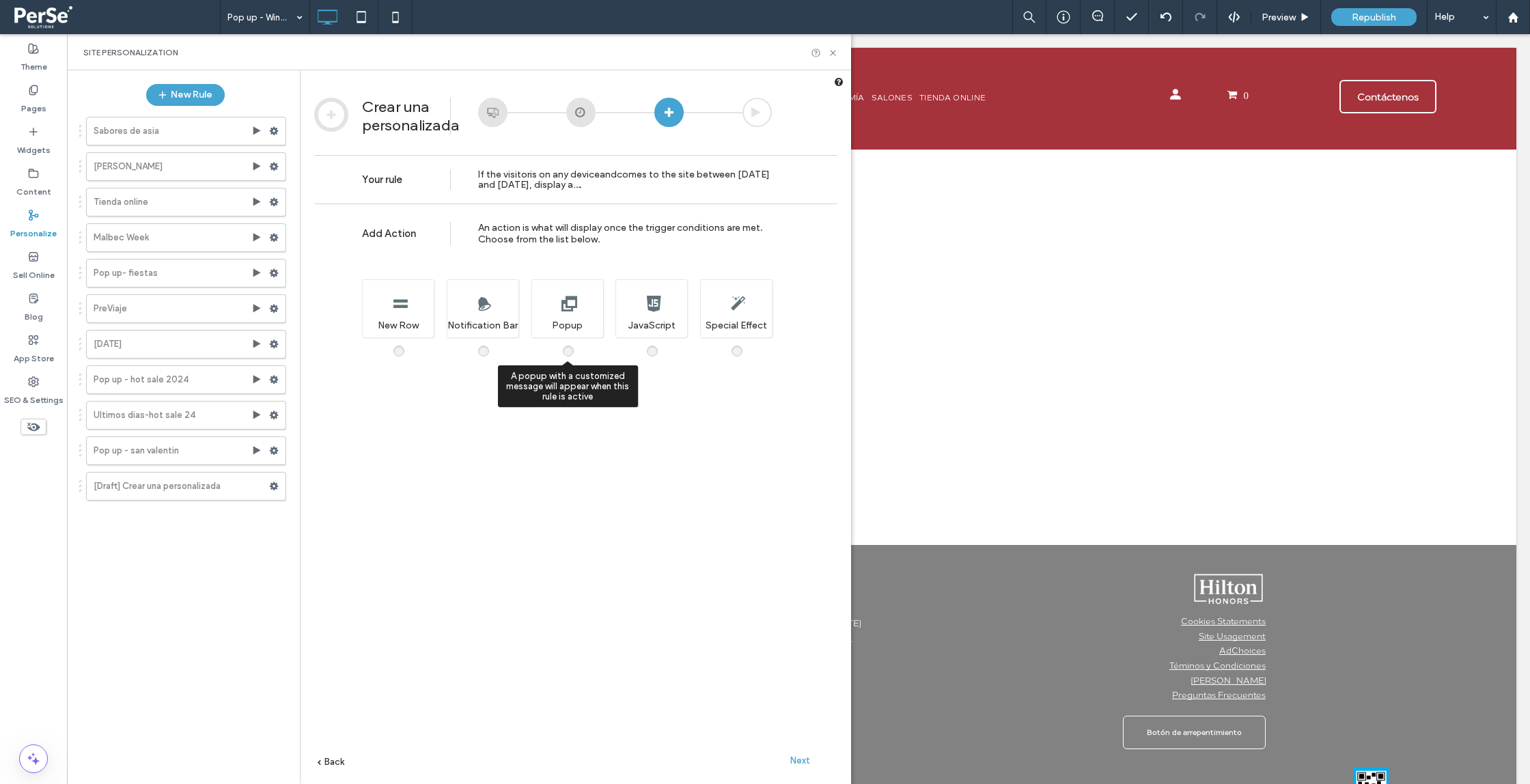
click at [565, 329] on div "A popup with a customized message will appear when this rule is active Popup" at bounding box center [567, 308] width 72 height 58
click at [801, 759] on span "Next" at bounding box center [801, 761] width 20 height 10
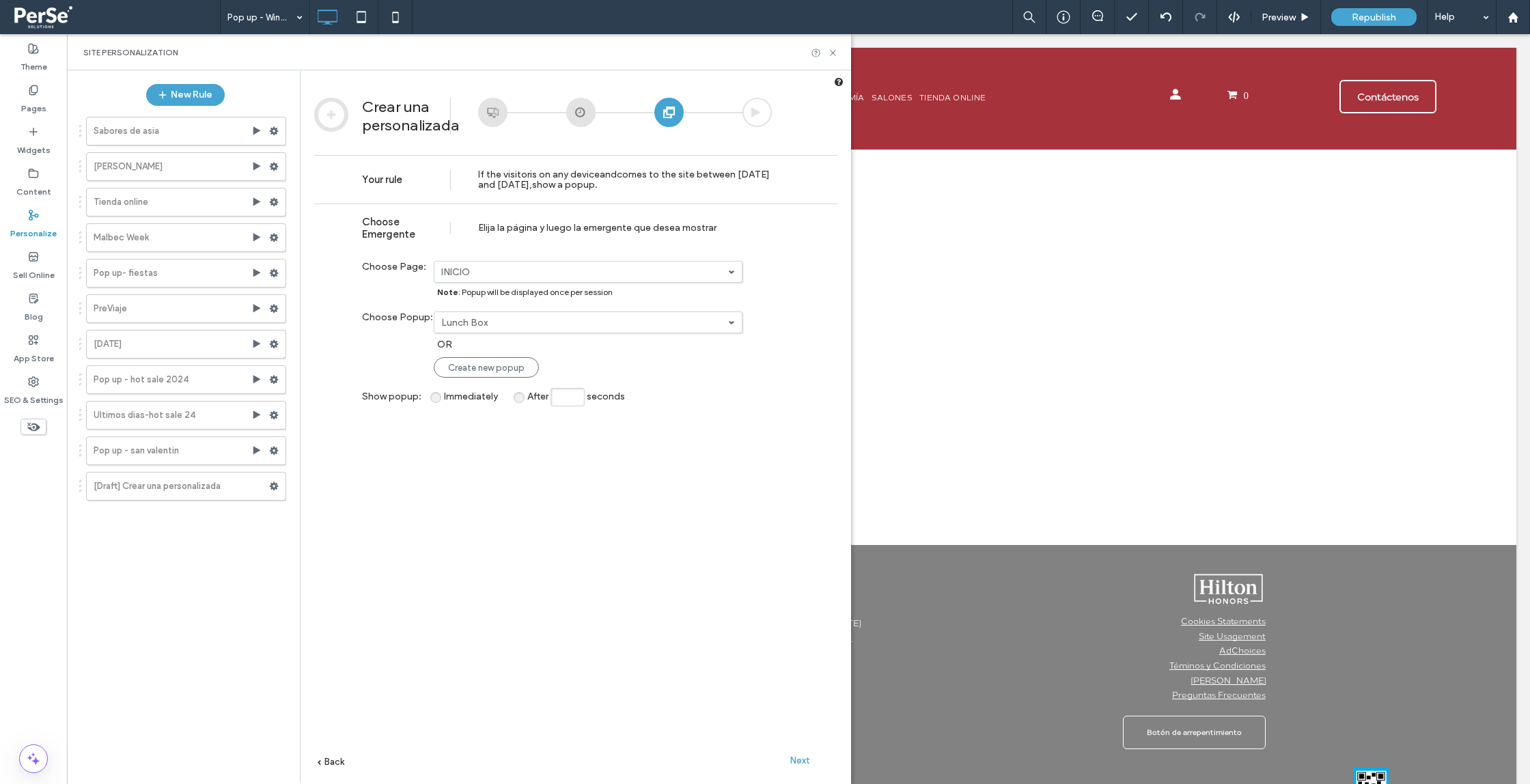
click at [719, 270] on label "INICIO" at bounding box center [585, 272] width 287 height 11
click at [660, 295] on link "INICIO" at bounding box center [589, 295] width 308 height 26
click at [508, 282] on div "INICIO INICIO PROPUESTAS Paquete San [PERSON_NAME][DATE] Noche Aniversario Ante…" at bounding box center [588, 271] width 309 height 22
click at [420, 316] on span "Choose Popup:" at bounding box center [398, 317] width 71 height 11
click at [472, 324] on label "Lunch Box" at bounding box center [585, 322] width 287 height 11
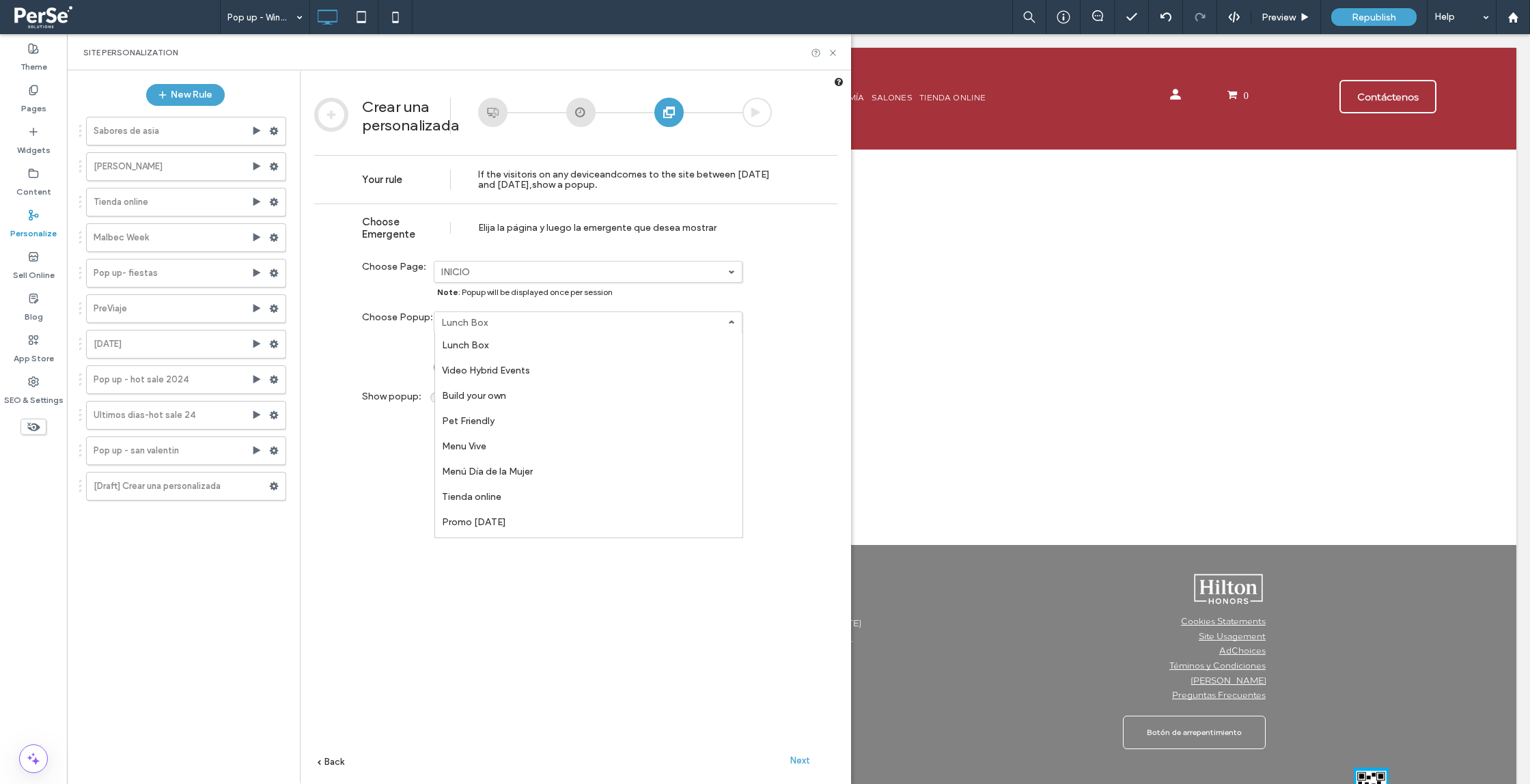
click at [342, 337] on div "**********" at bounding box center [575, 514] width 523 height 621
click at [617, 330] on link "Lunch Box" at bounding box center [588, 322] width 308 height 21
click at [555, 500] on link "Pop up - Wine Experience" at bounding box center [589, 500] width 308 height 26
click at [798, 762] on span "Next" at bounding box center [801, 761] width 20 height 10
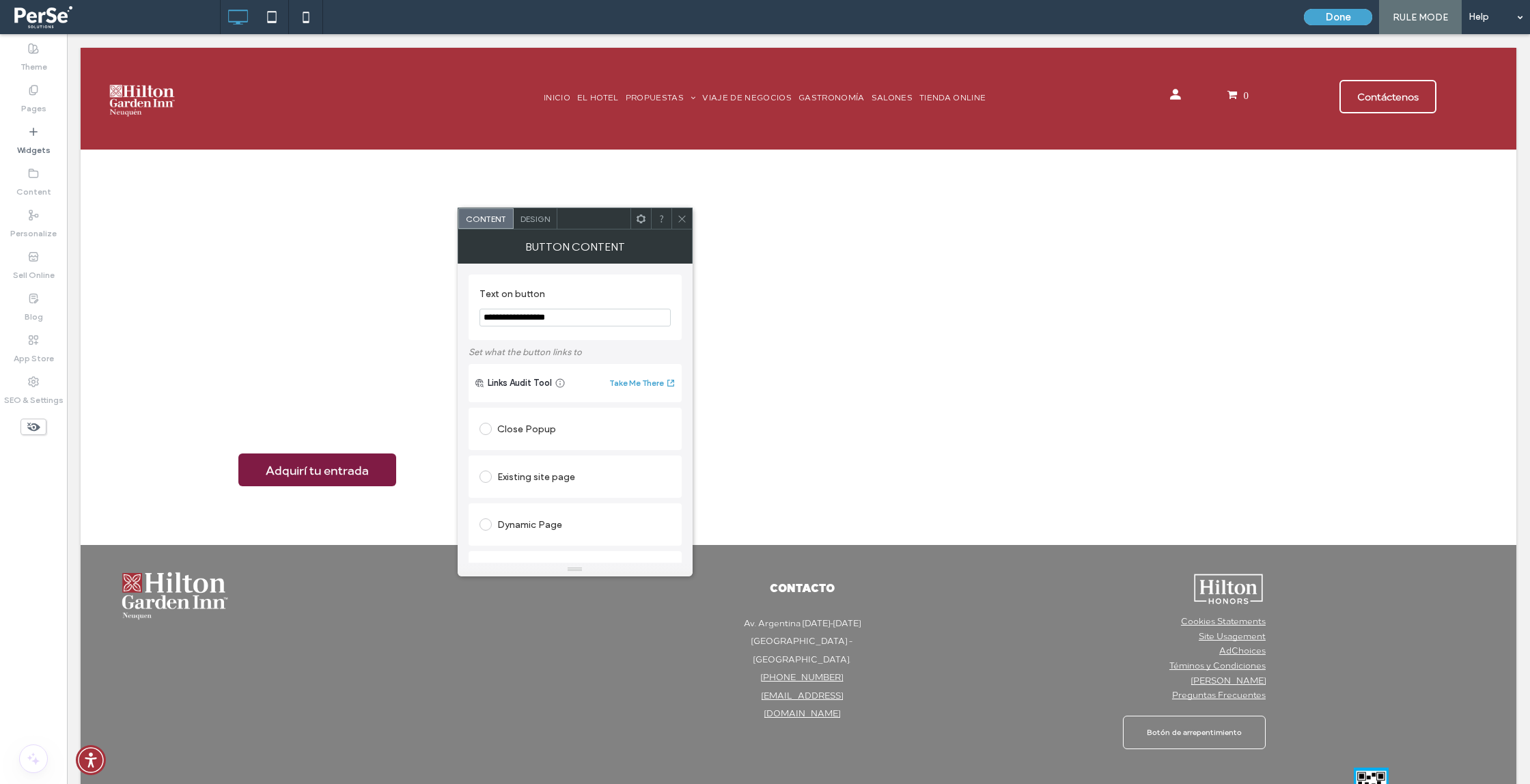
click at [680, 217] on icon at bounding box center [682, 219] width 10 height 10
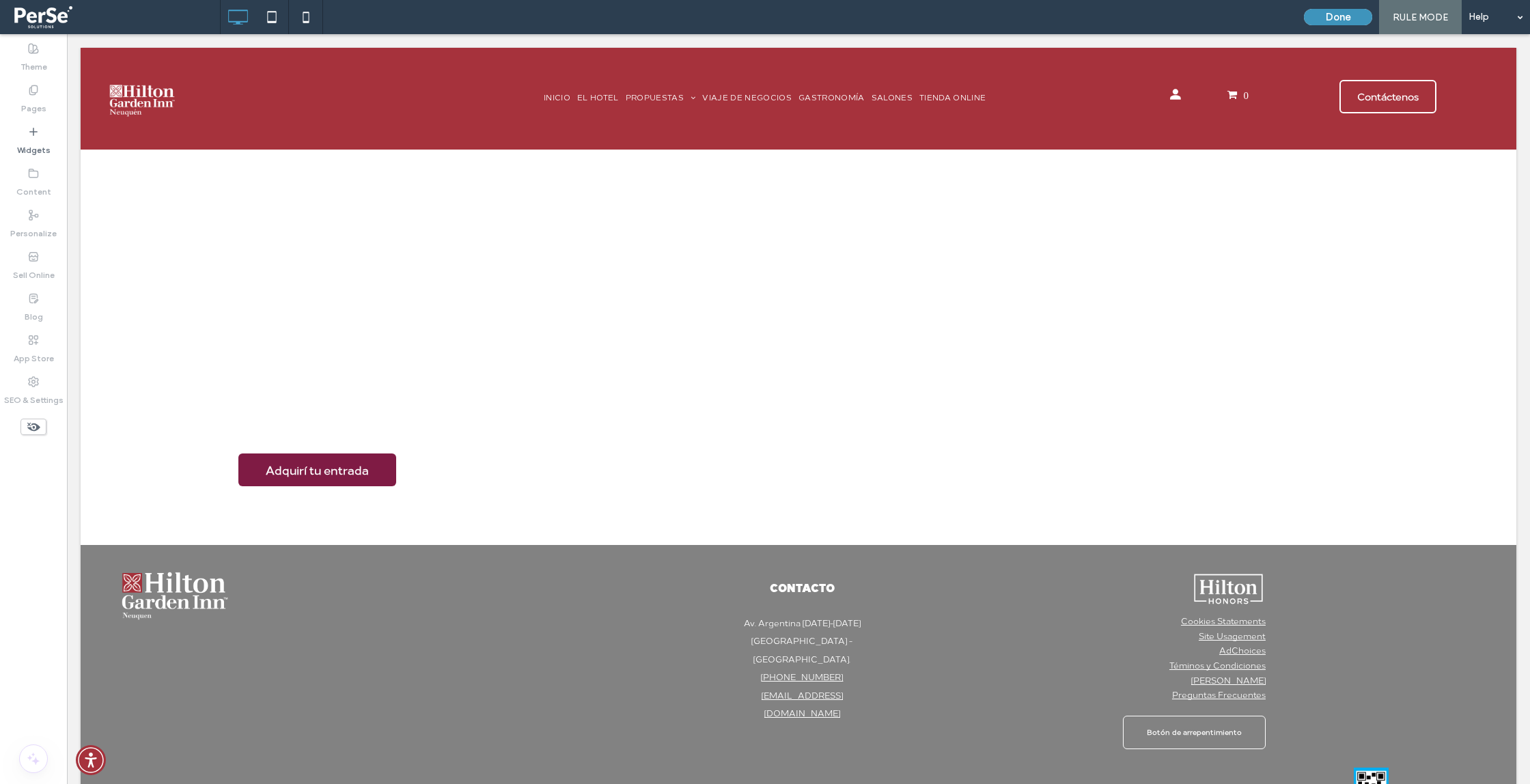
click at [1345, 24] on button "Done" at bounding box center [1338, 17] width 68 height 16
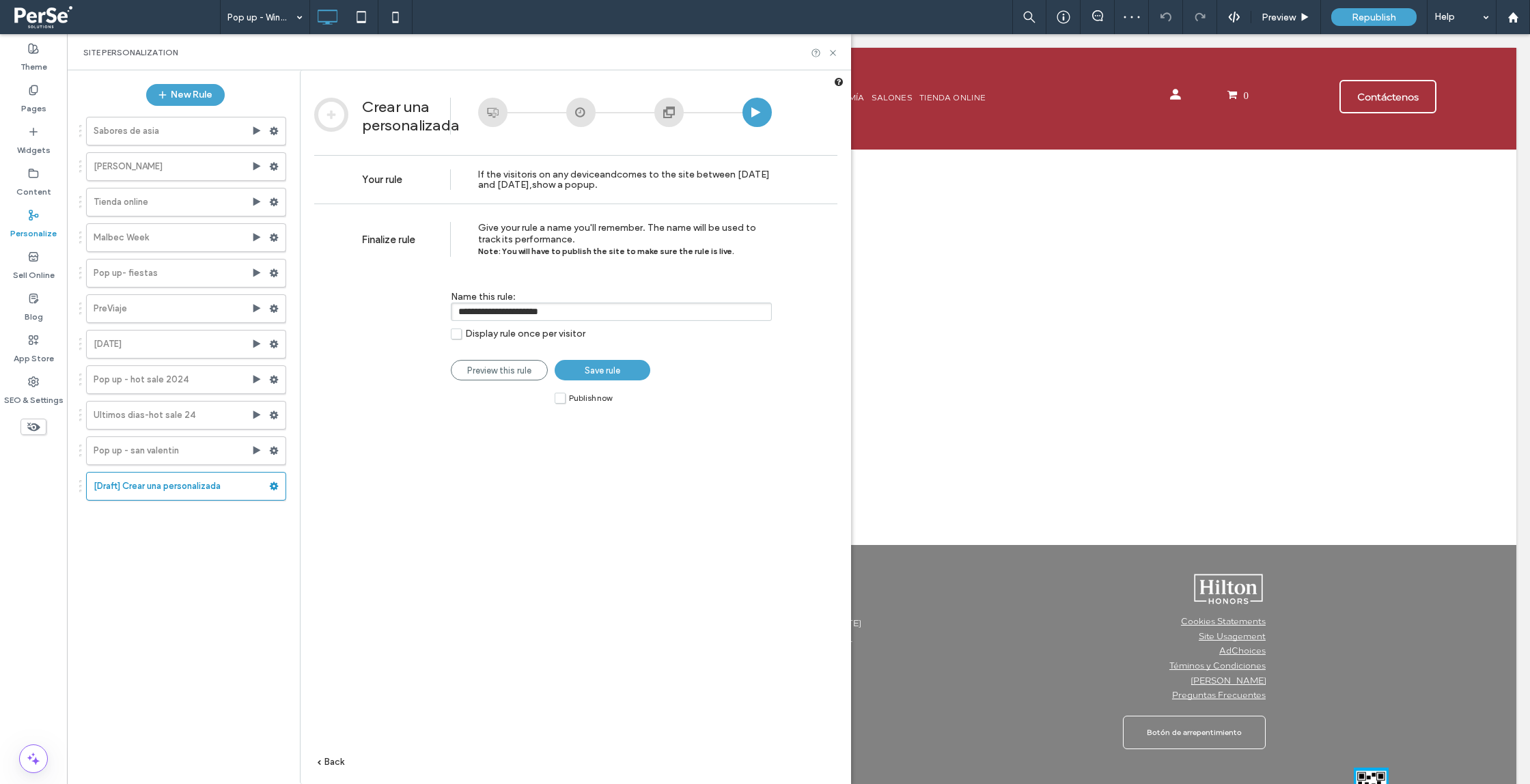
click at [591, 310] on input "**********" at bounding box center [612, 312] width 321 height 18
type input "**********"
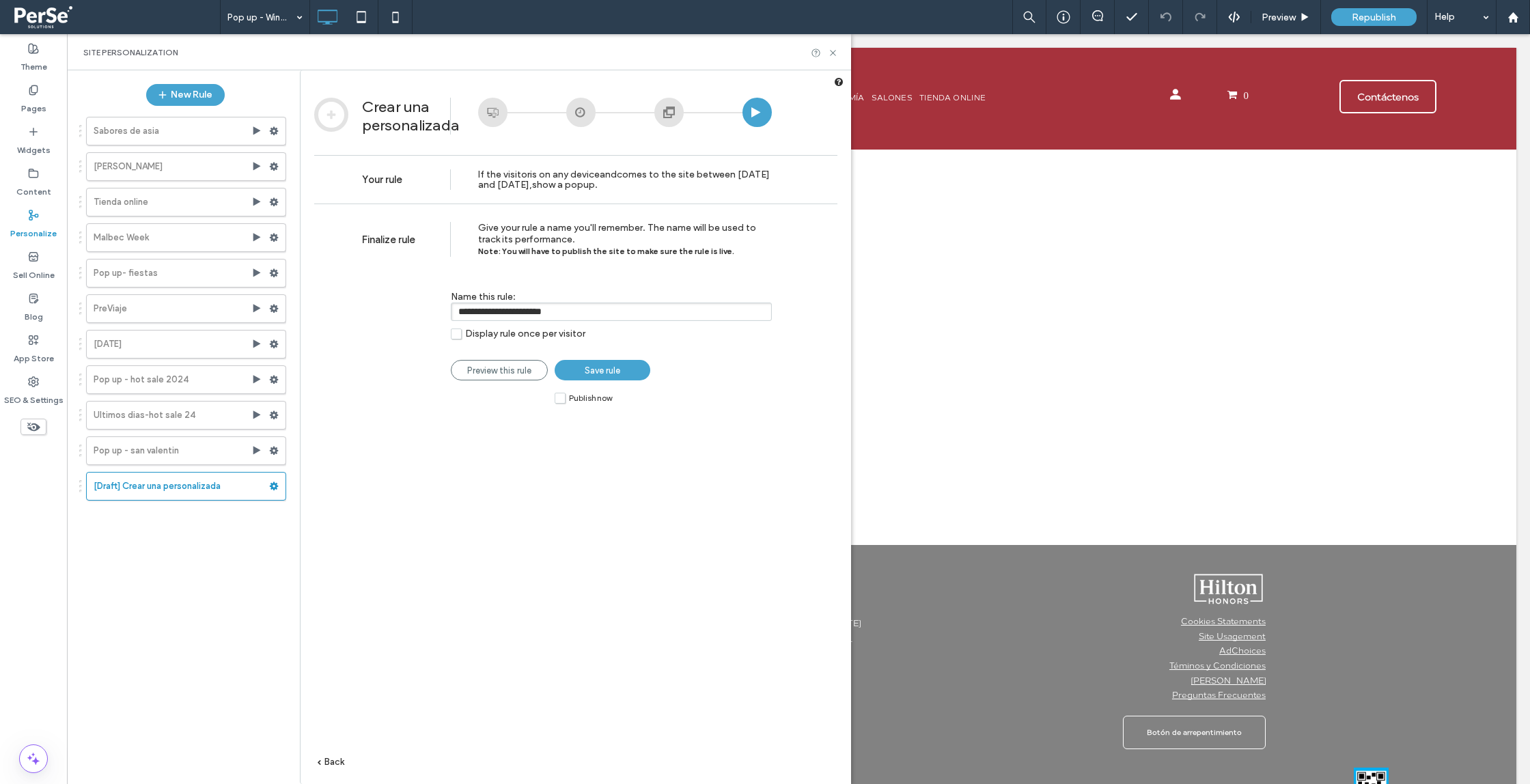
click at [614, 372] on span "Save rule" at bounding box center [602, 371] width 36 height 10
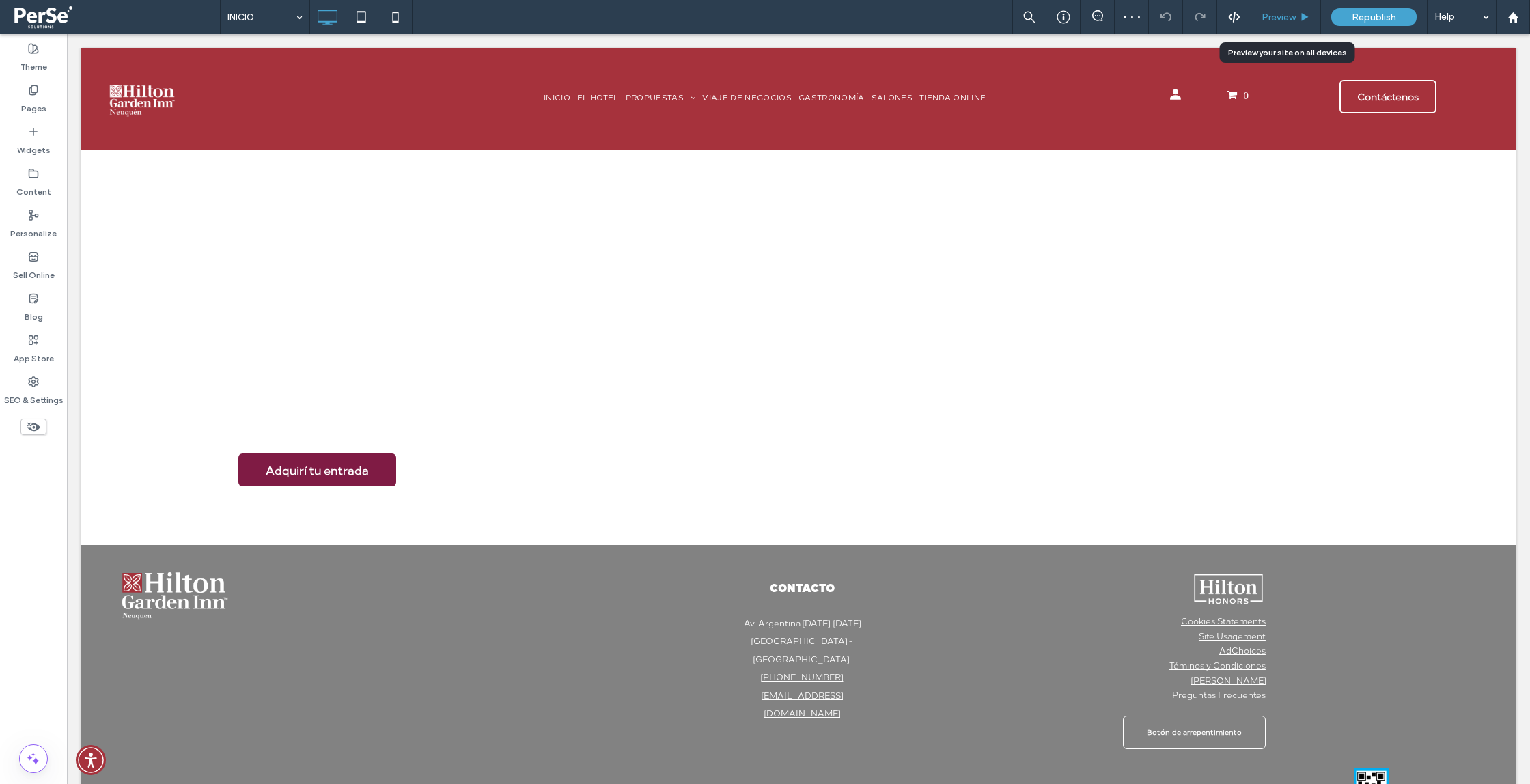
click at [1296, 10] on div "Preview" at bounding box center [1286, 17] width 70 height 34
click at [1271, 16] on span "Preview" at bounding box center [1279, 17] width 34 height 11
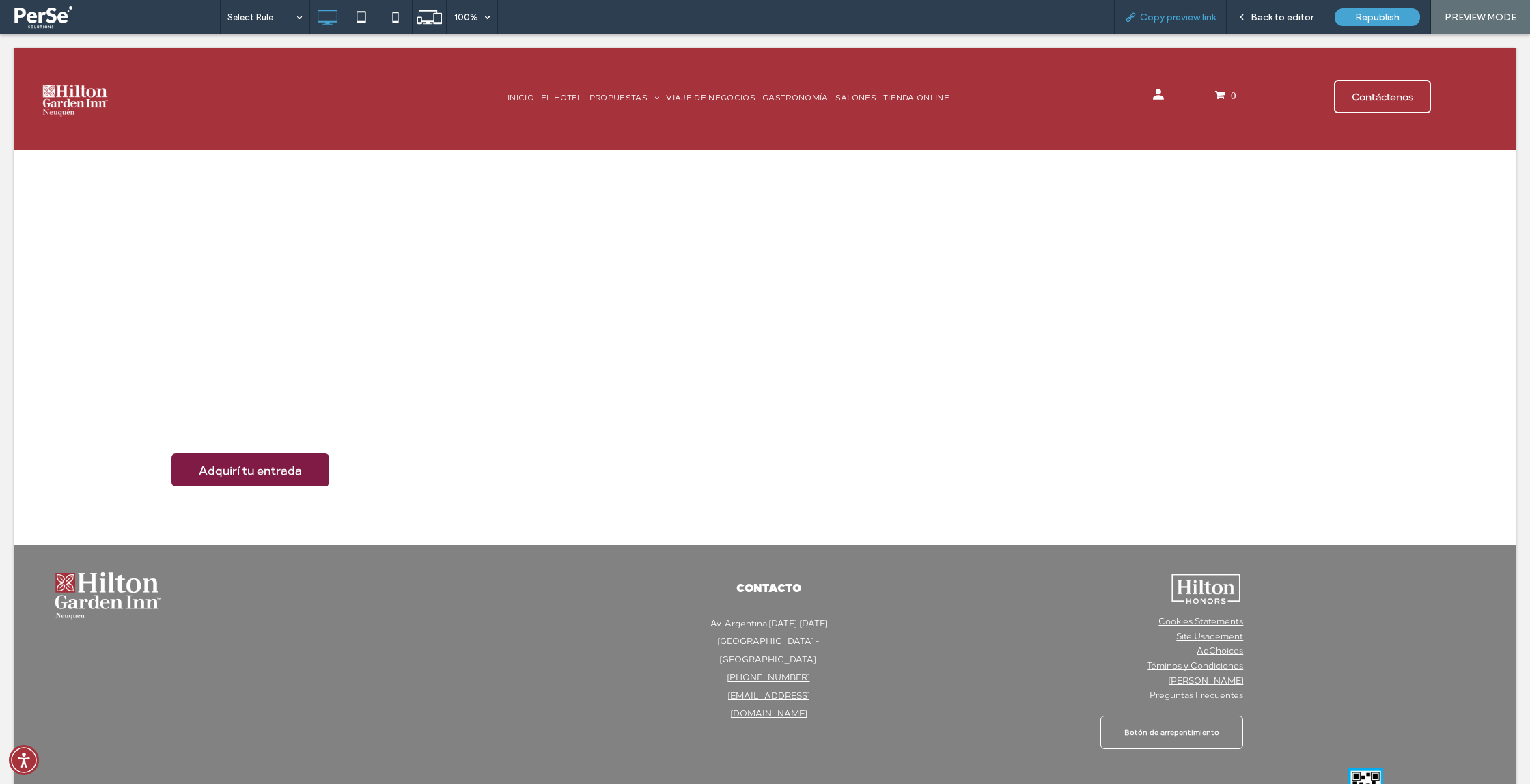
click at [1181, 18] on span "Copy preview link" at bounding box center [1178, 17] width 76 height 11
click at [1259, 18] on span "Back to editor" at bounding box center [1282, 17] width 63 height 11
